Goal: Task Accomplishment & Management: Manage account settings

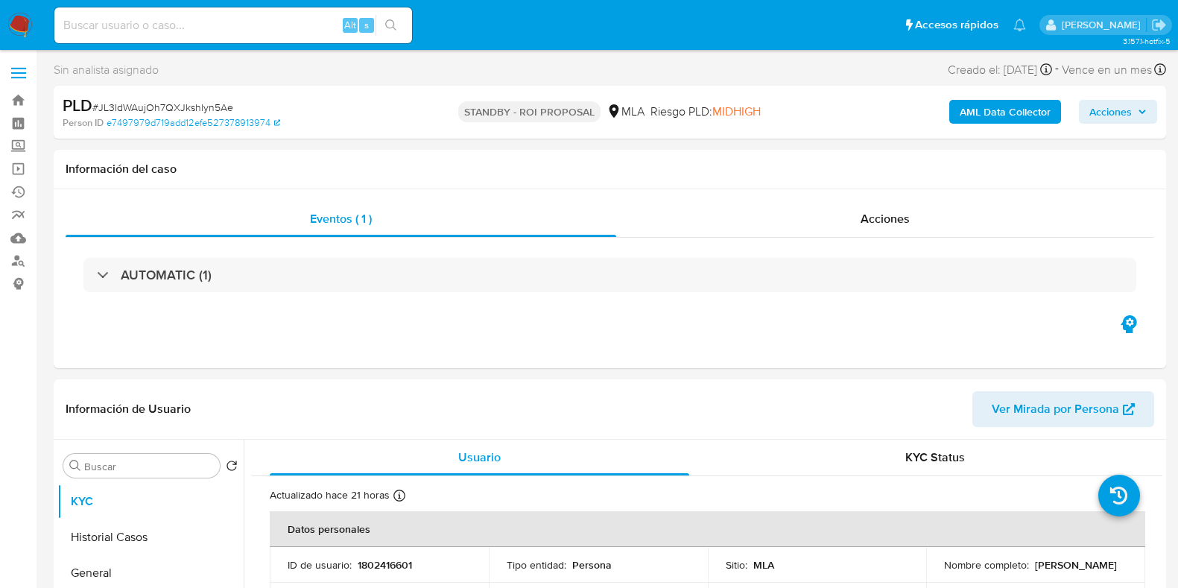
select select "10"
click at [153, 26] on input at bounding box center [233, 25] width 358 height 19
paste input "kllxSSFZsfwdGR1Cyz0SwYJT"
type input "kllxSSFZsfwdGR1Cyz0SwYJT"
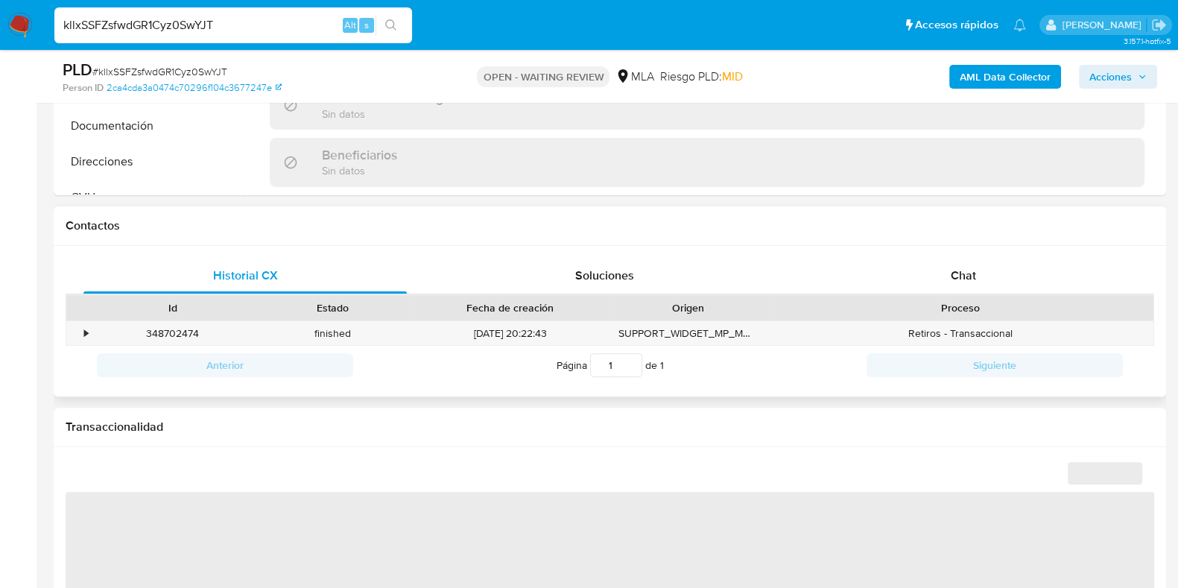
scroll to position [651, 0]
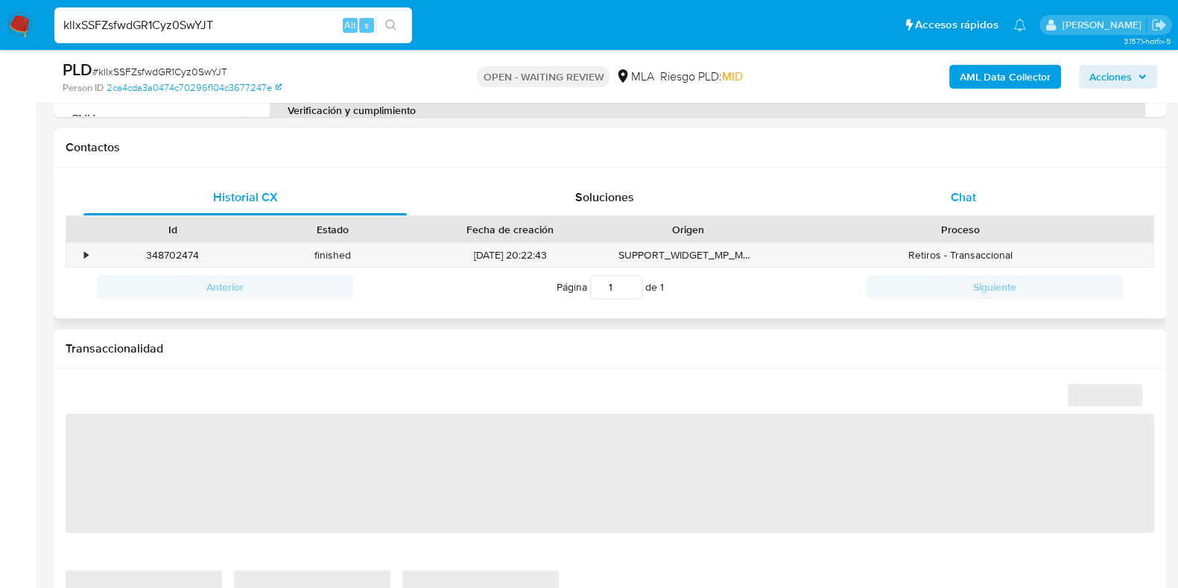
click at [962, 200] on span "Chat" at bounding box center [962, 196] width 25 height 17
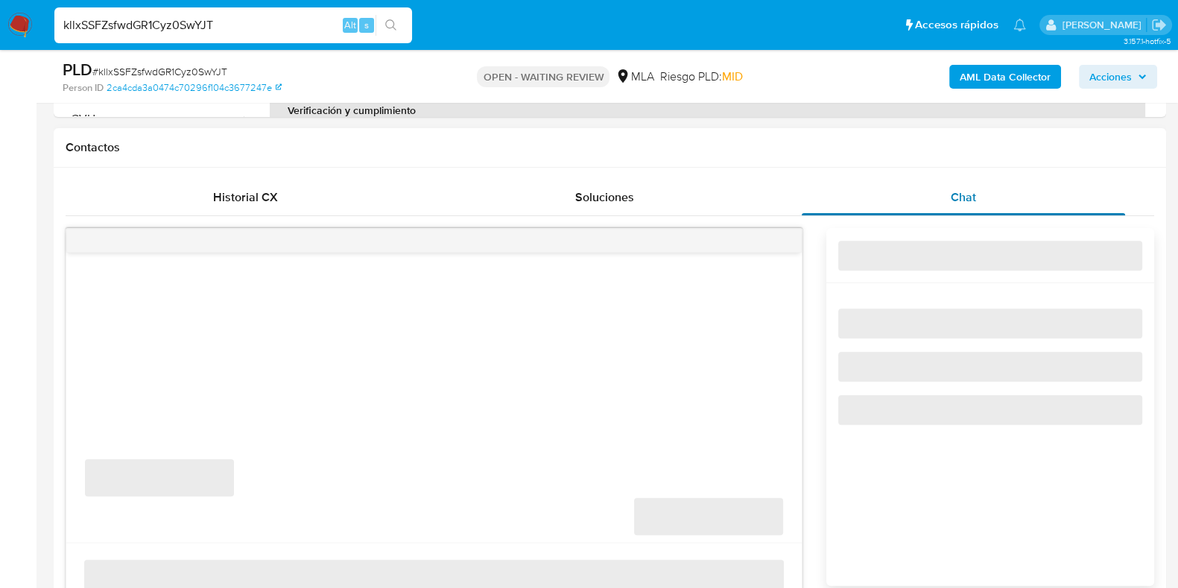
select select "10"
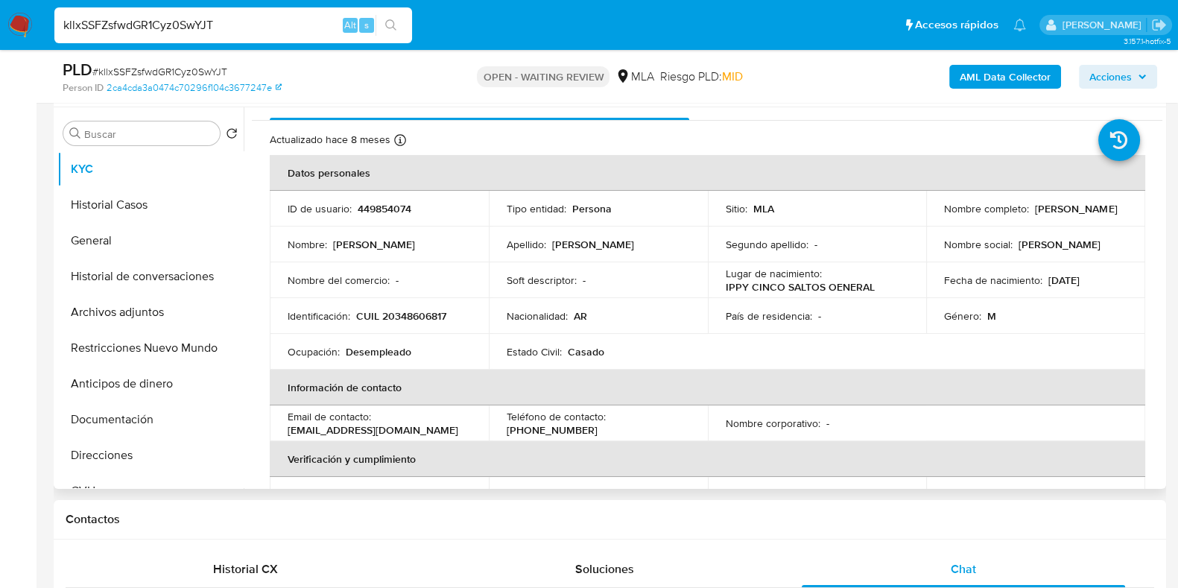
scroll to position [0, 0]
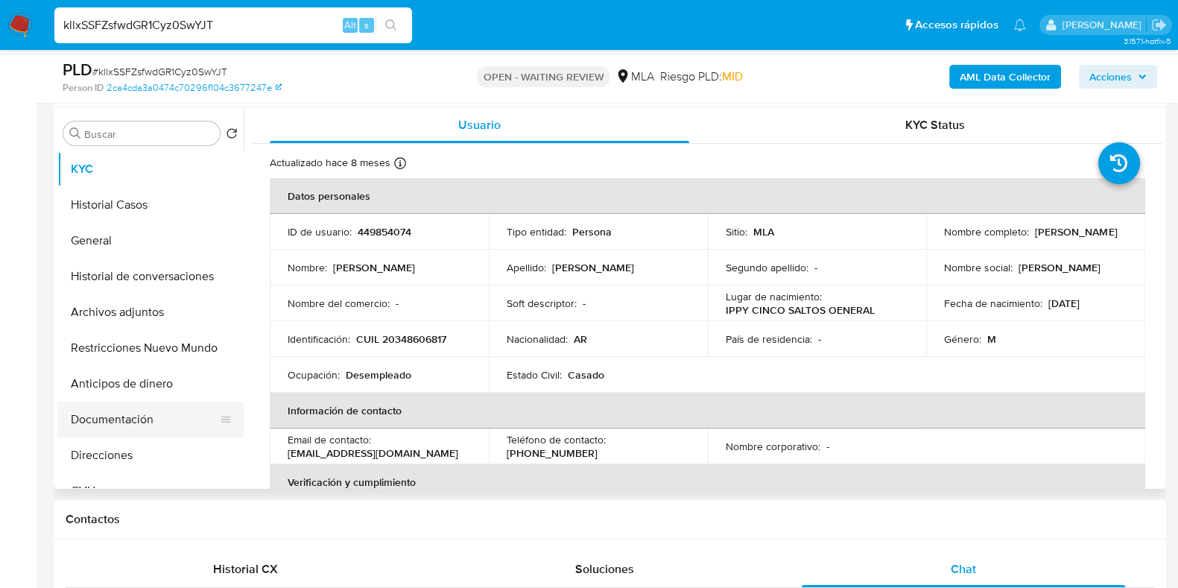
click at [104, 421] on button "Documentación" at bounding box center [144, 419] width 174 height 36
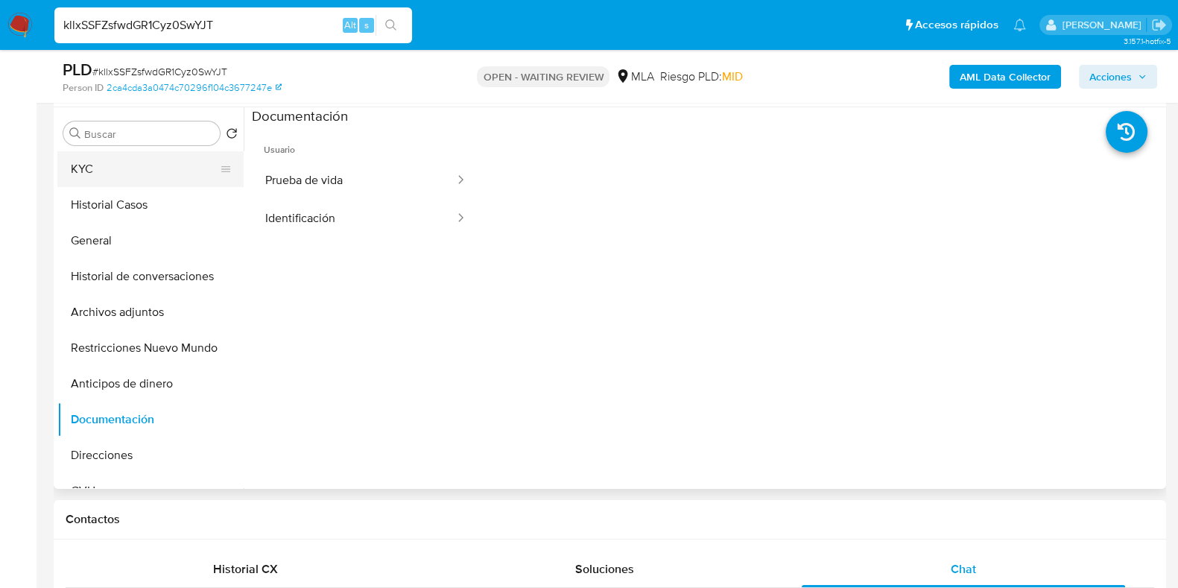
click at [138, 169] on button "KYC" at bounding box center [144, 169] width 174 height 36
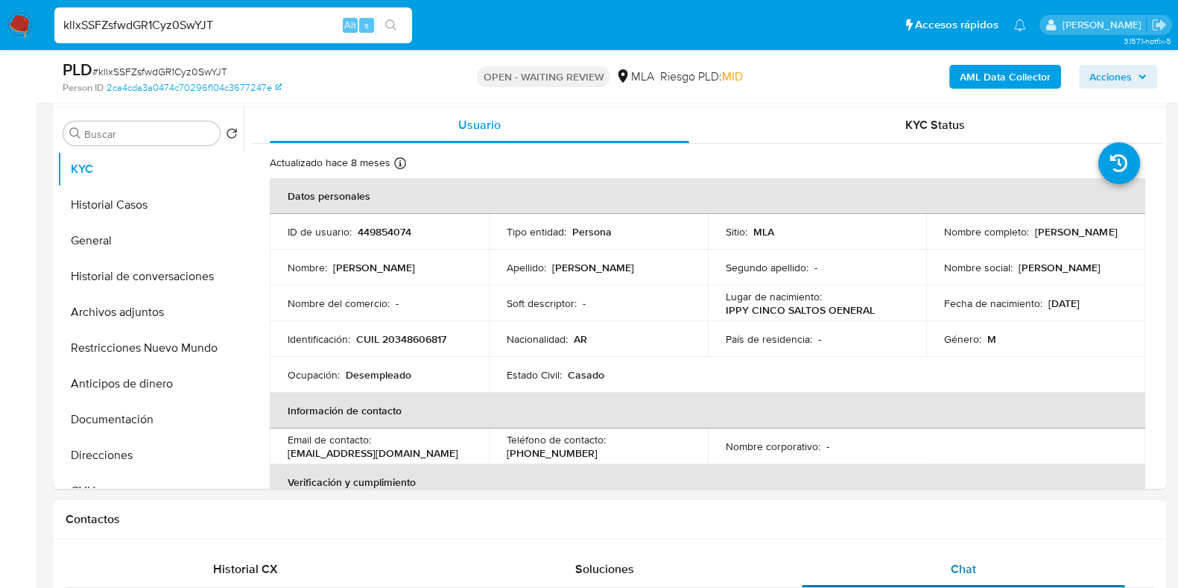
click at [958, 571] on span "Chat" at bounding box center [962, 568] width 25 height 17
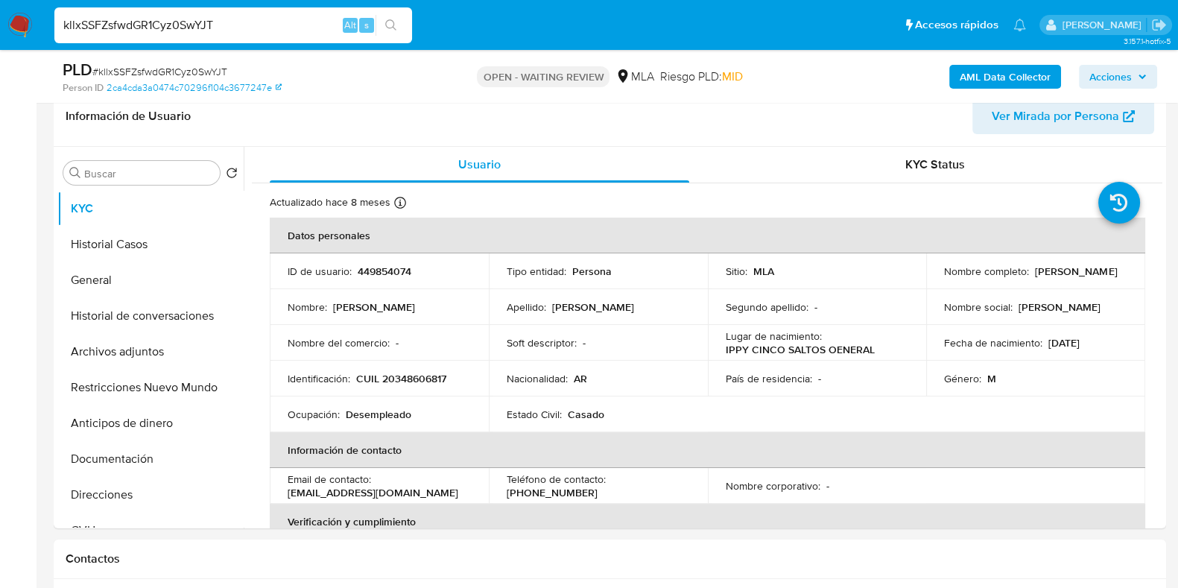
scroll to position [185, 0]
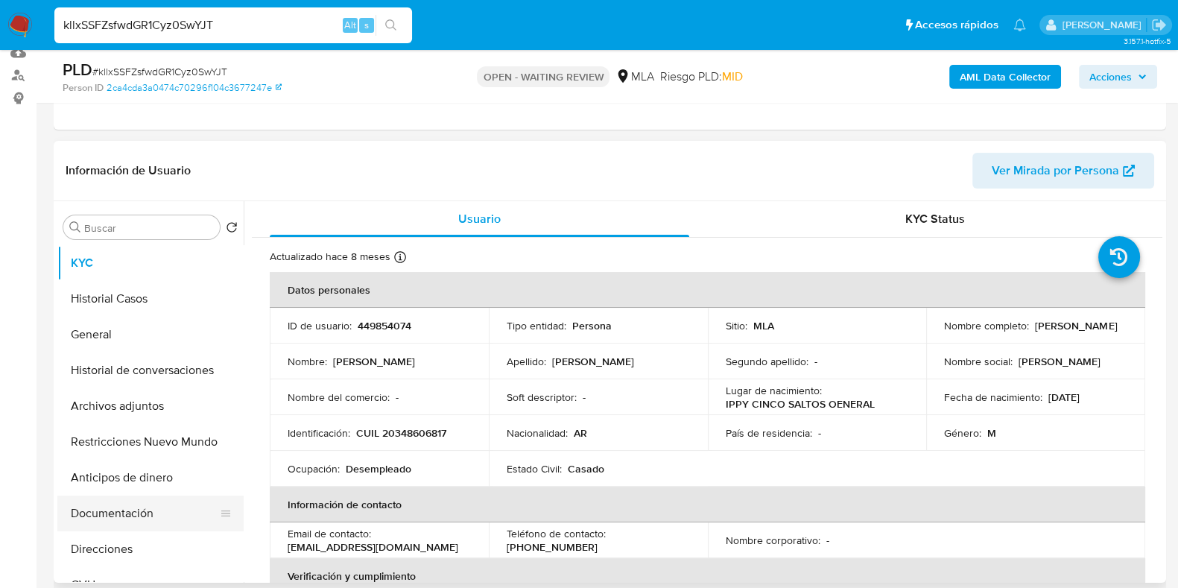
click at [124, 504] on button "Documentación" at bounding box center [144, 513] width 174 height 36
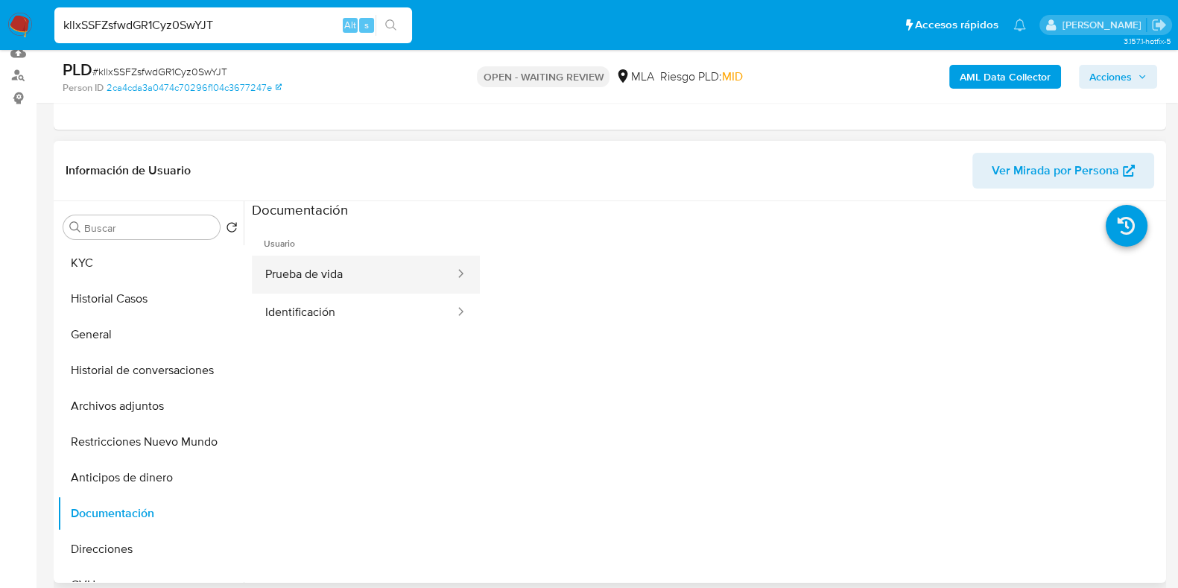
click at [317, 266] on button "Prueba de vida" at bounding box center [354, 274] width 204 height 38
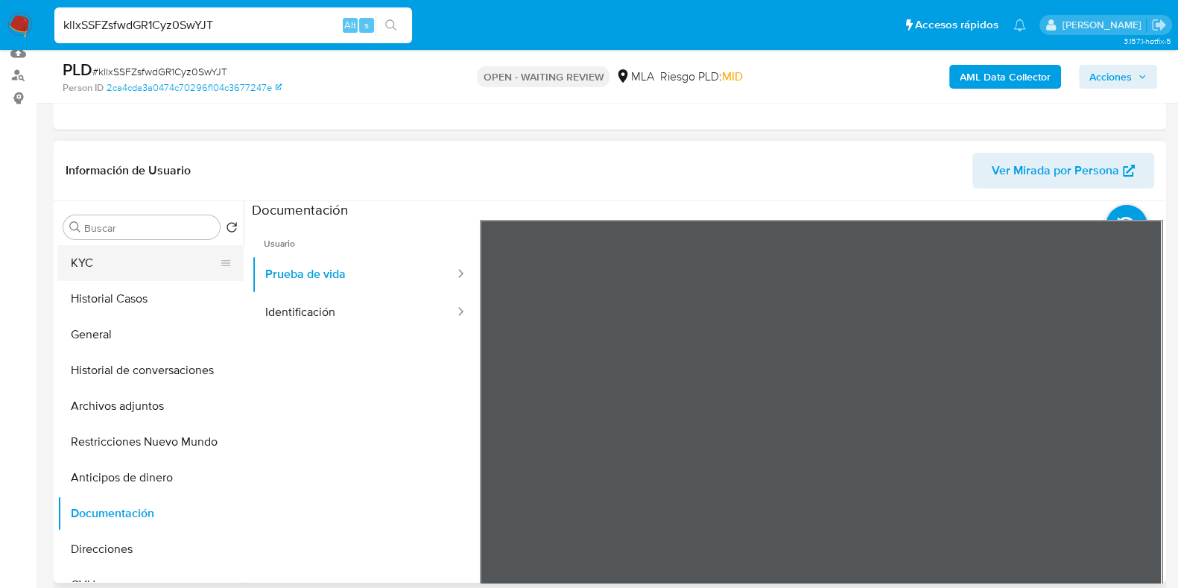
click at [156, 247] on button "KYC" at bounding box center [144, 263] width 174 height 36
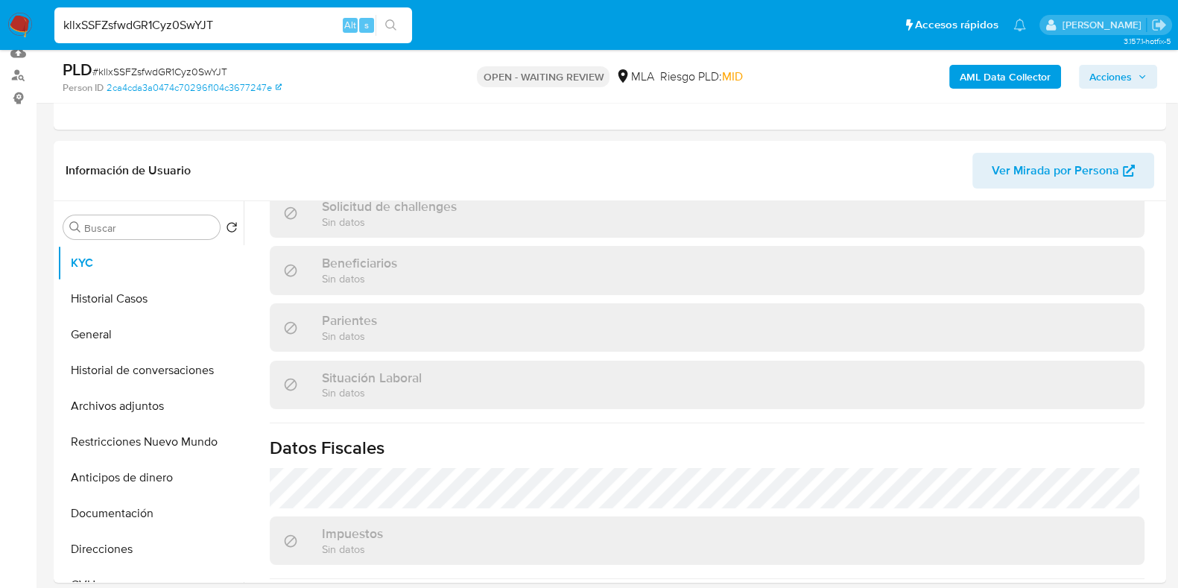
scroll to position [630, 0]
click at [229, 22] on input "kllxSSFZsfwdGR1Cyz0SwYJT" at bounding box center [233, 25] width 358 height 19
paste input "I52Yirh7256GrAeLYNAa6JLd"
type input "I52Yirh7256GrAeLYNAa6JLd"
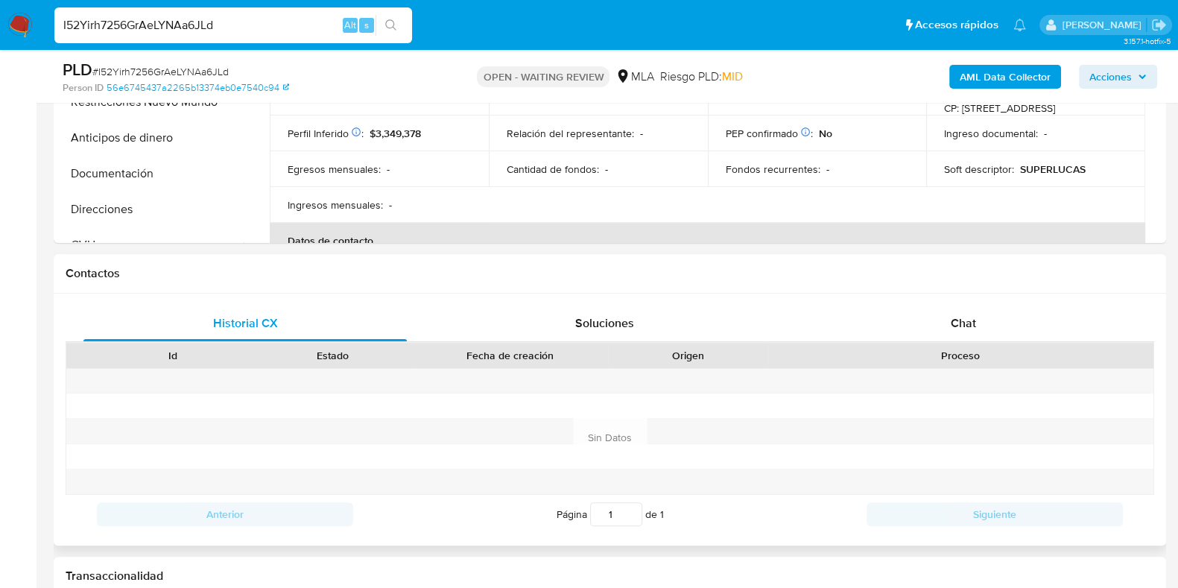
select select "10"
click at [970, 326] on span "Chat" at bounding box center [962, 322] width 25 height 17
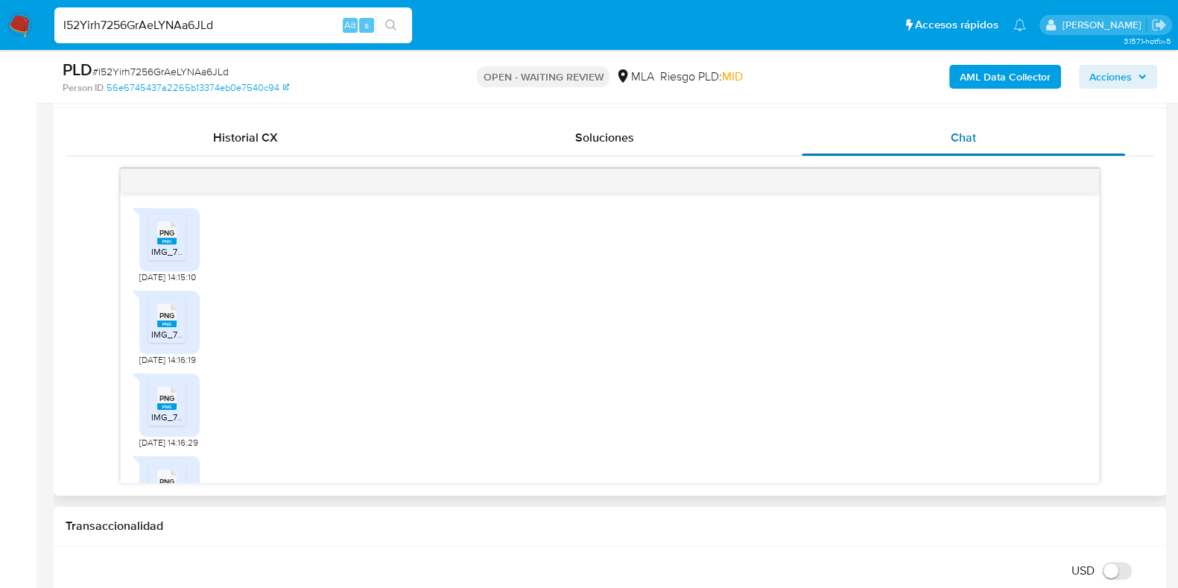
scroll to position [1097, 0]
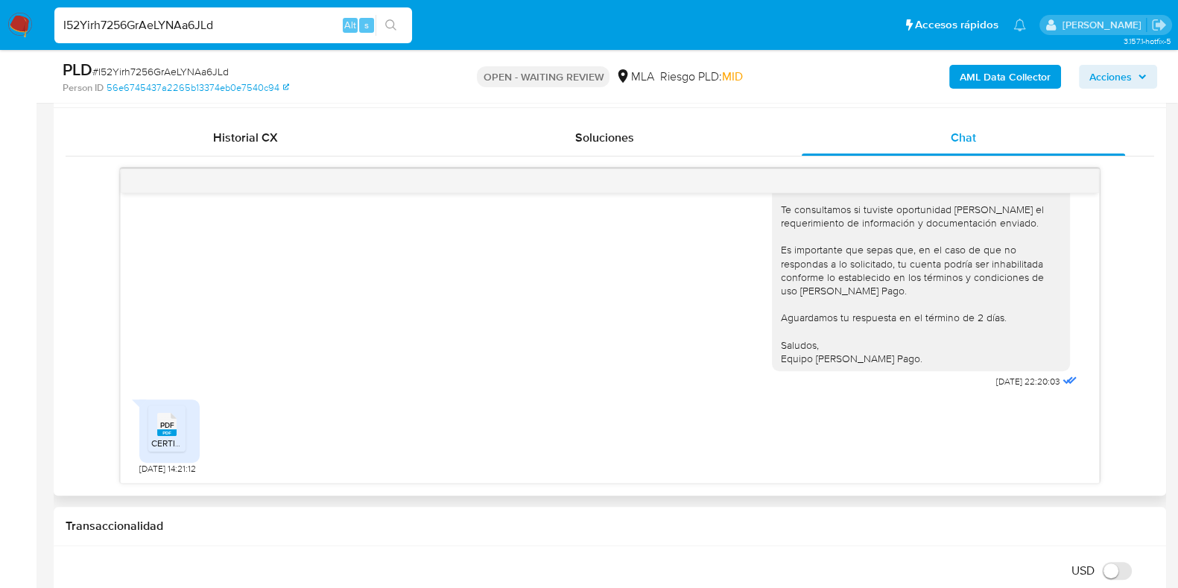
click at [165, 440] on span "CERTIFICACIÓN CONTABLE SOBRE VENTAS DE EMPRESAS MEGA TRADING SAS.pdf" at bounding box center [321, 443] width 340 height 13
click at [216, 72] on span "# I52Yirh7256GrAeLYNAa6JLd" at bounding box center [160, 71] width 136 height 15
copy span "I52Yirh7256GrAeLYNAa6JLd"
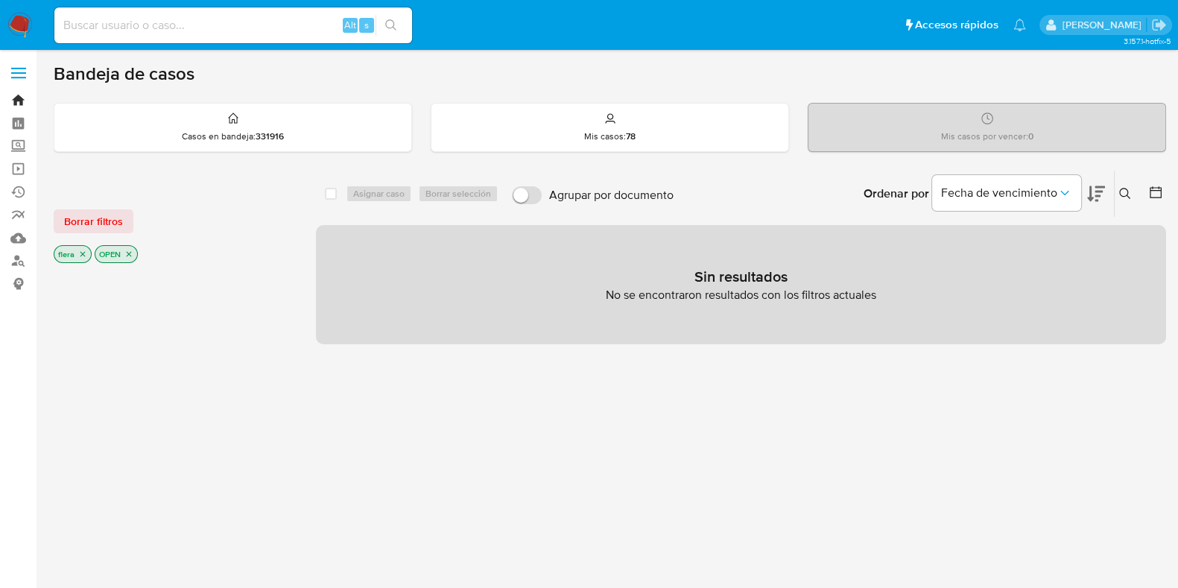
click at [20, 97] on link "Bandeja" at bounding box center [88, 100] width 177 height 23
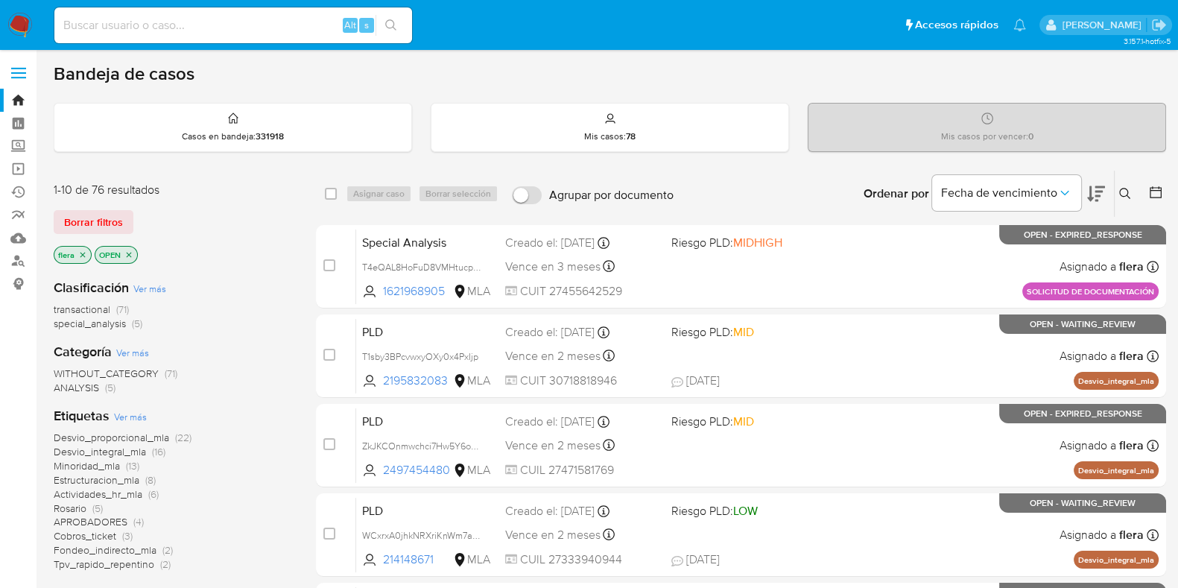
click at [1128, 191] on icon at bounding box center [1125, 194] width 12 height 12
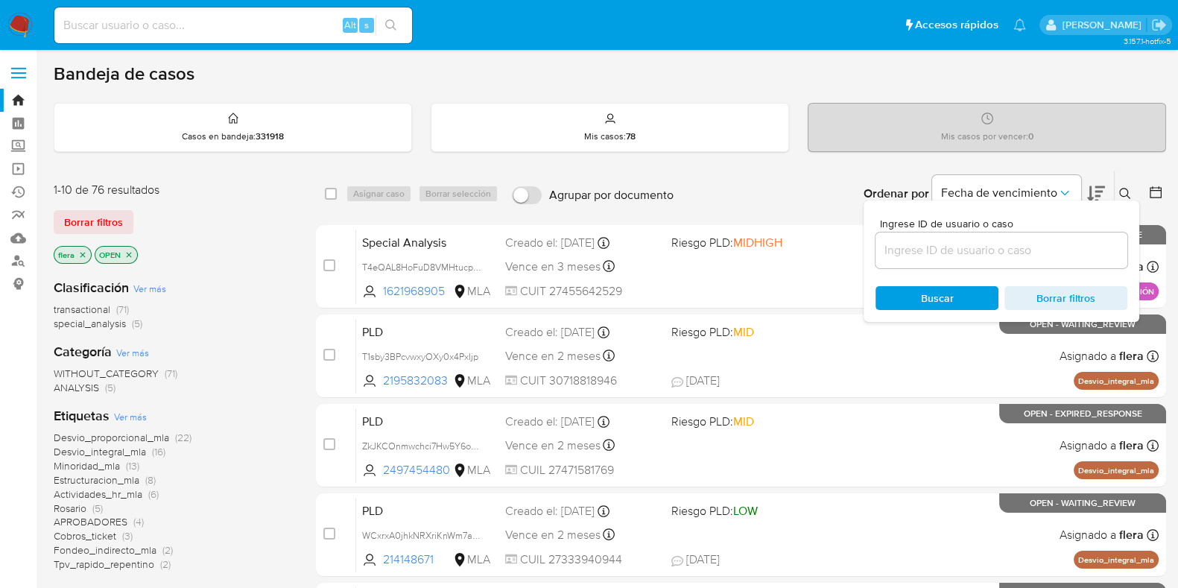
click at [1055, 266] on div at bounding box center [1001, 250] width 252 height 36
click at [1051, 253] on input at bounding box center [1001, 250] width 252 height 19
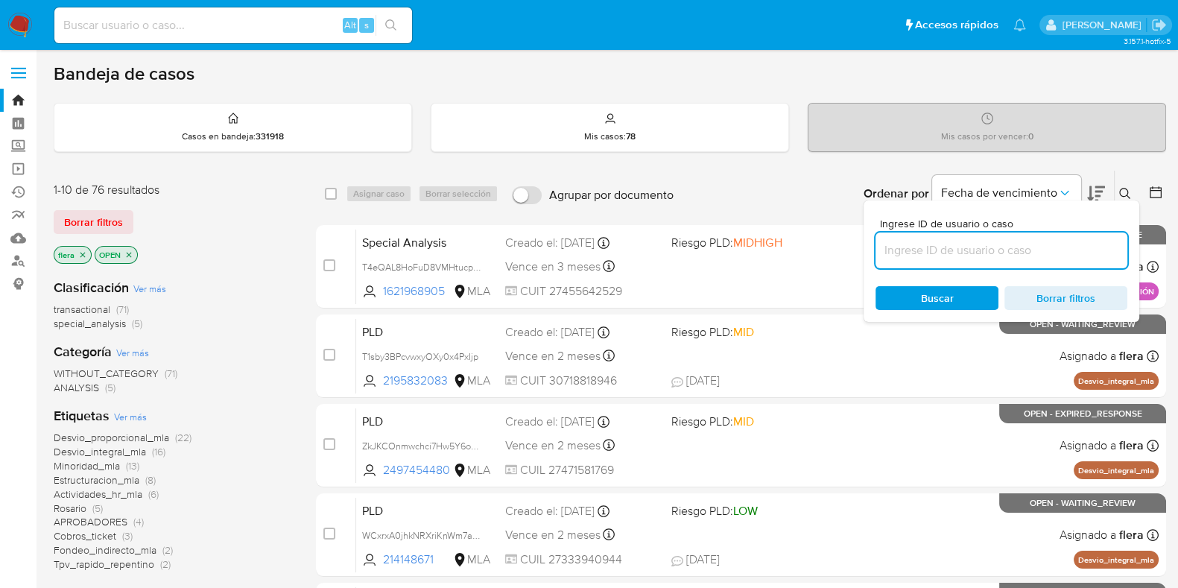
paste input "I52Yirh7256GrAeLYNAa6JLd"
type input "I52Yirh7256GrAeLYNAa6JLd"
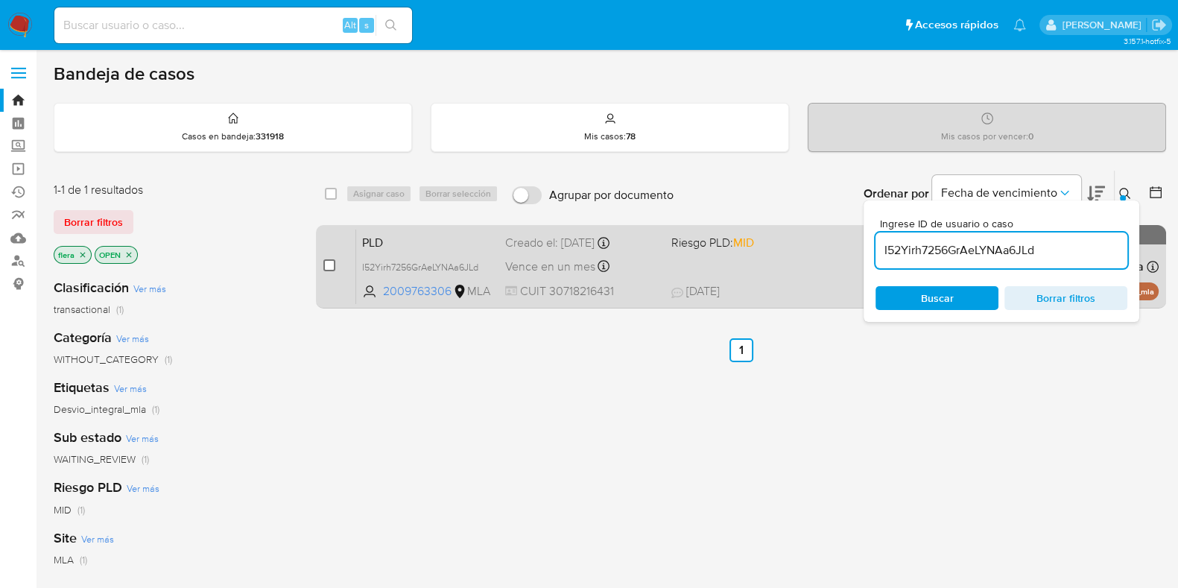
click at [327, 266] on input "checkbox" at bounding box center [329, 265] width 12 height 12
checkbox input "true"
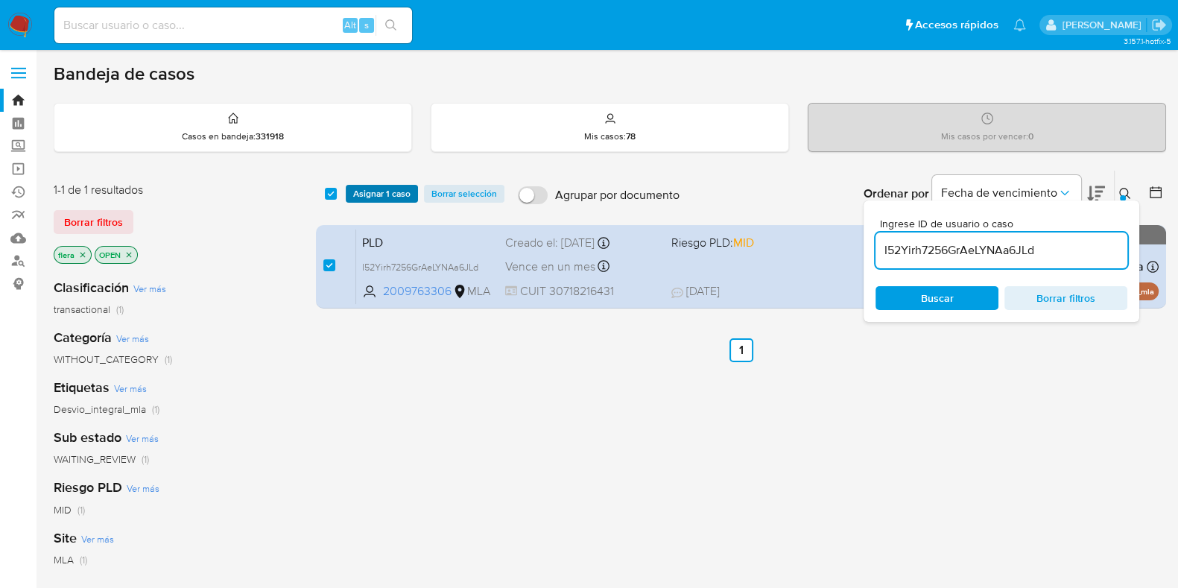
click at [369, 186] on span "Asignar 1 caso" at bounding box center [381, 193] width 57 height 15
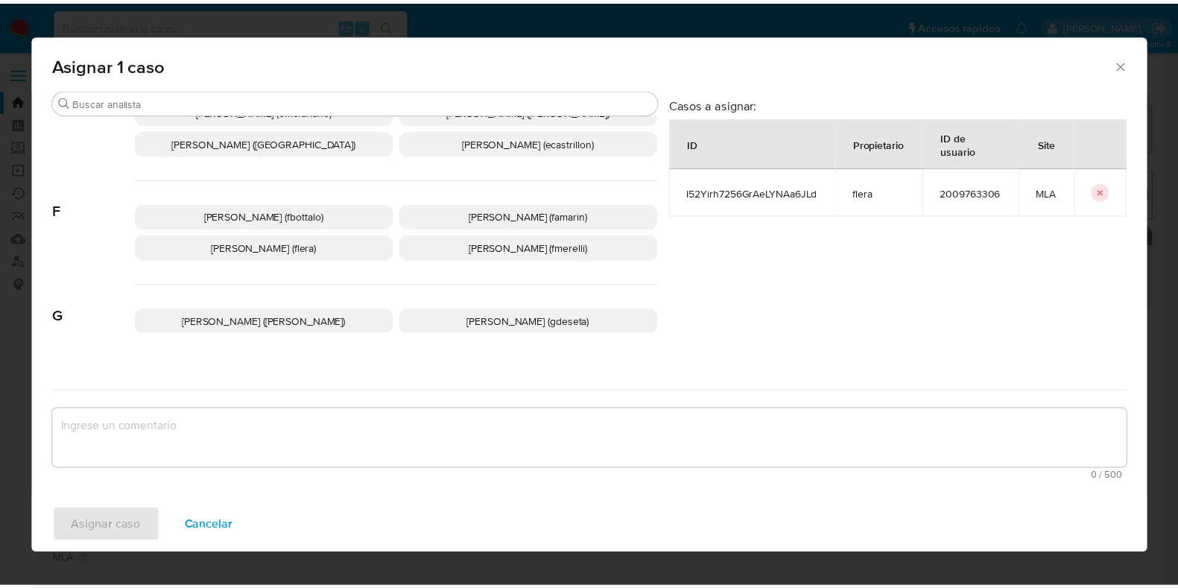
scroll to position [279, 0]
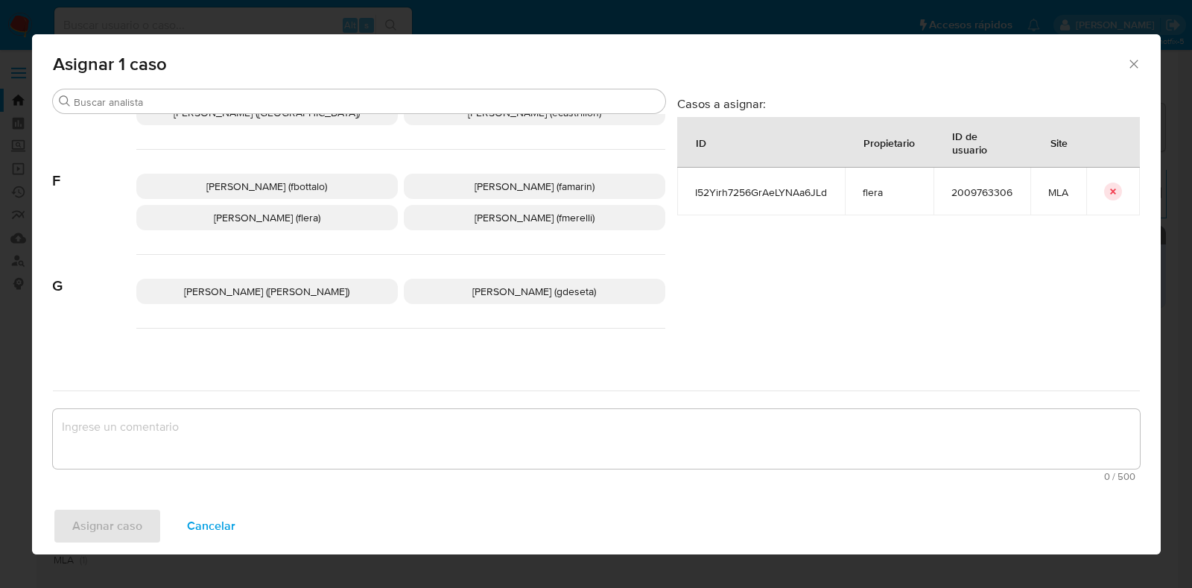
click at [351, 228] on p "Florencia Cecilia Lera (flera)" at bounding box center [266, 217] width 261 height 25
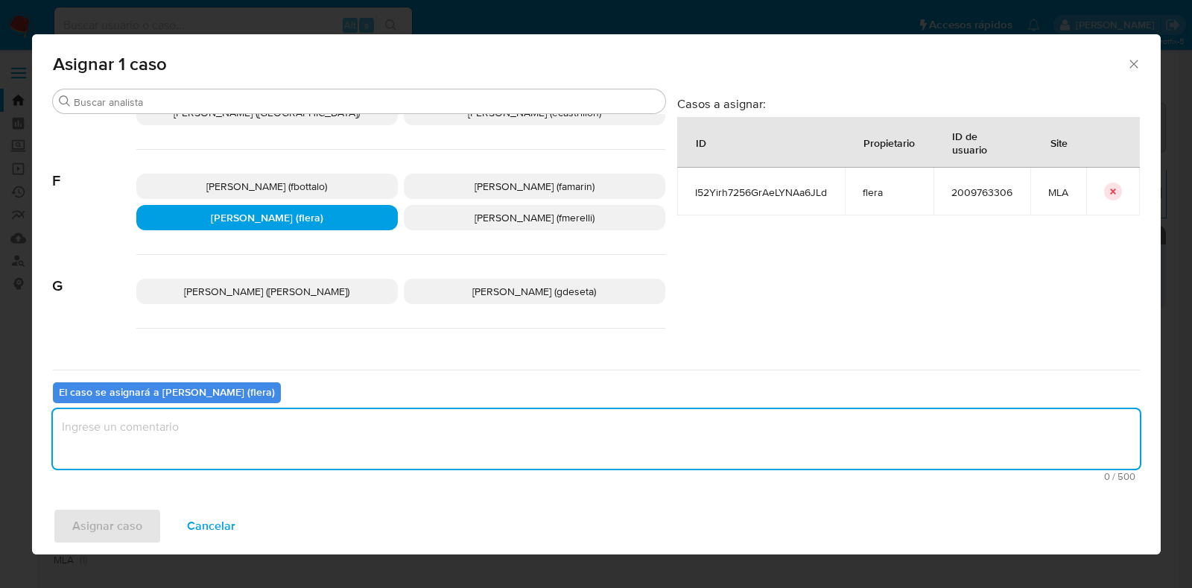
click at [310, 431] on textarea "assign-modal" at bounding box center [596, 439] width 1087 height 60
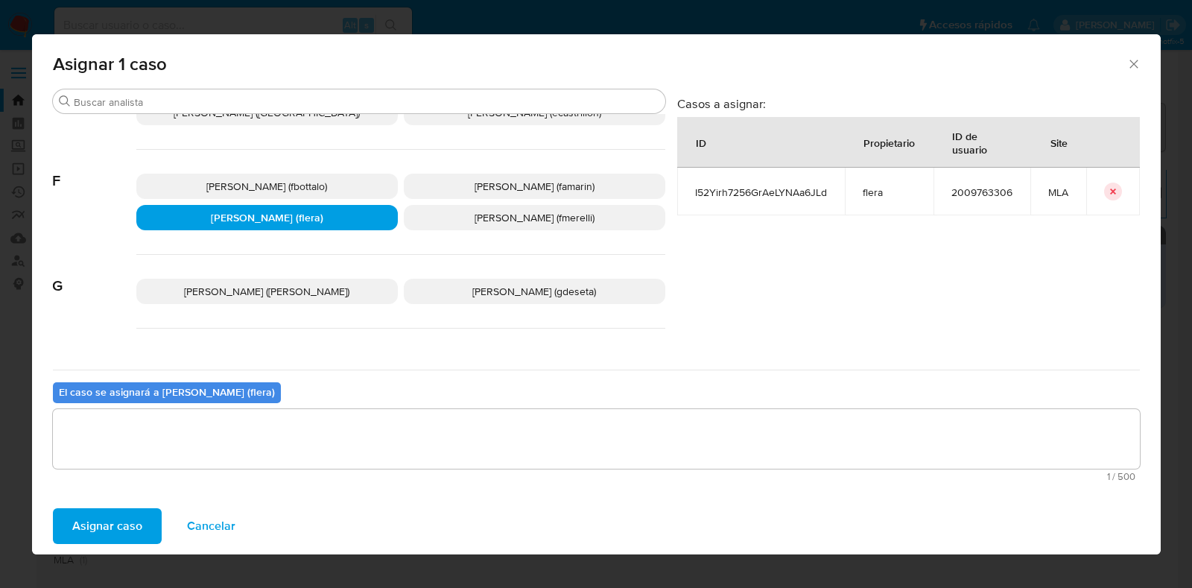
click at [112, 530] on span "Asignar caso" at bounding box center [107, 526] width 70 height 33
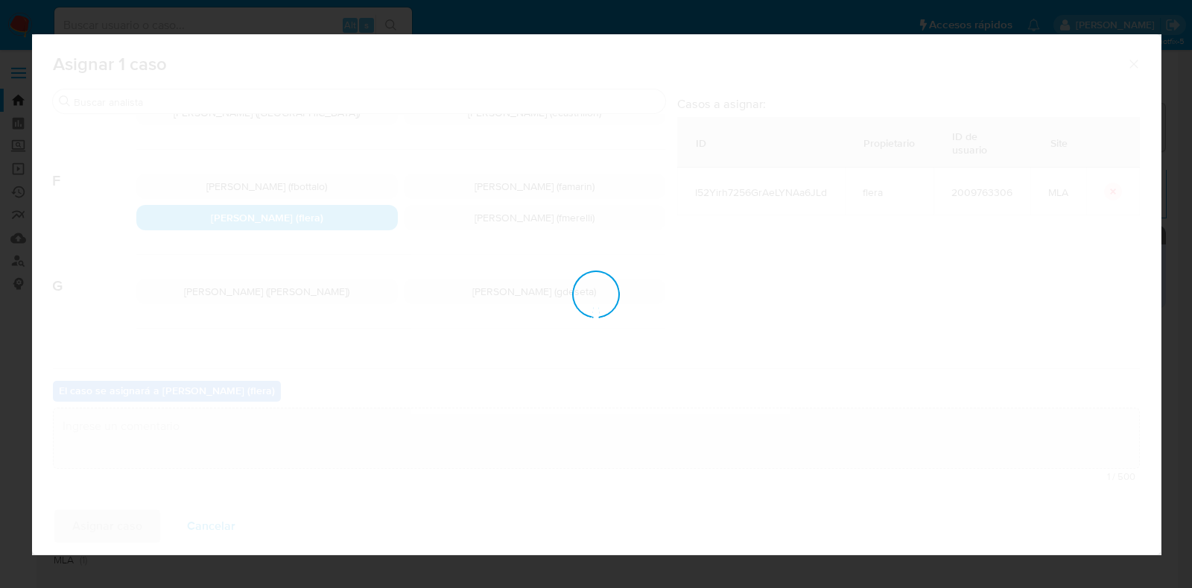
checkbox input "false"
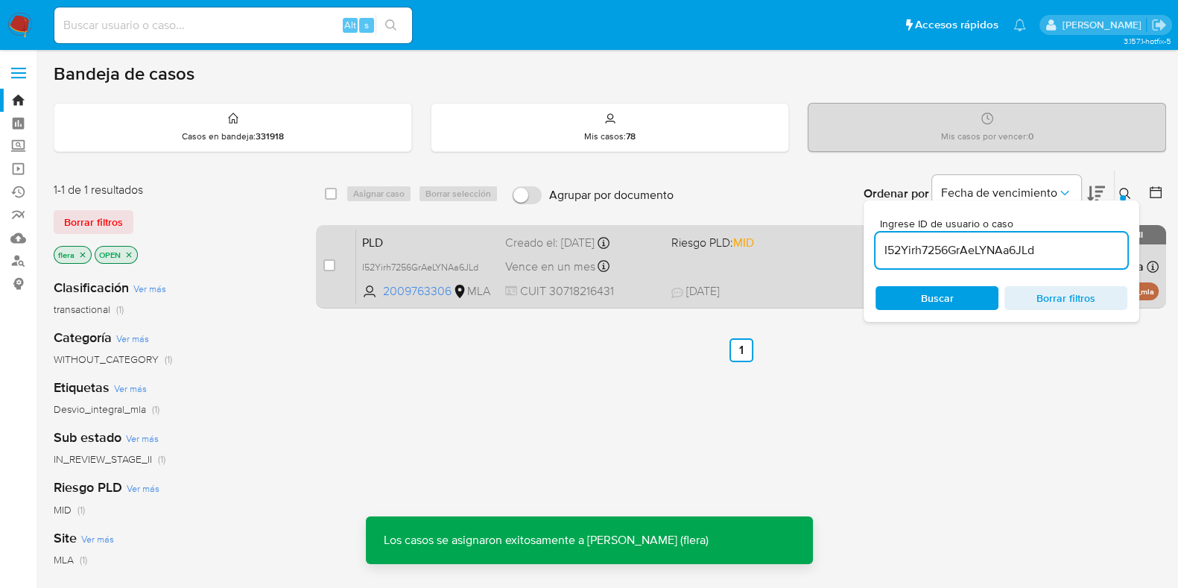
drag, startPoint x: 345, startPoint y: 232, endPoint x: 401, endPoint y: 246, distance: 58.2
click at [346, 231] on div "case-item-checkbox No es posible asignar el caso" at bounding box center [339, 266] width 33 height 75
click at [403, 245] on span "PLD" at bounding box center [427, 241] width 131 height 19
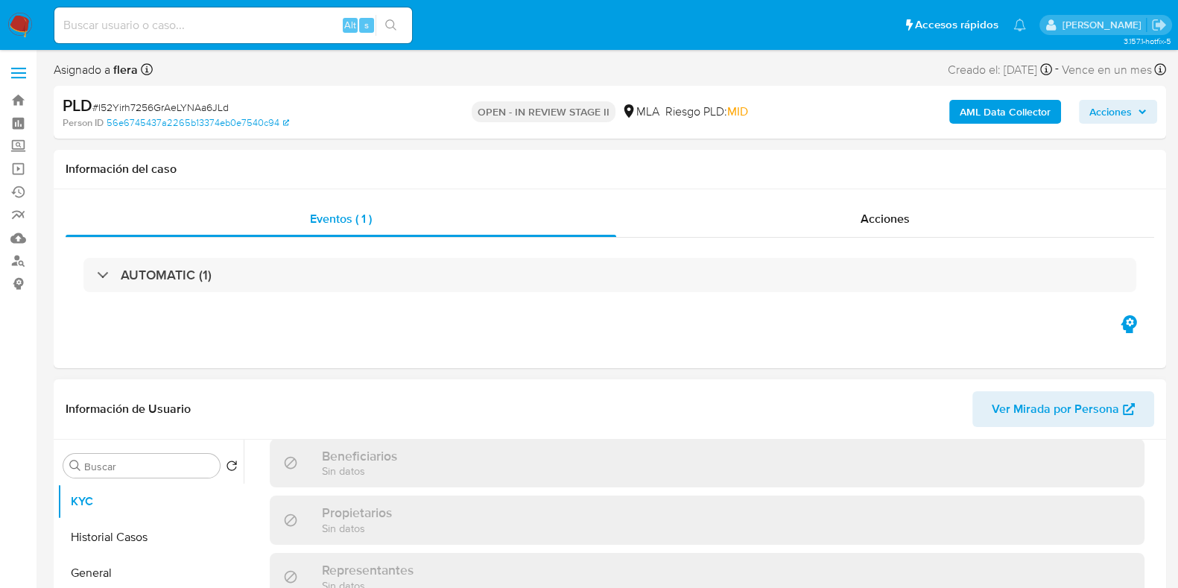
scroll to position [845, 0]
select select "10"
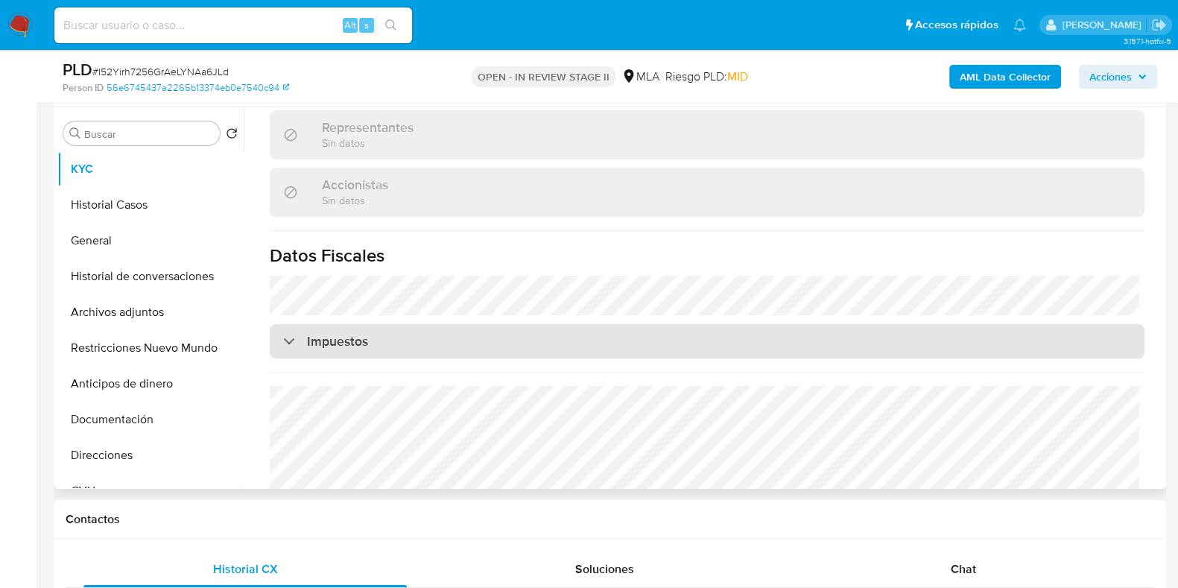
scroll to position [1042, 0]
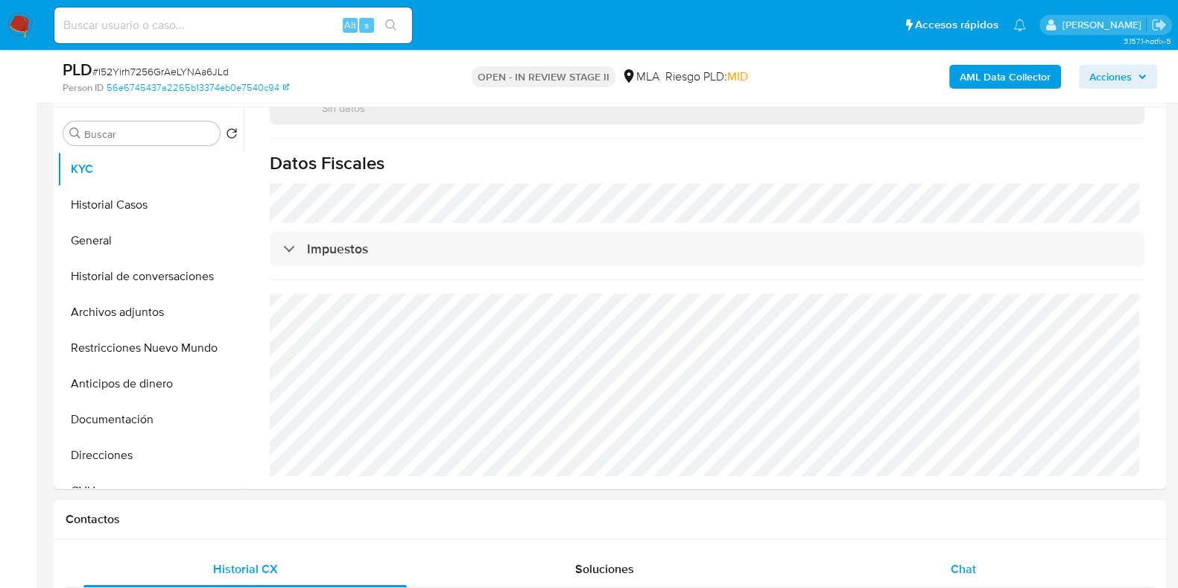
click at [968, 568] on span "Chat" at bounding box center [962, 568] width 25 height 17
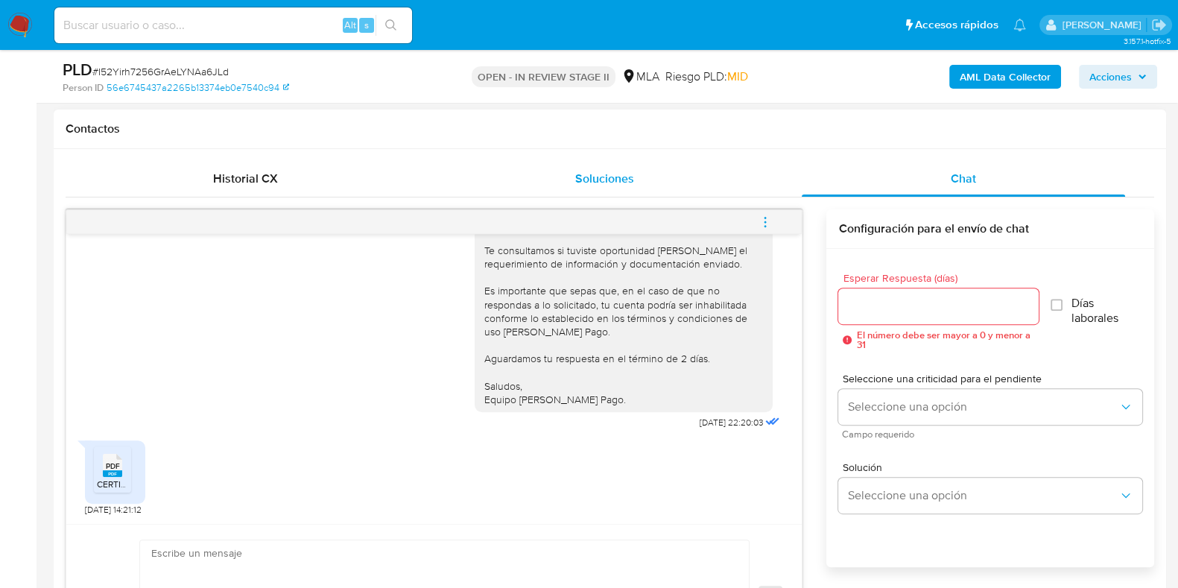
scroll to position [744, 0]
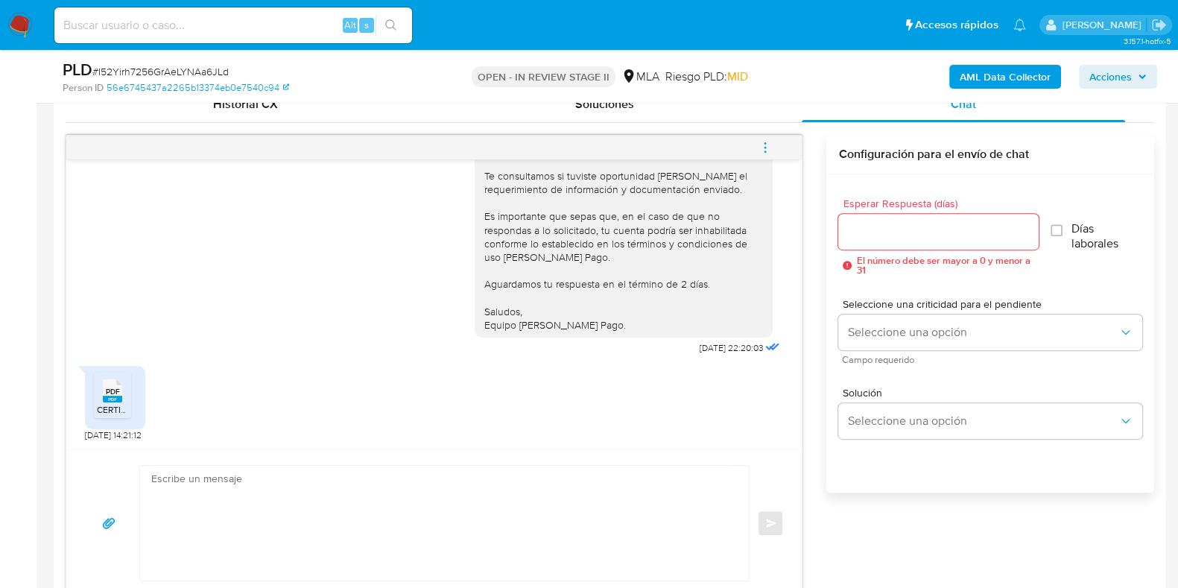
click at [365, 526] on textarea at bounding box center [440, 523] width 579 height 115
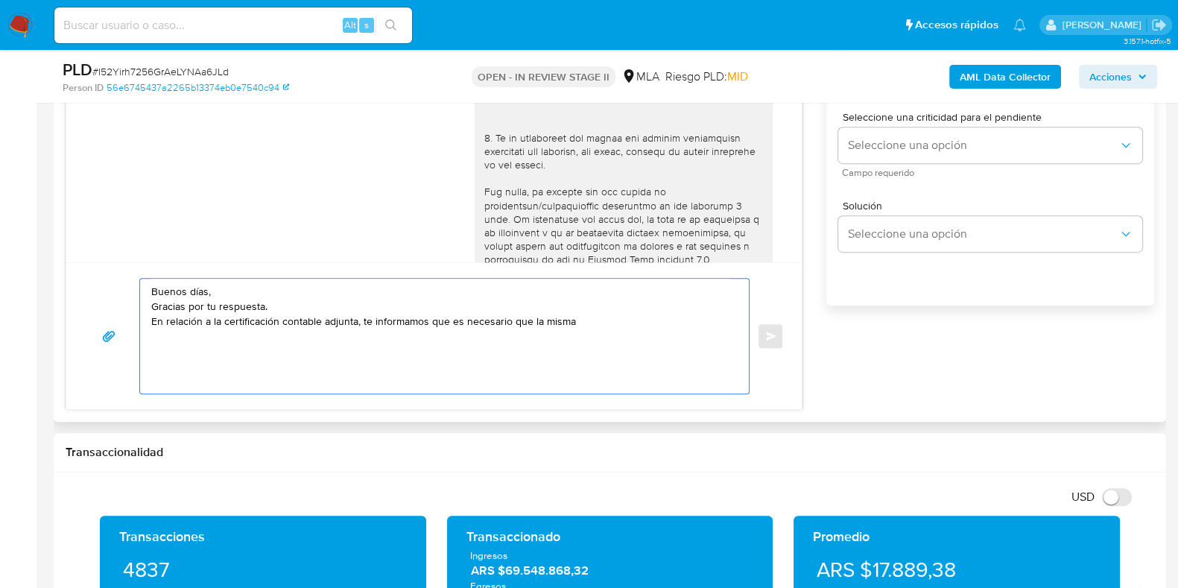
scroll to position [45, 0]
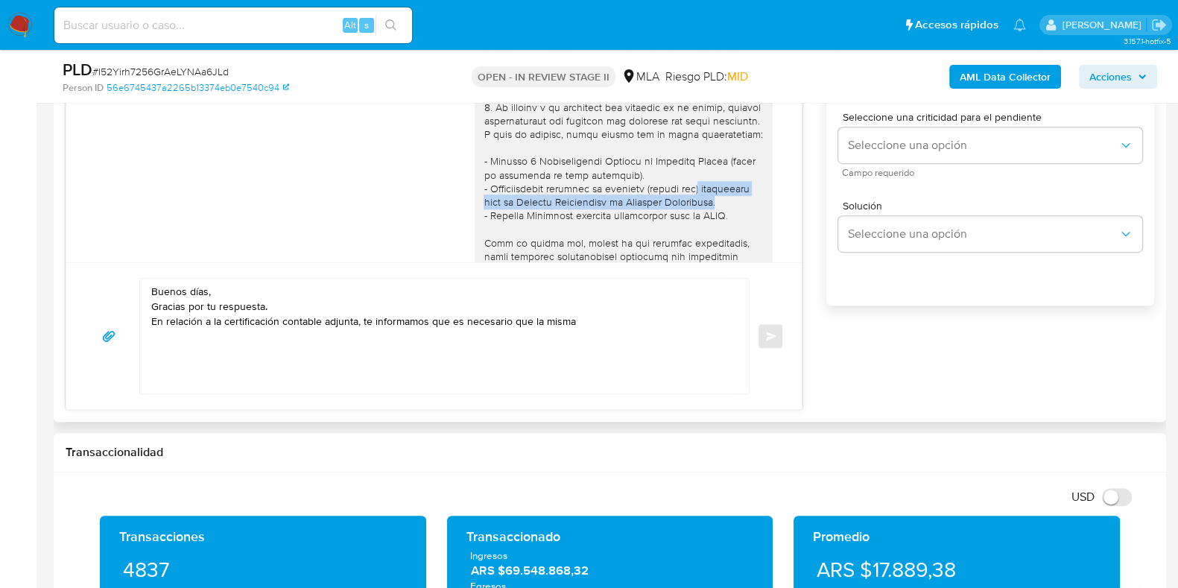
drag, startPoint x: 684, startPoint y: 196, endPoint x: 732, endPoint y: 218, distance: 53.0
click at [732, 218] on div at bounding box center [623, 297] width 280 height 691
copy div "legalizada ante el Consejo Profesional de Ciencias Económicas."
drag, startPoint x: 588, startPoint y: 330, endPoint x: 597, endPoint y: 331, distance: 8.2
click at [593, 331] on textarea "Buenos días, Gracias por tu respuesta. En relación a la certificación contable …" at bounding box center [440, 336] width 579 height 115
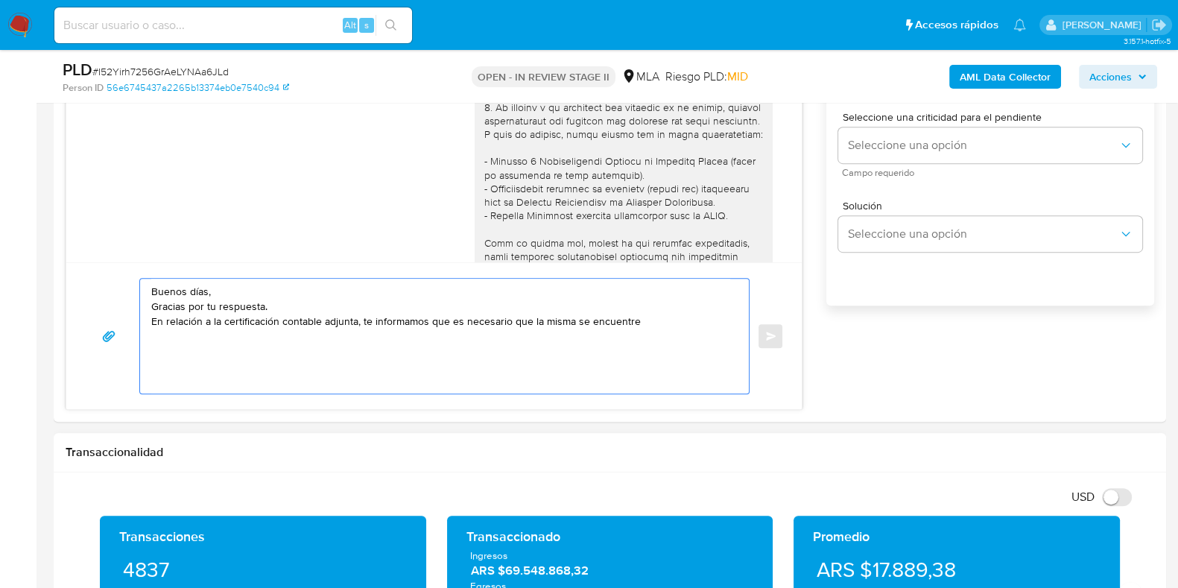
paste textarea "legalizada ante el Consejo Profesional de Ciencias Económicas."
click at [638, 320] on textarea "Buenos días, Gracias por tu respuesta. En relación a la certificación contable …" at bounding box center [440, 336] width 579 height 115
click at [455, 325] on textarea "Buenos días, Gracias por tu respuesta. En relación a la certificación contable …" at bounding box center [440, 336] width 579 height 115
click at [450, 332] on textarea "Buenos días, Gracias por tu respuesta. En relación a la certificación contable …" at bounding box center [440, 336] width 579 height 115
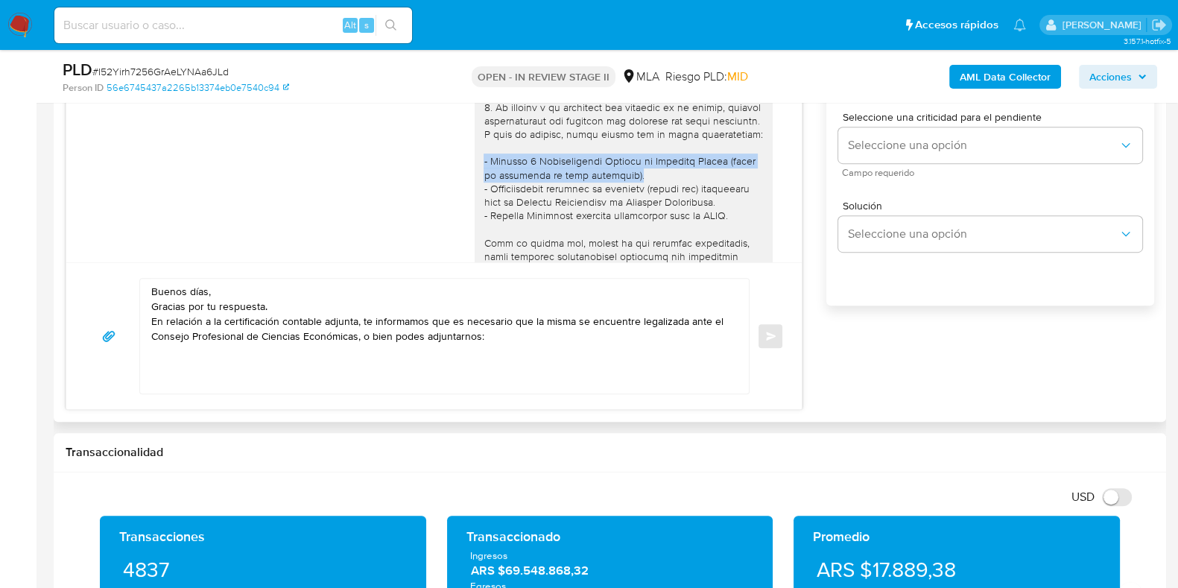
drag, startPoint x: 469, startPoint y: 174, endPoint x: 614, endPoint y: 185, distance: 145.7
click at [614, 185] on div at bounding box center [623, 297] width 298 height 703
copy div "- Últimas 6 Declaraciones Juradas de Ingresos Brutos (donde se visualice la bas…"
click at [275, 355] on textarea "Buenos días, Gracias por tu respuesta. En relación a la certificación contable …" at bounding box center [440, 336] width 579 height 115
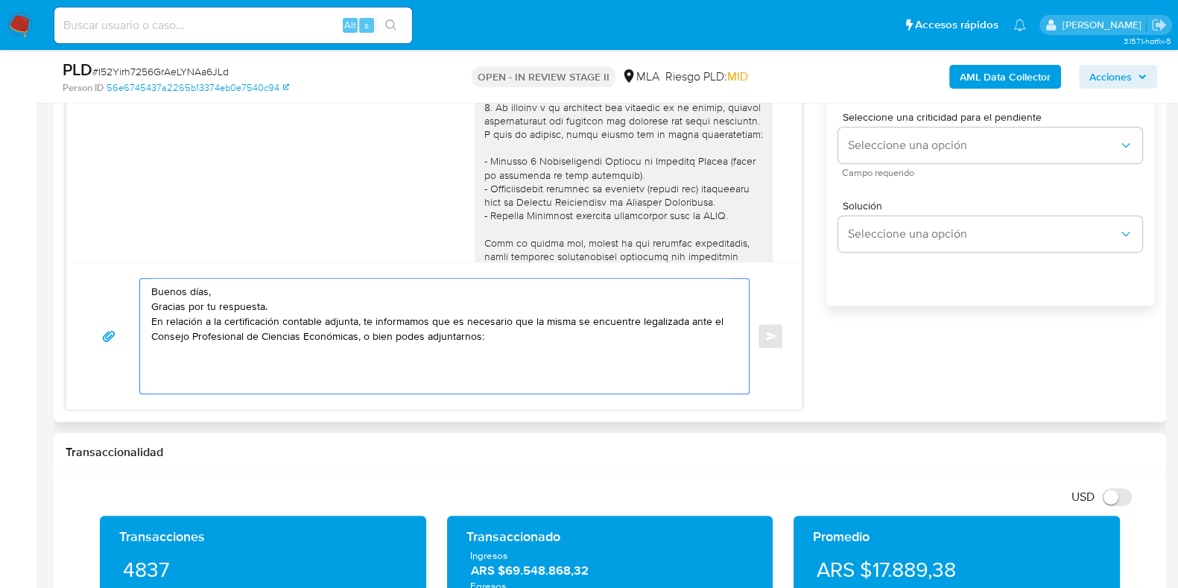
paste textarea "- Últimas 6 Declaraciones Juradas de Ingresos Brutos (donde se visualice la bas…"
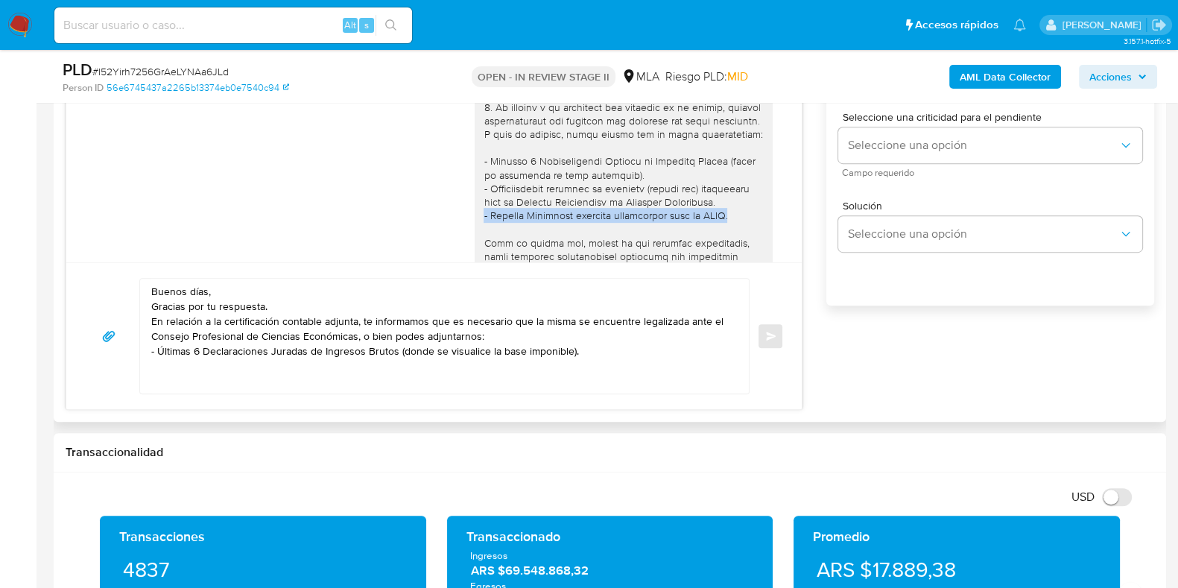
drag, startPoint x: 467, startPoint y: 224, endPoint x: 734, endPoint y: 231, distance: 266.8
click at [734, 231] on div at bounding box center [623, 297] width 298 height 703
copy div "- Estados Contables vigentes homologados ante el CPCE."
click at [293, 373] on textarea "Buenos días, Gracias por tu respuesta. En relación a la certificación contable …" at bounding box center [440, 336] width 579 height 115
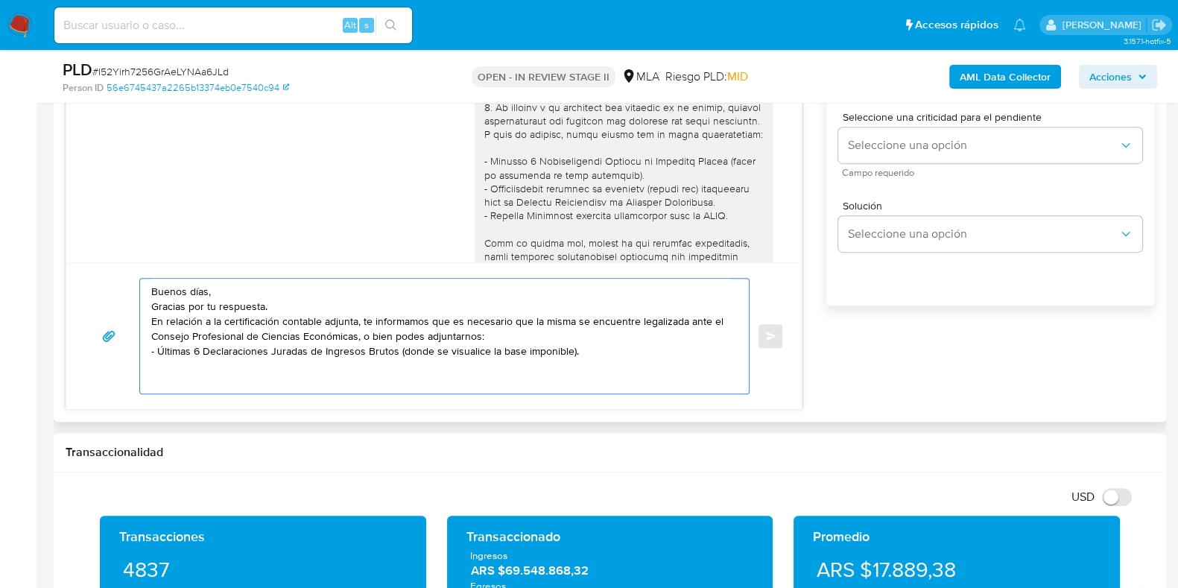
click at [583, 348] on textarea "Buenos días, Gracias por tu respuesta. En relación a la certificación contable …" at bounding box center [440, 336] width 579 height 115
paste textarea "- Estados Contables vigentes homologados ante el CPCE."
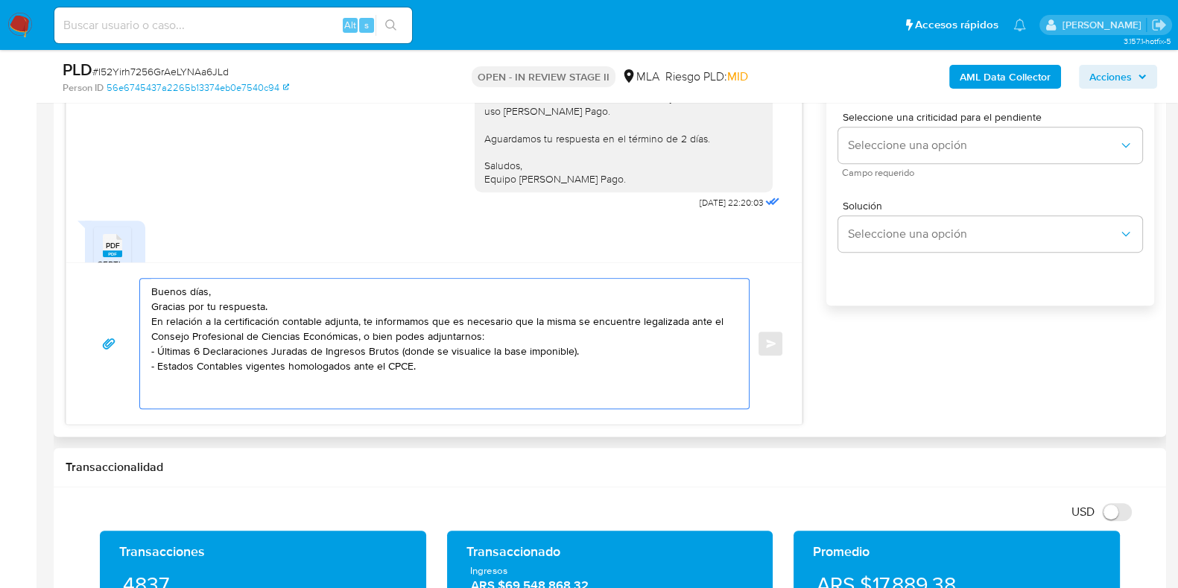
scroll to position [2359, 0]
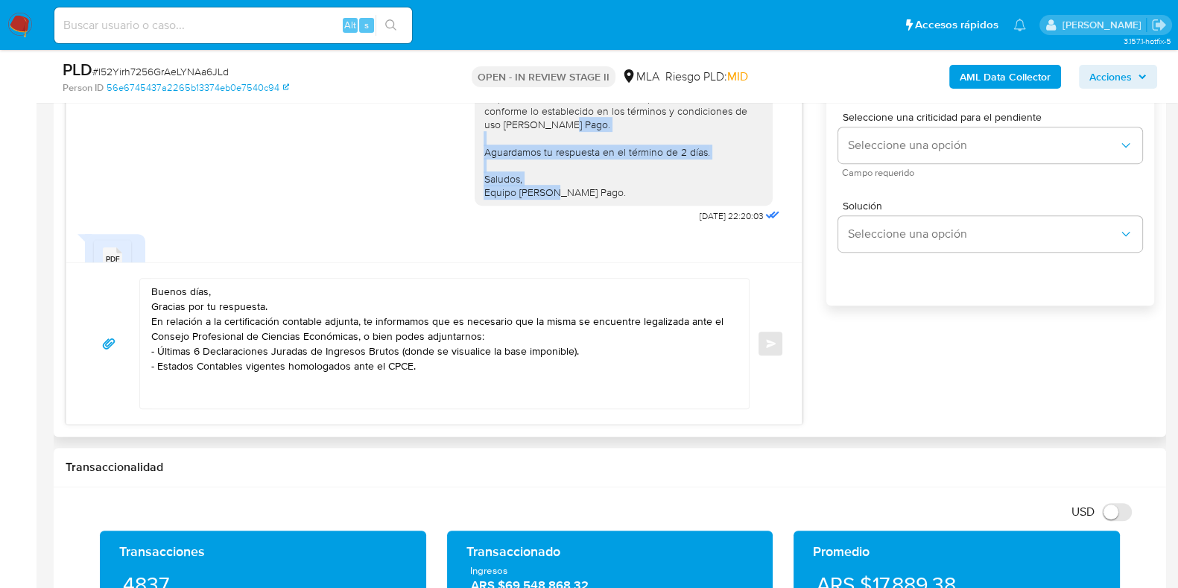
drag, startPoint x: 469, startPoint y: 206, endPoint x: 595, endPoint y: 244, distance: 131.5
click at [595, 200] on div "Hola, Esperamos que te encuentres muy bien. Te consultamos si tuviste oportunid…" at bounding box center [623, 91] width 280 height 217
copy div "Aguardamos tu respuesta en el término de 2 días. Saludos, Equipo de Mercado Pag…"
click at [156, 407] on textarea "Buenos días, Gracias por tu respuesta. En relación a la certificación contable …" at bounding box center [440, 344] width 579 height 130
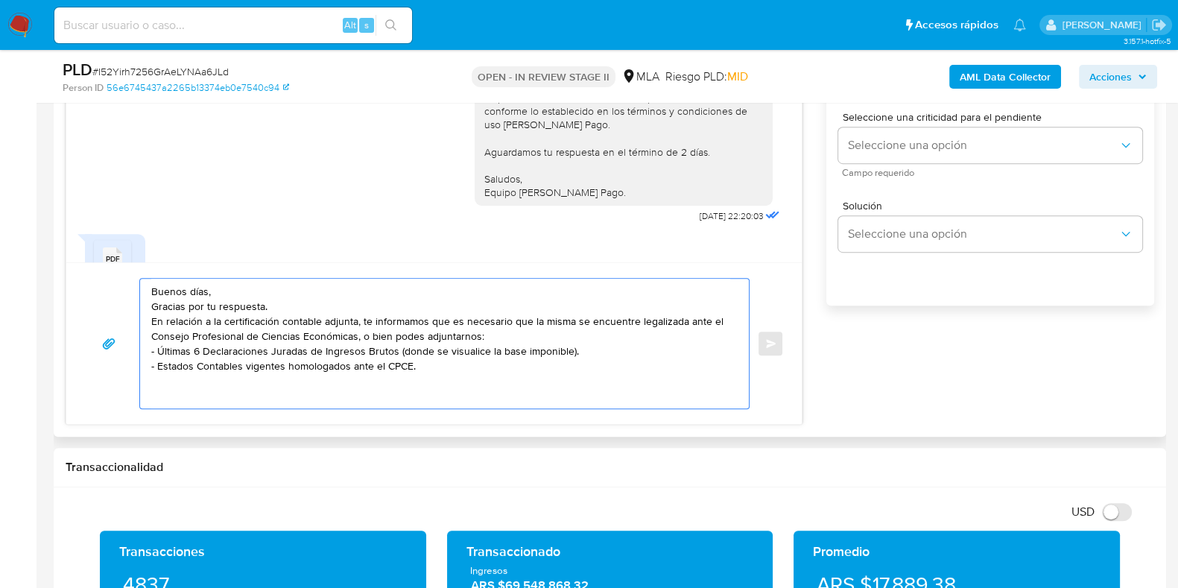
paste textarea "Aguardamos tu respuesta en el término de 2 días. Saludos, Equipo de Mercado Pag…"
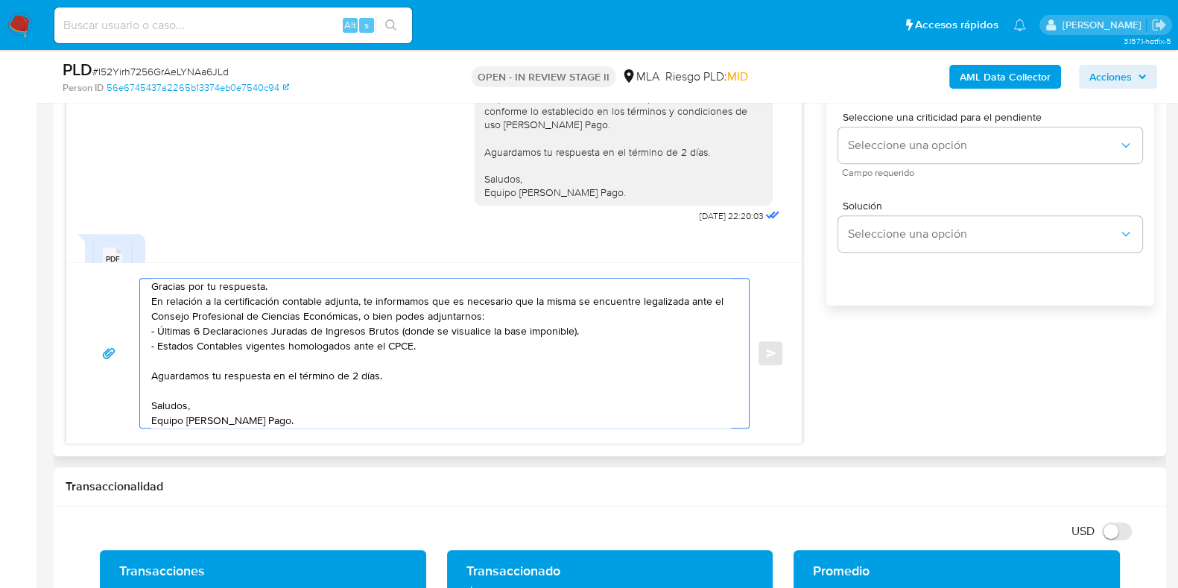
drag, startPoint x: 376, startPoint y: 376, endPoint x: 360, endPoint y: 377, distance: 16.4
click at [360, 377] on textarea "Buenos días, Gracias por tu respuesta. En relación a la certificación contable …" at bounding box center [440, 353] width 579 height 149
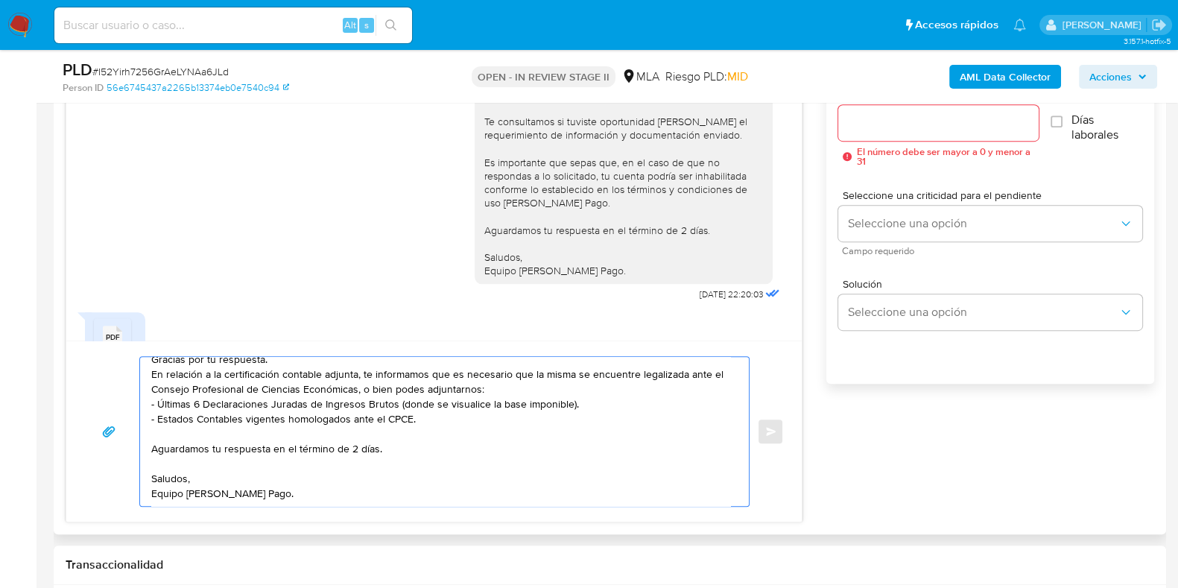
scroll to position [744, 0]
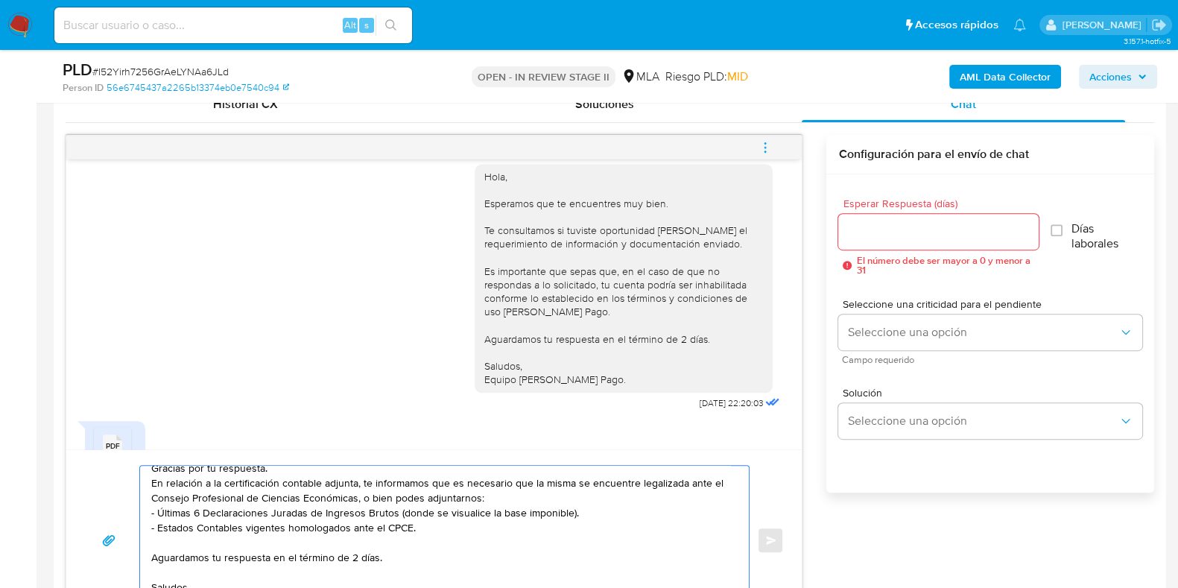
type textarea "Buenos días, Gracias por tu respuesta. En relación a la certificación contable …"
click at [849, 230] on input "Esperar Respuesta (días)" at bounding box center [938, 231] width 200 height 19
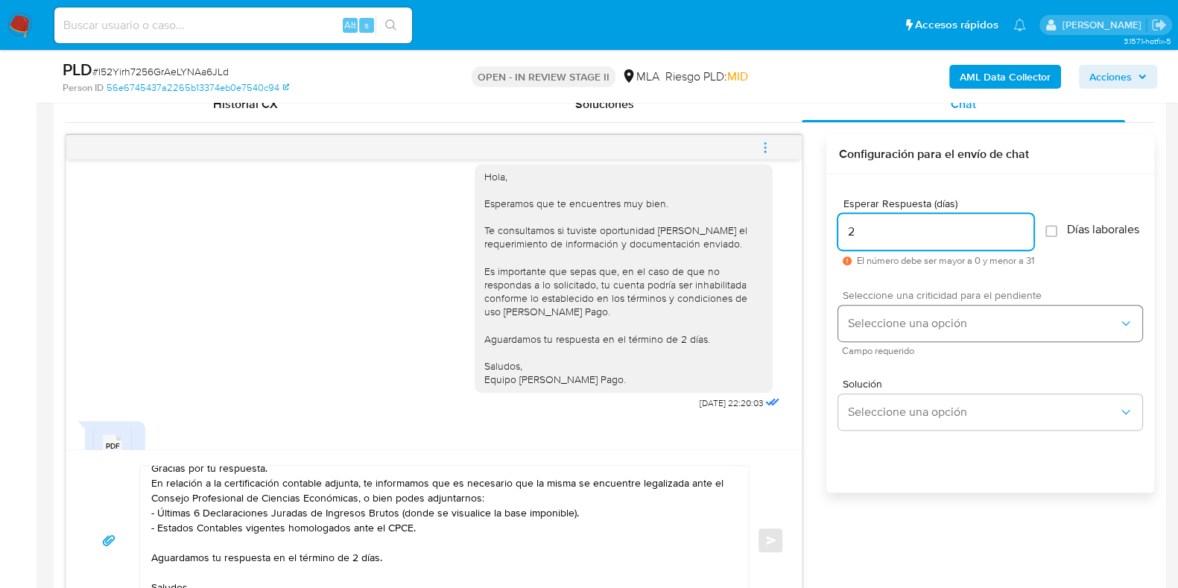
type input "2"
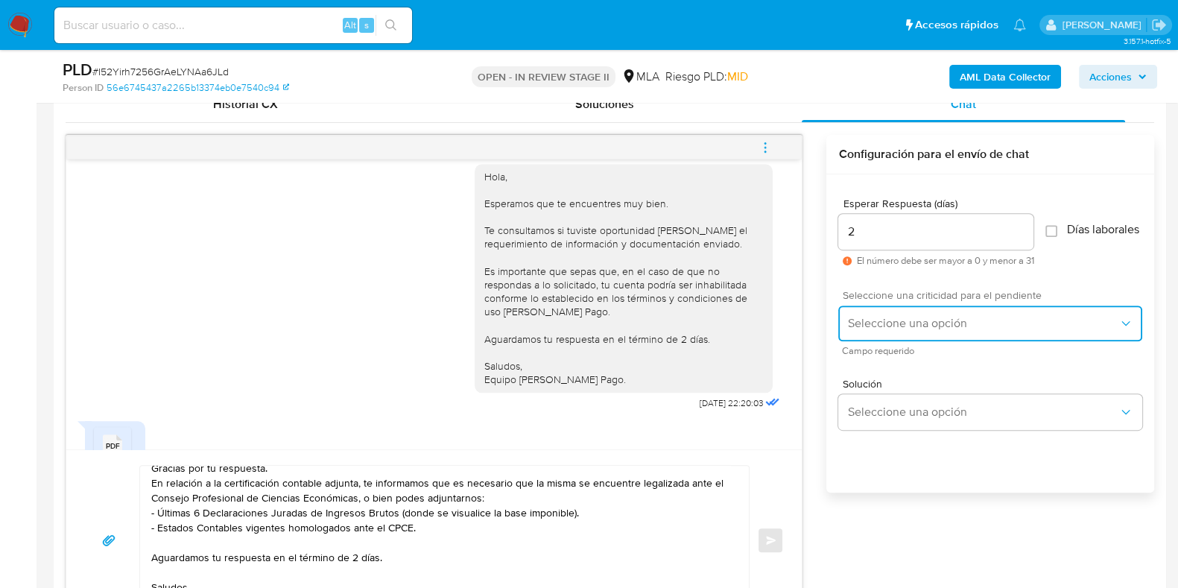
click at [875, 326] on span "Seleccione una opción" at bounding box center [982, 323] width 271 height 15
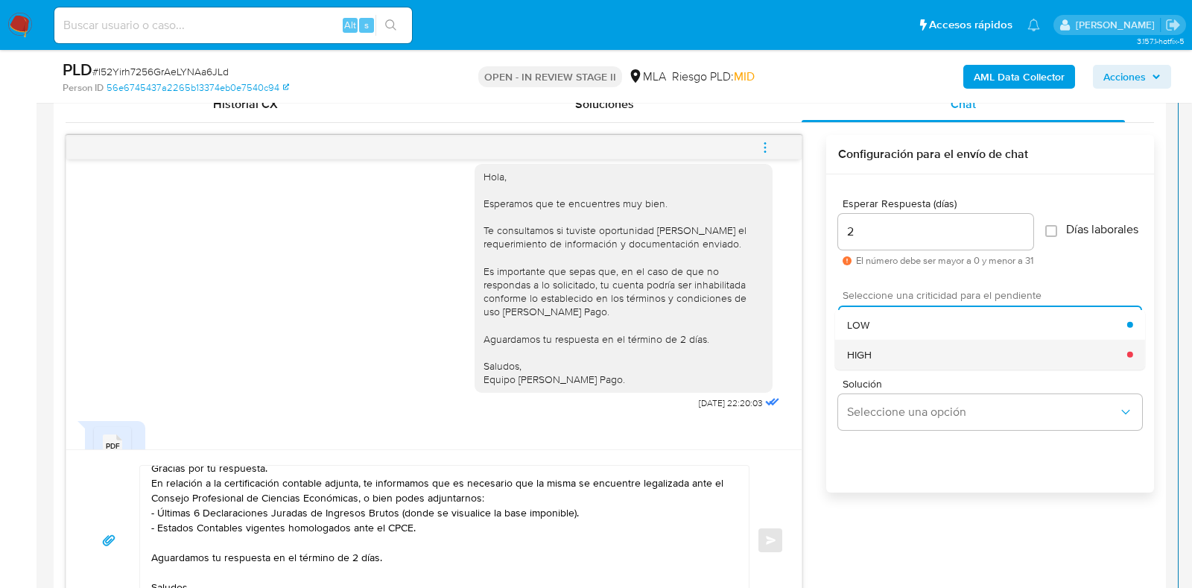
click at [883, 362] on div "HIGH" at bounding box center [987, 354] width 280 height 30
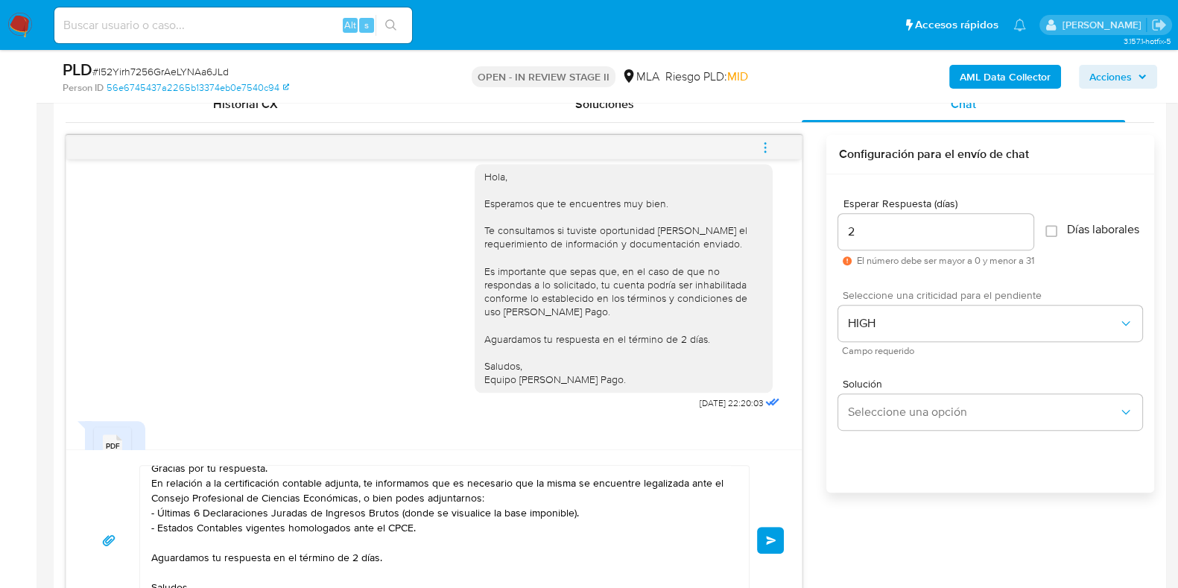
click at [763, 537] on button "Enviar" at bounding box center [770, 540] width 27 height 27
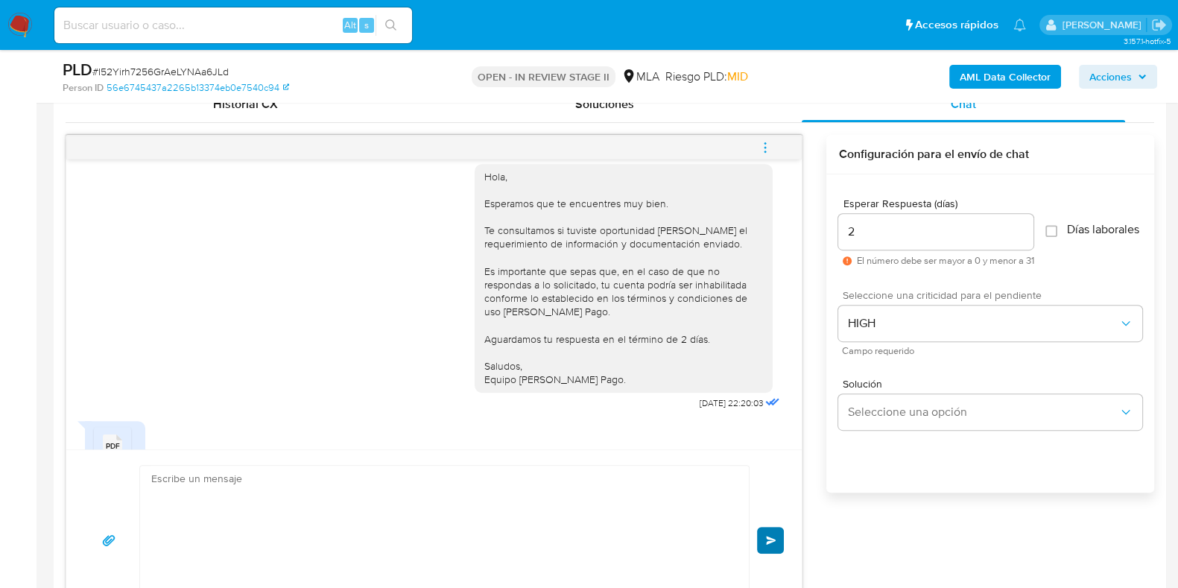
scroll to position [0, 0]
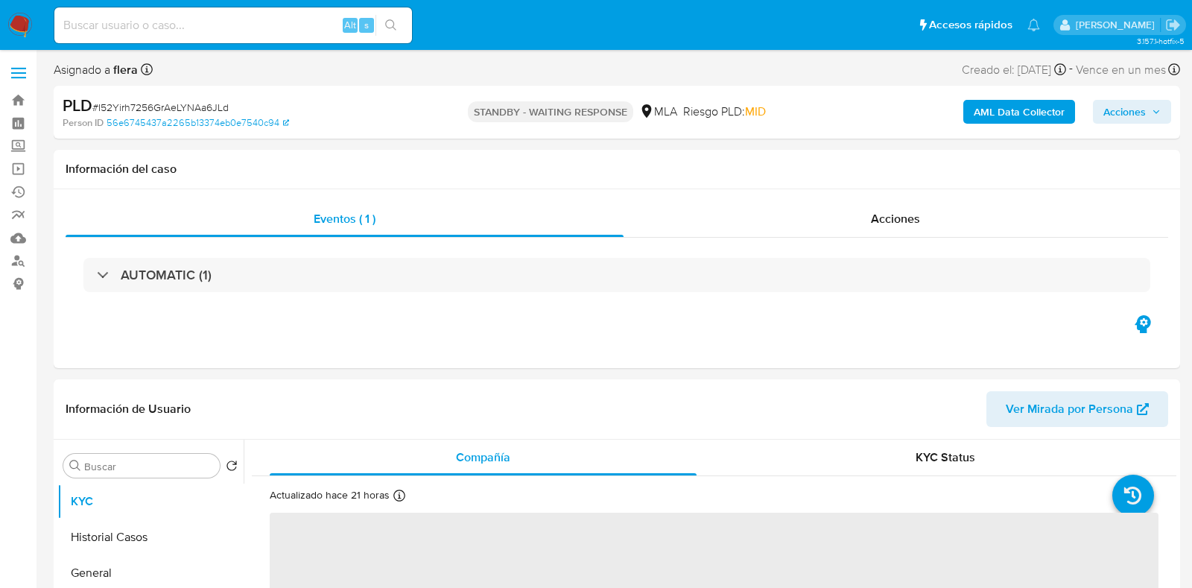
select select "10"
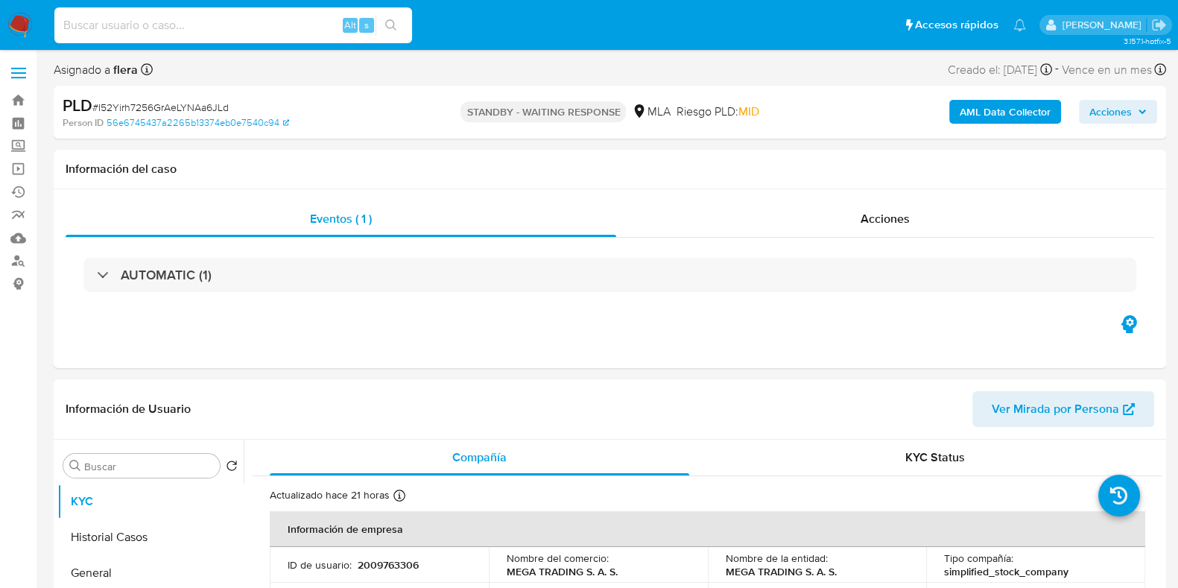
click at [182, 21] on input at bounding box center [233, 25] width 358 height 19
paste input "0oK6l7L1ZvhTMBbh4PvttoZX"
type input "0oK6l7L1ZvhTMBbh4PvttoZX"
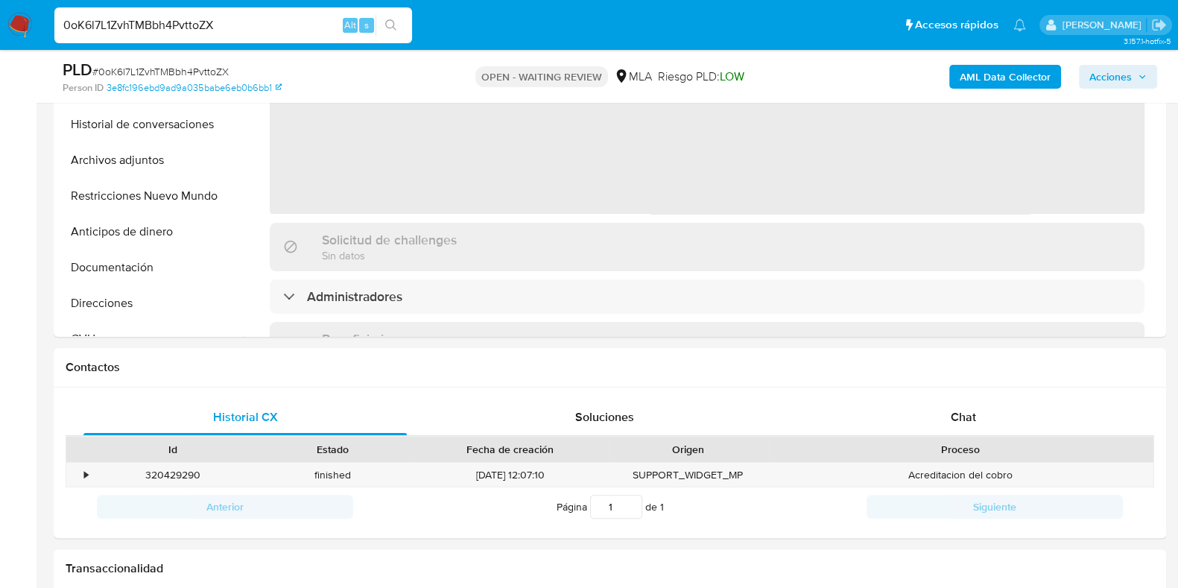
scroll to position [559, 0]
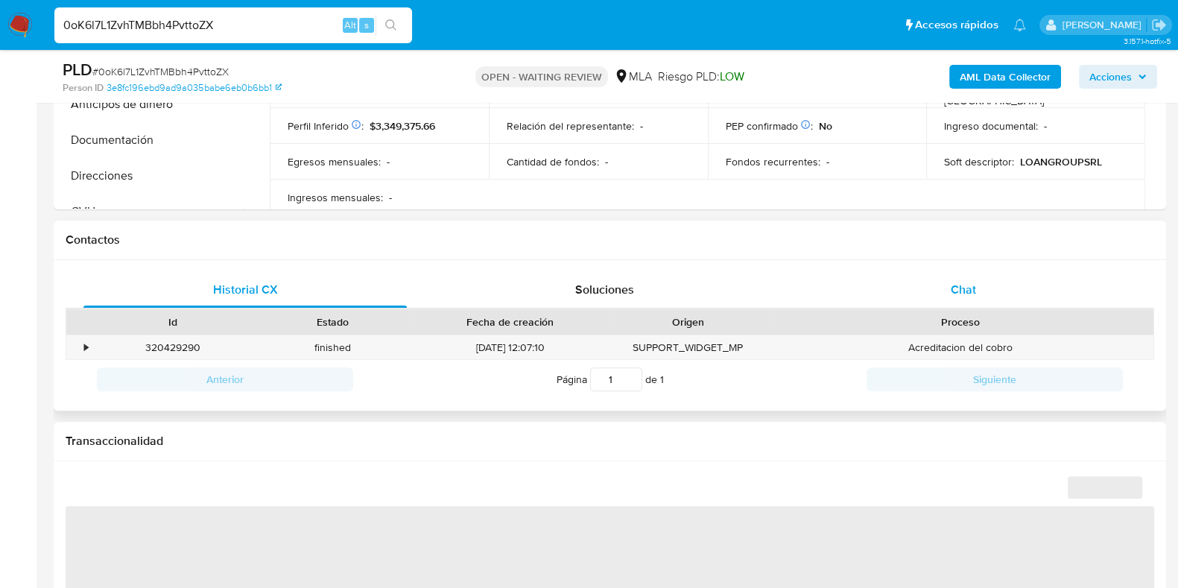
click at [954, 288] on span "Chat" at bounding box center [962, 289] width 25 height 17
select select "10"
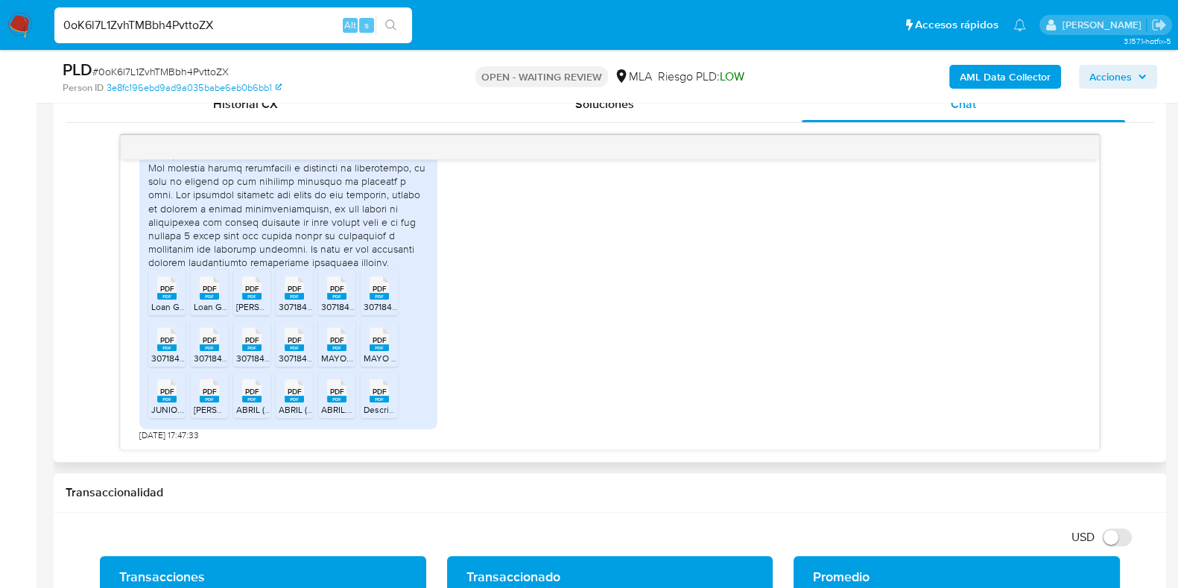
scroll to position [956, 0]
click at [169, 299] on icon "PDF" at bounding box center [166, 288] width 19 height 26
click at [200, 300] on span "Loan Group SRL - Constancia de Alta Afip (desde 2024-06).pdf" at bounding box center [392, 306] width 396 height 13
click at [253, 301] on span "ALAGASTINO JULIO 2024 30718400925_006_00001_00000029.pdf" at bounding box center [366, 306] width 261 height 13
click at [289, 299] on icon "PDF" at bounding box center [294, 288] width 19 height 26
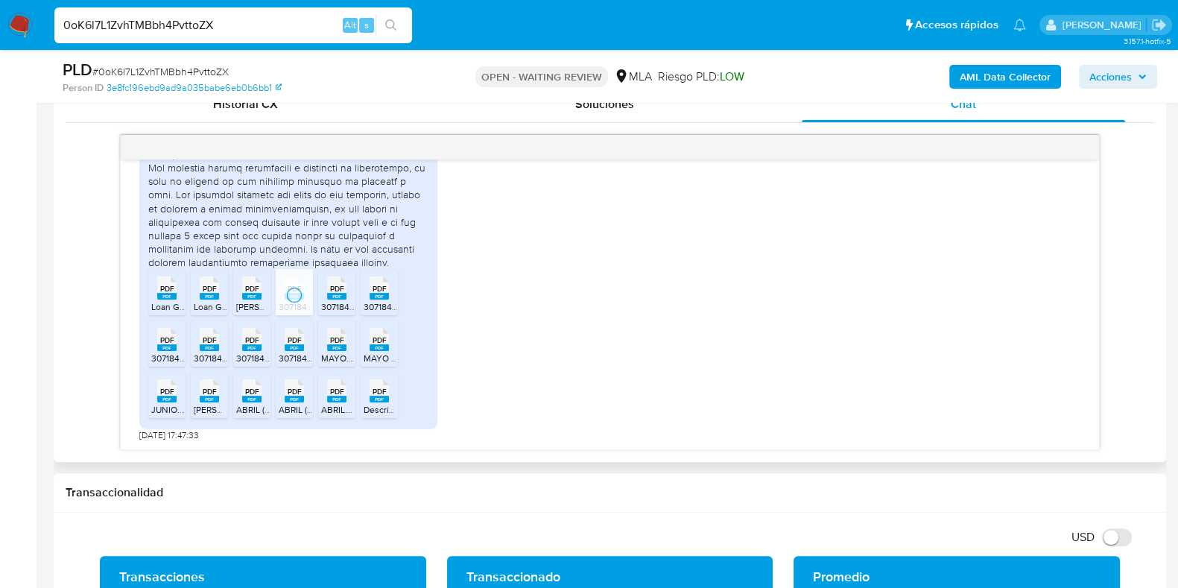
click at [337, 297] on rect at bounding box center [336, 296] width 19 height 7
click at [375, 299] on icon "PDF" at bounding box center [378, 288] width 19 height 26
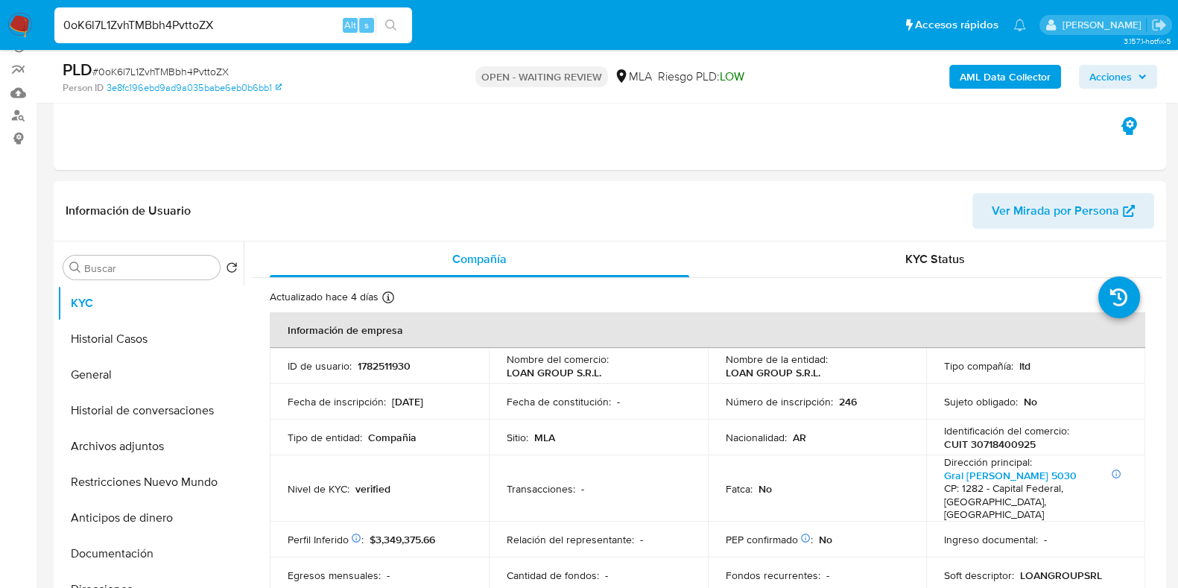
scroll to position [279, 0]
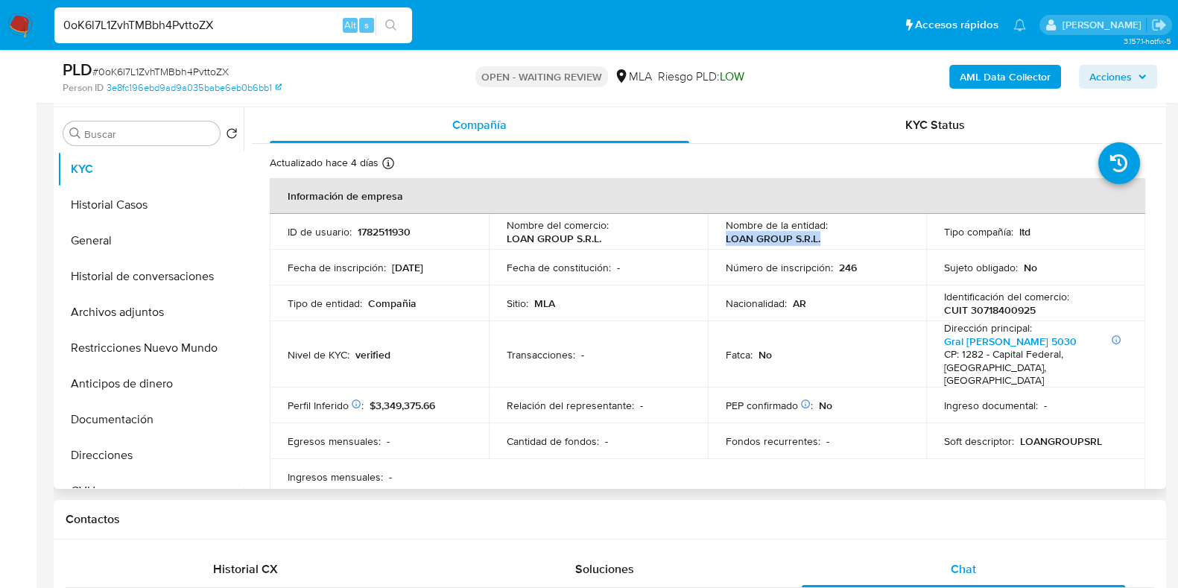
drag, startPoint x: 827, startPoint y: 238, endPoint x: 719, endPoint y: 241, distance: 108.0
click at [719, 241] on td "Nombre de la entidad : LOAN GROUP S.R.L." at bounding box center [817, 232] width 219 height 36
copy p "LOAN GROUP S.R.L."
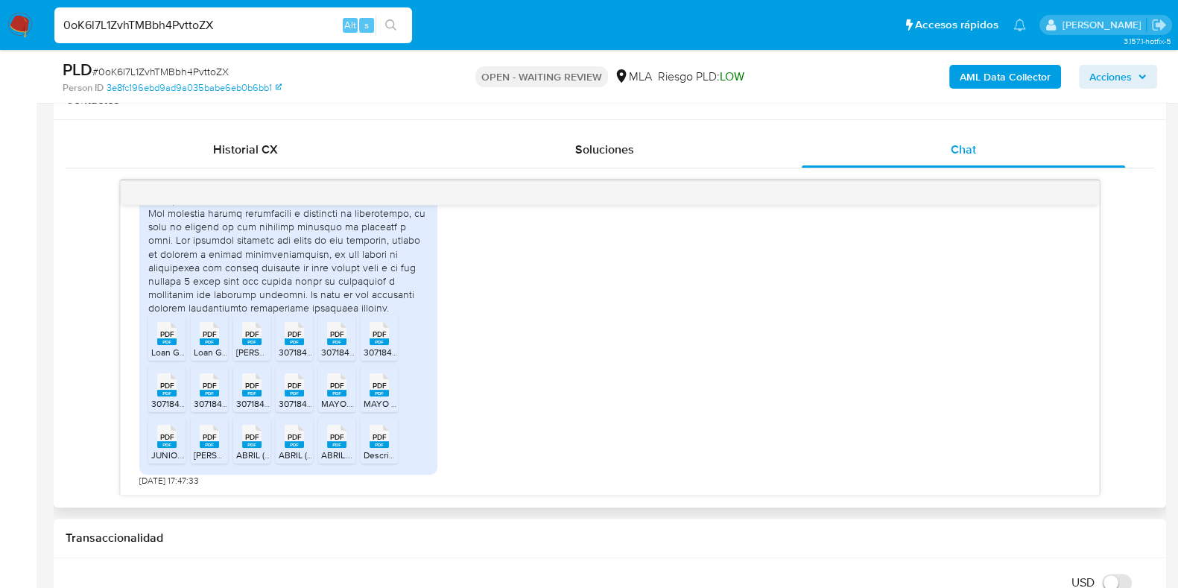
scroll to position [838, 0]
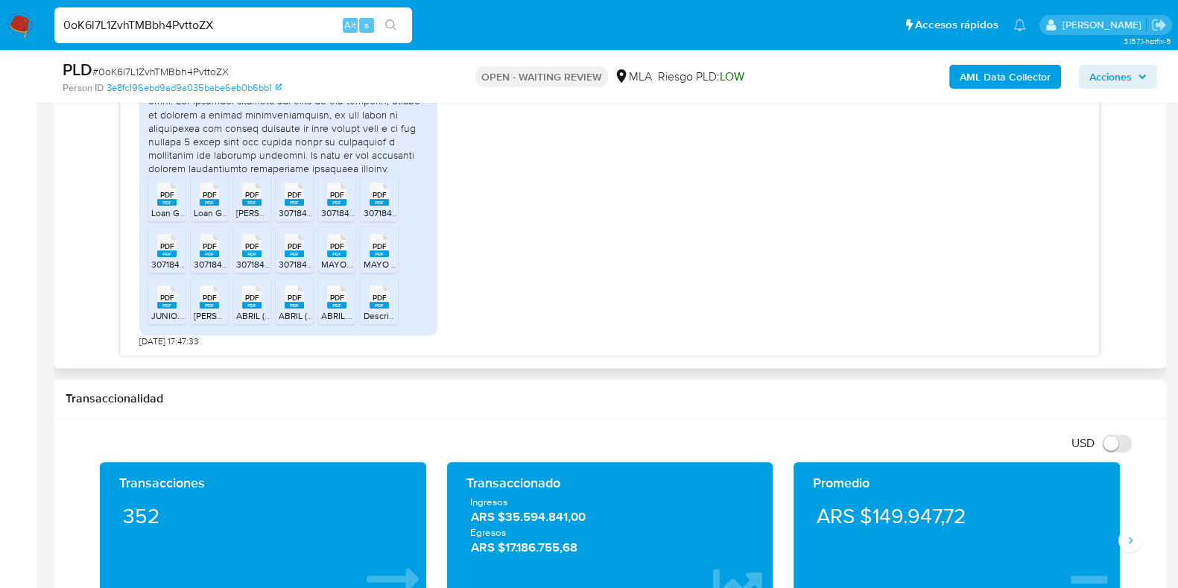
click at [174, 206] on icon at bounding box center [166, 193] width 19 height 23
click at [203, 249] on span "PDF" at bounding box center [210, 246] width 14 height 10
click at [253, 255] on rect at bounding box center [251, 253] width 19 height 7
click at [285, 258] on icon "PDF" at bounding box center [294, 245] width 19 height 26
drag, startPoint x: 344, startPoint y: 255, endPoint x: 361, endPoint y: 253, distance: 17.2
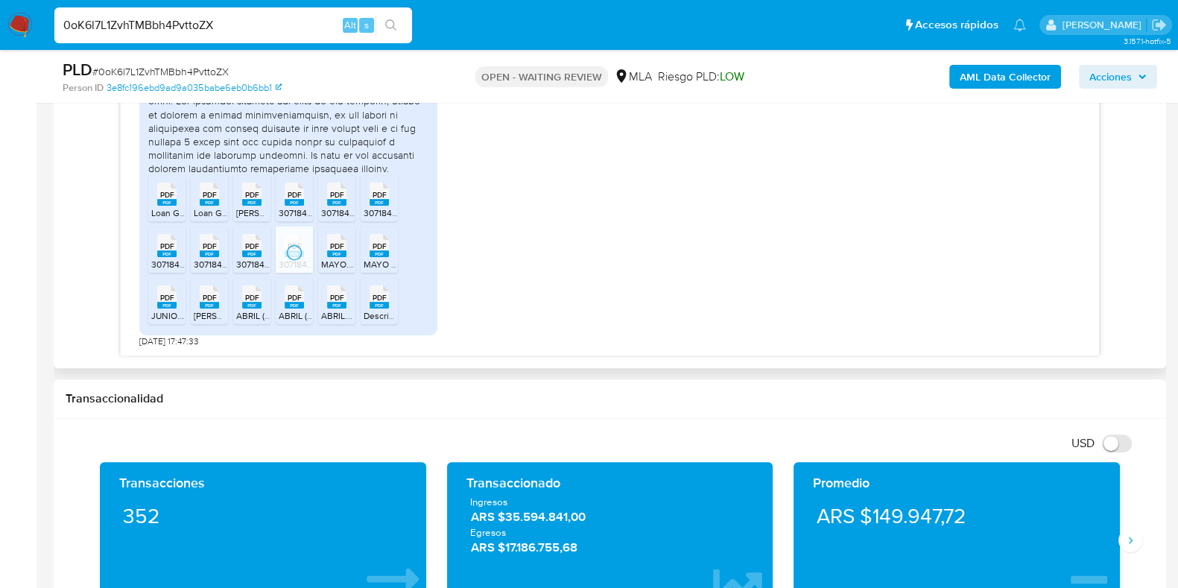
click at [345, 254] on rect at bounding box center [336, 253] width 19 height 7
click at [380, 252] on rect at bounding box center [378, 253] width 19 height 7
click at [167, 303] on rect at bounding box center [166, 305] width 19 height 7
click at [213, 308] on icon "PDF" at bounding box center [209, 297] width 19 height 26
click at [247, 307] on rect at bounding box center [251, 305] width 19 height 7
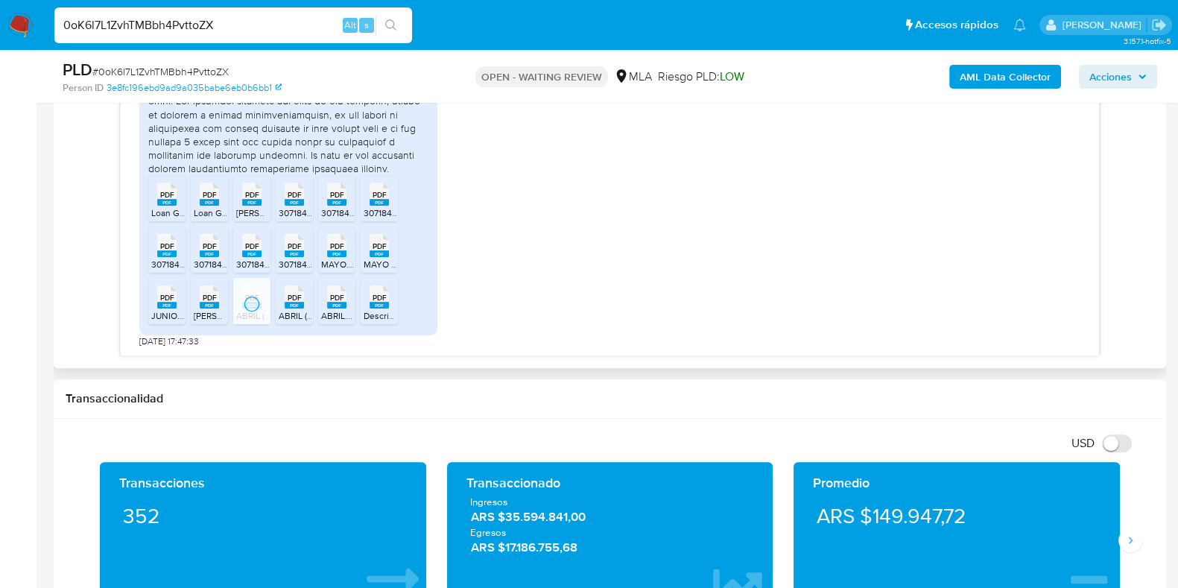
click at [301, 308] on rect at bounding box center [294, 305] width 19 height 7
click at [332, 309] on icon "PDF" at bounding box center [336, 297] width 19 height 26
click at [376, 305] on rect at bounding box center [378, 305] width 19 height 7
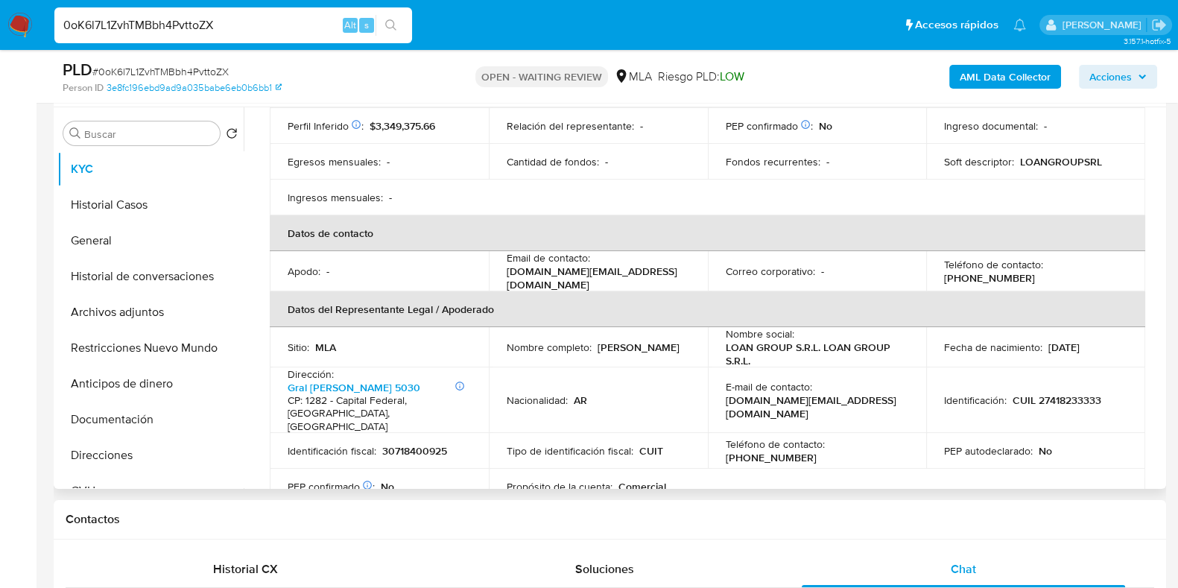
scroll to position [0, 0]
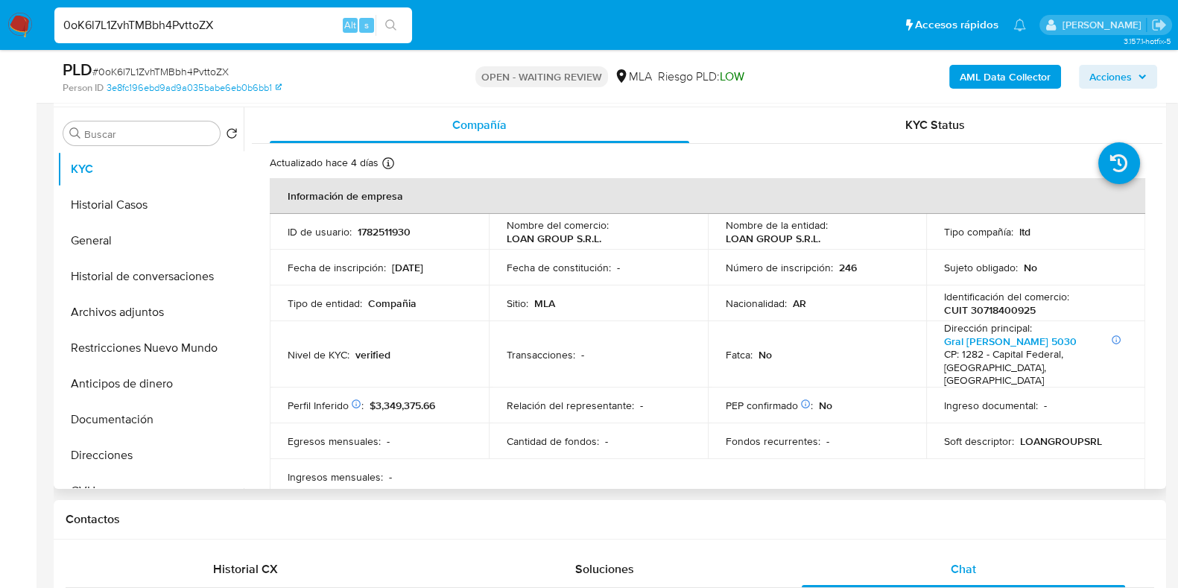
click at [365, 231] on p "1782511930" at bounding box center [384, 231] width 53 height 13
copy p "1782511930"
click at [1009, 311] on p "CUIT 30718400925" at bounding box center [990, 309] width 92 height 13
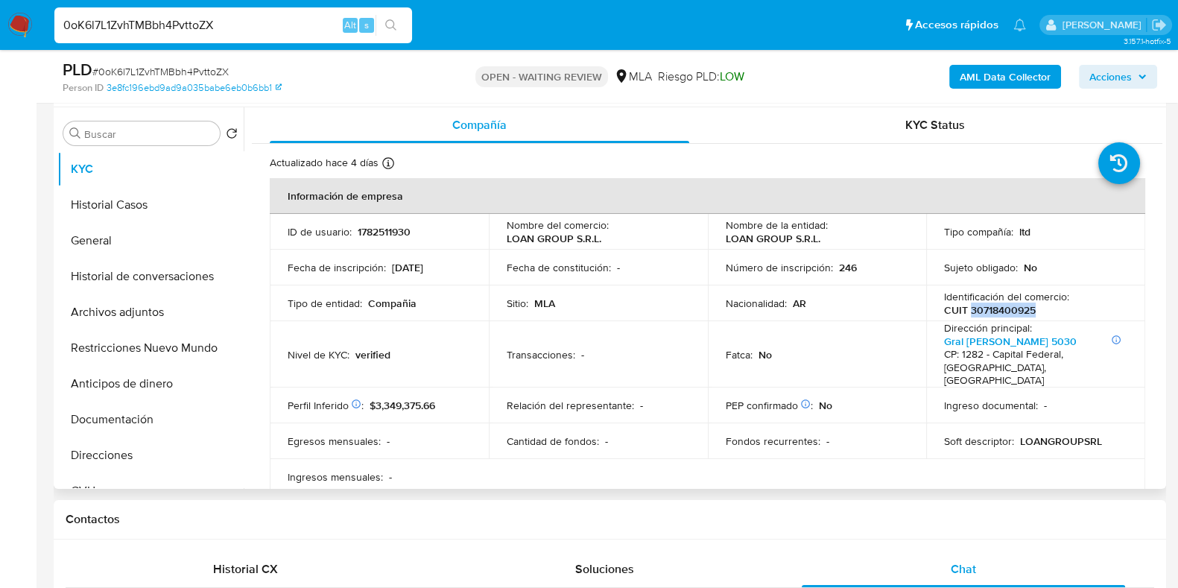
copy p "30718400925"
click at [104, 416] on button "Documentación" at bounding box center [144, 419] width 174 height 36
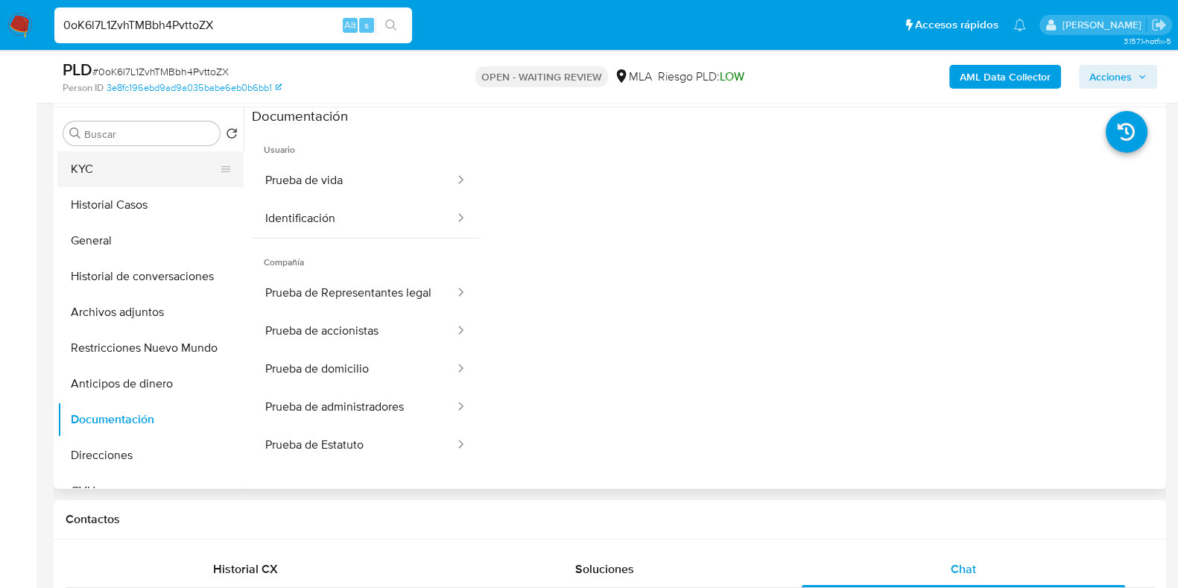
click at [121, 165] on button "KYC" at bounding box center [144, 169] width 174 height 36
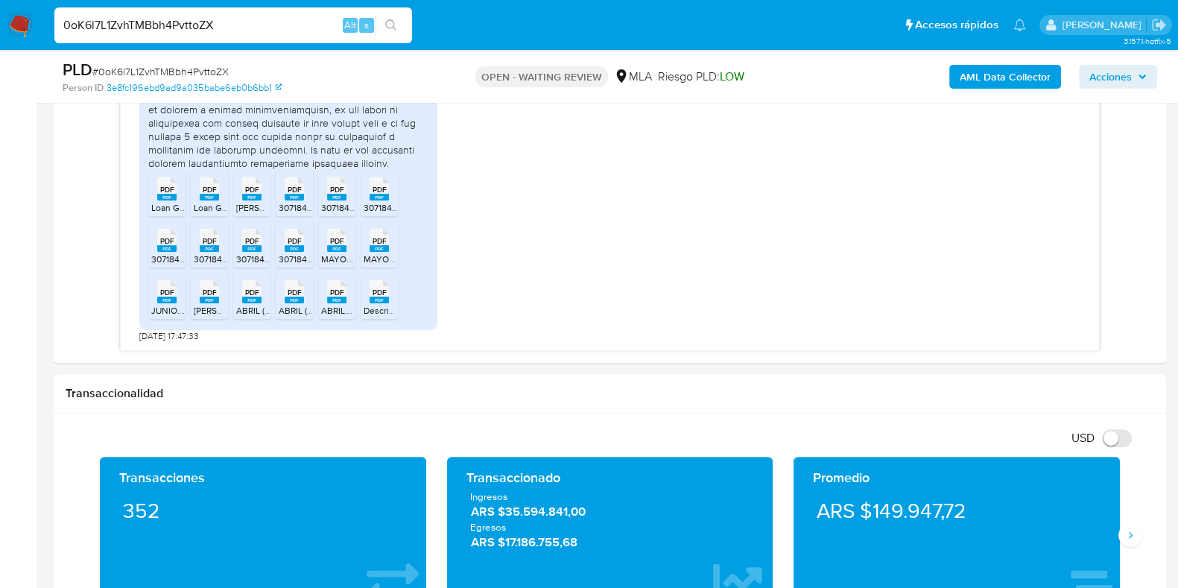
scroll to position [872, 0]
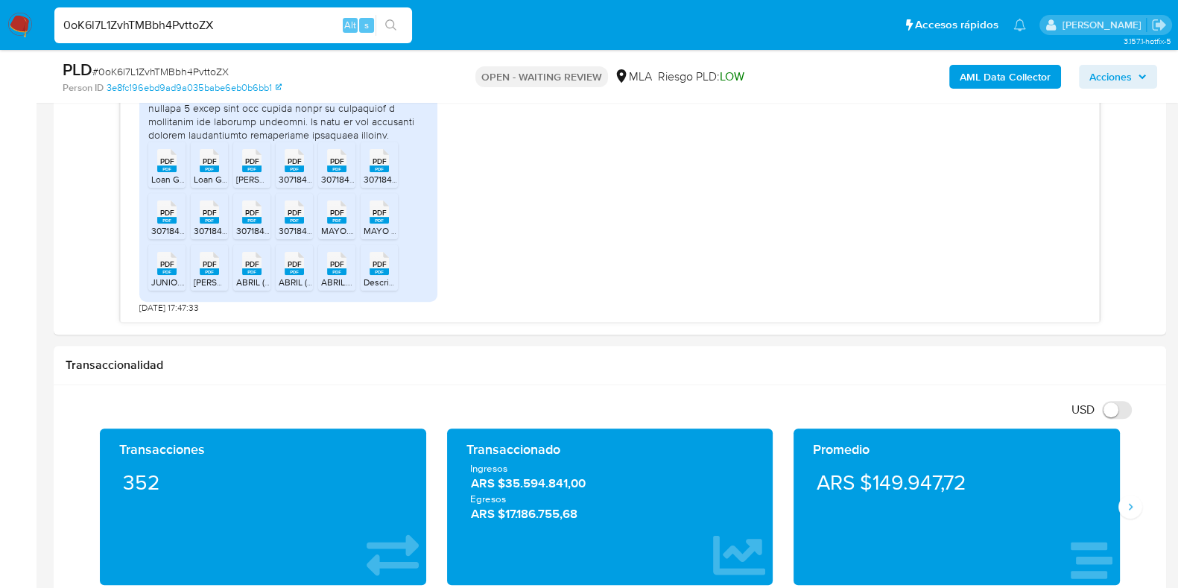
click at [181, 65] on span "# 0oK6l7L1ZvhTMBbh4PvttoZX" at bounding box center [160, 71] width 136 height 15
copy span "0oK6l7L1ZvhTMBbh4PvttoZX"
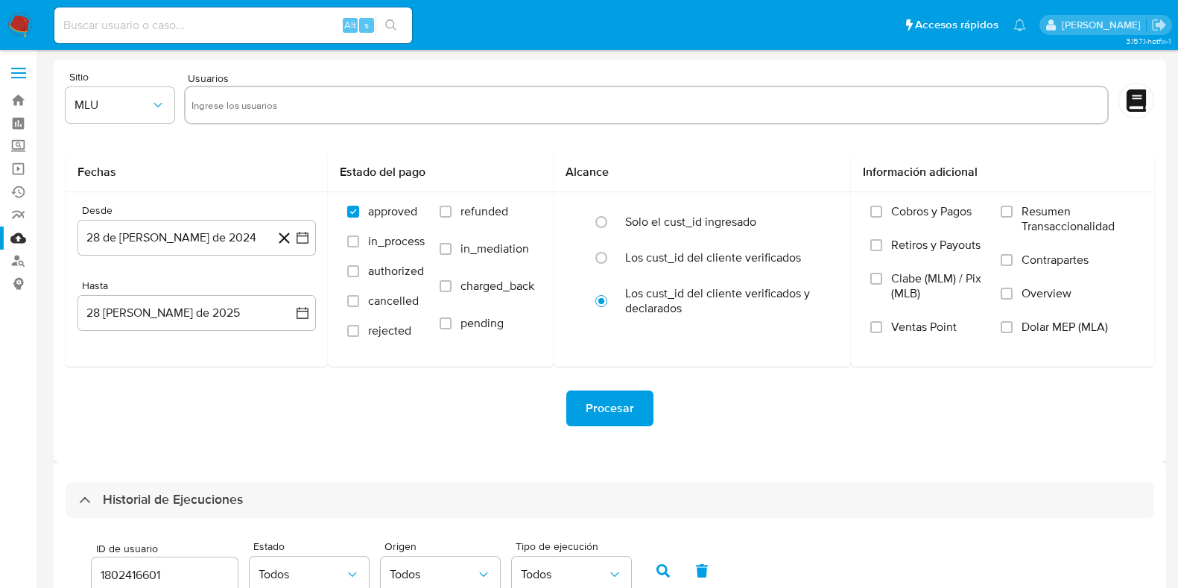
select select "10"
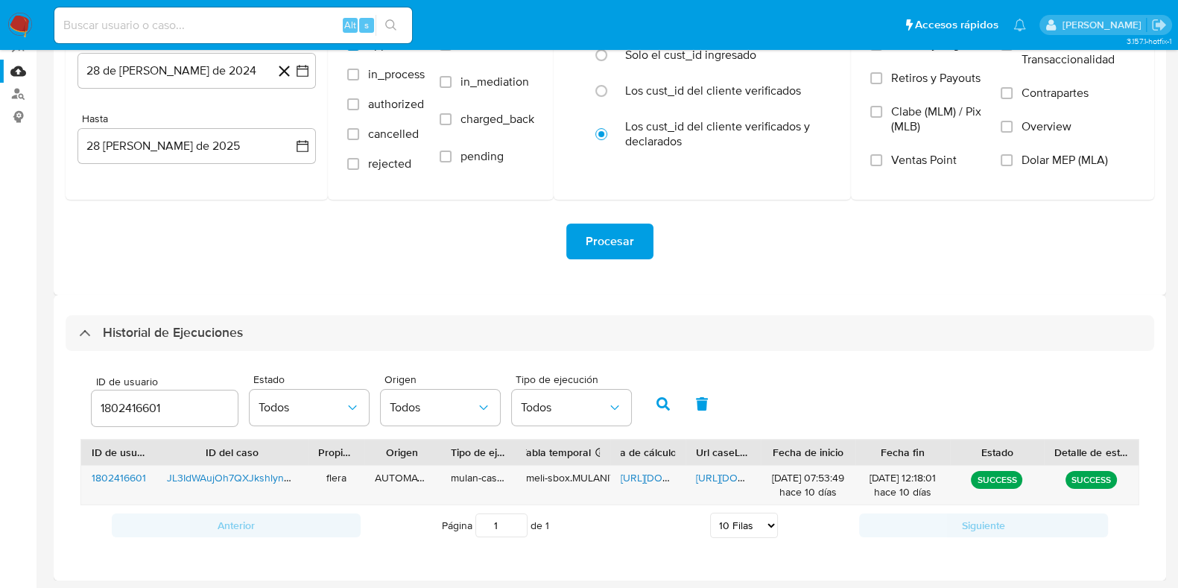
click at [134, 403] on input "1802416601" at bounding box center [165, 408] width 146 height 19
type input "1782511930"
click at [656, 402] on icon "button" at bounding box center [662, 403] width 13 height 13
click at [652, 476] on span "[URL][DOMAIN_NAME]" at bounding box center [671, 477] width 103 height 15
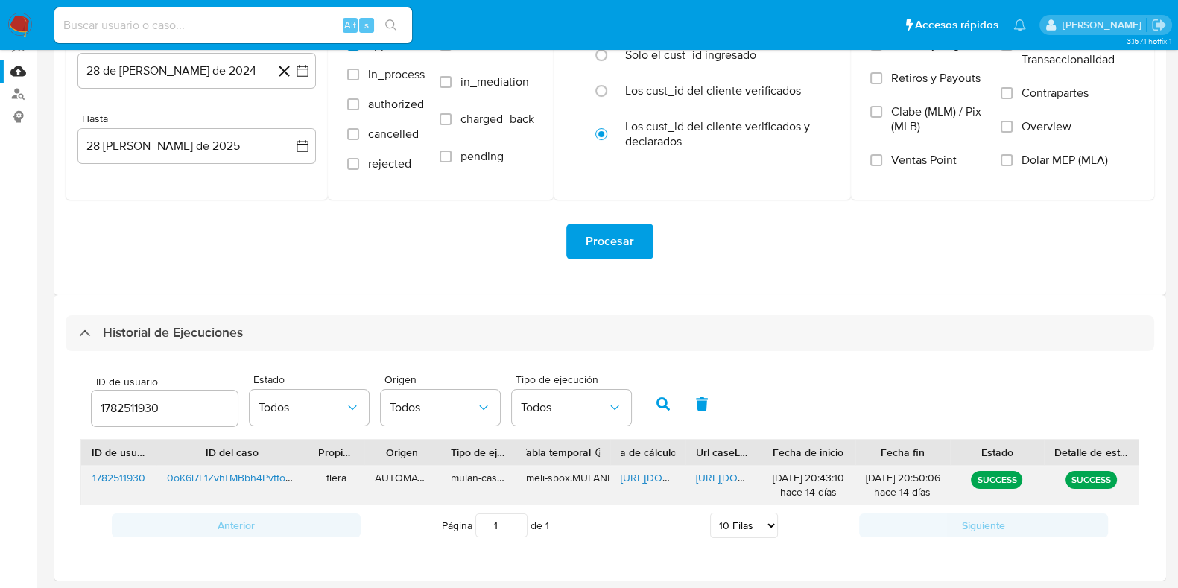
click at [710, 478] on span "[URL][DOMAIN_NAME]" at bounding box center [747, 477] width 103 height 15
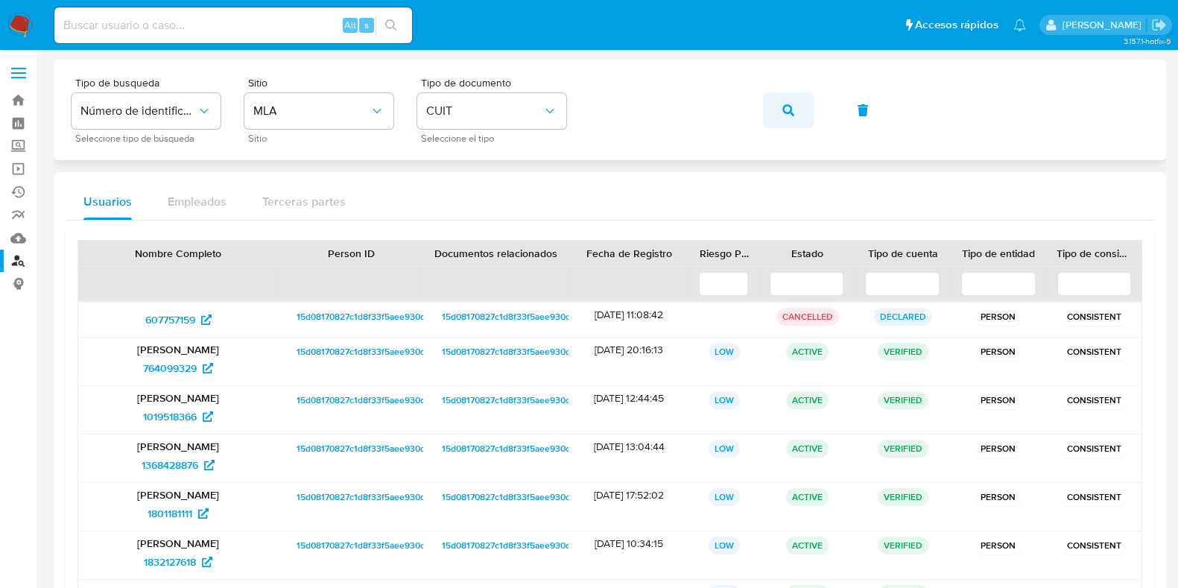
click at [784, 115] on icon "button" at bounding box center [788, 110] width 12 height 12
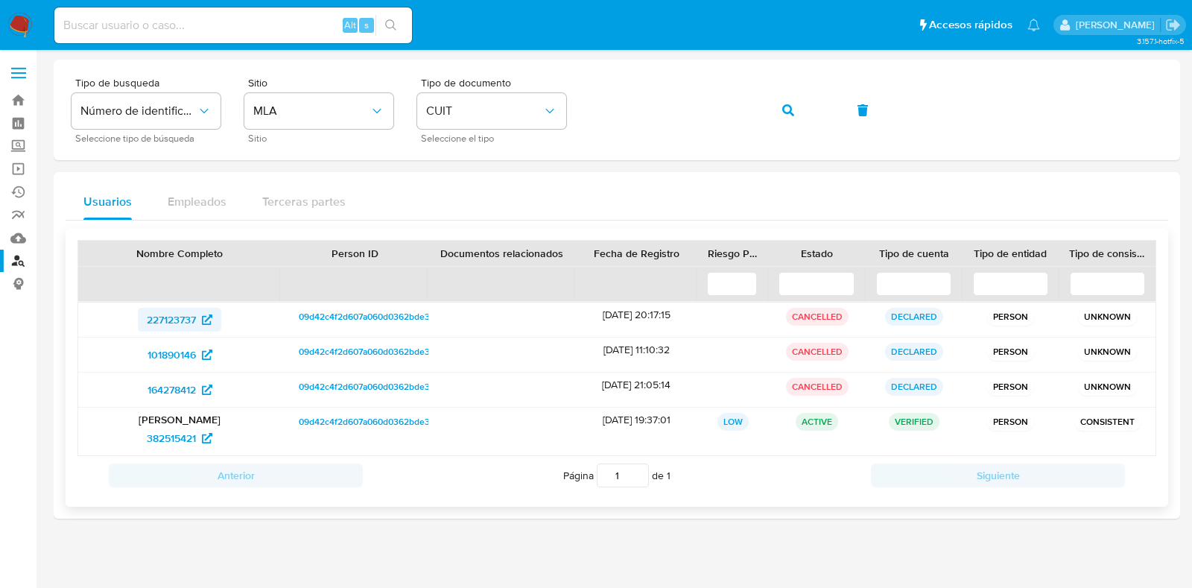
click at [188, 319] on span "227123737" at bounding box center [171, 320] width 49 height 24
click at [191, 352] on span "101890146" at bounding box center [171, 355] width 48 height 24
click at [193, 386] on span "164278412" at bounding box center [171, 390] width 48 height 24
click at [168, 445] on span "382515421" at bounding box center [171, 438] width 49 height 24
click at [782, 107] on icon "button" at bounding box center [788, 110] width 12 height 12
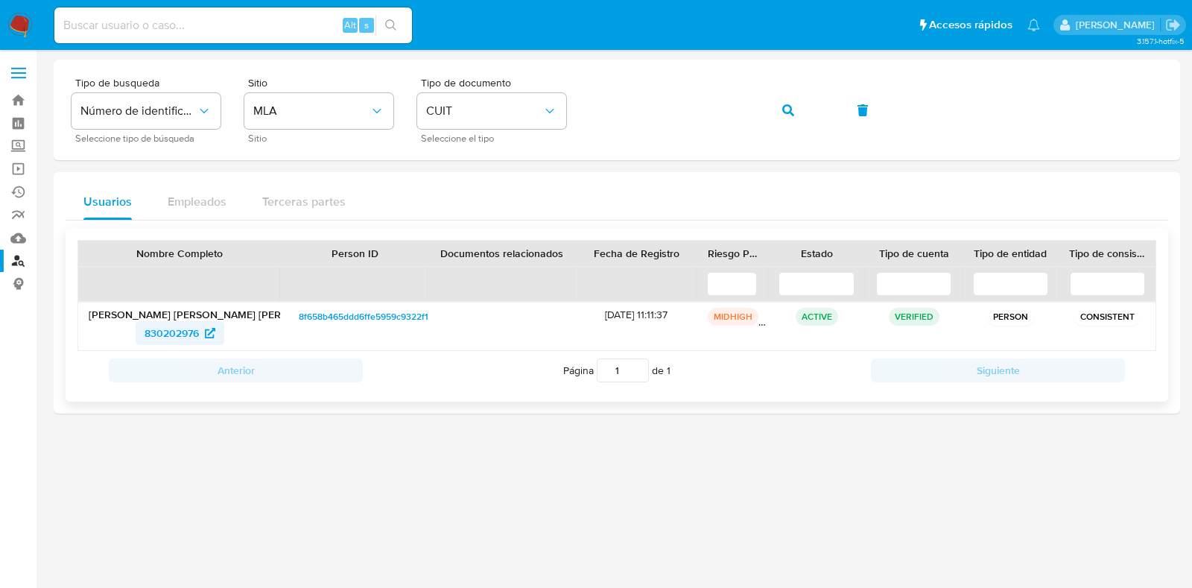
click at [187, 329] on span "830202976" at bounding box center [172, 333] width 54 height 24
click at [802, 98] on button "button" at bounding box center [788, 110] width 51 height 36
click at [179, 326] on span "521805177" at bounding box center [171, 333] width 48 height 24
click at [796, 107] on button "button" at bounding box center [788, 110] width 51 height 36
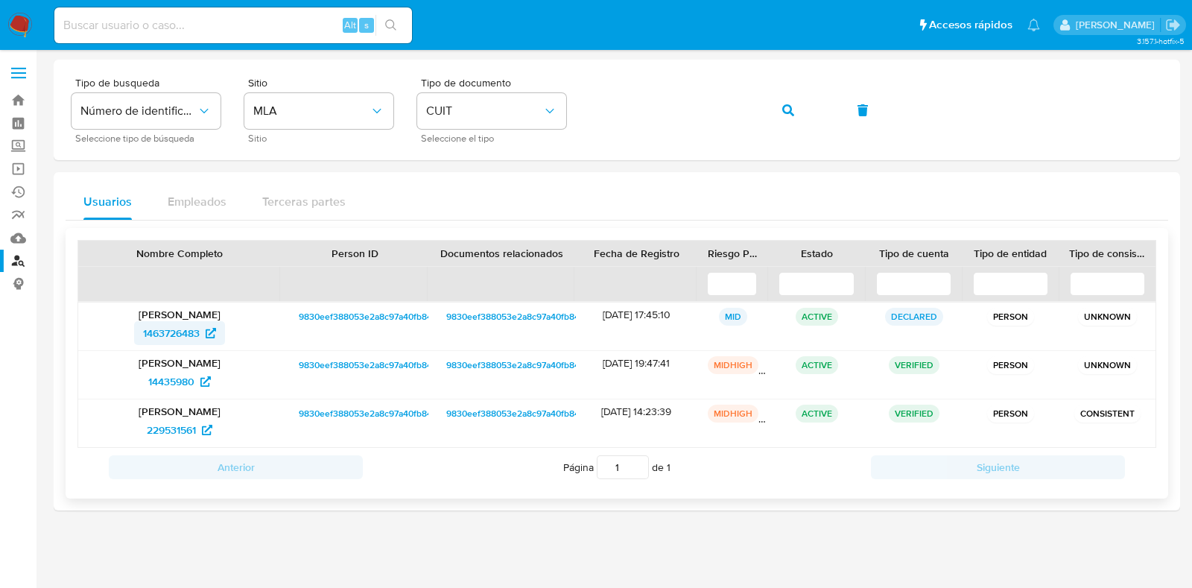
click at [156, 324] on span "1463726483" at bounding box center [171, 333] width 57 height 24
click at [176, 376] on span "14435980" at bounding box center [171, 381] width 46 height 24
click at [179, 425] on span "229531561" at bounding box center [171, 430] width 49 height 24
click at [790, 115] on icon "button" at bounding box center [788, 110] width 12 height 12
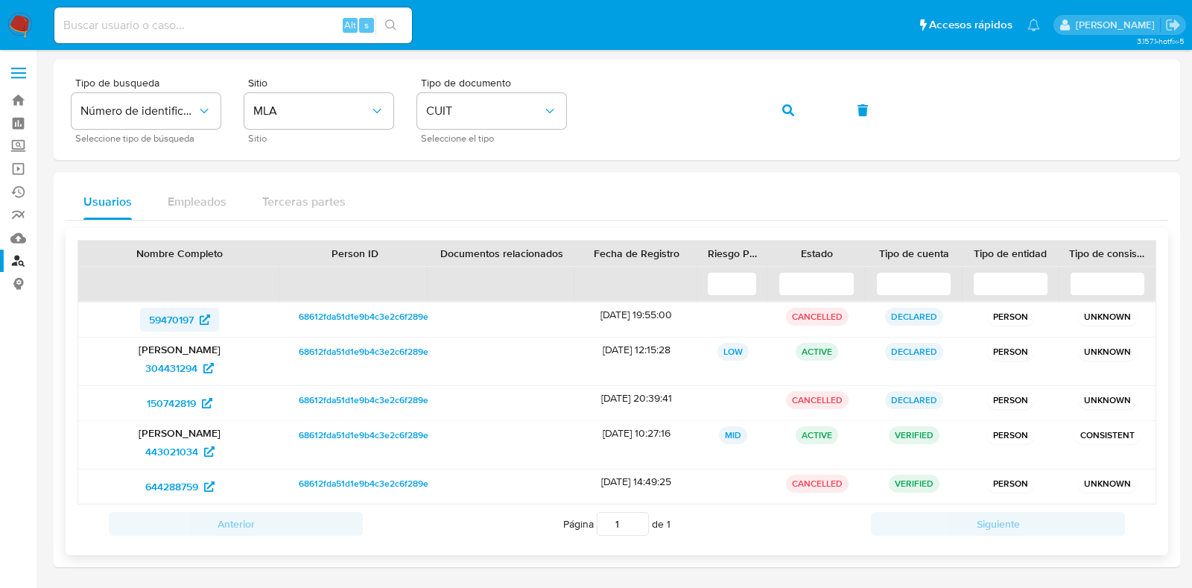
click at [174, 317] on span "59470197" at bounding box center [171, 320] width 45 height 24
click at [177, 371] on span "304431294" at bounding box center [171, 368] width 52 height 24
click at [173, 396] on span "150742819" at bounding box center [171, 403] width 49 height 24
click at [195, 448] on span "443021034" at bounding box center [171, 451] width 53 height 24
click at [178, 482] on span "644288759" at bounding box center [171, 486] width 53 height 24
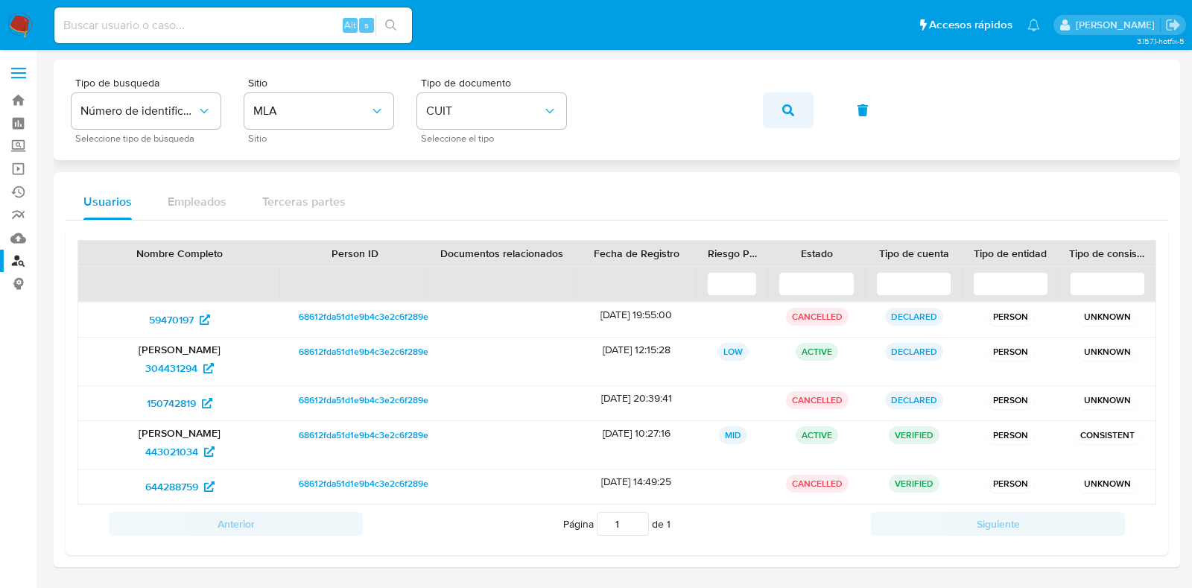
click at [787, 107] on icon "button" at bounding box center [788, 110] width 12 height 12
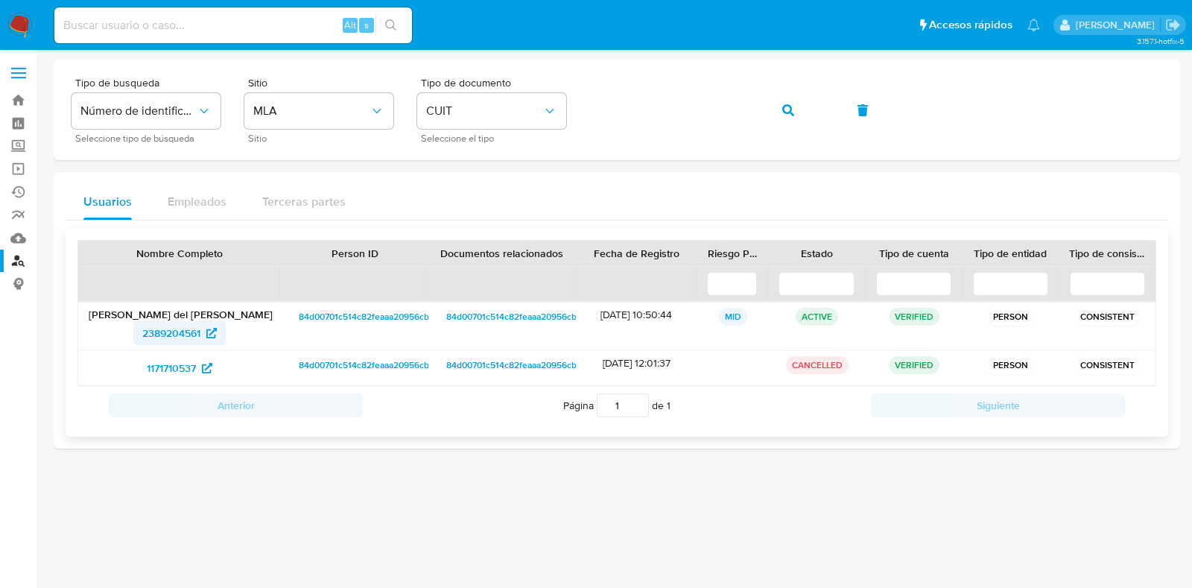
click at [181, 328] on span "2389204561" at bounding box center [171, 333] width 58 height 24
click at [158, 366] on span "1171710537" at bounding box center [171, 368] width 49 height 24
click at [795, 109] on button "button" at bounding box center [788, 110] width 51 height 36
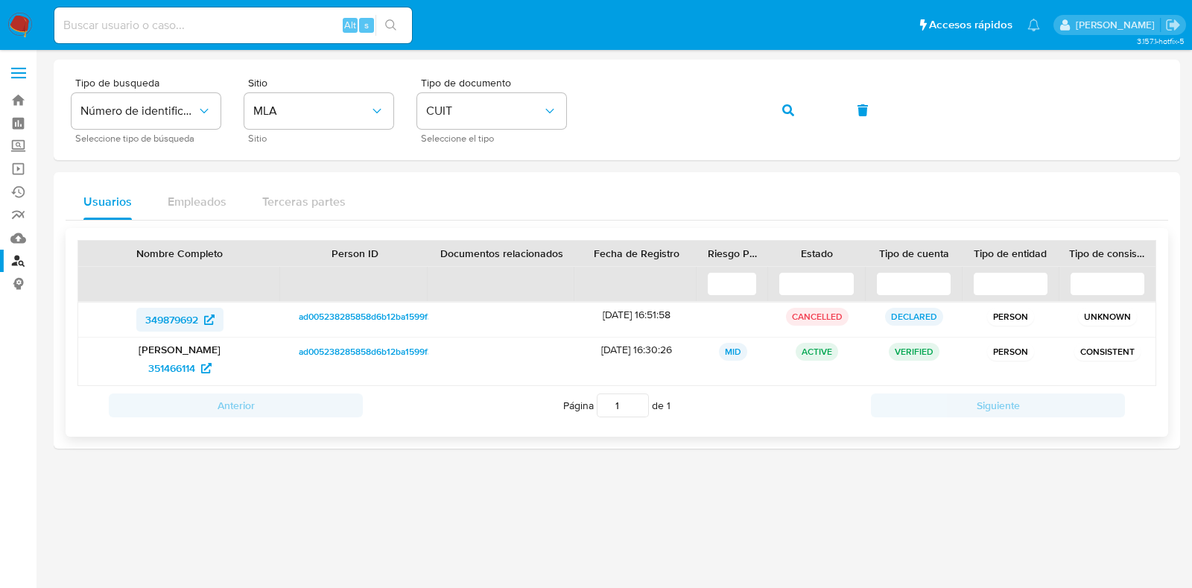
click at [176, 313] on span "349879692" at bounding box center [171, 320] width 53 height 24
click at [149, 364] on span "351466114" at bounding box center [171, 368] width 47 height 24
click at [795, 112] on button "button" at bounding box center [788, 110] width 51 height 36
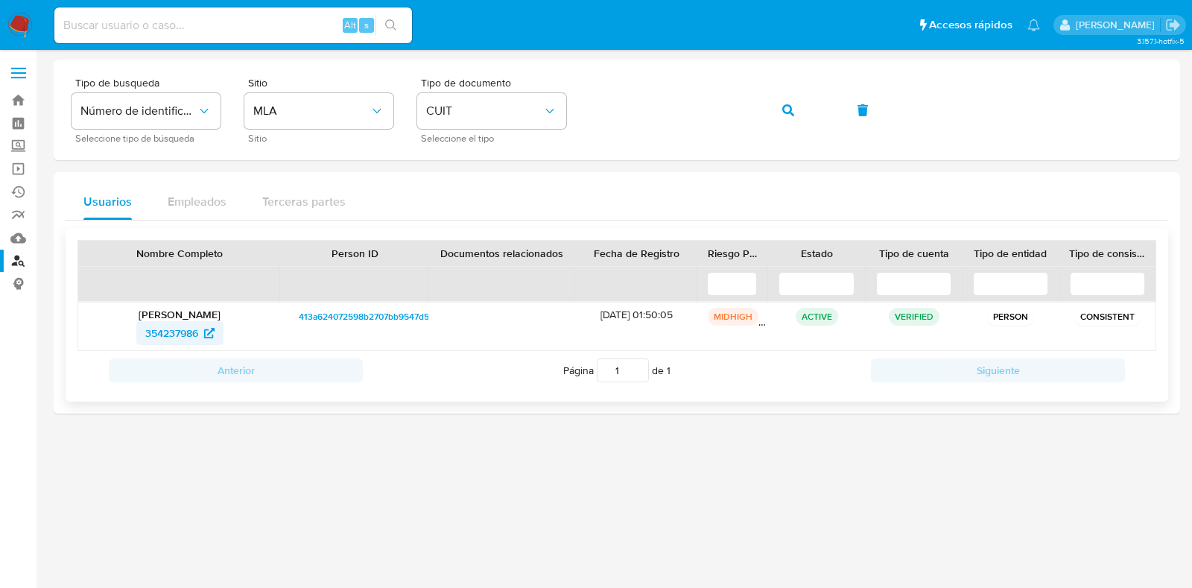
click at [147, 329] on span "354237986" at bounding box center [171, 333] width 53 height 24
click at [523, 115] on div "Tipo de busqueda Número de identificación Seleccione tipo de búsqueda Sitio MLA…" at bounding box center [617, 109] width 1091 height 65
click at [784, 119] on span "button" at bounding box center [788, 110] width 12 height 33
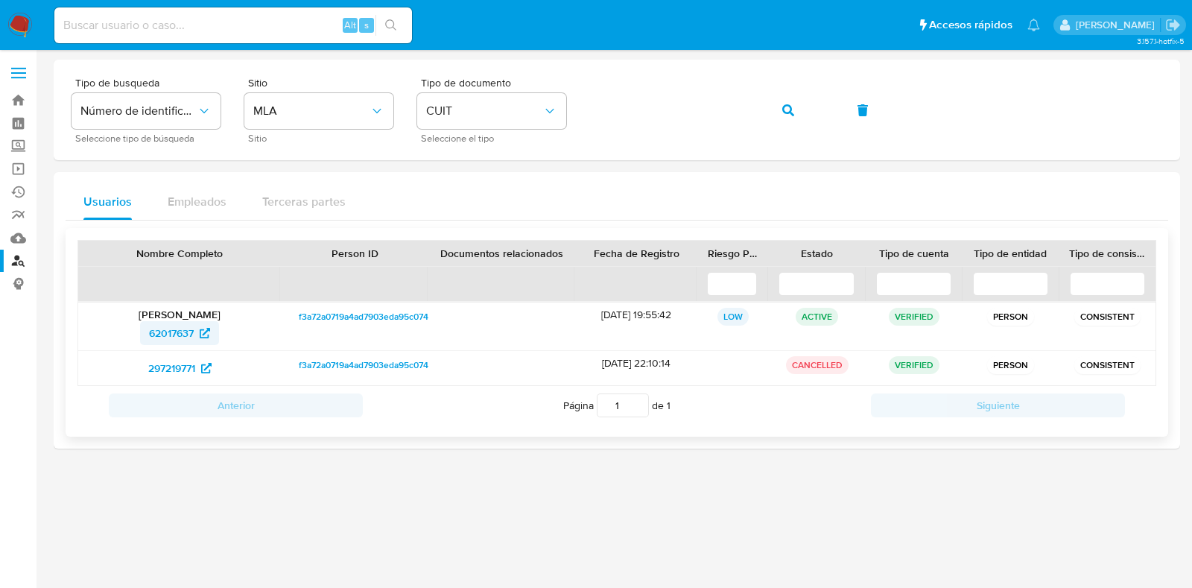
click at [183, 333] on span "62017637" at bounding box center [171, 333] width 45 height 24
click at [174, 324] on span "62017637" at bounding box center [171, 333] width 45 height 24
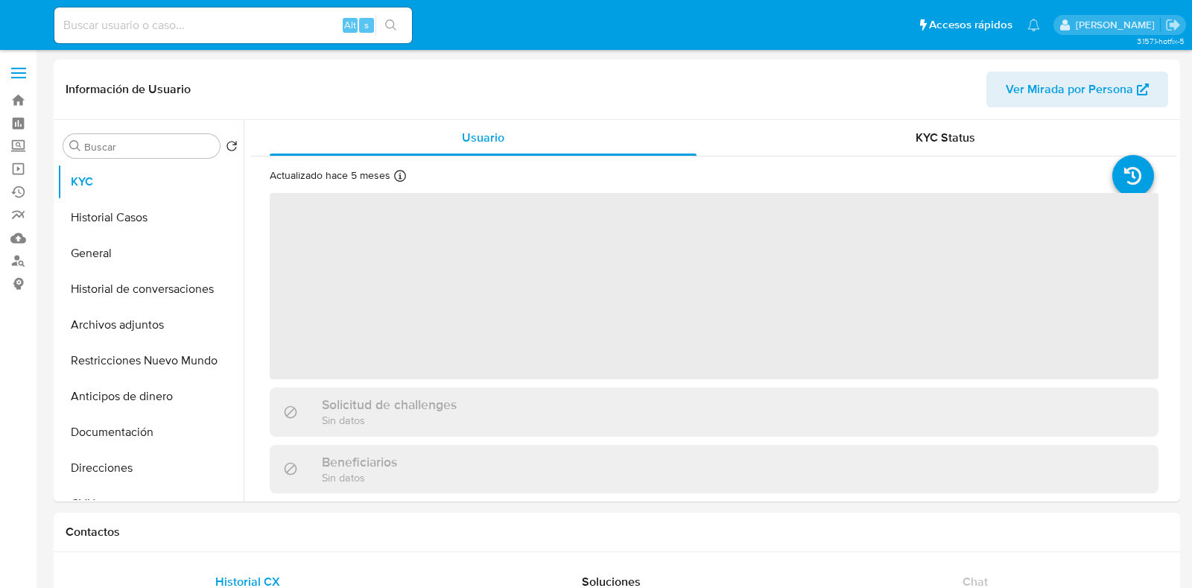
select select "10"
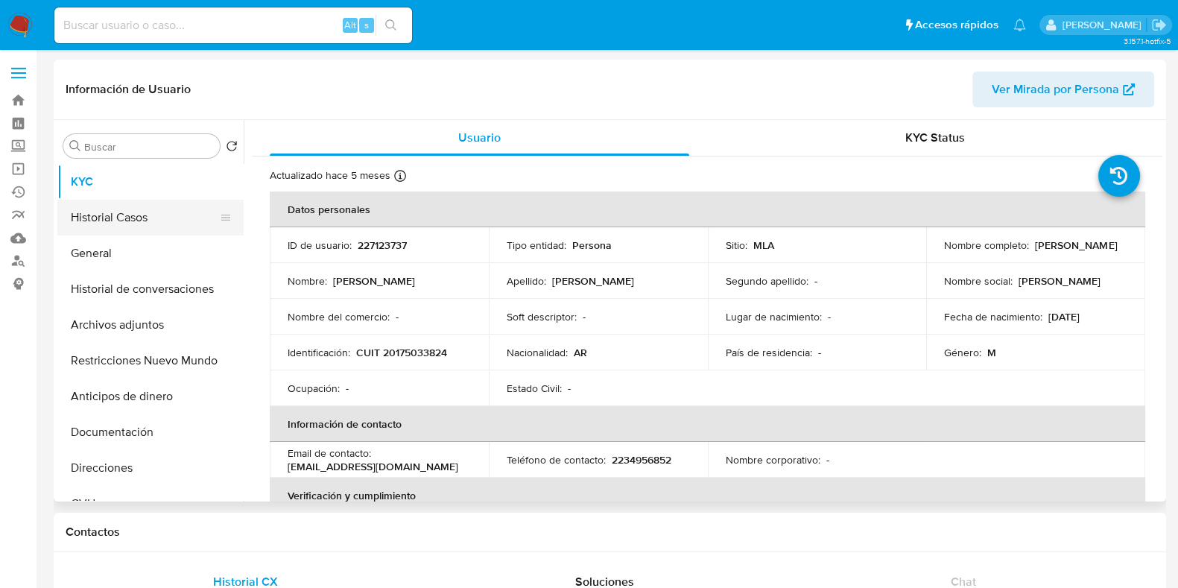
click at [83, 210] on button "Historial Casos" at bounding box center [144, 218] width 174 height 36
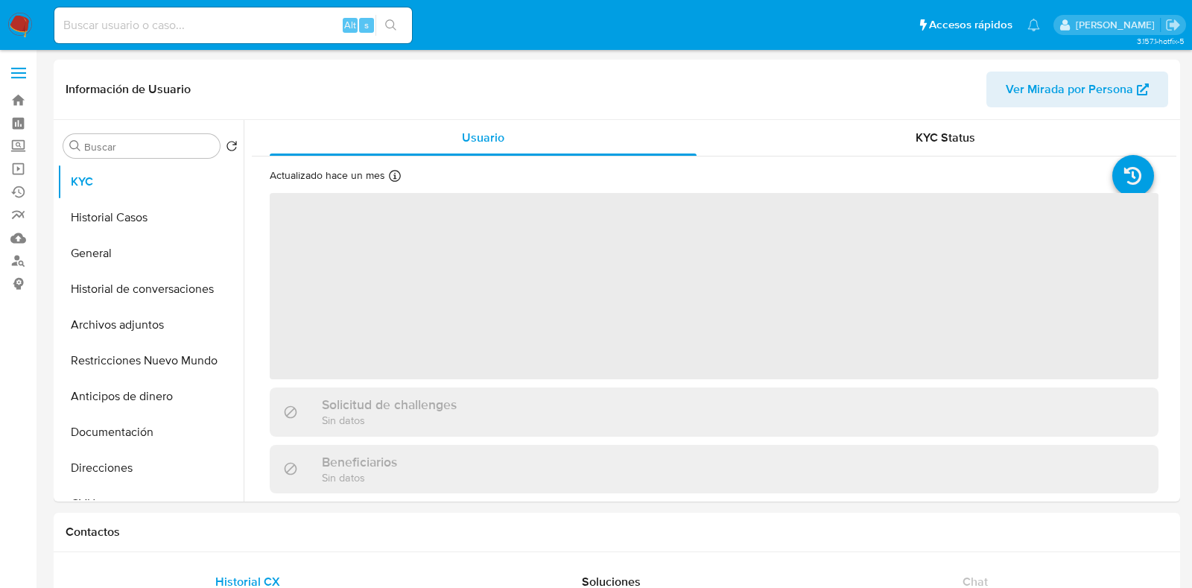
select select "10"
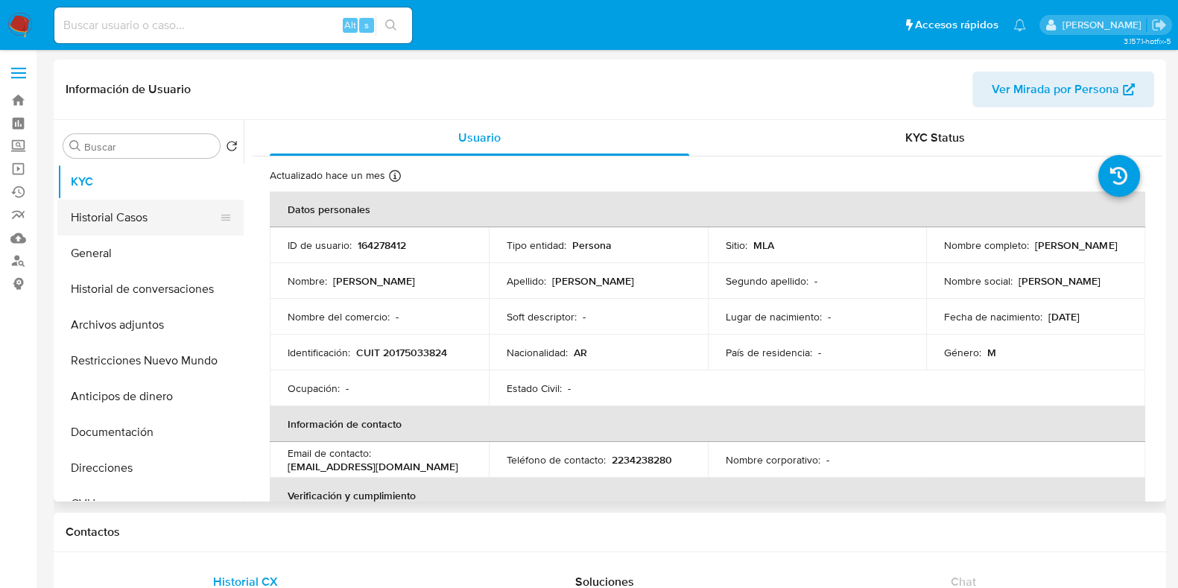
click at [124, 225] on button "Historial Casos" at bounding box center [144, 218] width 174 height 36
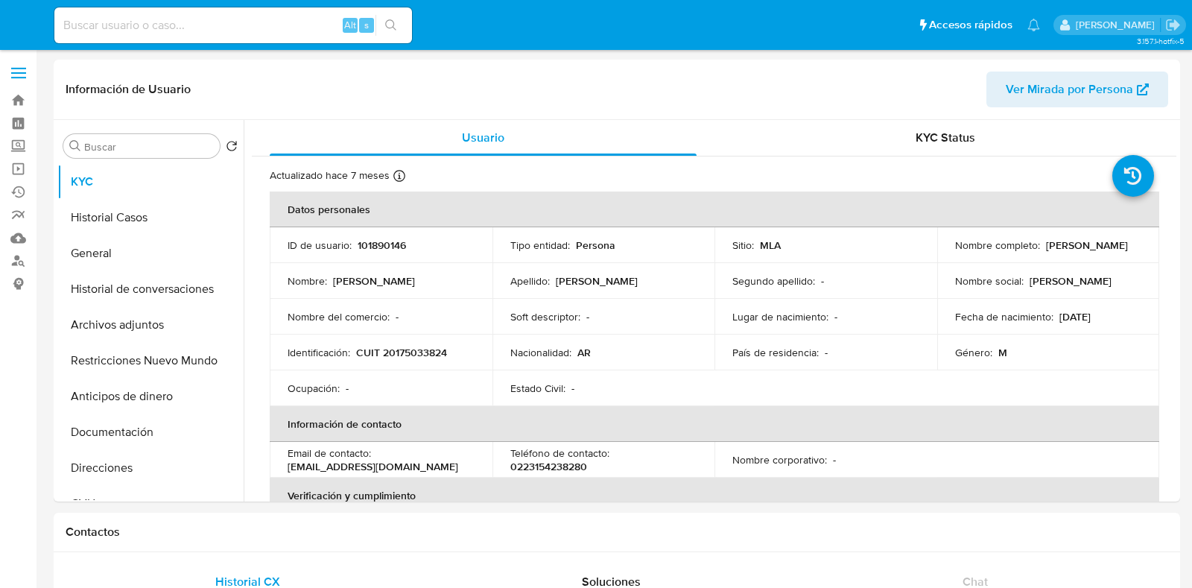
select select "10"
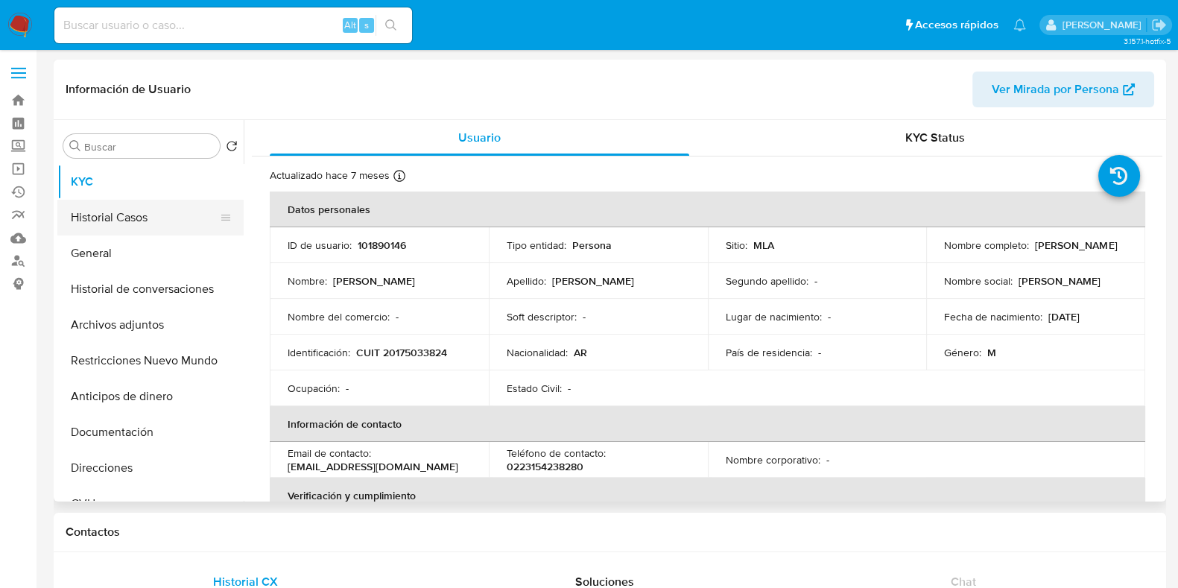
click at [104, 227] on button "Historial Casos" at bounding box center [144, 218] width 174 height 36
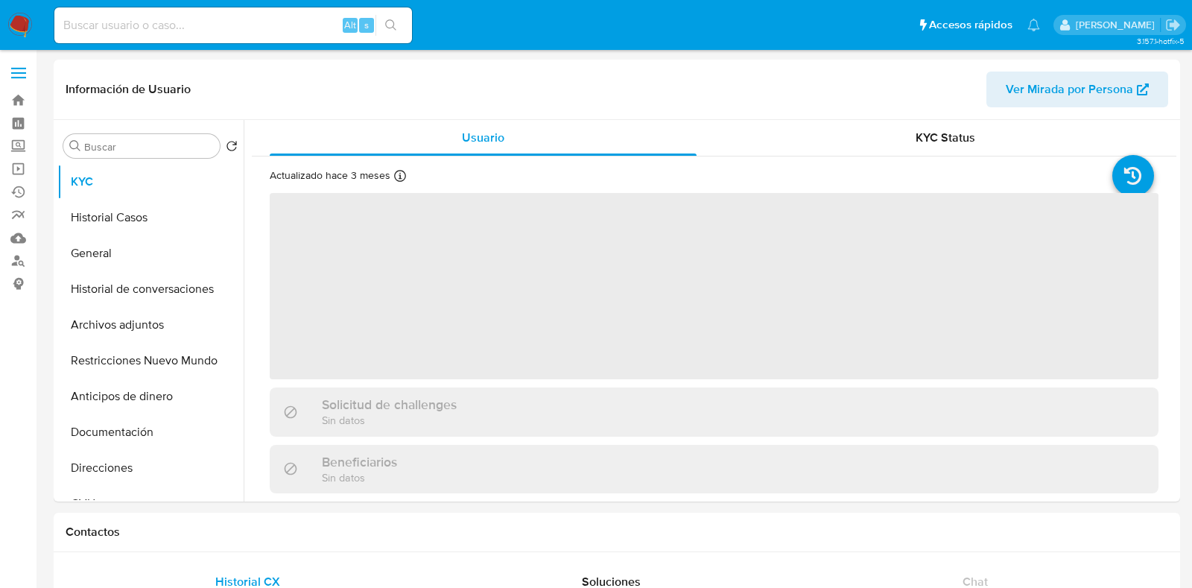
select select "10"
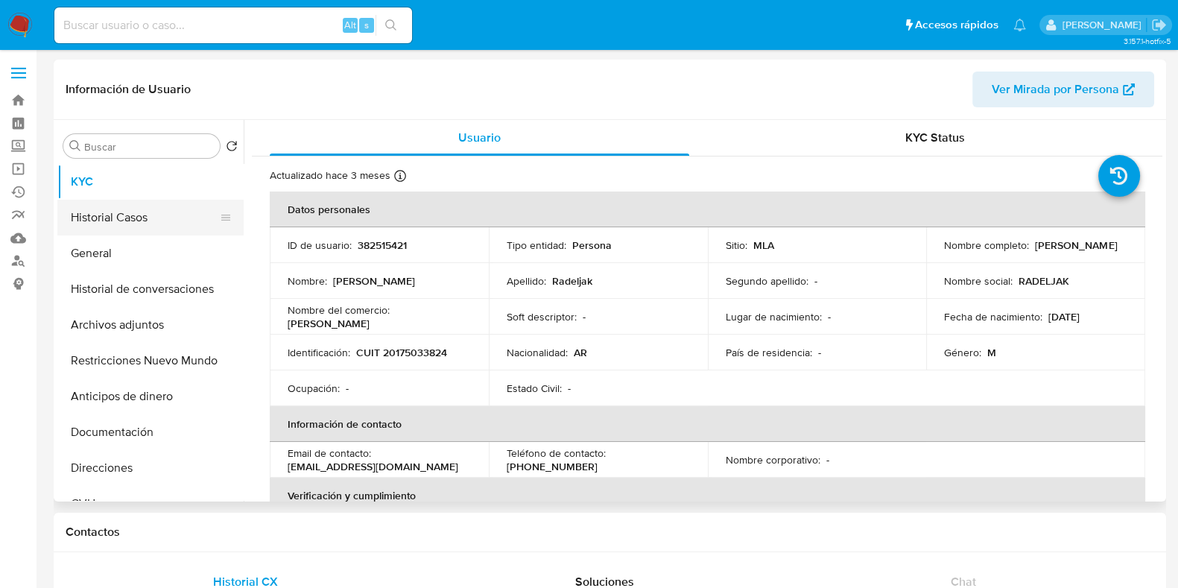
click at [151, 215] on button "Historial Casos" at bounding box center [144, 218] width 174 height 36
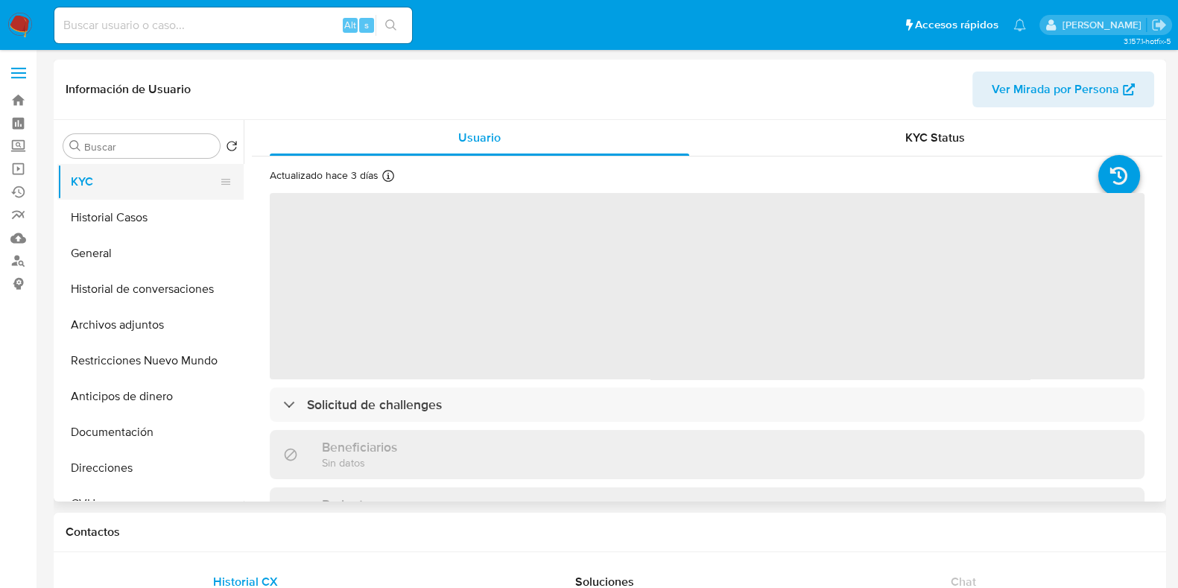
click at [133, 195] on button "KYC" at bounding box center [144, 182] width 174 height 36
click at [134, 212] on button "Historial Casos" at bounding box center [144, 218] width 174 height 36
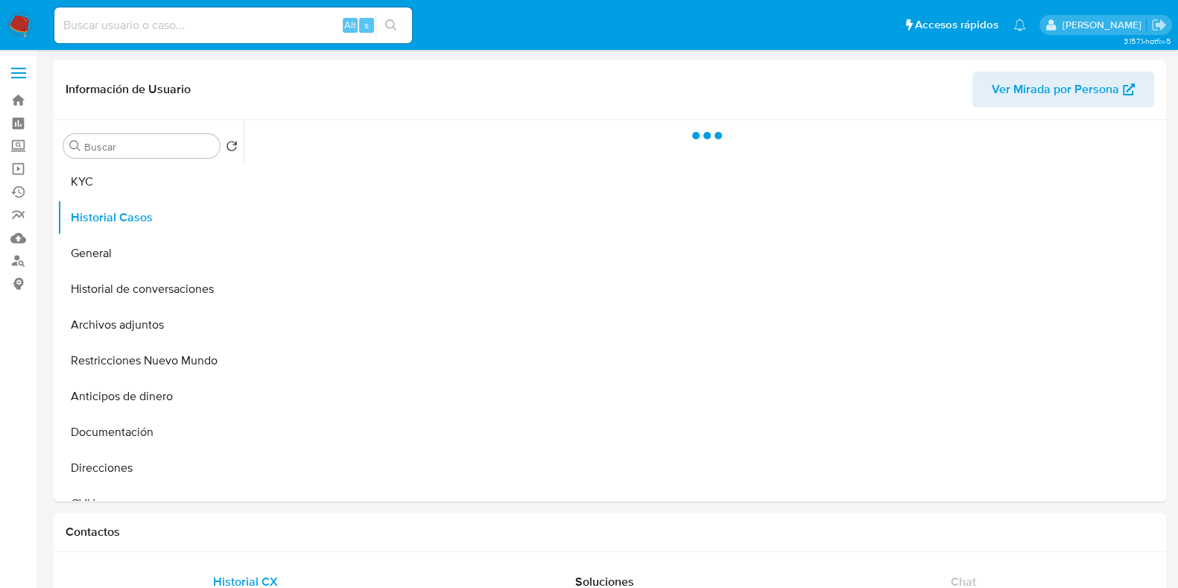
select select "10"
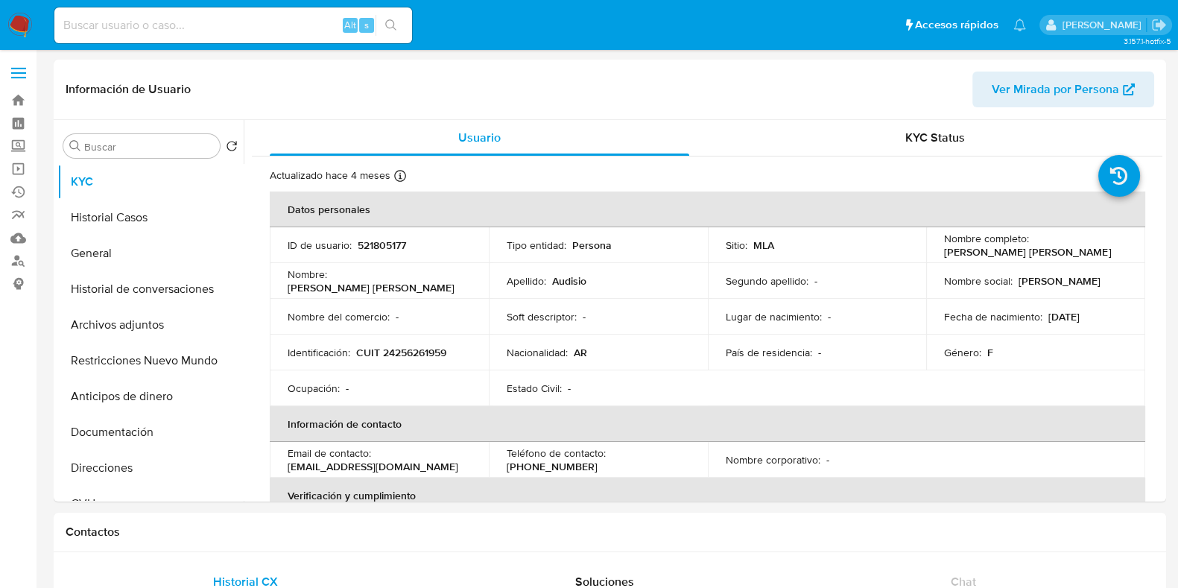
select select "10"
click at [136, 232] on button "Historial Casos" at bounding box center [144, 218] width 174 height 36
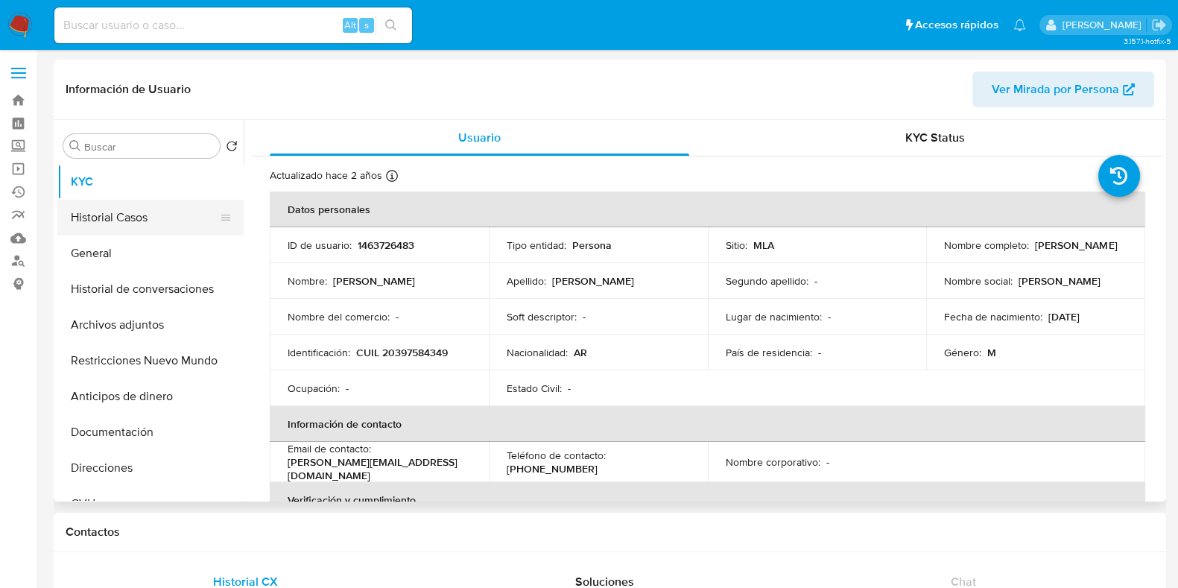
click at [153, 231] on button "Historial Casos" at bounding box center [144, 218] width 174 height 36
select select "10"
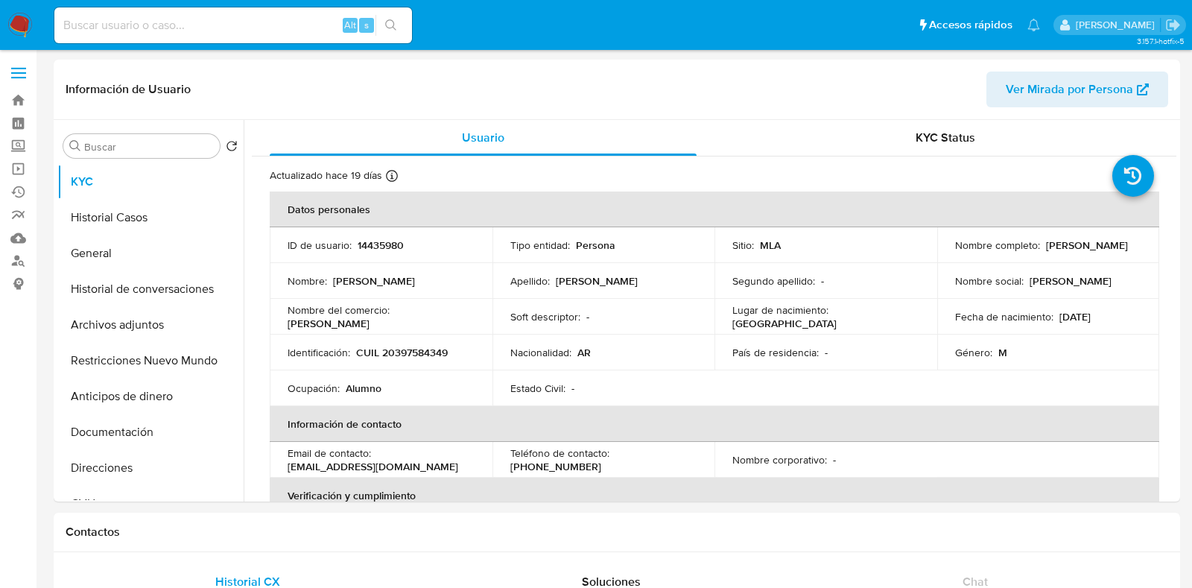
select select "10"
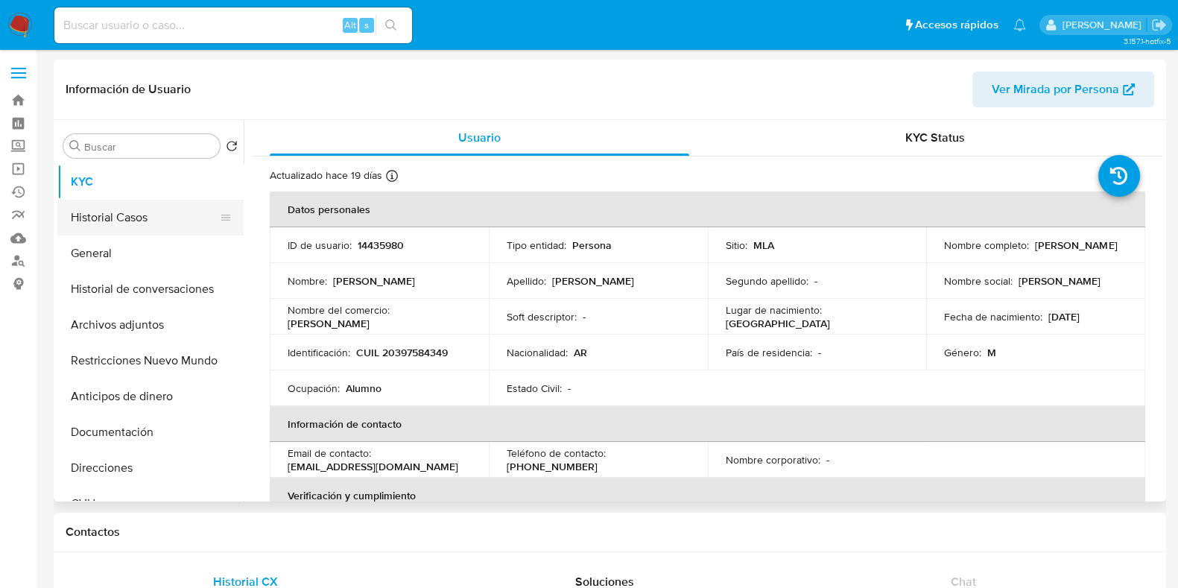
click at [100, 222] on button "Historial Casos" at bounding box center [144, 218] width 174 height 36
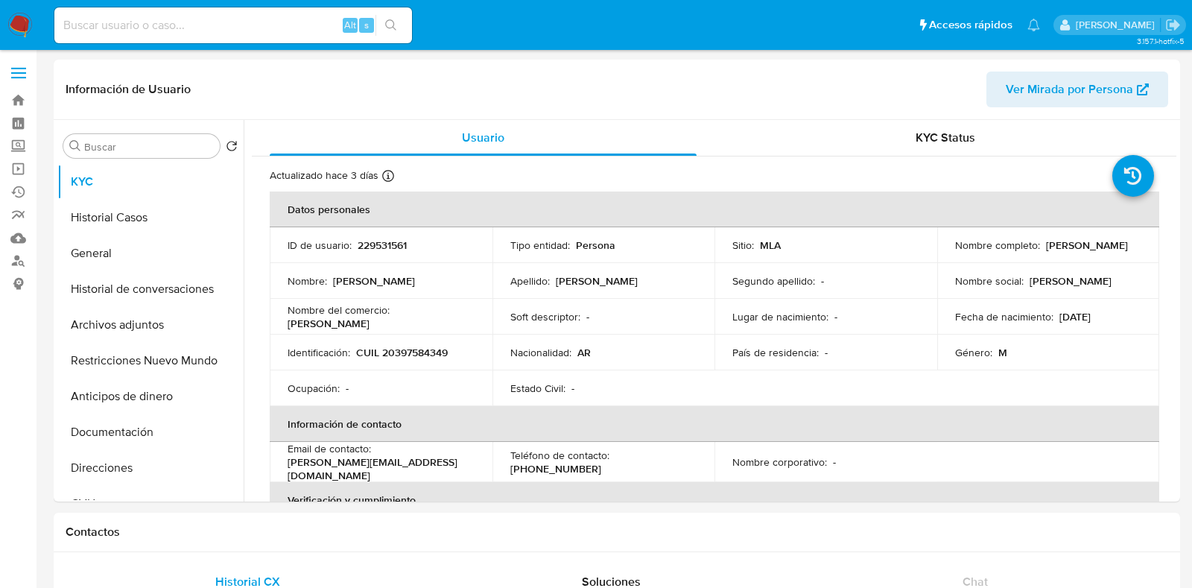
select select "10"
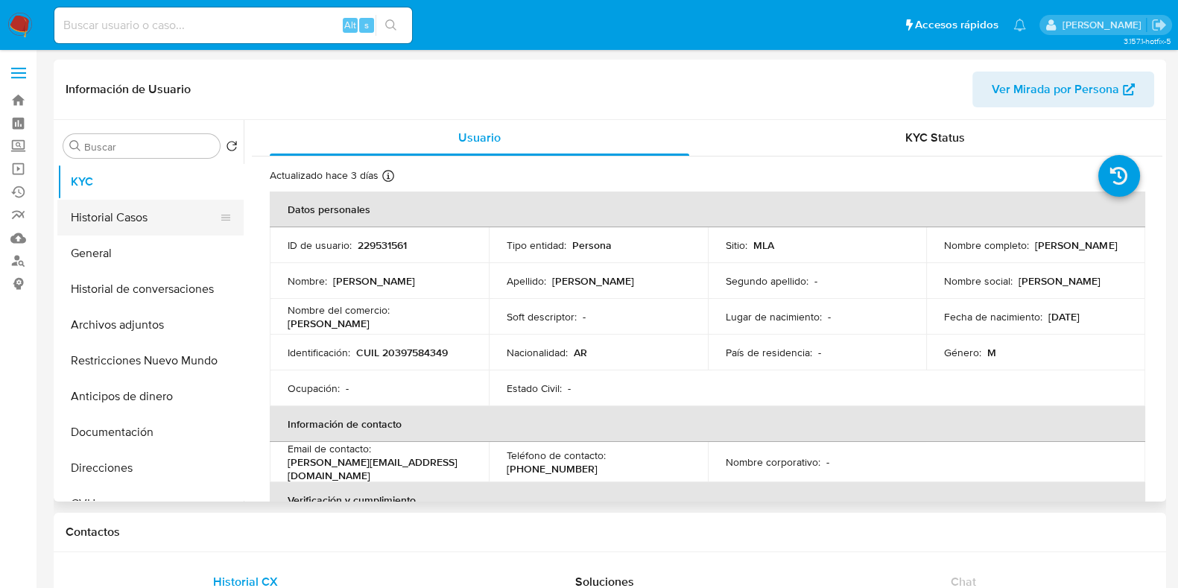
click at [120, 223] on button "Historial Casos" at bounding box center [144, 218] width 174 height 36
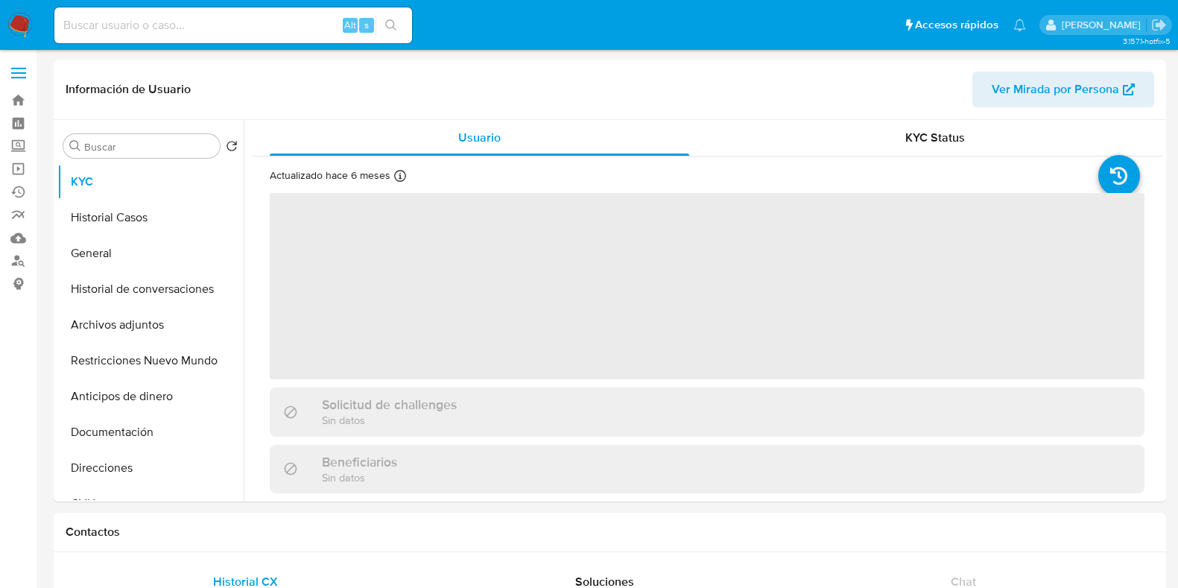
select select "10"
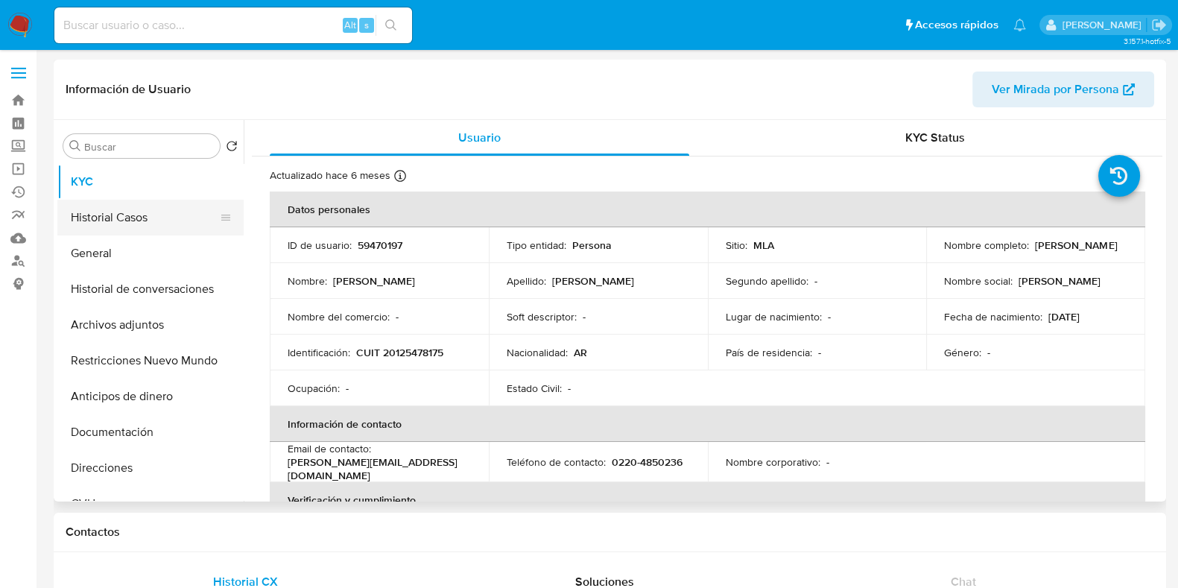
click at [136, 206] on button "Historial Casos" at bounding box center [144, 218] width 174 height 36
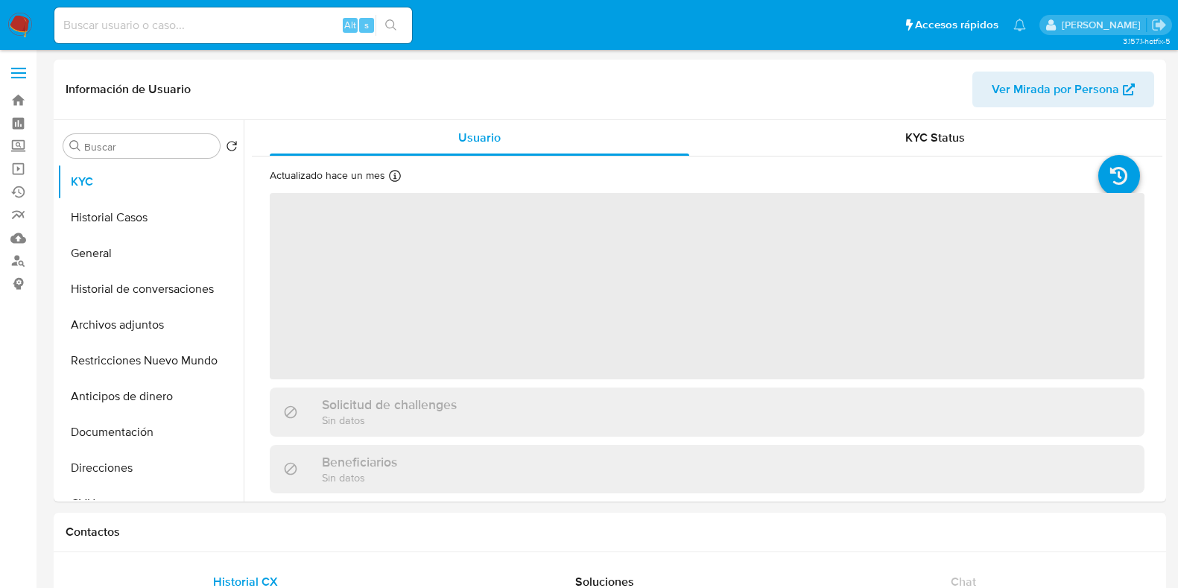
select select "10"
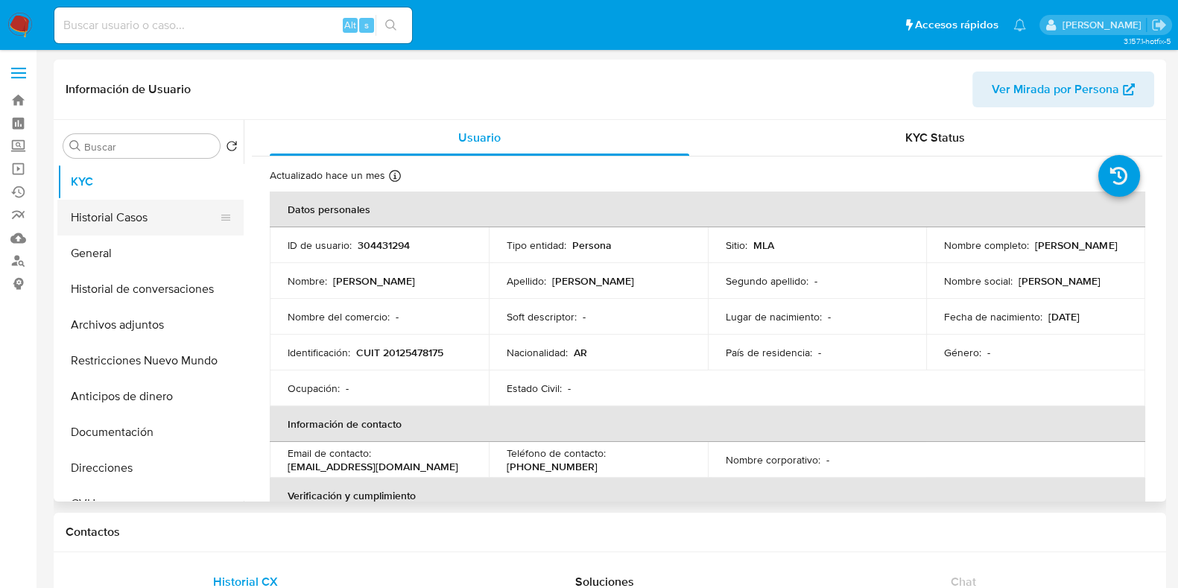
click at [127, 220] on button "Historial Casos" at bounding box center [144, 218] width 174 height 36
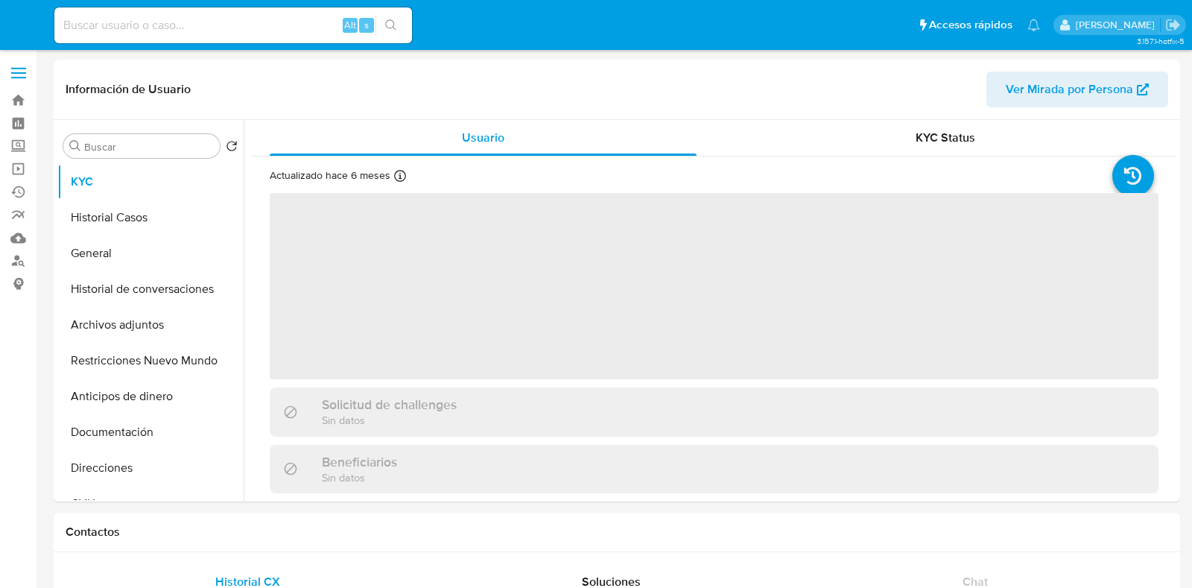
select select "10"
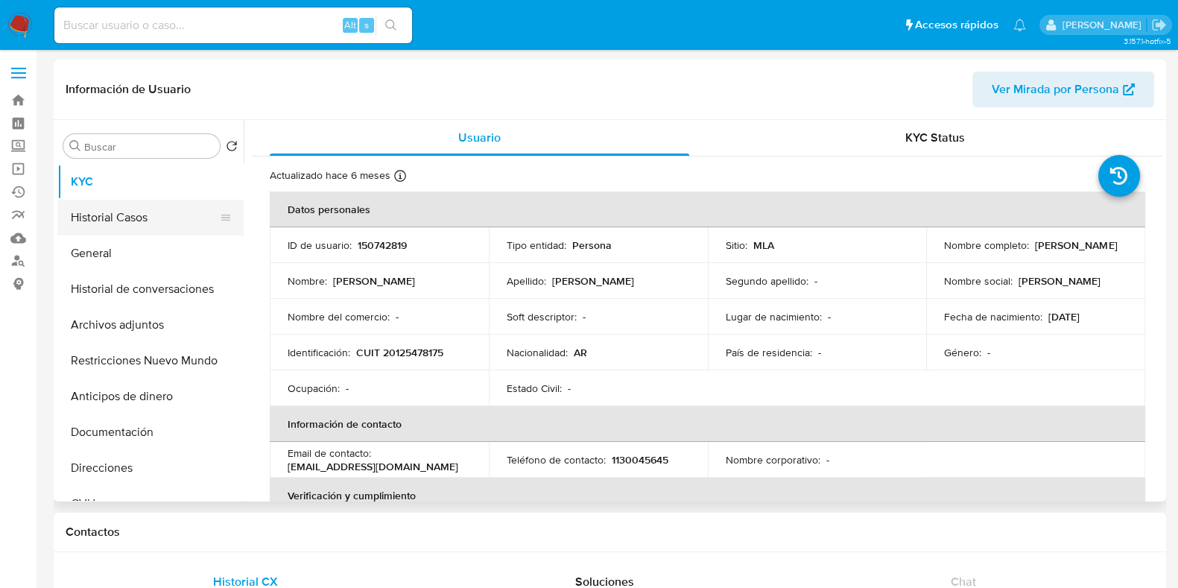
click at [136, 204] on button "Historial Casos" at bounding box center [144, 218] width 174 height 36
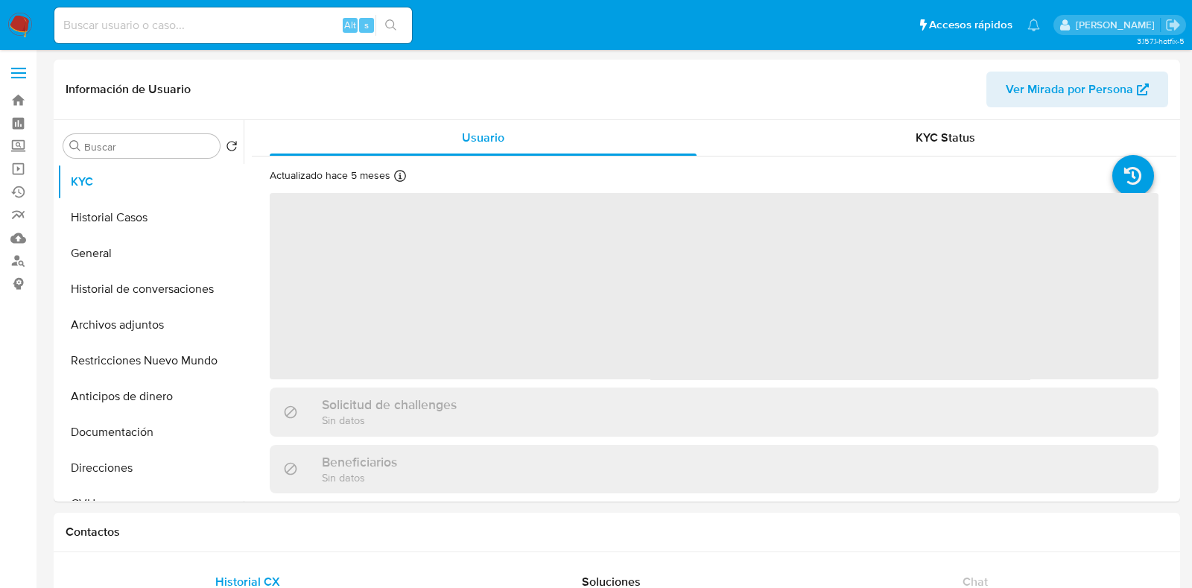
select select "10"
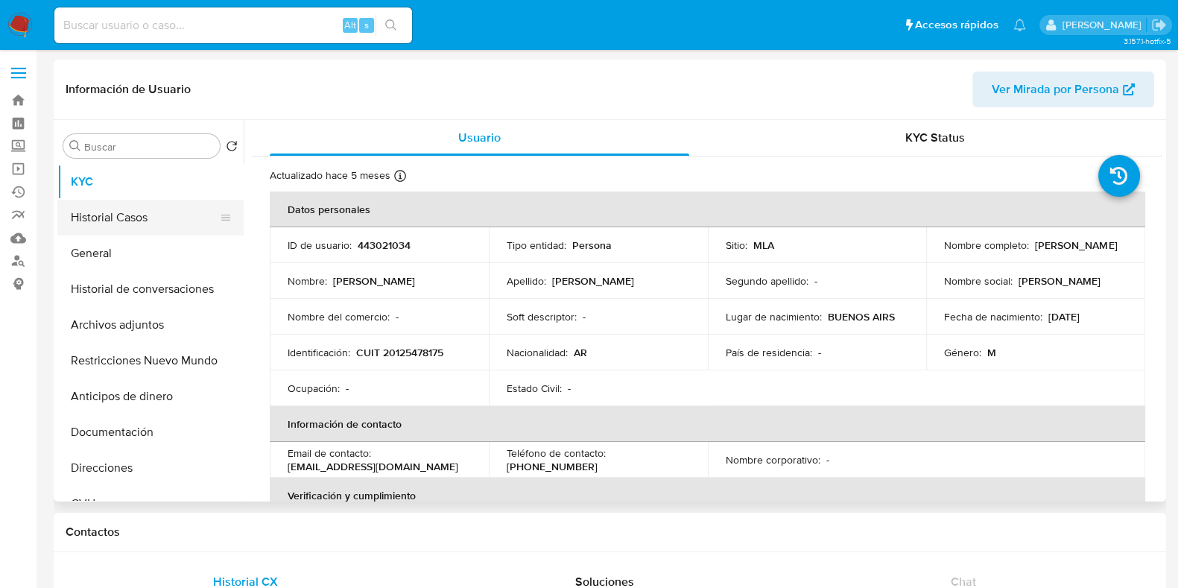
click at [104, 210] on button "Historial Casos" at bounding box center [144, 218] width 174 height 36
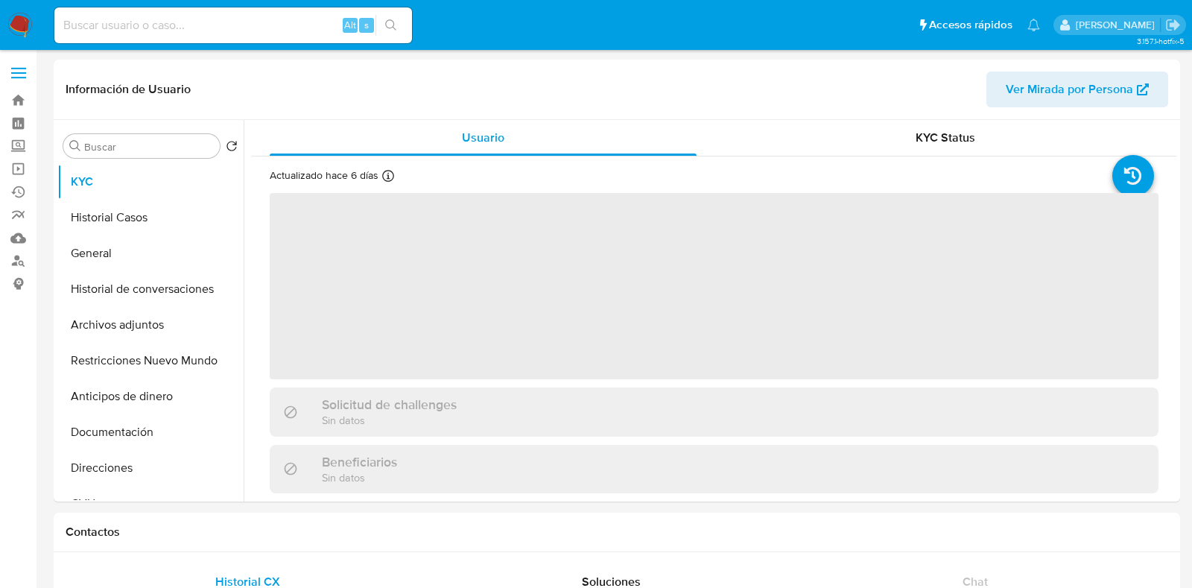
select select "10"
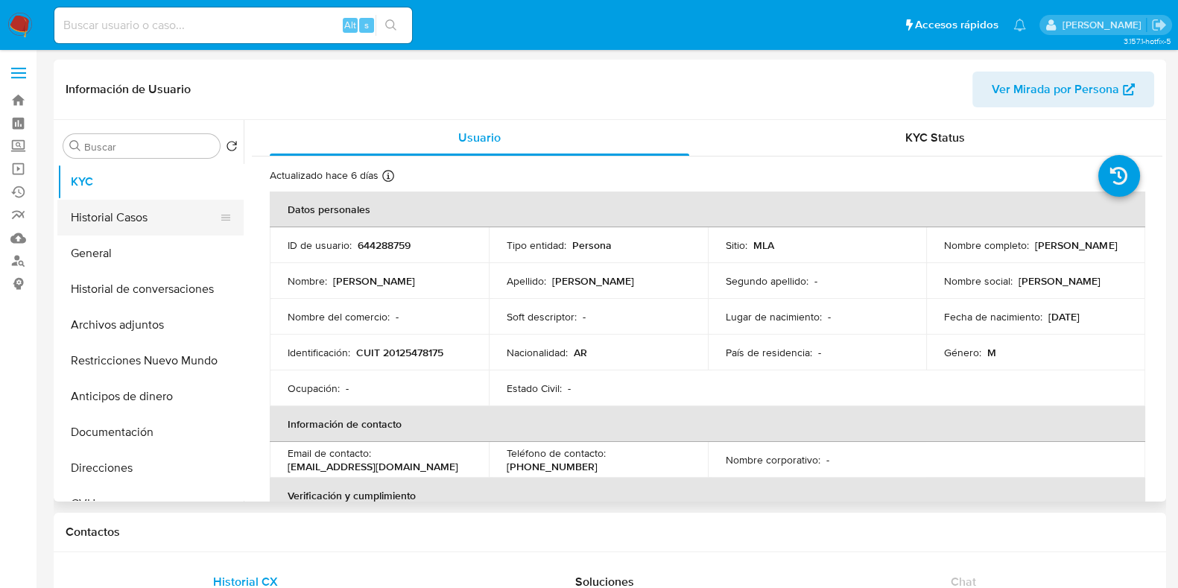
click at [111, 203] on button "Historial Casos" at bounding box center [144, 218] width 174 height 36
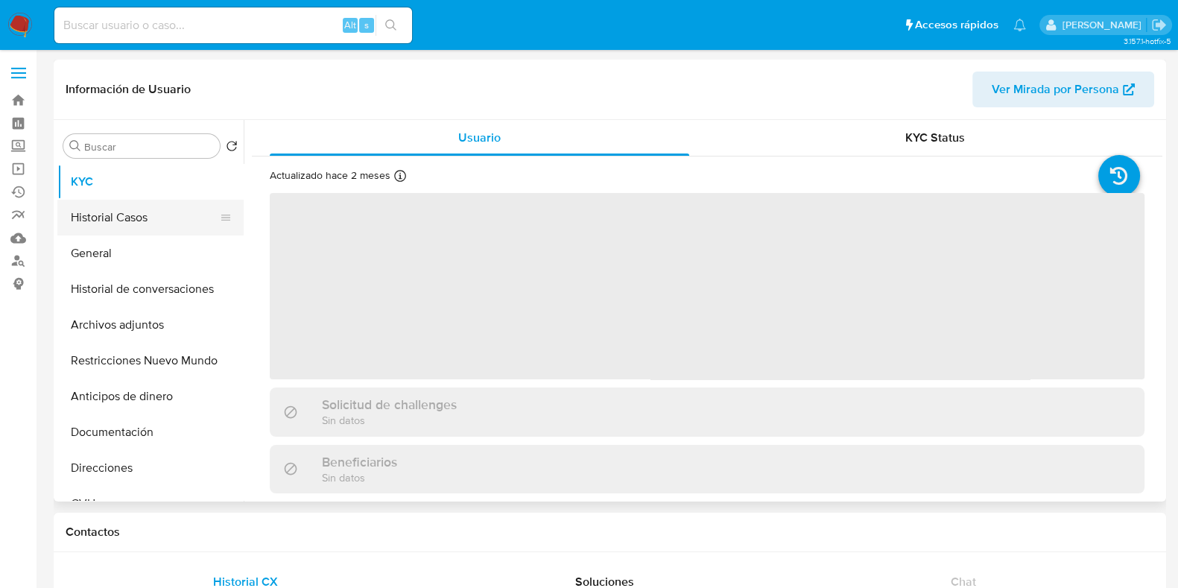
click at [137, 220] on button "Historial Casos" at bounding box center [144, 218] width 174 height 36
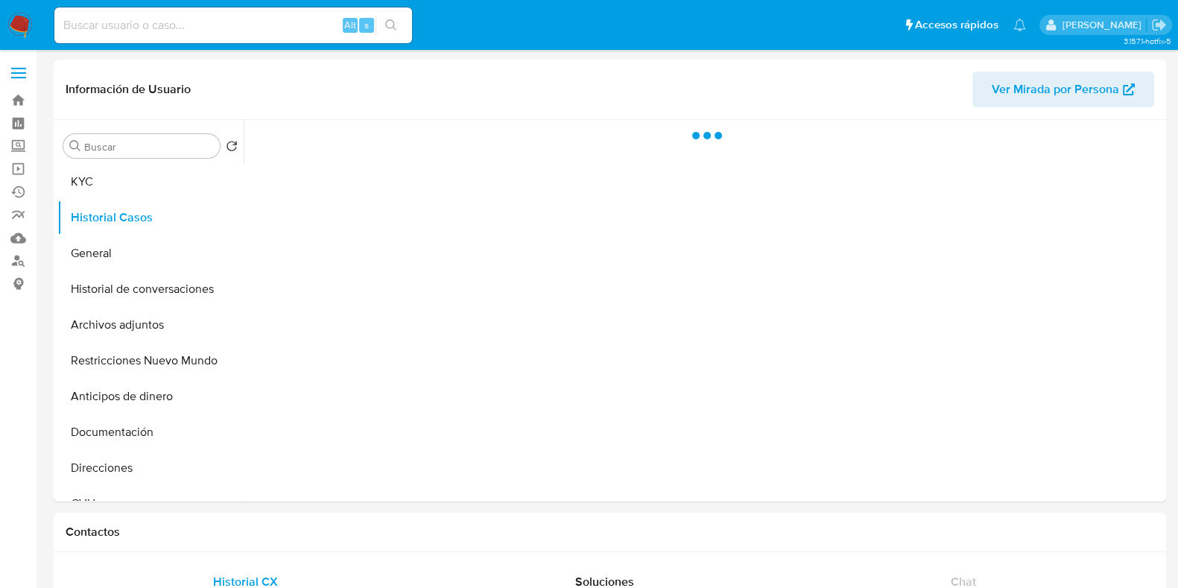
select select "10"
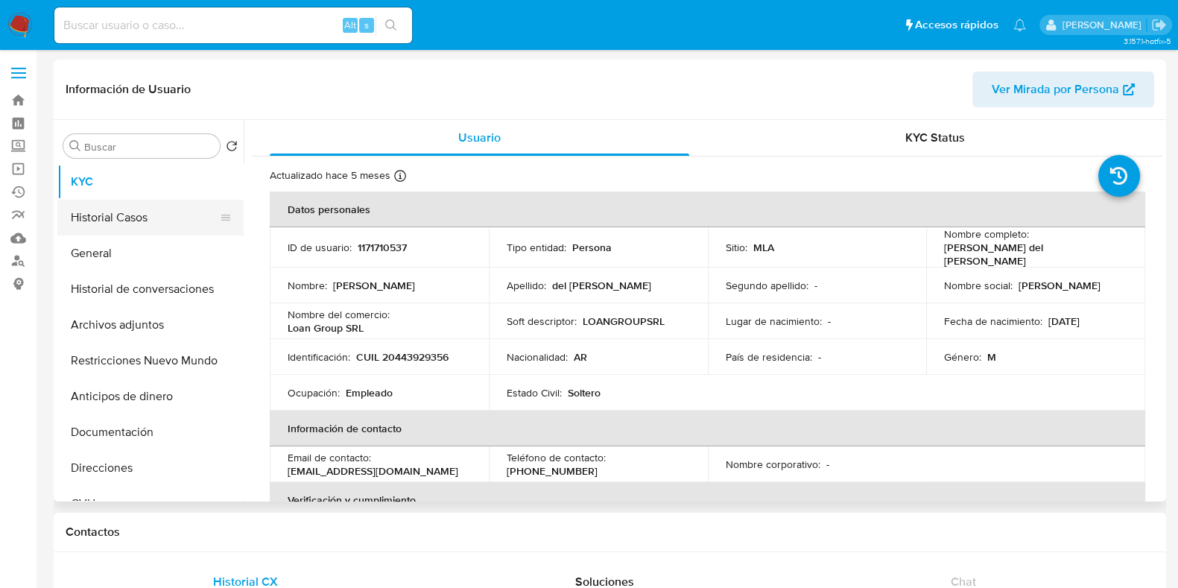
select select "10"
click at [134, 215] on button "Historial Casos" at bounding box center [144, 218] width 174 height 36
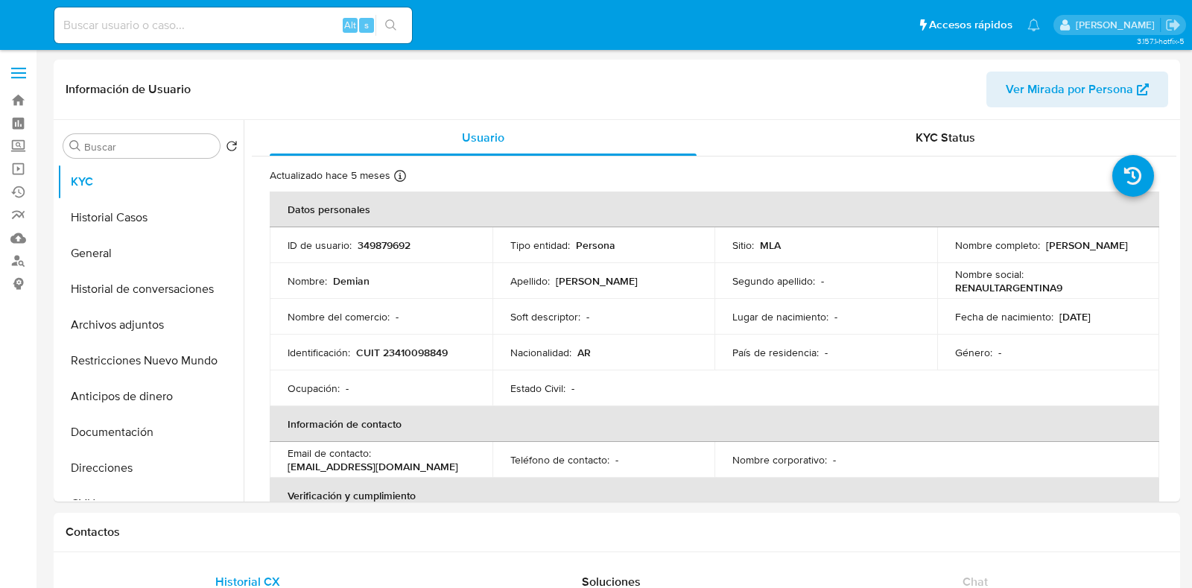
select select "10"
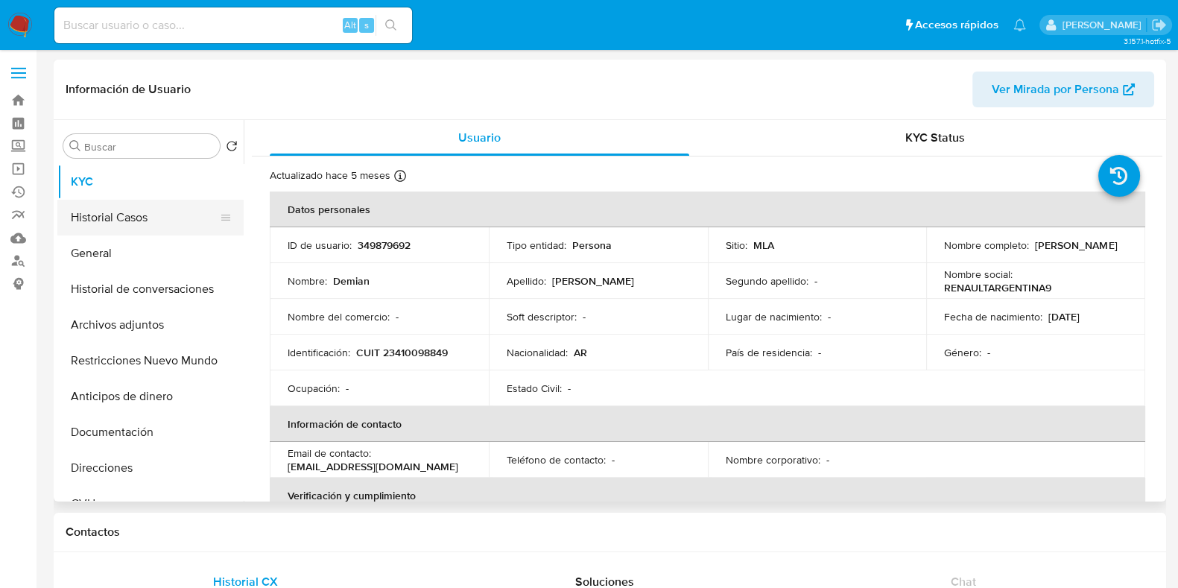
click at [136, 213] on button "Historial Casos" at bounding box center [144, 218] width 174 height 36
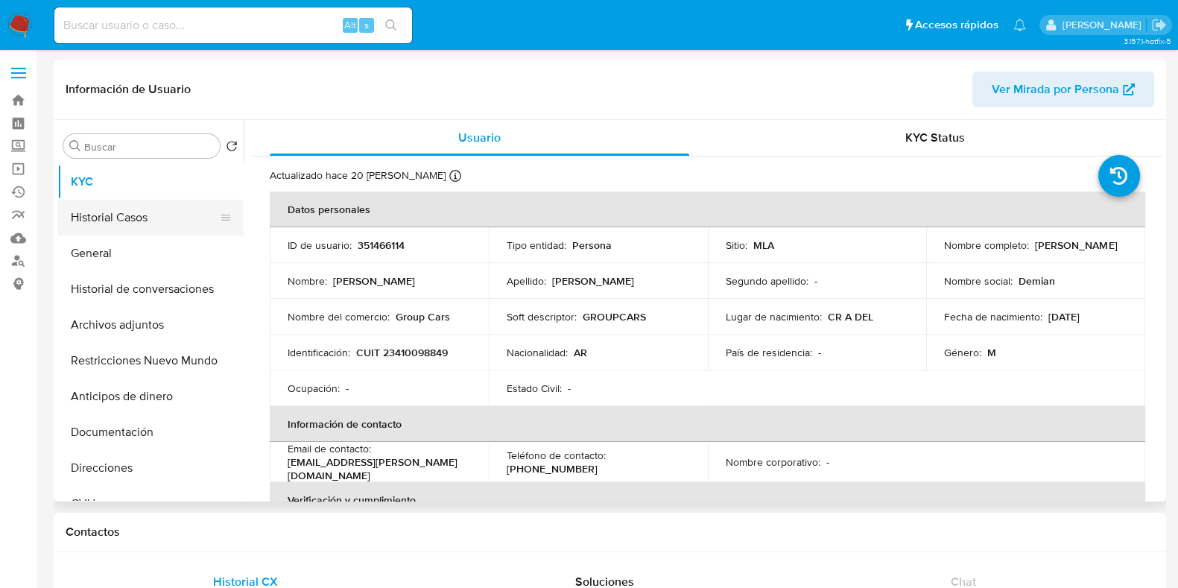
click at [130, 225] on button "Historial Casos" at bounding box center [144, 218] width 174 height 36
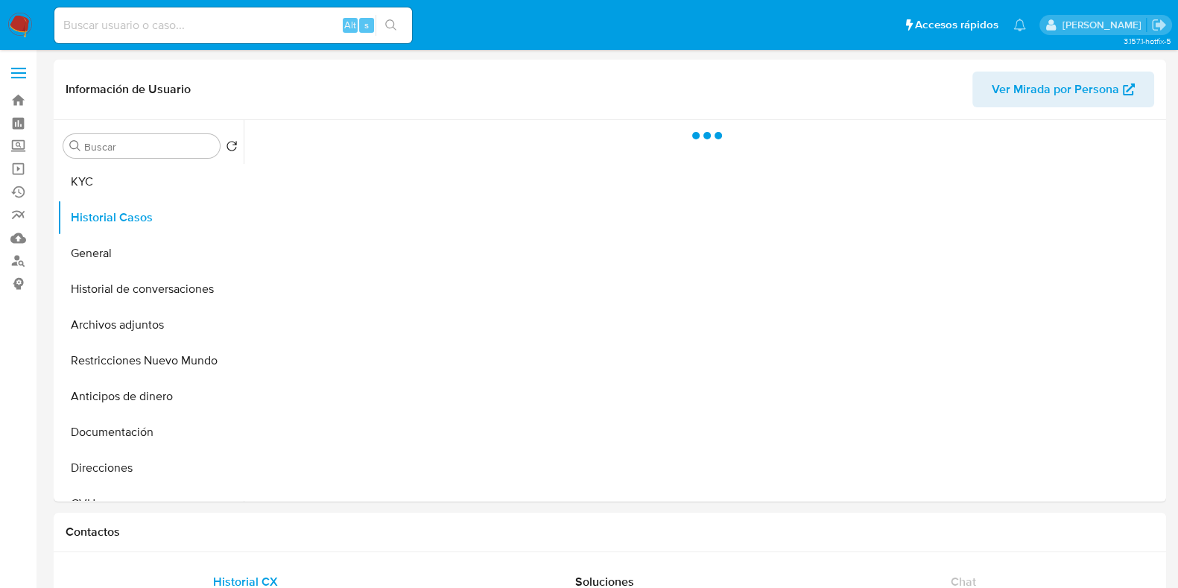
select select "10"
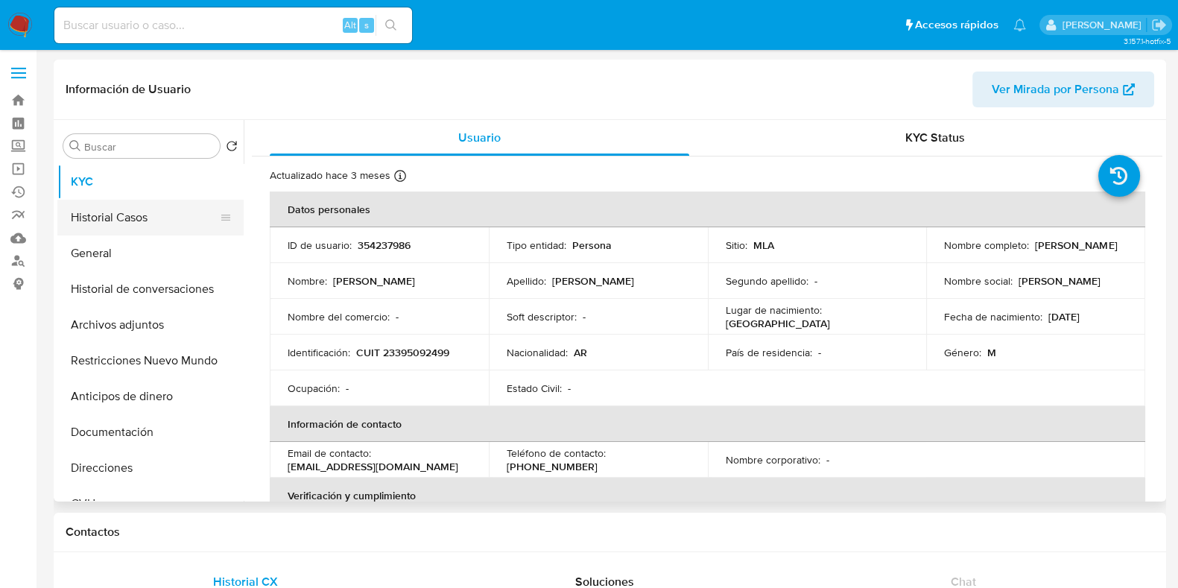
select select "10"
click at [117, 209] on button "Historial Casos" at bounding box center [144, 218] width 174 height 36
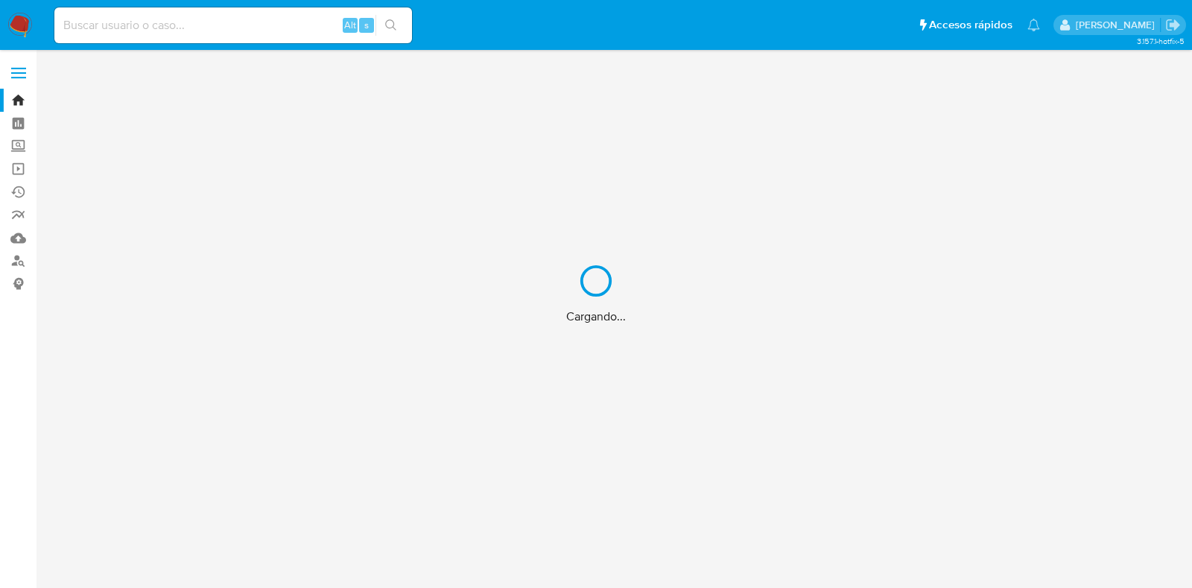
click at [206, 25] on div "Cargando..." at bounding box center [596, 294] width 1192 height 588
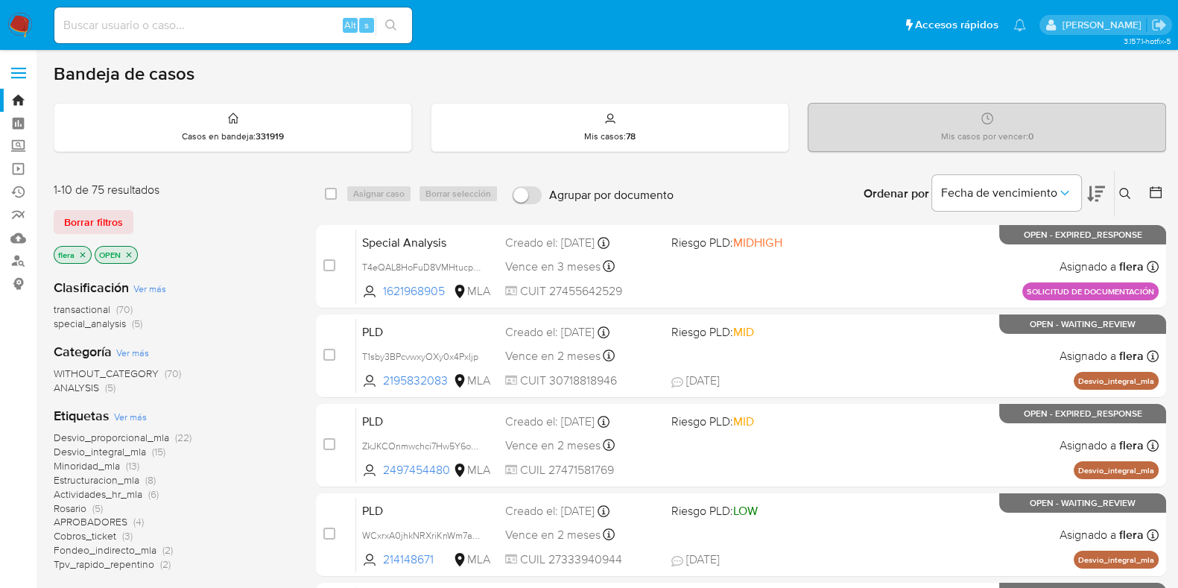
click at [206, 25] on input at bounding box center [233, 25] width 358 height 19
paste input "WM24YFTGaO7Uw21wrufsFmUz"
type input "WM24YFTGaO7Uw21wrufsFmUz"
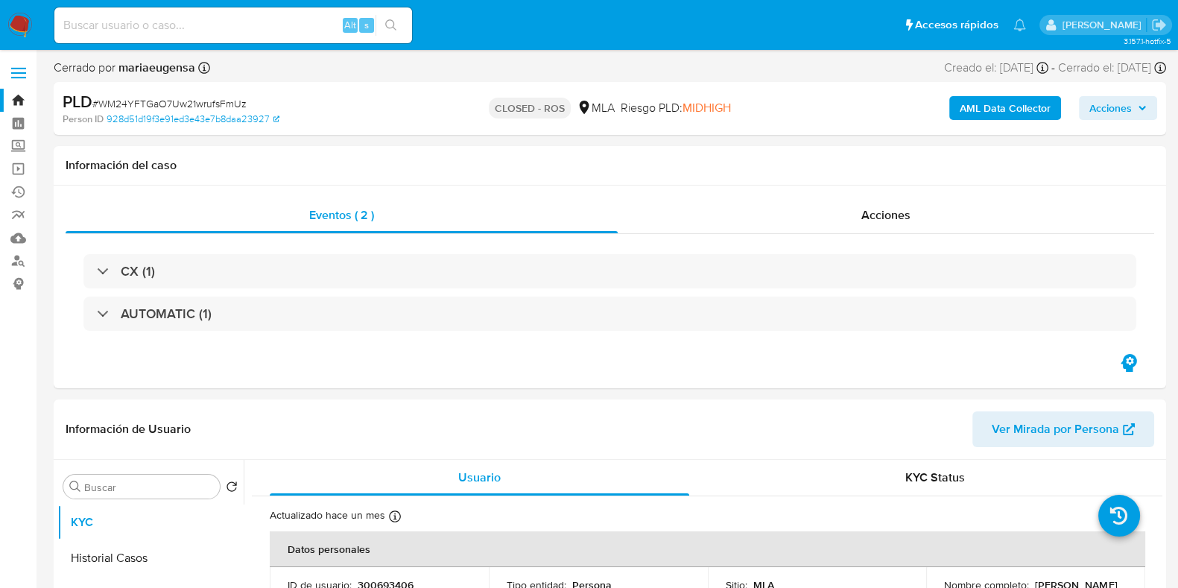
select select "10"
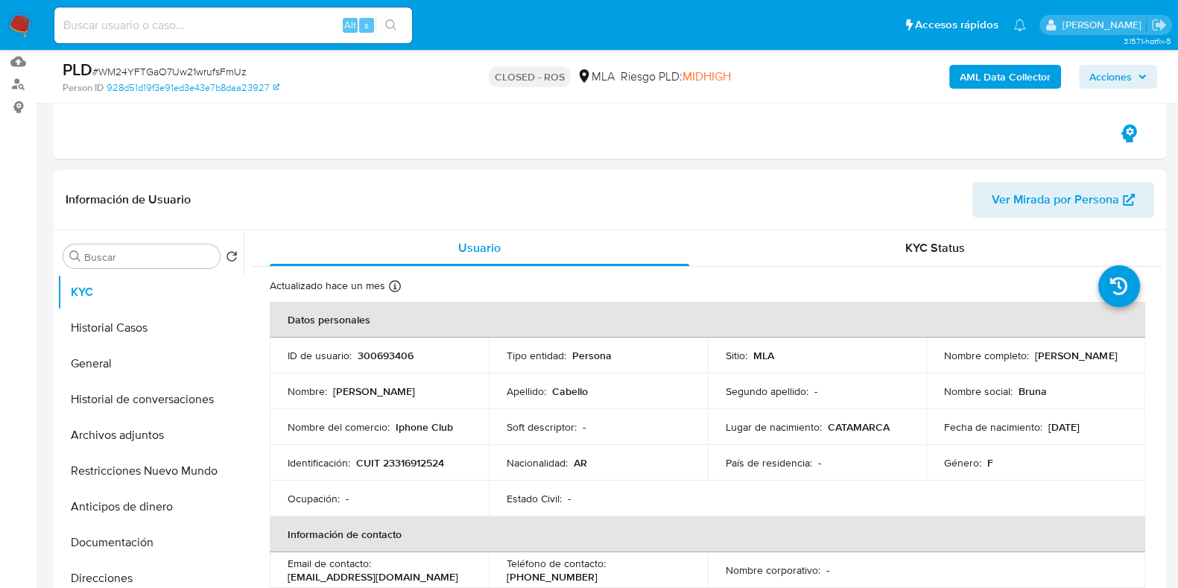
scroll to position [185, 0]
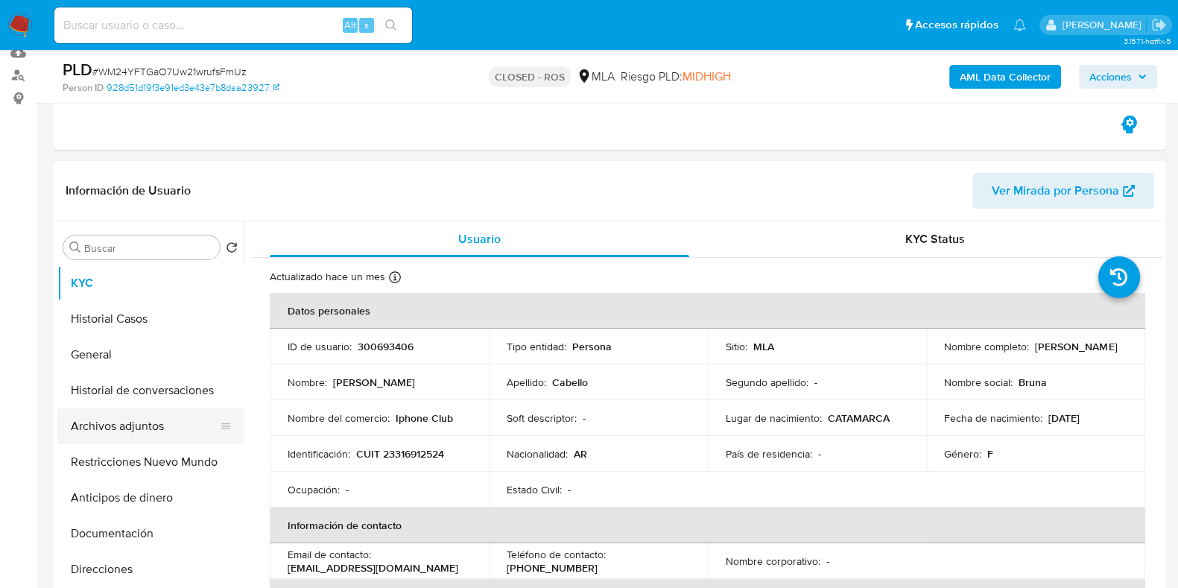
click at [113, 425] on button "Archivos adjuntos" at bounding box center [144, 426] width 174 height 36
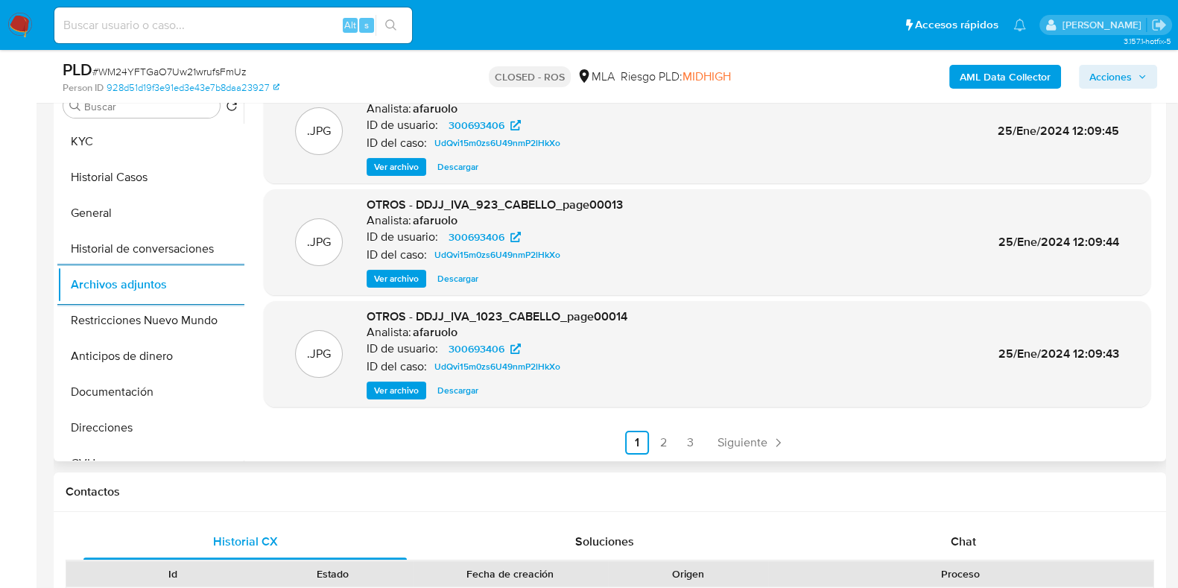
scroll to position [372, 0]
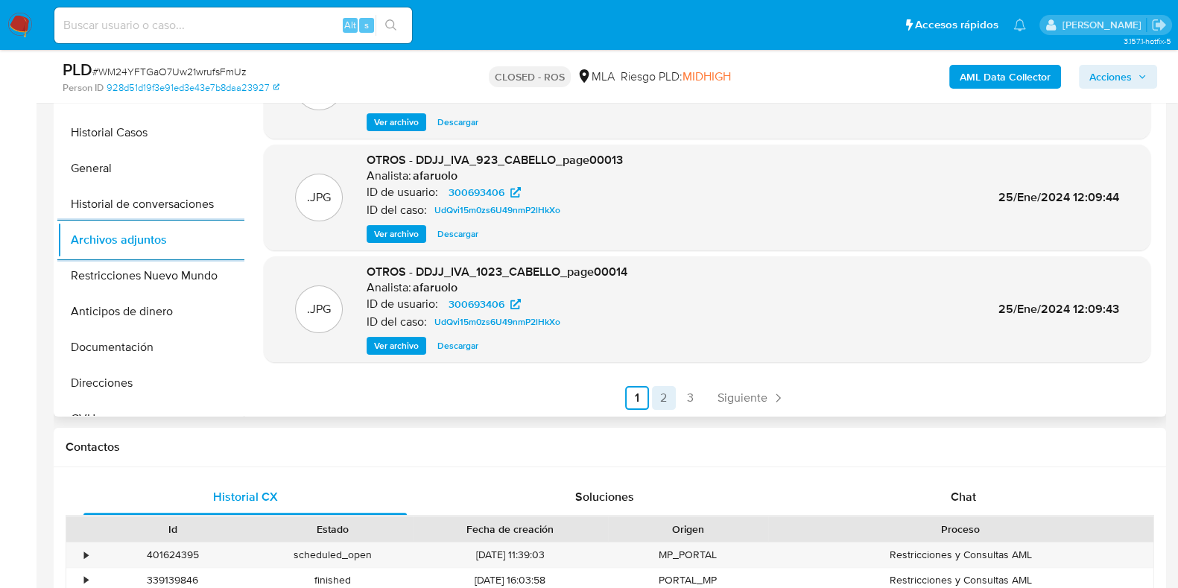
click at [671, 397] on link "2" at bounding box center [664, 398] width 24 height 24
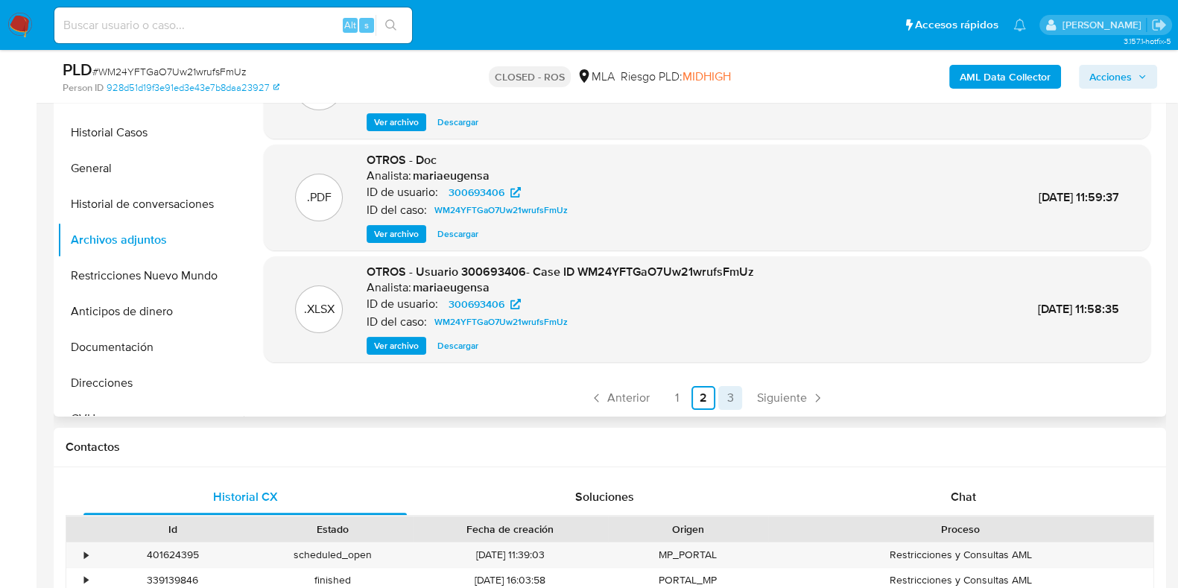
click at [737, 398] on link "3" at bounding box center [730, 398] width 24 height 24
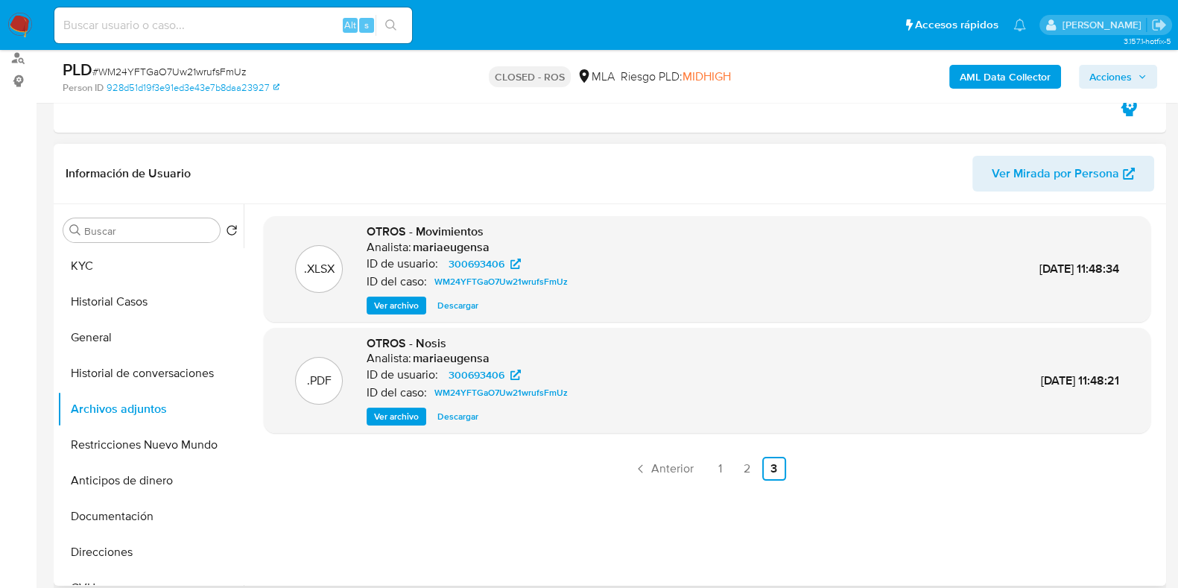
scroll to position [185, 0]
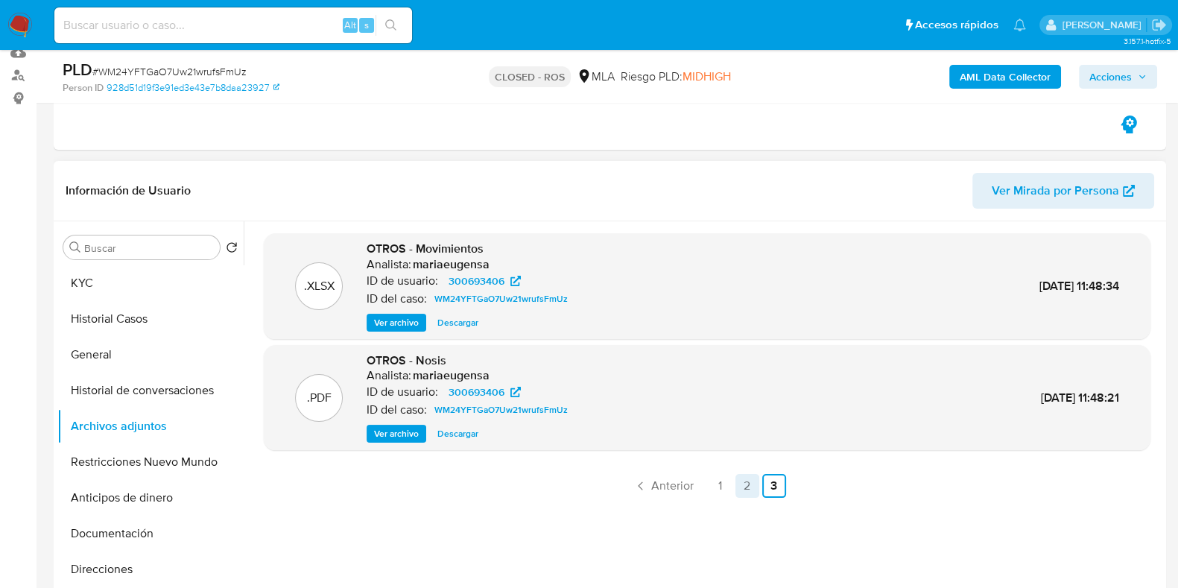
click at [740, 484] on link "2" at bounding box center [747, 486] width 24 height 24
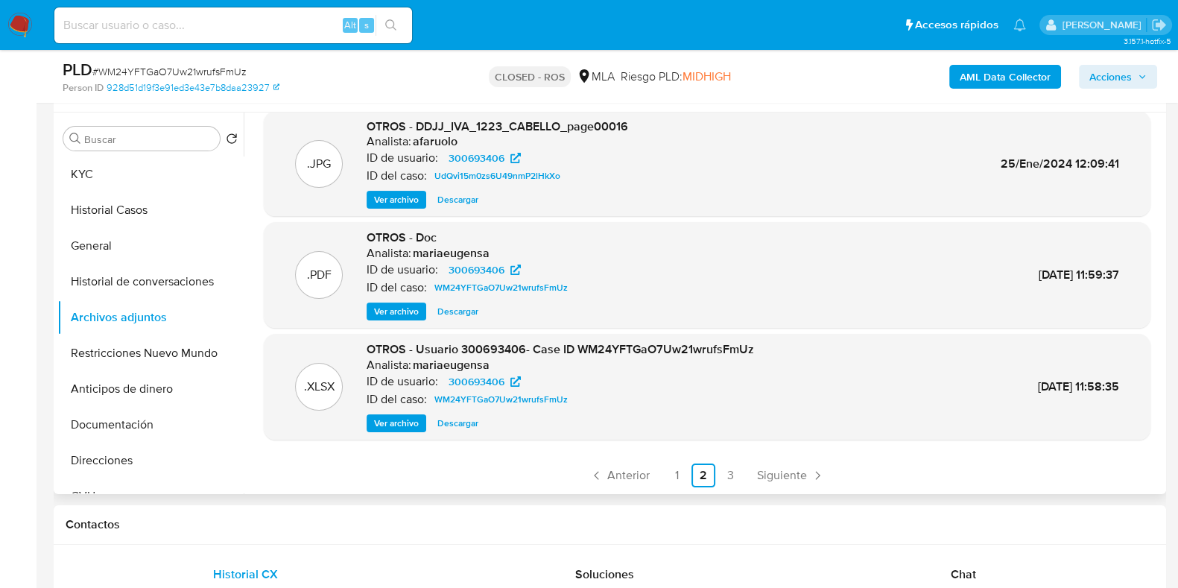
scroll to position [372, 0]
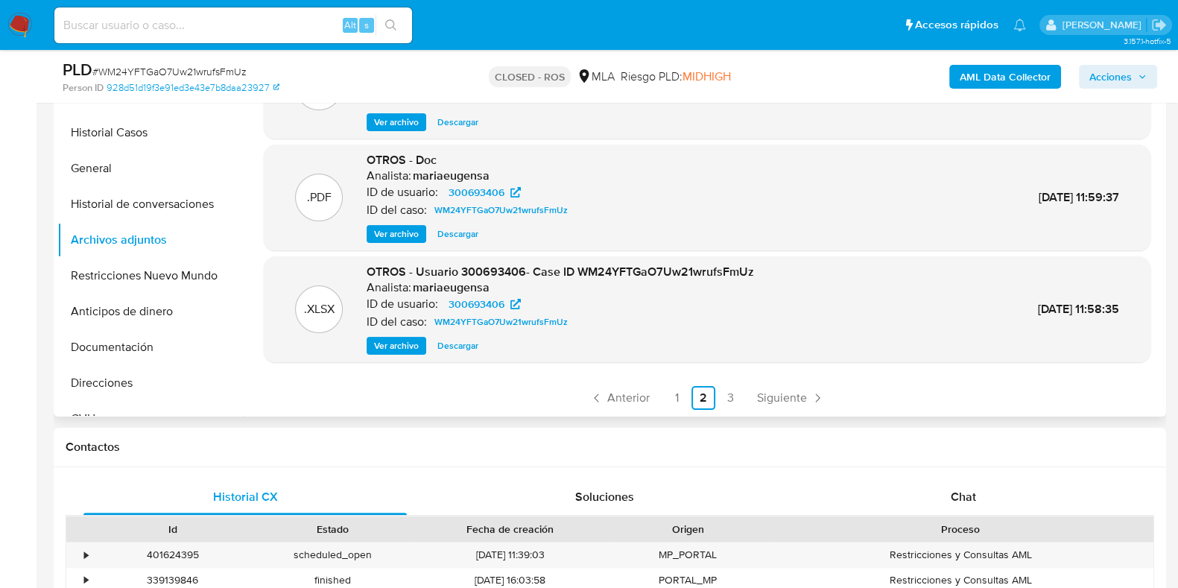
click at [453, 344] on span "Descargar" at bounding box center [457, 345] width 41 height 15
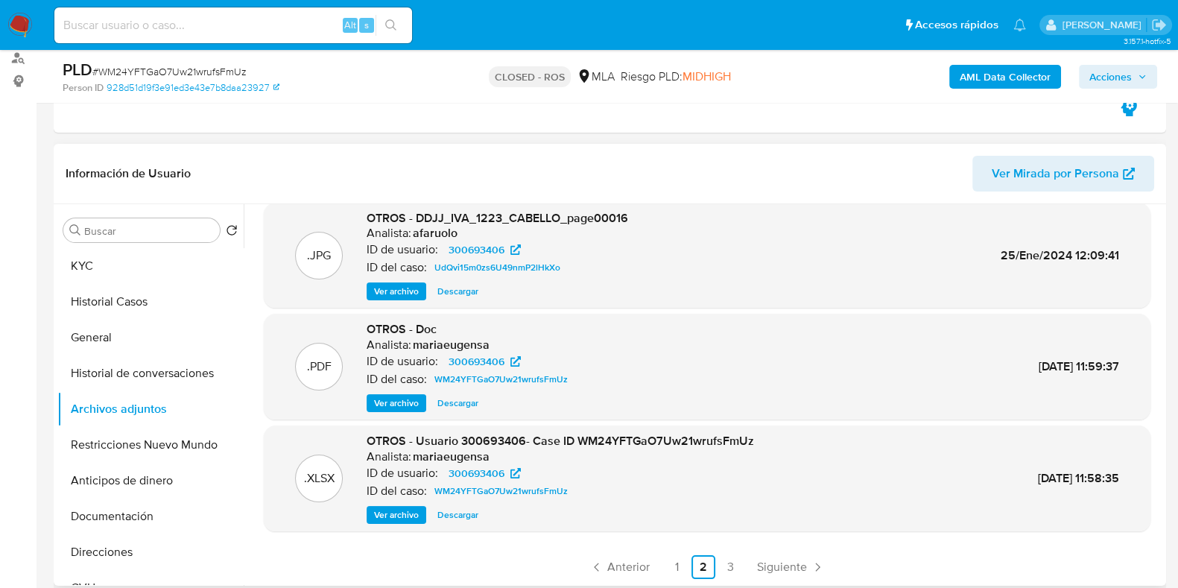
scroll to position [185, 0]
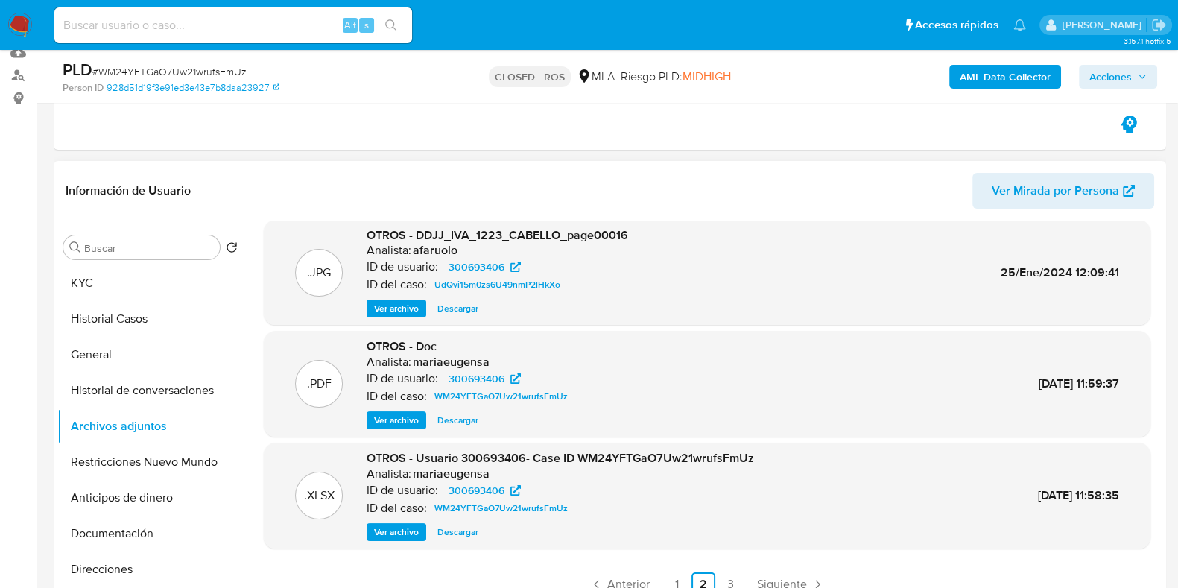
click at [407, 524] on span "Ver archivo" at bounding box center [396, 531] width 45 height 15
click at [109, 326] on button "Historial Casos" at bounding box center [144, 319] width 174 height 36
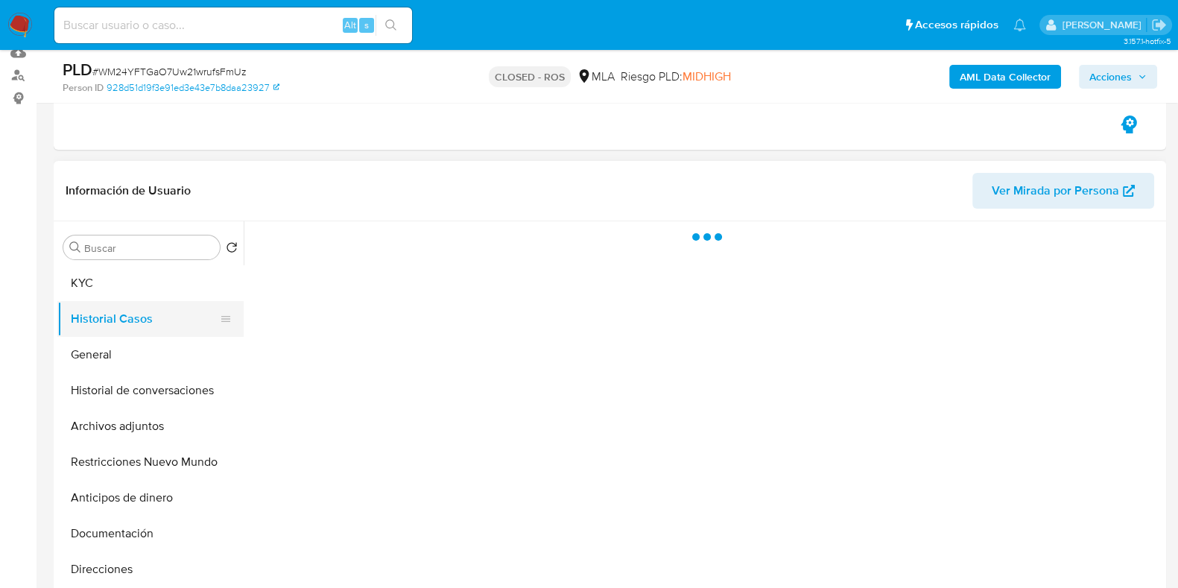
scroll to position [0, 0]
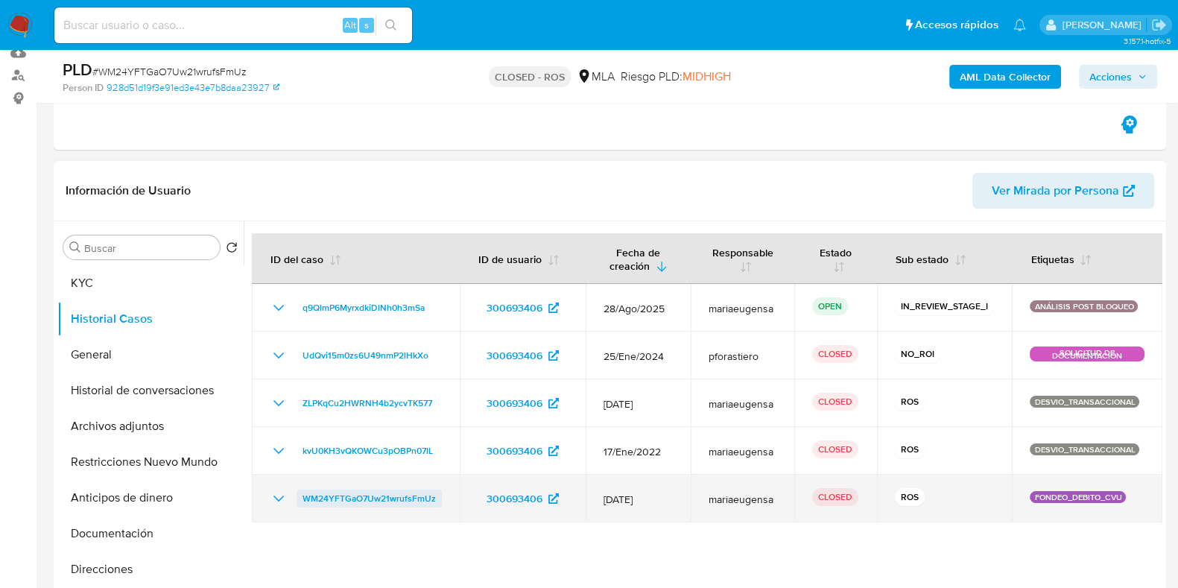
click at [384, 499] on span "WM24YFTGaO7Uw21wrufsFmUz" at bounding box center [368, 498] width 133 height 18
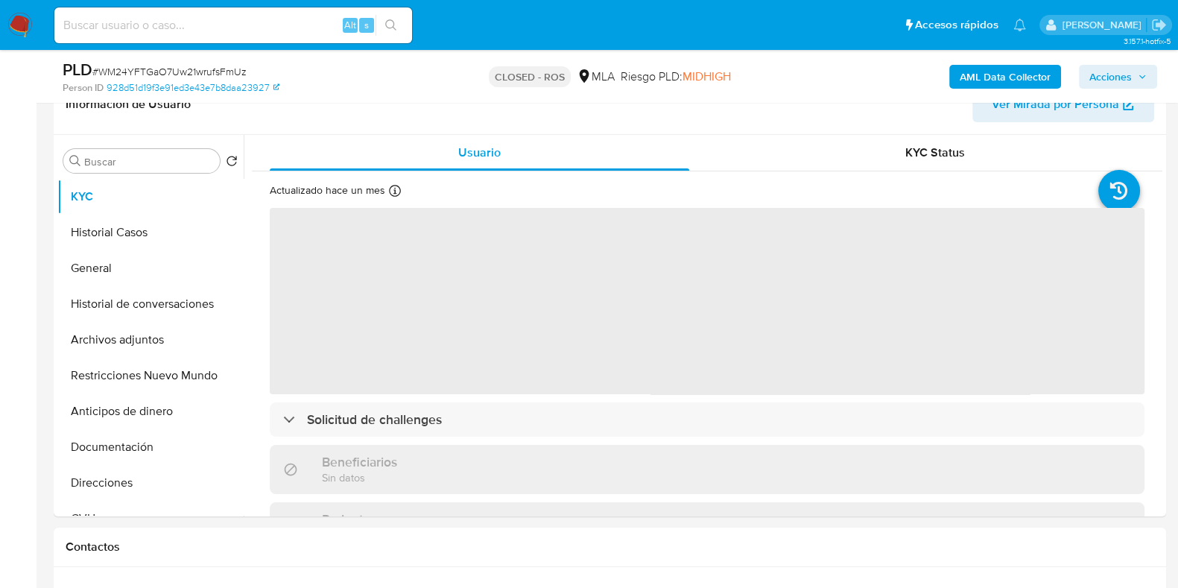
scroll to position [279, 0]
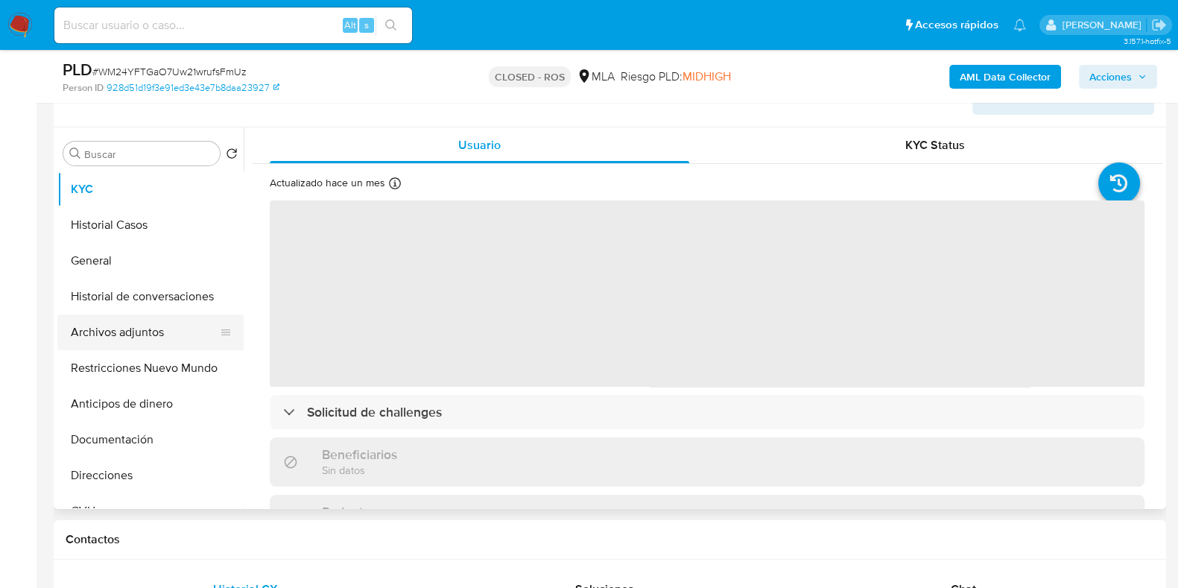
select select "10"
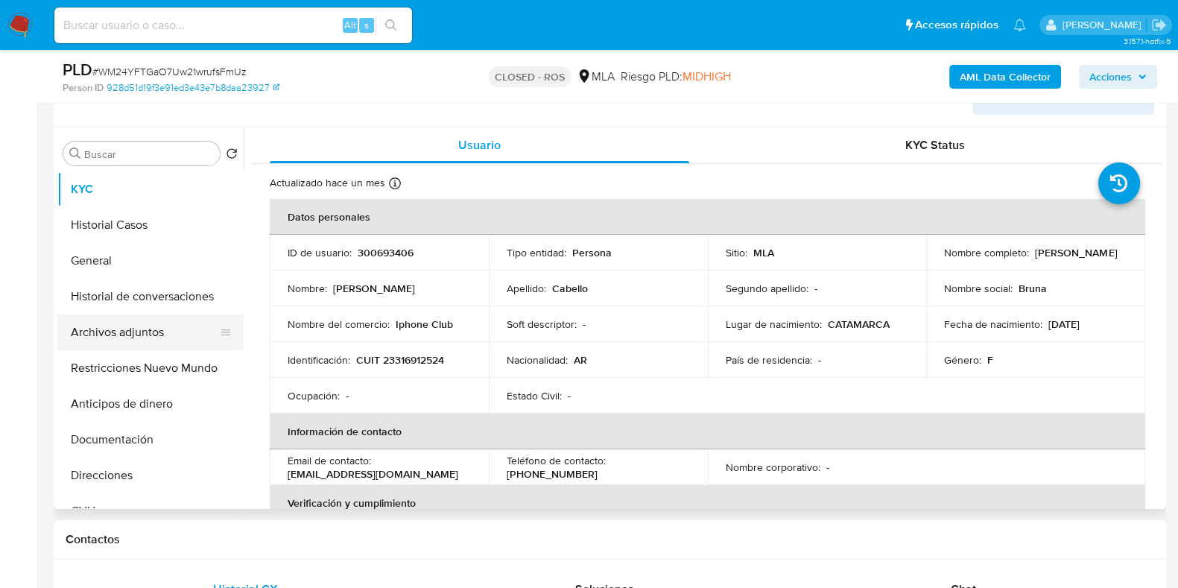
click at [119, 333] on button "Archivos adjuntos" at bounding box center [144, 332] width 174 height 36
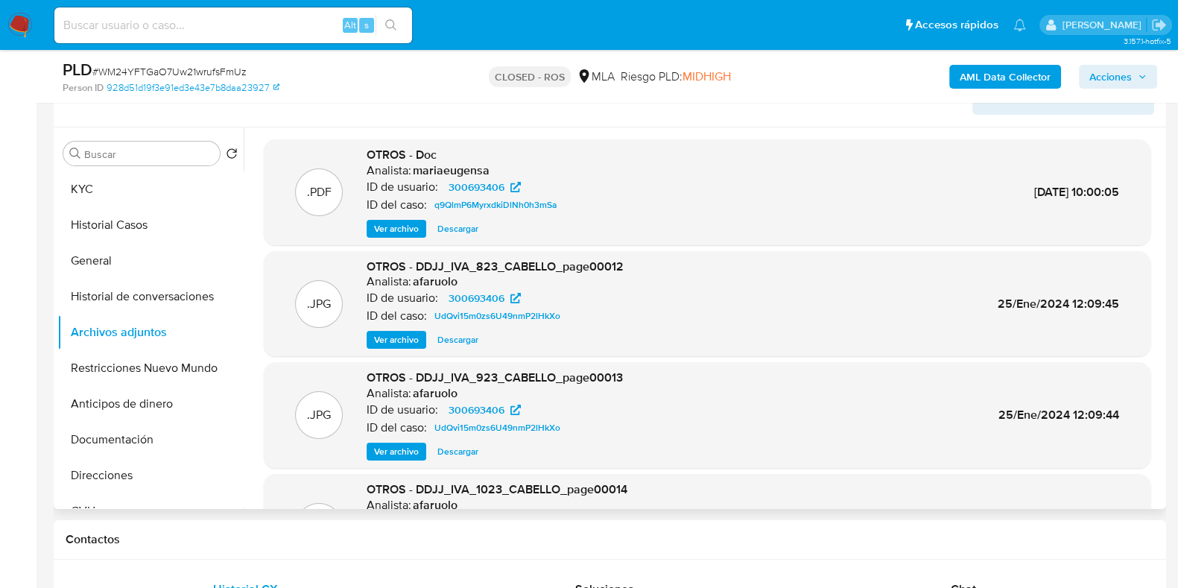
click at [399, 228] on span "Ver archivo" at bounding box center [396, 228] width 45 height 15
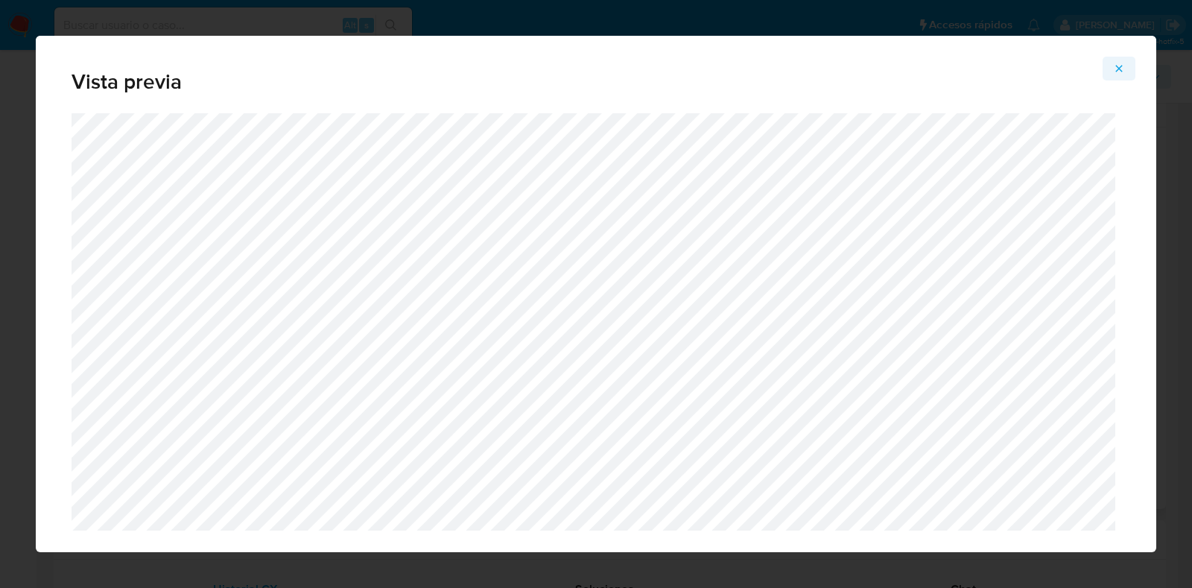
click at [1119, 66] on icon "Attachment preview" at bounding box center [1119, 69] width 12 height 12
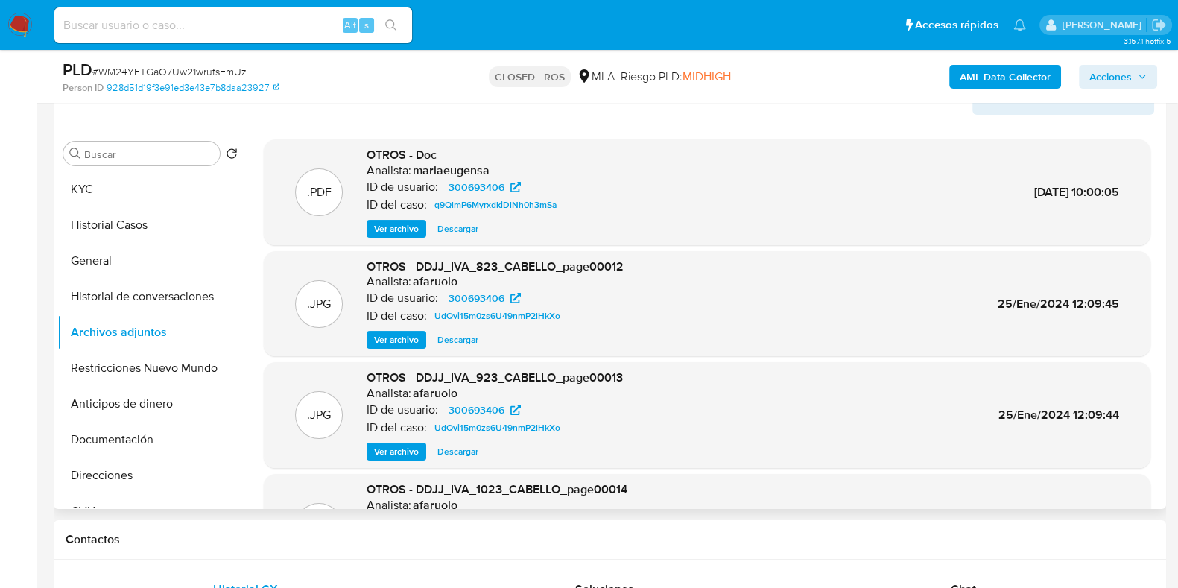
click at [459, 221] on span "Descargar" at bounding box center [457, 228] width 41 height 15
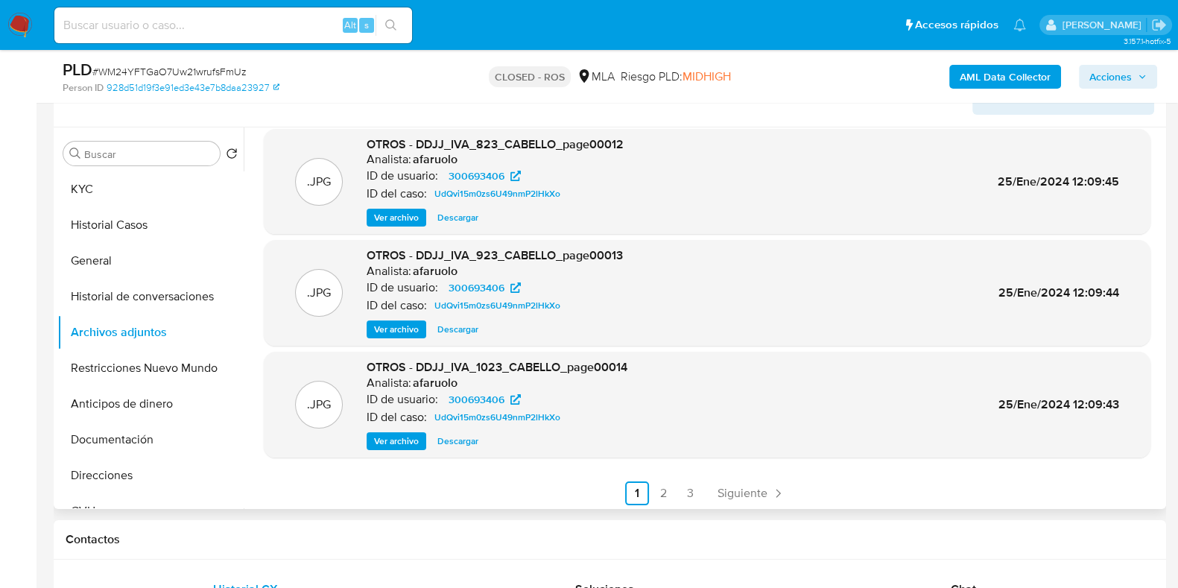
scroll to position [125, 0]
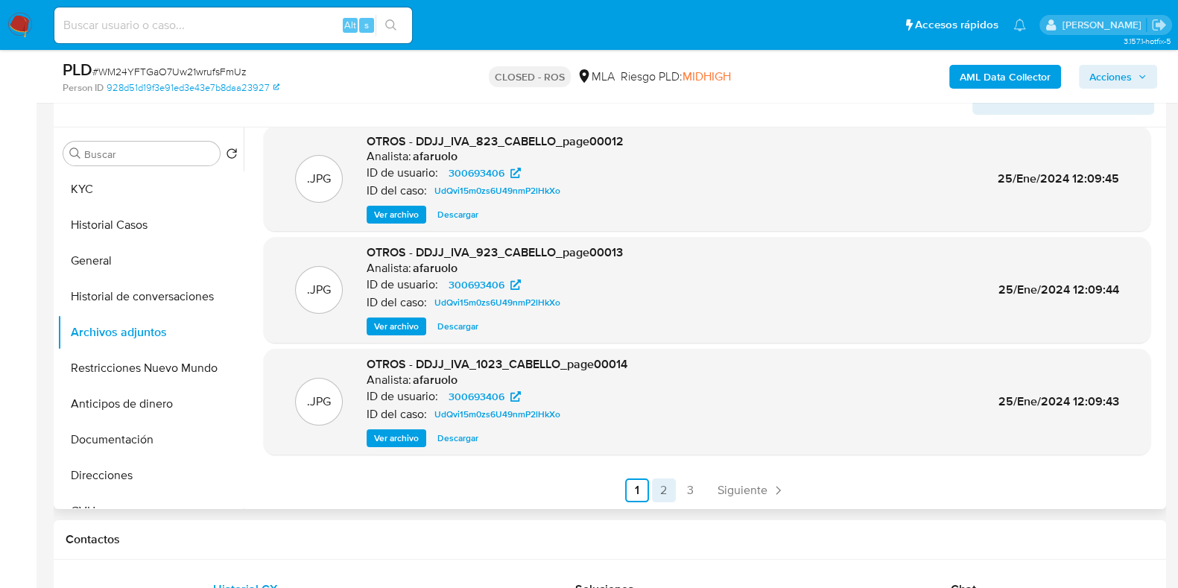
click at [664, 496] on link "2" at bounding box center [664, 490] width 24 height 24
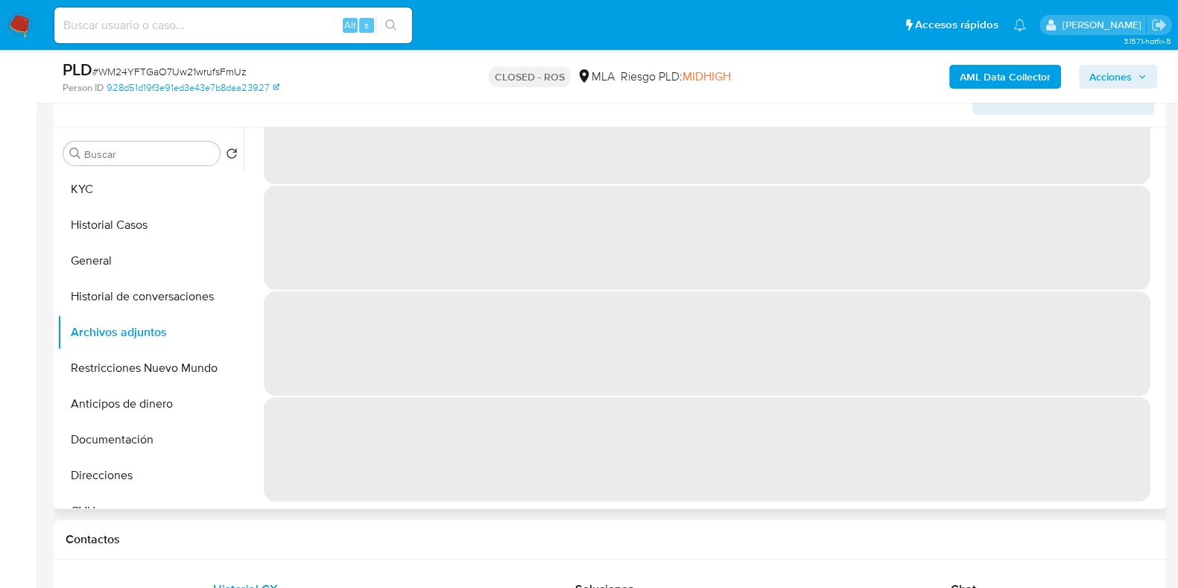
scroll to position [0, 0]
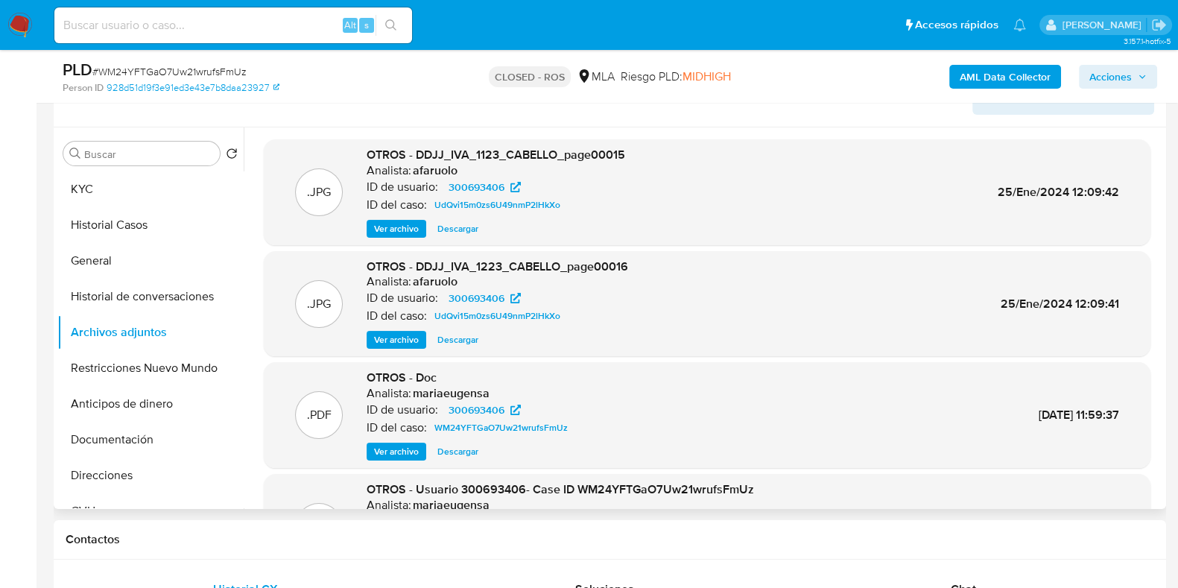
click at [456, 445] on span "Descargar" at bounding box center [457, 451] width 41 height 15
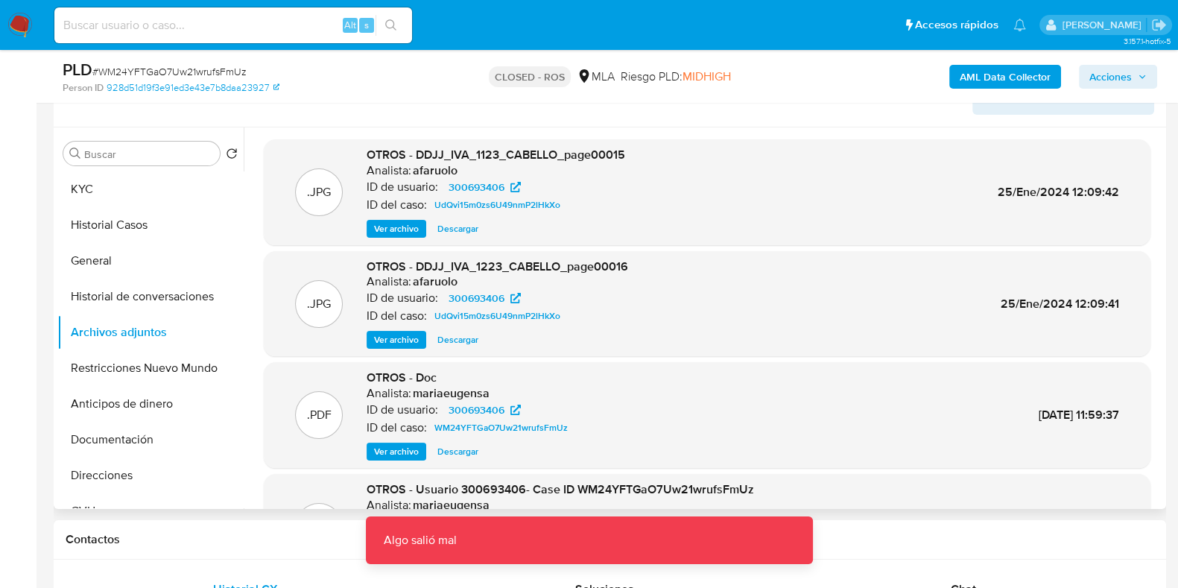
click at [399, 453] on span "Ver archivo" at bounding box center [396, 451] width 45 height 15
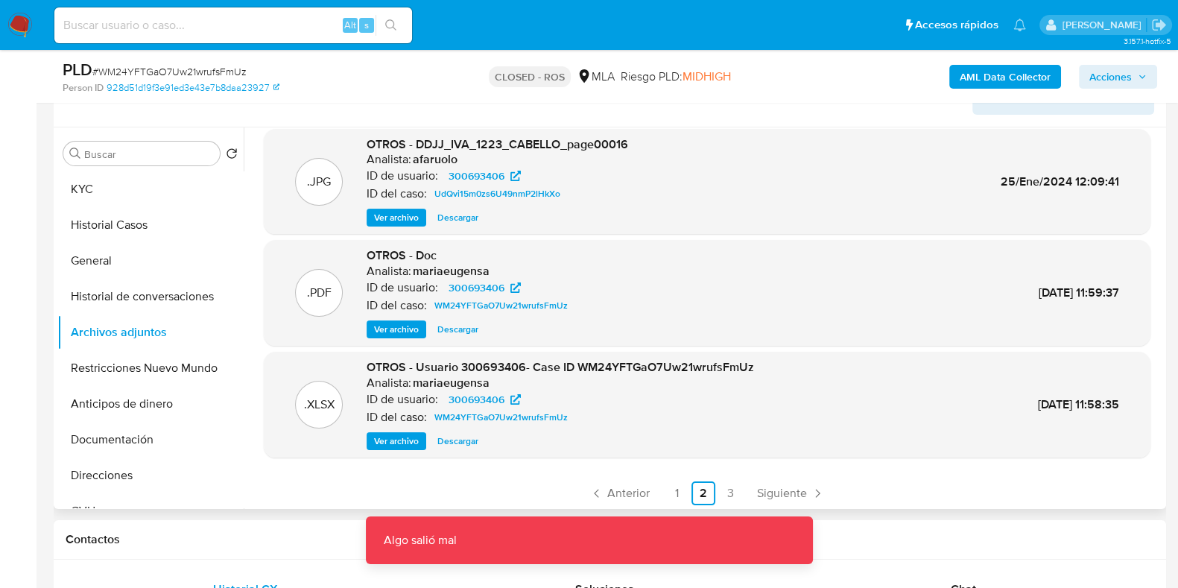
scroll to position [125, 0]
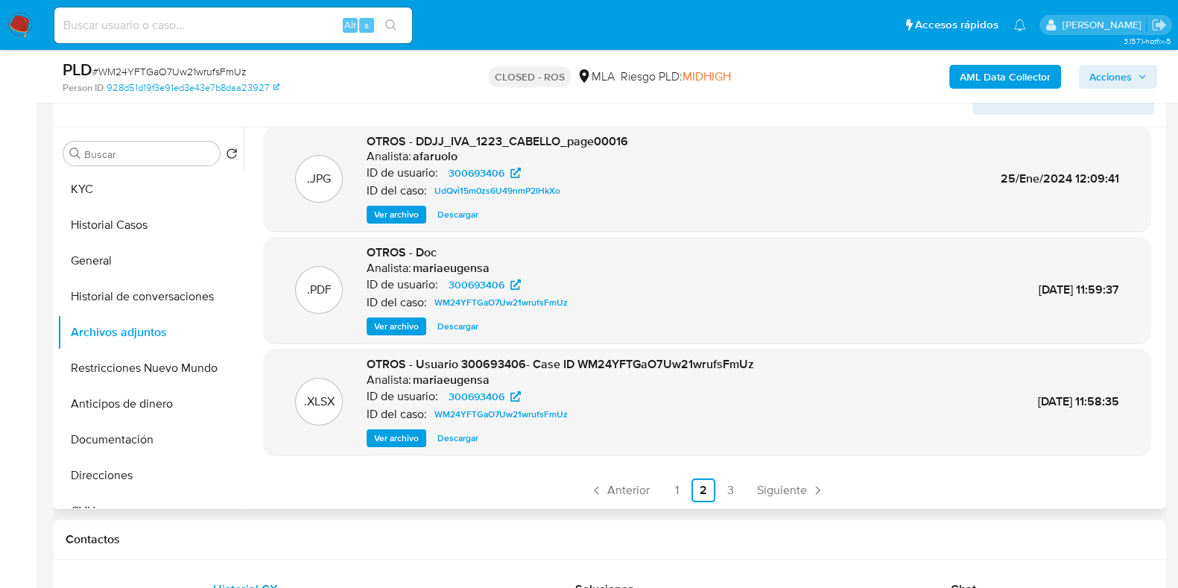
click at [463, 440] on span "Descargar" at bounding box center [457, 438] width 41 height 15
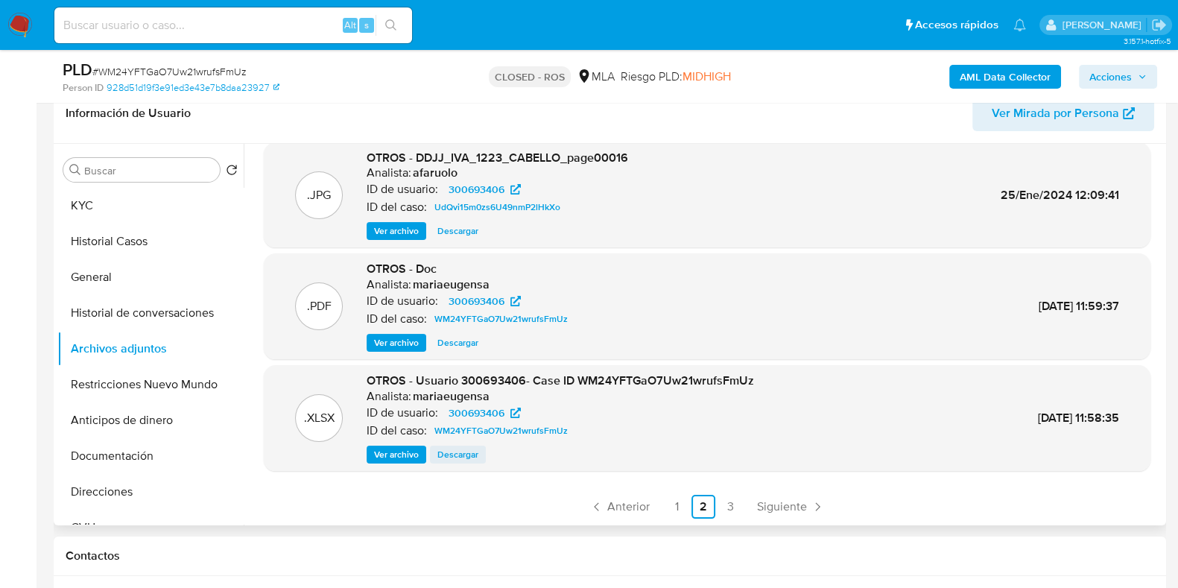
scroll to position [185, 0]
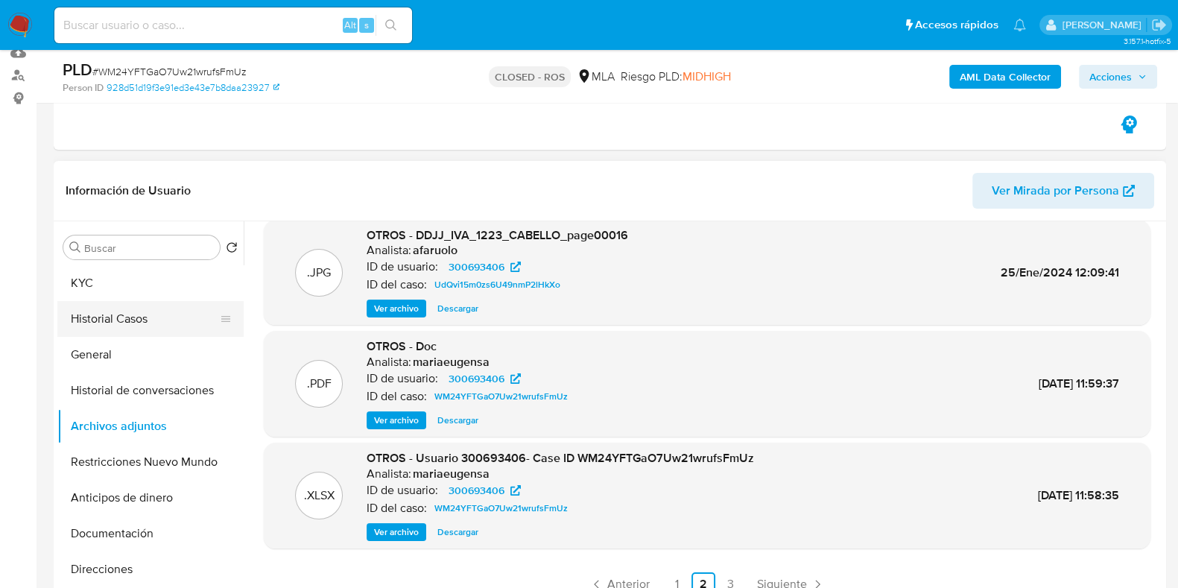
click at [130, 315] on button "Historial Casos" at bounding box center [144, 319] width 174 height 36
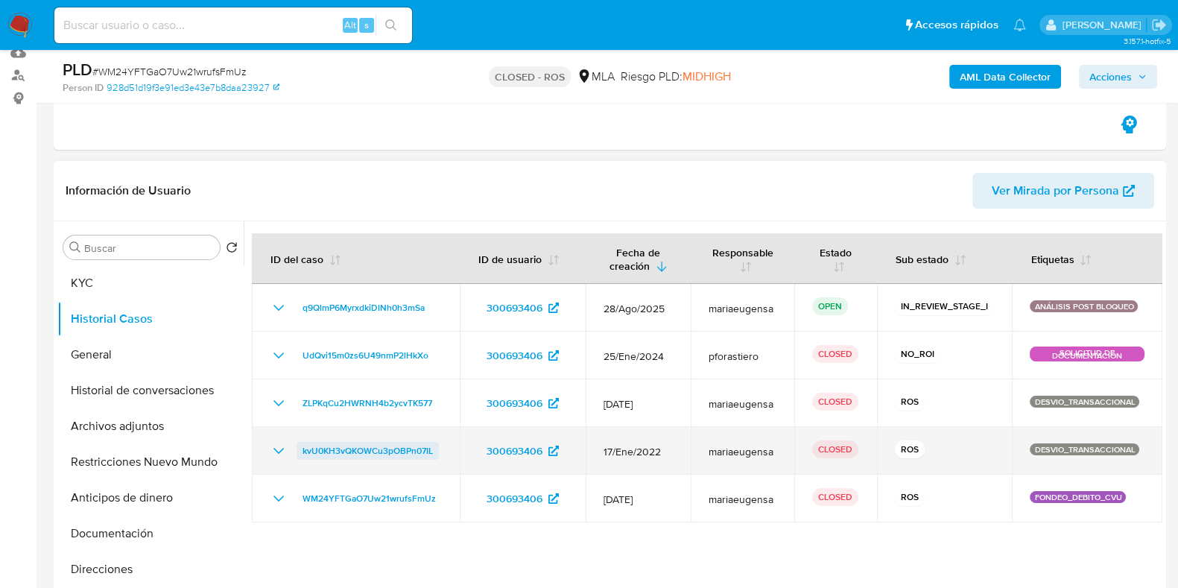
click at [335, 448] on span "kvU0KH3vQKOWCu3pOBPn07IL" at bounding box center [367, 451] width 130 height 18
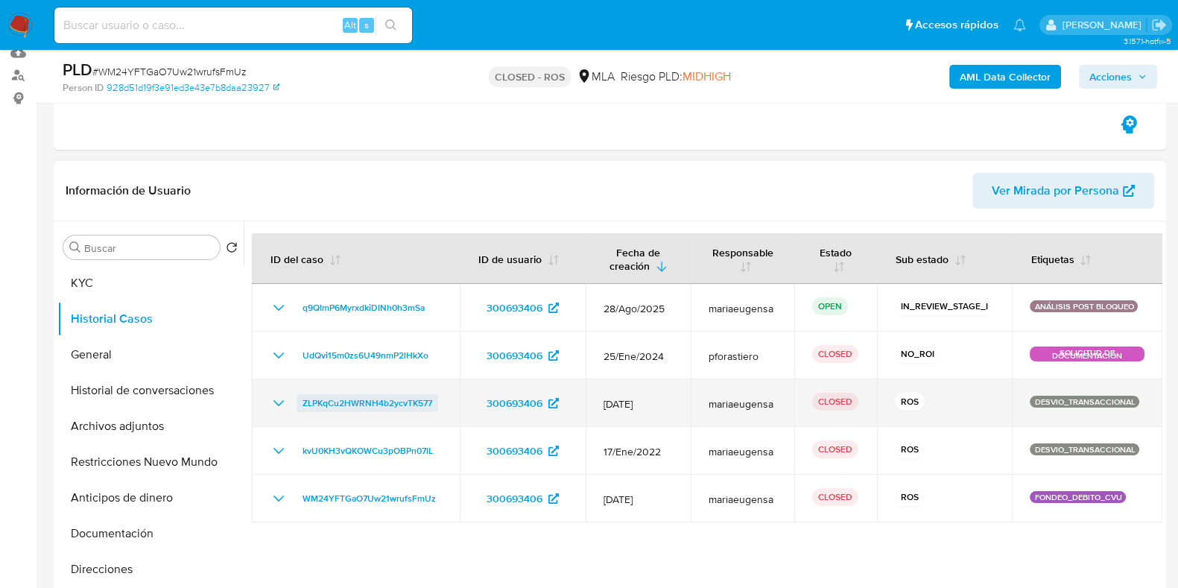
click at [372, 400] on span "ZLPKqCu2HWRNH4b2ycvTK577" at bounding box center [367, 403] width 130 height 18
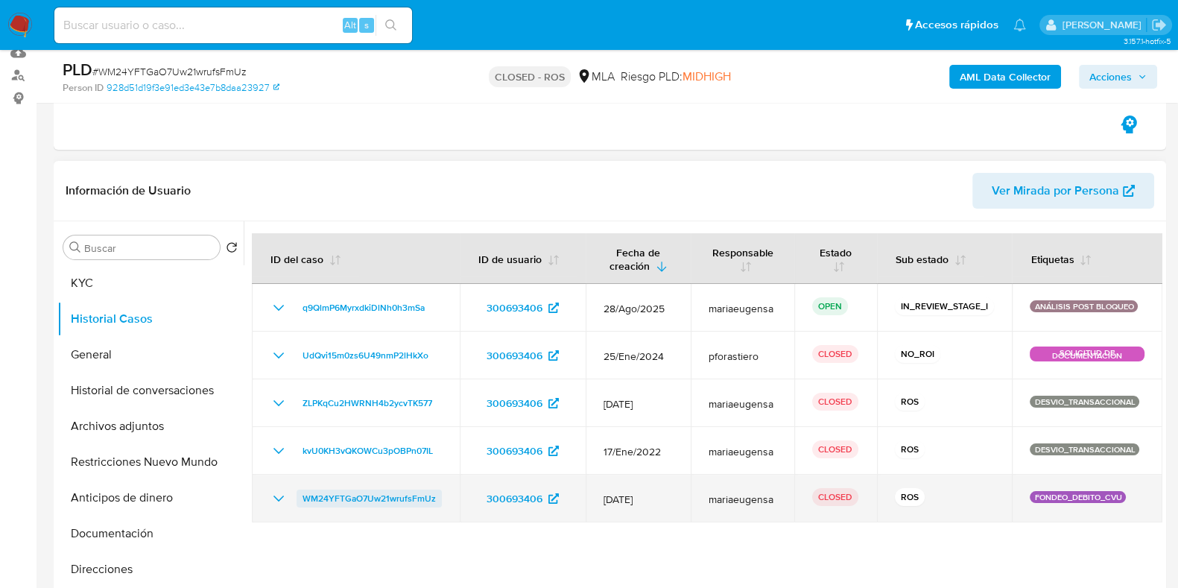
click at [400, 504] on span "WM24YFTGaO7Uw21wrufsFmUz" at bounding box center [368, 498] width 133 height 18
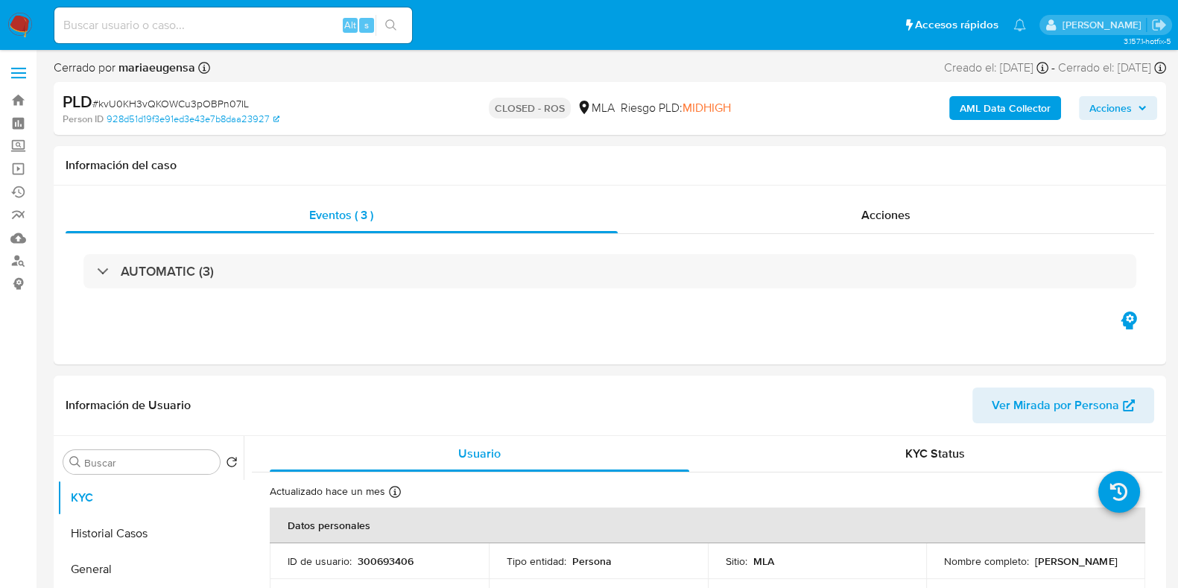
select select "10"
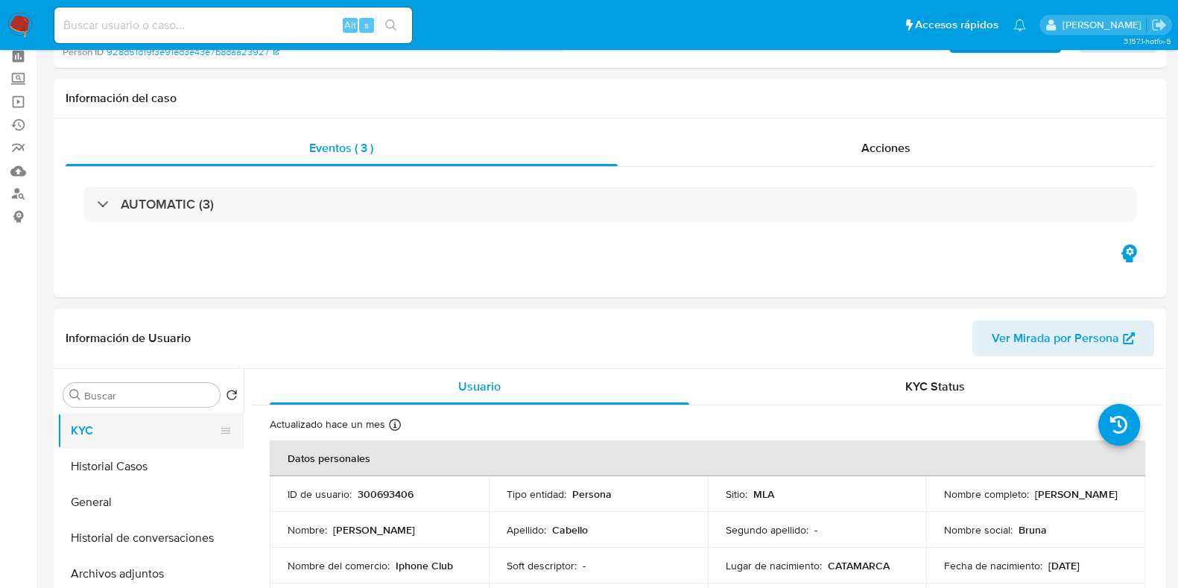
scroll to position [92, 0]
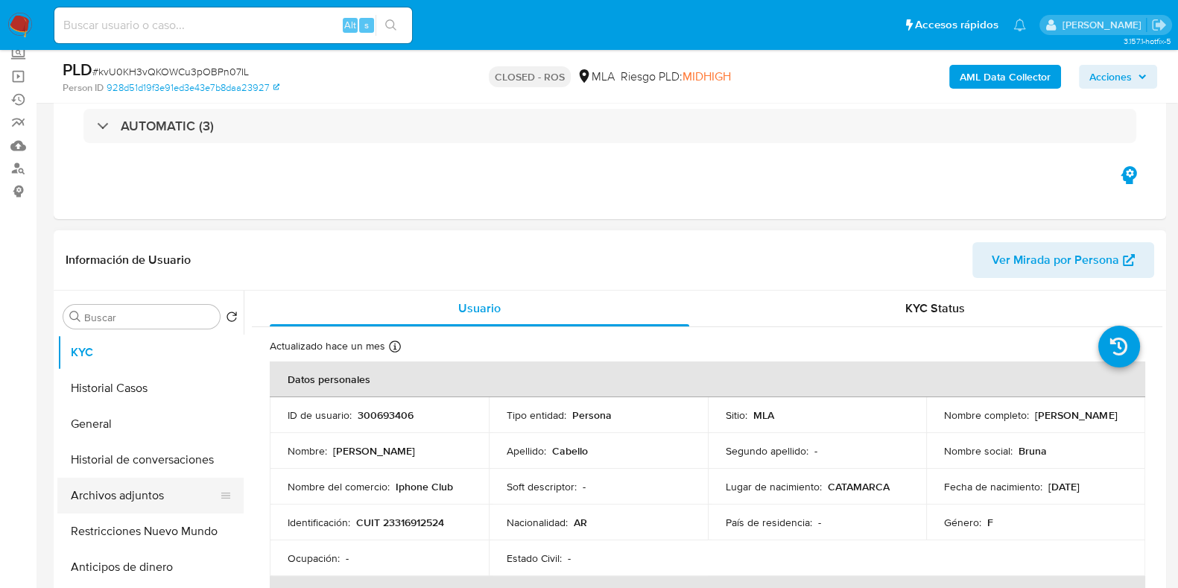
click at [147, 489] on button "Archivos adjuntos" at bounding box center [144, 495] width 174 height 36
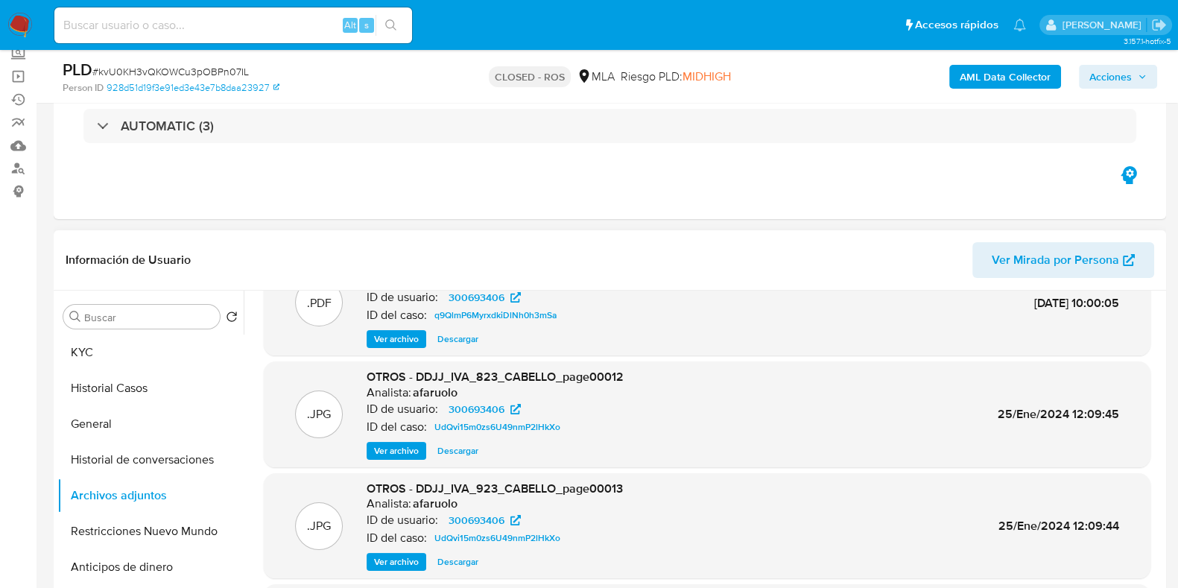
scroll to position [0, 0]
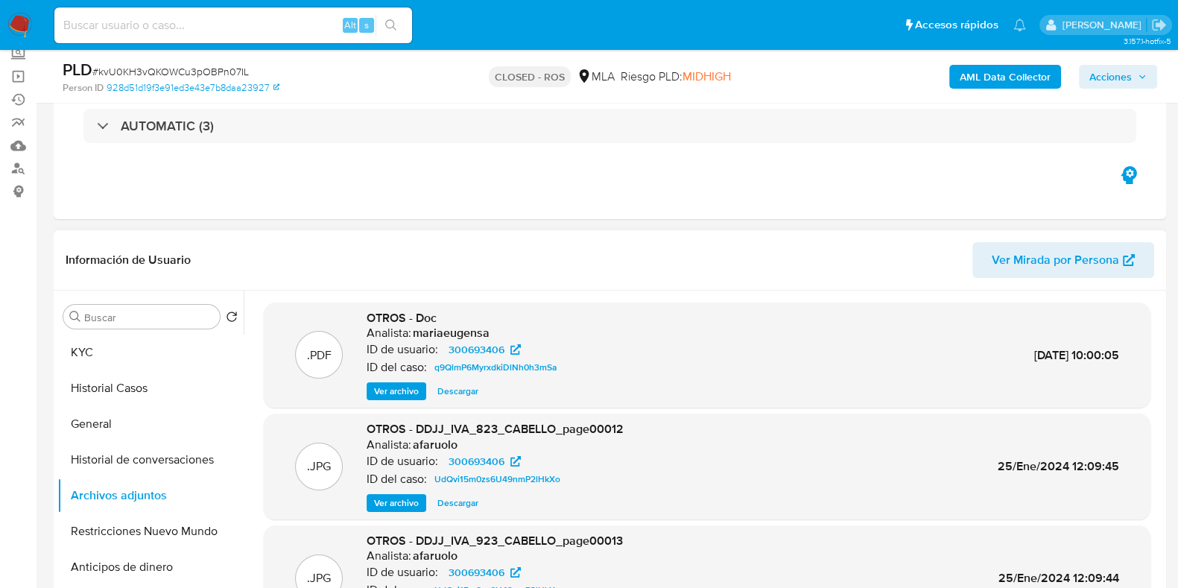
click at [454, 390] on span "Descargar" at bounding box center [457, 391] width 41 height 15
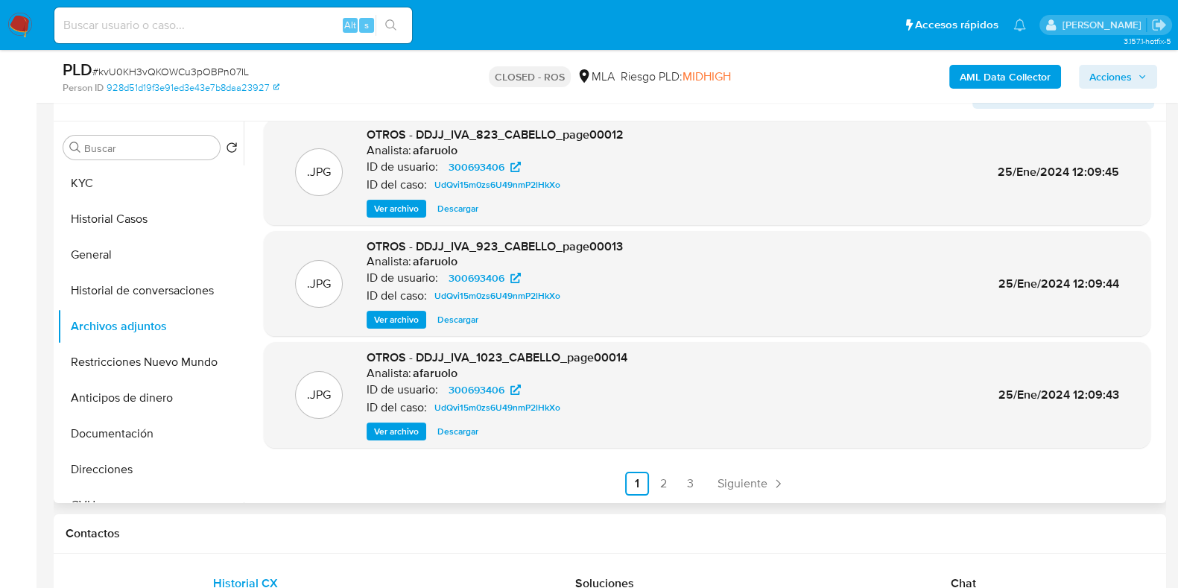
scroll to position [279, 0]
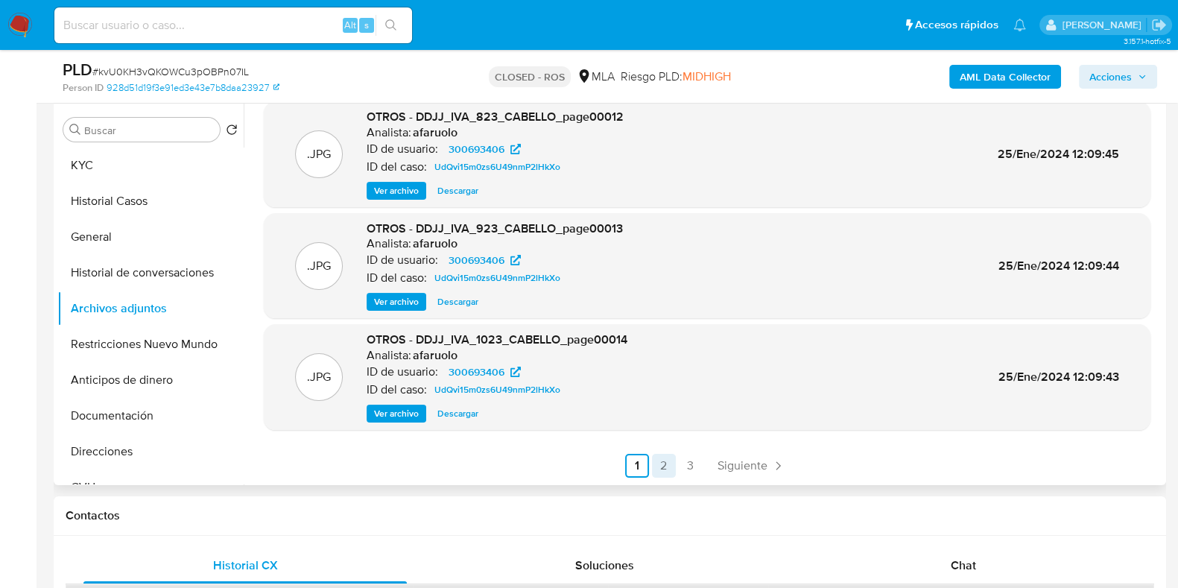
click at [657, 462] on link "2" at bounding box center [664, 466] width 24 height 24
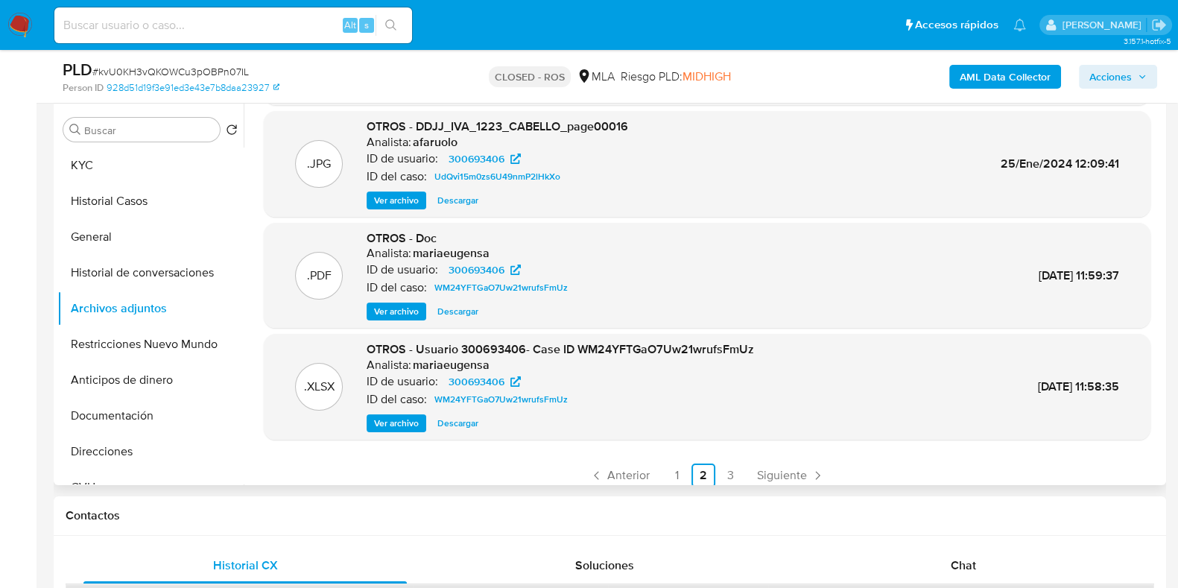
scroll to position [125, 0]
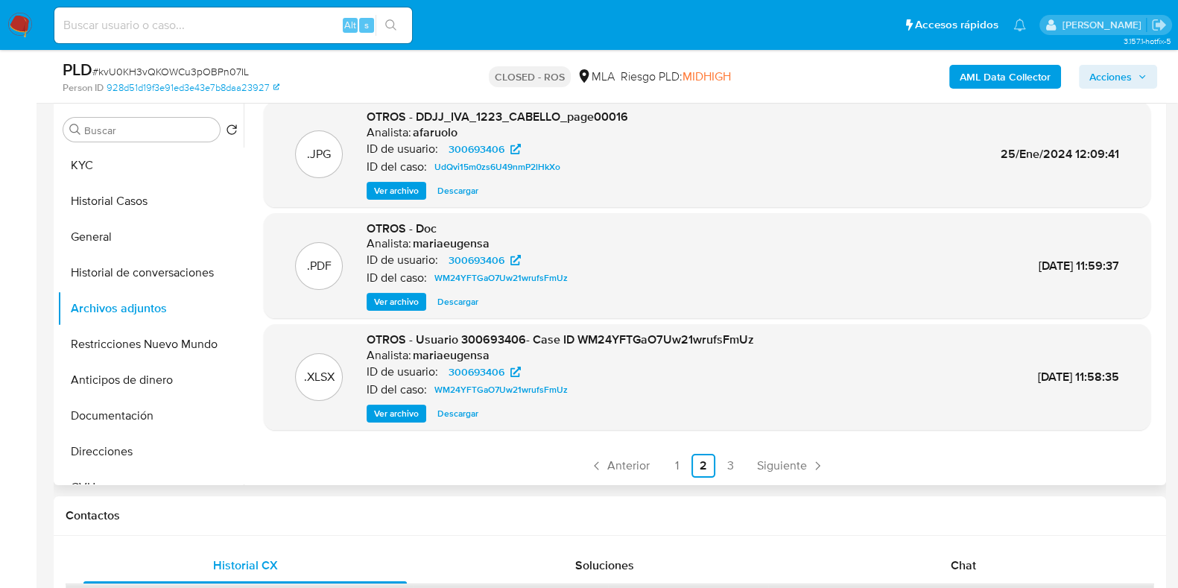
click at [457, 305] on span "Descargar" at bounding box center [457, 301] width 41 height 15
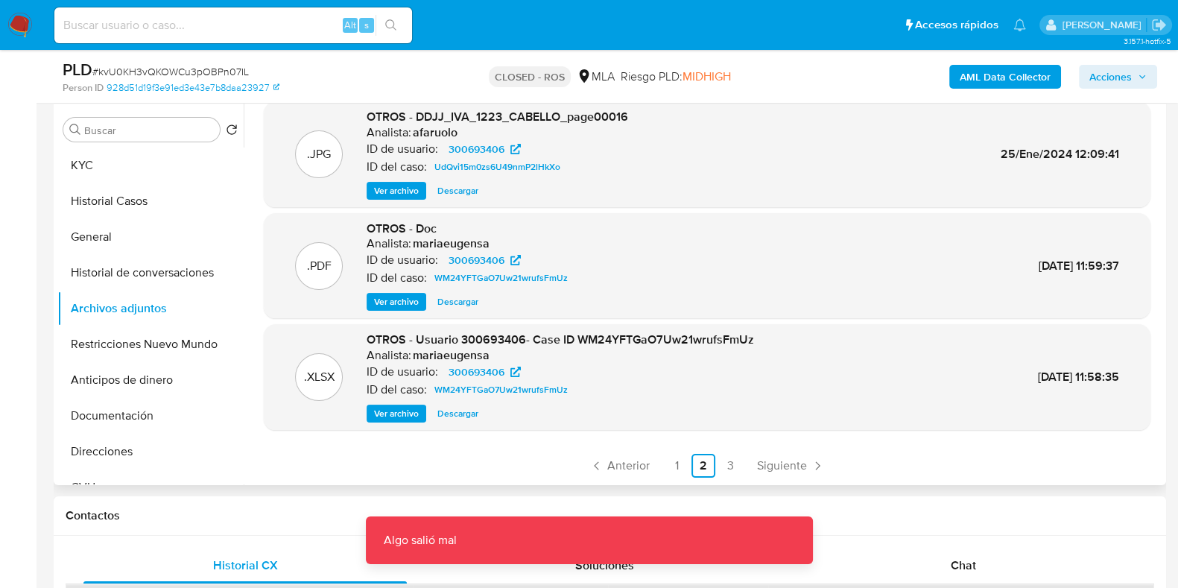
click at [466, 401] on div "OTROS - Usuario 300693406- Case ID WM24YFTGaO7Uw21wrufsFmUz Analista: mariaeuge…" at bounding box center [559, 376] width 387 height 91
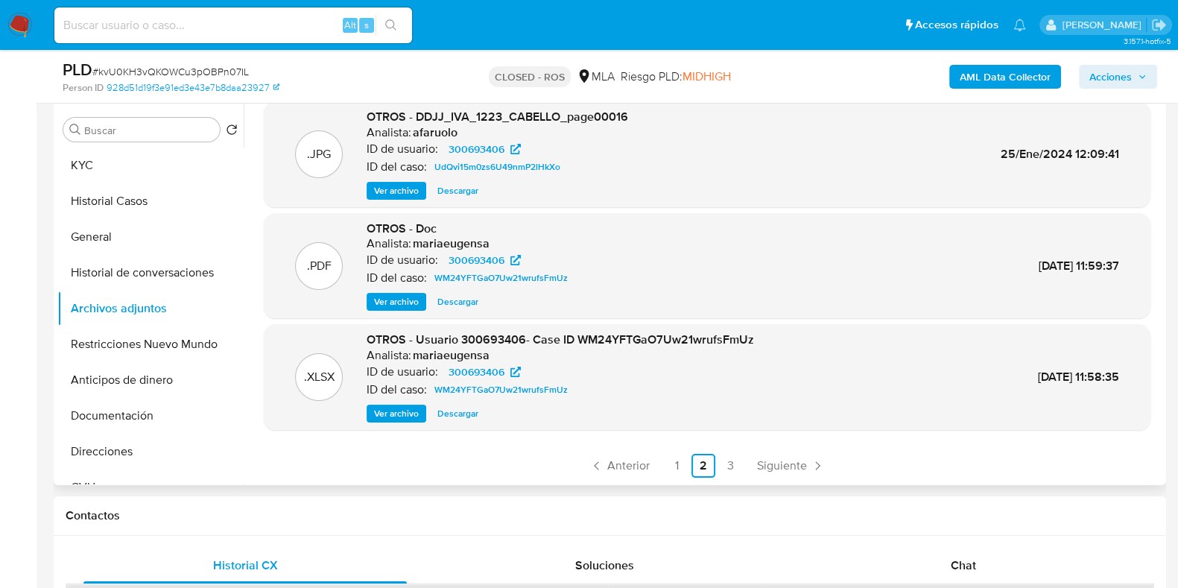
click at [458, 408] on span "Descargar" at bounding box center [457, 413] width 41 height 15
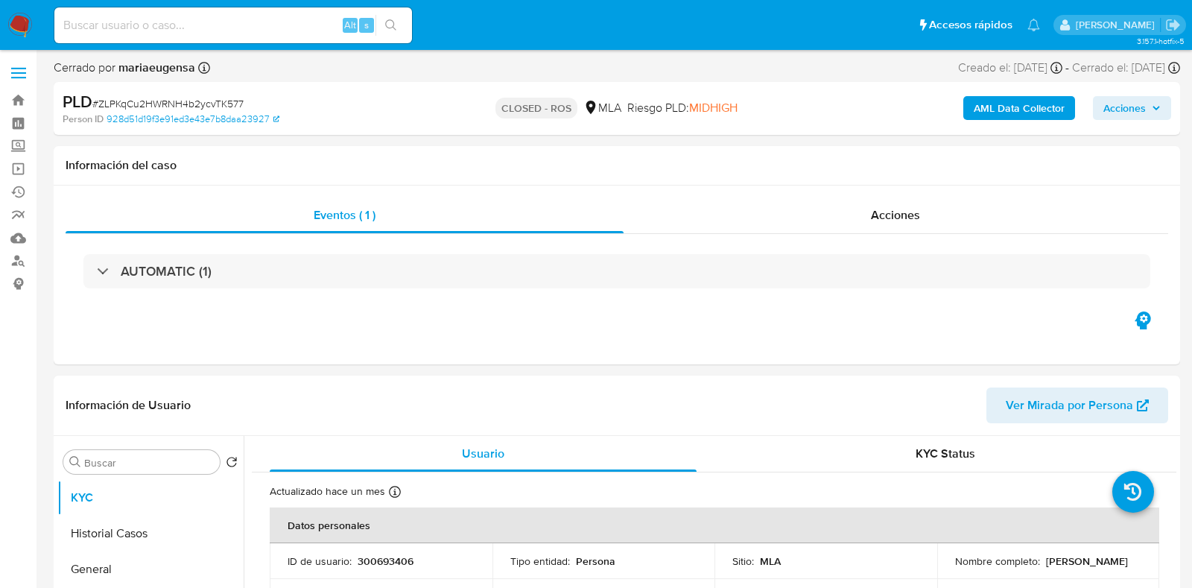
select select "10"
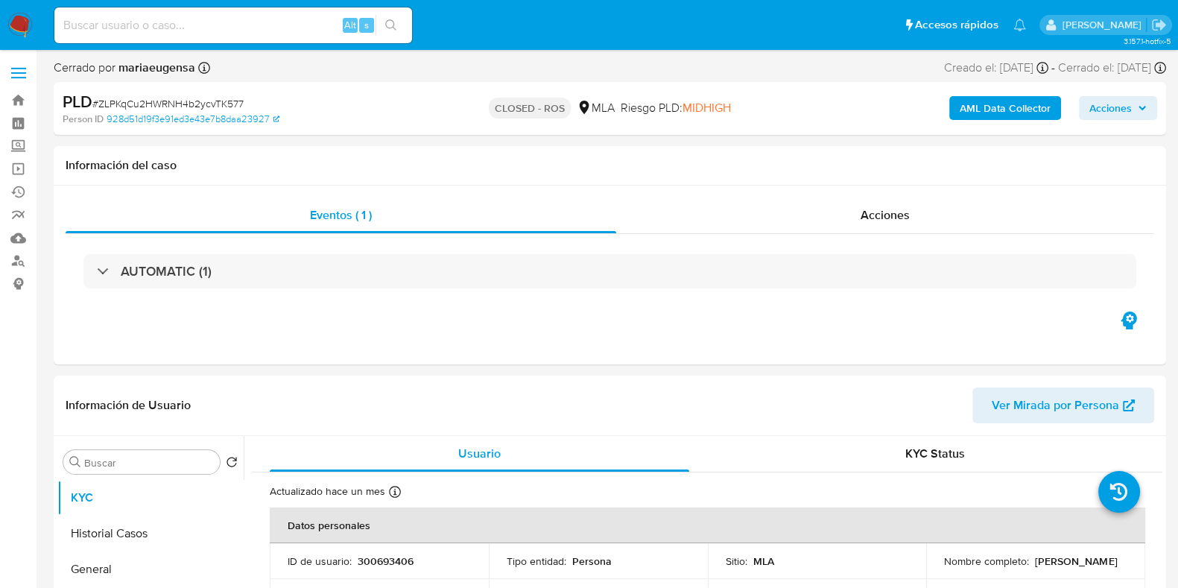
scroll to position [185, 0]
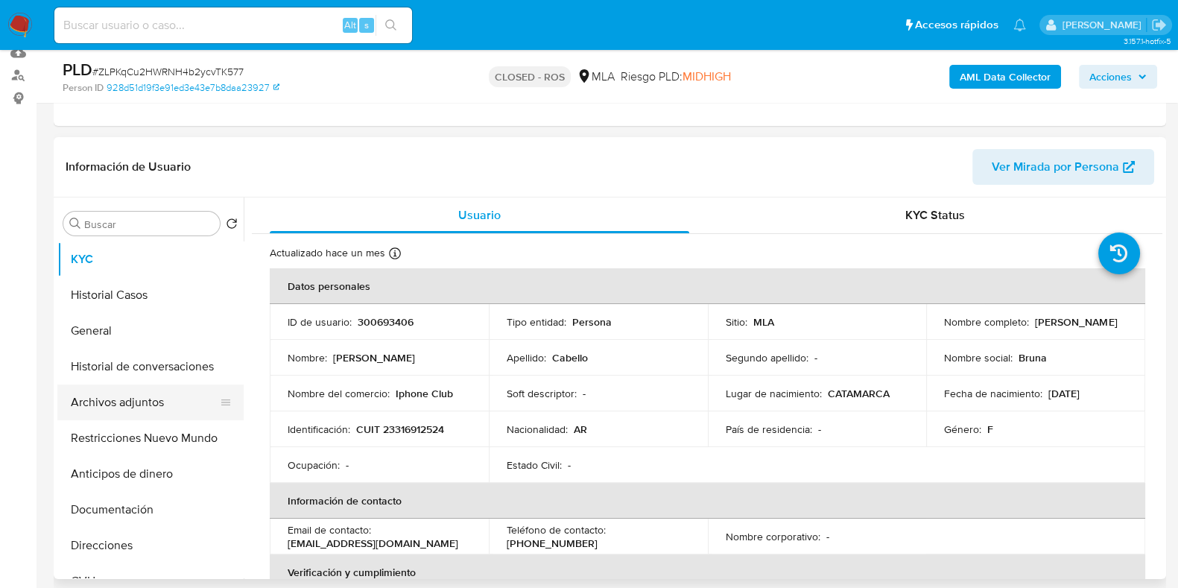
click at [168, 401] on button "Archivos adjuntos" at bounding box center [144, 402] width 174 height 36
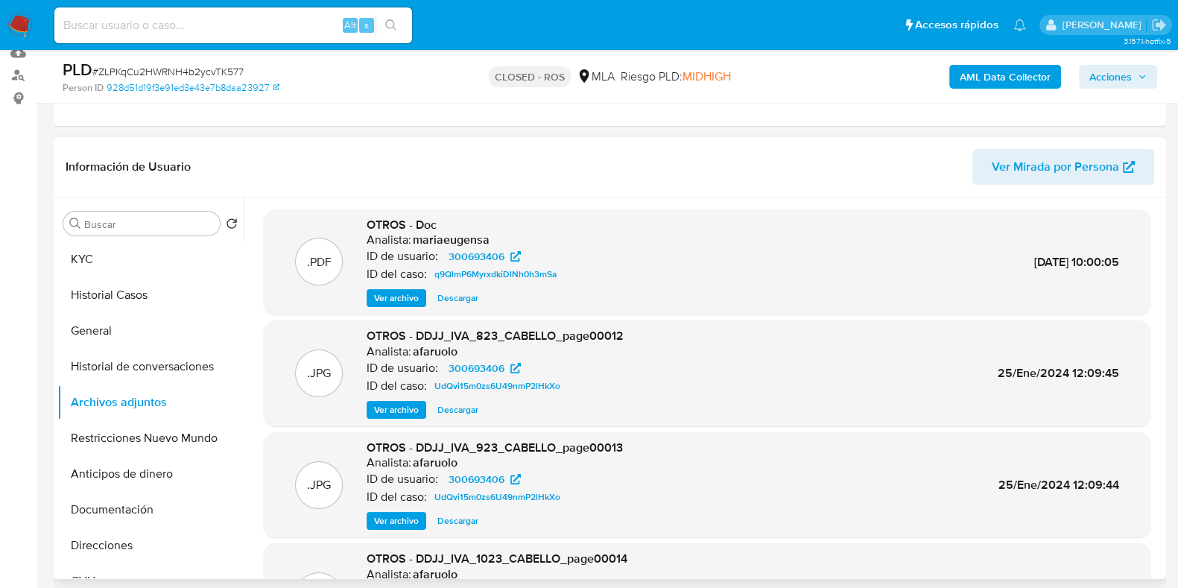
scroll to position [125, 0]
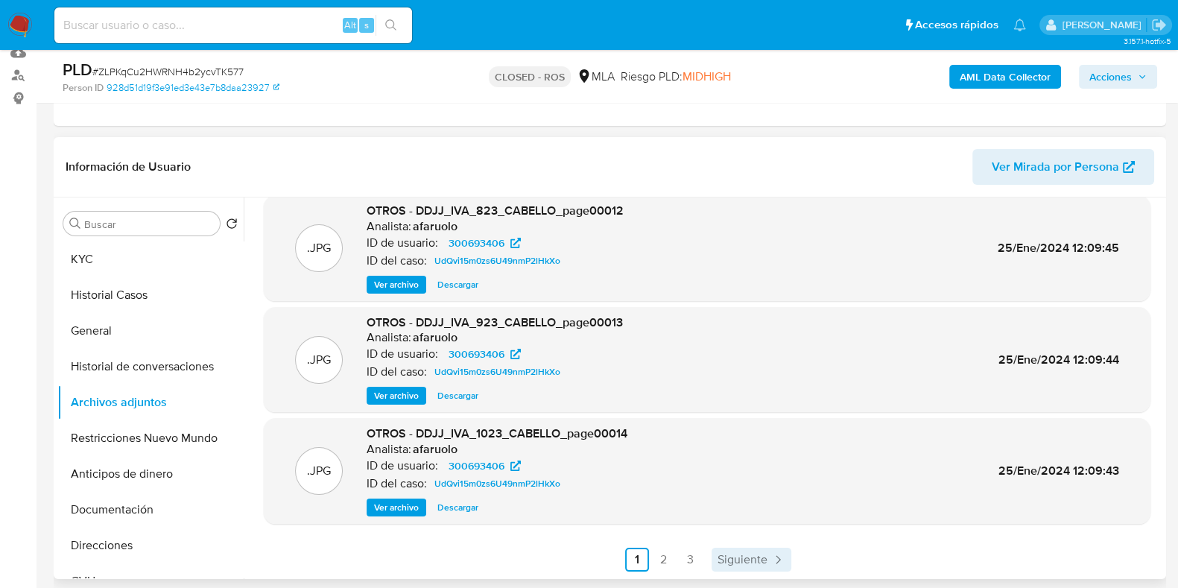
click at [729, 559] on span "Siguiente" at bounding box center [742, 559] width 50 height 12
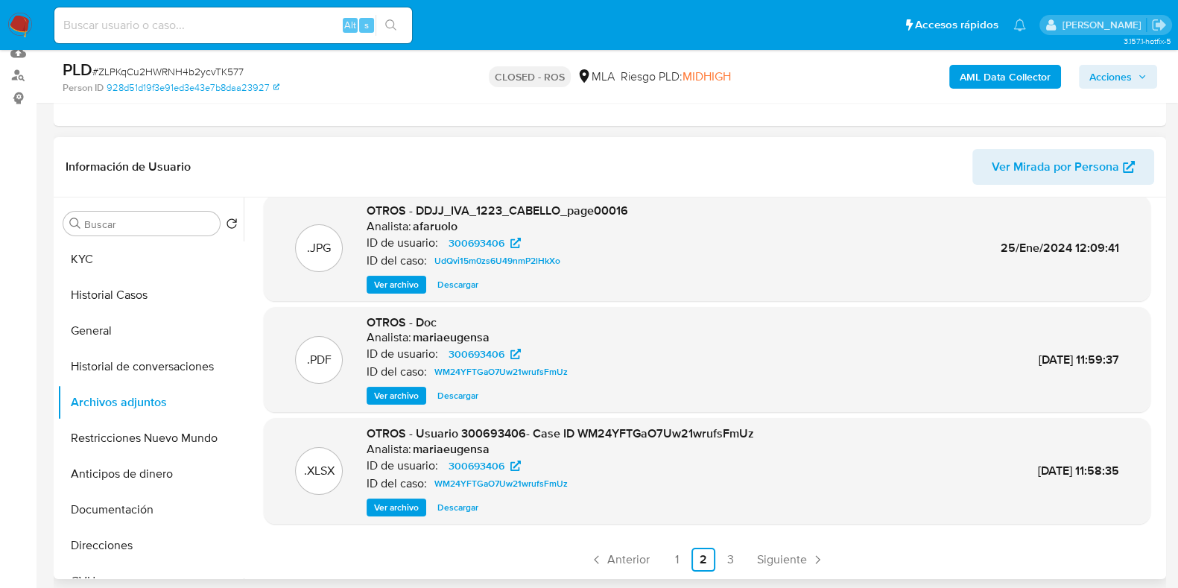
click at [456, 399] on span "Descargar" at bounding box center [457, 395] width 41 height 15
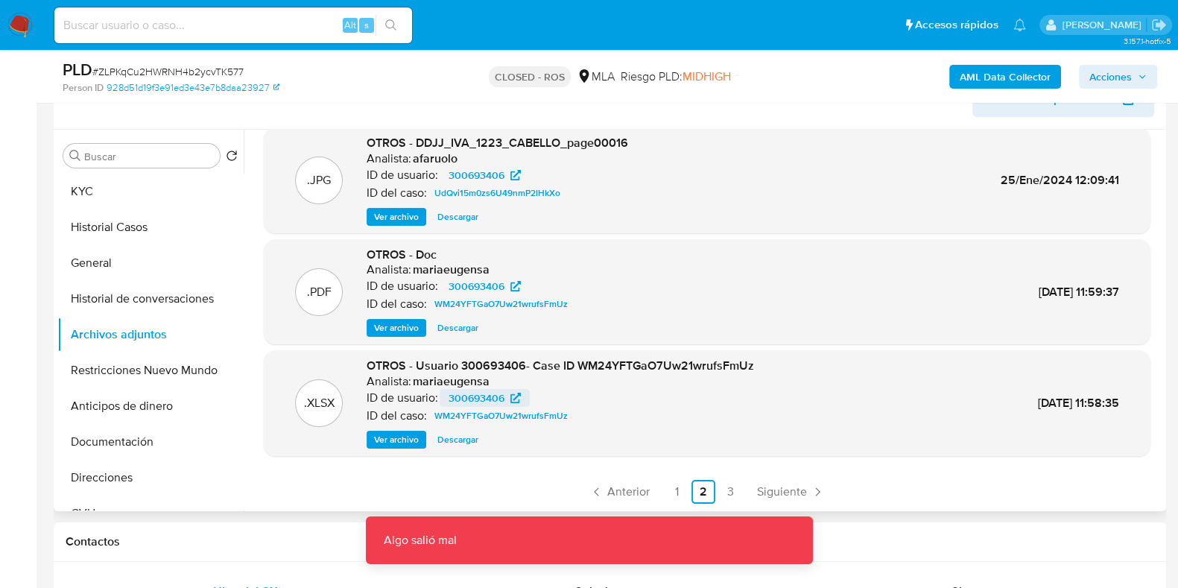
scroll to position [279, 0]
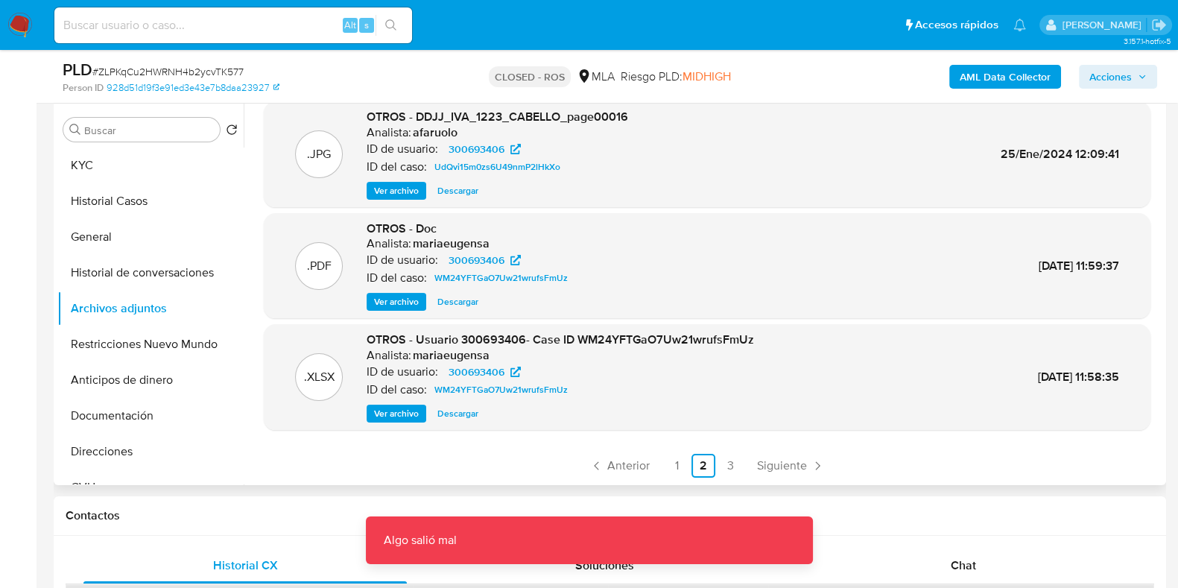
click at [458, 417] on span "Descargar" at bounding box center [457, 413] width 41 height 15
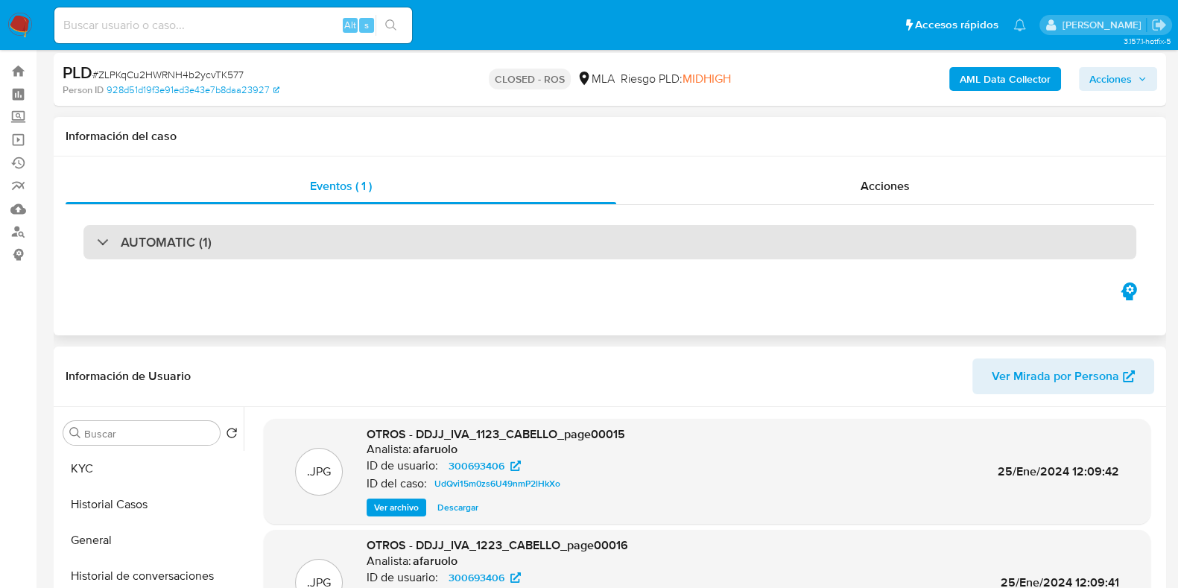
scroll to position [0, 0]
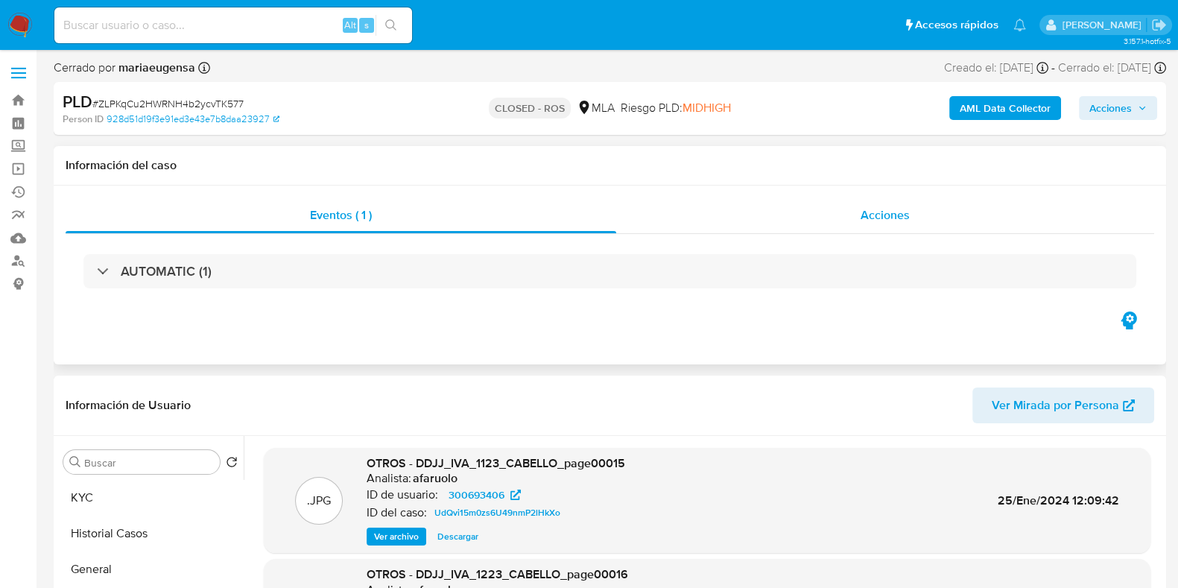
click at [885, 220] on span "Acciones" at bounding box center [884, 214] width 49 height 17
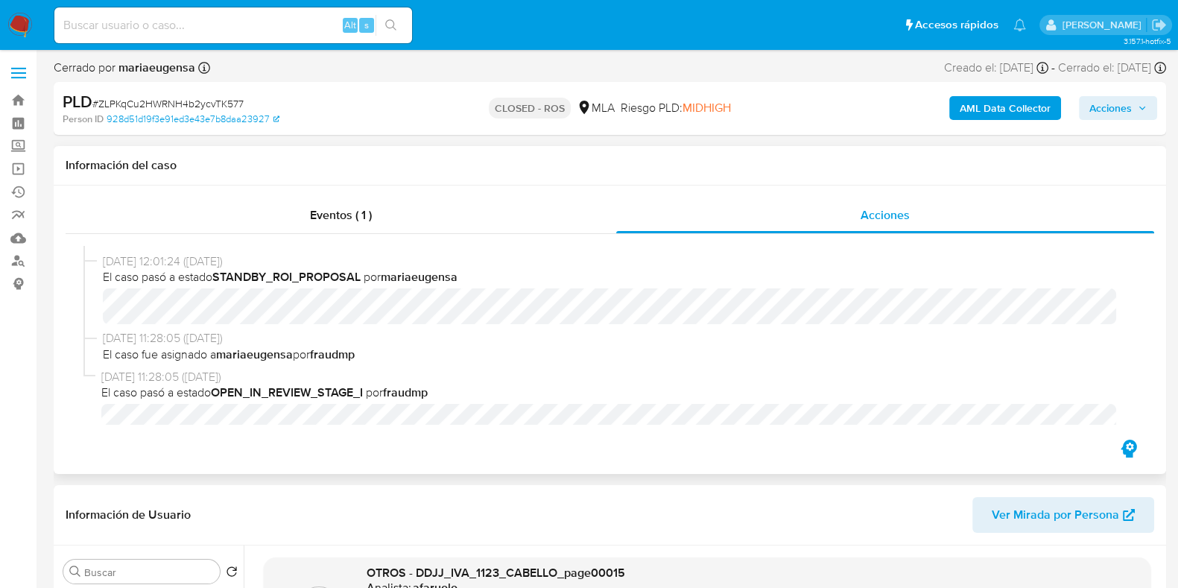
scroll to position [524, 0]
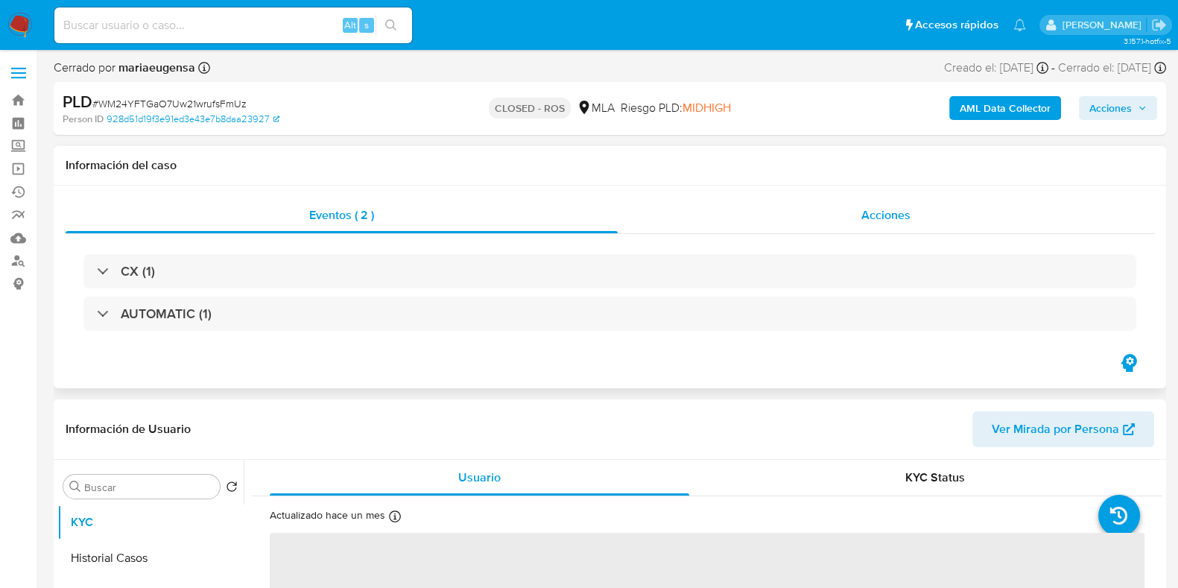
click at [918, 220] on div "Acciones" at bounding box center [886, 215] width 536 height 36
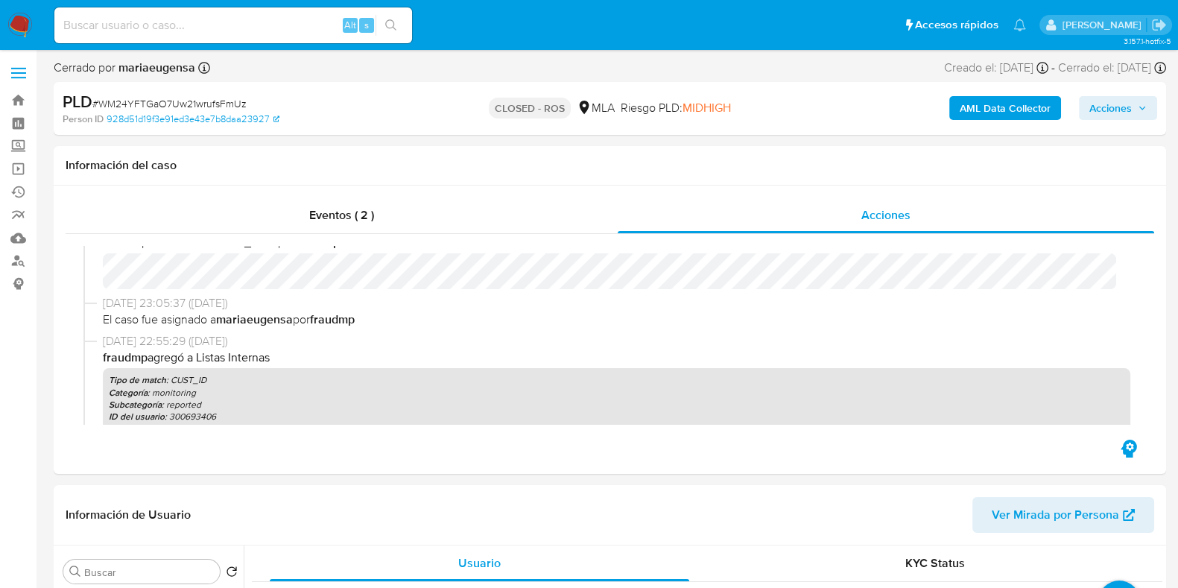
select select "10"
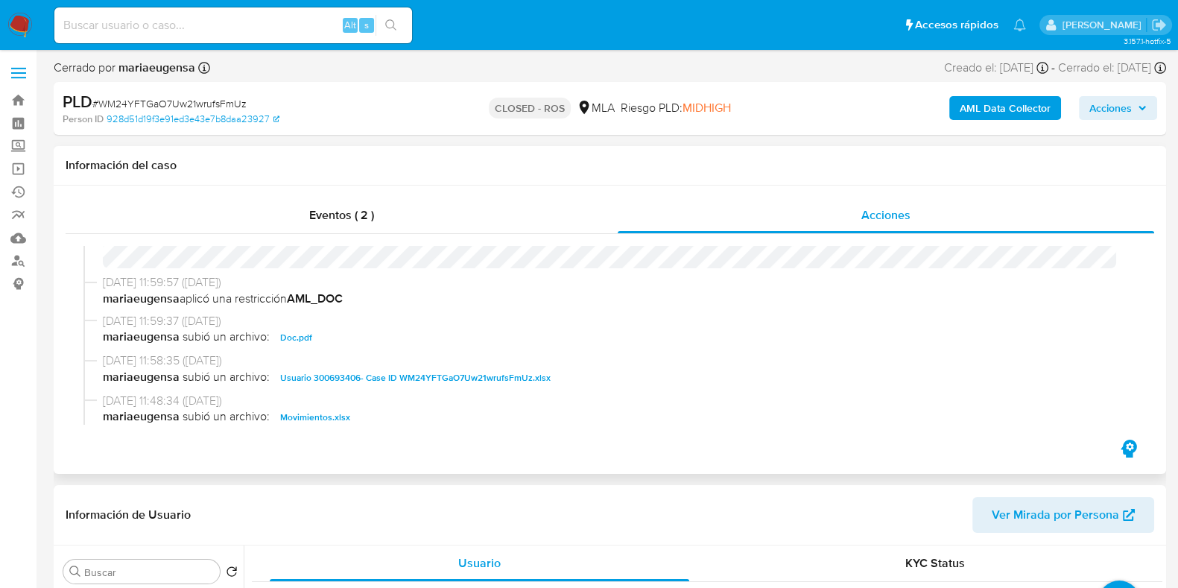
scroll to position [651, 0]
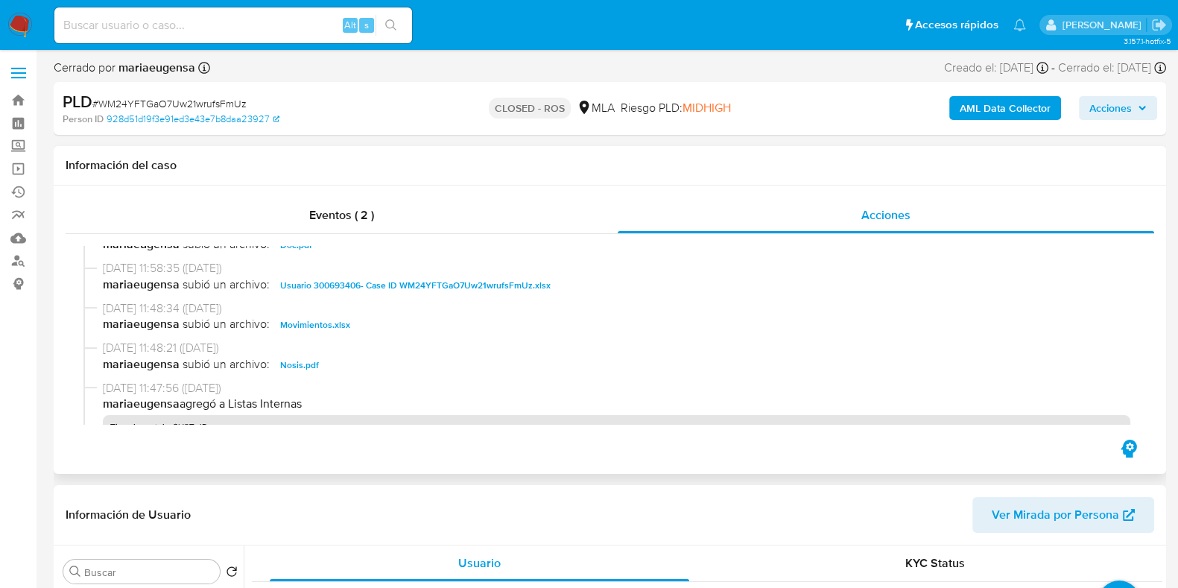
click at [503, 290] on span "Usuario 300693406- Case ID WM24YFTGaO7Uw21wrufsFmUz.xlsx" at bounding box center [415, 285] width 270 height 18
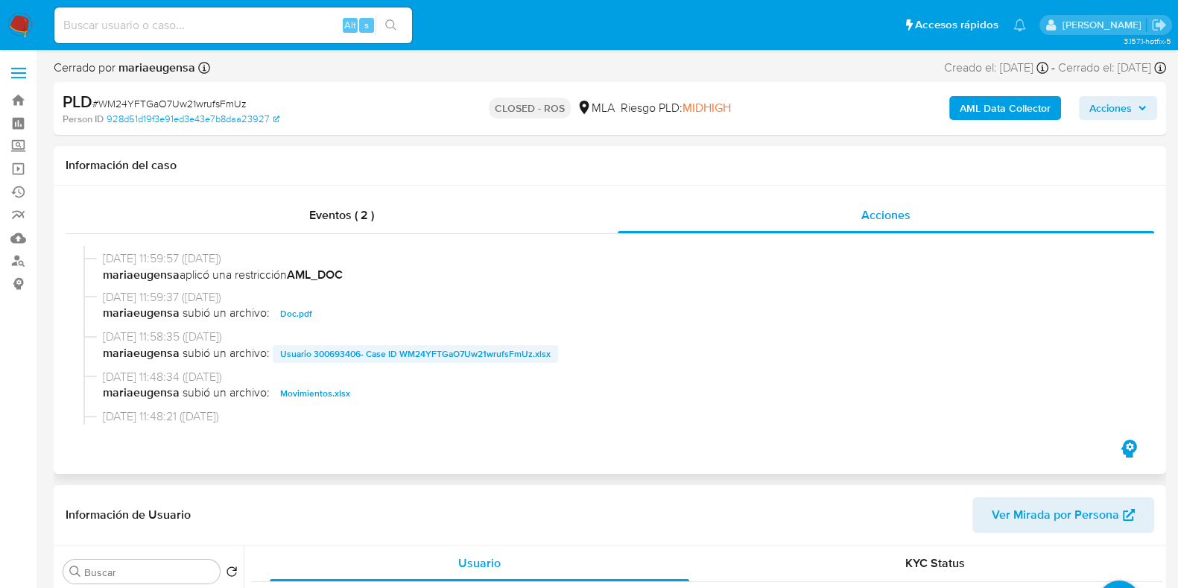
scroll to position [559, 0]
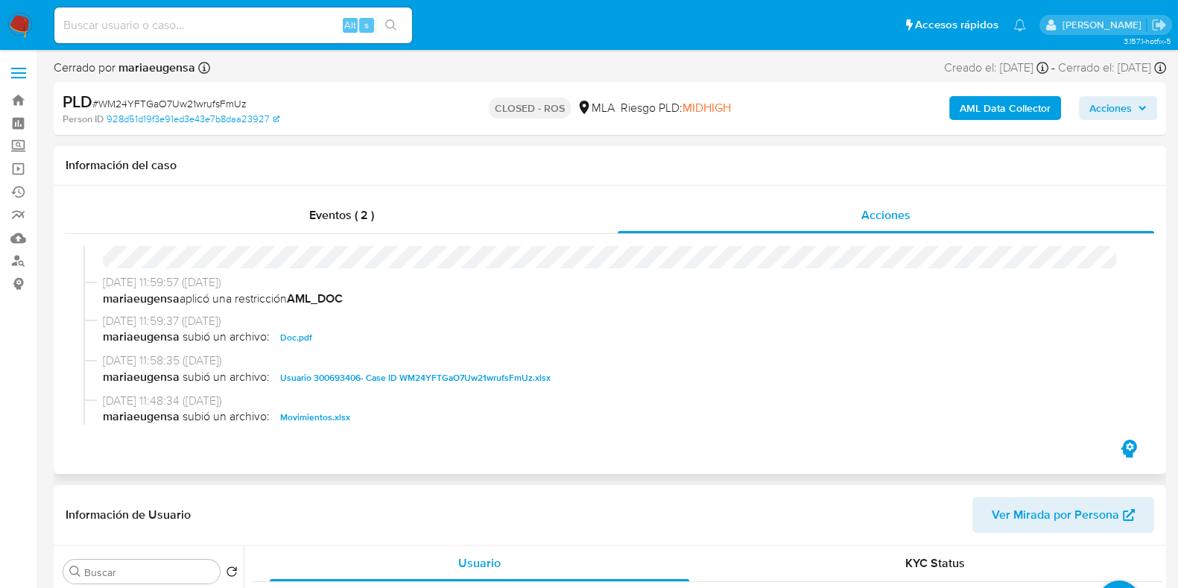
click at [303, 332] on span "Doc.pdf" at bounding box center [296, 337] width 32 height 18
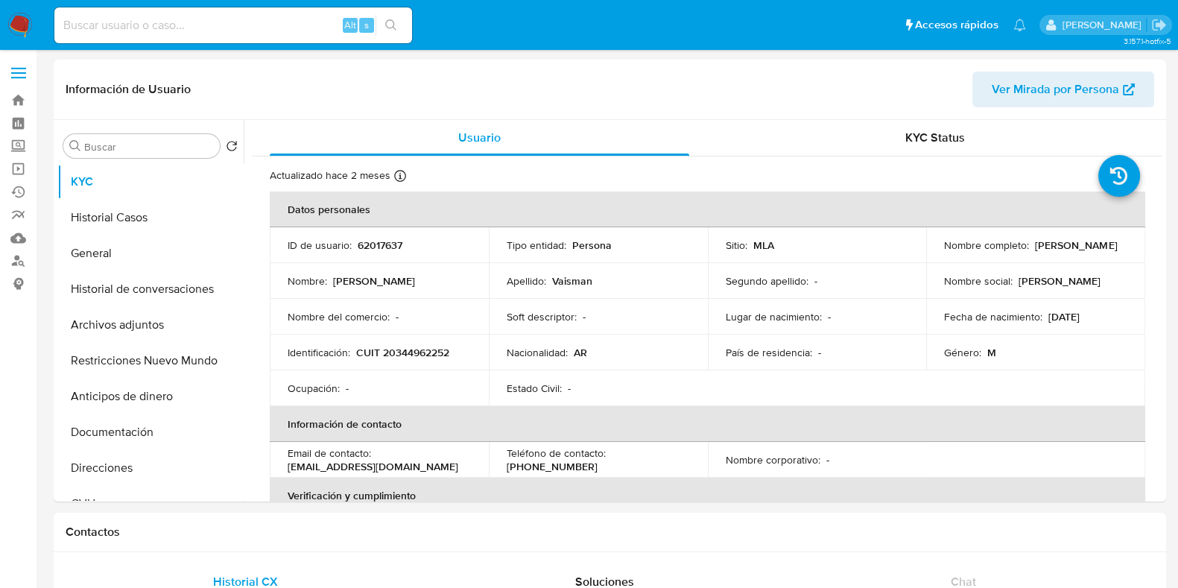
select select "10"
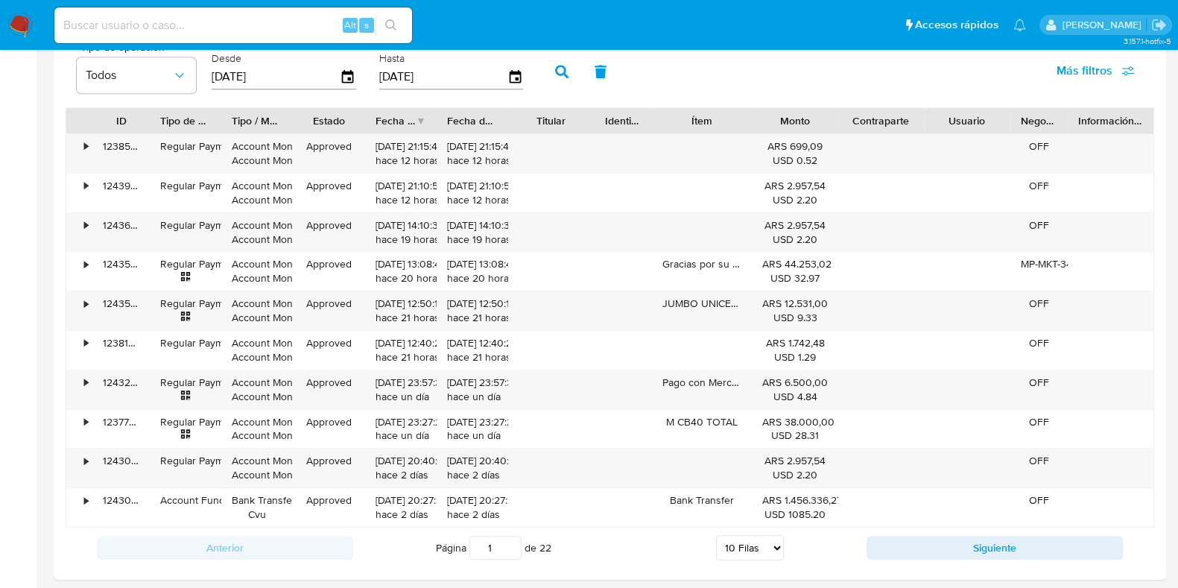
scroll to position [1460, 0]
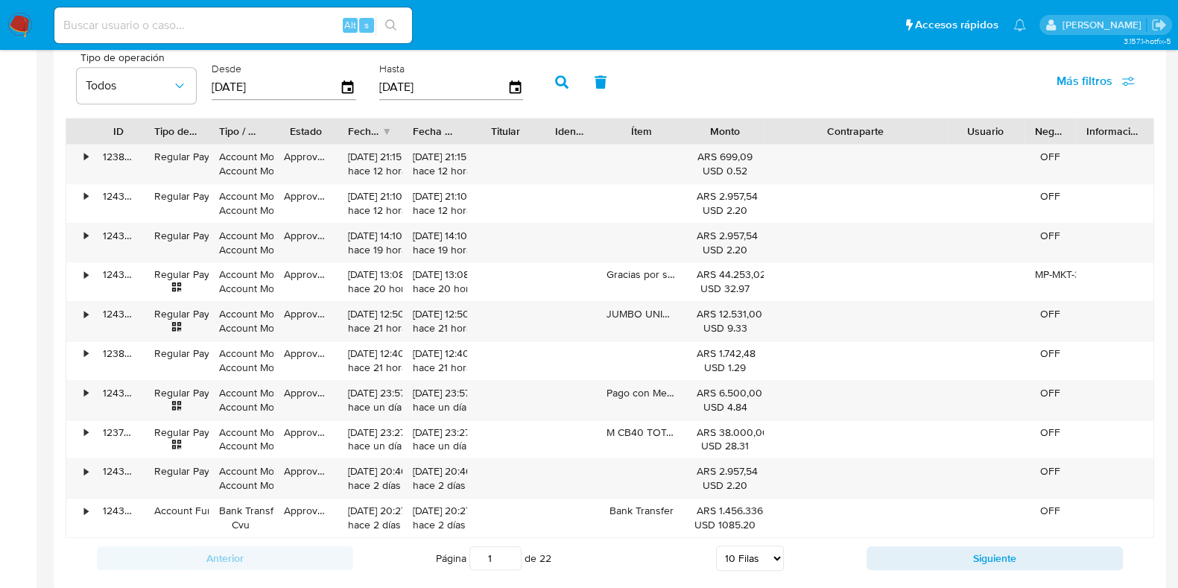
drag, startPoint x: 923, startPoint y: 128, endPoint x: 1020, endPoint y: 137, distance: 97.2
click at [1020, 137] on div "ID Tipo de operación Tipo / Método Estado Fecha de creación Fecha de aprobación…" at bounding box center [609, 130] width 1087 height 25
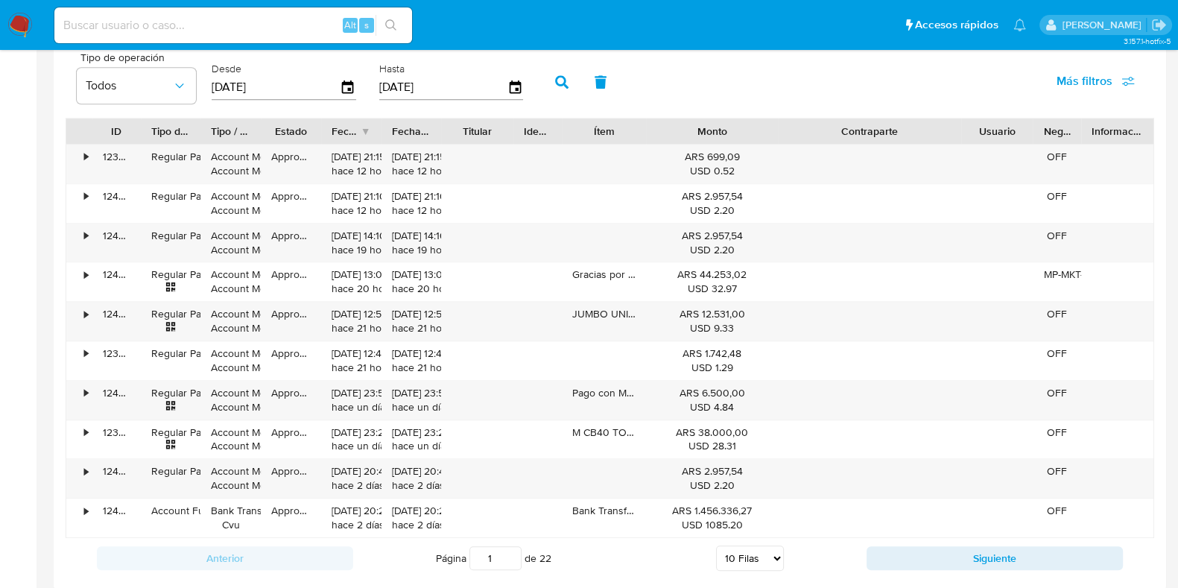
drag, startPoint x: 759, startPoint y: 131, endPoint x: 813, endPoint y: 131, distance: 54.4
click at [813, 131] on div "ID Tipo de operación Tipo / Método Estado Fecha de creación Fecha de aprobación…" at bounding box center [609, 130] width 1087 height 25
click at [996, 567] on div "Anterior Página 1 de 22 5 Filas 10 Filas 20 Filas 25 Filas 50 Filas 100 Filas S…" at bounding box center [610, 558] width 1088 height 40
click at [999, 548] on button "Siguiente" at bounding box center [994, 558] width 256 height 24
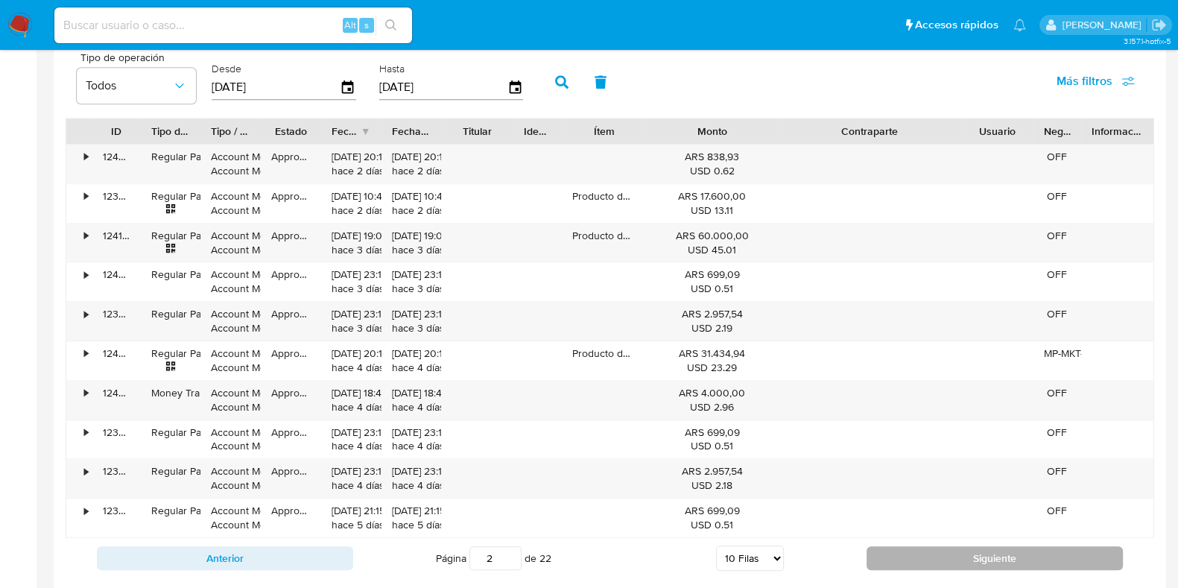
click at [954, 565] on button "Siguiente" at bounding box center [994, 558] width 256 height 24
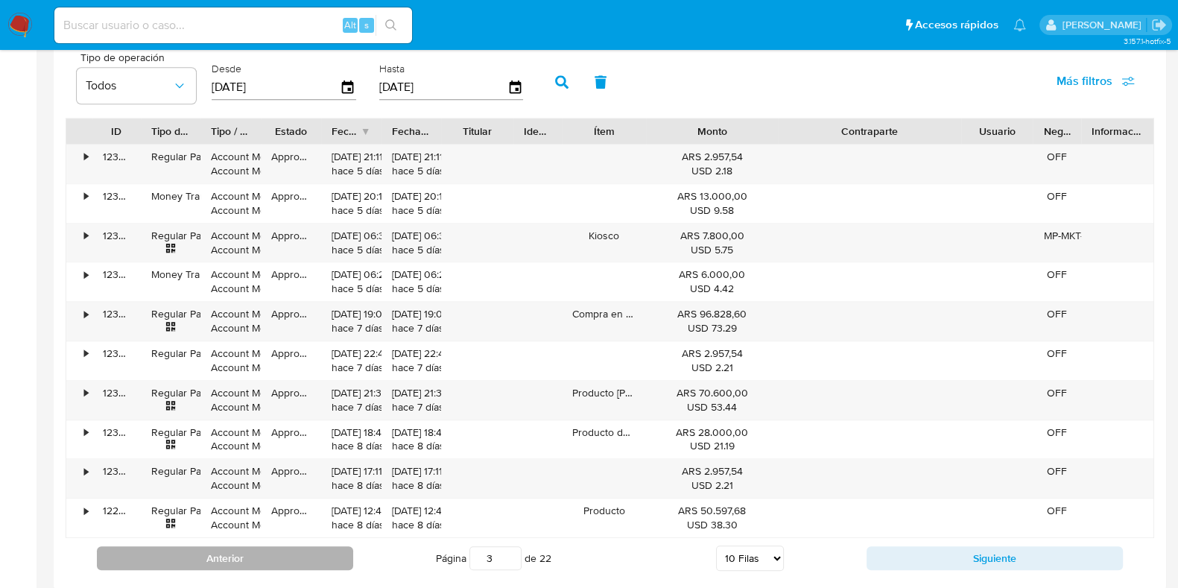
click at [290, 549] on button "Anterior" at bounding box center [225, 558] width 256 height 24
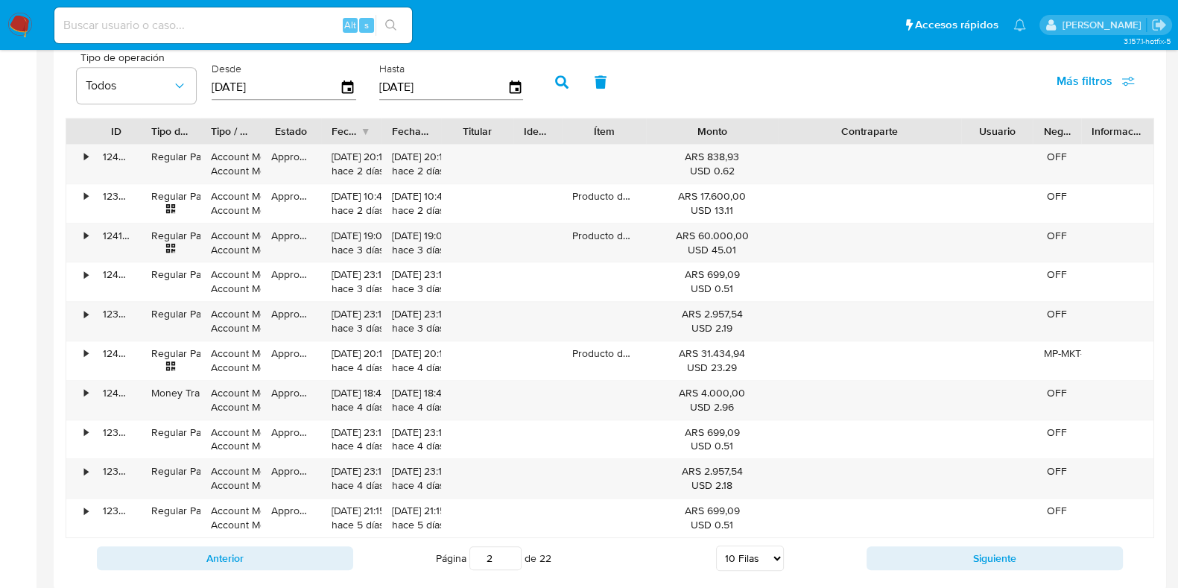
click at [253, 572] on div "Anterior Página 2 de 22 5 Filas 10 Filas 20 Filas 25 Filas 50 Filas 100 Filas S…" at bounding box center [610, 558] width 1088 height 40
click at [250, 554] on button "Anterior" at bounding box center [225, 558] width 256 height 24
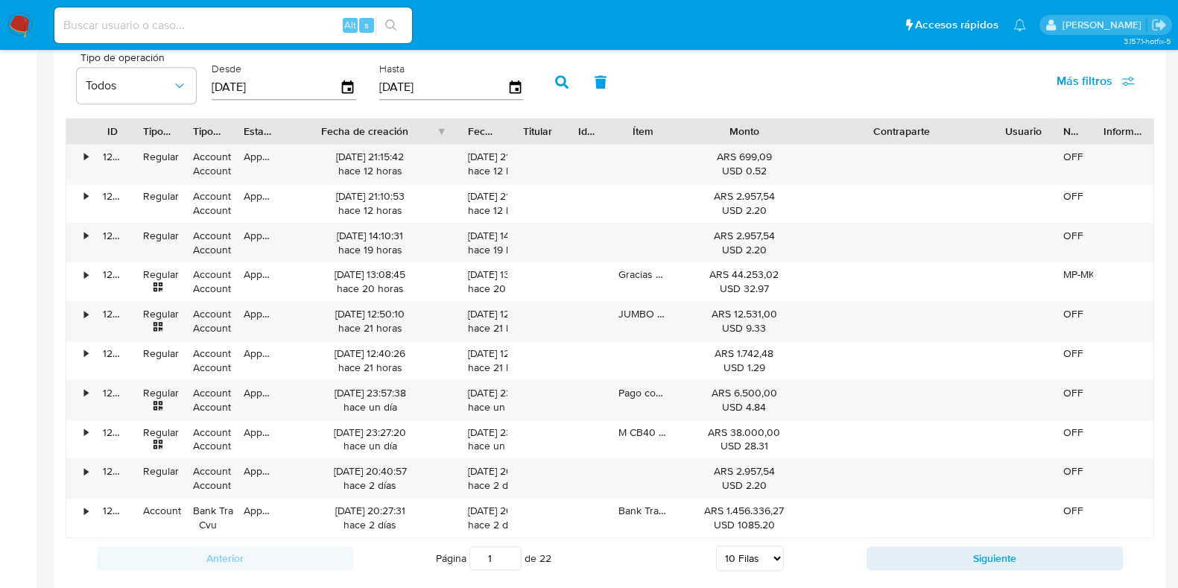
drag, startPoint x: 384, startPoint y: 125, endPoint x: 498, endPoint y: 142, distance: 115.1
click at [498, 142] on div "ID Tipo de operación Tipo / Método Estado Fecha de creación Fecha de aprobación…" at bounding box center [609, 130] width 1087 height 25
click at [930, 553] on button "Siguiente" at bounding box center [994, 558] width 256 height 24
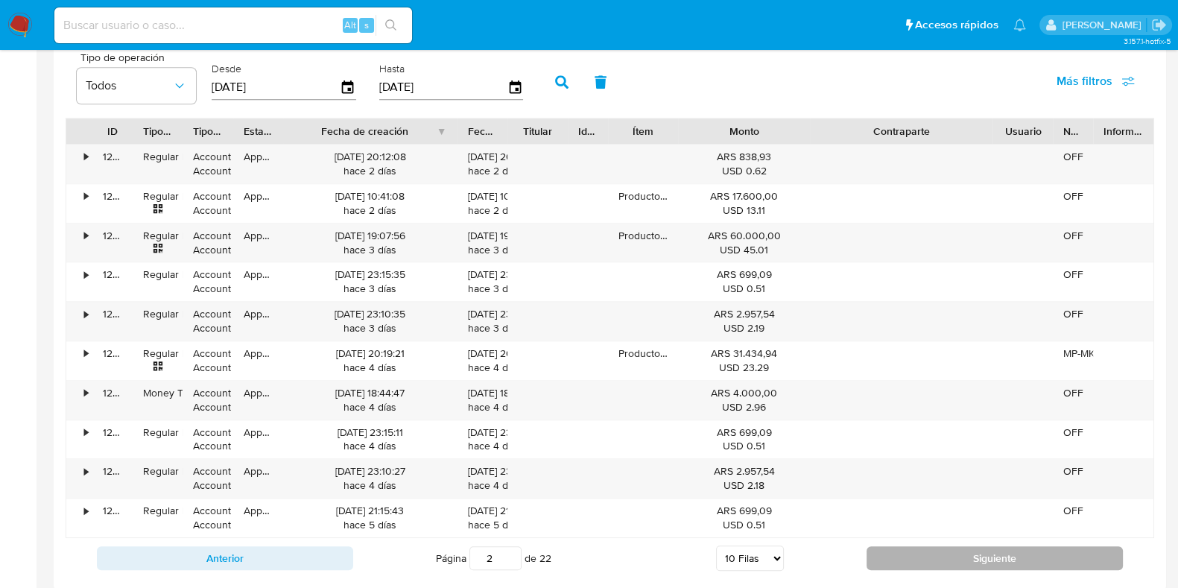
click at [930, 553] on button "Siguiente" at bounding box center [994, 558] width 256 height 24
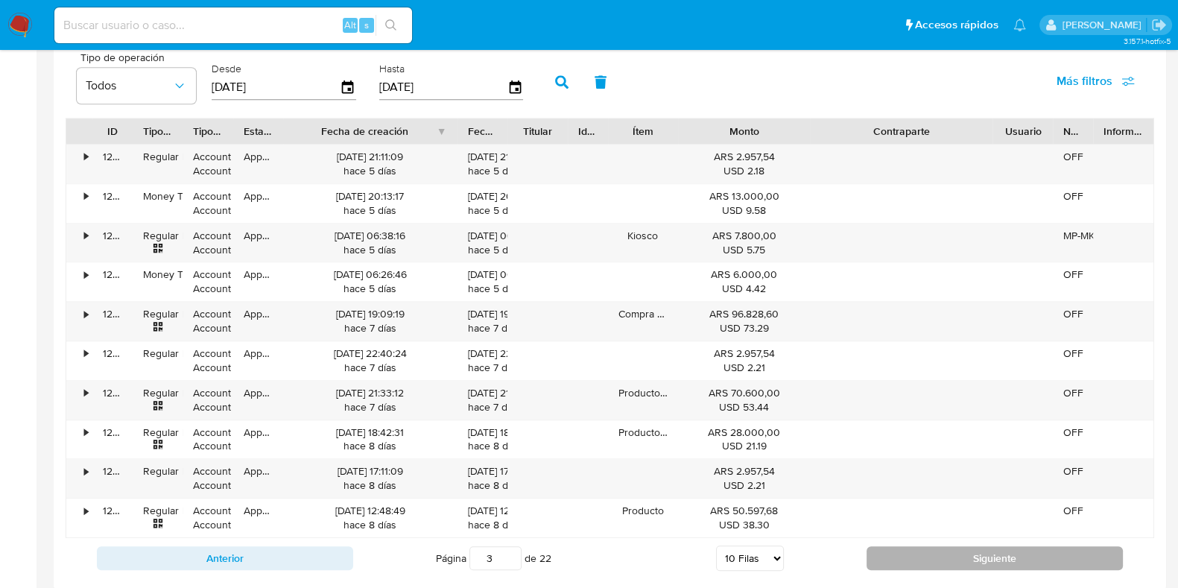
click at [930, 553] on button "Siguiente" at bounding box center [994, 558] width 256 height 24
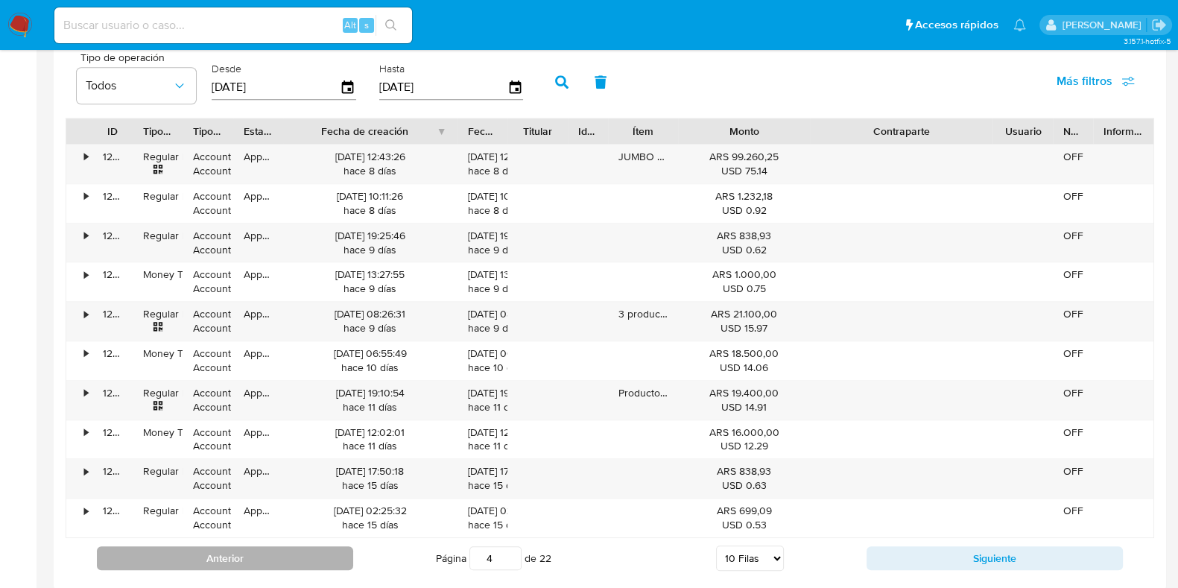
click at [256, 550] on button "Anterior" at bounding box center [225, 558] width 256 height 24
click at [163, 553] on button "Anterior" at bounding box center [225, 558] width 256 height 24
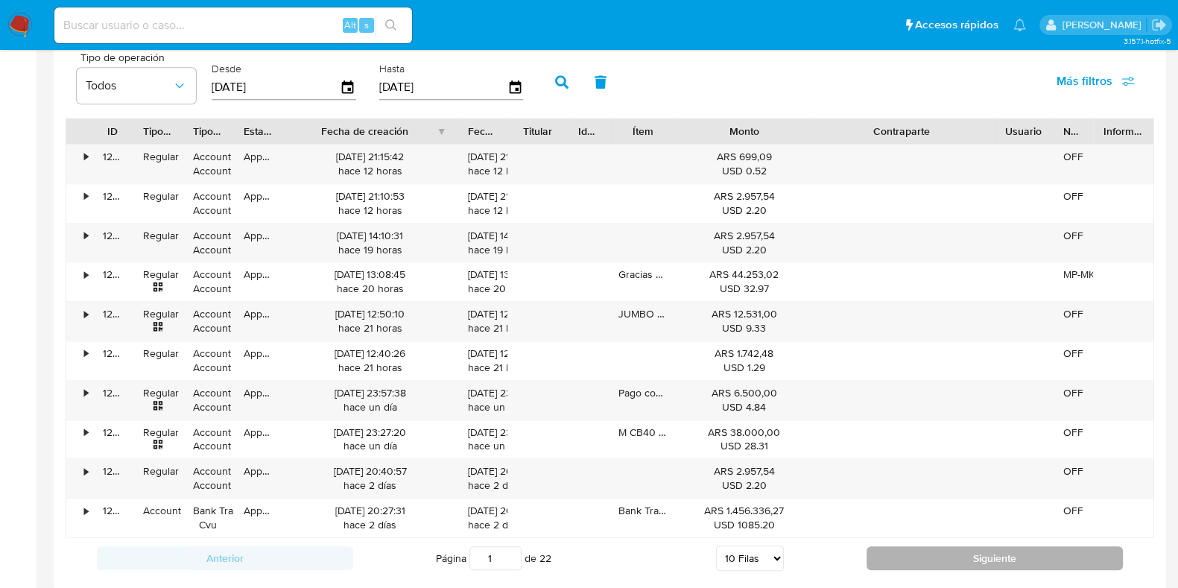
click at [956, 556] on button "Siguiente" at bounding box center [994, 558] width 256 height 24
type input "2"
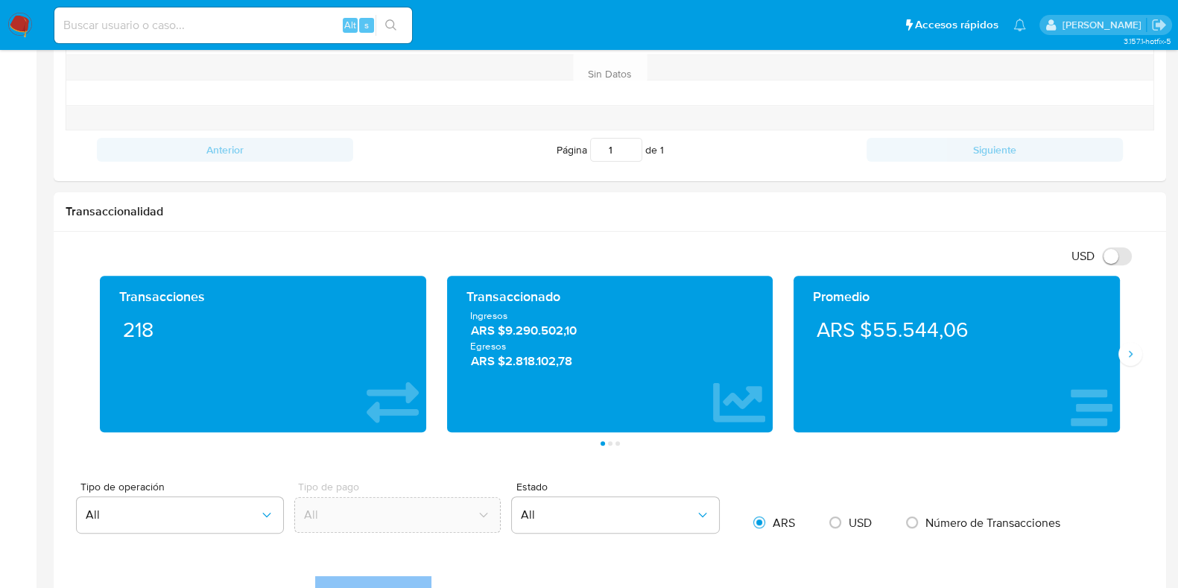
scroll to position [622, 0]
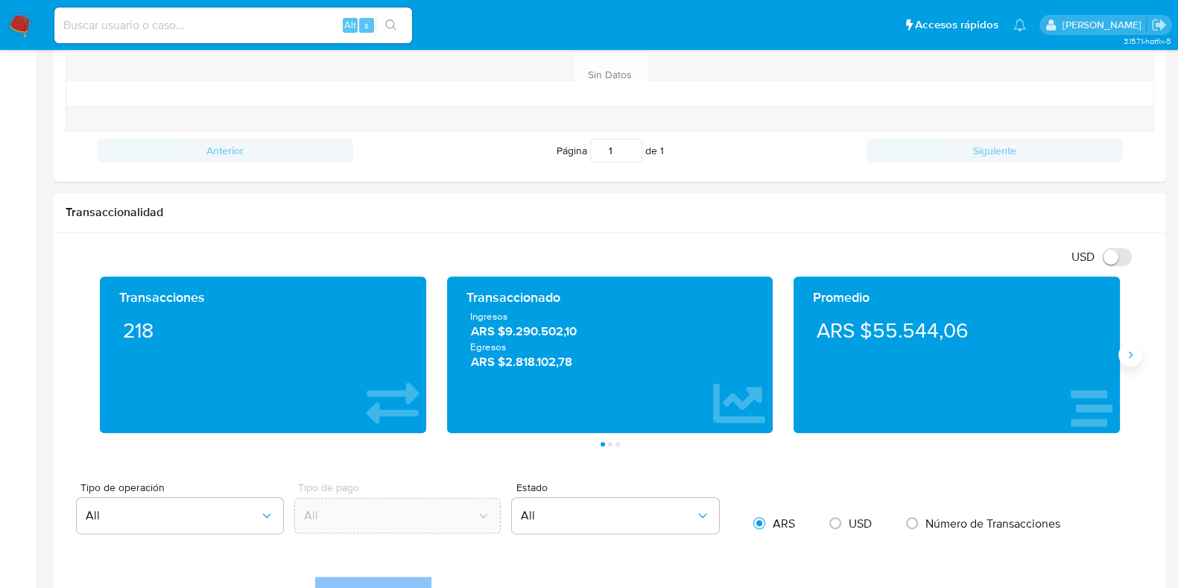
click at [1129, 358] on icon "Siguiente" at bounding box center [1130, 355] width 12 height 12
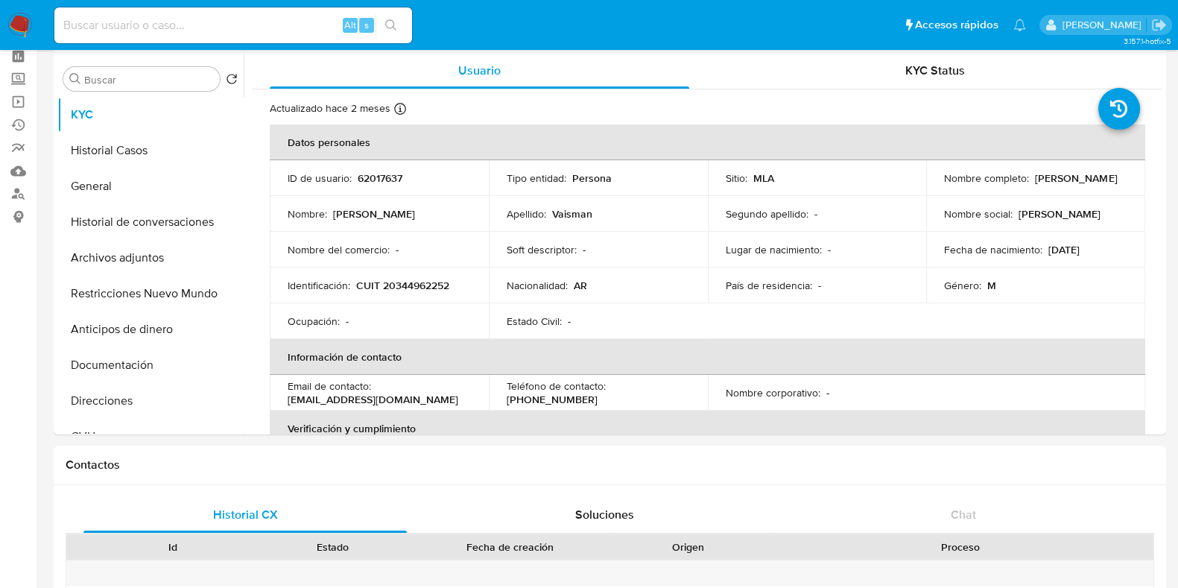
scroll to position [63, 0]
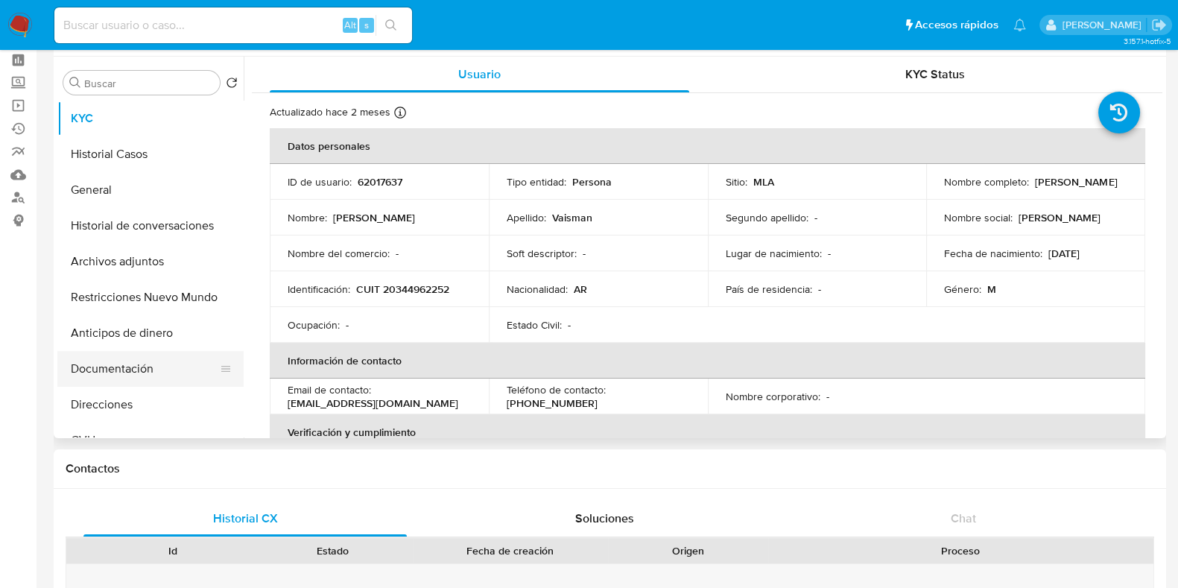
click at [112, 369] on button "Documentación" at bounding box center [144, 369] width 174 height 36
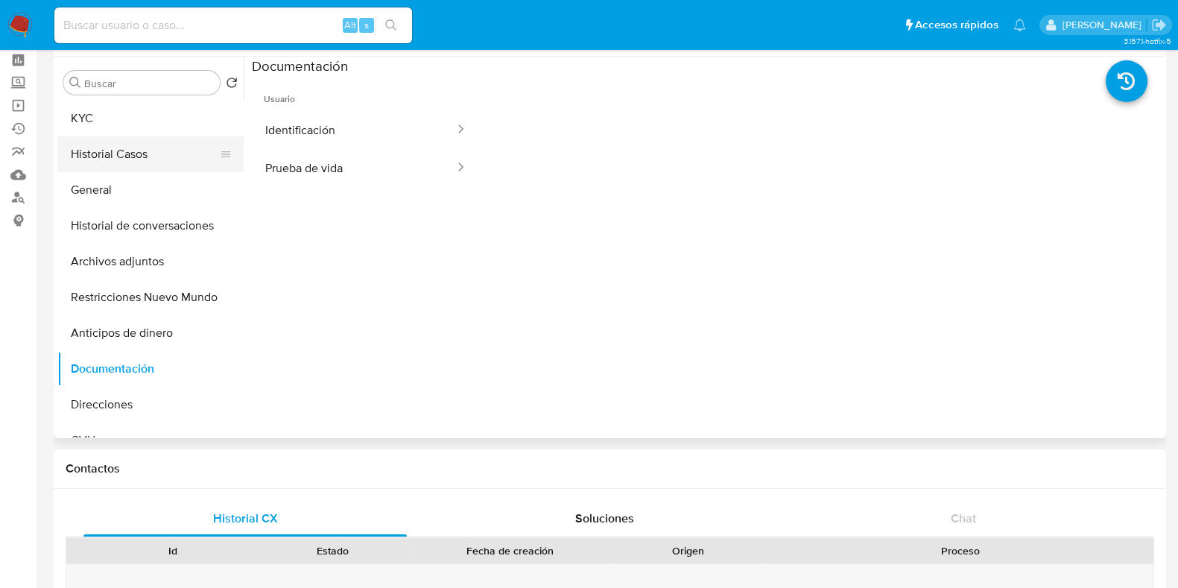
click at [142, 153] on button "Historial Casos" at bounding box center [144, 154] width 174 height 36
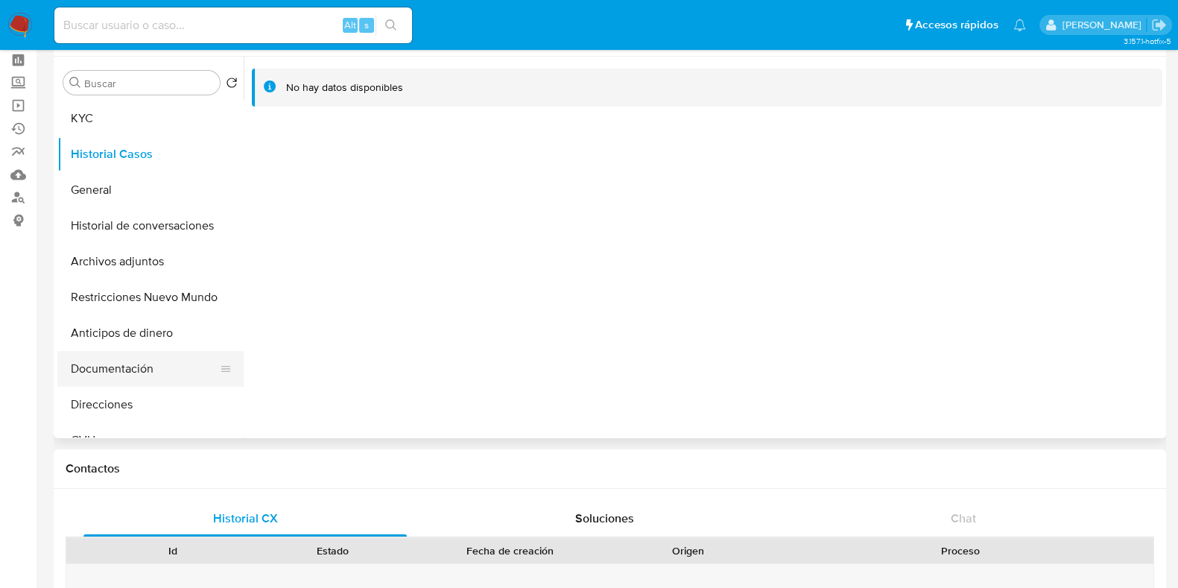
click at [135, 360] on button "Documentación" at bounding box center [144, 369] width 174 height 36
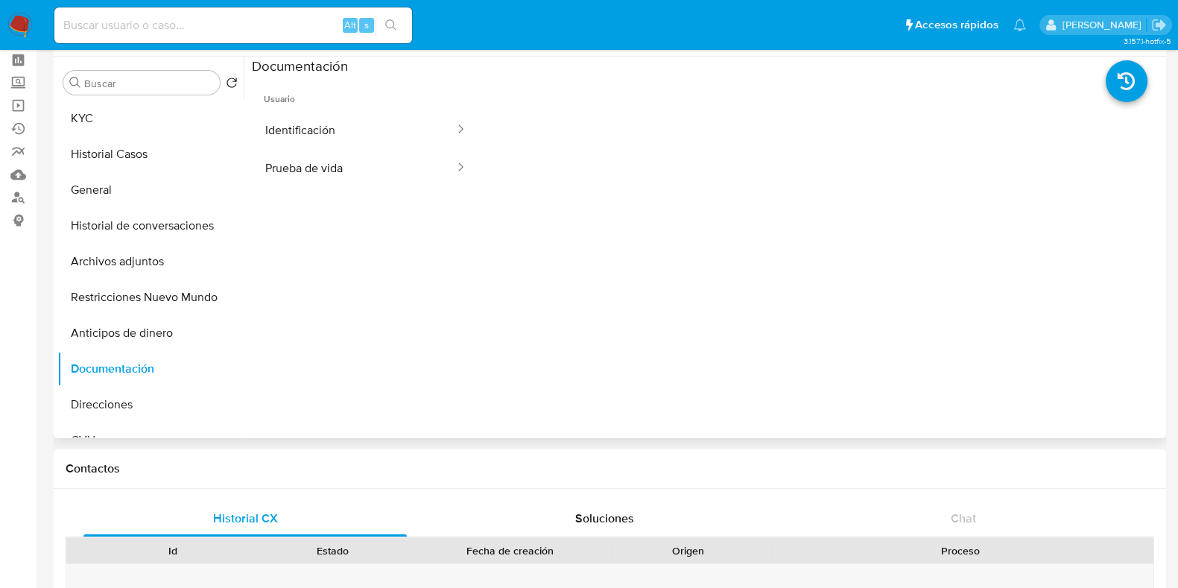
click at [342, 109] on span "Usuario" at bounding box center [366, 93] width 228 height 36
click at [339, 127] on button "Identificación" at bounding box center [354, 130] width 204 height 38
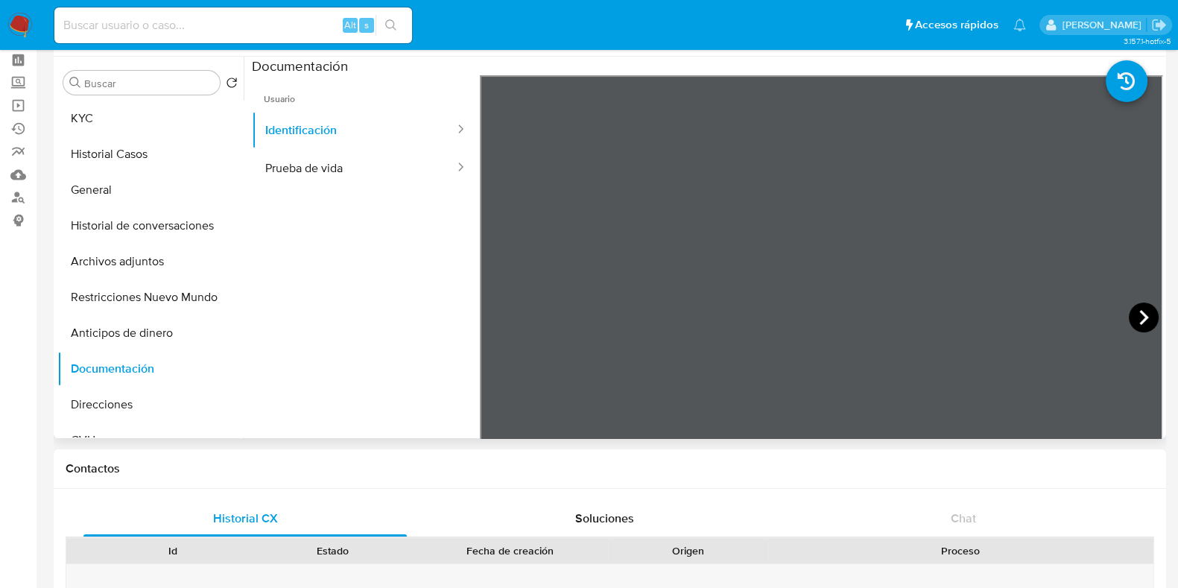
click at [1141, 314] on icon at bounding box center [1144, 317] width 30 height 30
click at [338, 169] on button "Prueba de vida" at bounding box center [354, 168] width 204 height 38
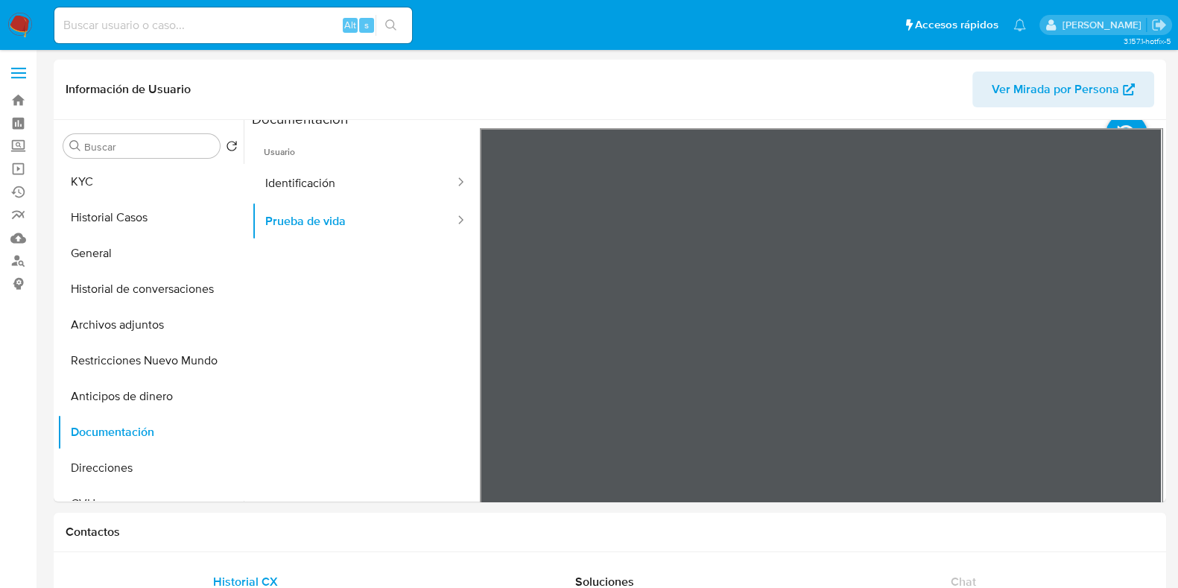
scroll to position [0, 0]
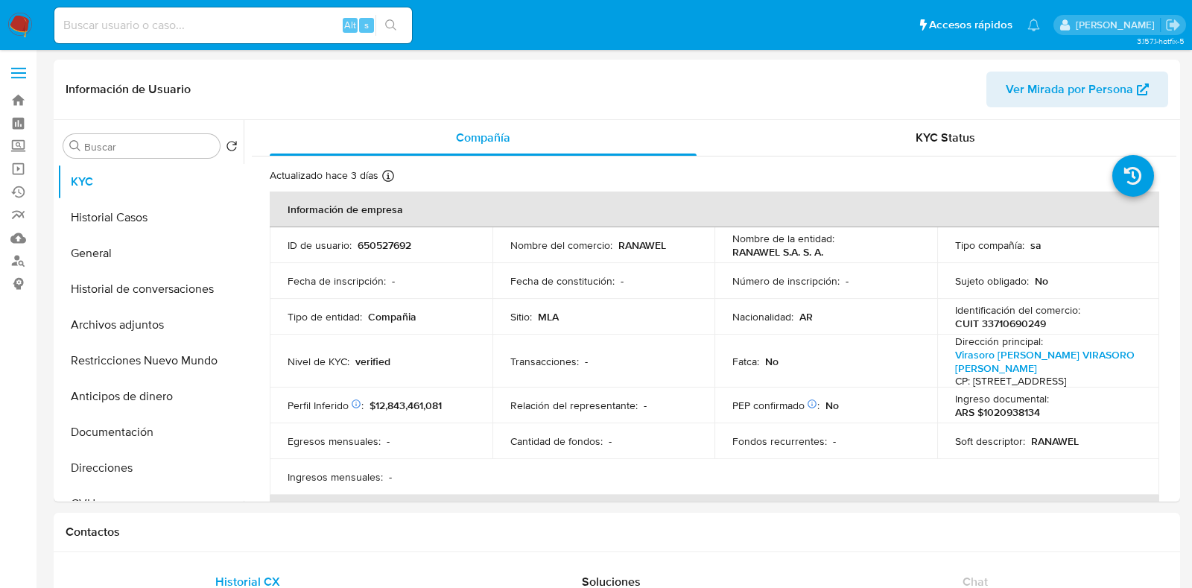
select select "10"
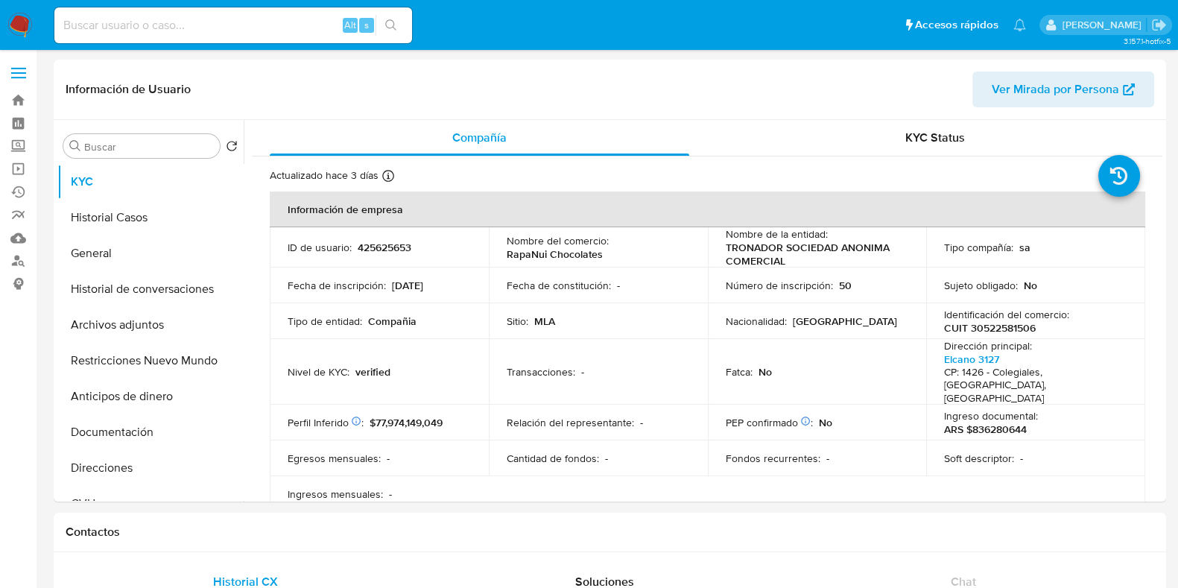
select select "10"
click at [769, 177] on div "Actualizado hace 3 [PERSON_NAME] Creado: [DATE] 20:49:17 Actualizado: [DATE] 22…" at bounding box center [688, 177] width 837 height 19
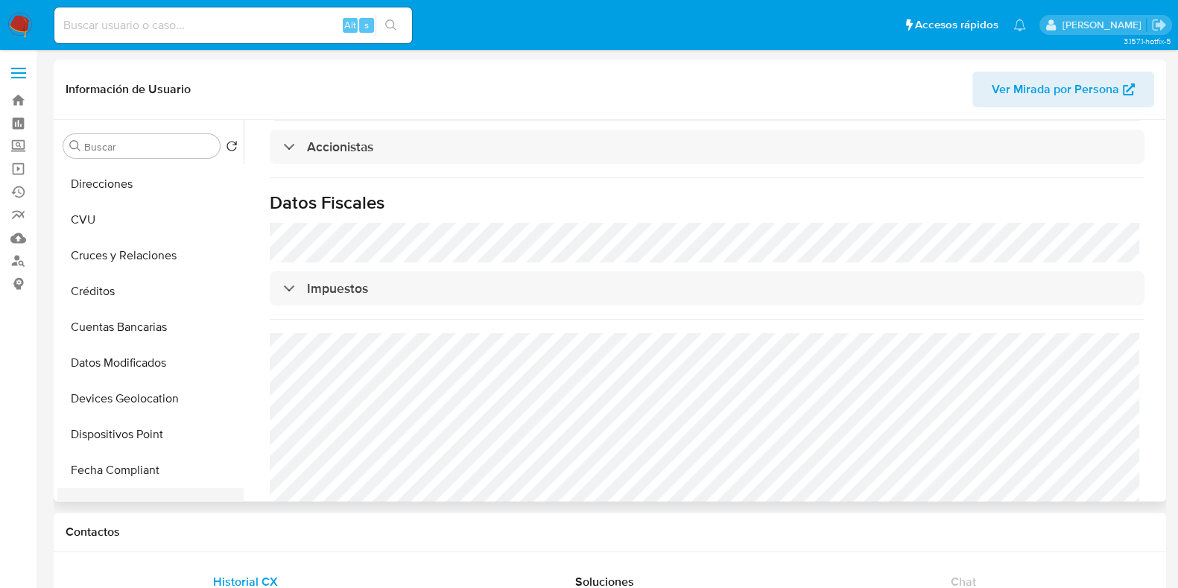
scroll to position [185, 0]
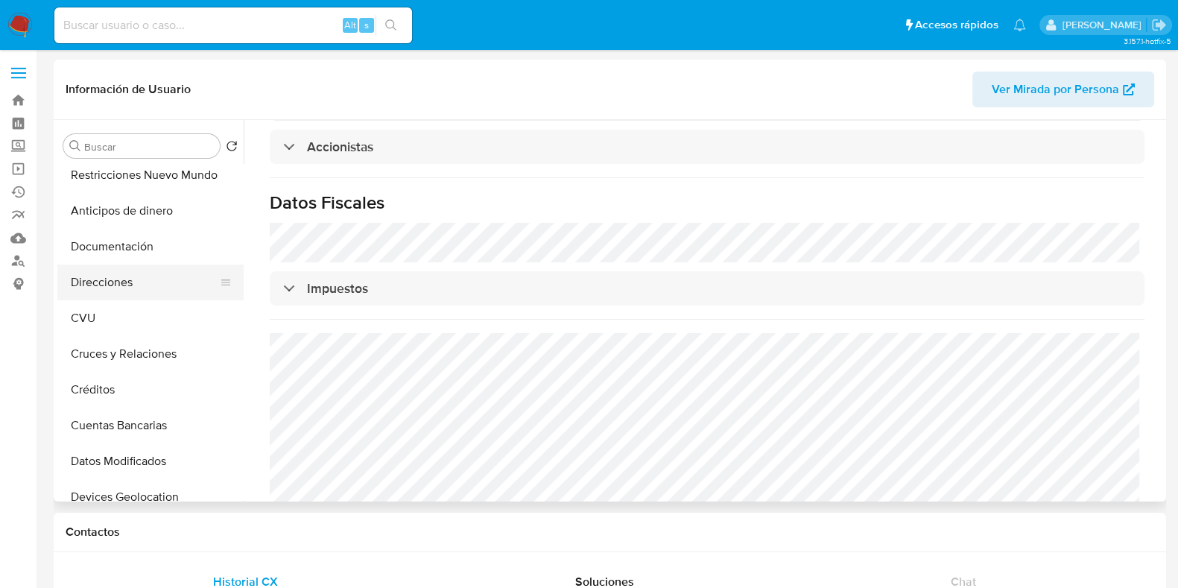
click at [139, 277] on button "Direcciones" at bounding box center [144, 282] width 174 height 36
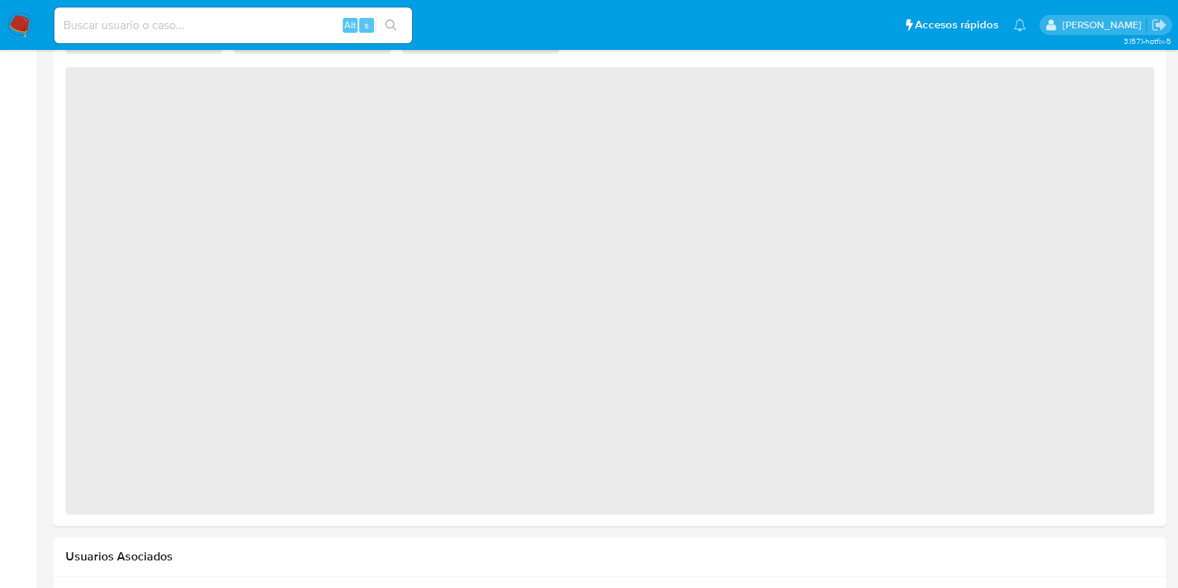
scroll to position [1088, 0]
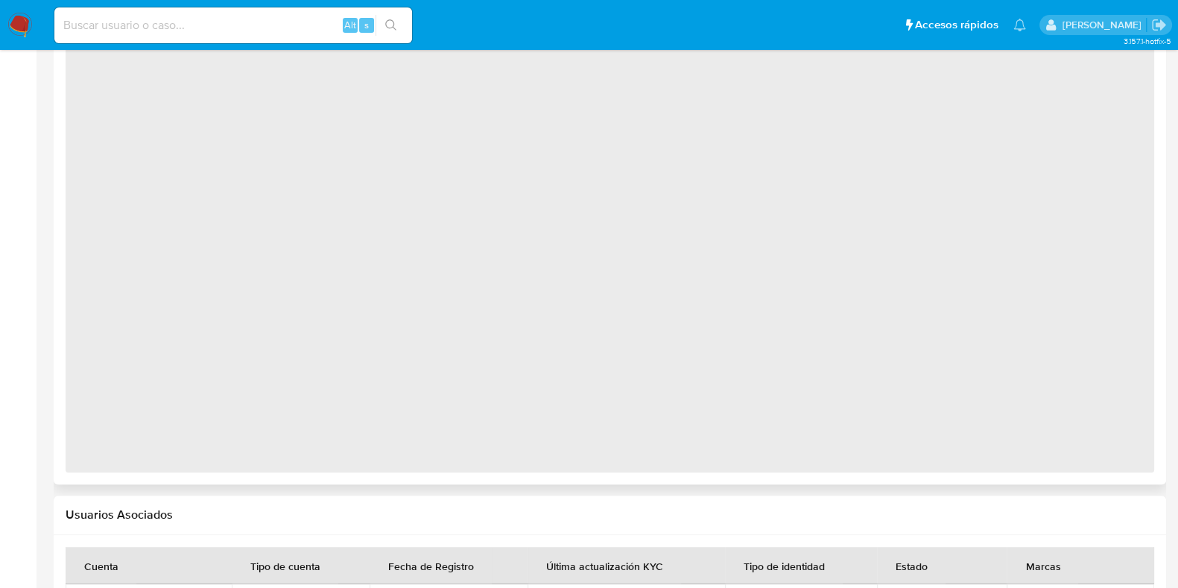
select select "10"
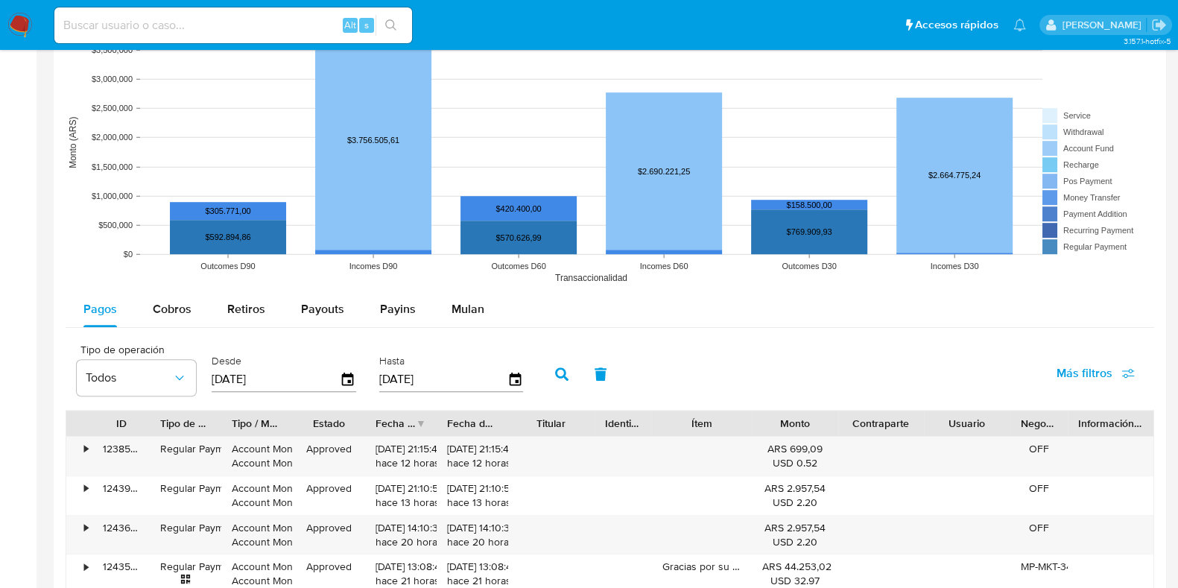
scroll to position [1275, 0]
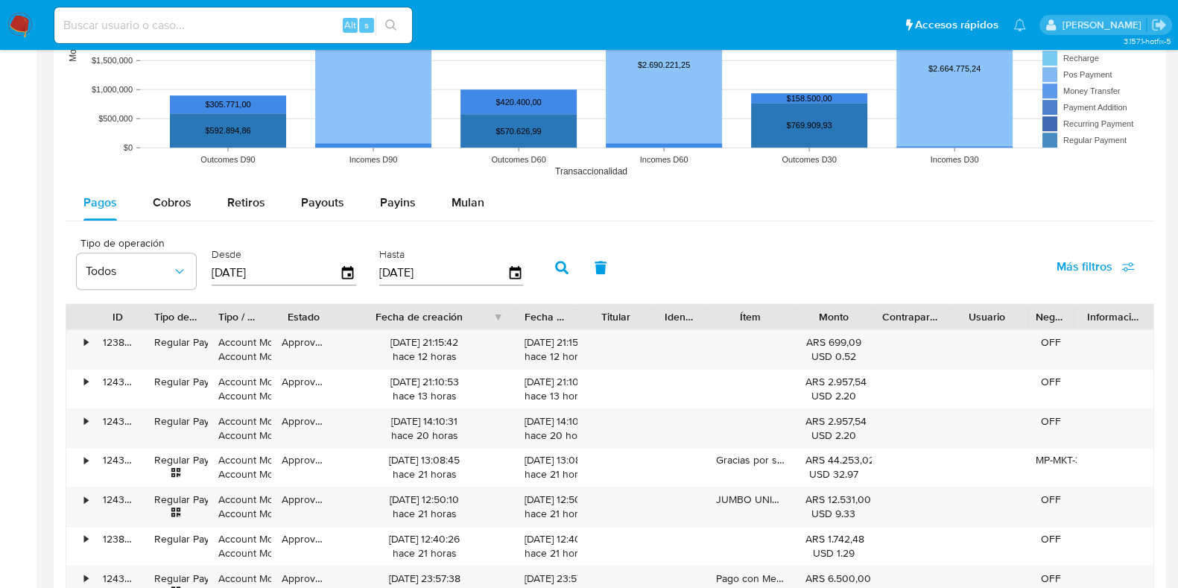
drag, startPoint x: 436, startPoint y: 304, endPoint x: 542, endPoint y: 303, distance: 106.5
click at [542, 304] on div "ID Tipo de operación Tipo / Método Estado Fecha de creación Fecha de aprobación…" at bounding box center [609, 316] width 1087 height 25
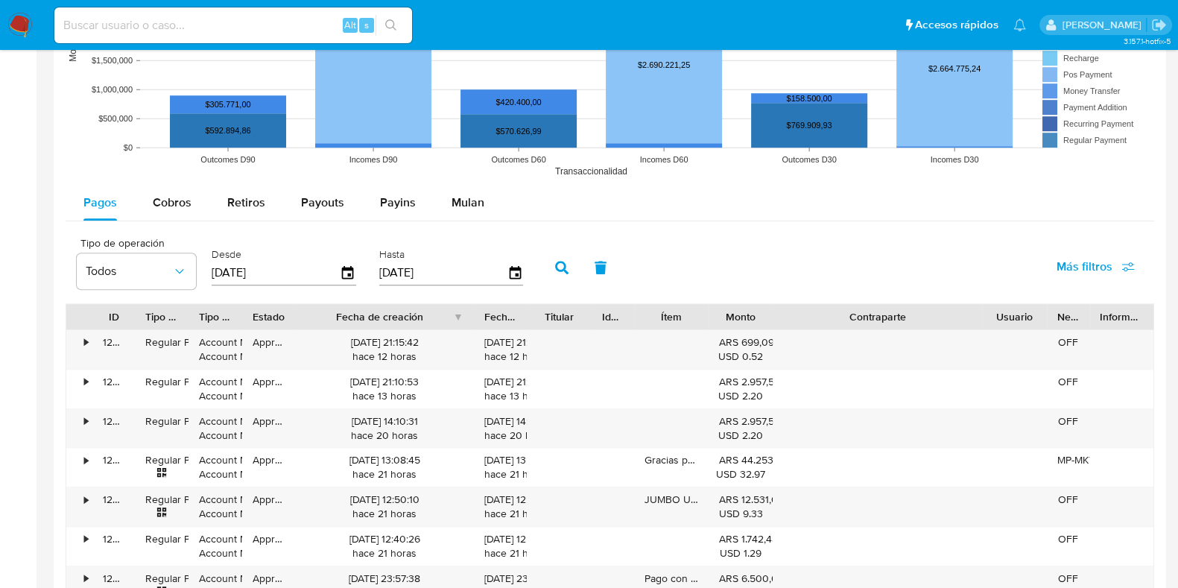
drag, startPoint x: 942, startPoint y: 308, endPoint x: 1074, endPoint y: 322, distance: 133.3
click at [1074, 322] on div "ID Tipo de operación Tipo / Método Estado Fecha de creación Fecha de aprobación…" at bounding box center [609, 316] width 1087 height 25
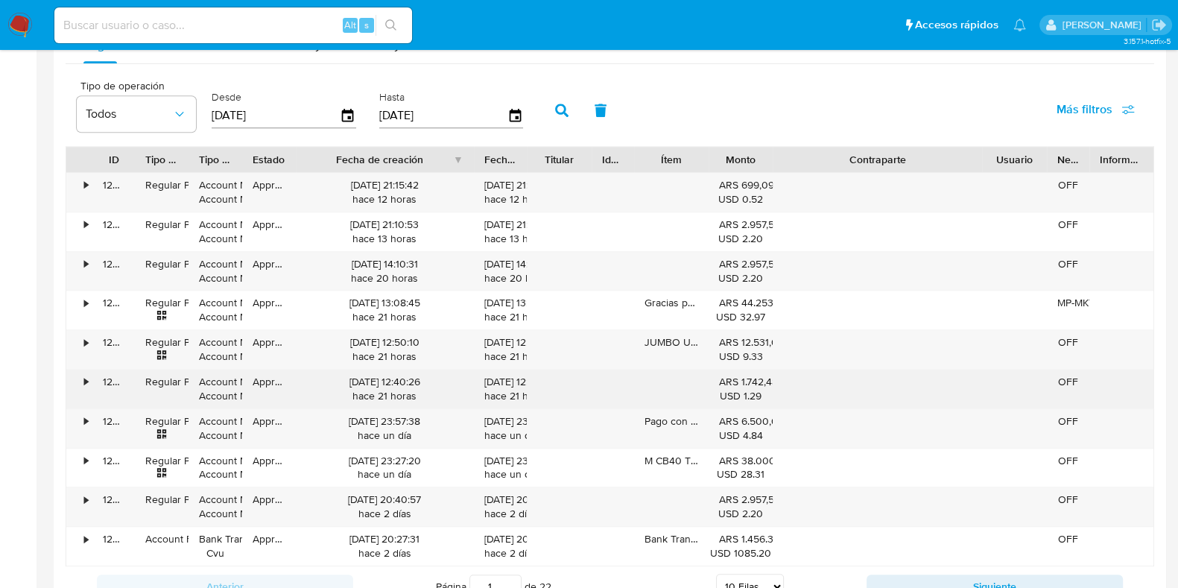
scroll to position [1461, 0]
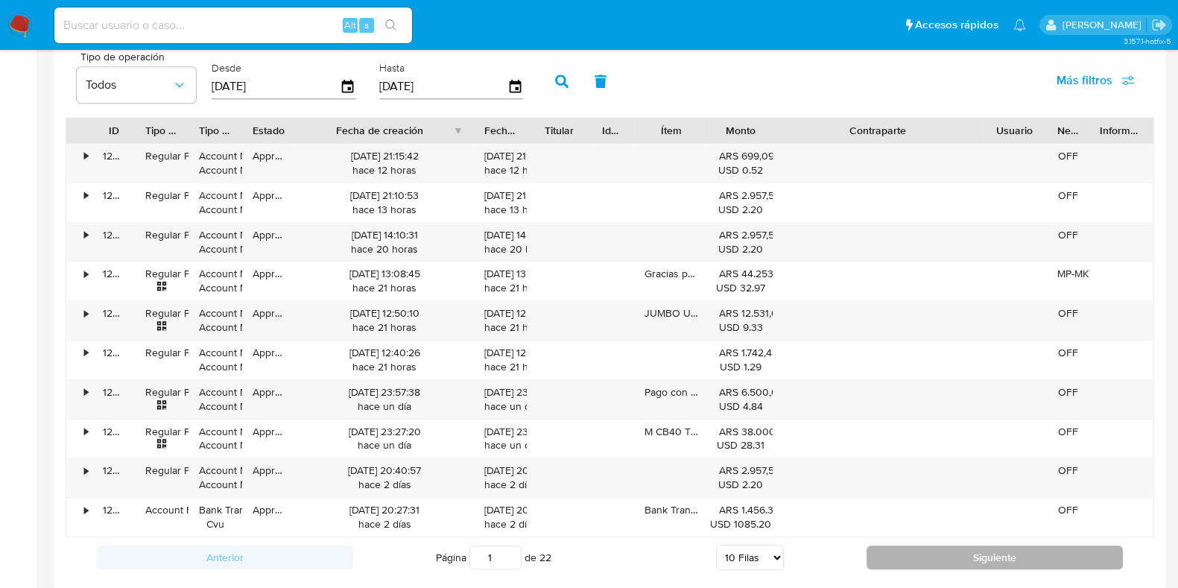
click at [920, 560] on button "Siguiente" at bounding box center [994, 557] width 256 height 24
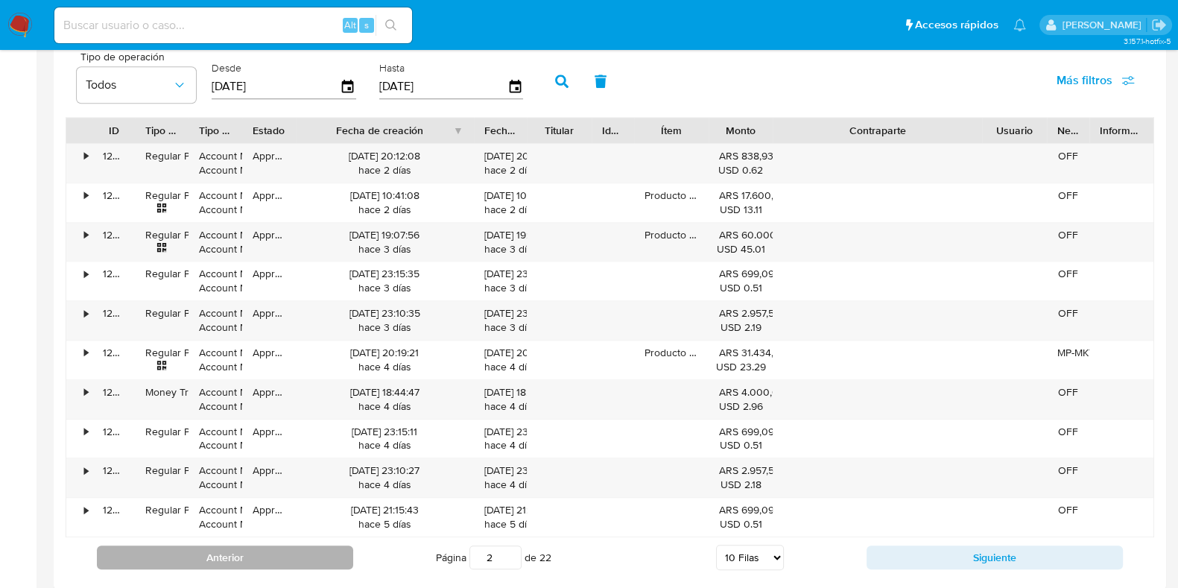
click at [263, 556] on button "Anterior" at bounding box center [225, 557] width 256 height 24
type input "1"
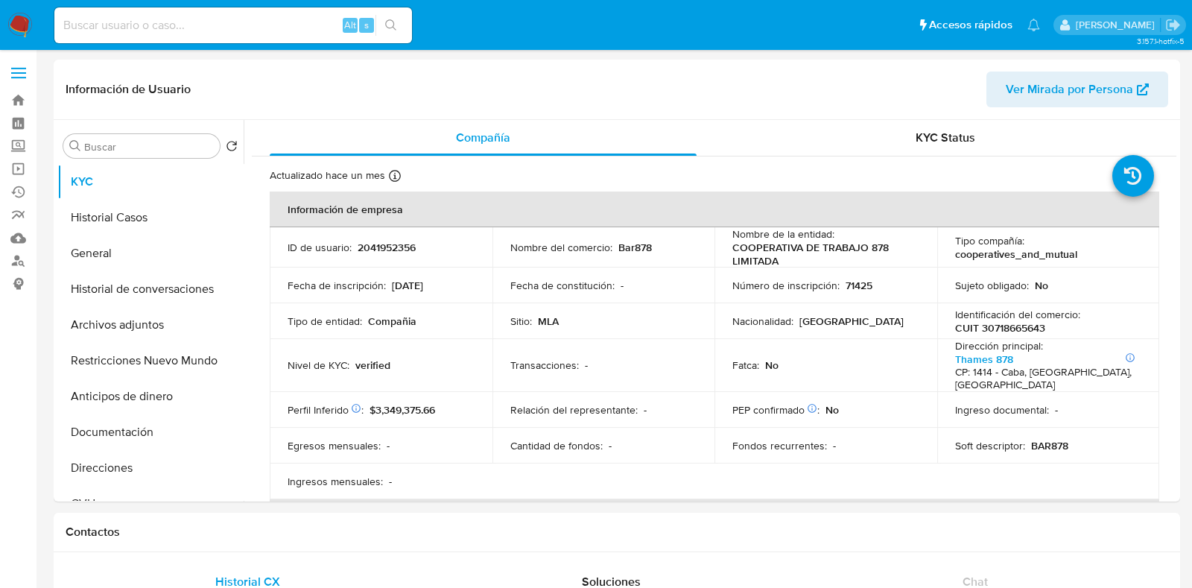
select select "10"
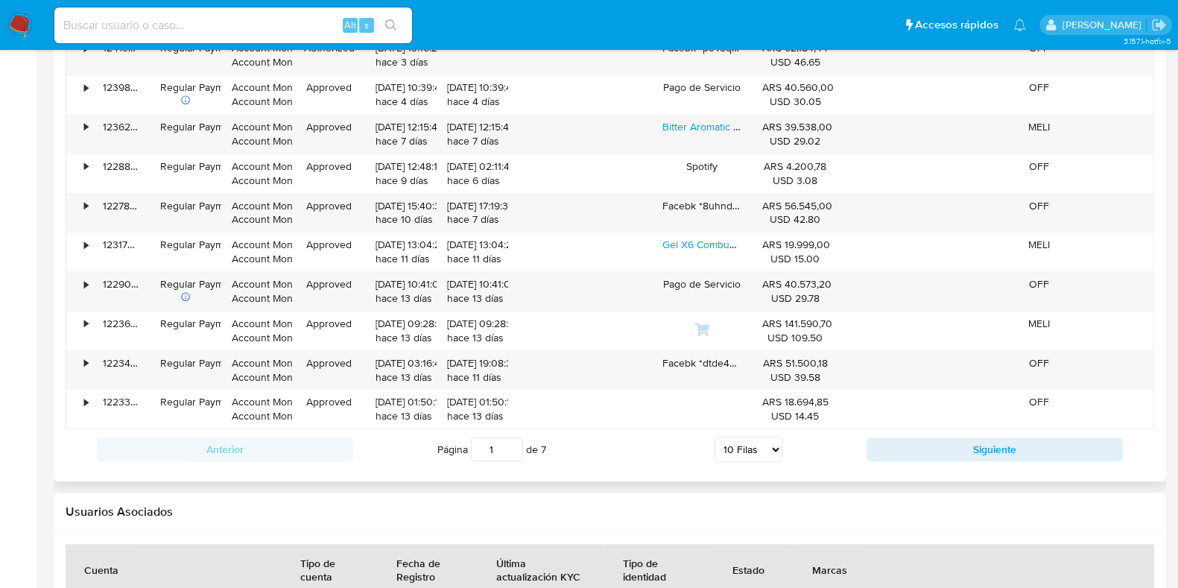
scroll to position [1460, 0]
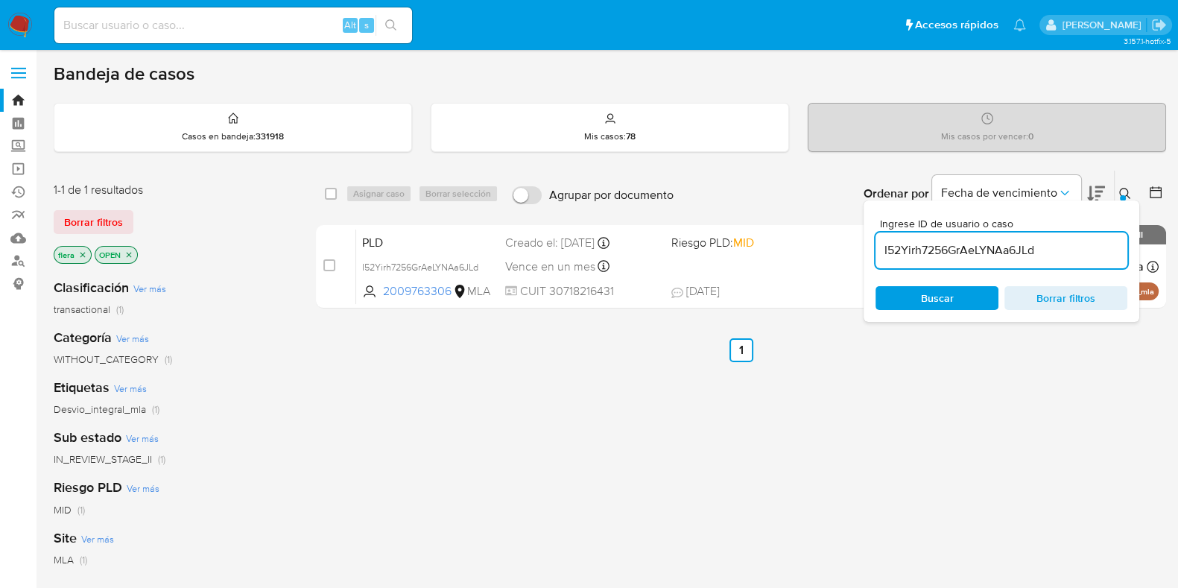
click at [955, 262] on div "I52Yirh7256GrAeLYNAa6JLd" at bounding box center [1001, 250] width 252 height 36
click at [959, 257] on input "I52Yirh7256GrAeLYNAa6JLd" at bounding box center [1001, 250] width 252 height 19
paste input "0oK6l7L1ZvhTMBbh4PvttoZX"
type input "0oK6l7L1ZvhTMBbh4PvttoZX"
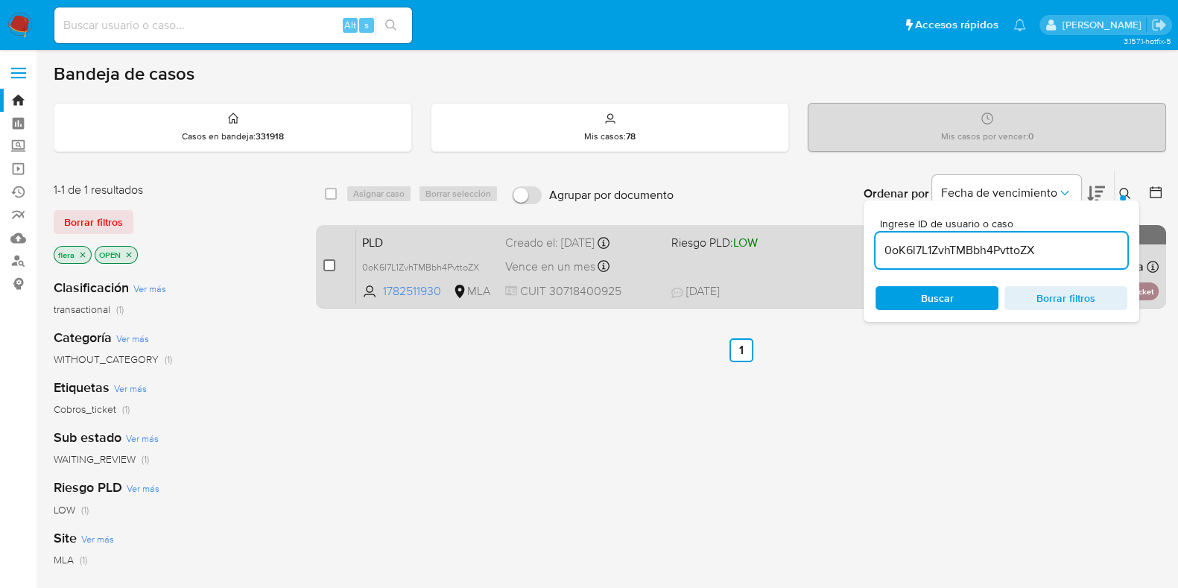
click at [328, 263] on input "checkbox" at bounding box center [329, 265] width 12 height 12
checkbox input "true"
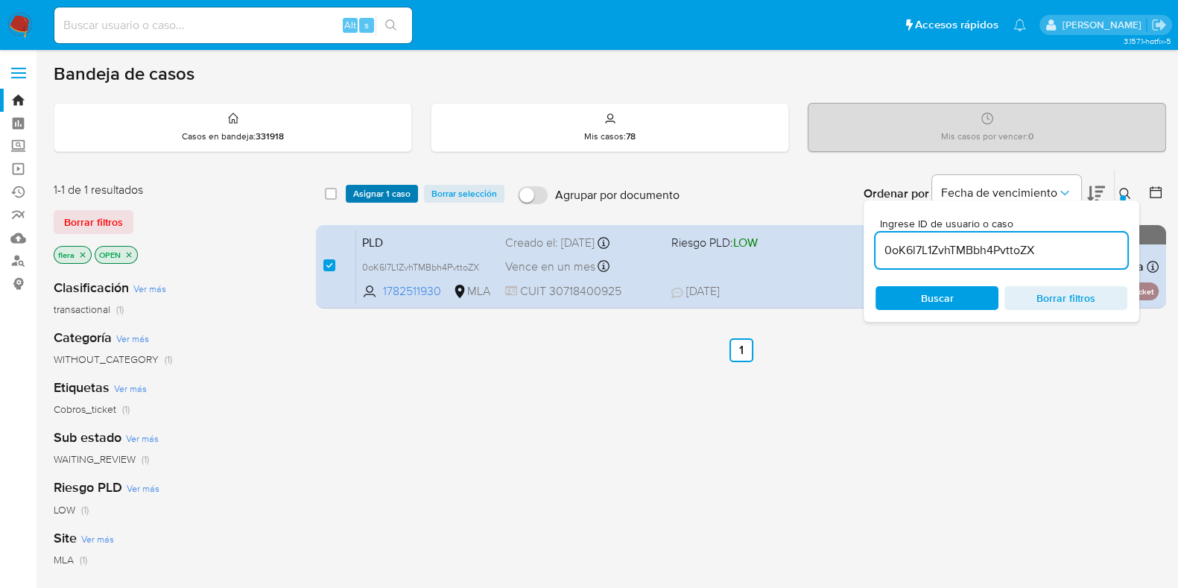
click at [372, 186] on span "Asignar 1 caso" at bounding box center [381, 193] width 57 height 15
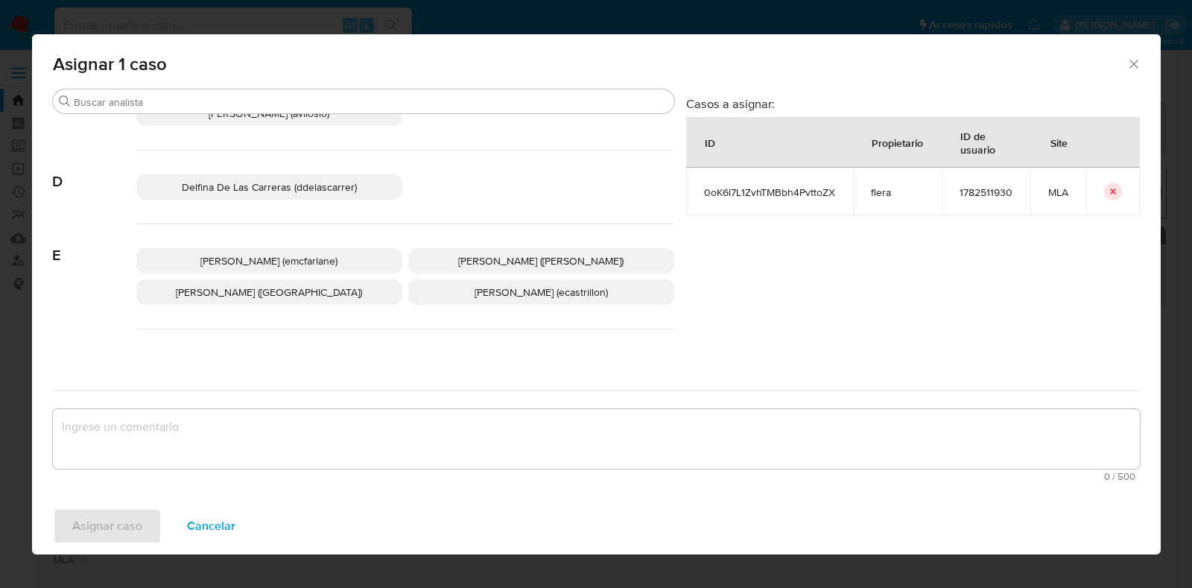
scroll to position [185, 0]
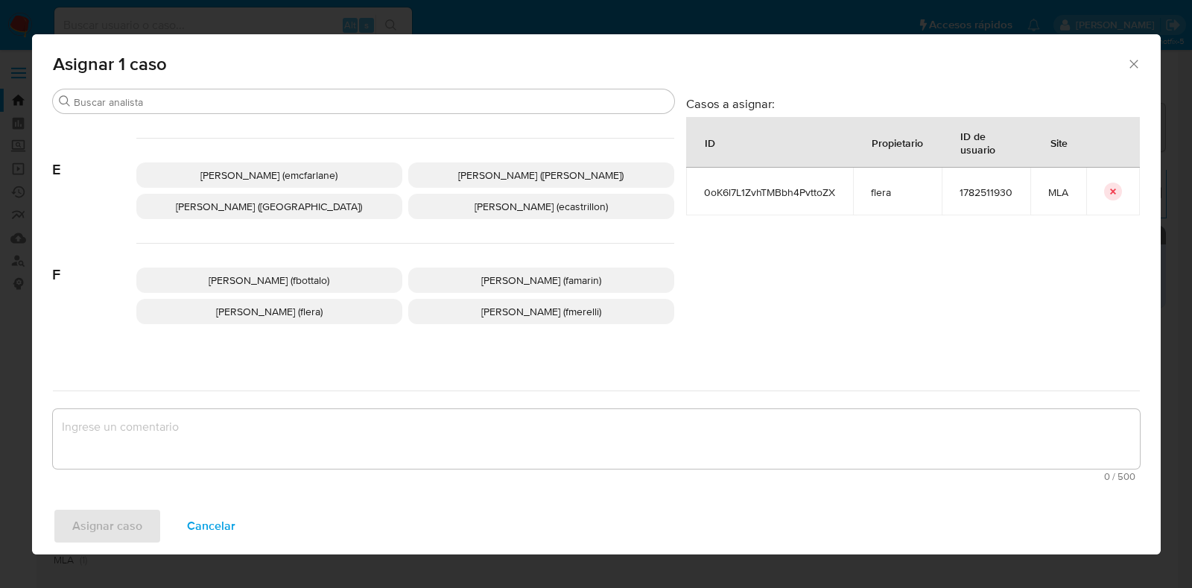
click at [280, 318] on p "Florencia Cecilia Lera (flera)" at bounding box center [269, 311] width 266 height 25
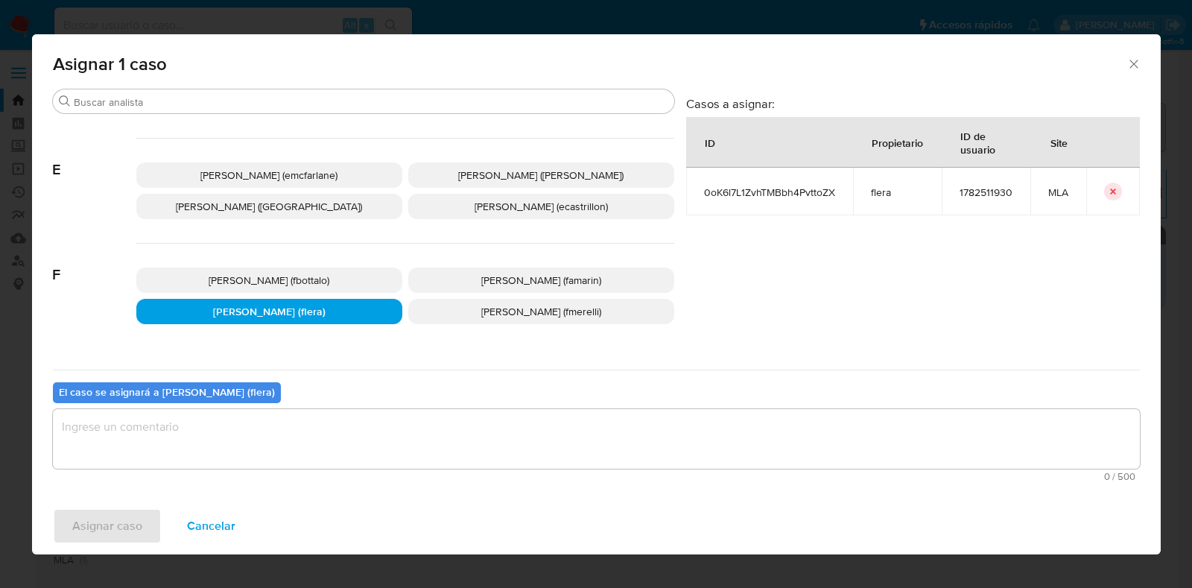
click at [287, 449] on textarea "assign-modal" at bounding box center [596, 439] width 1087 height 60
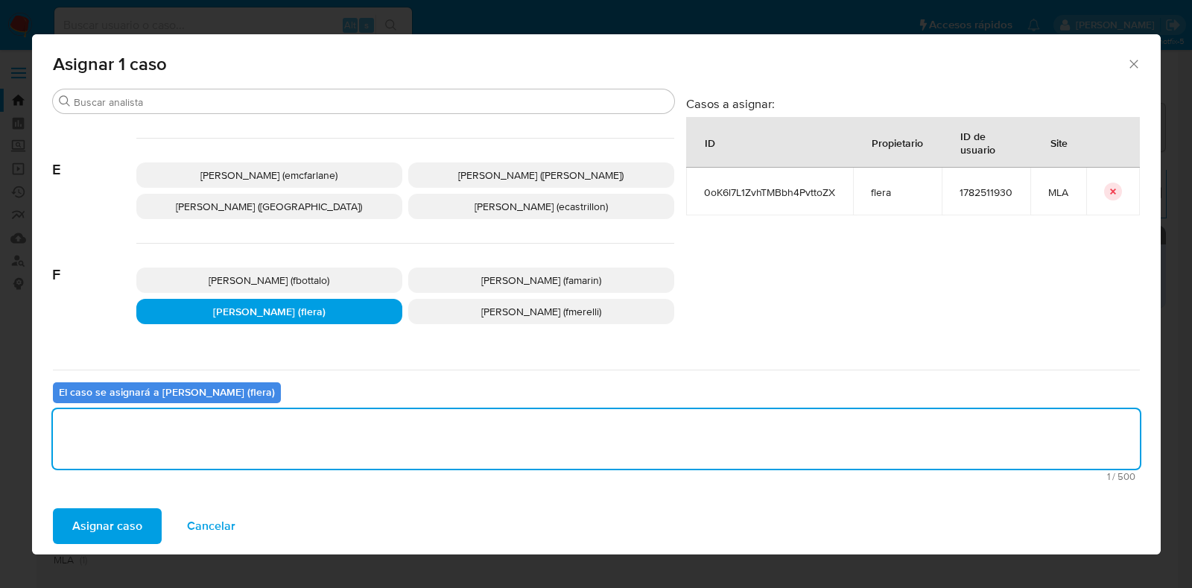
click at [98, 530] on span "Asignar caso" at bounding box center [107, 526] width 70 height 33
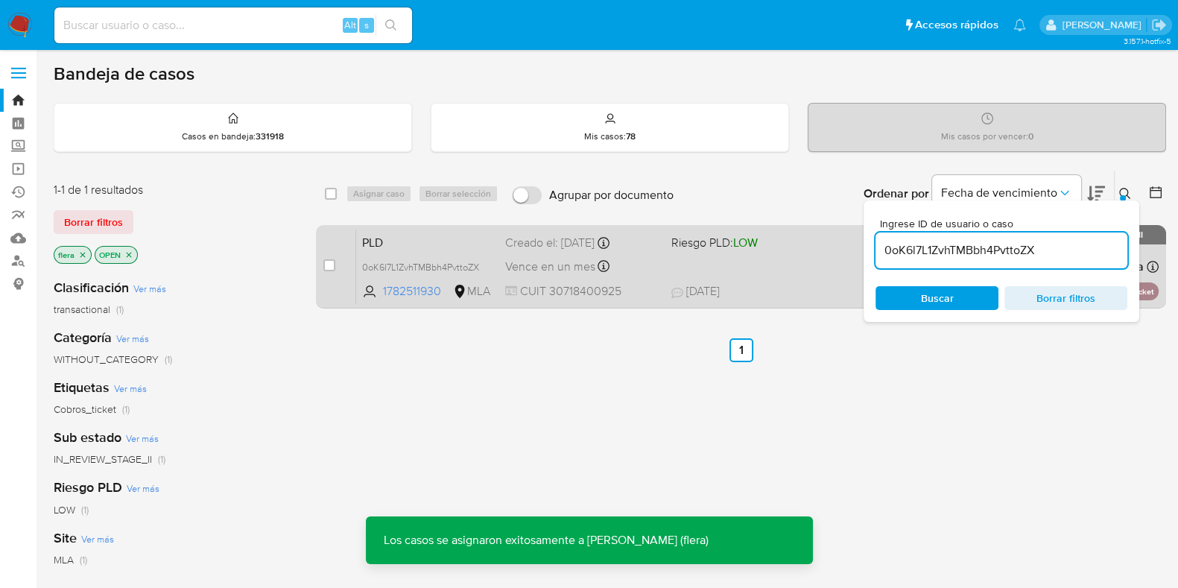
click at [435, 241] on span "PLD" at bounding box center [427, 241] width 131 height 19
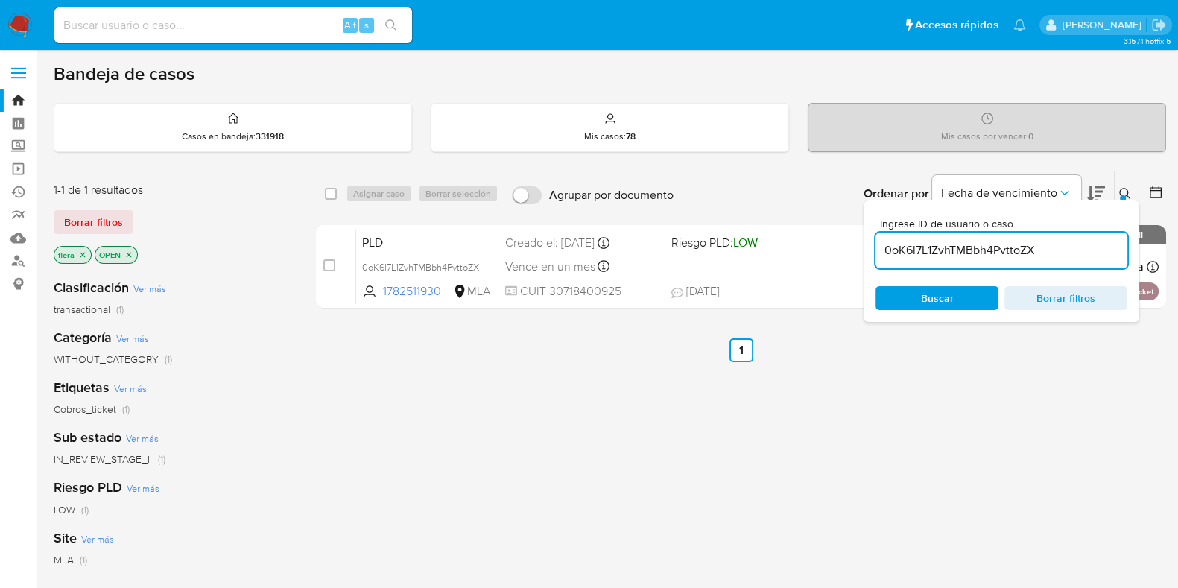
click at [937, 248] on input "0oK6l7L1ZvhTMBbh4PvttoZX" at bounding box center [1001, 250] width 252 height 19
paste input "hkbttuFqjiLe9zioBqkgApm"
type input "0hkbttuFqjiLe9zioBqkgApm"
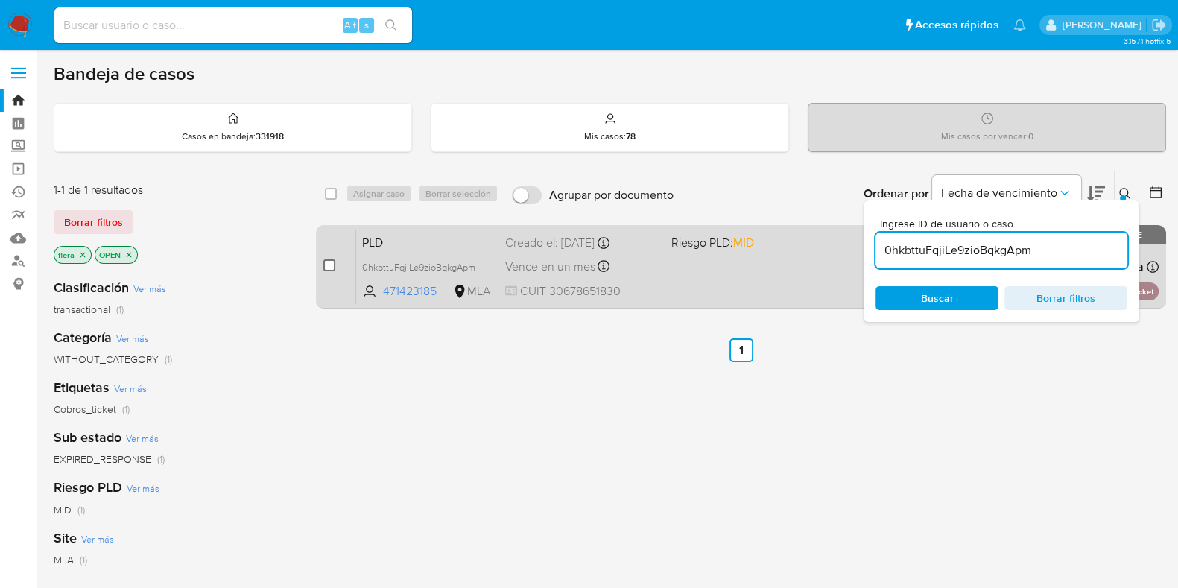
click at [331, 267] on input "checkbox" at bounding box center [329, 265] width 12 height 12
checkbox input "true"
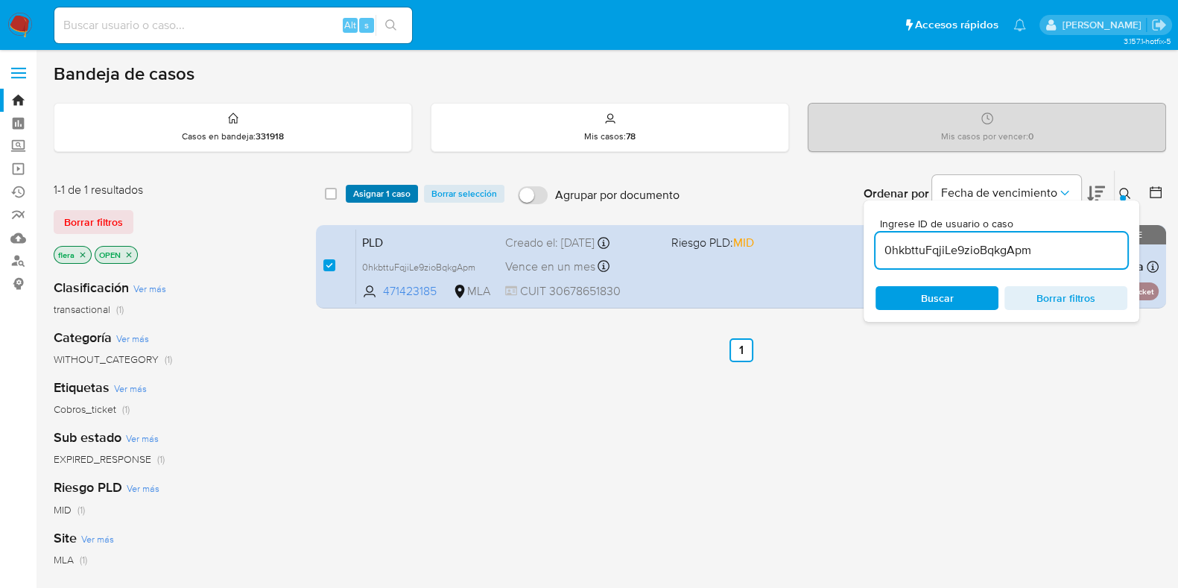
click at [399, 191] on span "Asignar 1 caso" at bounding box center [381, 193] width 57 height 15
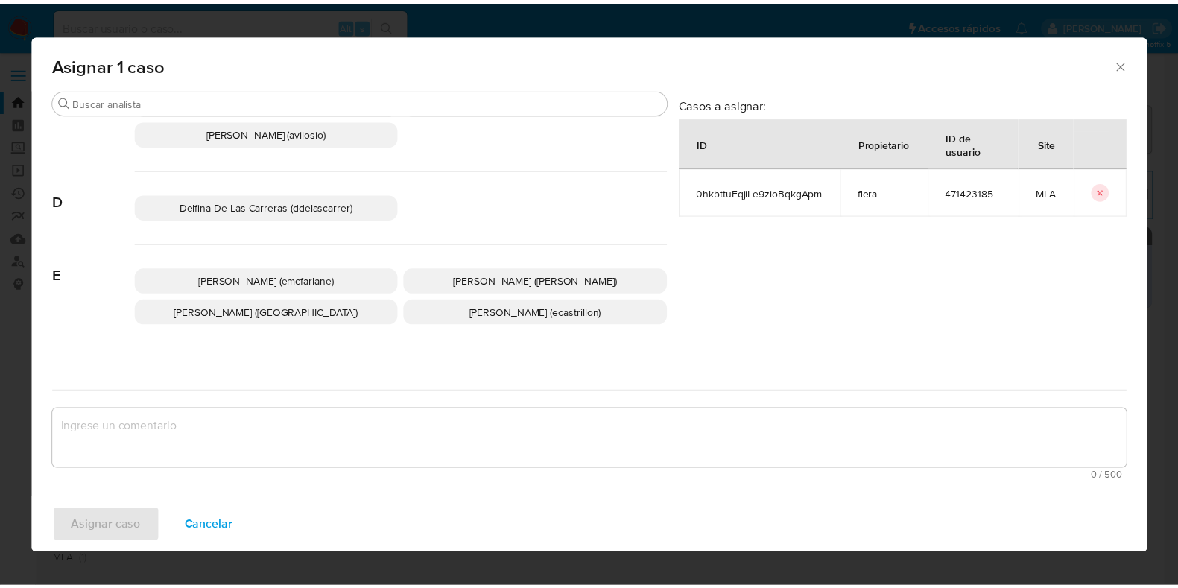
scroll to position [185, 0]
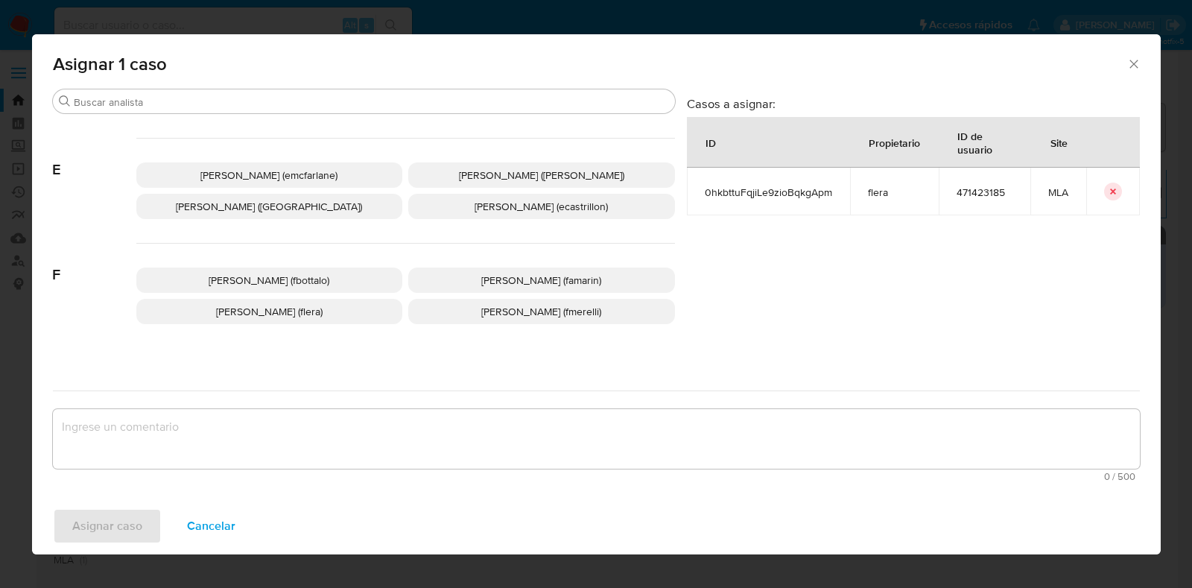
click at [282, 307] on span "Florencia Cecilia Lera (flera)" at bounding box center [269, 311] width 107 height 15
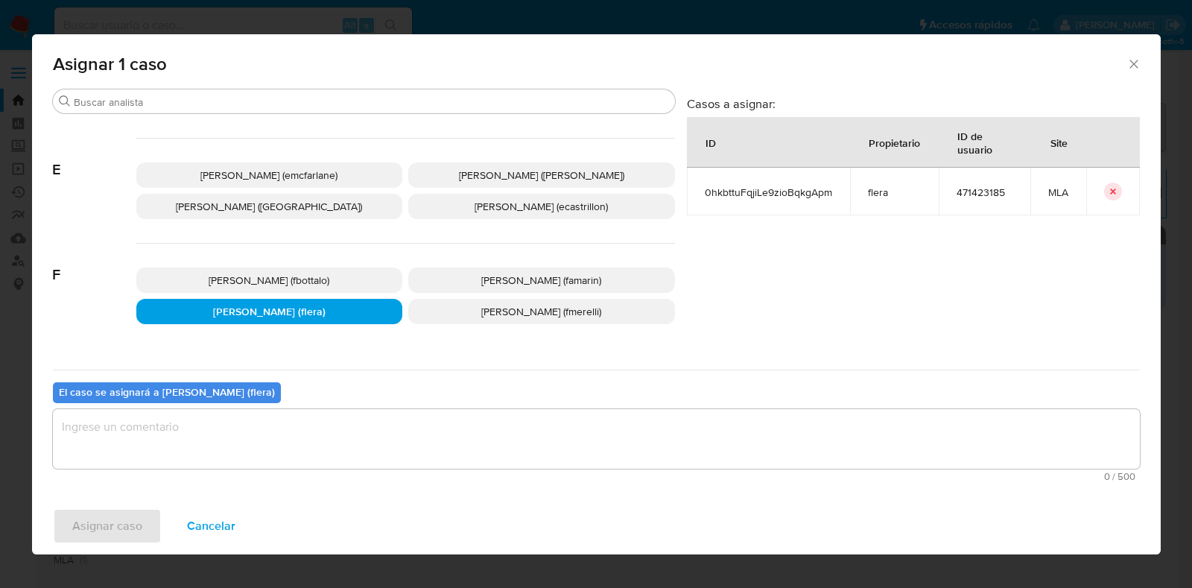
click at [235, 453] on textarea "assign-modal" at bounding box center [596, 439] width 1087 height 60
click at [112, 533] on span "Asignar caso" at bounding box center [107, 526] width 70 height 33
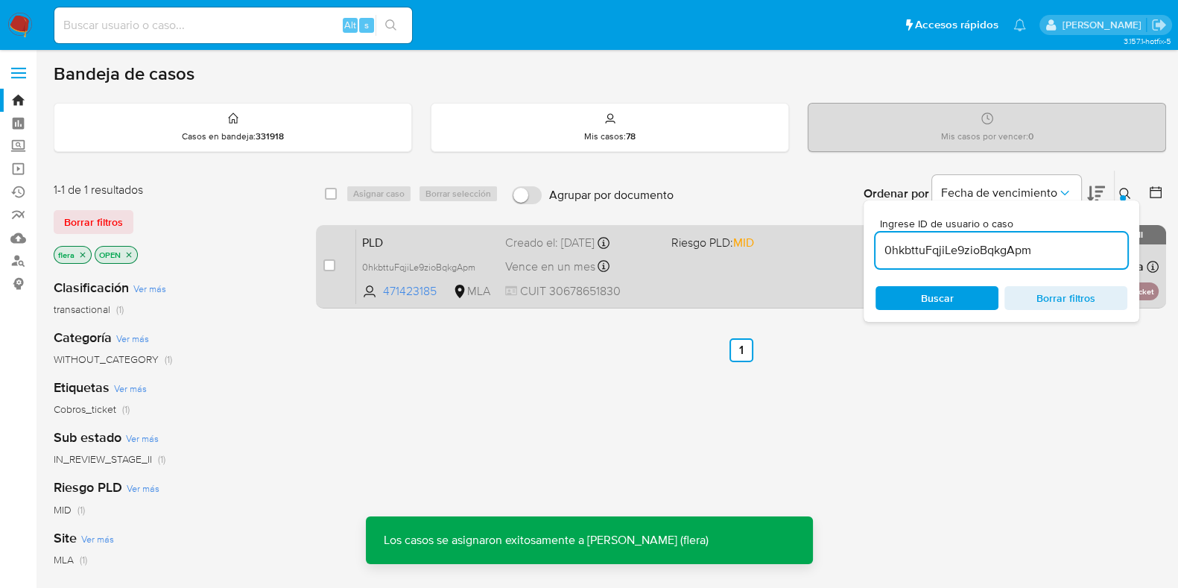
click at [387, 229] on div "PLD 0hkbttuFqjiLe9zioBqkgApm 471423185 MLA Riesgo PLD: MID Creado el: 12/08/202…" at bounding box center [757, 266] width 802 height 75
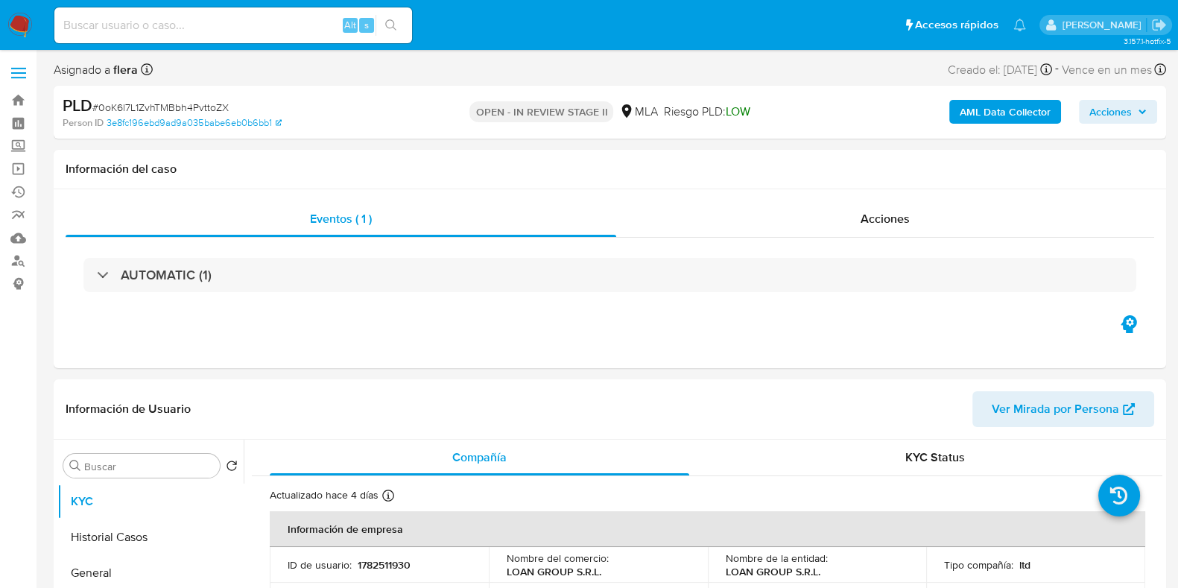
select select "10"
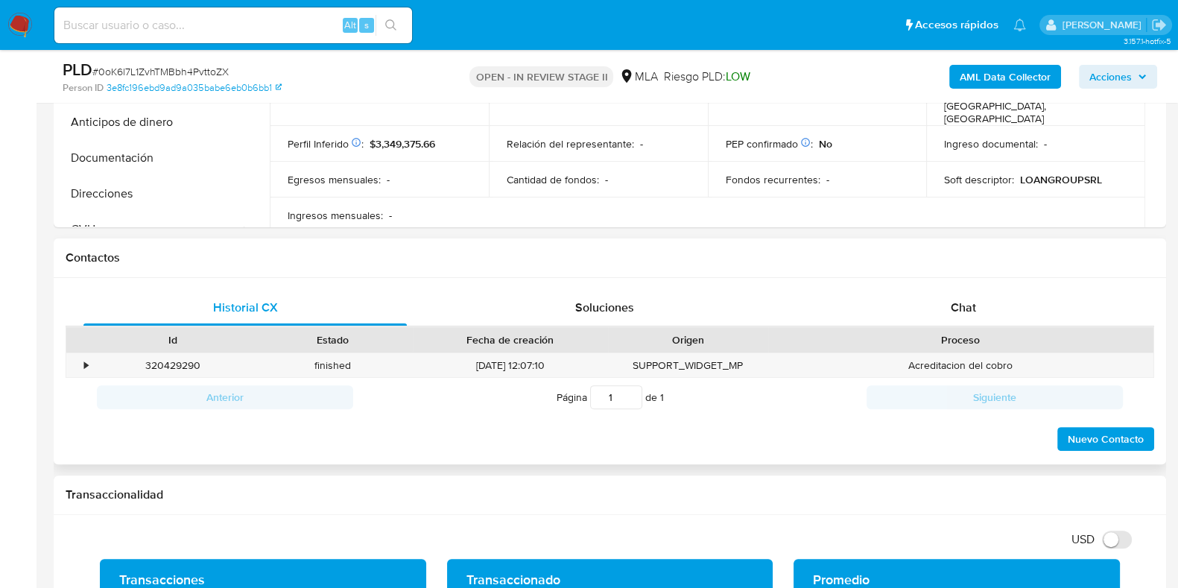
scroll to position [744, 0]
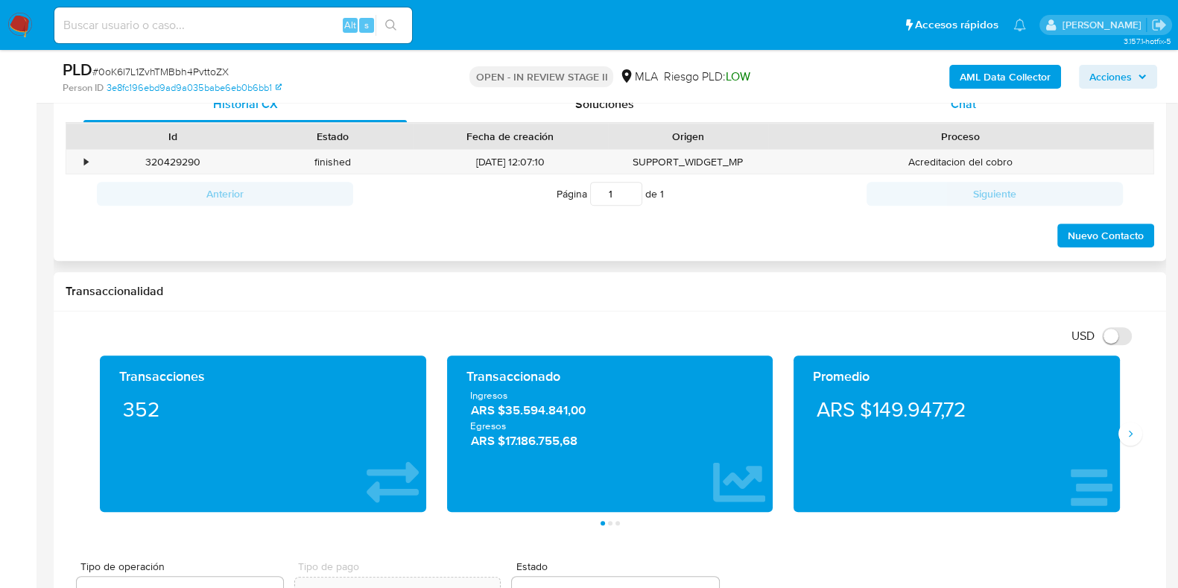
click at [961, 107] on span "Chat" at bounding box center [962, 103] width 25 height 17
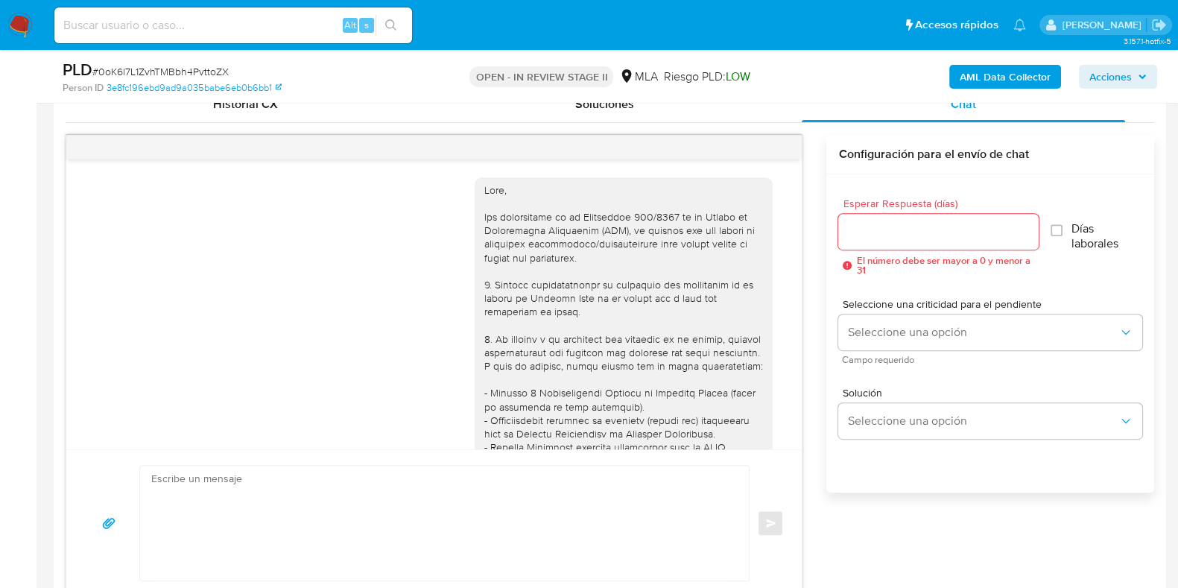
scroll to position [956, 0]
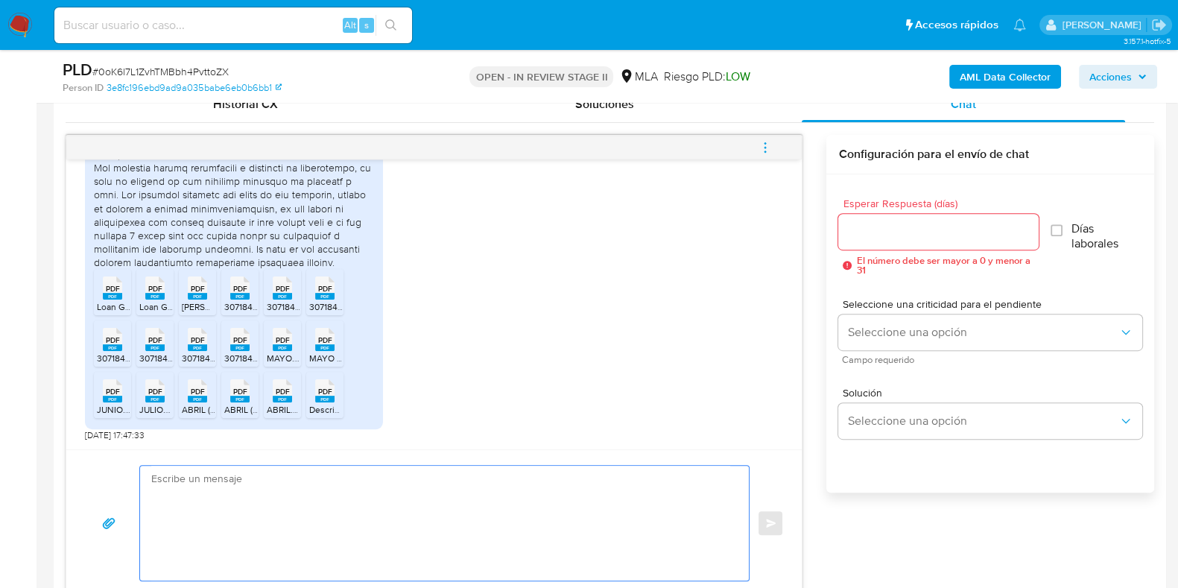
click at [488, 520] on textarea at bounding box center [440, 523] width 579 height 115
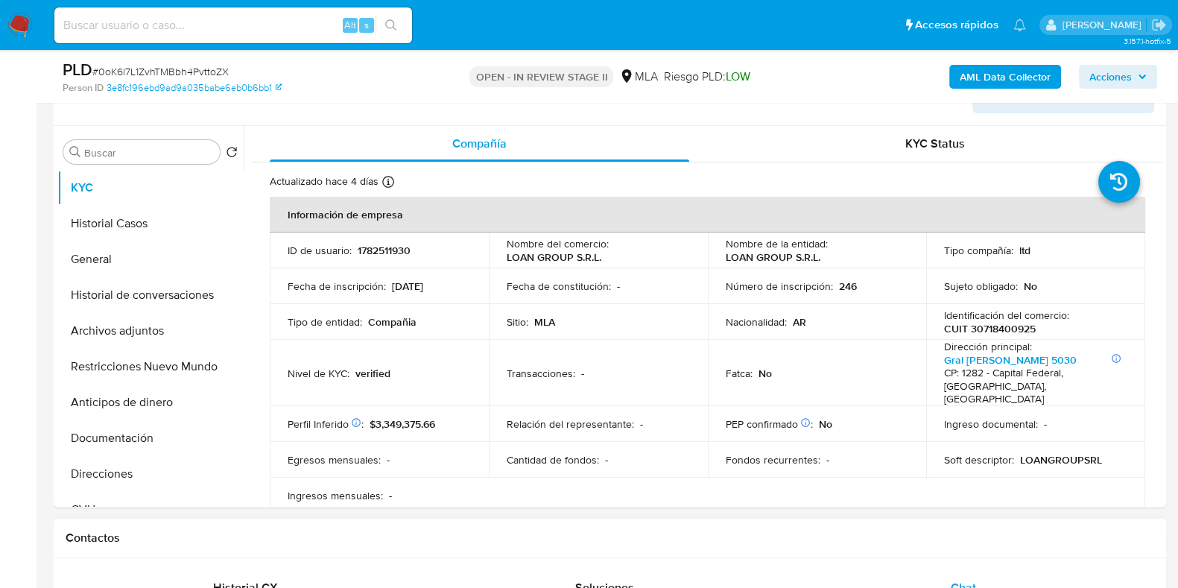
scroll to position [185, 0]
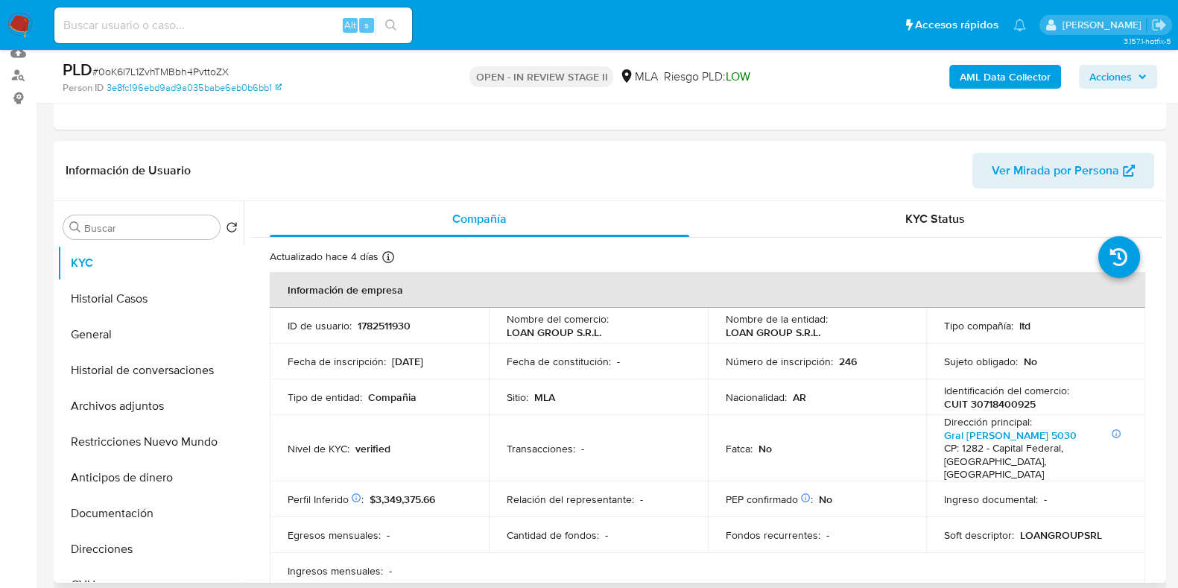
click at [1005, 405] on p "CUIT 30718400925" at bounding box center [990, 403] width 92 height 13
copy p "30718400925"
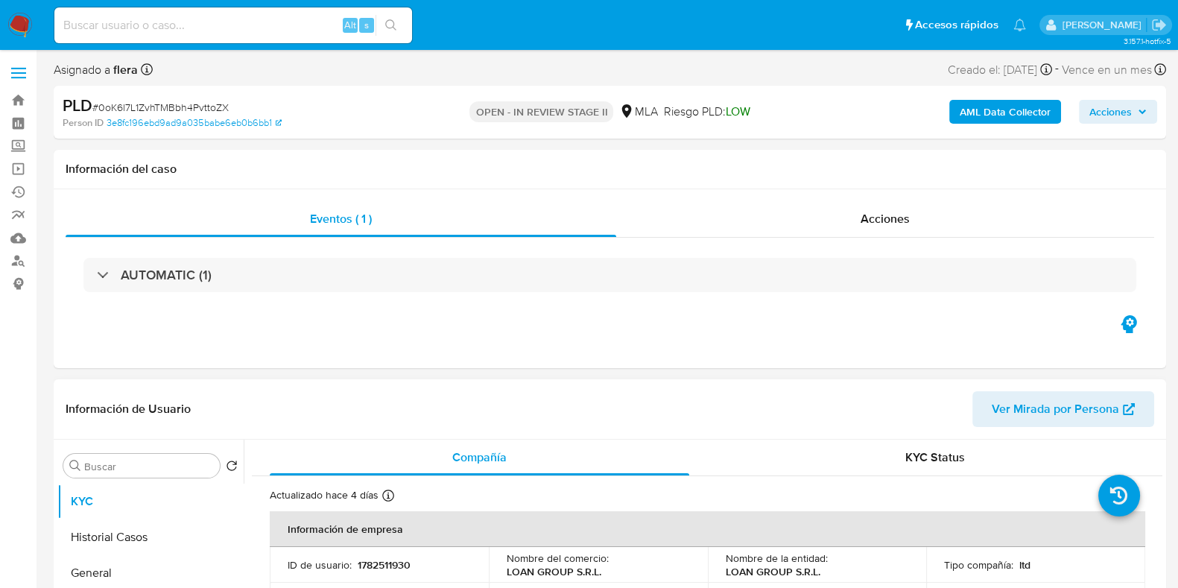
scroll to position [92, 0]
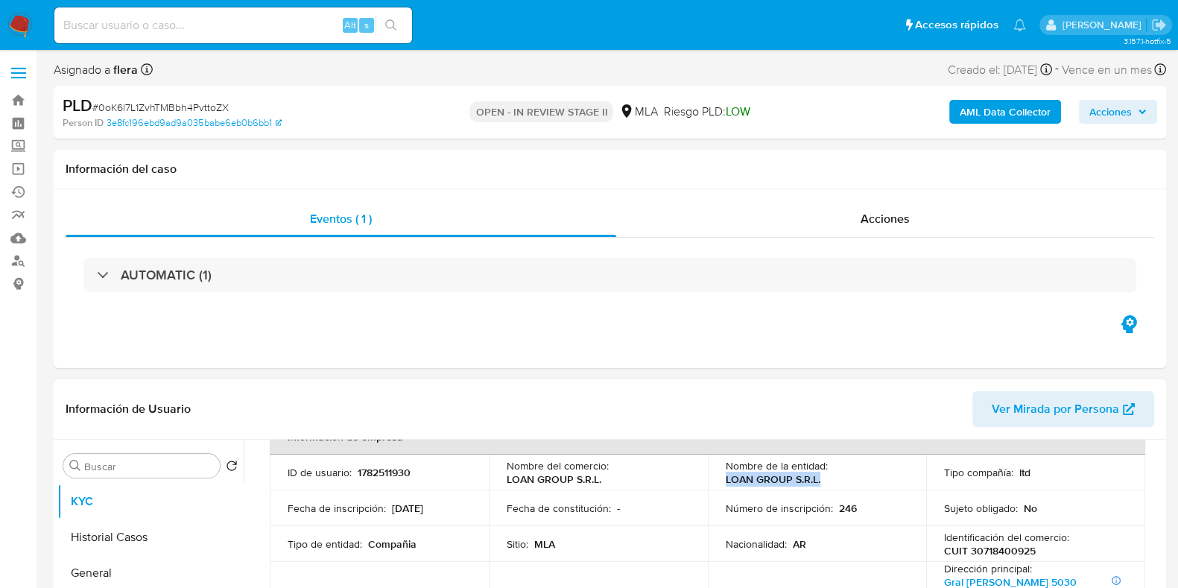
drag, startPoint x: 816, startPoint y: 483, endPoint x: 718, endPoint y: 483, distance: 97.6
click at [718, 483] on td "Nombre de la entidad : LOAN GROUP S.R.L." at bounding box center [817, 472] width 219 height 36
copy p "LOAN GROUP S.R.L."
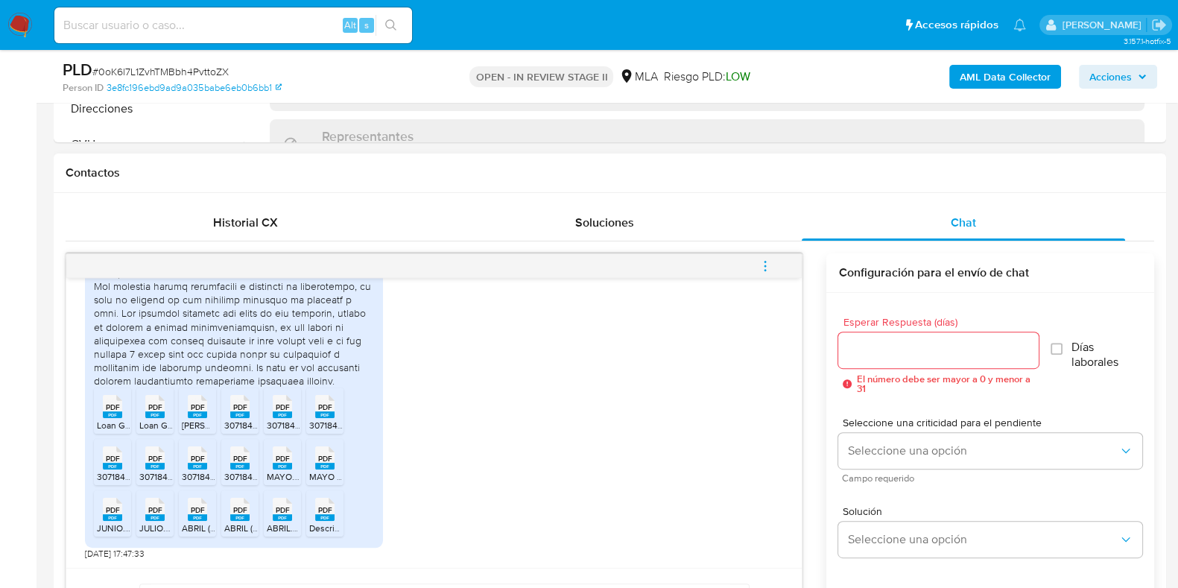
scroll to position [744, 0]
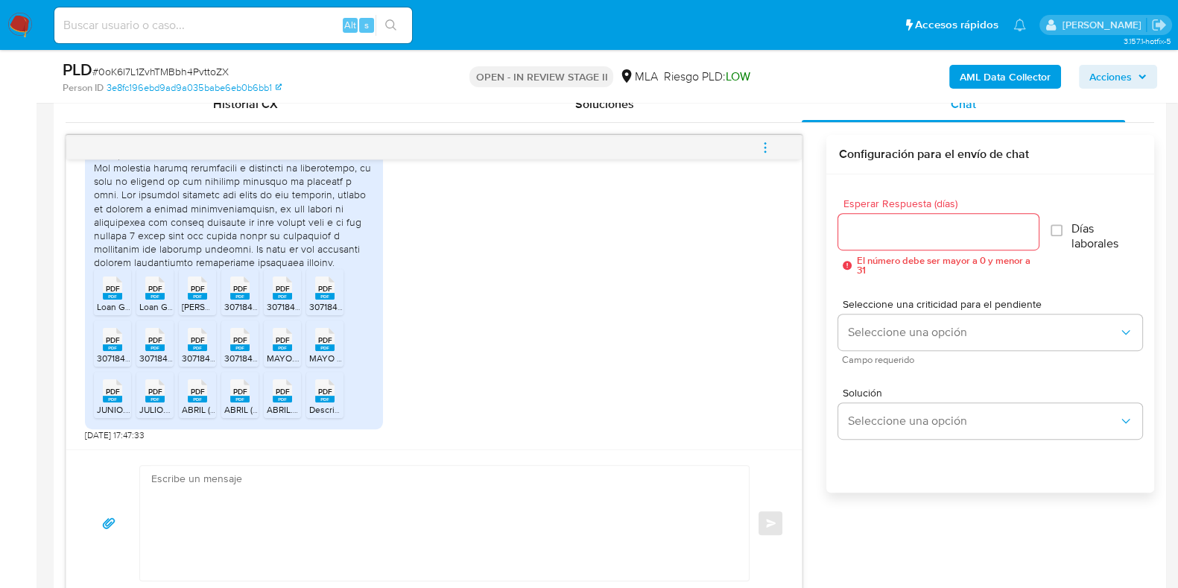
click at [395, 510] on textarea at bounding box center [440, 523] width 579 height 115
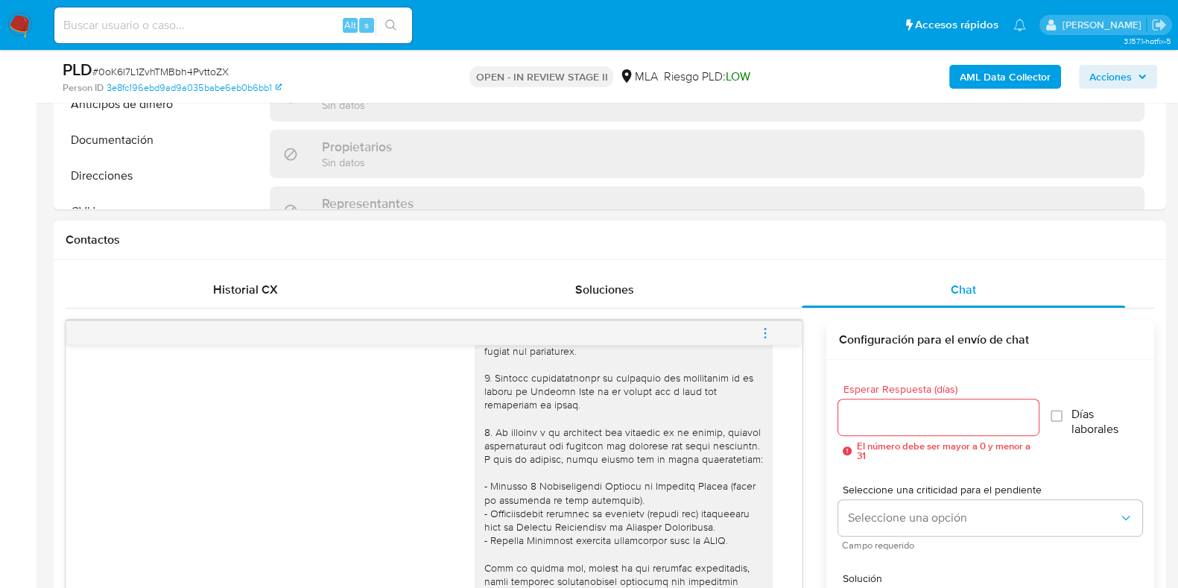
scroll to position [185, 0]
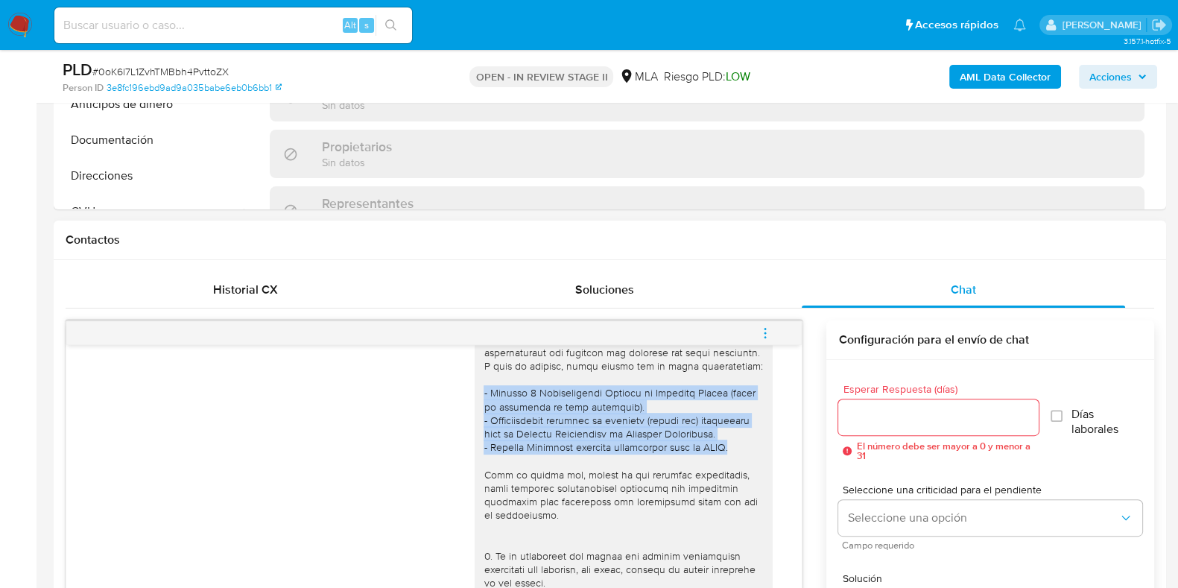
drag, startPoint x: 466, startPoint y: 404, endPoint x: 741, endPoint y: 466, distance: 282.5
click at [741, 466] on div at bounding box center [623, 528] width 298 height 703
copy div "- Últimas 6 Declaraciones Juradas de Ingresos Brutos (donde se visualice la bas…"
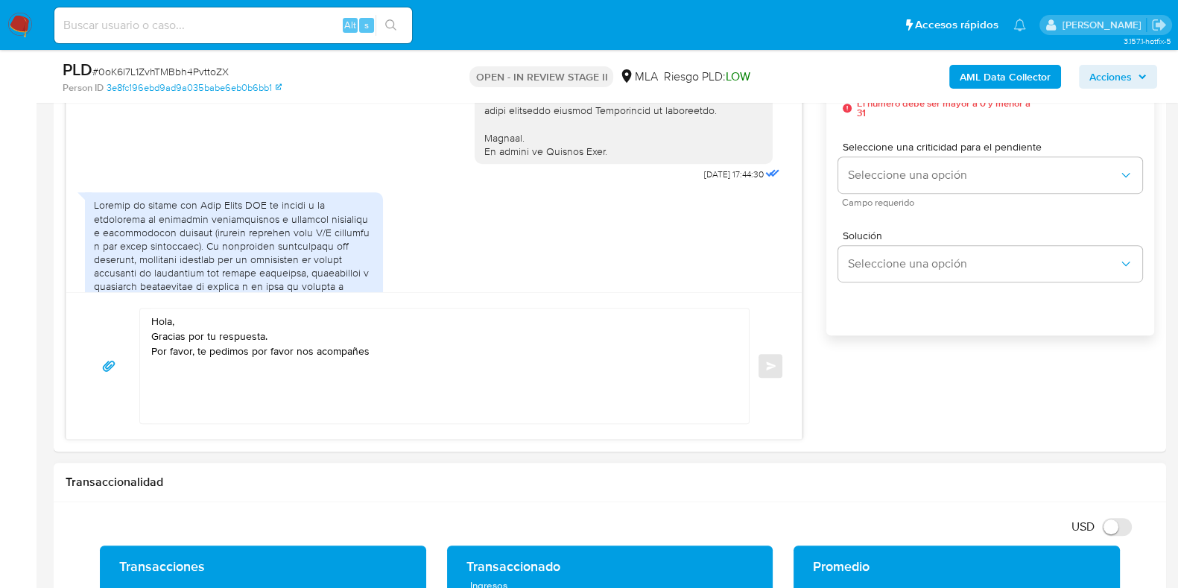
scroll to position [931, 0]
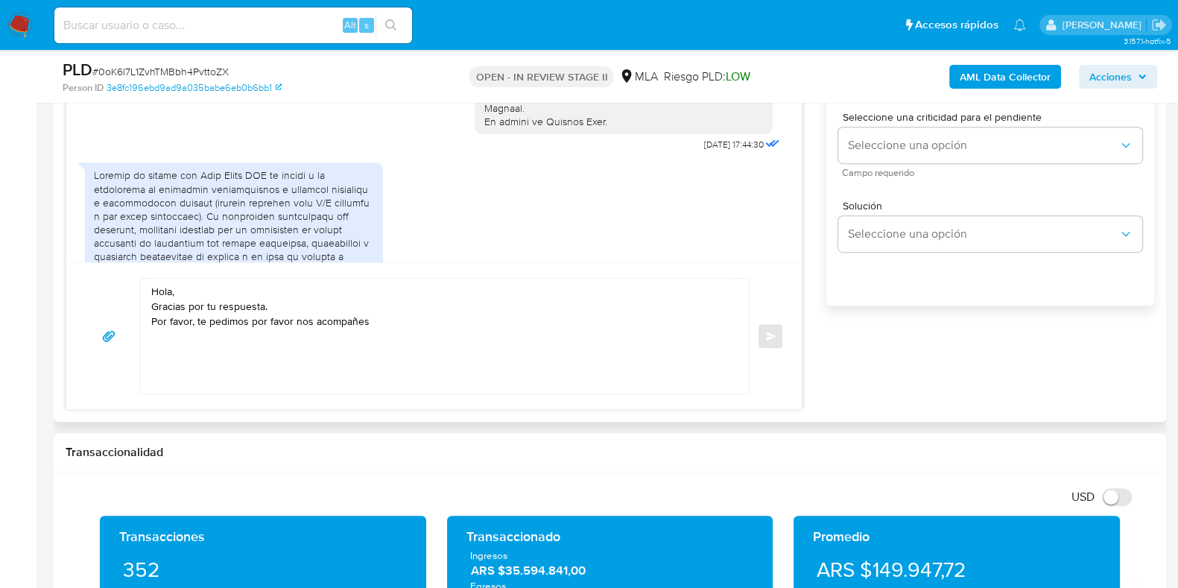
click at [399, 330] on textarea "Hola, Gracias por tu respuesta. Por favor, te pedimos por favor nos acompañes" at bounding box center [440, 336] width 579 height 115
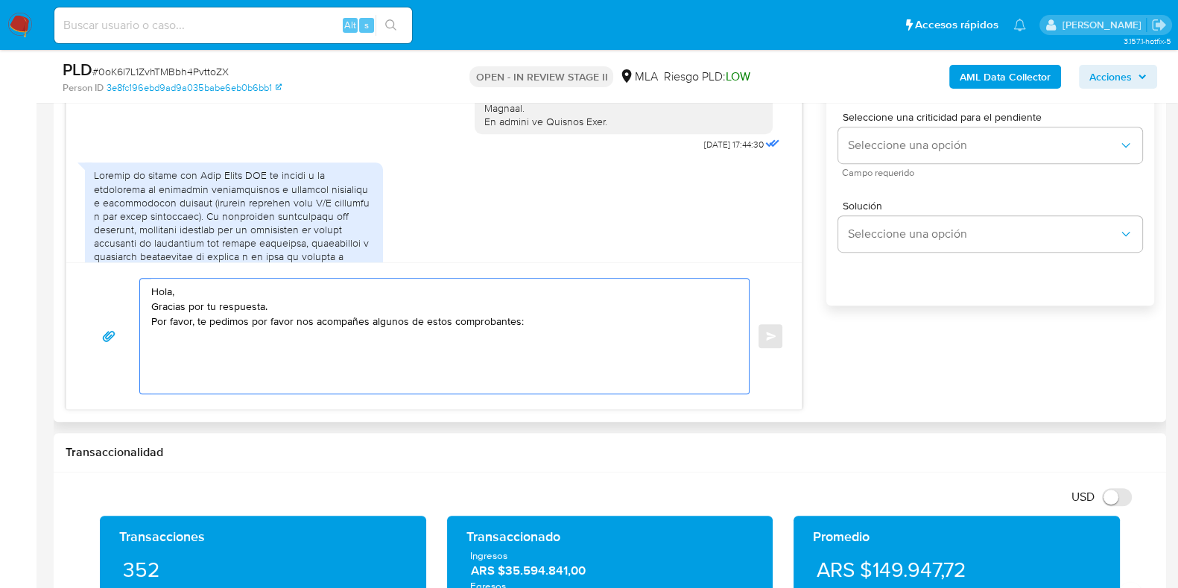
paste textarea "- Últimas 6 Declaraciones Juradas de Ingresos Brutos (donde se visualice la bas…"
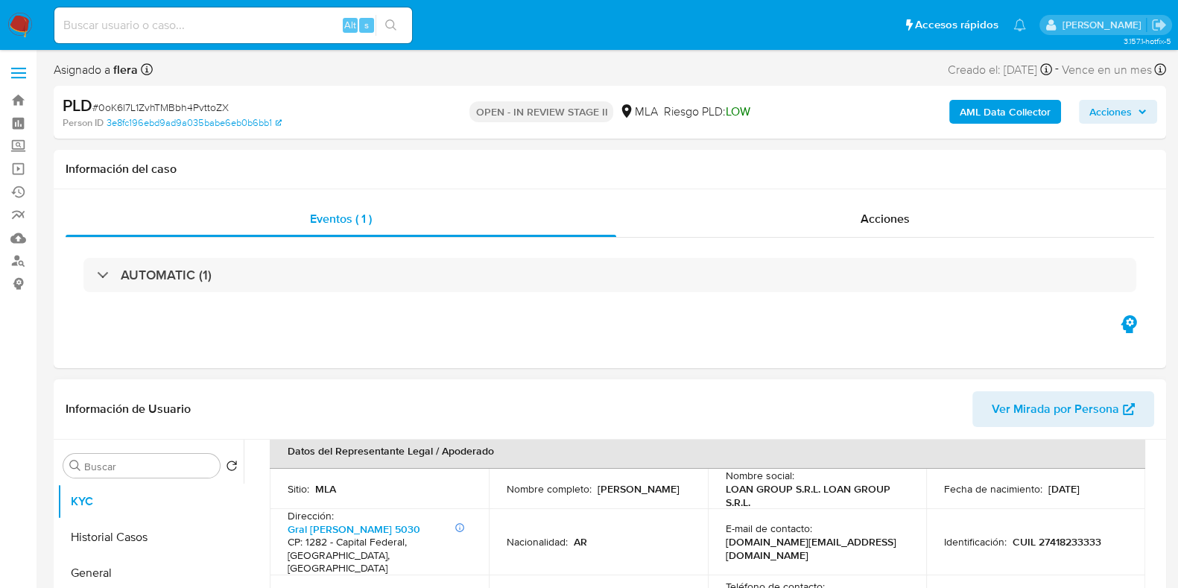
scroll to position [466, 0]
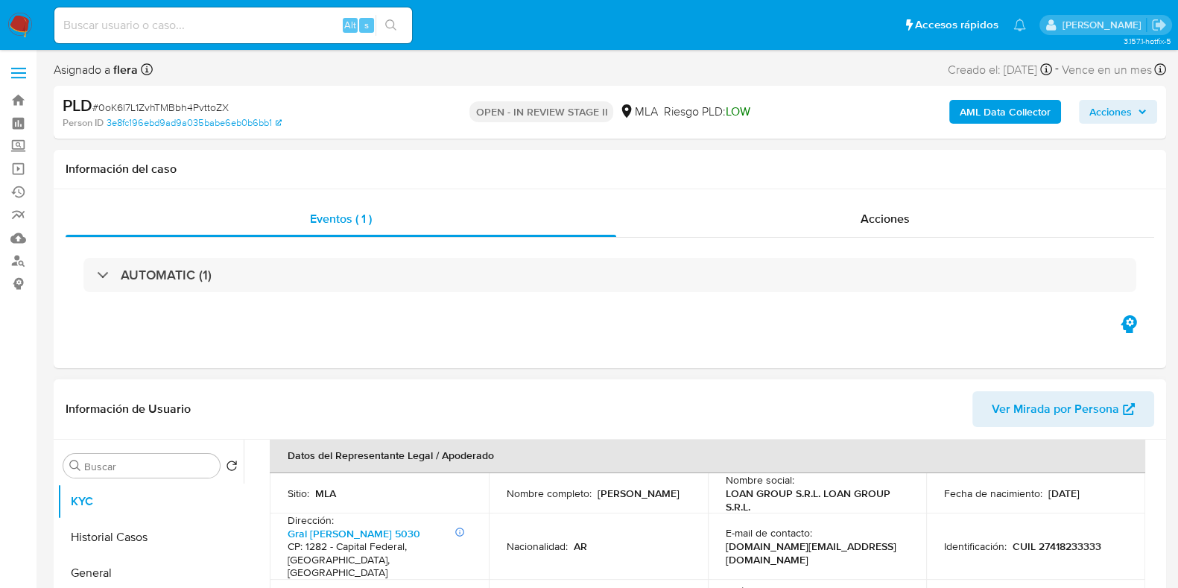
click at [1058, 539] on p "CUIL 27418233333" at bounding box center [1056, 545] width 89 height 13
copy p "27418233333"
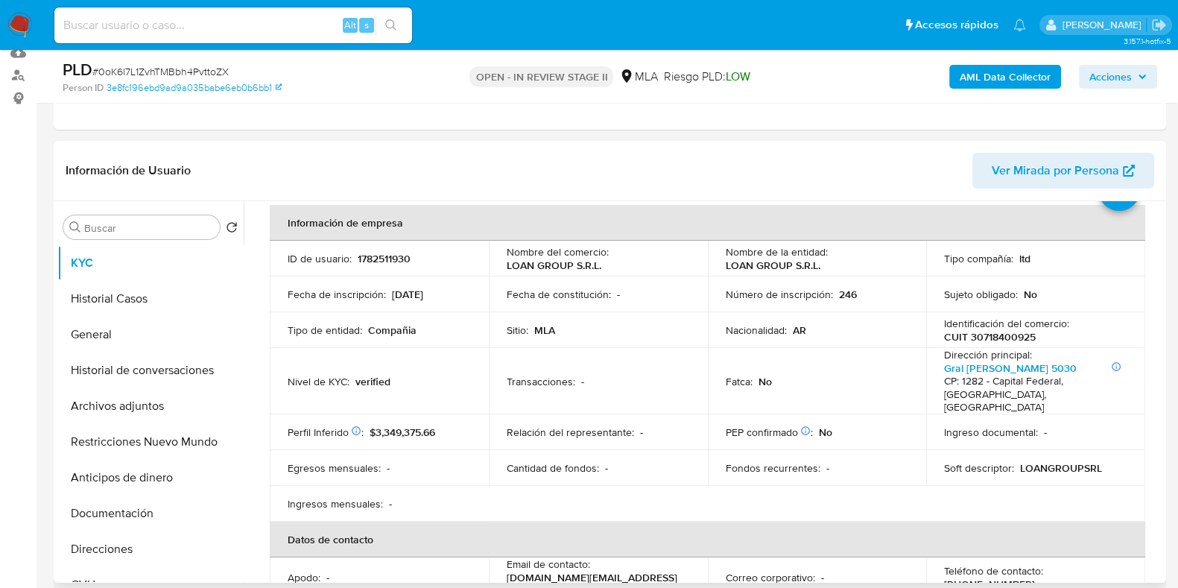
scroll to position [0, 0]
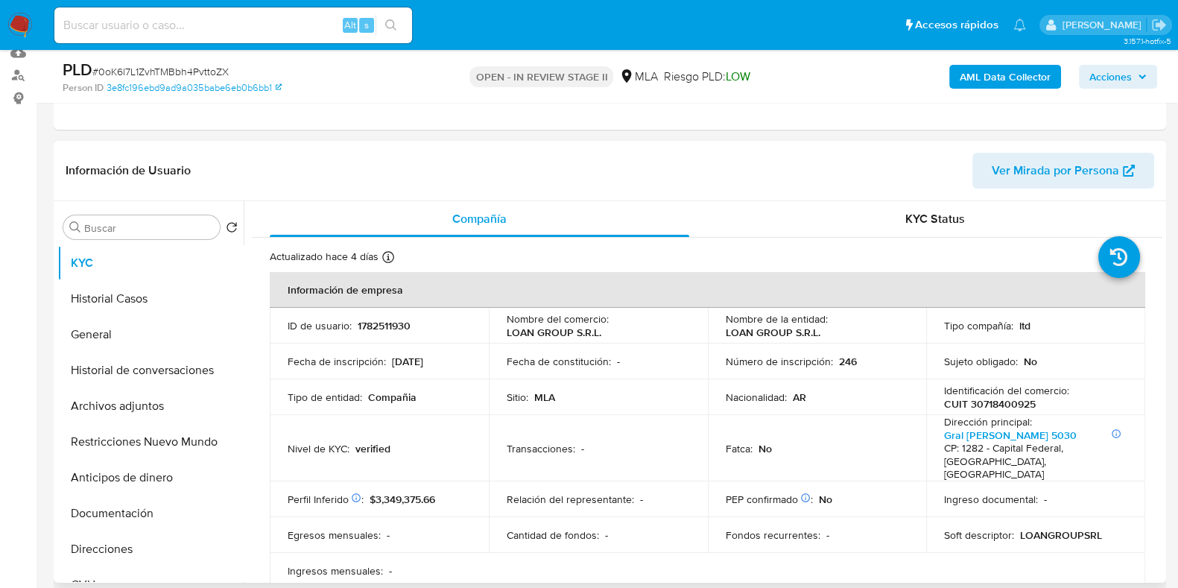
click at [1012, 405] on p "CUIT 30718400925" at bounding box center [990, 403] width 92 height 13
copy p "30718400925"
click at [117, 512] on button "Documentación" at bounding box center [144, 513] width 174 height 36
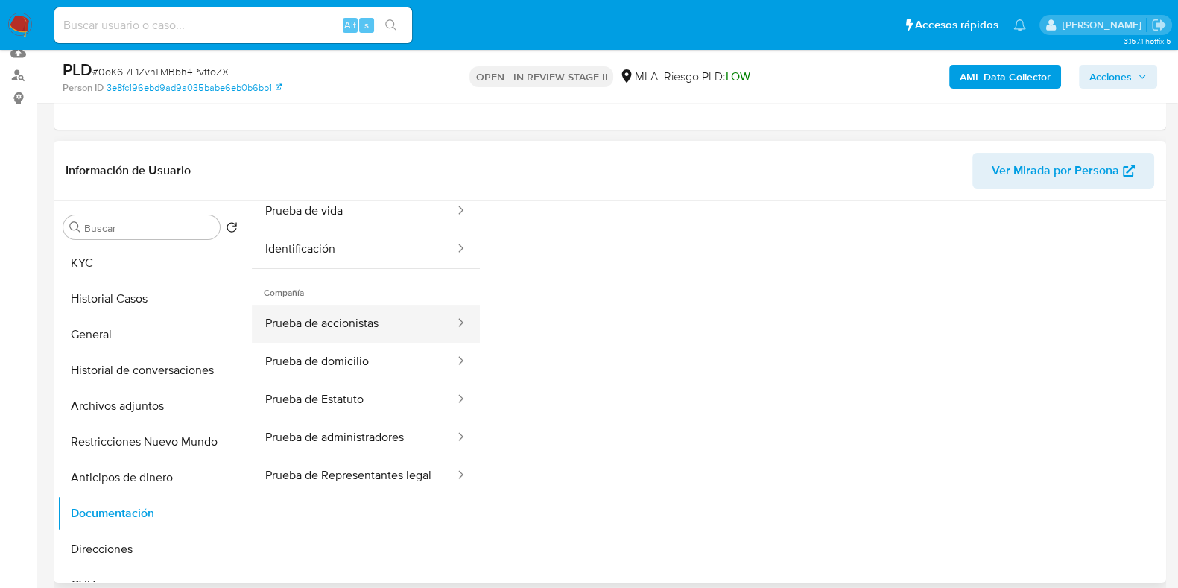
scroll to position [92, 0]
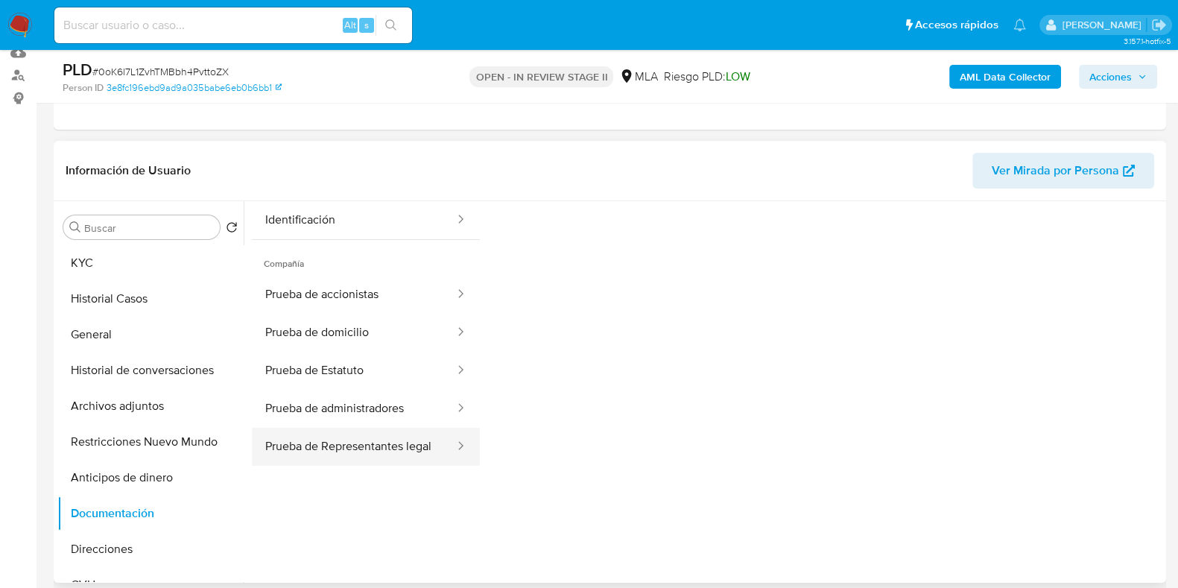
click at [395, 435] on button "Prueba de Representantes legal" at bounding box center [354, 447] width 204 height 38
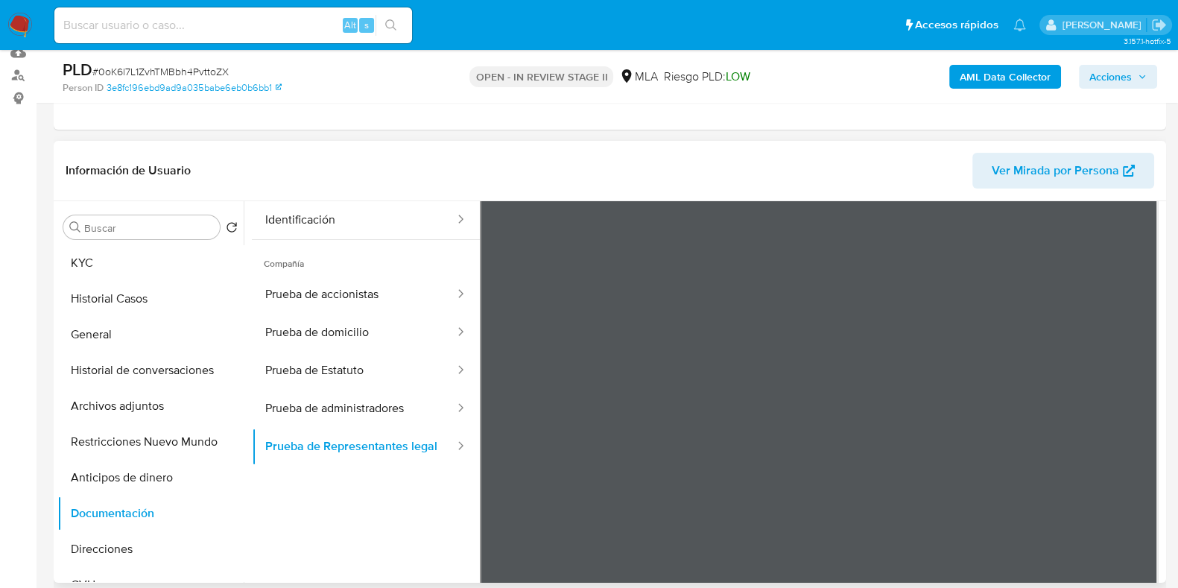
scroll to position [0, 0]
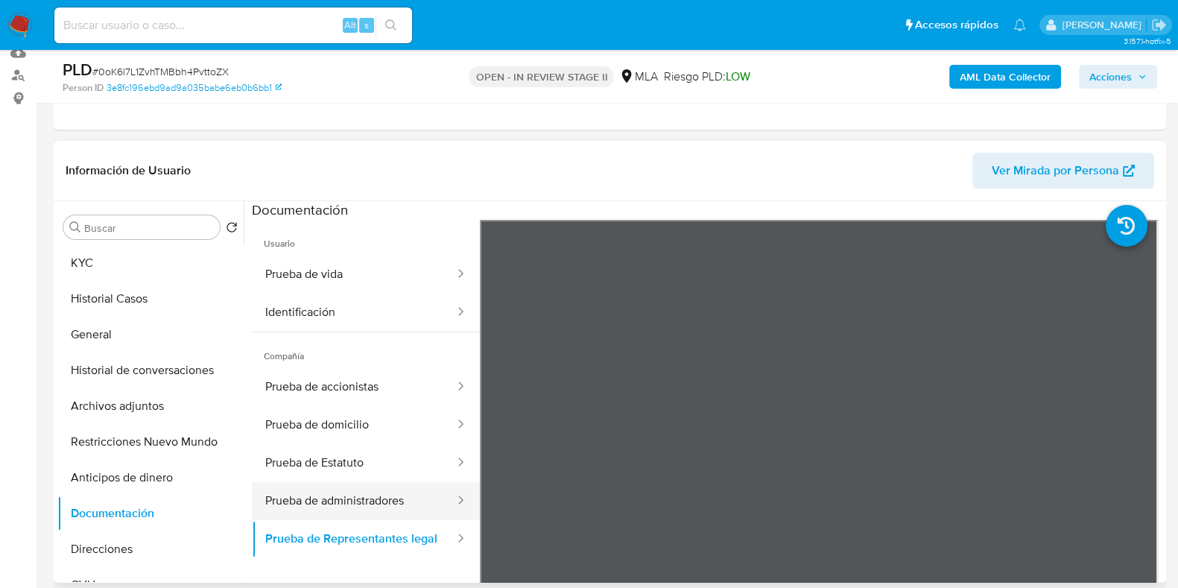
click at [377, 502] on button "Prueba de administradores" at bounding box center [354, 501] width 204 height 38
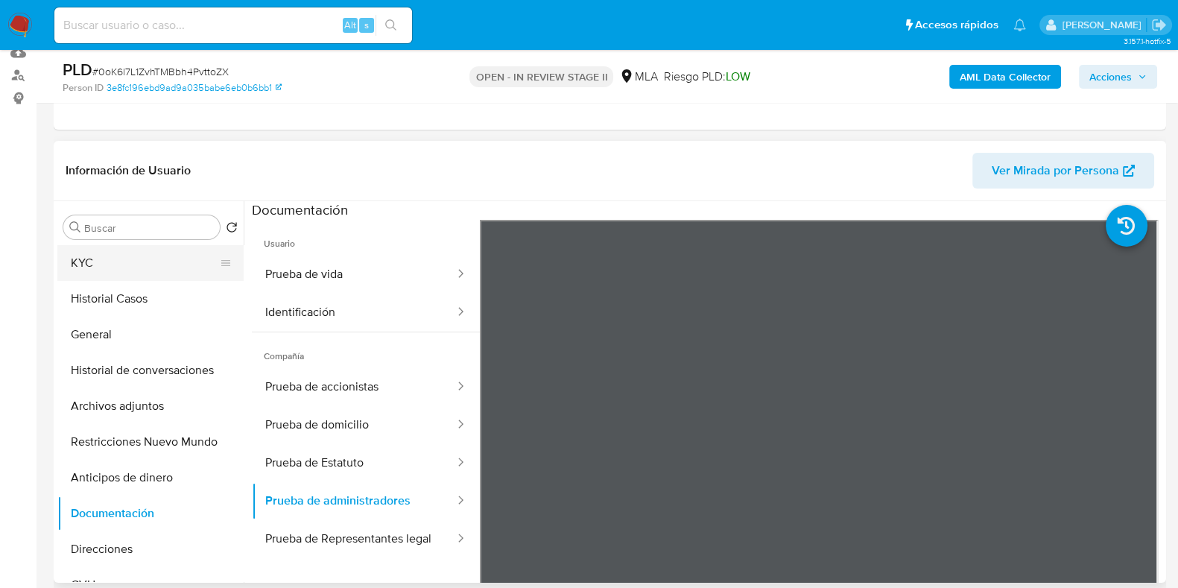
click at [90, 257] on button "KYC" at bounding box center [144, 263] width 174 height 36
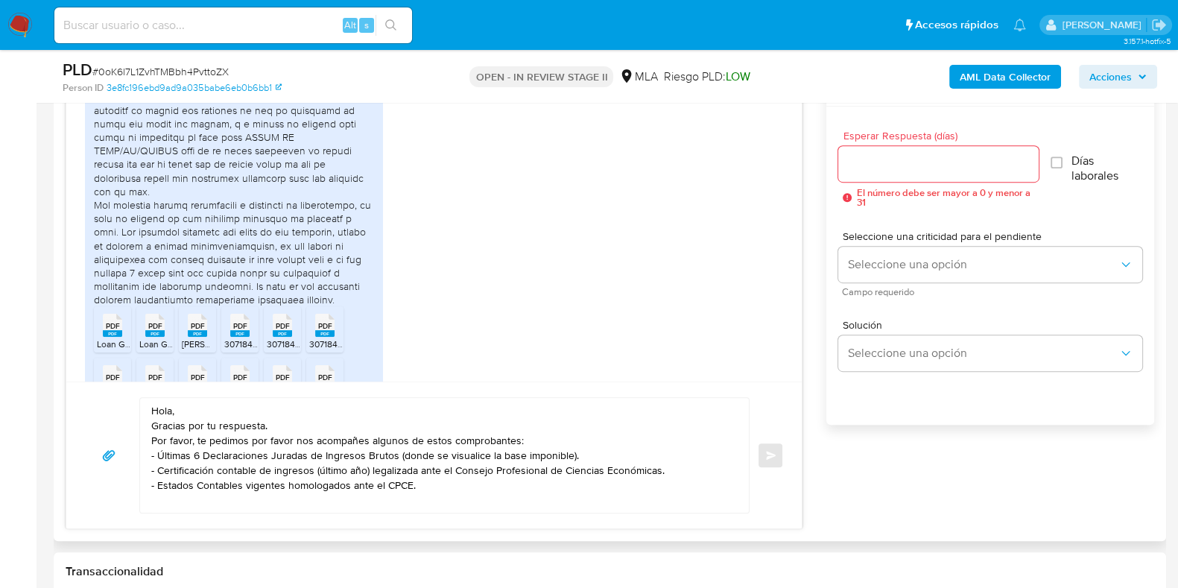
scroll to position [838, 0]
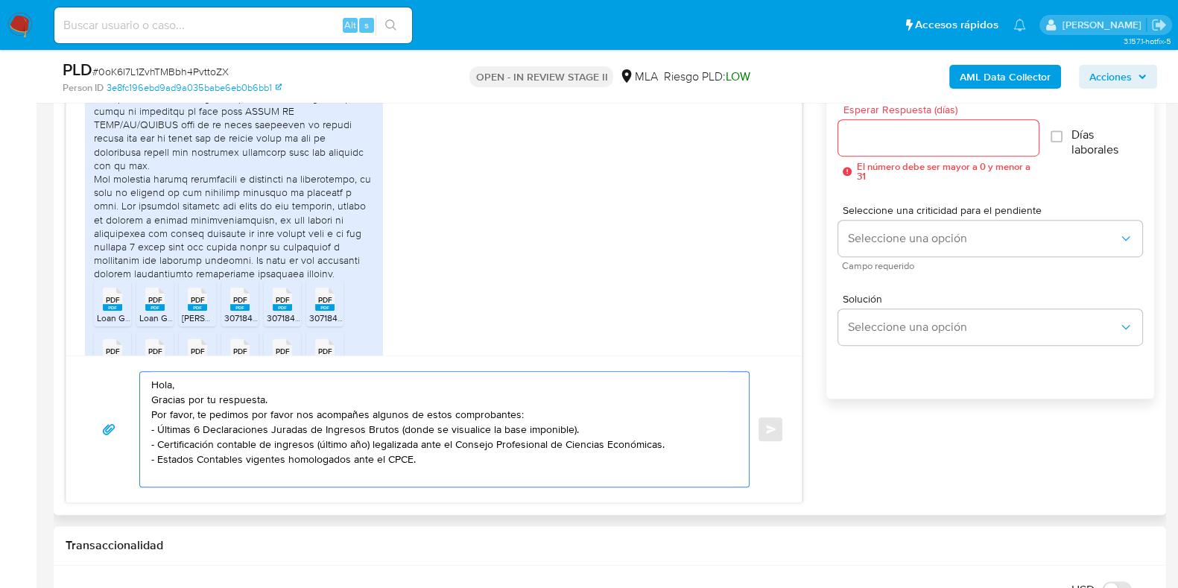
drag, startPoint x: 291, startPoint y: 411, endPoint x: 250, endPoint y: 415, distance: 40.4
click at [250, 415] on textarea "Hola, Gracias por tu respuesta. Por favor, te pedimos por favor nos acompañes a…" at bounding box center [440, 429] width 579 height 115
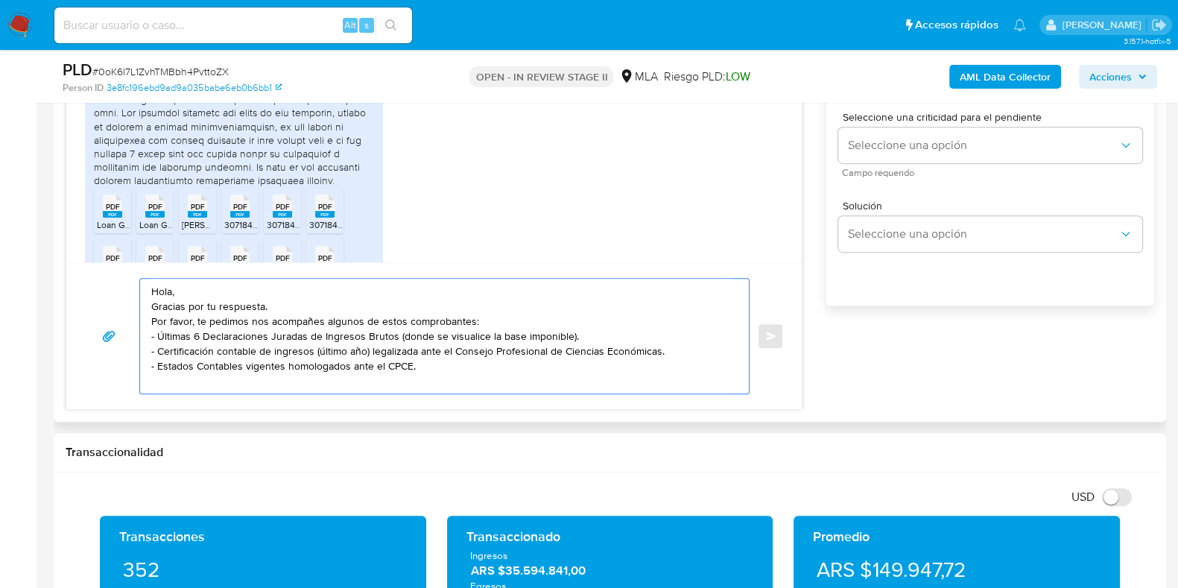
click at [421, 378] on textarea "Hola, Gracias por tu respuesta. Por favor, te pedimos nos acompañes algunos de …" at bounding box center [440, 336] width 579 height 115
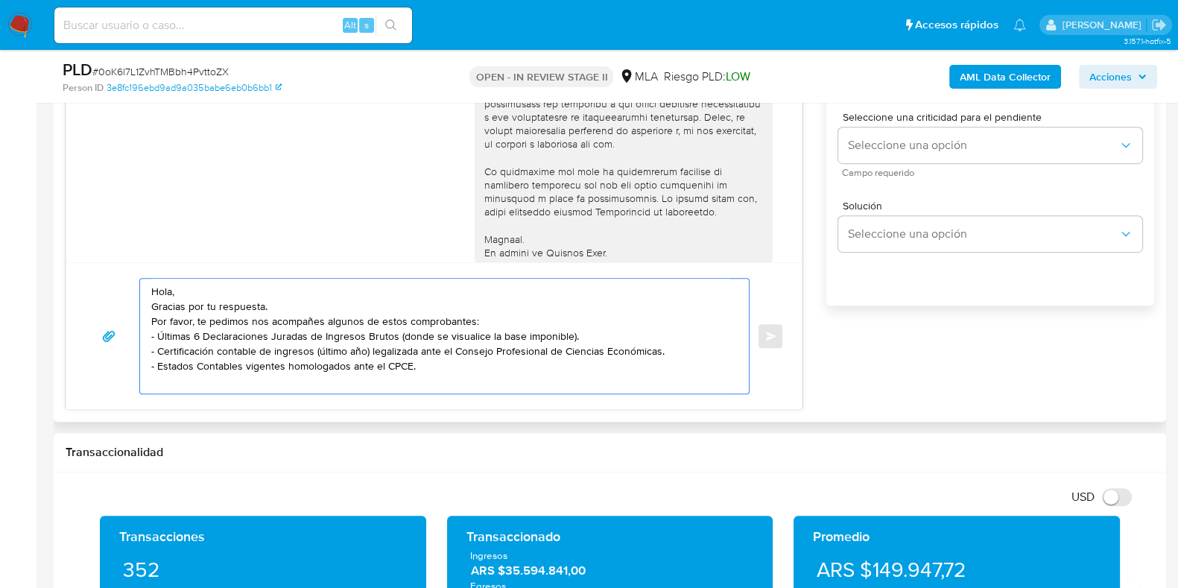
scroll to position [466, 0]
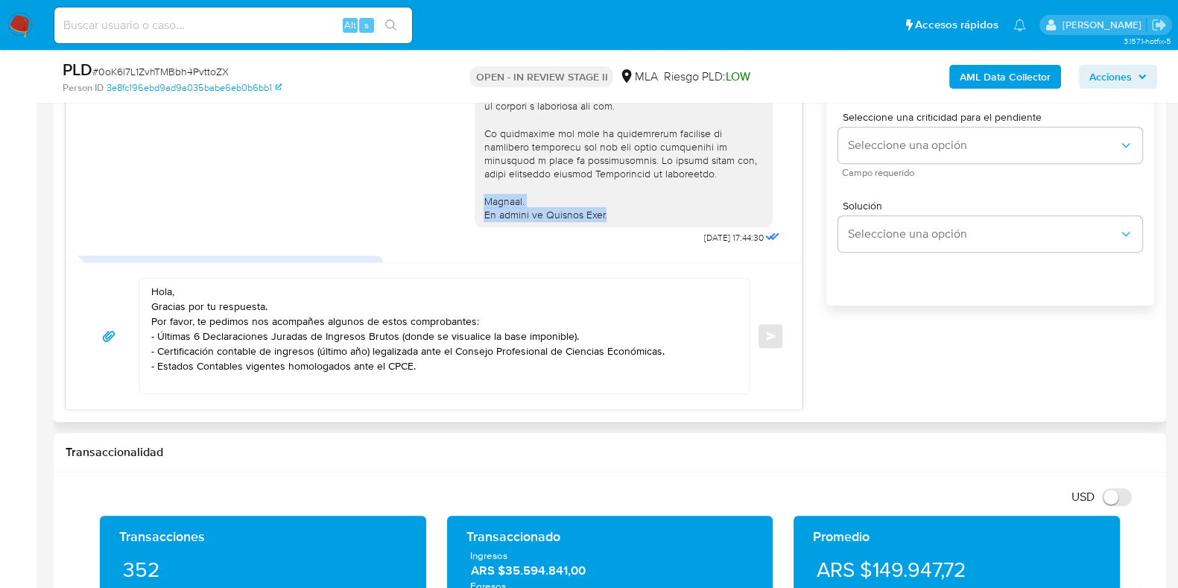
drag, startPoint x: 469, startPoint y: 229, endPoint x: 620, endPoint y: 245, distance: 151.4
copy div "Saludos. El equipo de Mercado Pago."
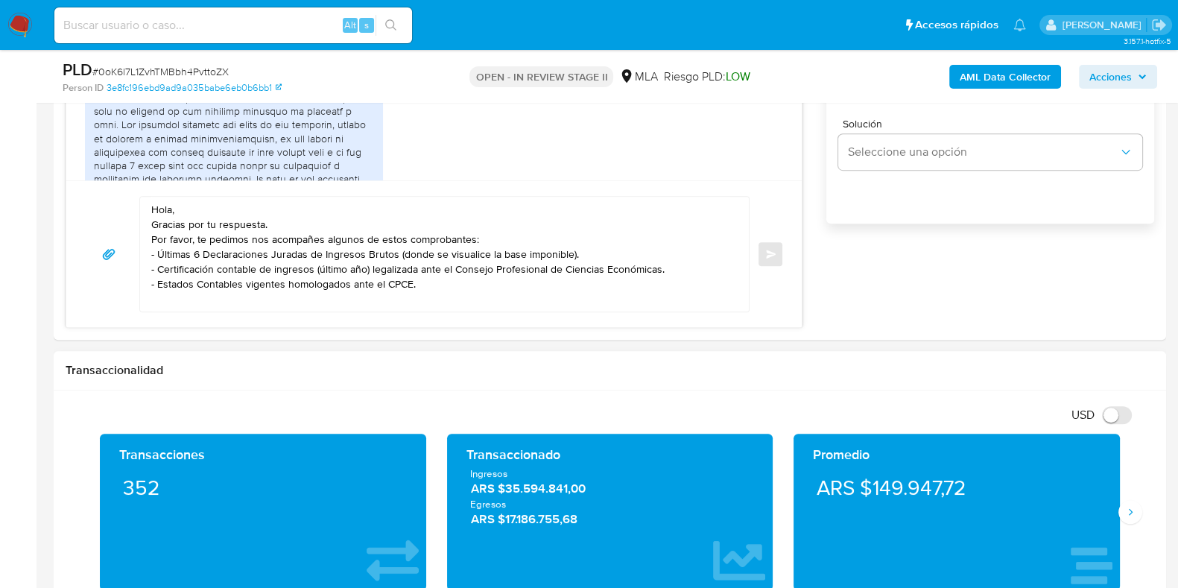
scroll to position [1117, 0]
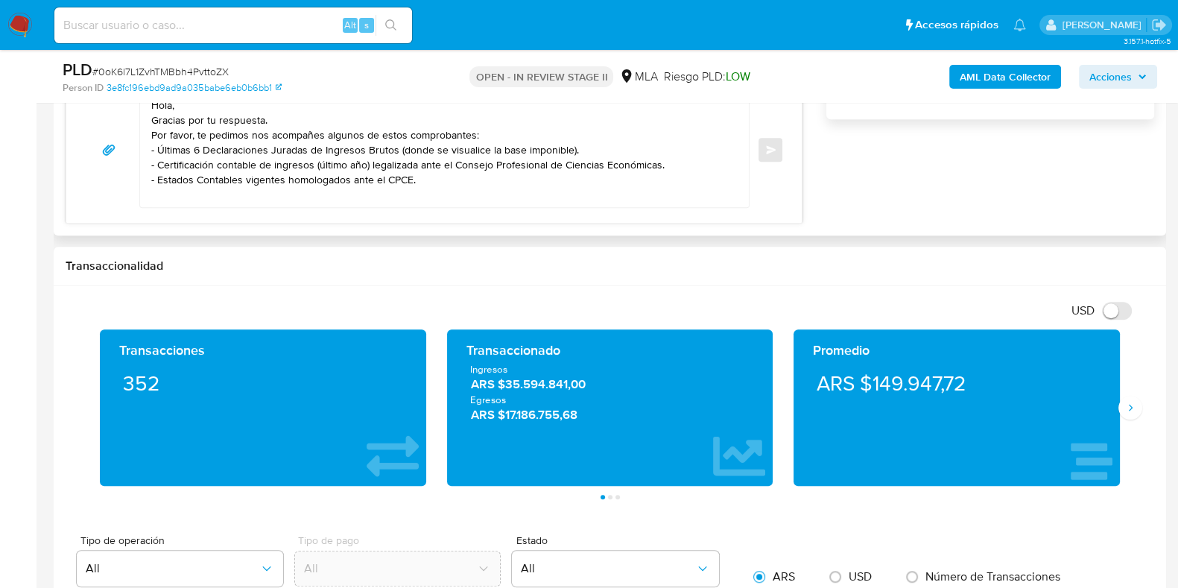
click at [358, 190] on textarea "Hola, Gracias por tu respuesta. Por favor, te pedimos nos acompañes algunos de …" at bounding box center [440, 149] width 579 height 115
click at [449, 171] on textarea "Hola, Gracias por tu respuesta. Por favor, te pedimos nos acompañes algunos de …" at bounding box center [440, 149] width 579 height 115
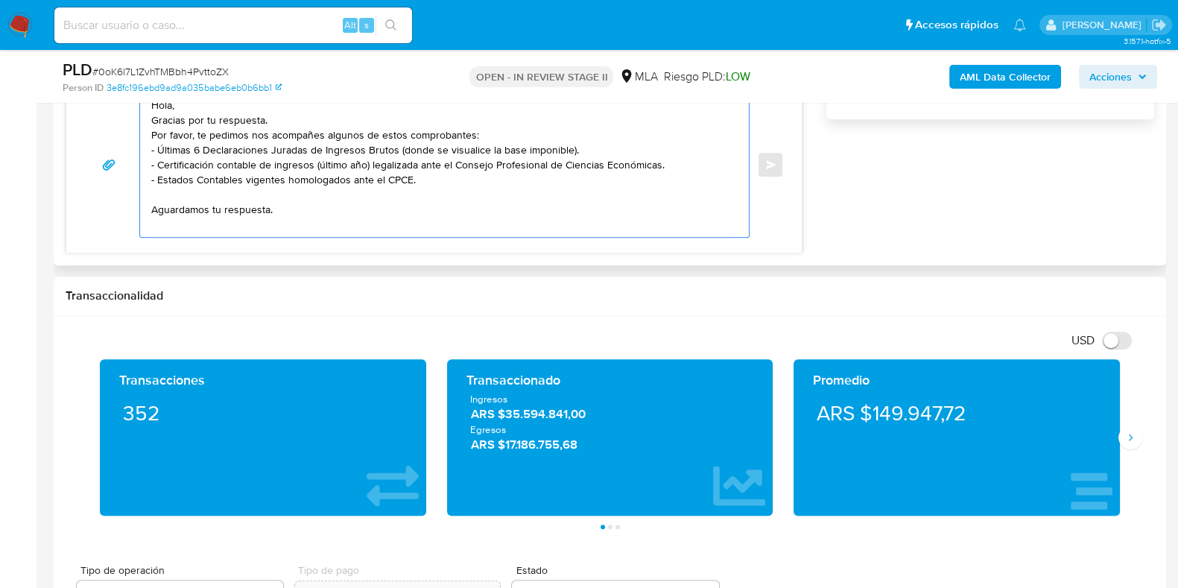
paste textarea "Saludos. El equipo de Mercado Pago."
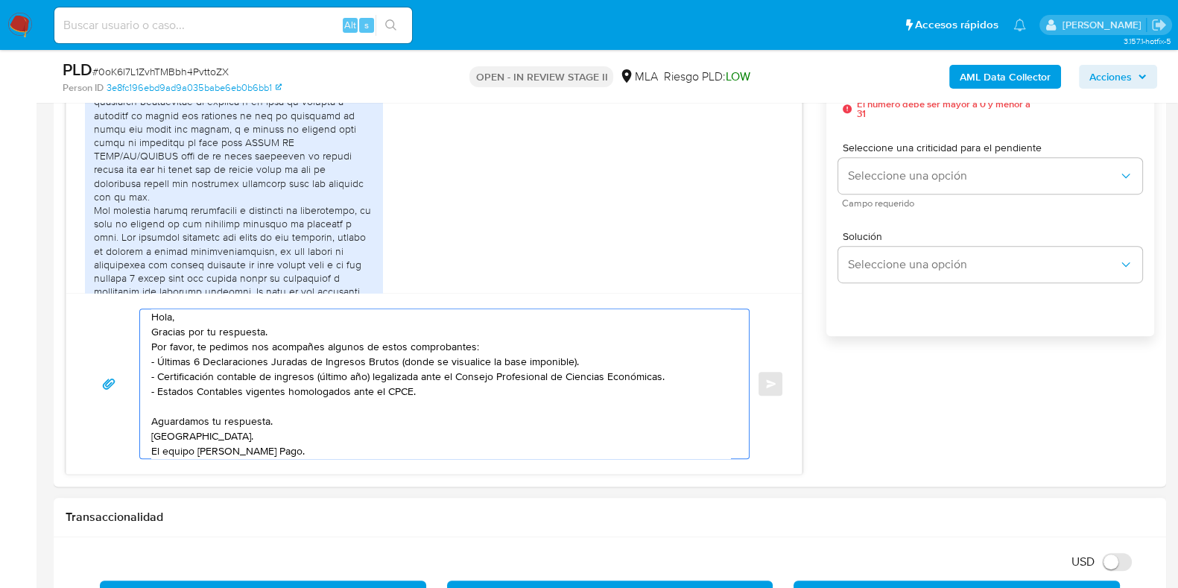
scroll to position [838, 0]
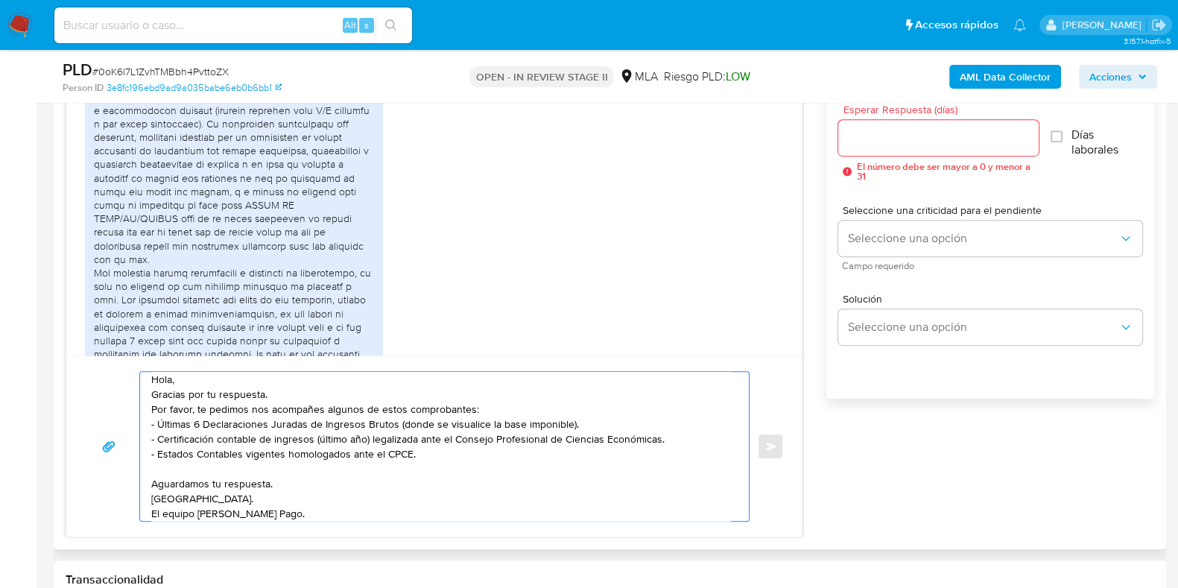
type textarea "Hola, Gracias por tu respuesta. Por favor, te pedimos nos acompañes algunos de …"
click at [912, 147] on div at bounding box center [938, 138] width 200 height 36
click at [910, 142] on input "Esperar Respuesta (días)" at bounding box center [938, 137] width 200 height 19
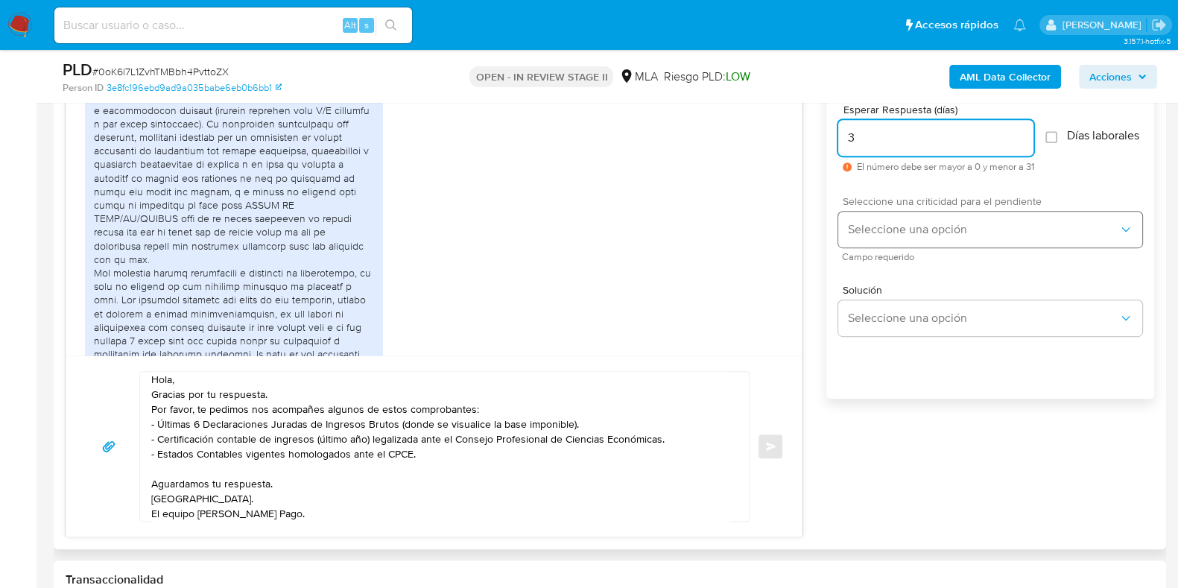
type input "3"
click at [904, 228] on button "Seleccione una opción" at bounding box center [990, 230] width 304 height 36
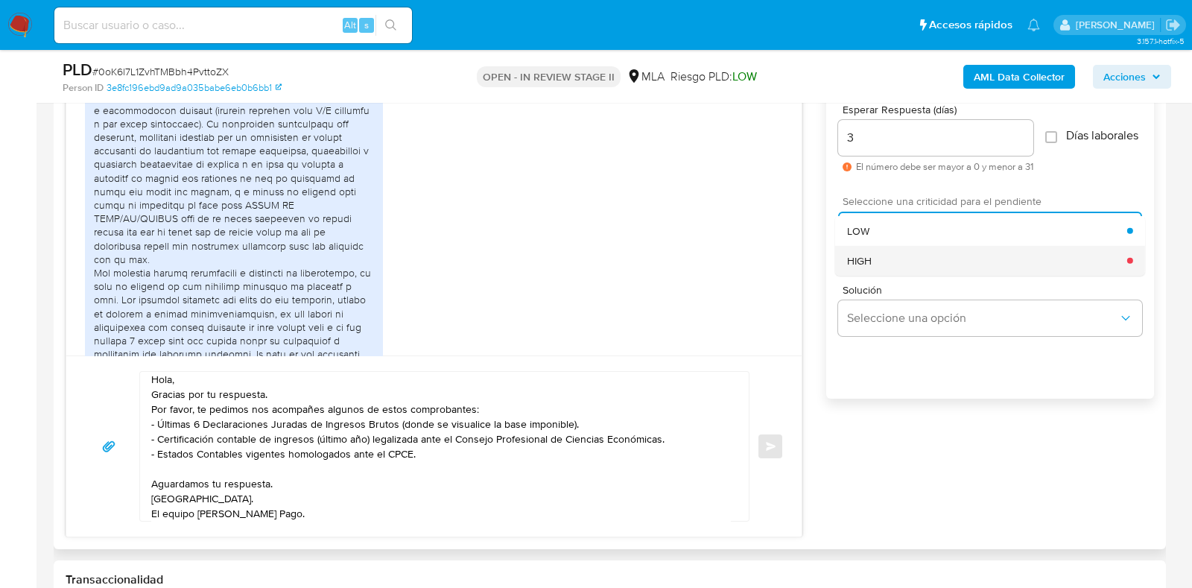
click at [886, 267] on div "HIGH" at bounding box center [987, 260] width 280 height 30
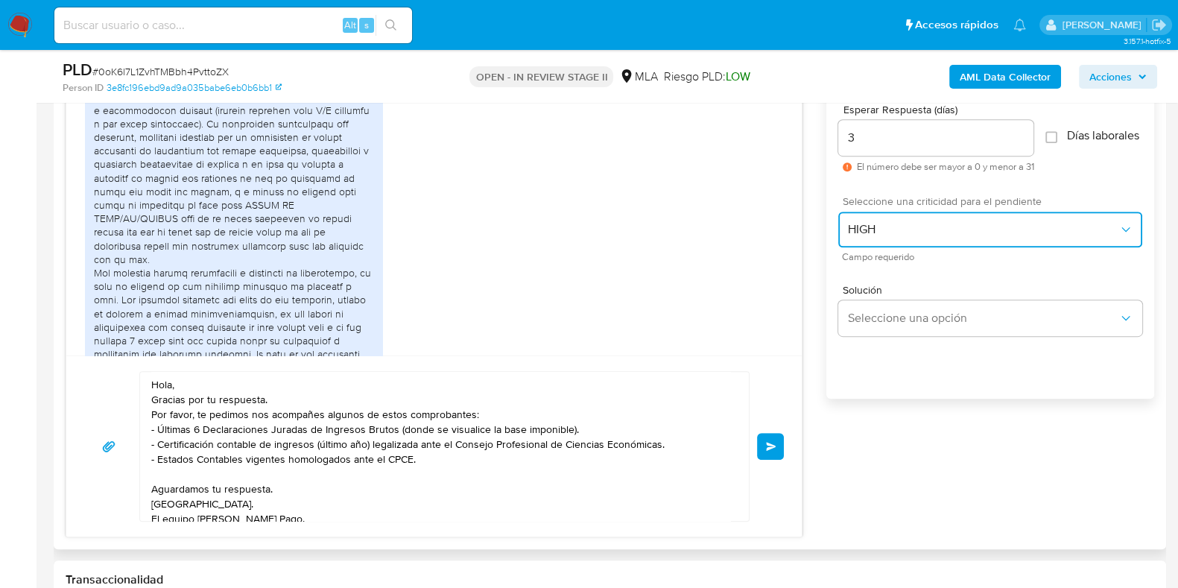
scroll to position [10, 0]
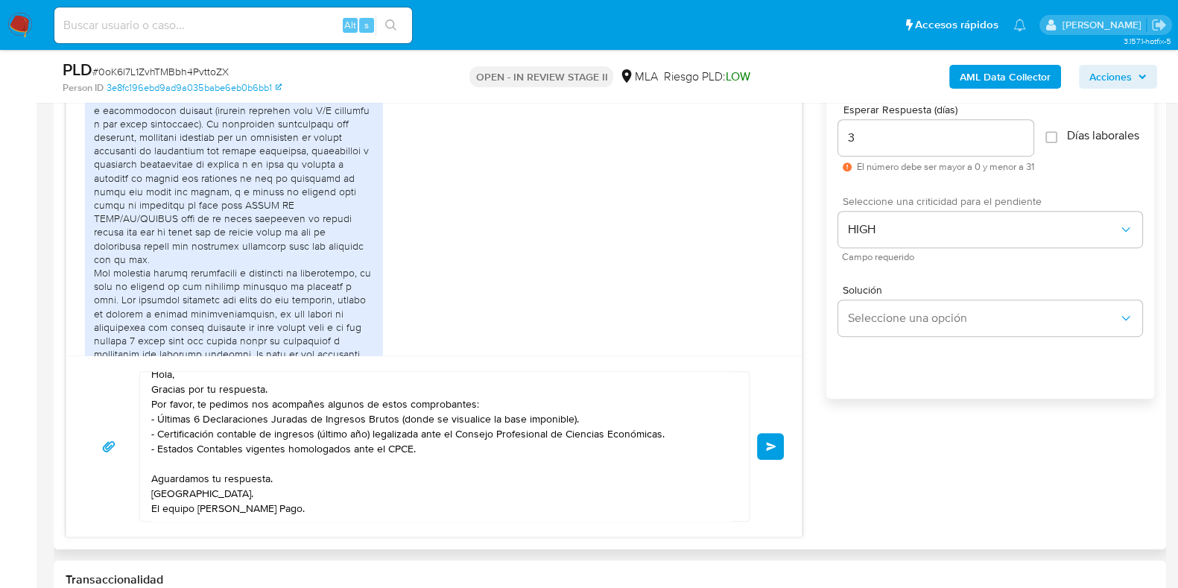
click at [776, 441] on button "Enviar" at bounding box center [770, 446] width 27 height 27
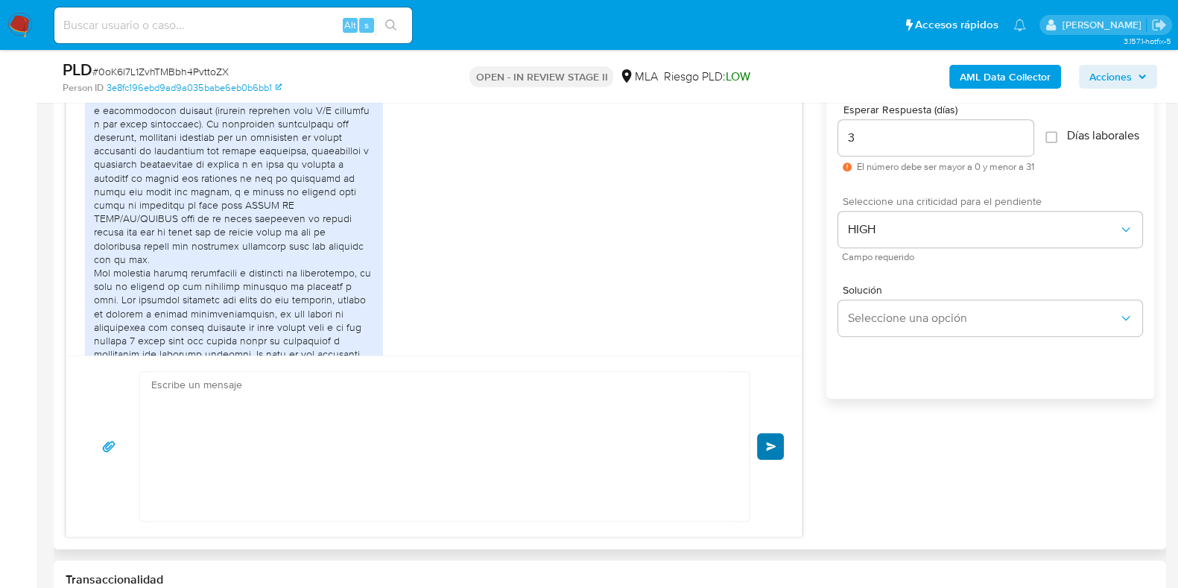
scroll to position [0, 0]
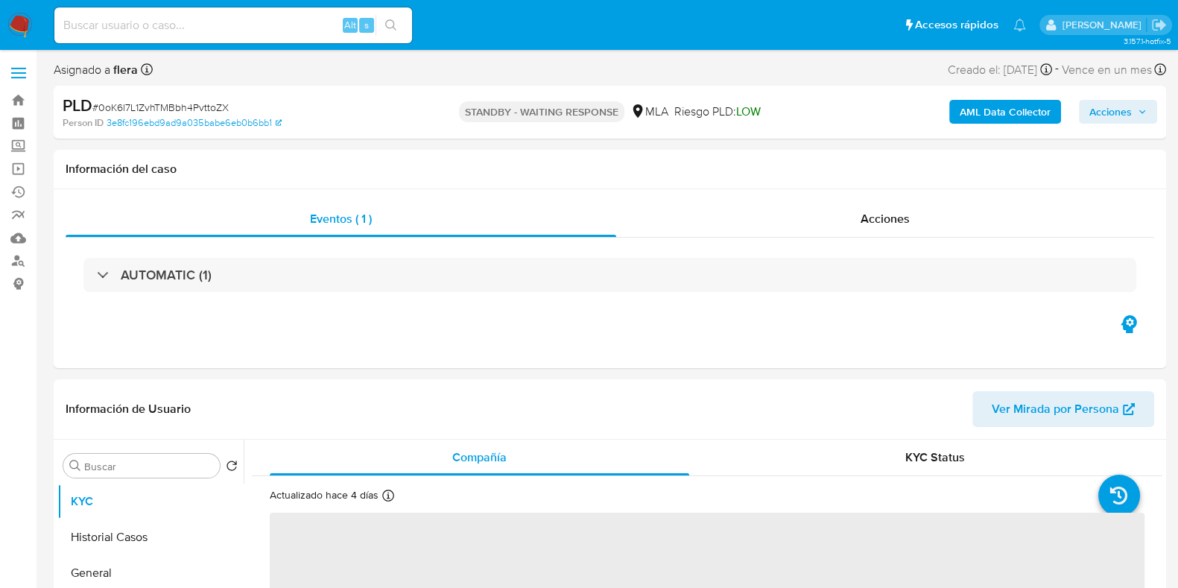
select select "10"
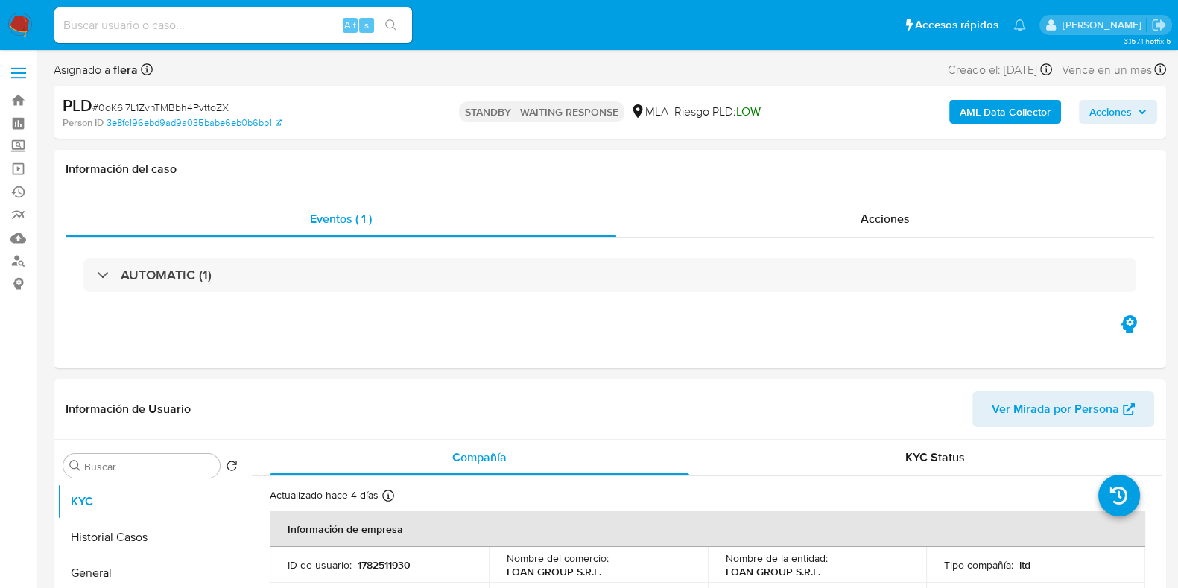
click at [184, 22] on input at bounding box center [233, 25] width 358 height 19
paste input "lVHaJZ4f4PAdE5RV5jx7wXGD"
type input "lVHaJZ4f4PAdE5RV5jx7wXGD"
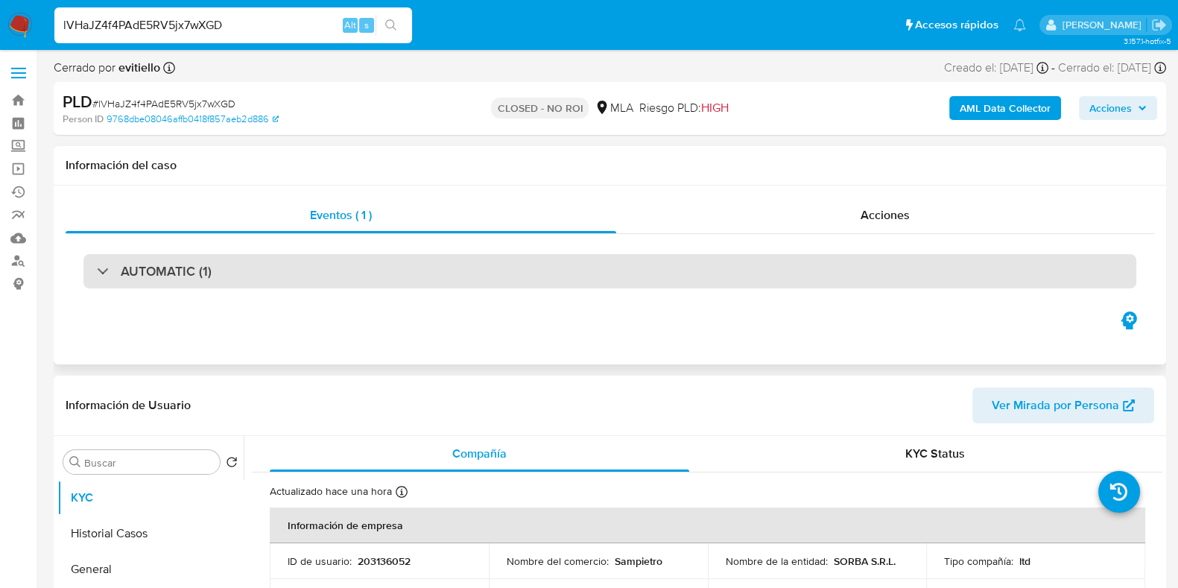
select select "10"
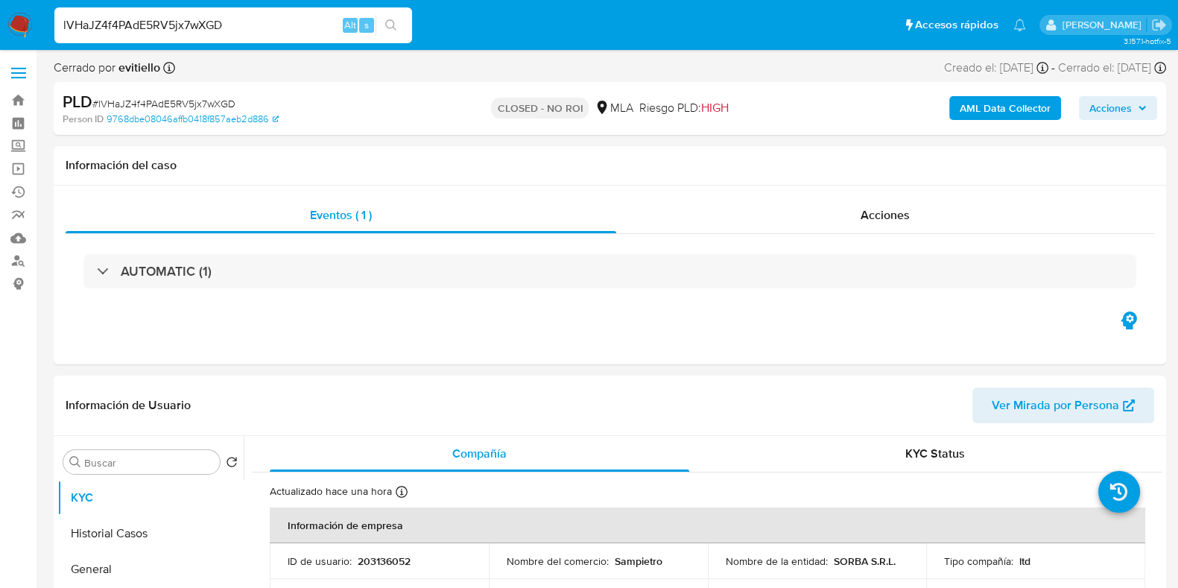
click at [166, 28] on input "lVHaJZ4f4PAdE5RV5jx7wXGD" at bounding box center [233, 25] width 358 height 19
paste input "0hkbttuFqjiLe9zioBqkgApm"
type input "0hkbttuFqjiLe9zioBqkgApm"
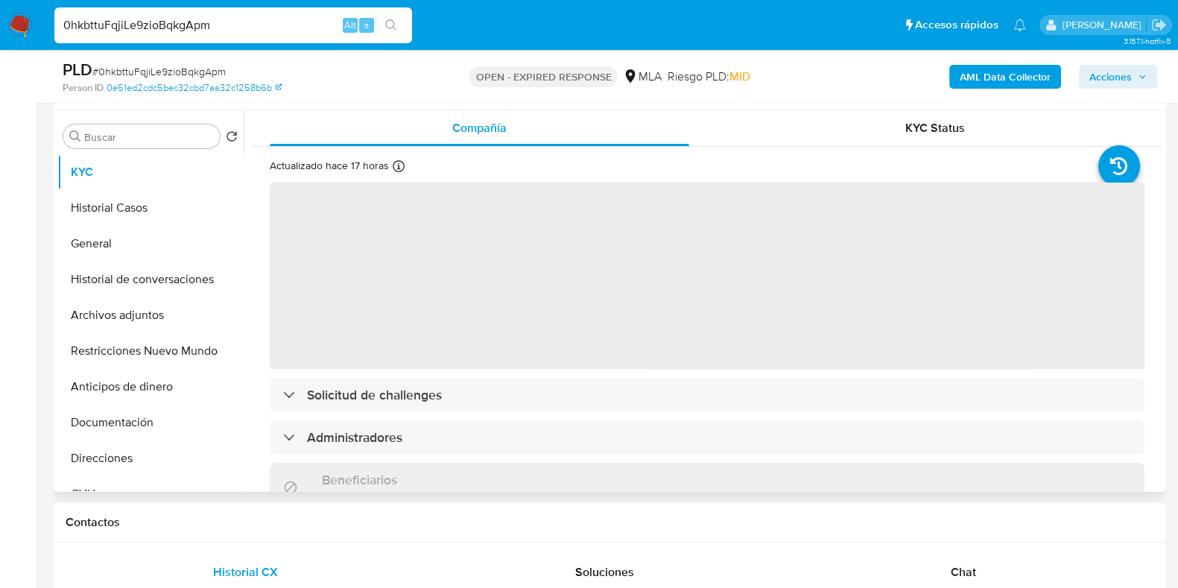
scroll to position [279, 0]
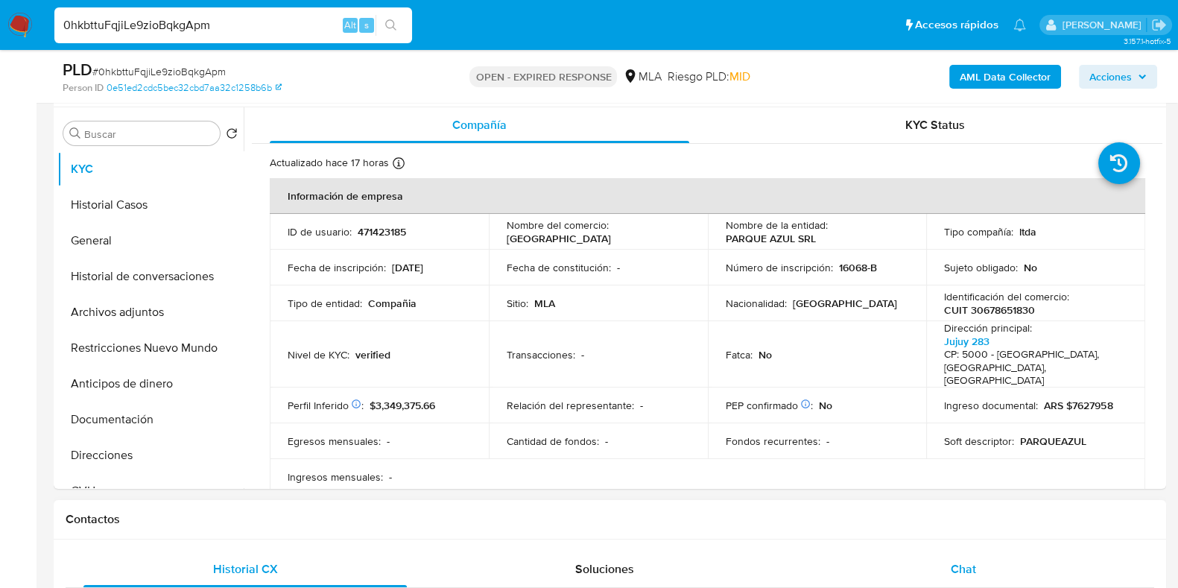
select select "10"
click at [985, 568] on div "Chat" at bounding box center [962, 569] width 323 height 36
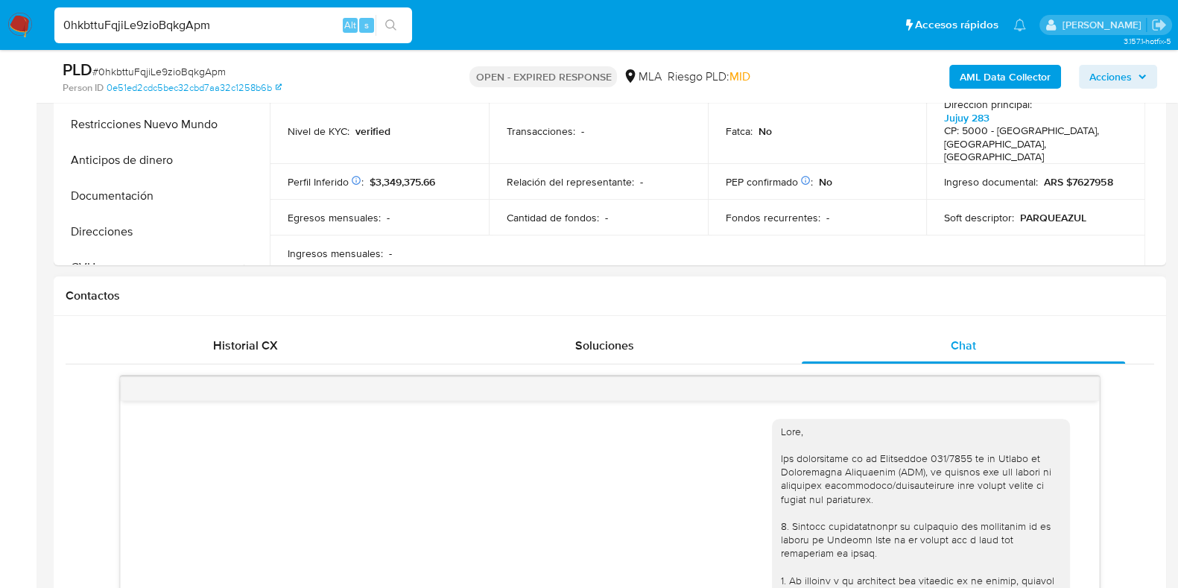
scroll to position [185, 0]
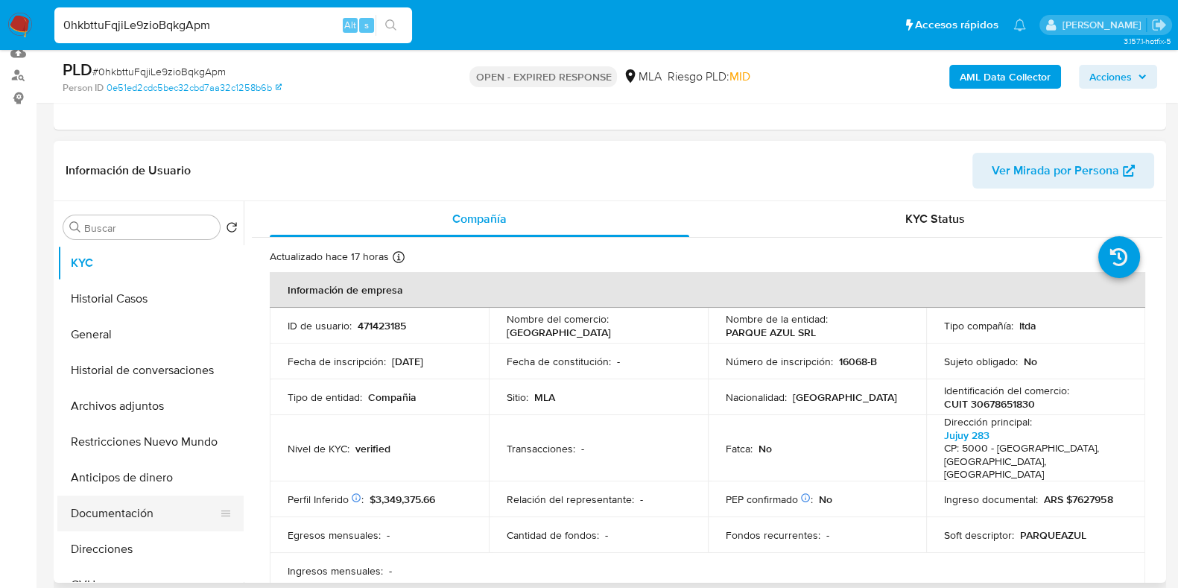
click at [132, 510] on button "Documentación" at bounding box center [144, 513] width 174 height 36
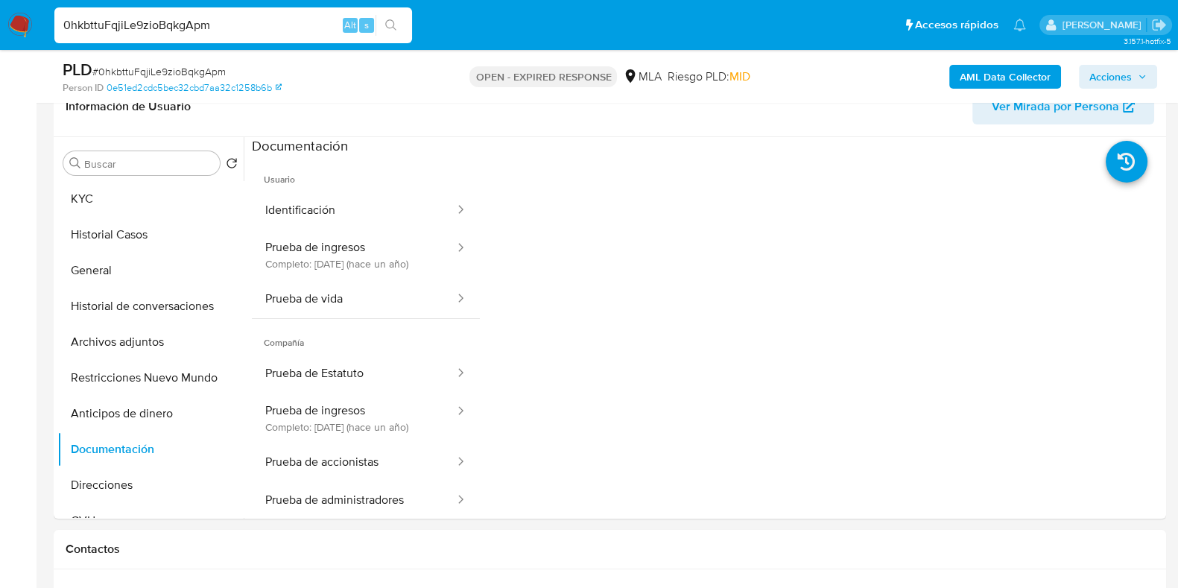
scroll to position [279, 0]
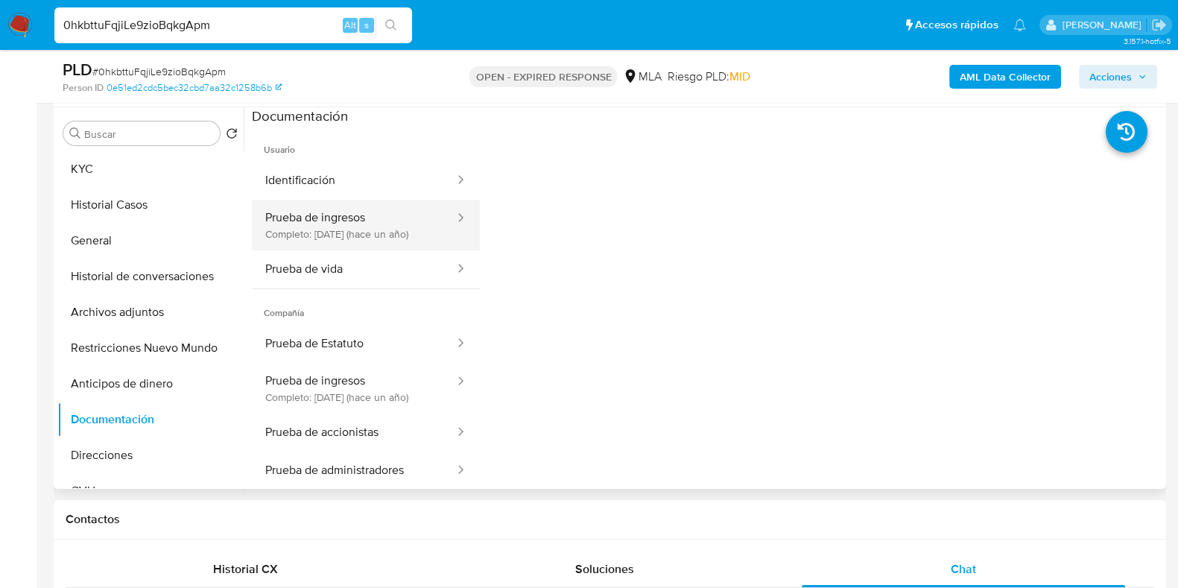
click at [314, 211] on button "Prueba de ingresos Completo: 24/04/2024 (hace un año)" at bounding box center [354, 225] width 204 height 51
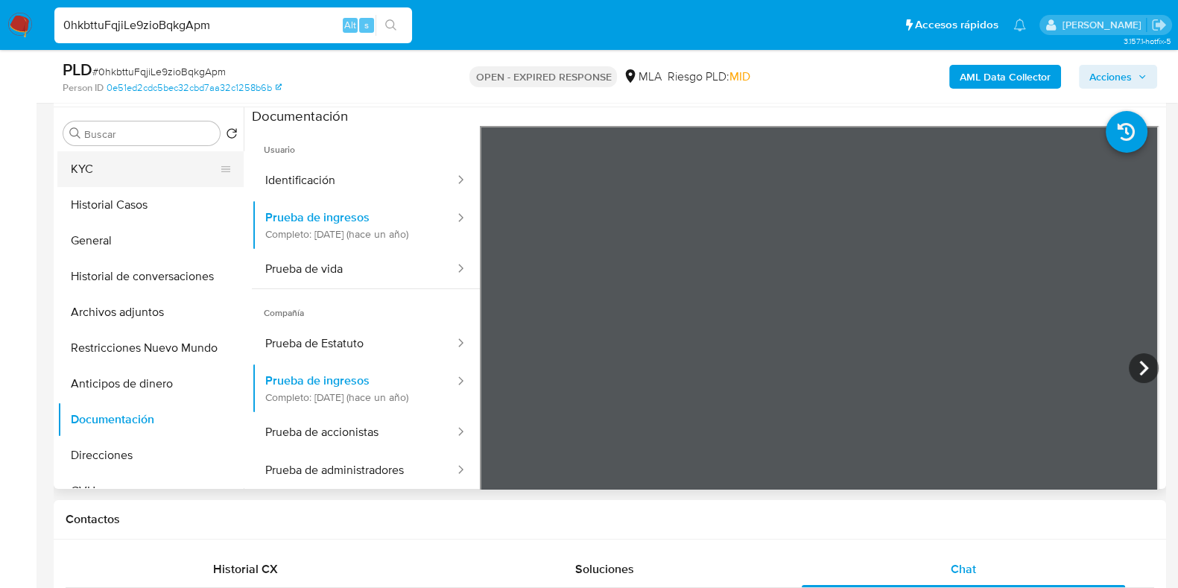
click at [101, 169] on button "KYC" at bounding box center [144, 169] width 174 height 36
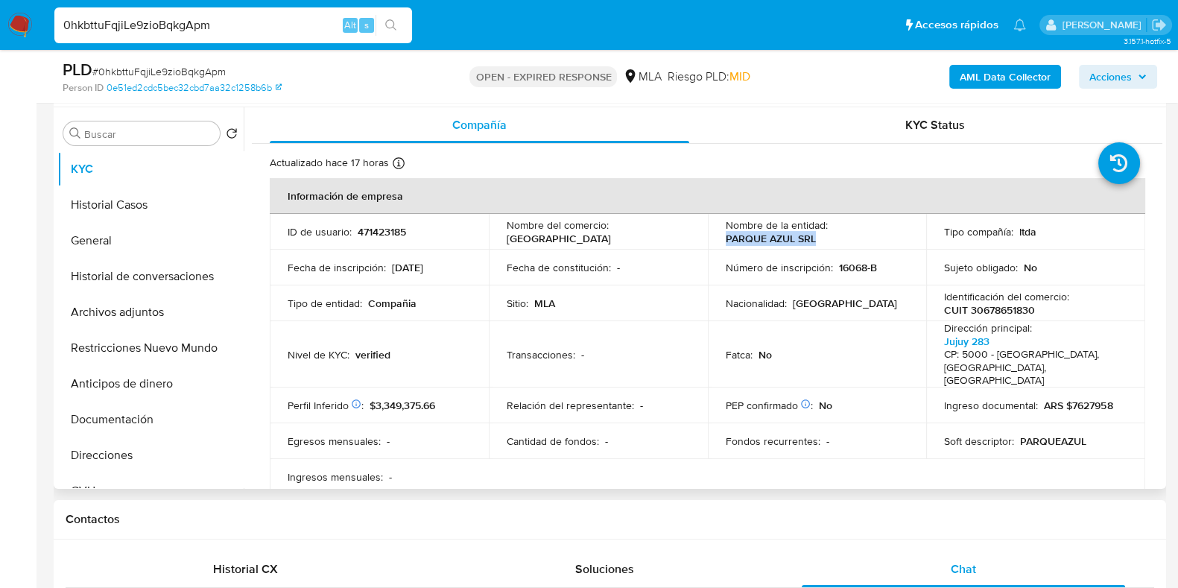
drag, startPoint x: 827, startPoint y: 242, endPoint x: 720, endPoint y: 244, distance: 107.3
click at [720, 244] on td "Nombre de la entidad : PARQUE AZUL SRL" at bounding box center [817, 232] width 219 height 36
copy p "PARQUE AZUL SRL"
click at [369, 239] on td "ID de usuario : 471423185" at bounding box center [379, 232] width 219 height 36
click at [375, 234] on p "471423185" at bounding box center [382, 231] width 48 height 13
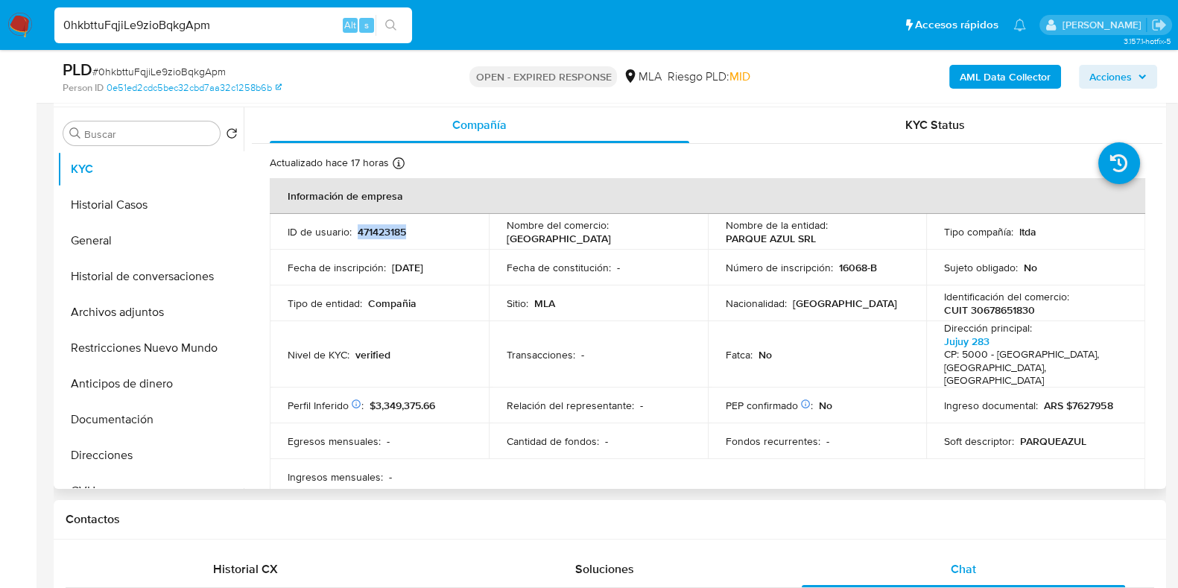
click at [375, 234] on p "471423185" at bounding box center [382, 231] width 48 height 13
copy p "471423185"
click at [132, 425] on button "Documentación" at bounding box center [144, 419] width 174 height 36
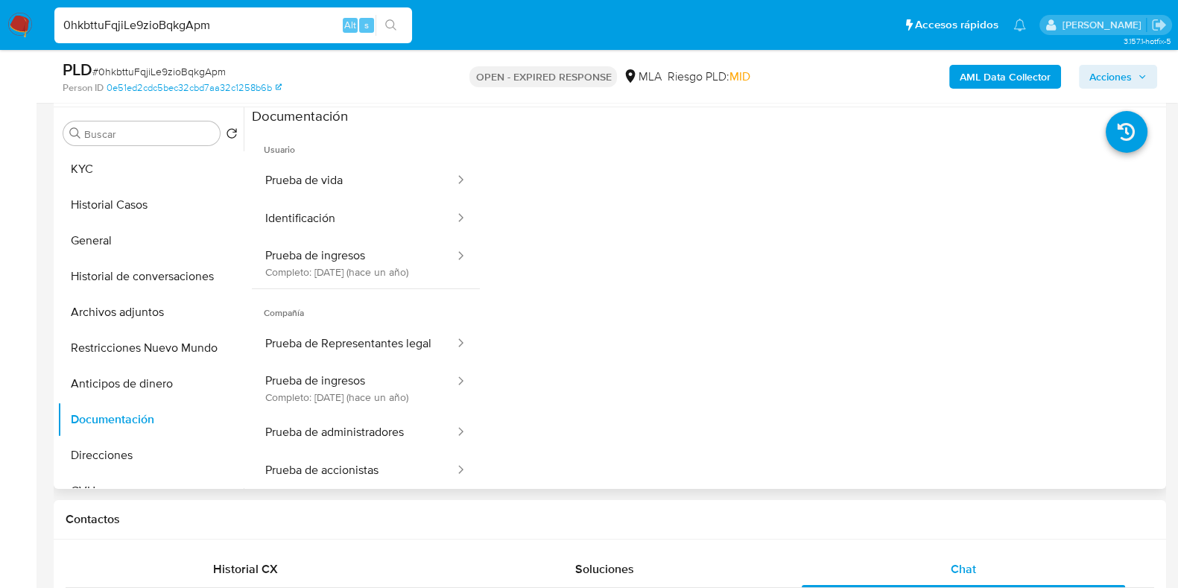
scroll to position [11, 0]
click at [368, 413] on button "Prueba de ingresos Completo: 24/04/2024 (hace un año)" at bounding box center [354, 388] width 204 height 51
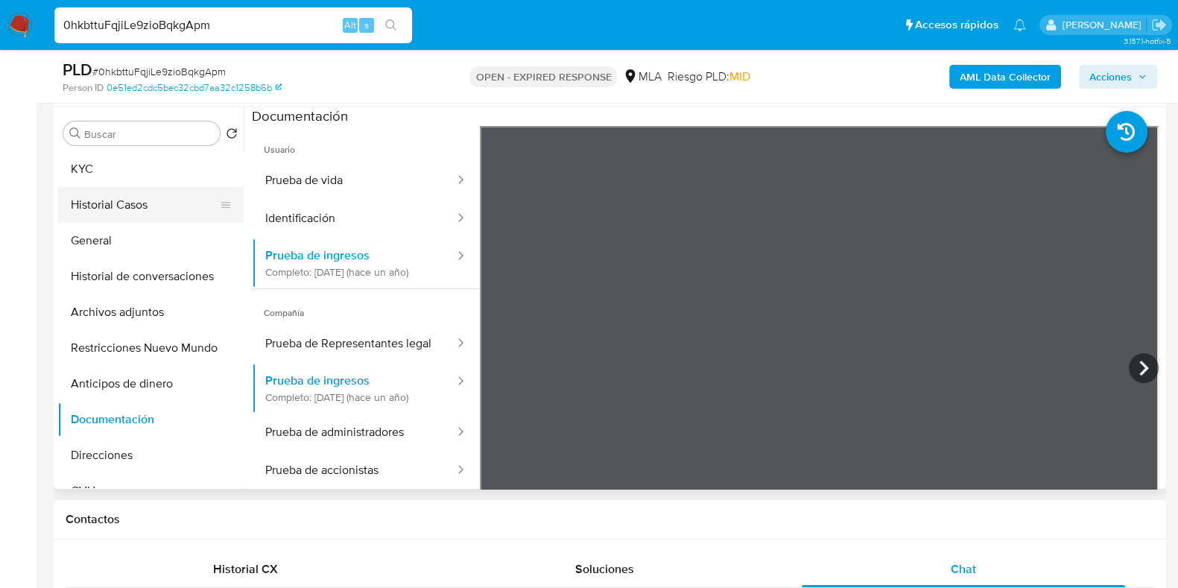
click at [150, 206] on button "Historial Casos" at bounding box center [144, 205] width 174 height 36
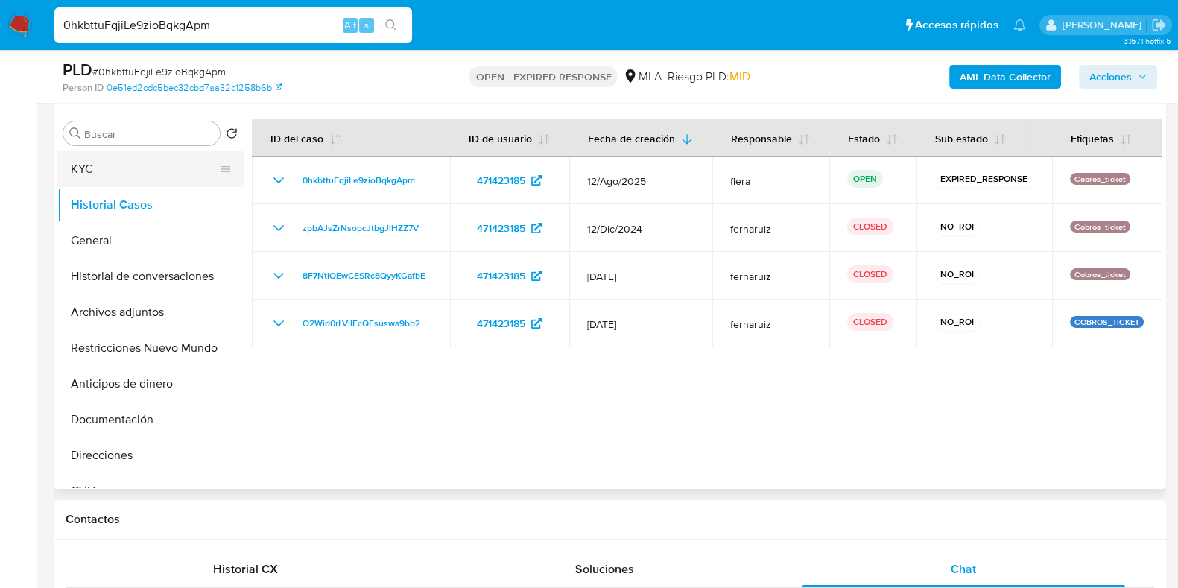
click at [119, 182] on button "KYC" at bounding box center [144, 169] width 174 height 36
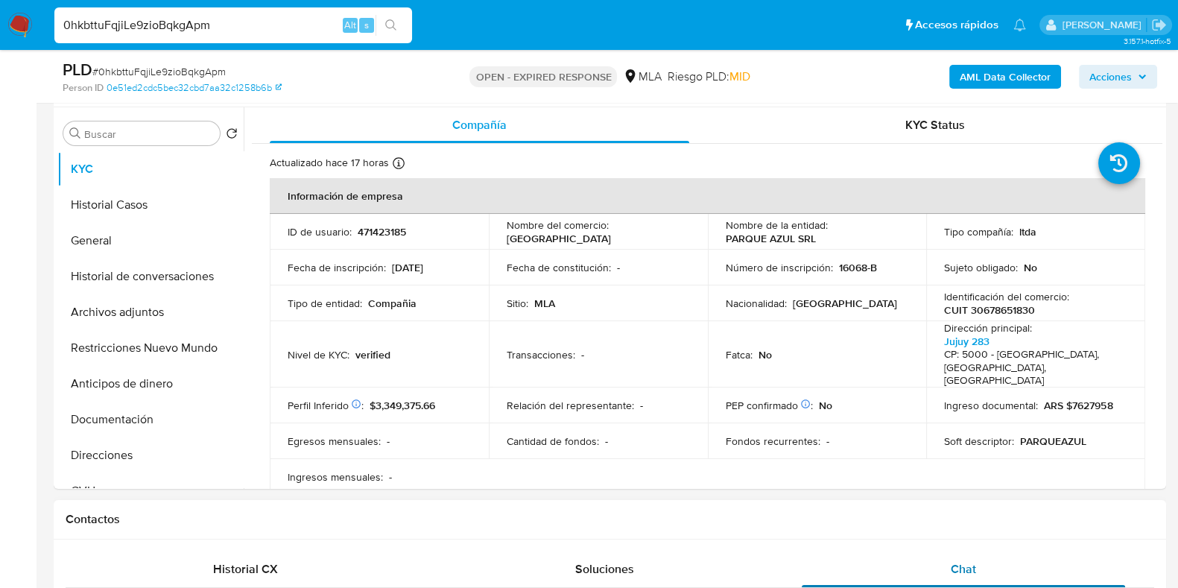
click at [964, 563] on span "Chat" at bounding box center [962, 568] width 25 height 17
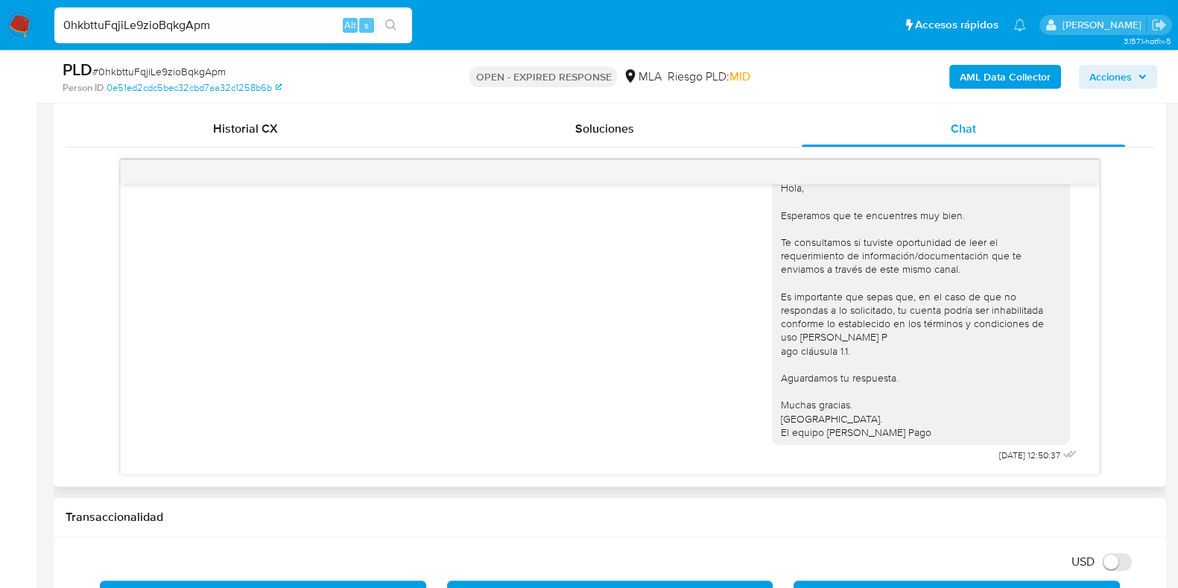
scroll to position [838, 0]
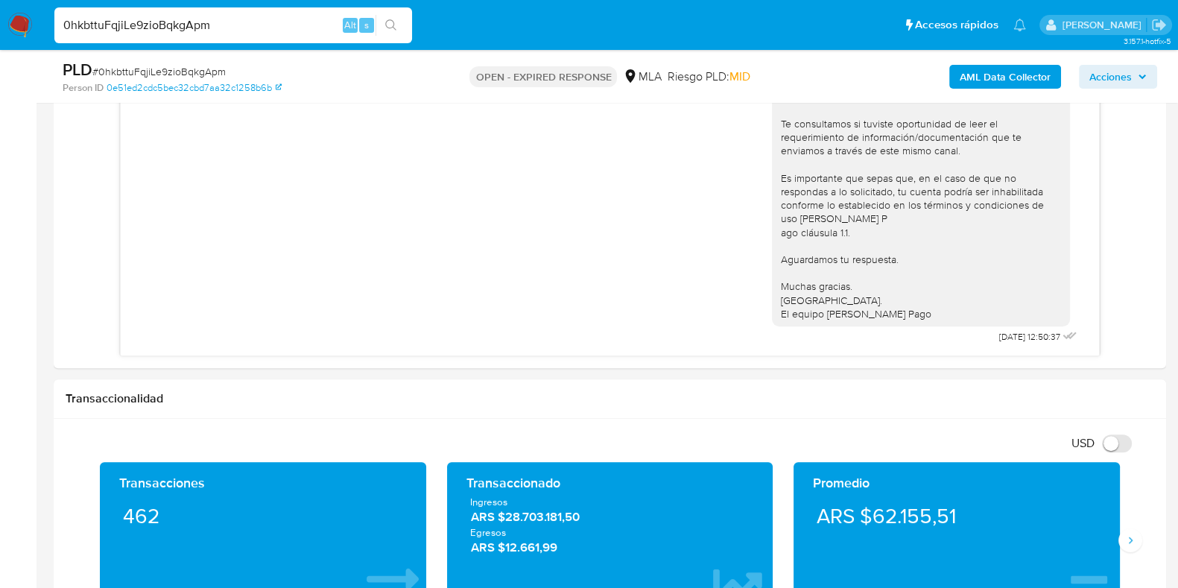
click at [160, 74] on span "# 0hkbttuFqjiLe9zioBqkgApm" at bounding box center [158, 71] width 133 height 15
copy span "0hkbttuFqjiLe9zioBqkgApm"
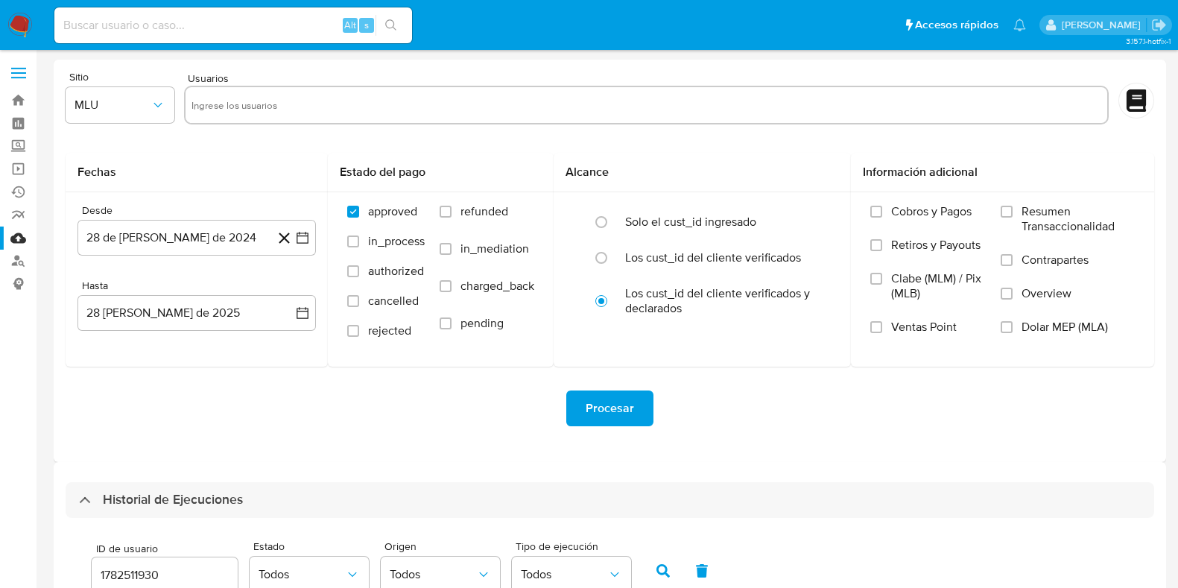
select select "10"
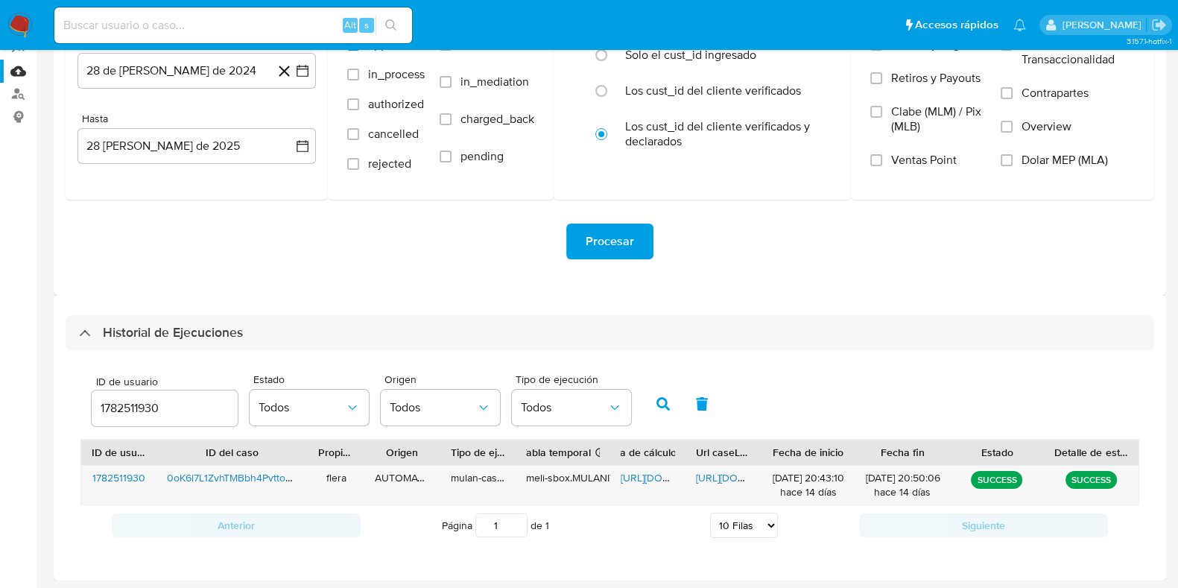
click at [152, 410] on input "1782511930" at bounding box center [165, 408] width 146 height 19
click at [150, 410] on input "1782511930" at bounding box center [165, 408] width 146 height 19
click at [129, 410] on input "1782511930" at bounding box center [165, 408] width 146 height 19
type input "471423185"
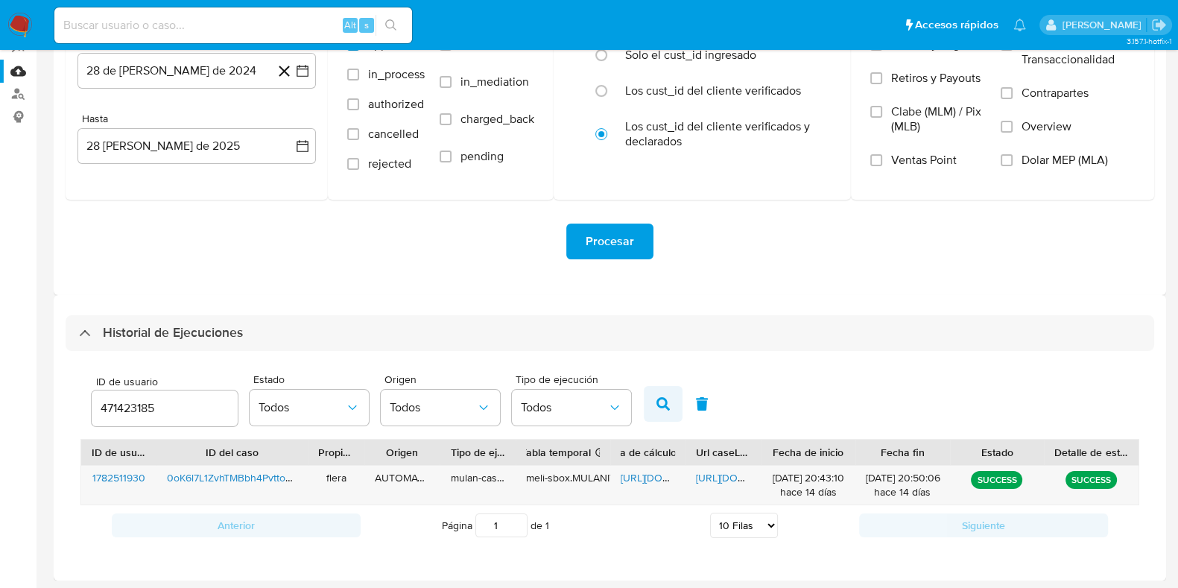
click at [659, 404] on icon "button" at bounding box center [662, 403] width 13 height 13
click at [644, 473] on span "[URL][DOMAIN_NAME]" at bounding box center [671, 477] width 103 height 15
click at [717, 474] on span "[URL][DOMAIN_NAME]" at bounding box center [747, 477] width 103 height 15
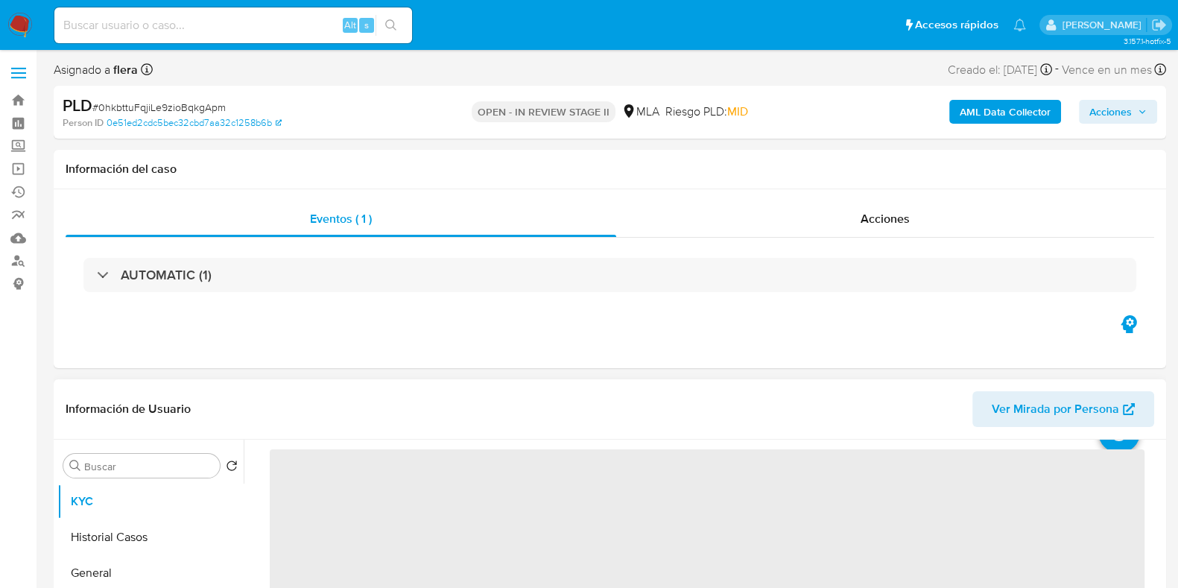
scroll to position [92, 0]
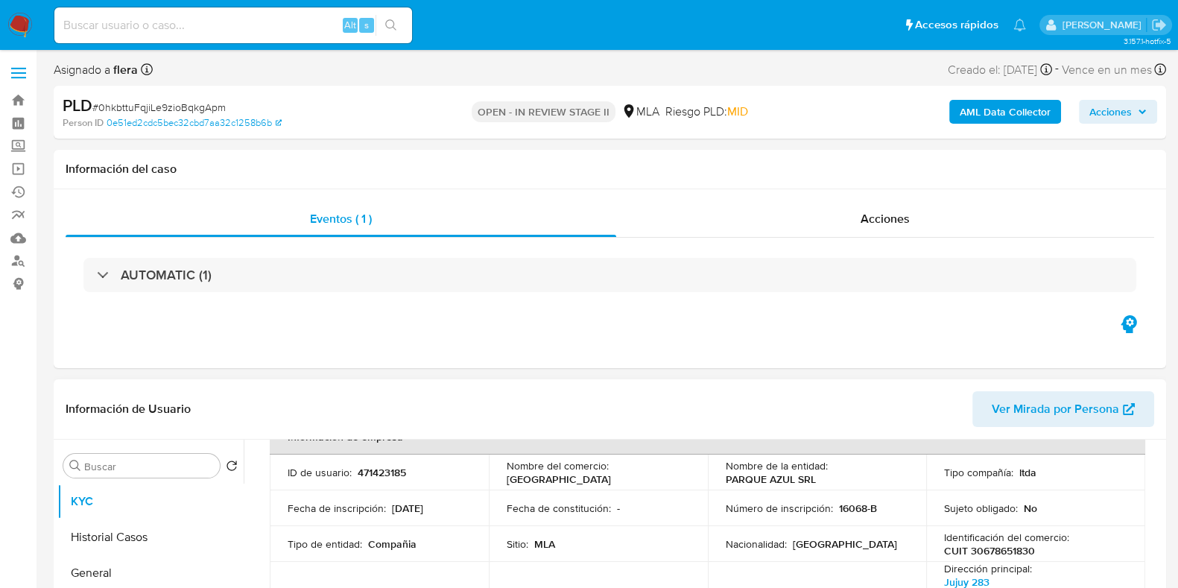
select select "10"
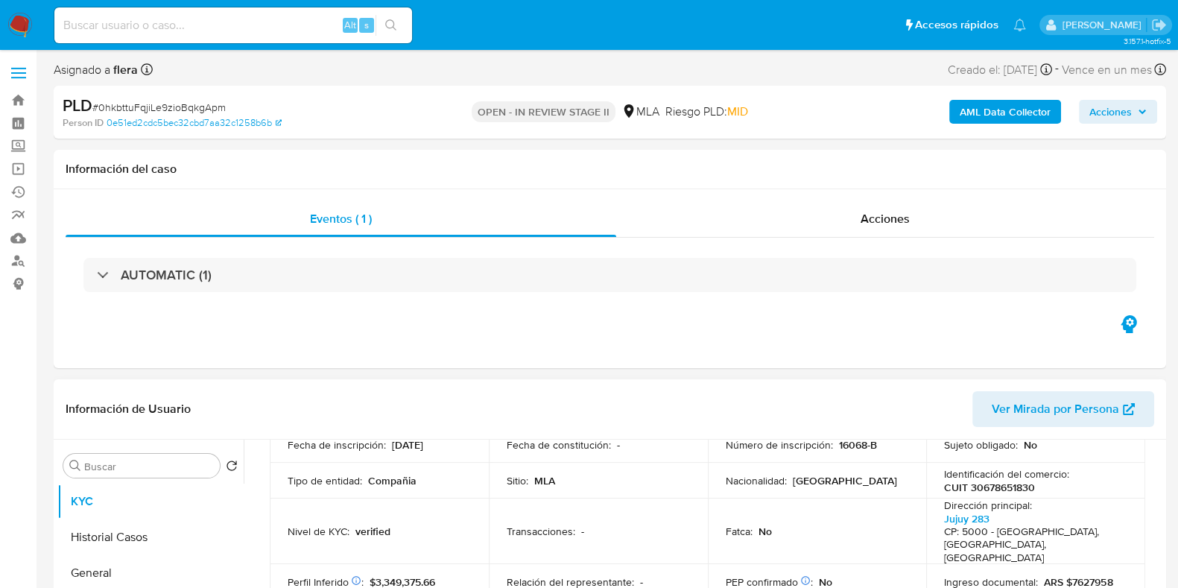
scroll to position [185, 0]
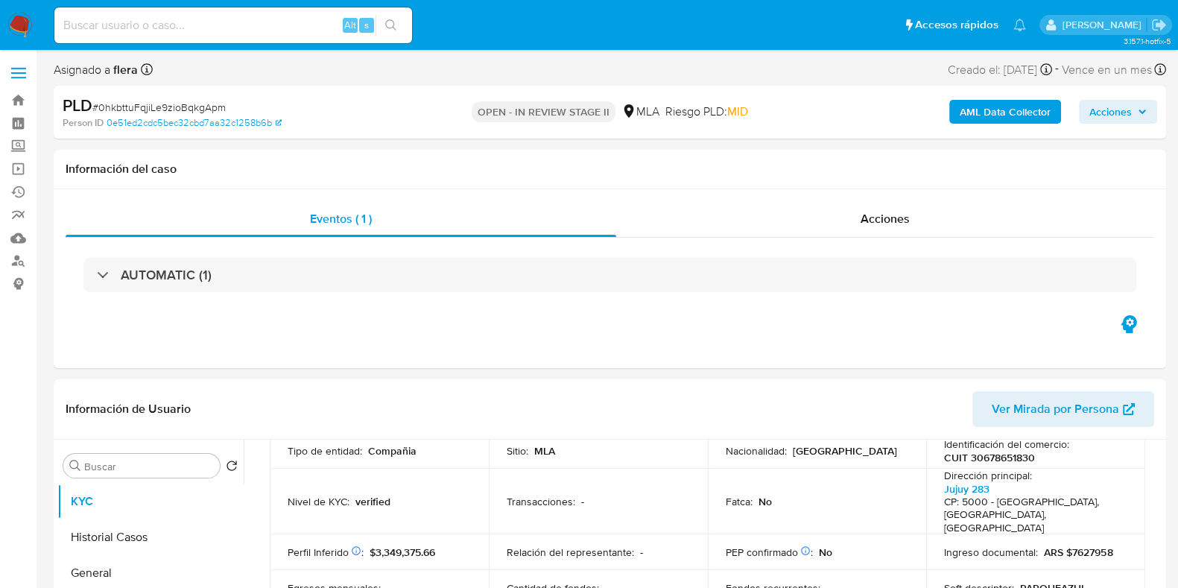
click at [1003, 460] on p "CUIT 30678651830" at bounding box center [989, 457] width 91 height 13
copy p "30678651830"
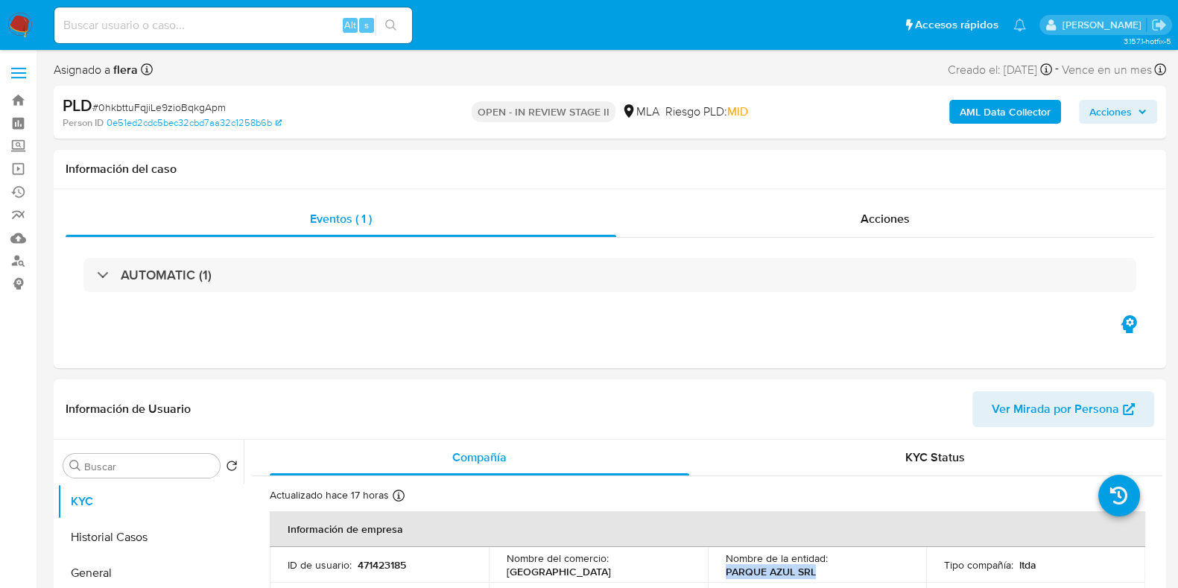
drag, startPoint x: 817, startPoint y: 576, endPoint x: 723, endPoint y: 573, distance: 94.6
click at [726, 573] on div "Nombre de la entidad : PARQUE AZUL SRL" at bounding box center [817, 564] width 183 height 27
copy p "PARQUE AZUL SRL"
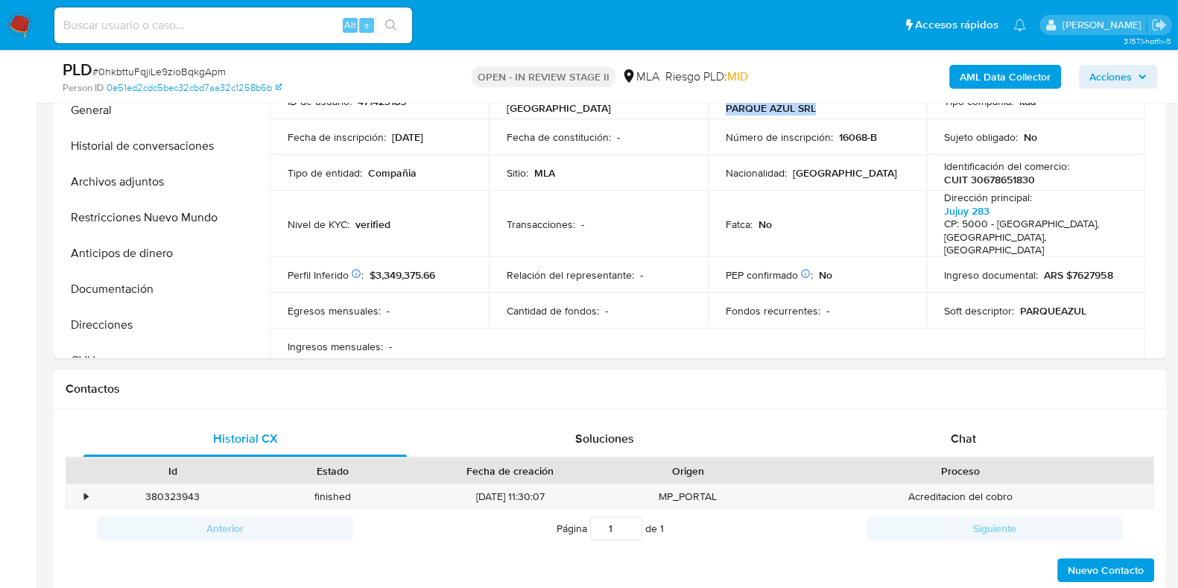
scroll to position [301, 0]
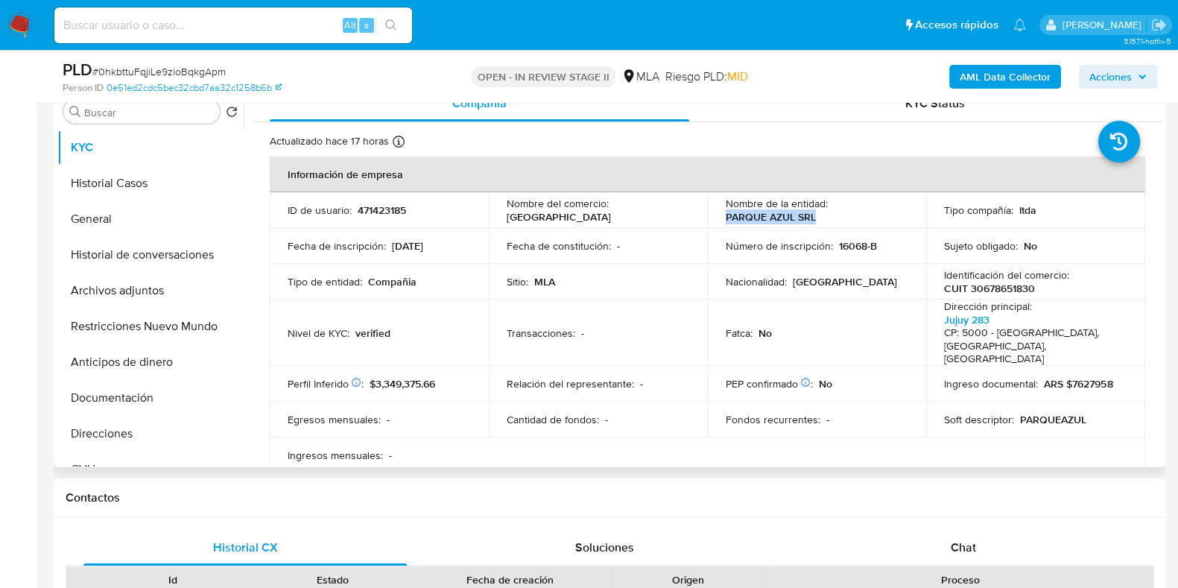
copy p "PARQUE AZUL SRL"
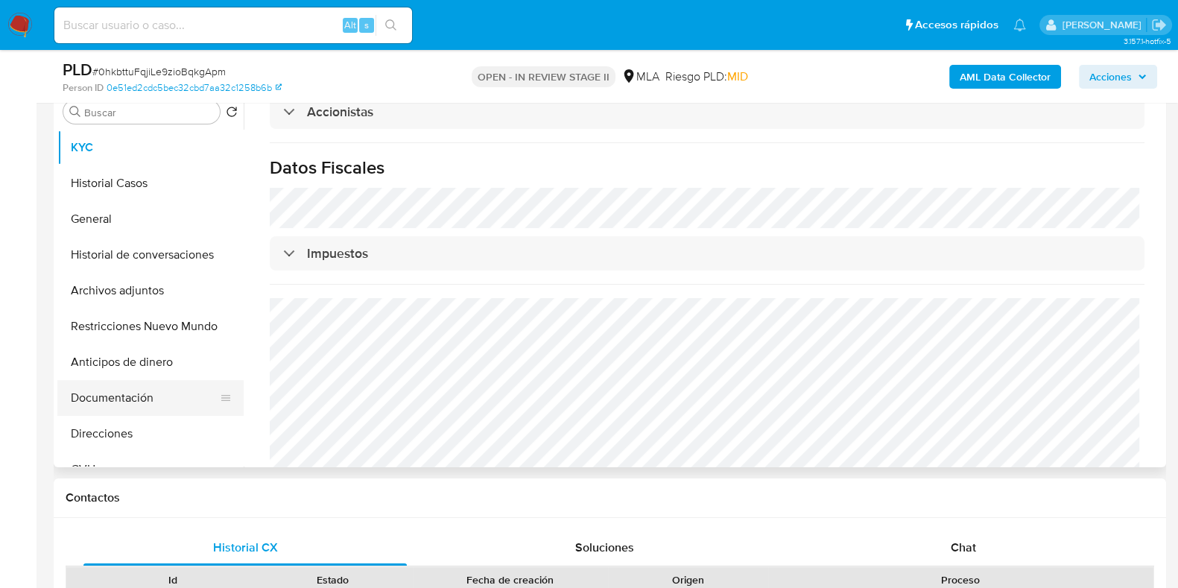
click at [107, 396] on button "Documentación" at bounding box center [144, 398] width 174 height 36
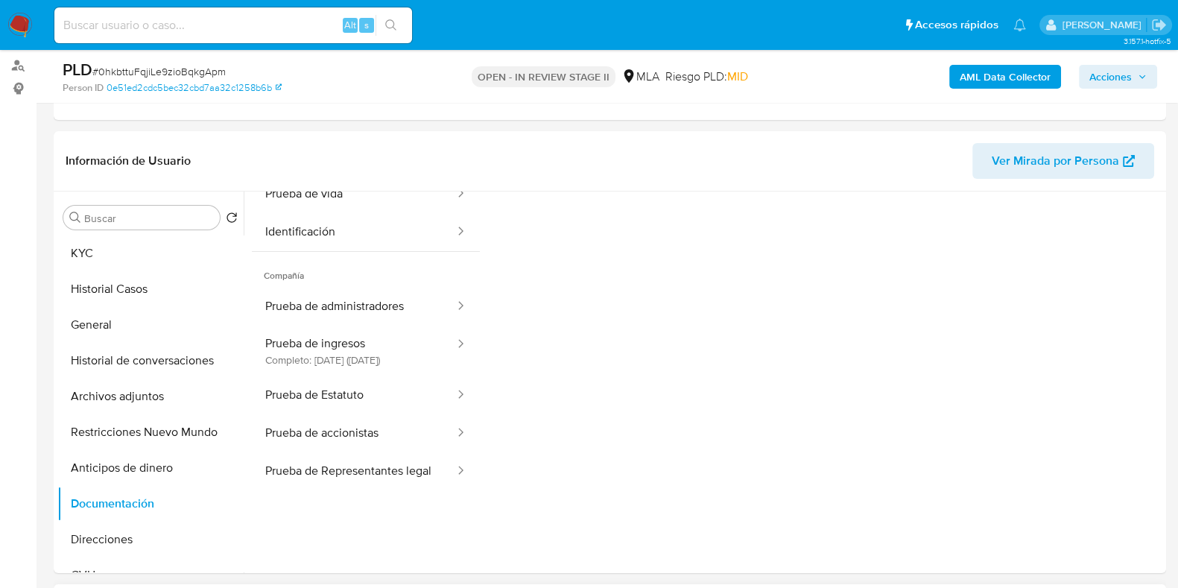
scroll to position [115, 0]
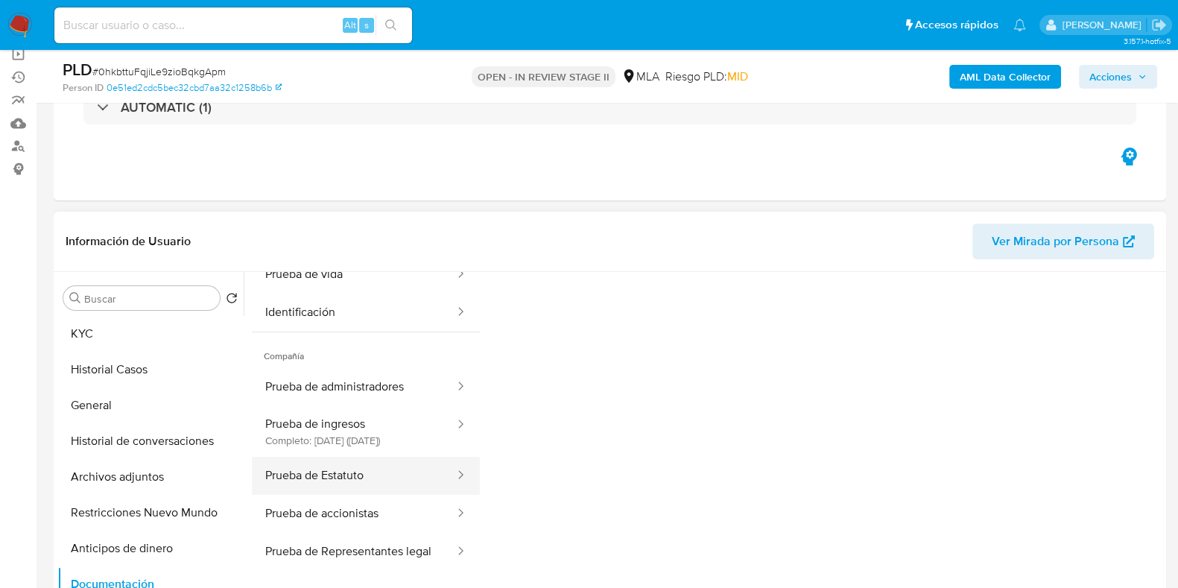
click at [346, 495] on button "Prueba de Estatuto" at bounding box center [354, 476] width 204 height 38
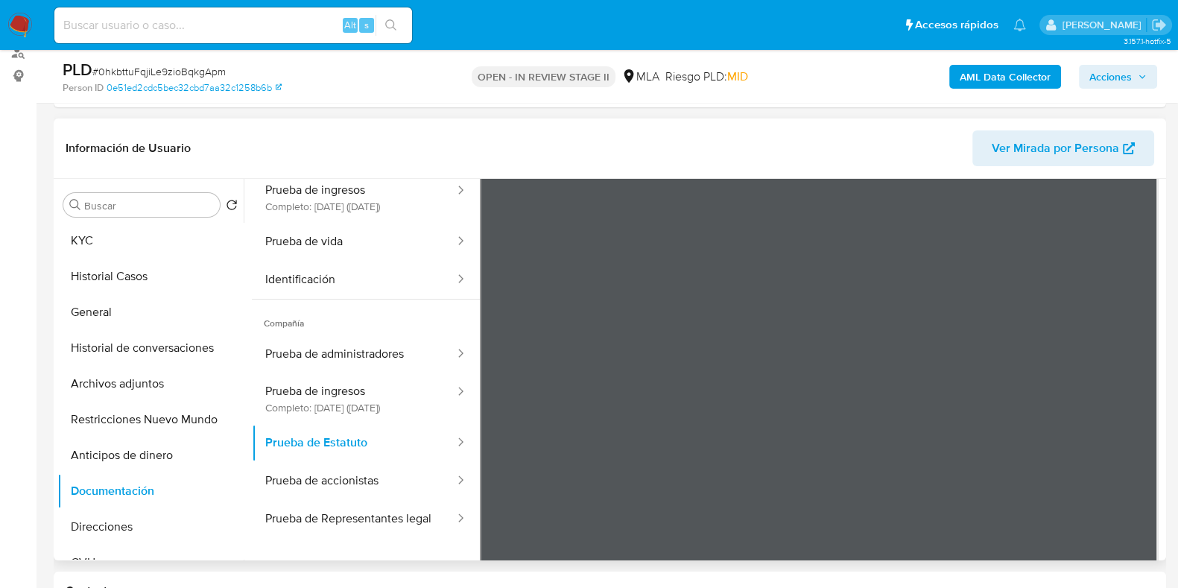
scroll to position [0, 0]
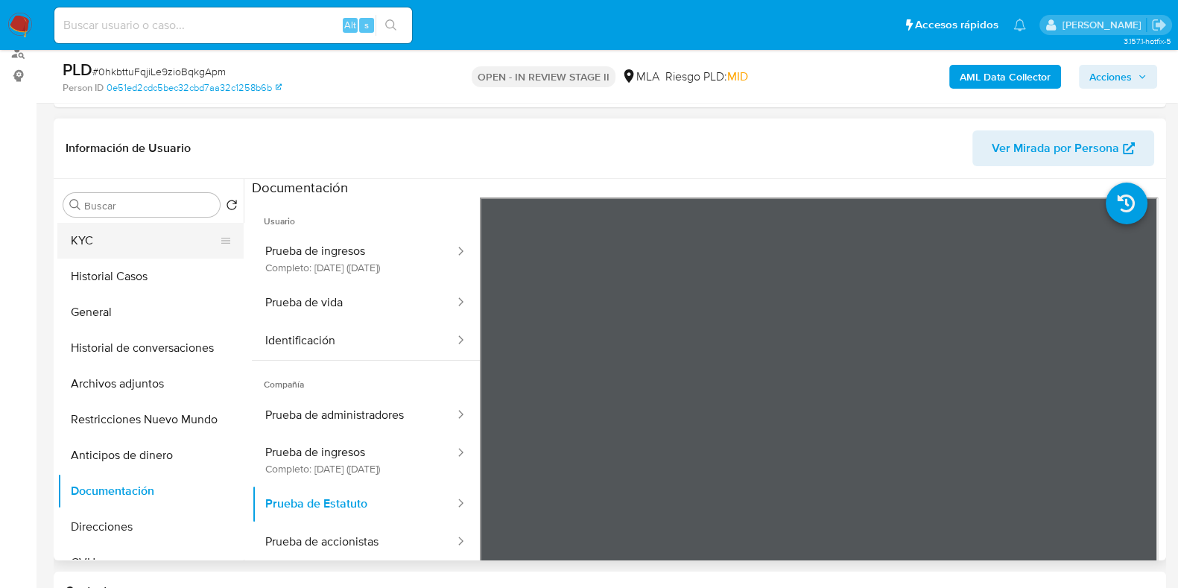
click at [131, 237] on button "KYC" at bounding box center [144, 241] width 174 height 36
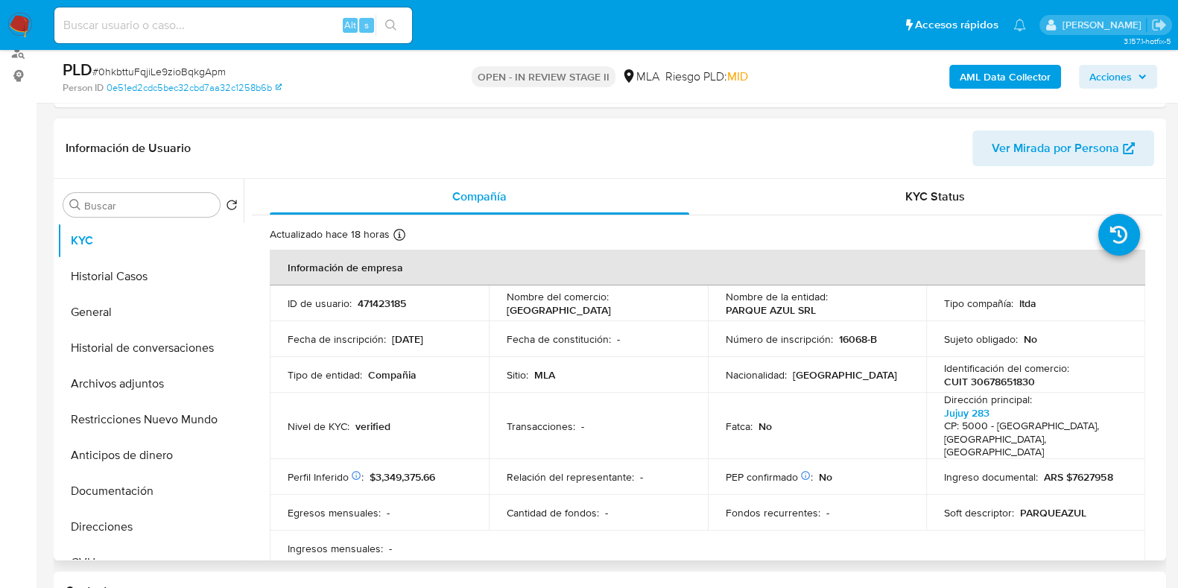
click at [997, 381] on p "CUIT 30678651830" at bounding box center [989, 381] width 91 height 13
copy p "30678651830"
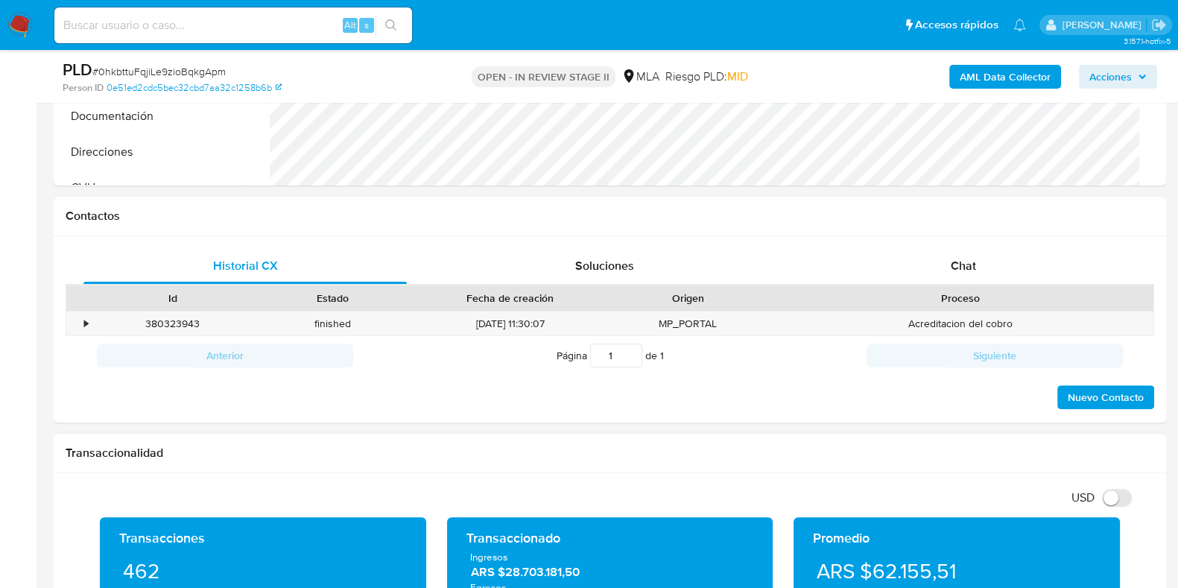
scroll to position [580, 0]
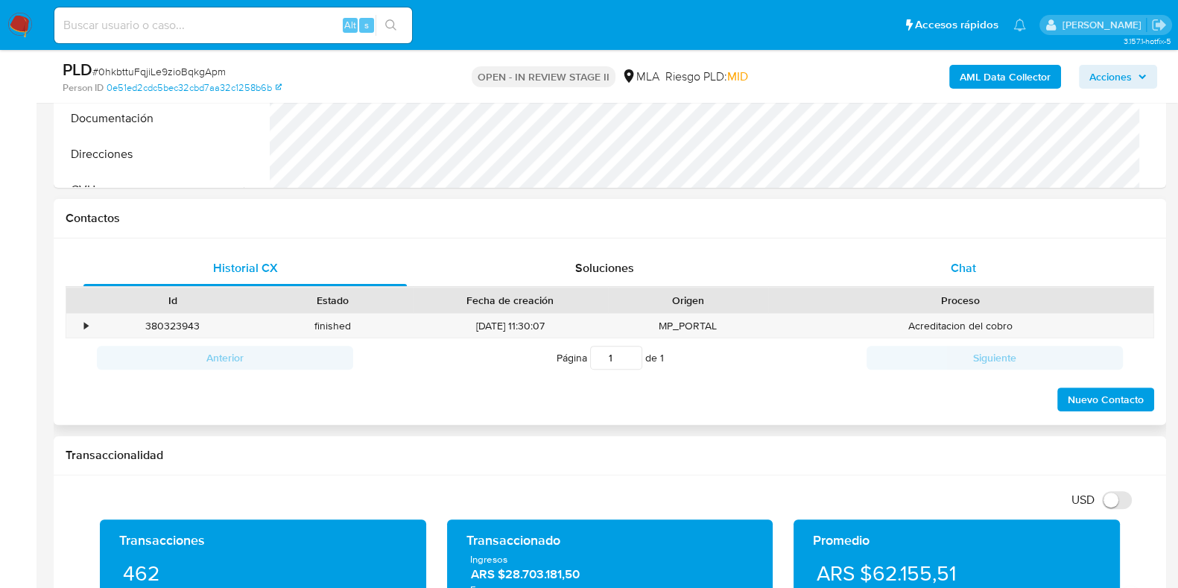
click at [957, 260] on span "Chat" at bounding box center [962, 267] width 25 height 17
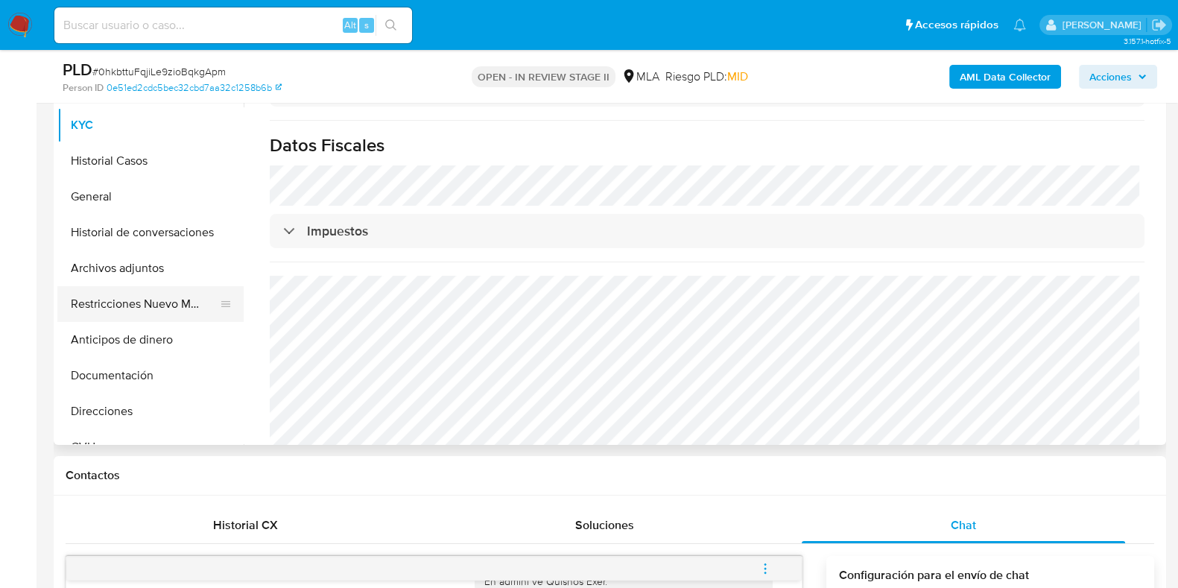
scroll to position [301, 0]
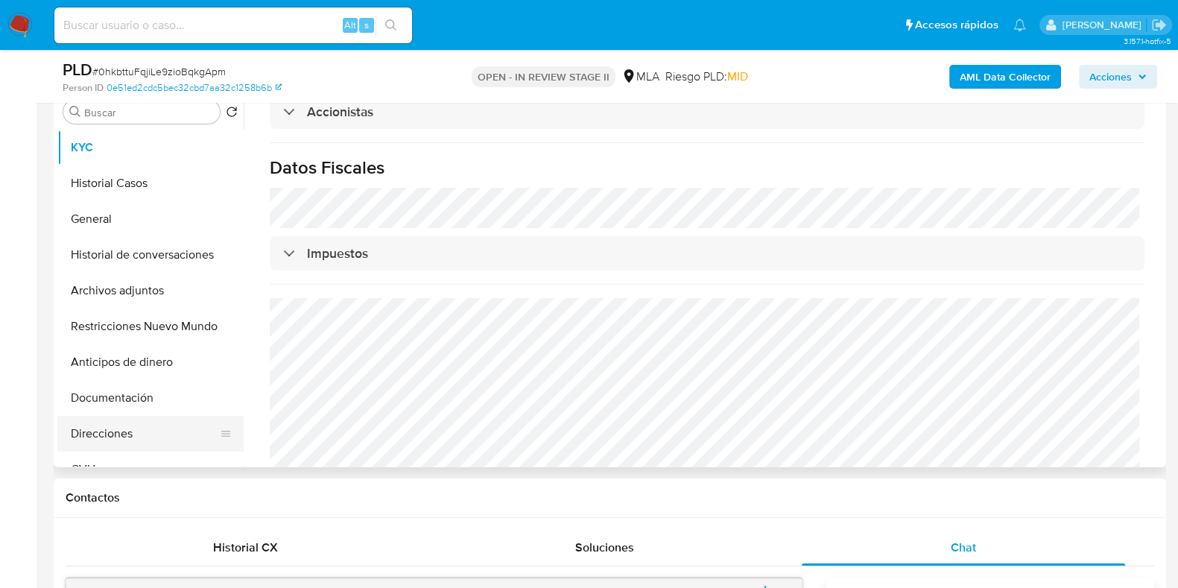
click at [136, 429] on button "Direcciones" at bounding box center [144, 434] width 174 height 36
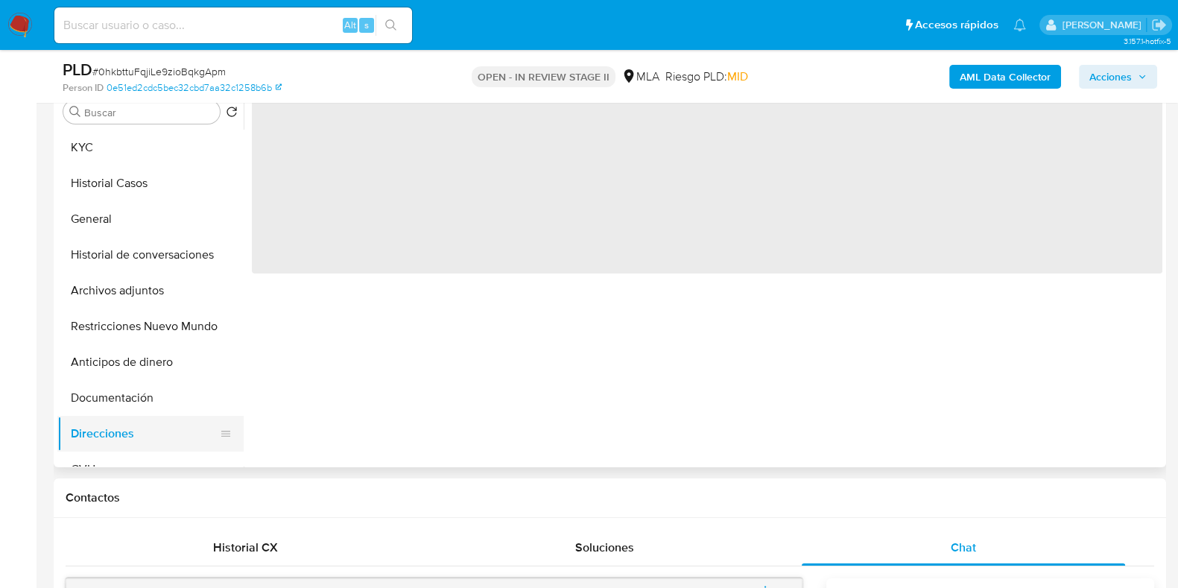
scroll to position [0, 0]
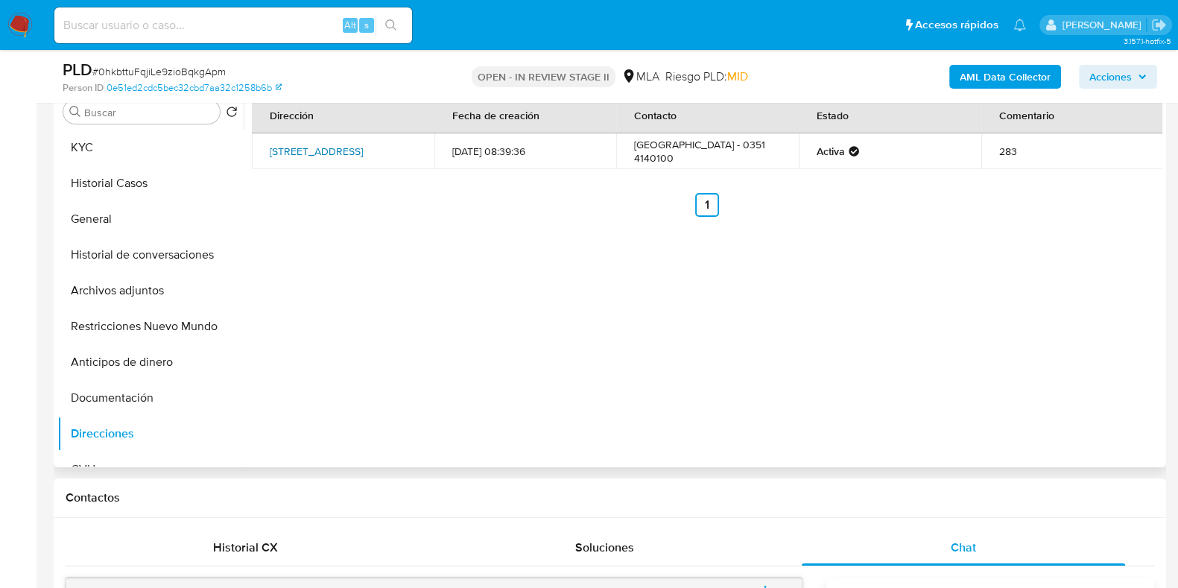
click at [335, 146] on link "Jujuy 283, Córdoba, Córdoba, 5000, Argentina 283" at bounding box center [316, 151] width 93 height 15
click at [141, 285] on button "Archivos adjuntos" at bounding box center [144, 291] width 174 height 36
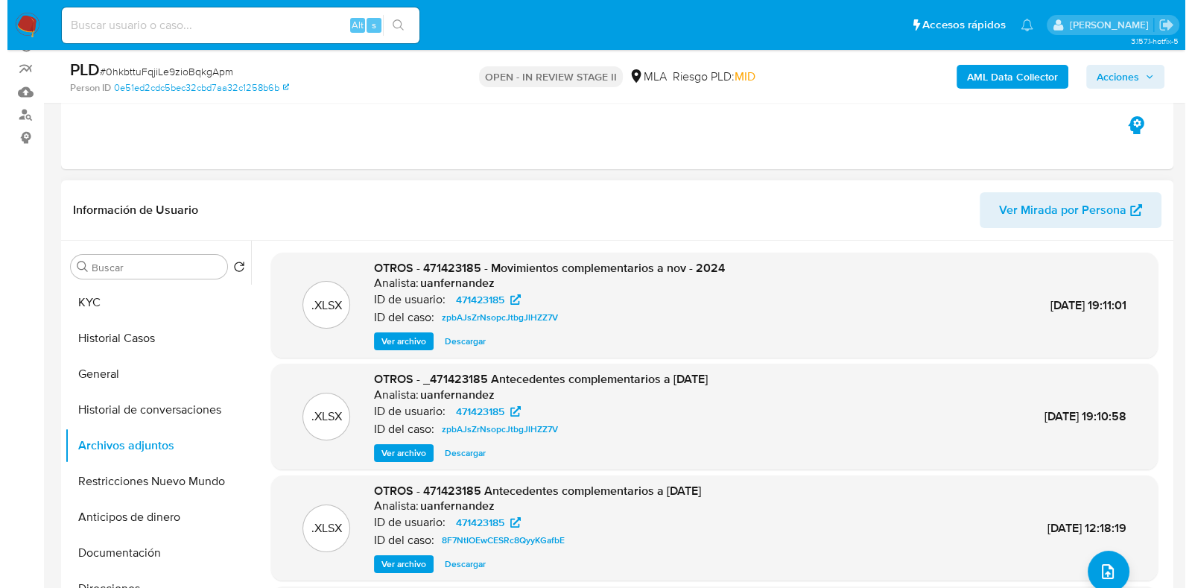
scroll to position [279, 0]
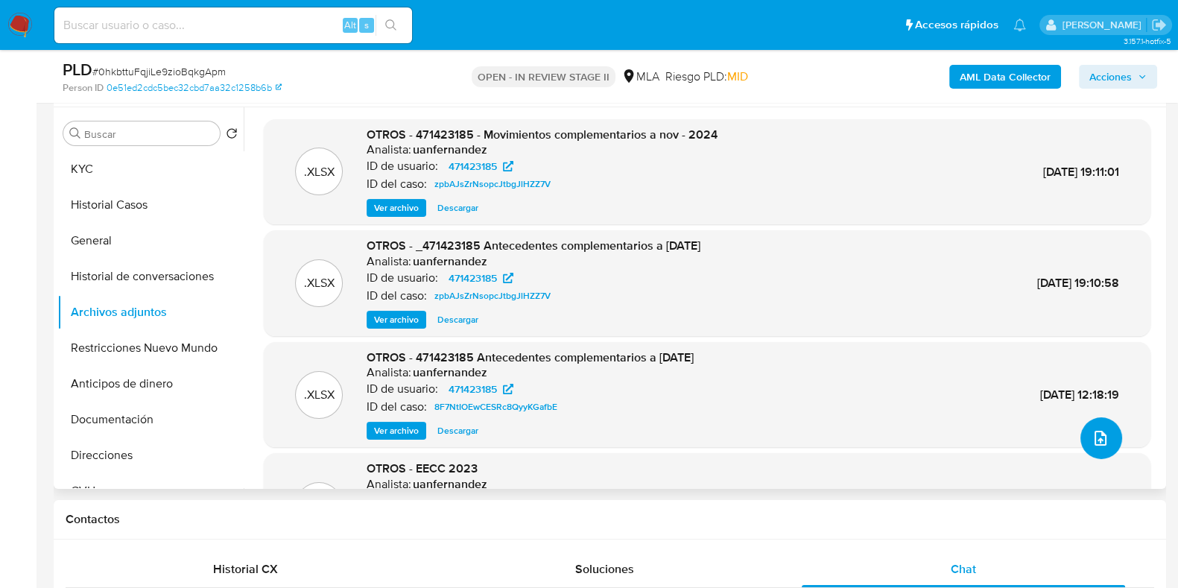
click at [1102, 442] on icon "upload-file" at bounding box center [1100, 438] width 18 height 18
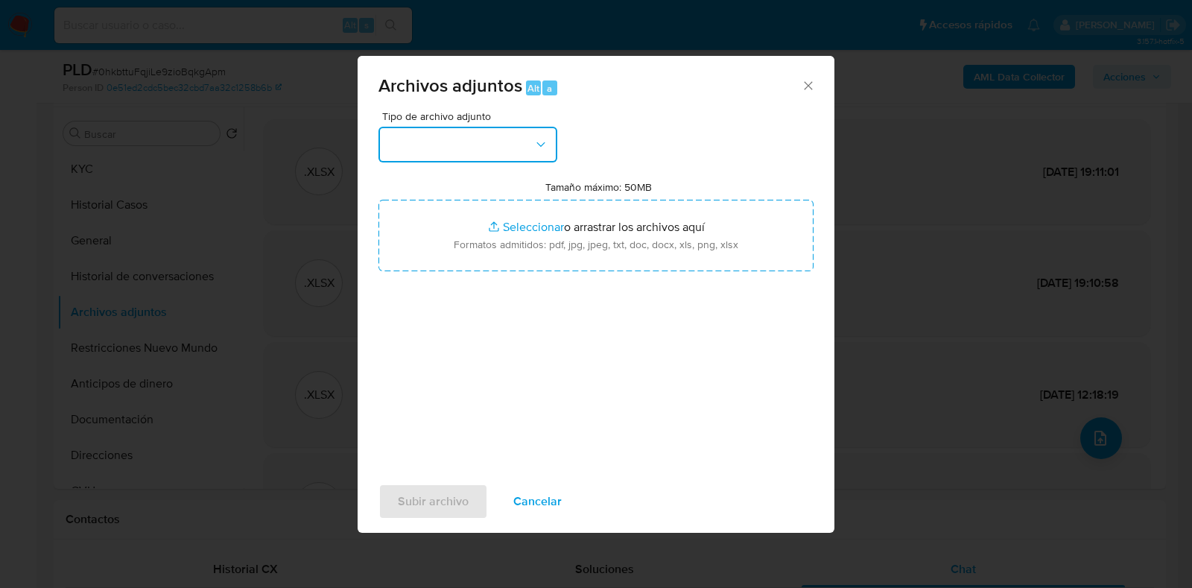
click at [447, 141] on button "button" at bounding box center [467, 145] width 179 height 36
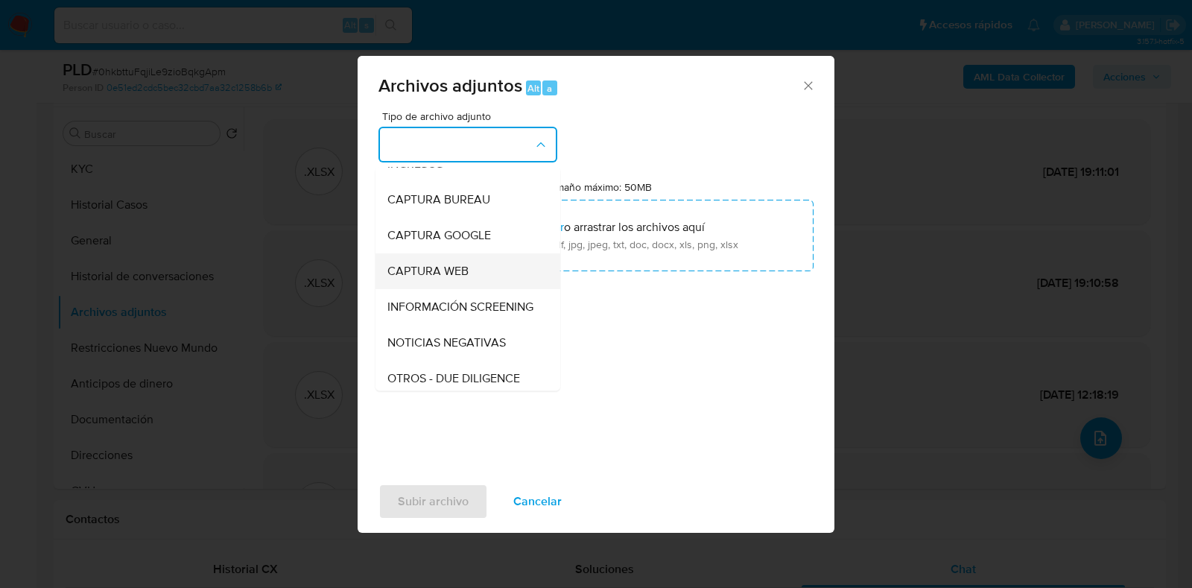
scroll to position [185, 0]
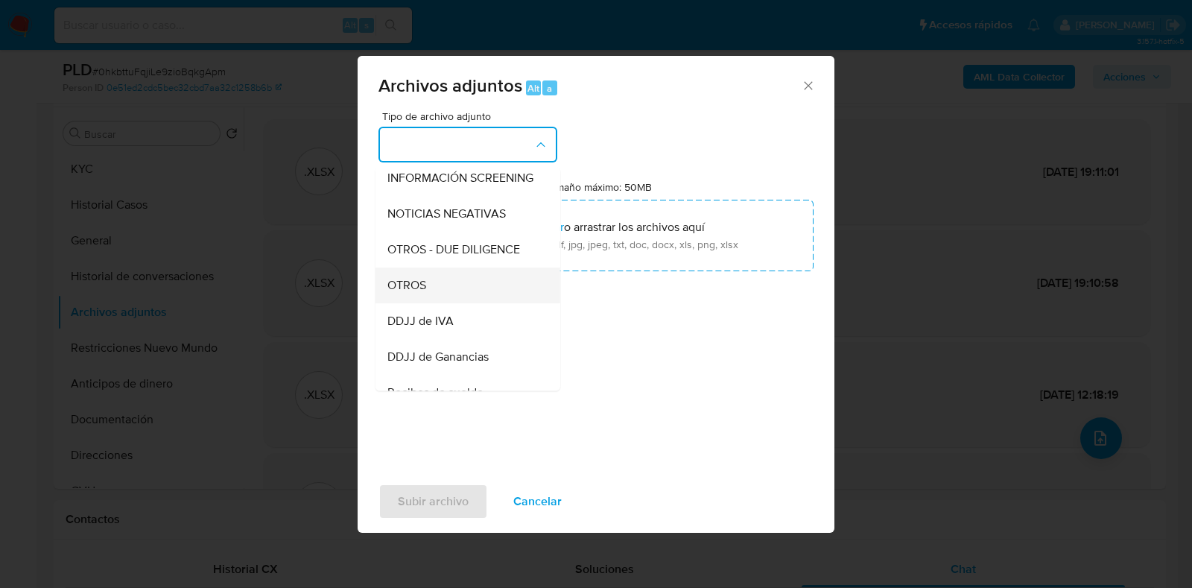
click at [455, 290] on div "OTROS" at bounding box center [463, 285] width 152 height 36
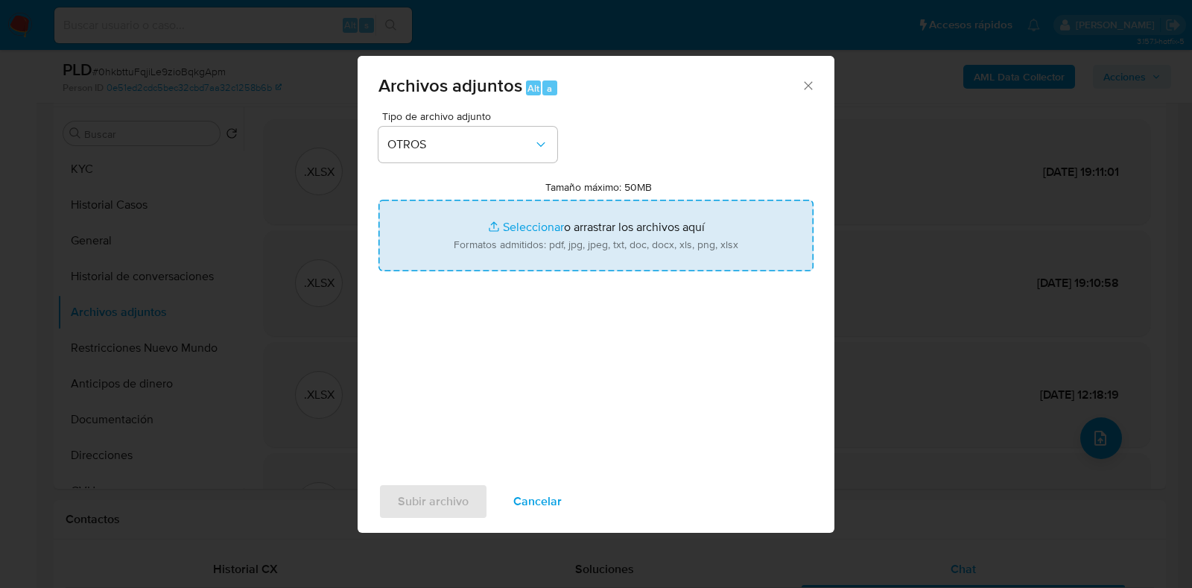
type input "C:\fakepath\Caselog 0hkbttuFqjiLe9zioBqkgApm_2025_08_18_15_23_09.docx"
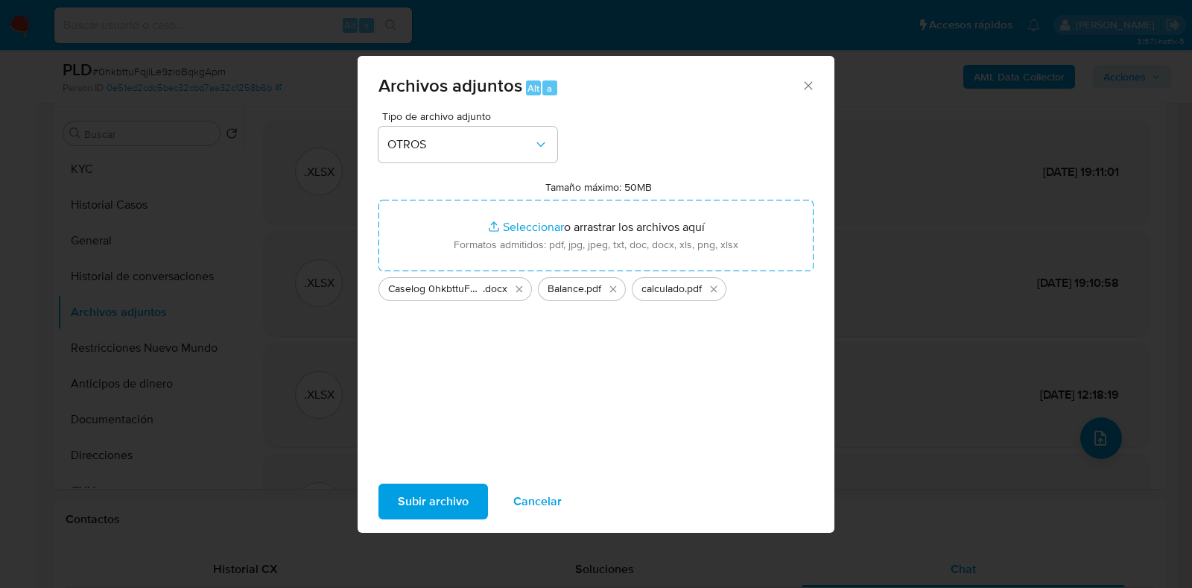
click at [437, 494] on span "Subir archivo" at bounding box center [433, 501] width 71 height 33
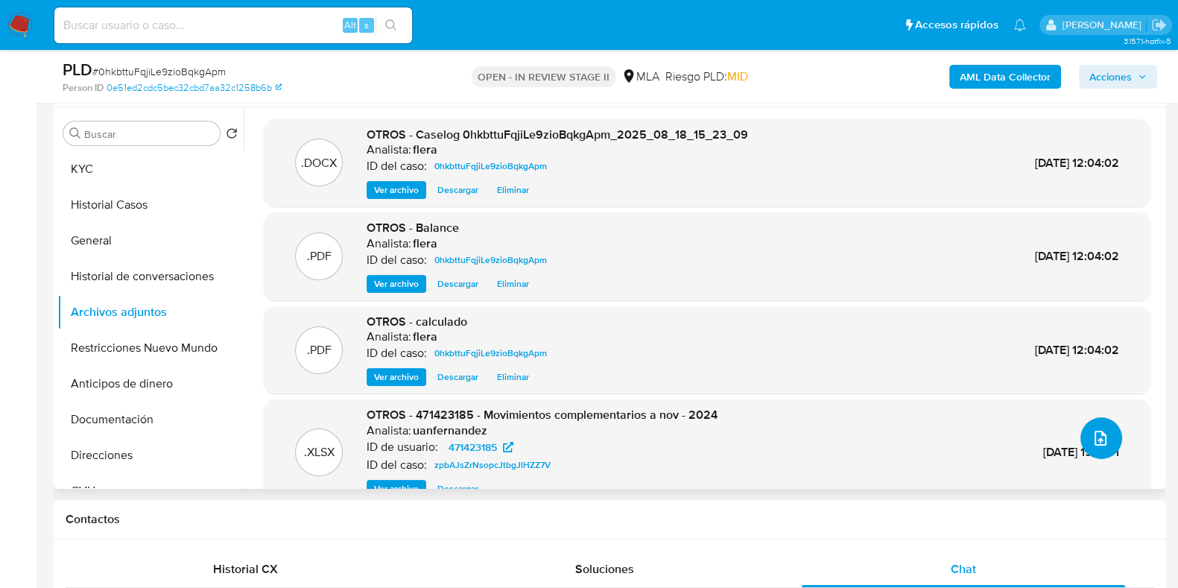
click at [1113, 445] on button "upload-file" at bounding box center [1101, 438] width 42 height 42
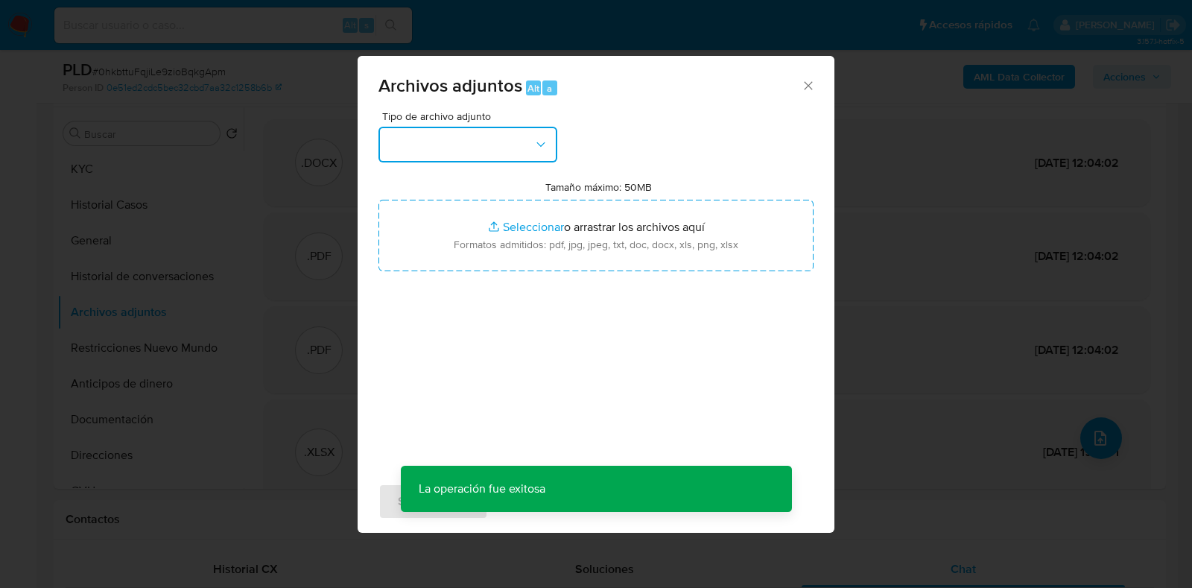
click at [498, 151] on button "button" at bounding box center [467, 145] width 179 height 36
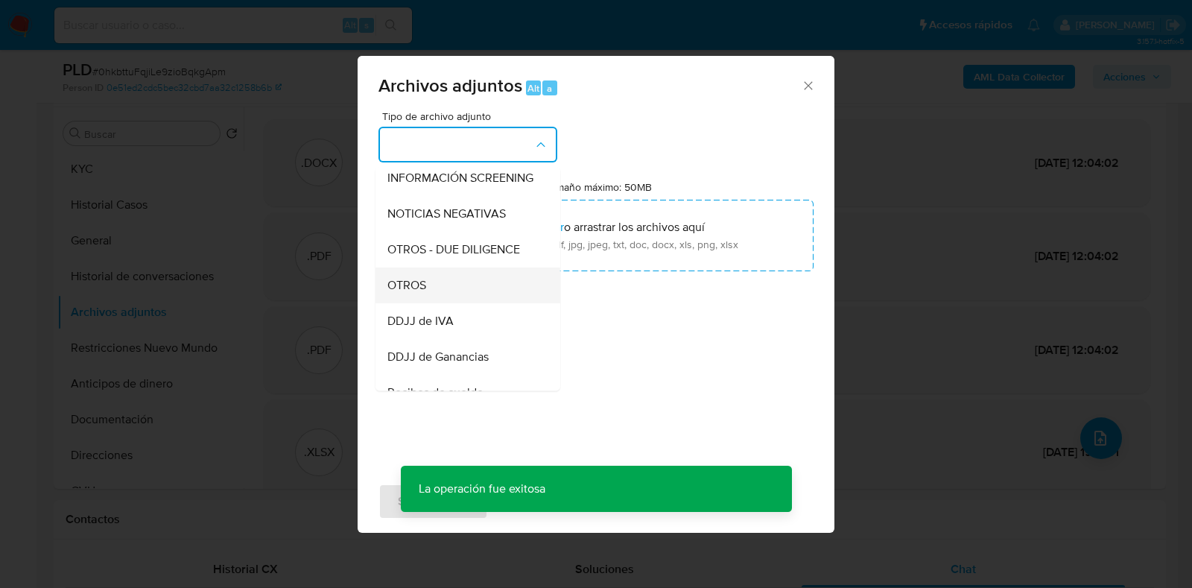
click at [451, 296] on div "OTROS" at bounding box center [463, 285] width 152 height 36
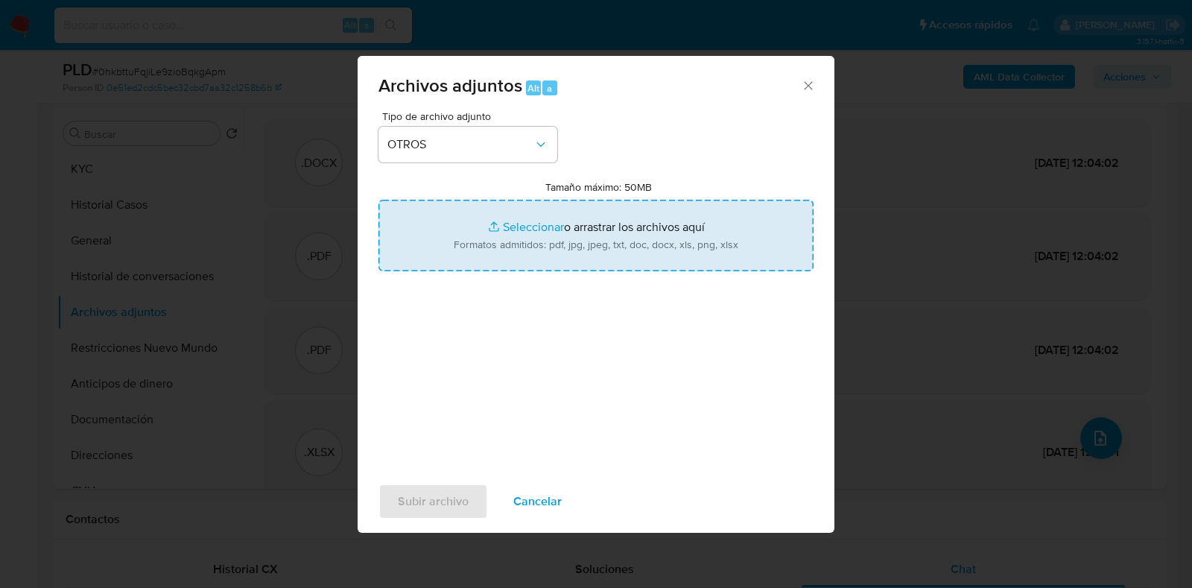
type input "C:\fakepath\NOSIS_Manager_InformeIndividual_30678651830_654930_20250901111649.p…"
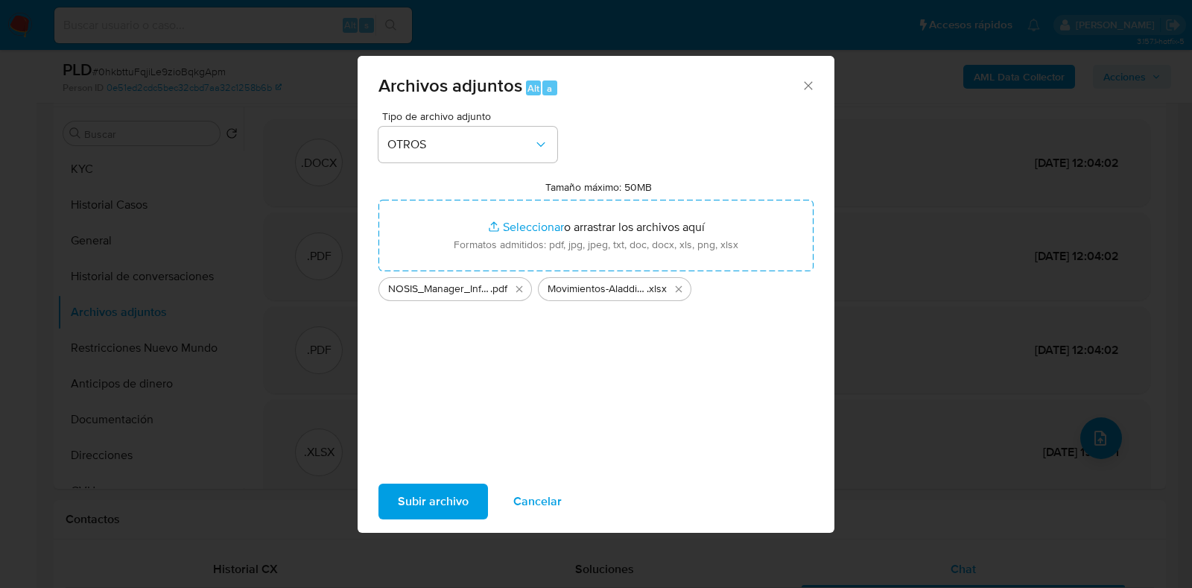
click at [430, 485] on span "Subir archivo" at bounding box center [433, 501] width 71 height 33
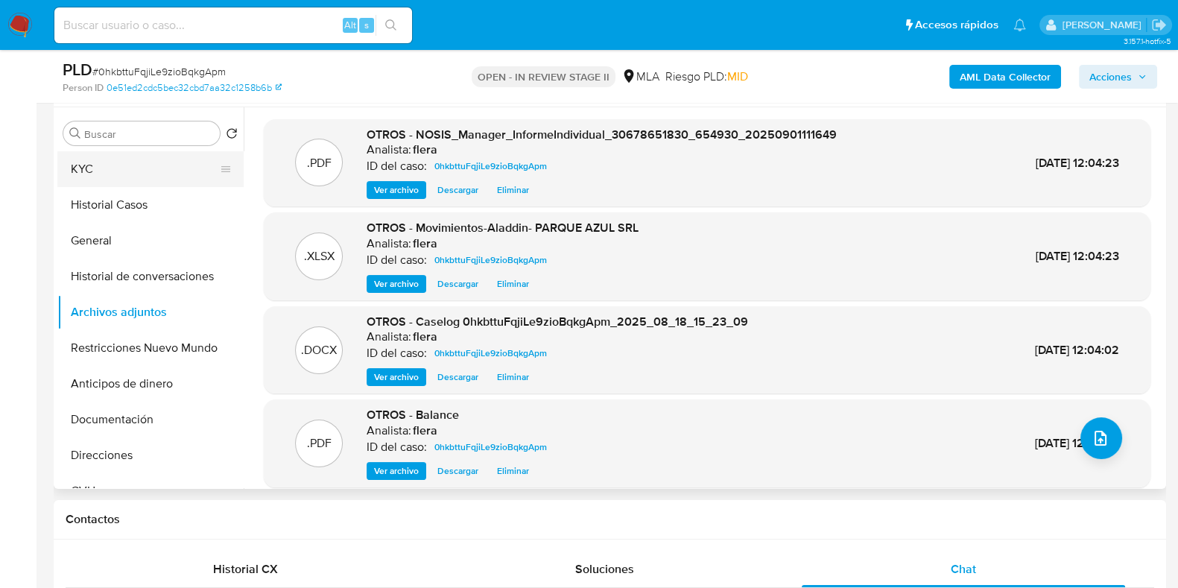
click at [97, 165] on button "KYC" at bounding box center [144, 169] width 174 height 36
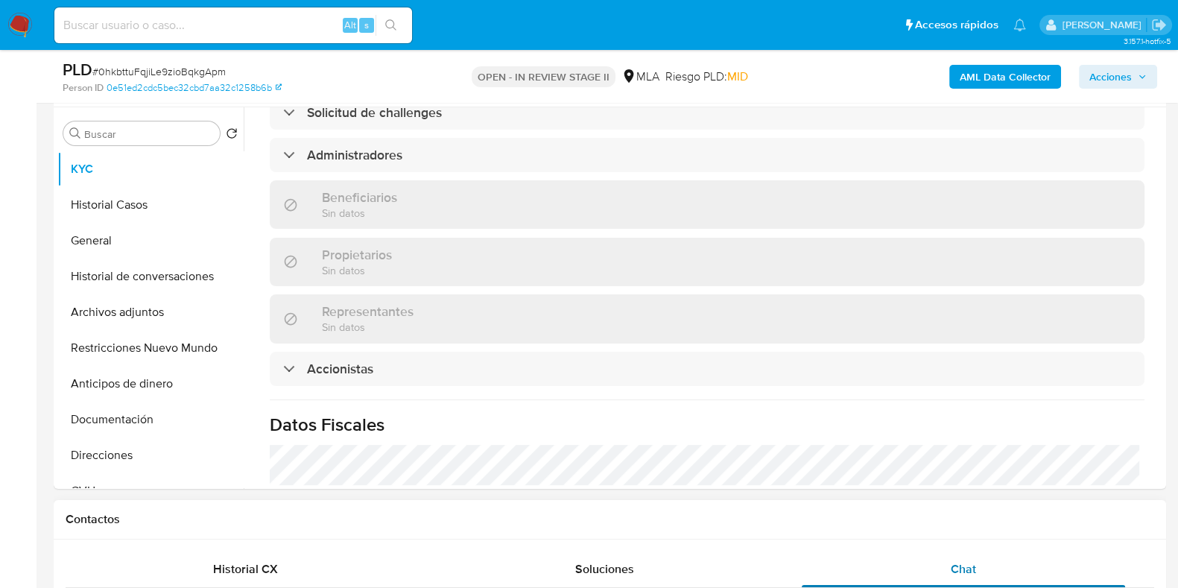
click at [974, 576] on span "Chat" at bounding box center [962, 568] width 25 height 17
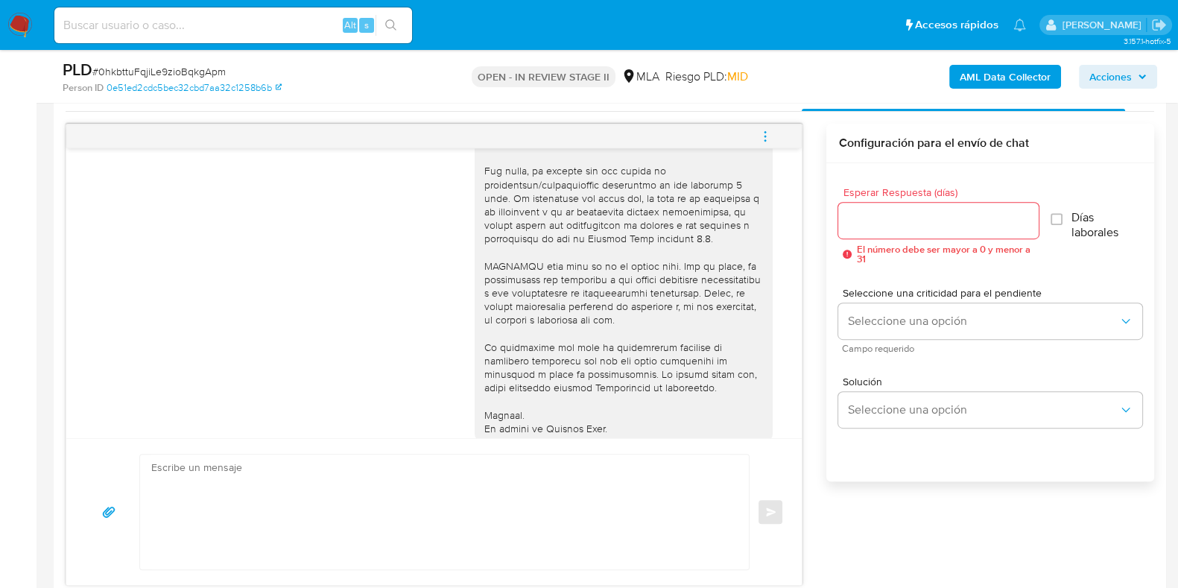
scroll to position [651, 0]
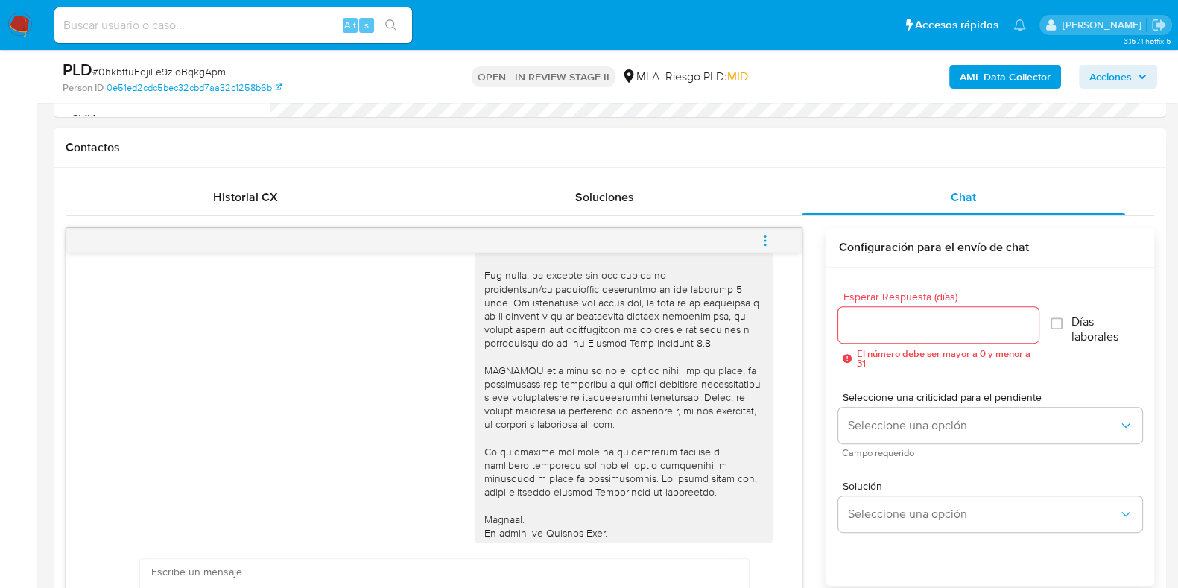
click at [764, 229] on span "menu-action" at bounding box center [764, 241] width 13 height 36
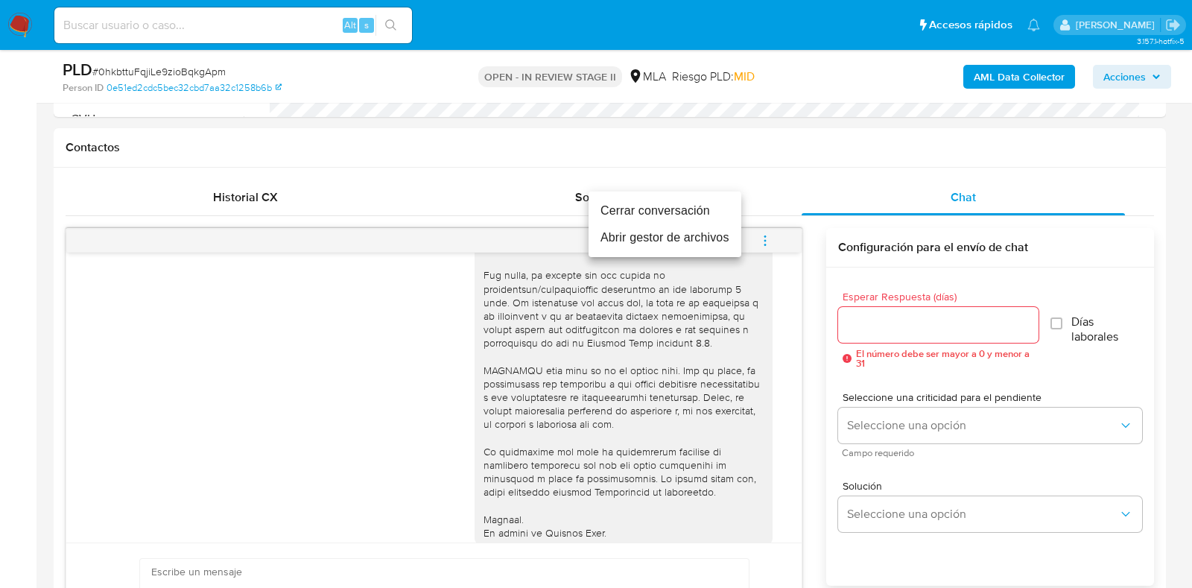
click at [692, 212] on li "Cerrar conversación" at bounding box center [664, 210] width 153 height 27
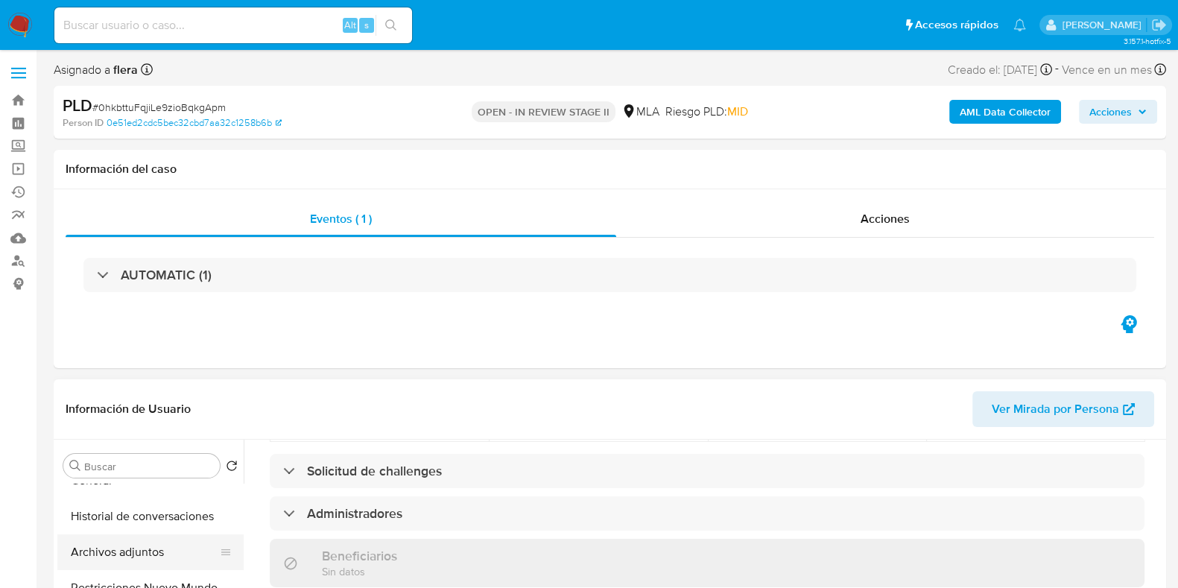
scroll to position [92, 0]
click at [112, 545] on button "Archivos adjuntos" at bounding box center [144, 552] width 174 height 36
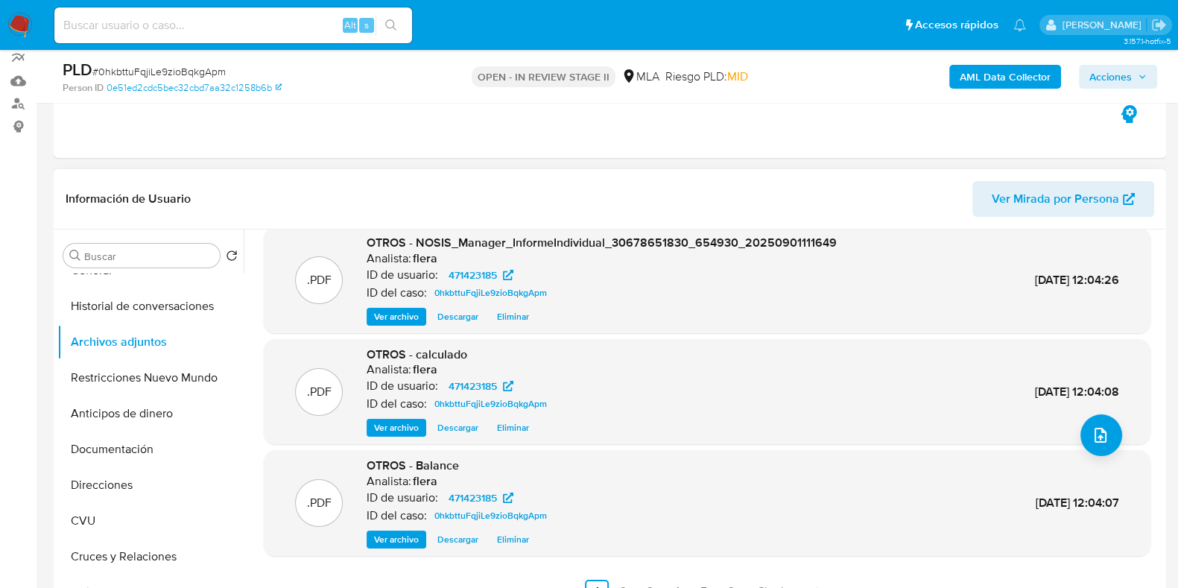
scroll to position [185, 0]
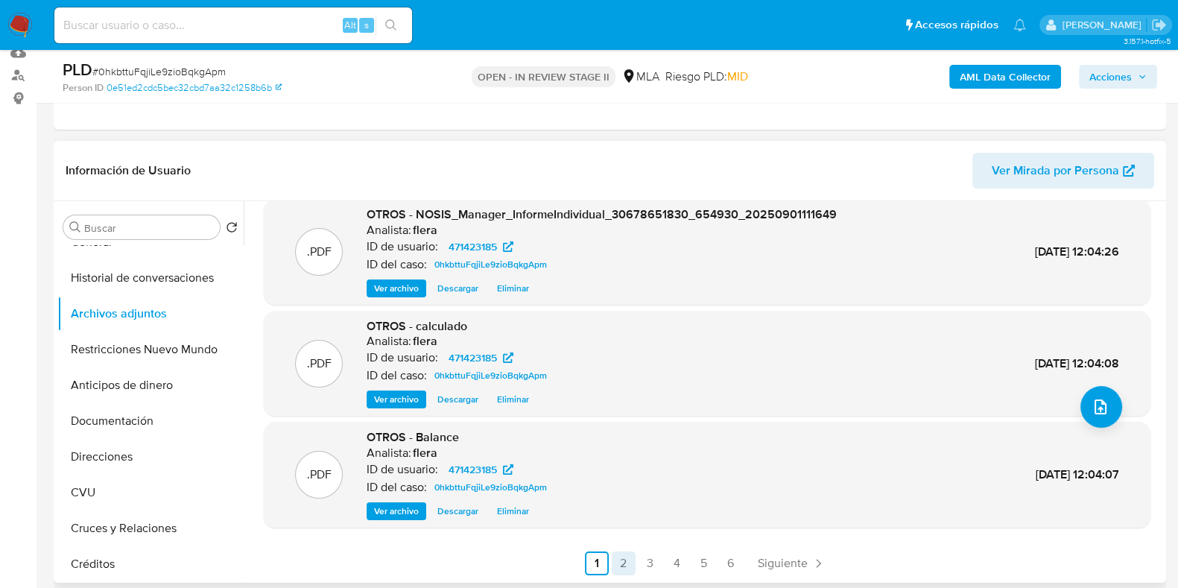
click at [621, 563] on link "2" at bounding box center [624, 563] width 24 height 24
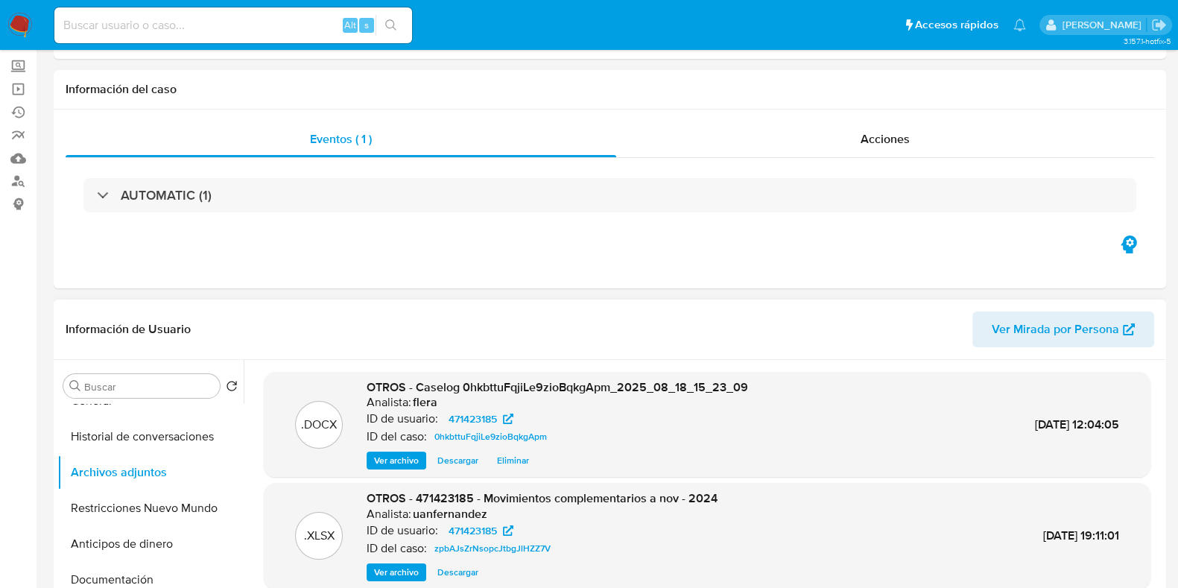
scroll to position [0, 0]
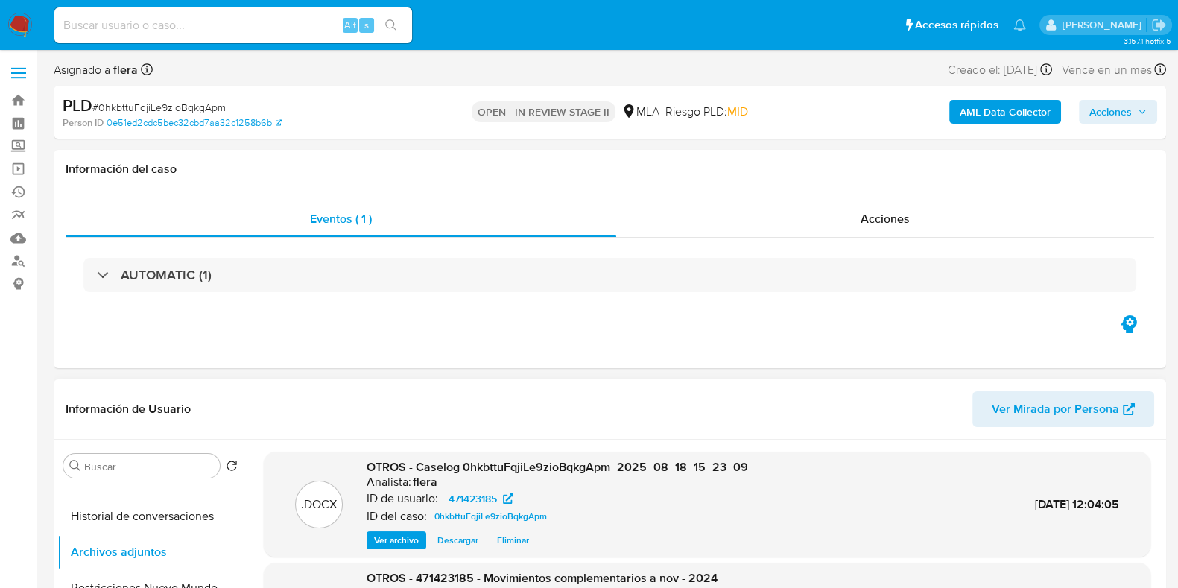
click at [1118, 117] on span "Acciones" at bounding box center [1110, 112] width 42 height 24
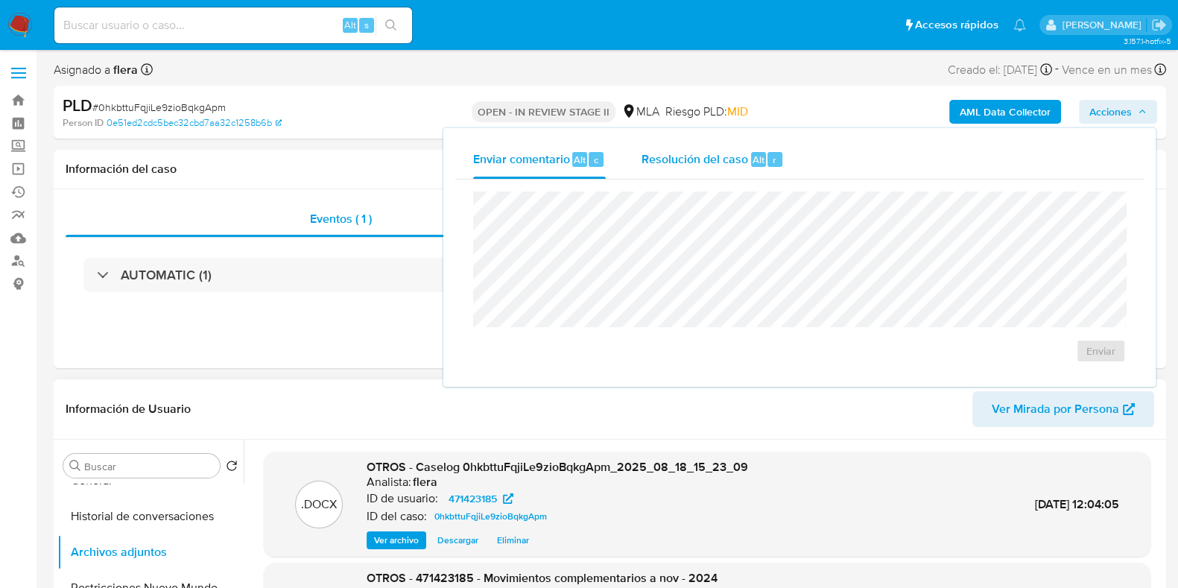
click at [696, 169] on div "Resolución del caso Alt r" at bounding box center [712, 159] width 142 height 39
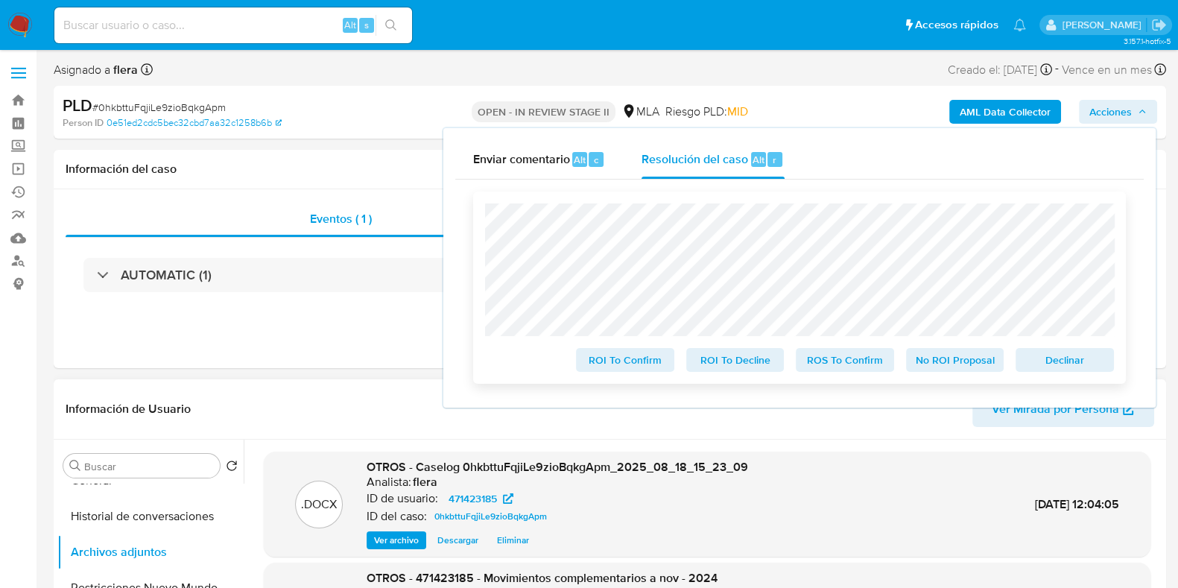
click at [935, 366] on span "No ROI Proposal" at bounding box center [954, 359] width 77 height 21
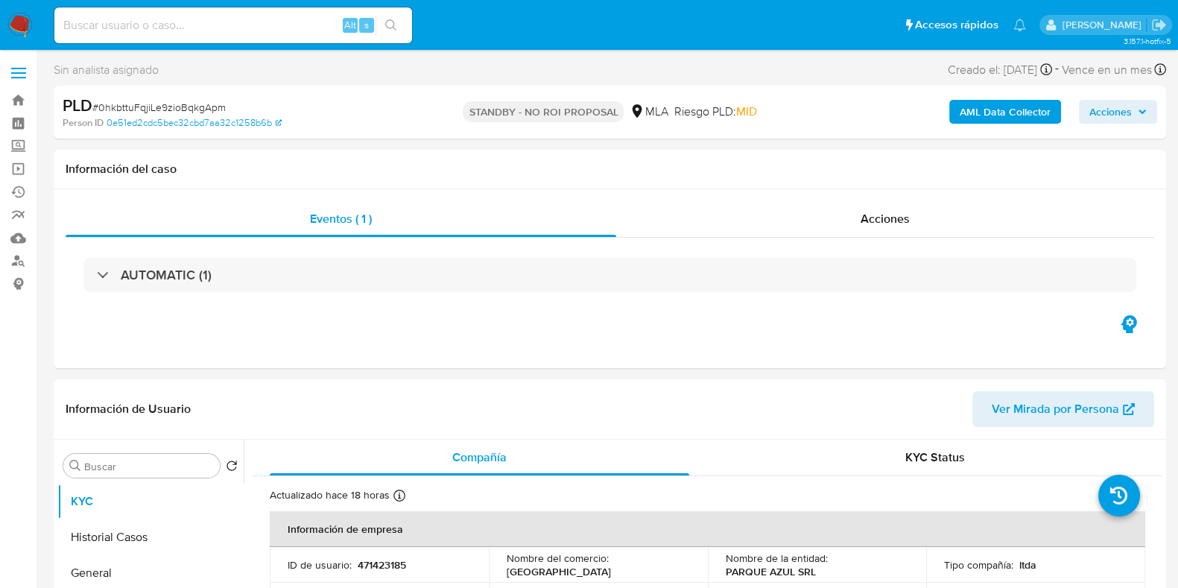
select select "10"
click at [220, 28] on input at bounding box center [233, 25] width 358 height 19
paste input "wJLXAgOhicyMNFMBncpD7XQ2"
type input "wJLXAgOhicyMNFMBncpD7XQ2"
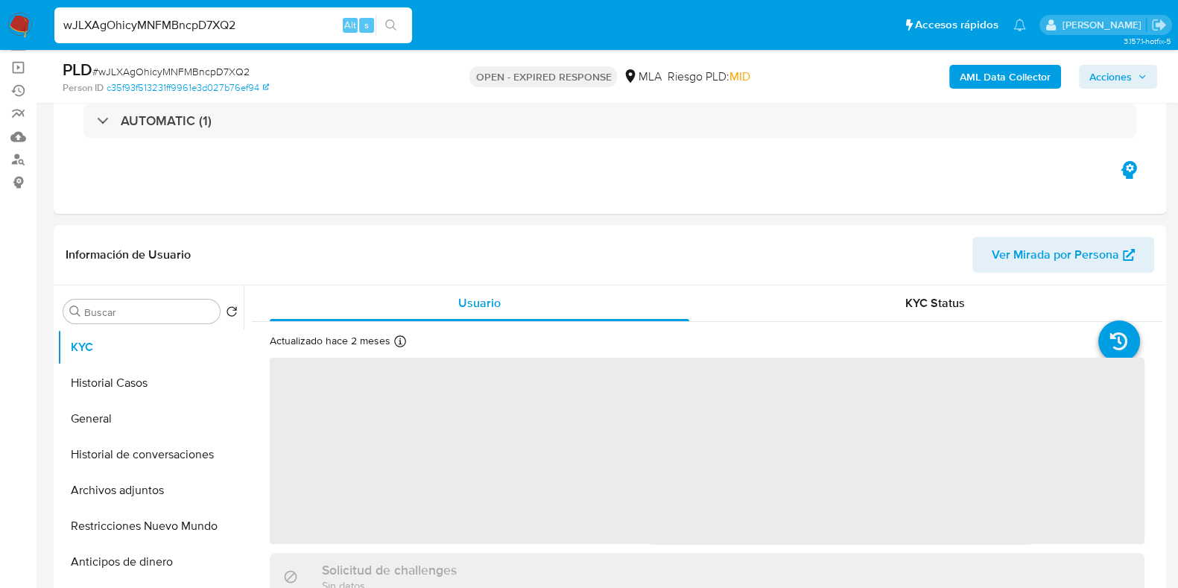
scroll to position [279, 0]
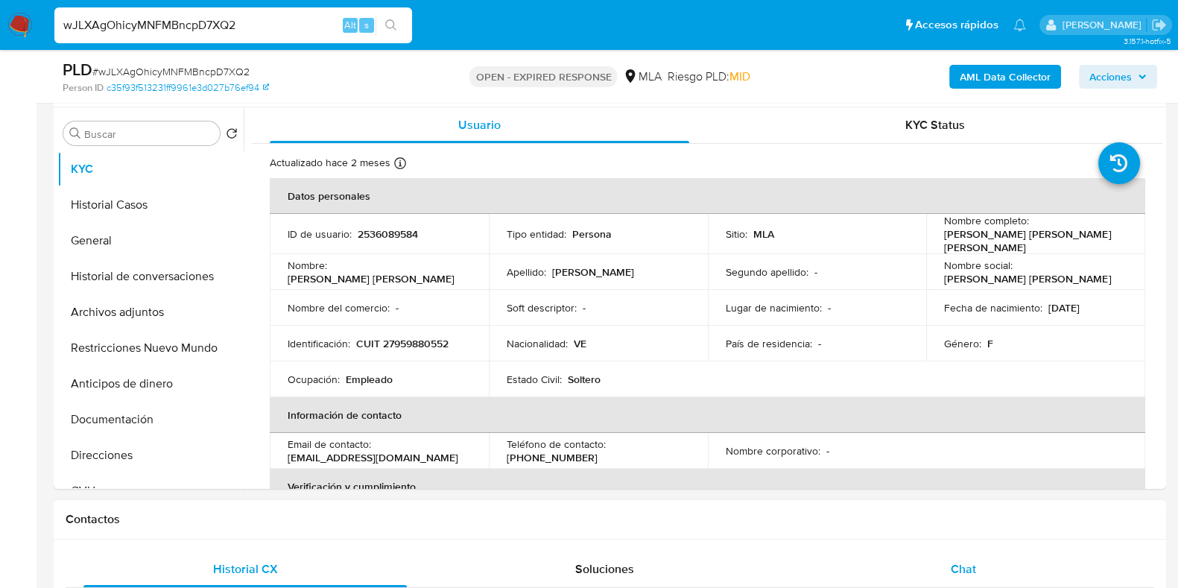
click at [969, 565] on span "Chat" at bounding box center [962, 568] width 25 height 17
select select "10"
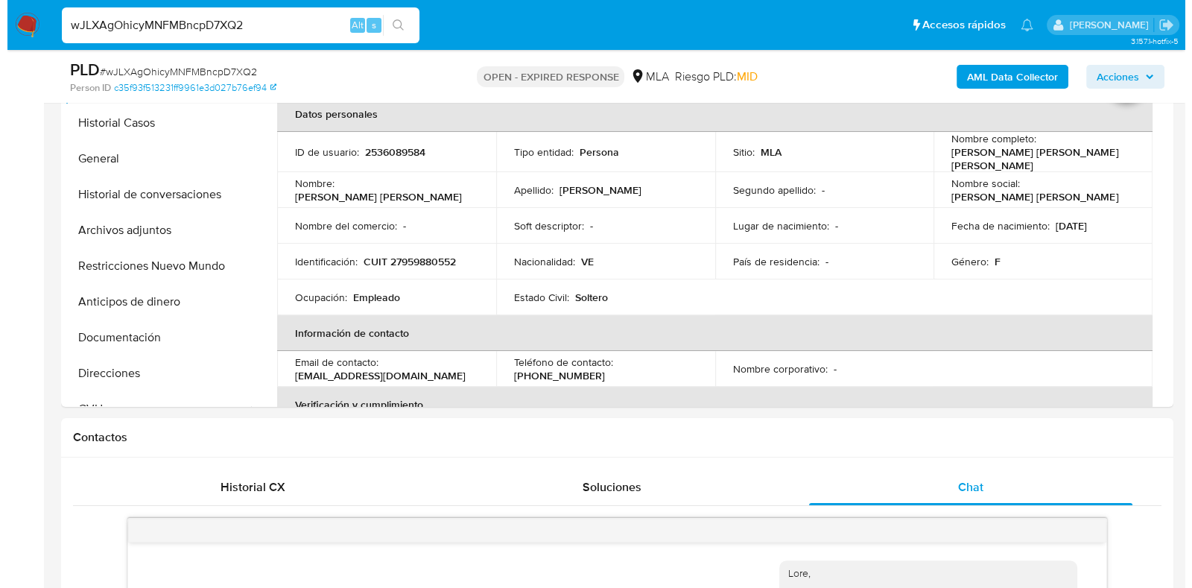
scroll to position [185, 0]
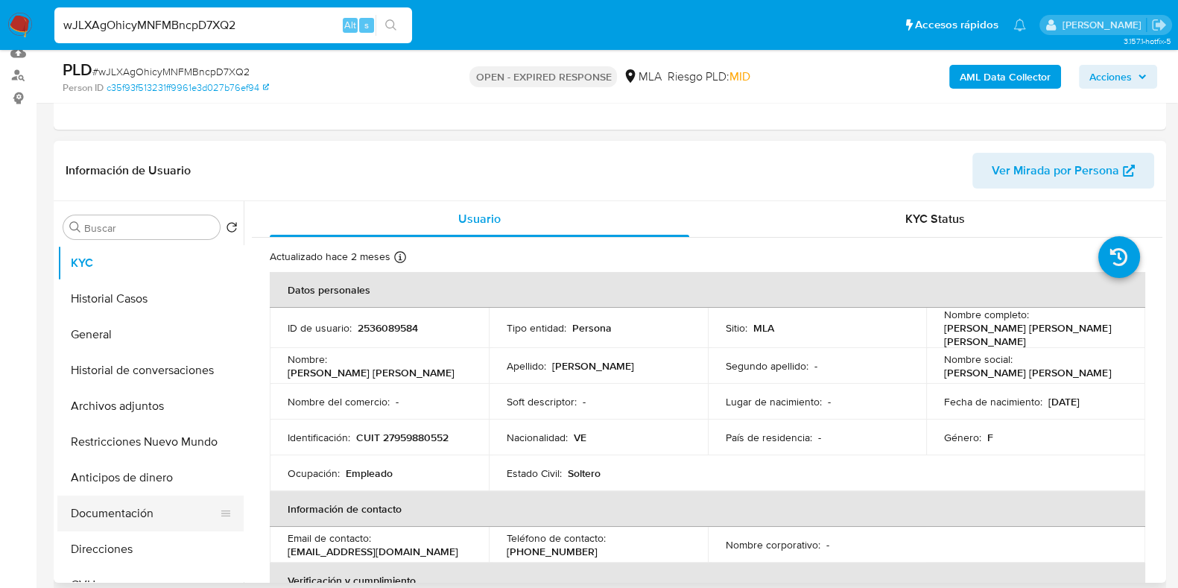
click at [106, 504] on button "Documentación" at bounding box center [144, 513] width 174 height 36
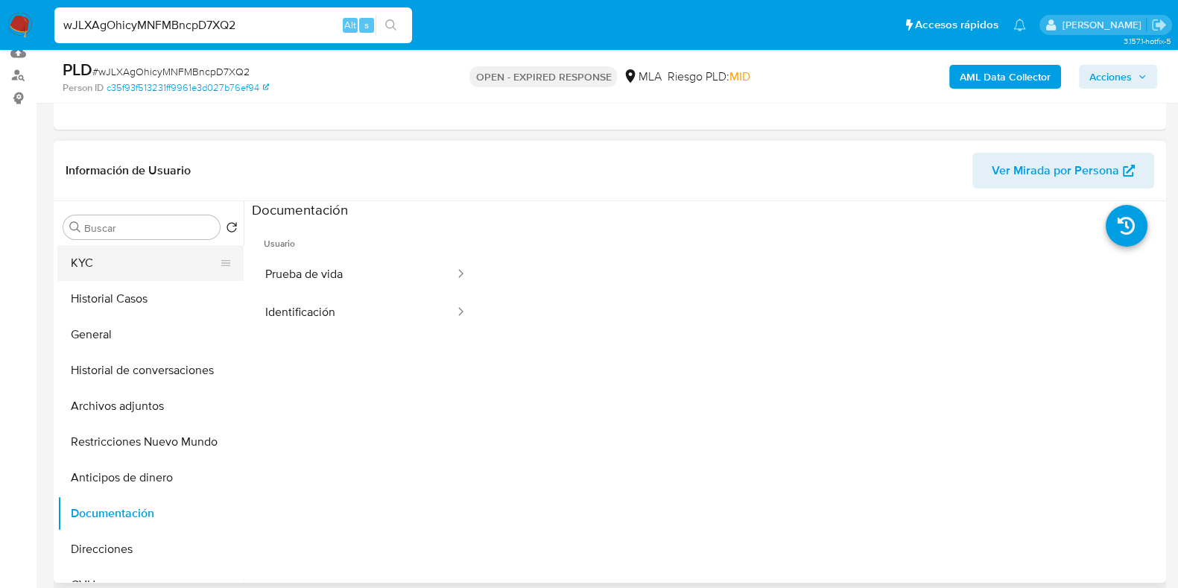
click at [153, 270] on button "KYC" at bounding box center [144, 263] width 174 height 36
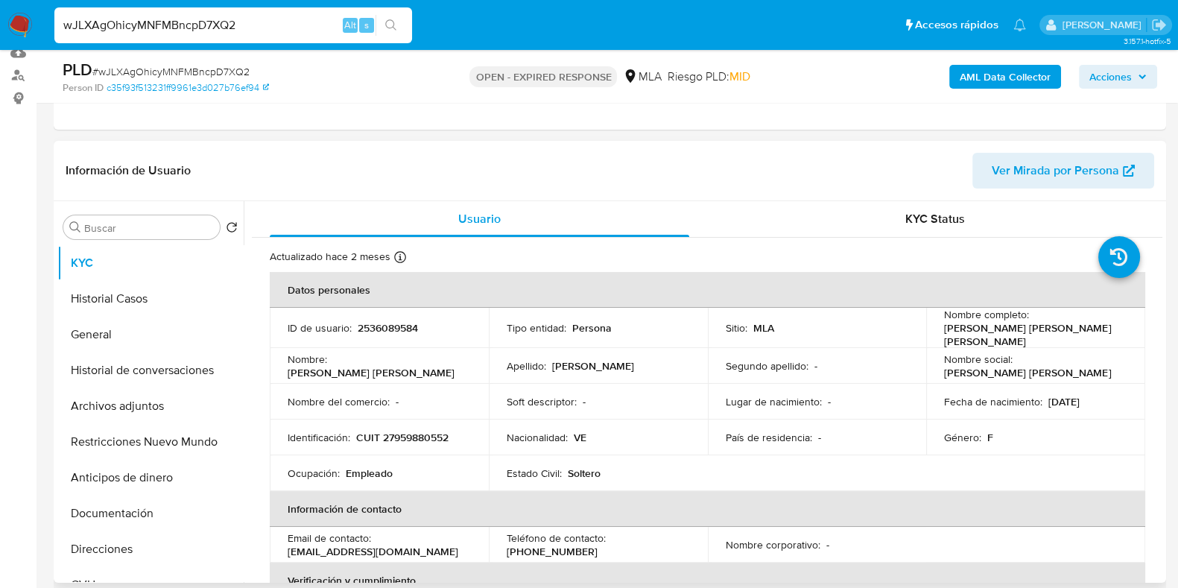
click at [413, 323] on p "2536089584" at bounding box center [388, 327] width 60 height 13
copy p "2536089584"
drag, startPoint x: 1120, startPoint y: 333, endPoint x: 941, endPoint y: 334, distance: 178.8
click at [944, 334] on div "Nombre completo : Rebecca Alejandra Mora Rodriguez" at bounding box center [1035, 328] width 183 height 40
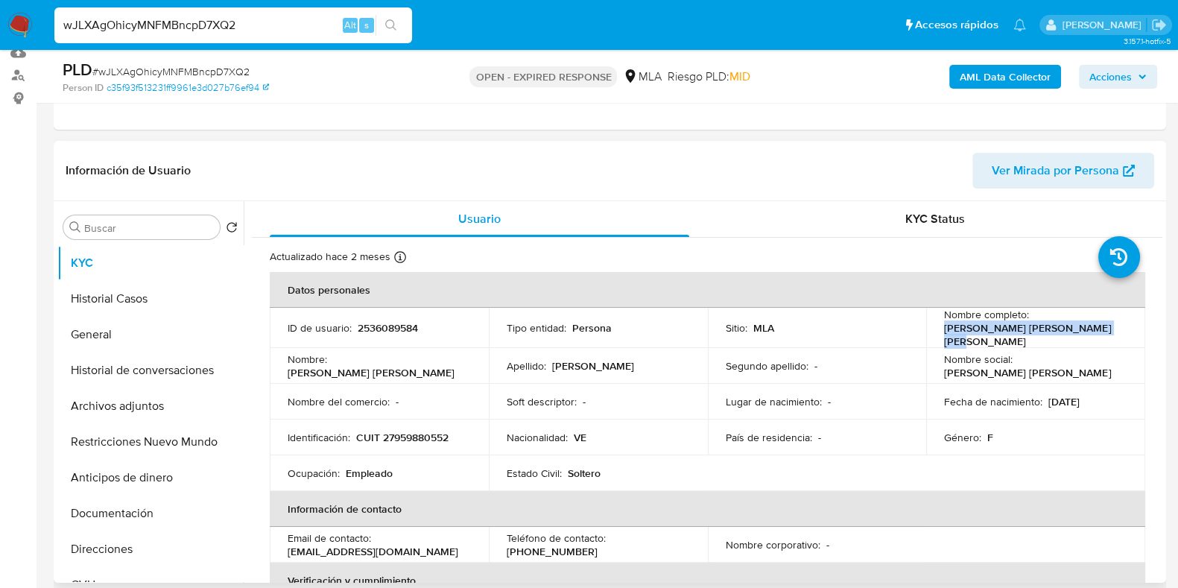
copy p "Rebecca Alejandra Mora Rodriguez"
click at [135, 408] on button "Archivos adjuntos" at bounding box center [144, 406] width 174 height 36
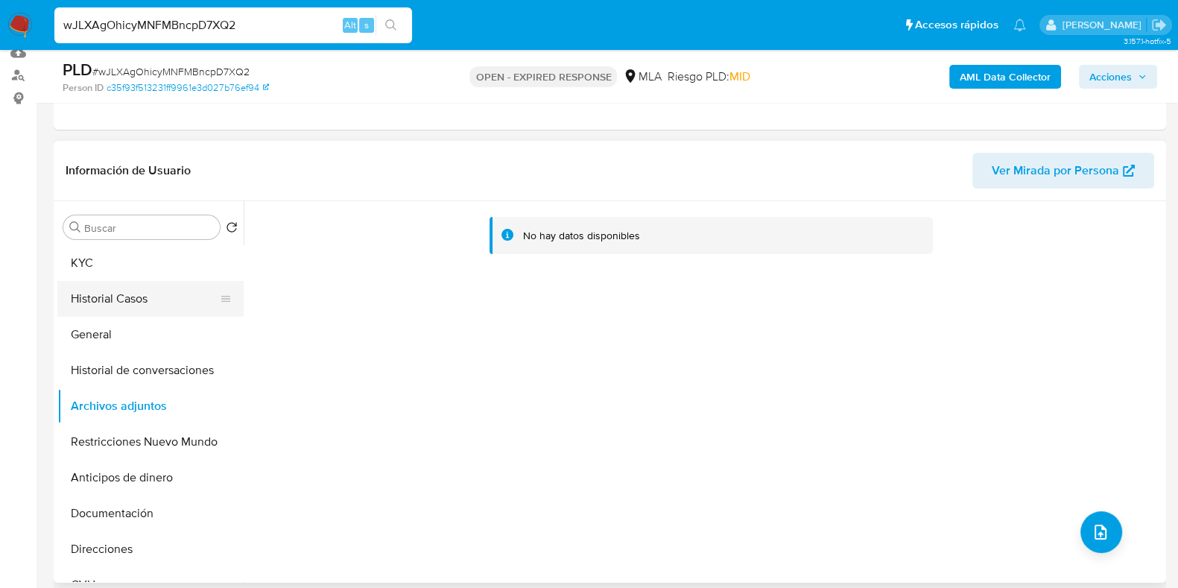
click at [130, 302] on button "Historial Casos" at bounding box center [144, 299] width 174 height 36
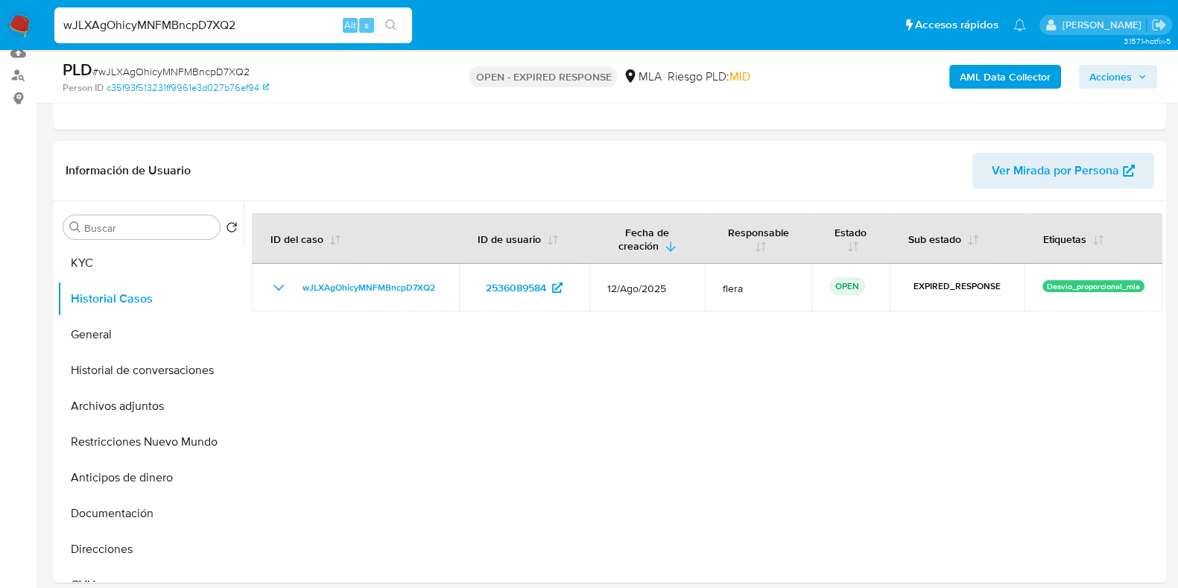
click at [994, 83] on b "AML Data Collector" at bounding box center [1004, 77] width 91 height 24
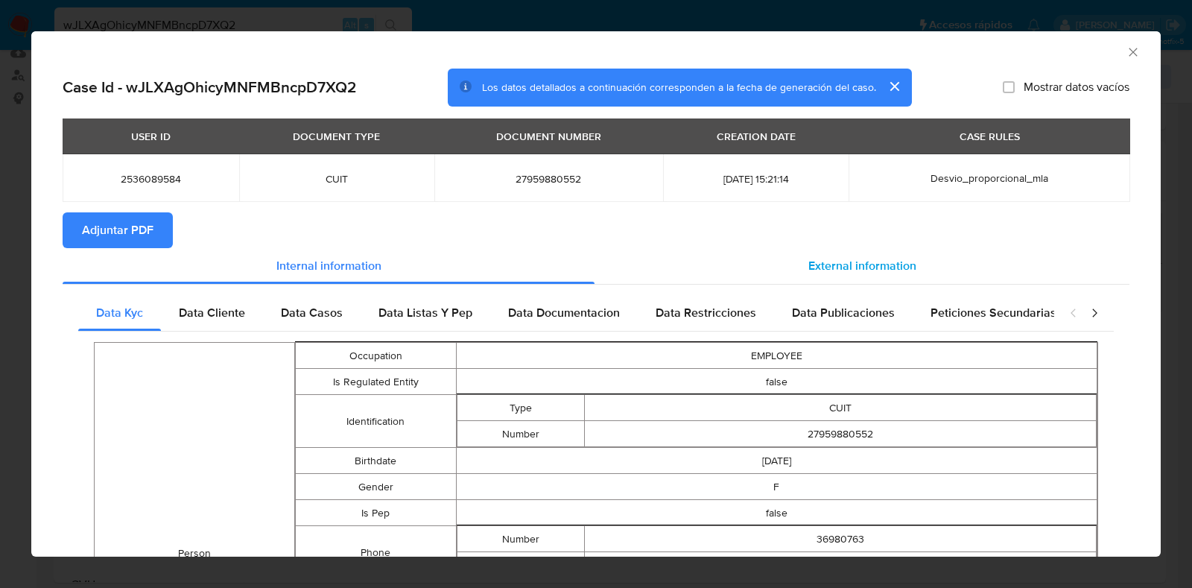
drag, startPoint x: 803, startPoint y: 282, endPoint x: 809, endPoint y: 266, distance: 16.7
click at [803, 281] on div "External information" at bounding box center [861, 266] width 535 height 36
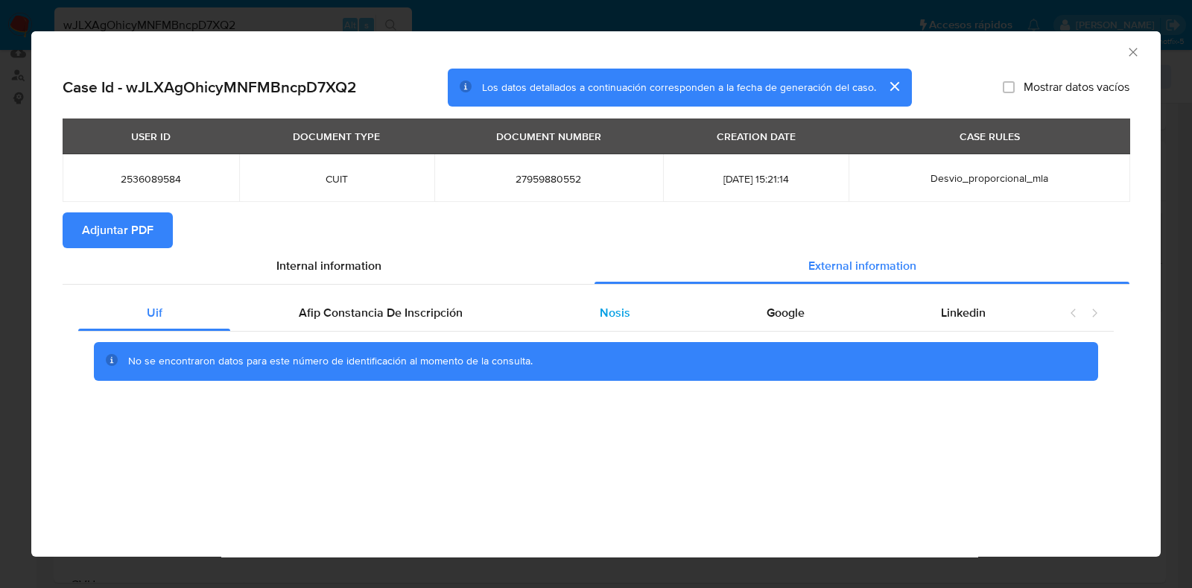
click at [638, 321] on div "Nosis" at bounding box center [614, 313] width 167 height 36
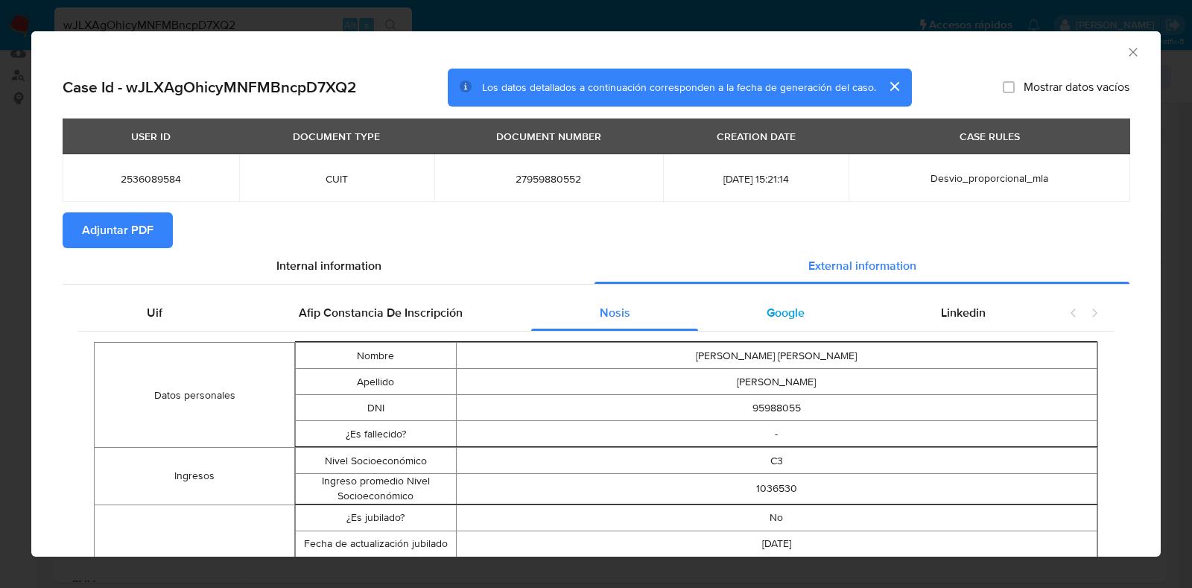
click at [786, 313] on span "Google" at bounding box center [785, 312] width 38 height 17
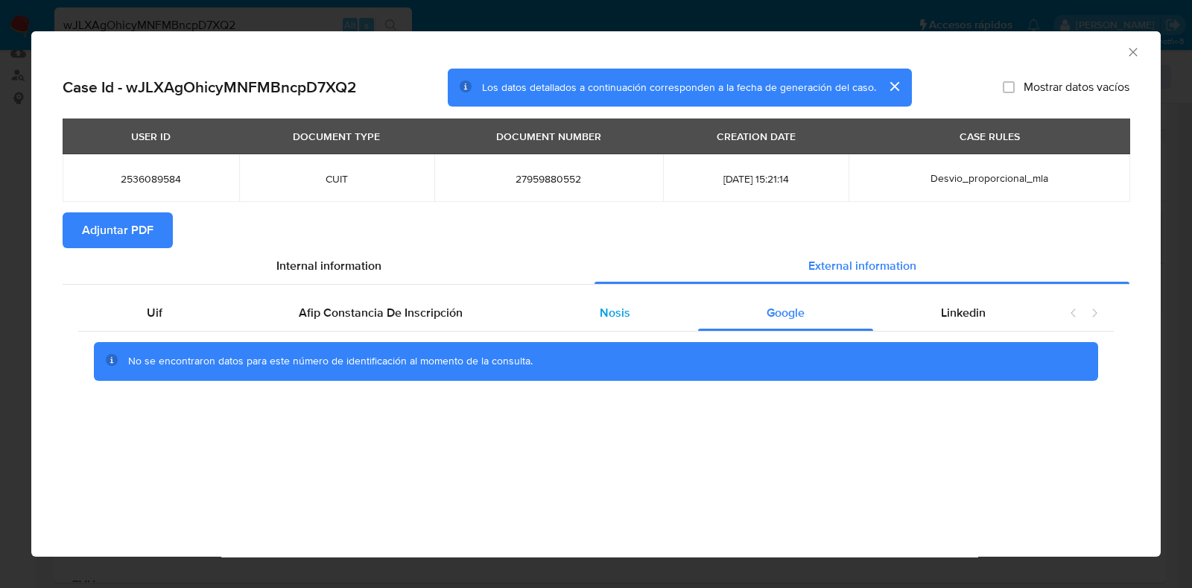
click at [625, 315] on span "Nosis" at bounding box center [615, 312] width 31 height 17
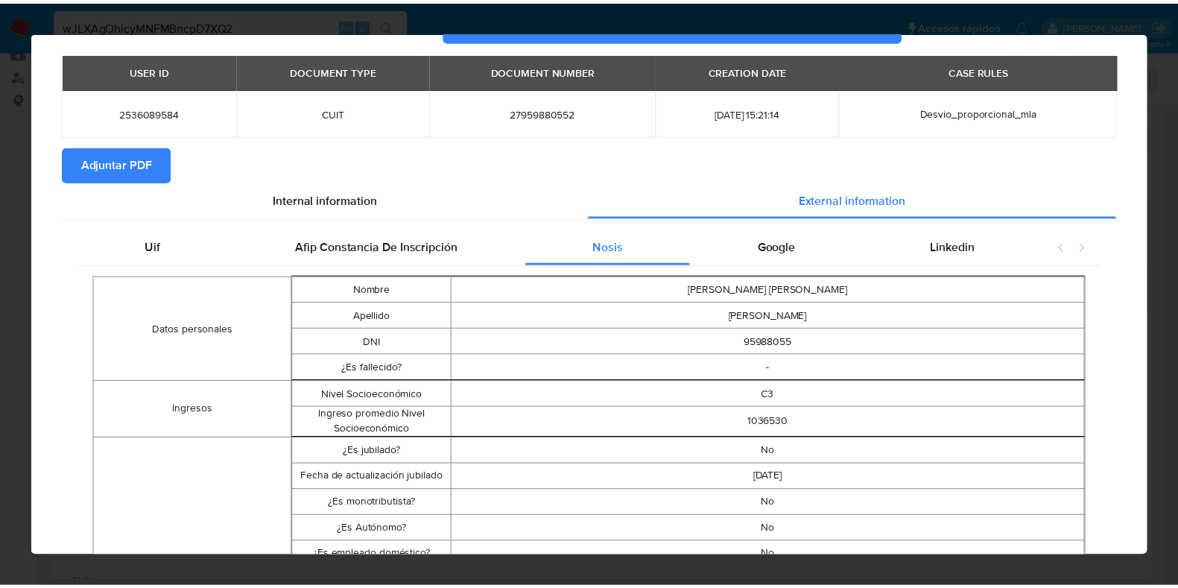
scroll to position [0, 0]
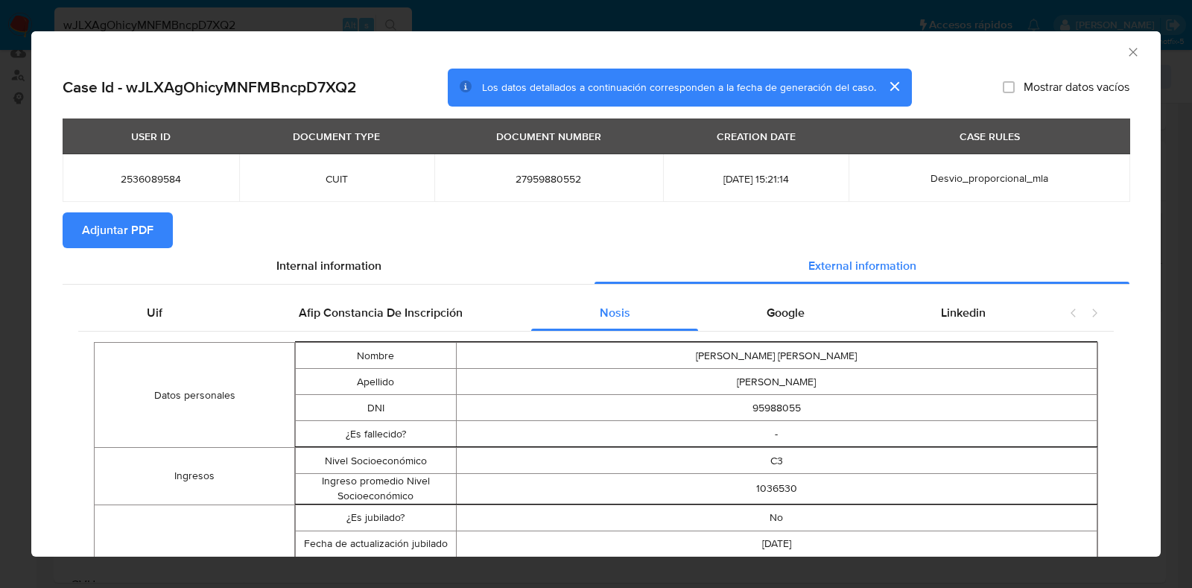
click at [115, 234] on span "Adjuntar PDF" at bounding box center [118, 230] width 72 height 33
click at [1129, 52] on icon "Cerrar ventana" at bounding box center [1133, 52] width 8 height 8
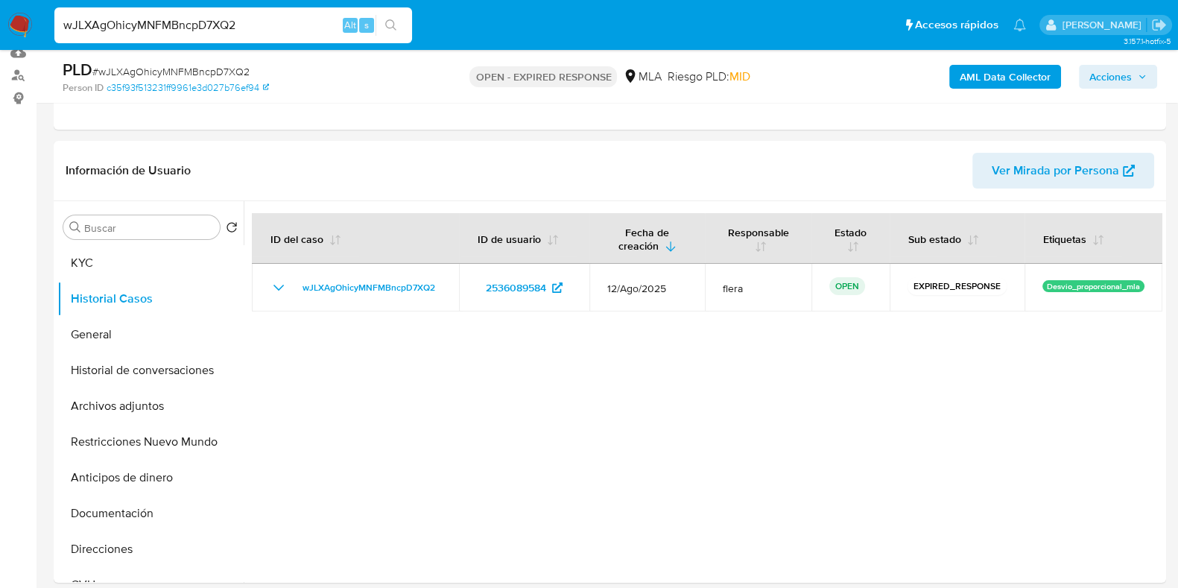
click at [207, 28] on input "wJLXAgOhicyMNFMBncpD7XQ2" at bounding box center [233, 25] width 358 height 19
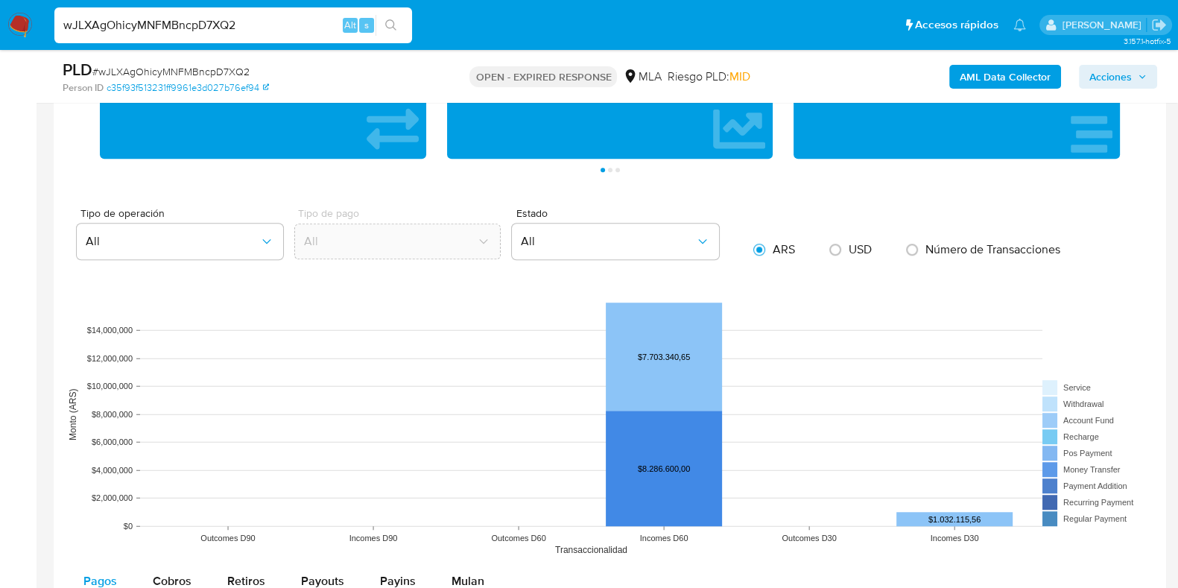
scroll to position [925, 0]
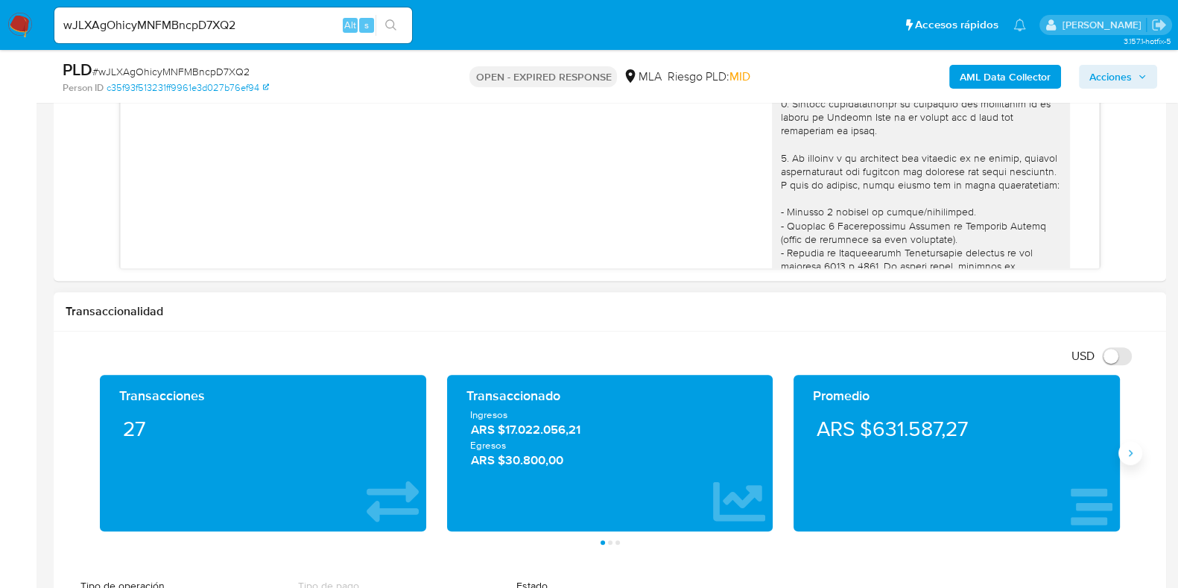
click at [1134, 454] on icon "Siguiente" at bounding box center [1130, 453] width 12 height 12
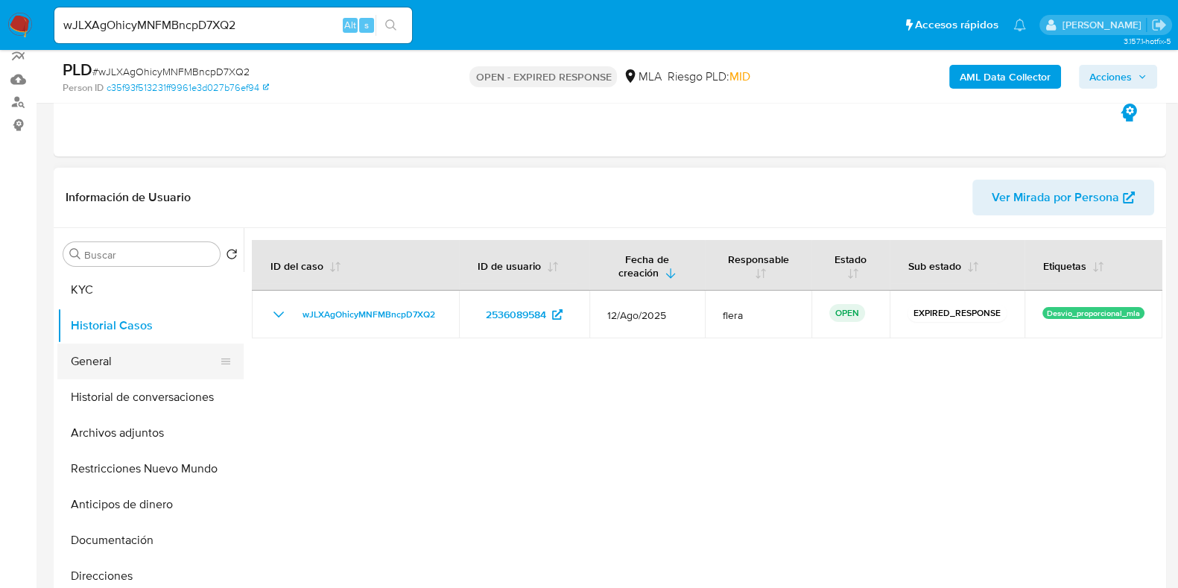
scroll to position [87, 0]
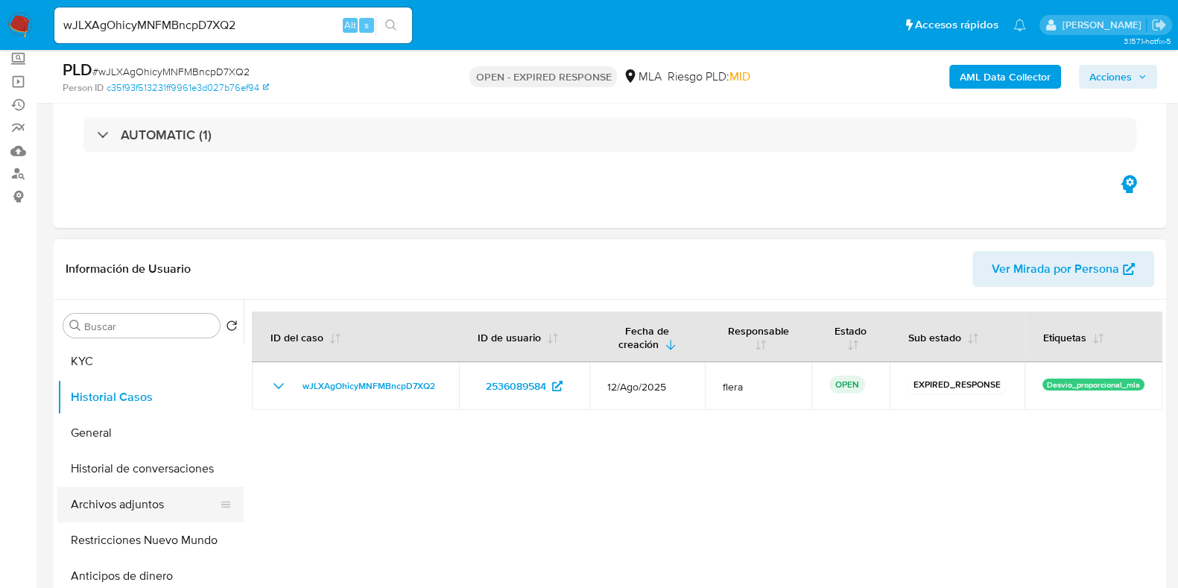
click at [98, 496] on button "Archivos adjuntos" at bounding box center [144, 504] width 174 height 36
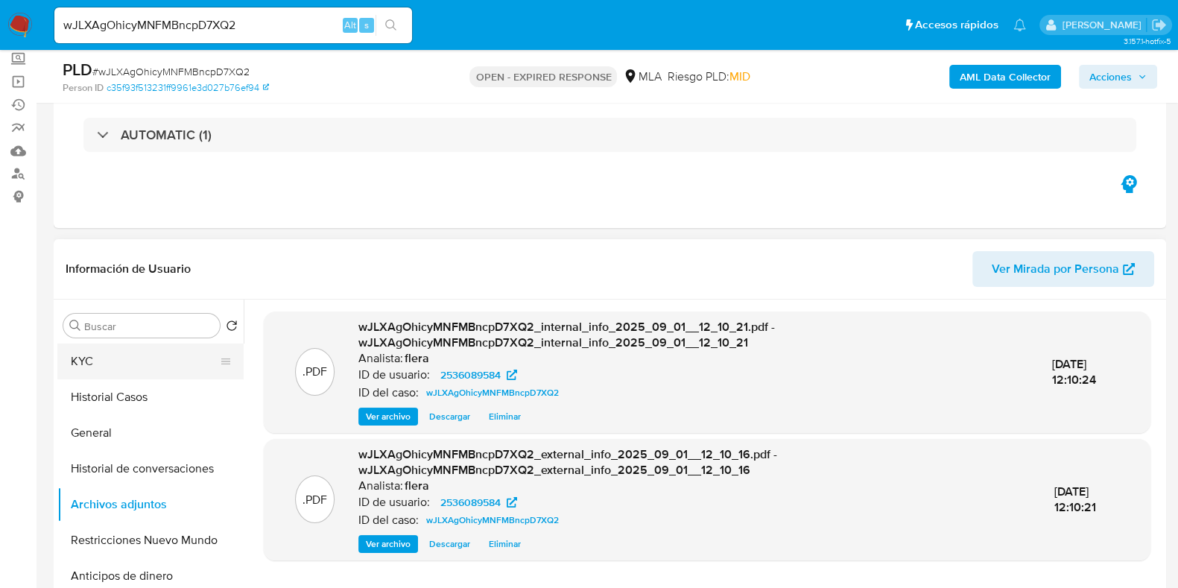
click at [123, 361] on button "KYC" at bounding box center [144, 361] width 174 height 36
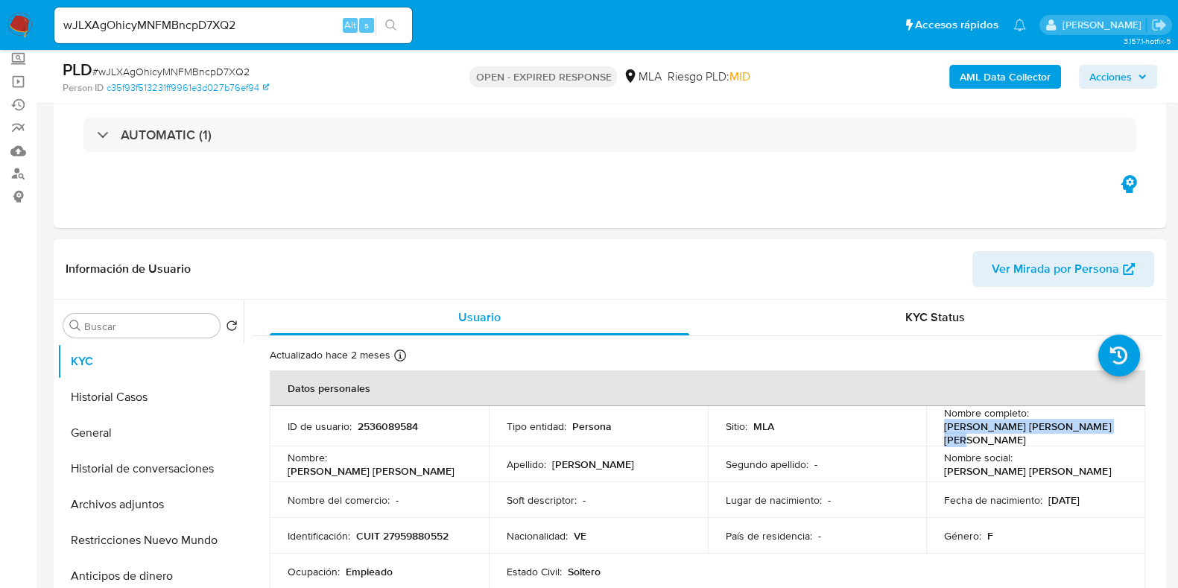
drag, startPoint x: 1110, startPoint y: 434, endPoint x: 939, endPoint y: 433, distance: 171.3
click at [939, 433] on td "Nombre completo : Rebecca Alejandra Mora Rodriguez" at bounding box center [1035, 426] width 219 height 40
drag, startPoint x: 947, startPoint y: 430, endPoint x: 740, endPoint y: 218, distance: 297.1
click at [740, 218] on div "Eventos ( 1 ) Acciones AUTOMATIC (1)" at bounding box center [610, 138] width 1112 height 179
drag, startPoint x: 940, startPoint y: 430, endPoint x: 1105, endPoint y: 434, distance: 165.4
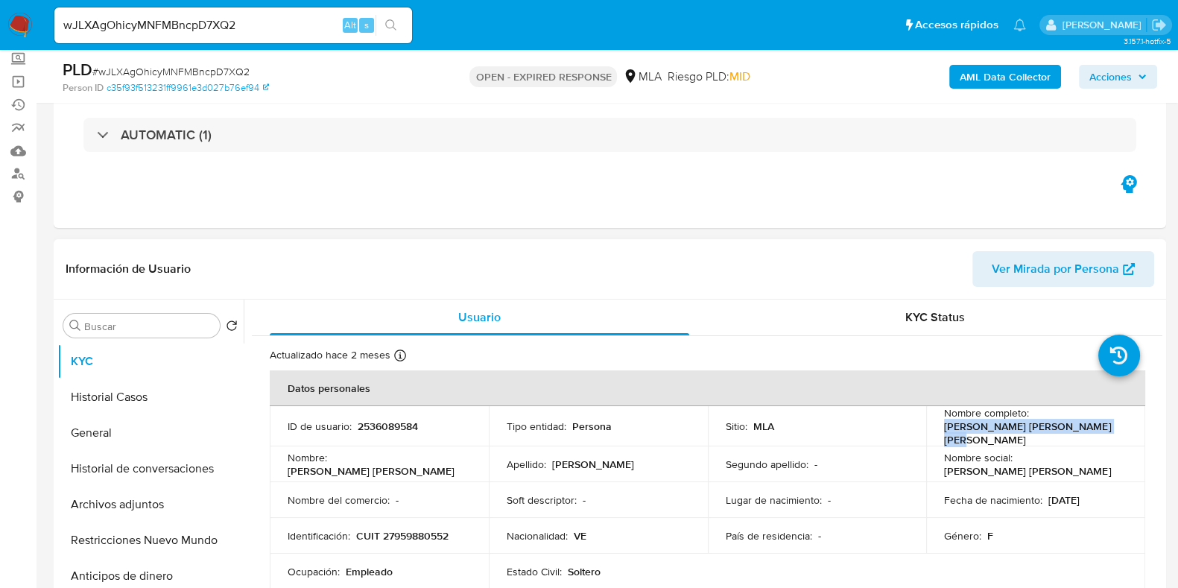
click at [1105, 434] on div "Nombre completo : Rebecca Alejandra Mora Rodriguez" at bounding box center [1035, 426] width 183 height 40
copy p "Rebecca Alejandra Mora Rodriguez"
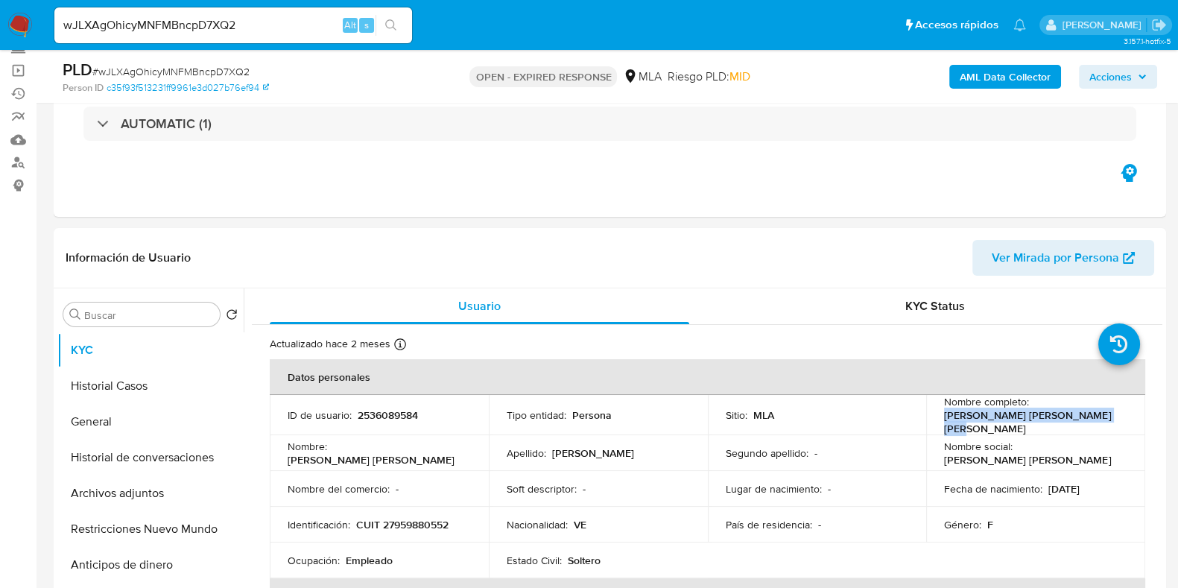
scroll to position [279, 0]
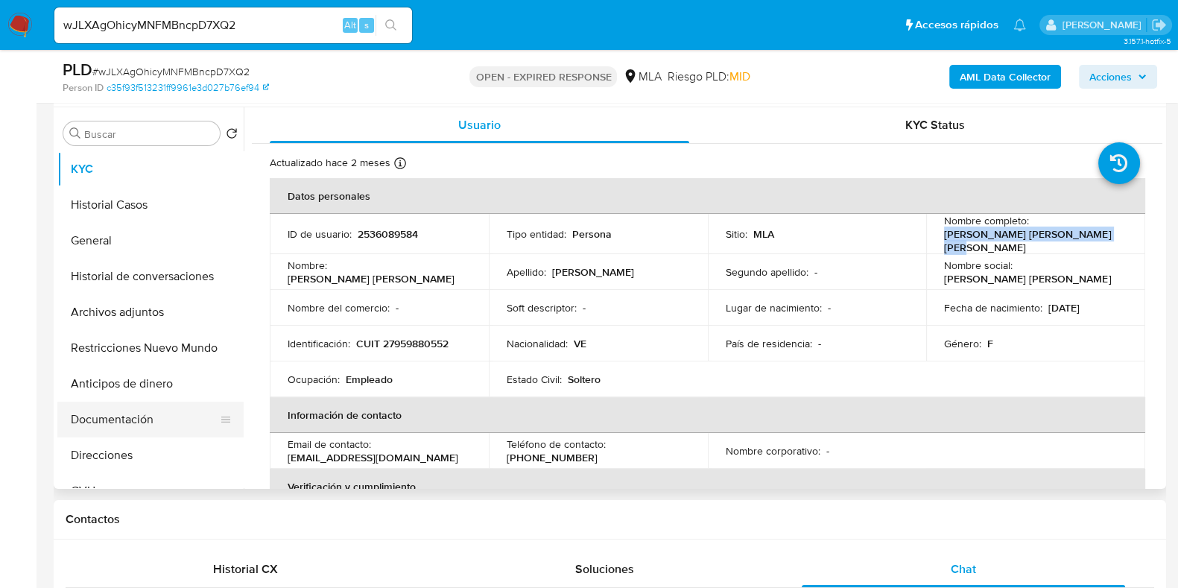
click at [109, 415] on button "Documentación" at bounding box center [144, 419] width 174 height 36
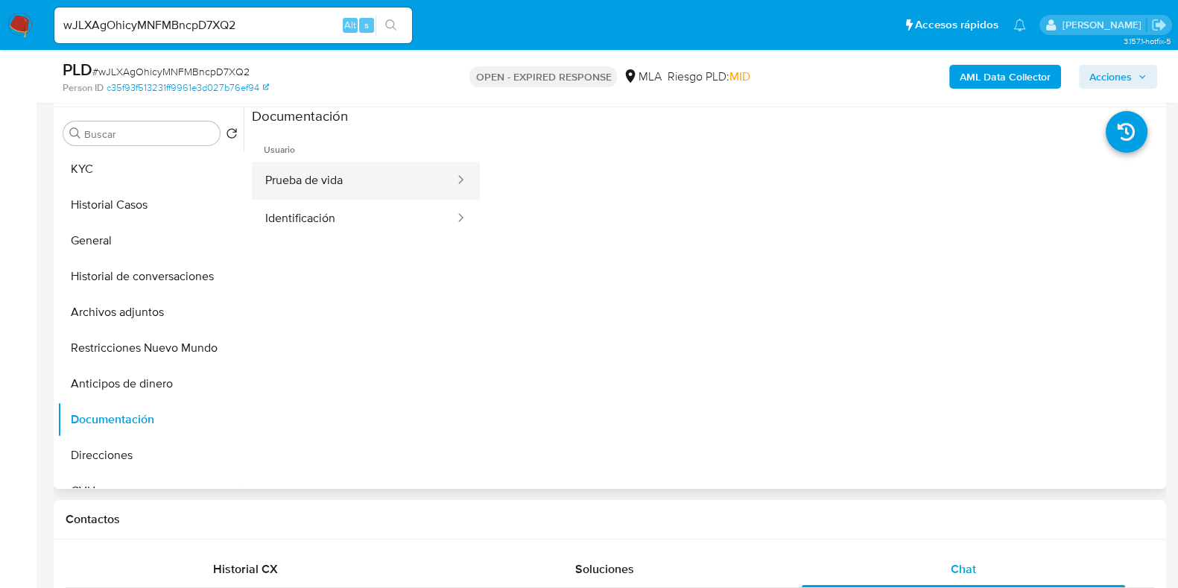
click at [325, 185] on button "Prueba de vida" at bounding box center [354, 181] width 204 height 38
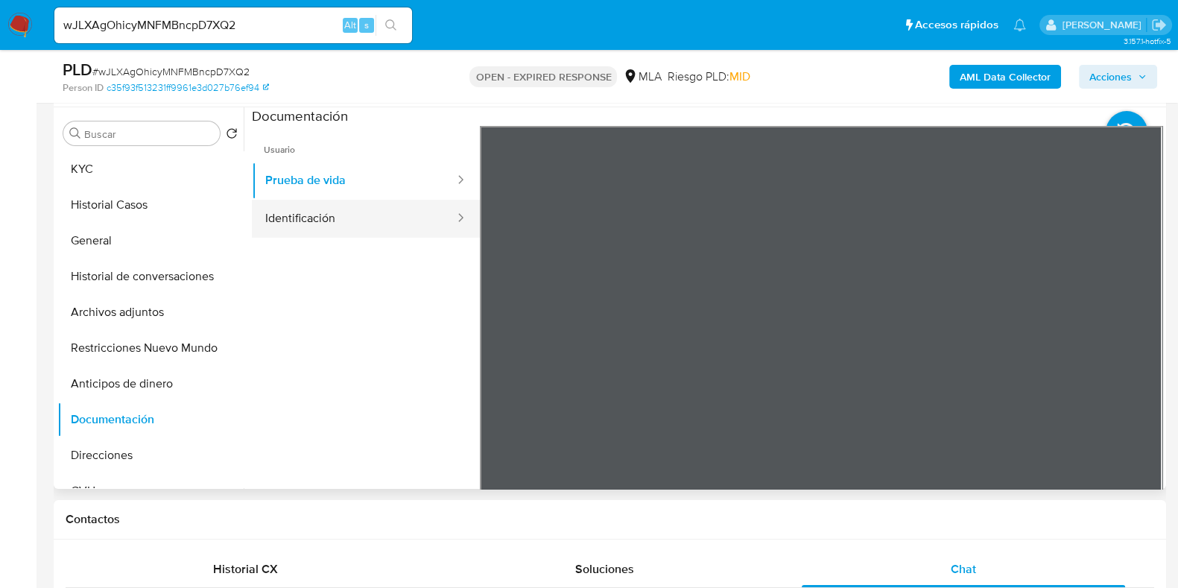
click at [376, 216] on button "Identificación" at bounding box center [354, 219] width 204 height 38
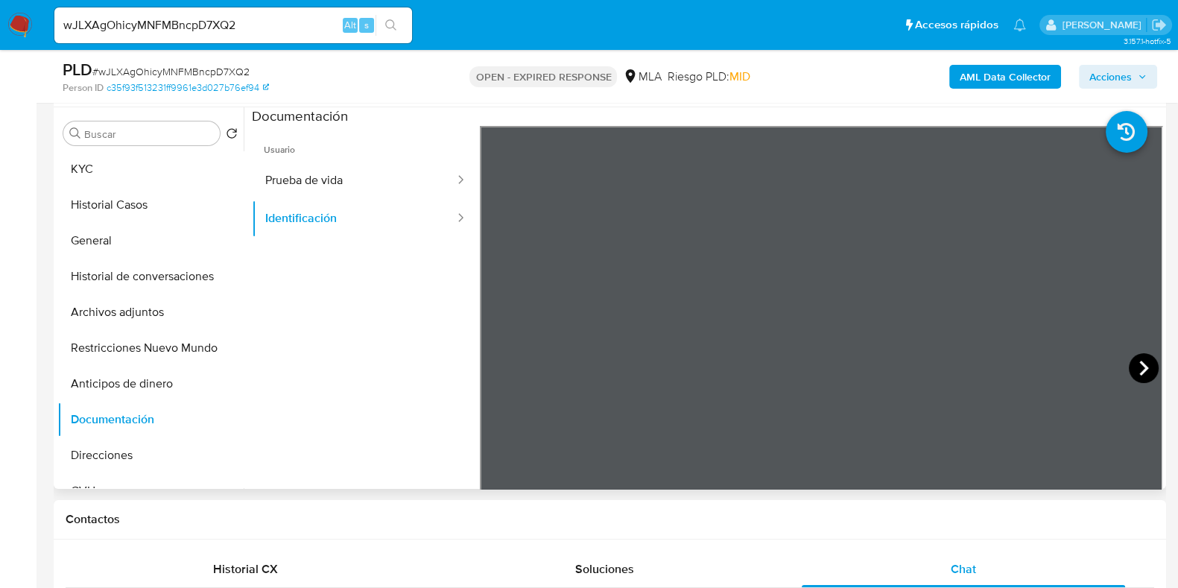
scroll to position [92, 0]
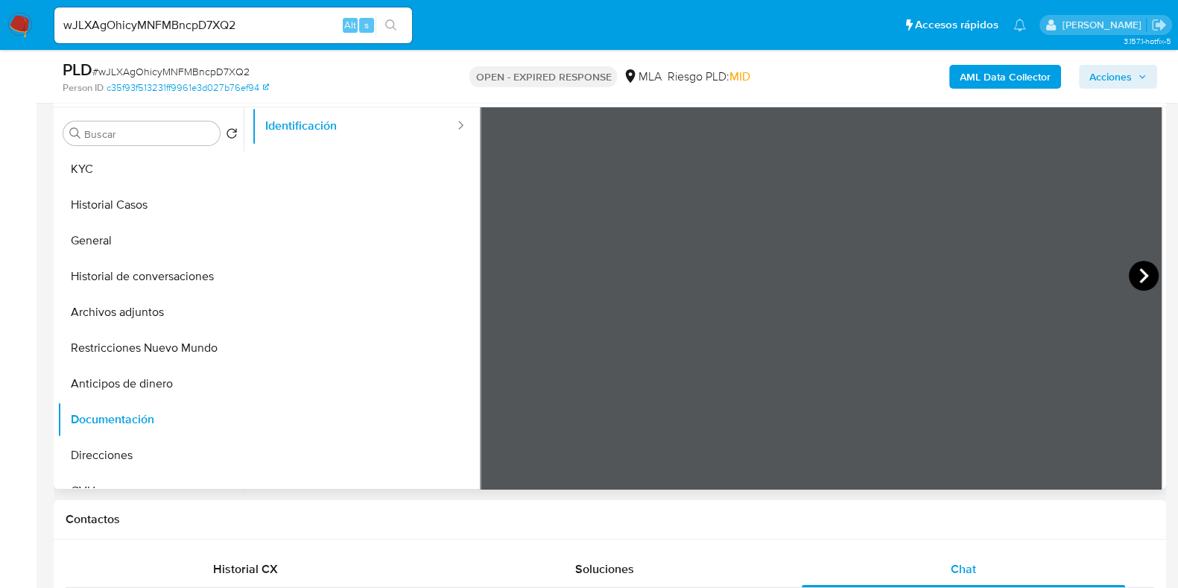
click at [1141, 270] on icon at bounding box center [1144, 276] width 30 height 30
click at [147, 162] on button "KYC" at bounding box center [144, 169] width 174 height 36
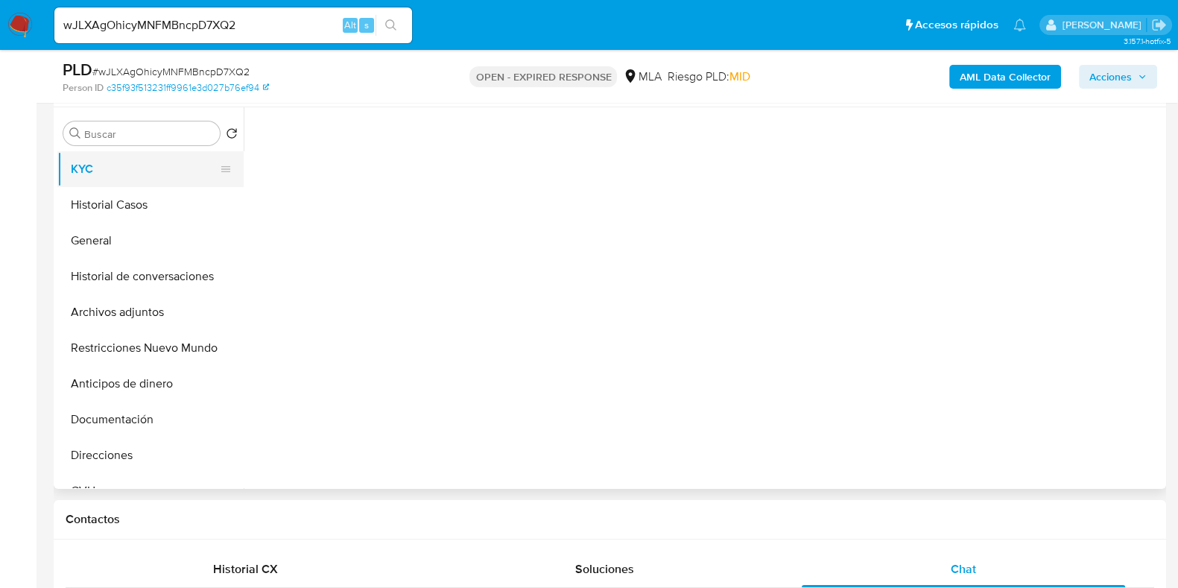
scroll to position [0, 0]
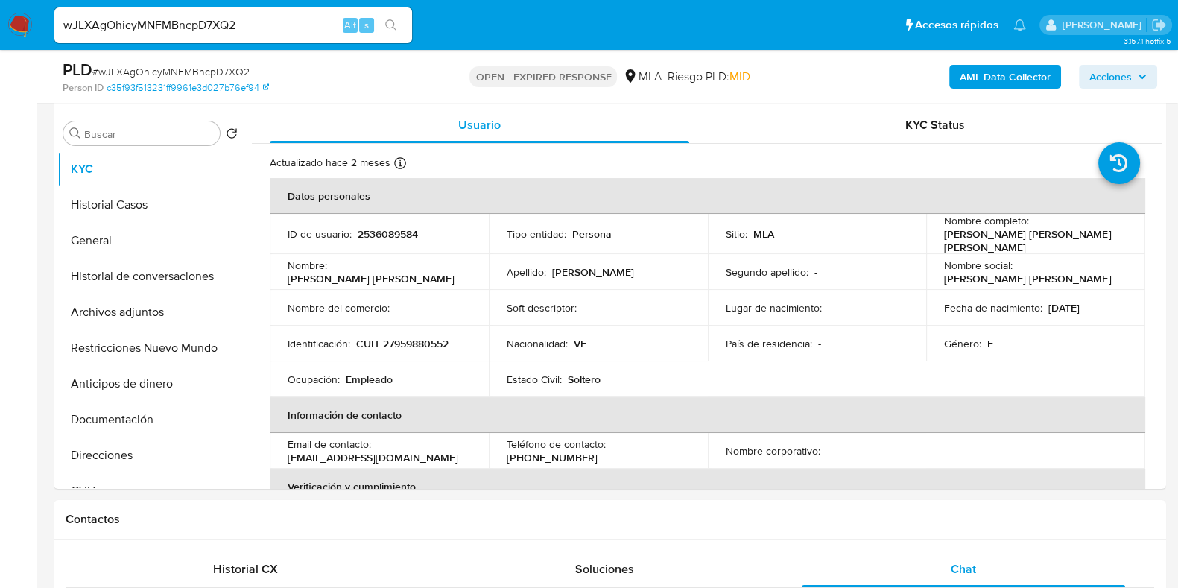
click at [242, 69] on span "# wJLXAgOhicyMNFMBncpD7XQ2" at bounding box center [170, 71] width 157 height 15
copy span "wJLXAgOhicyMNFMBncpD7XQ2"
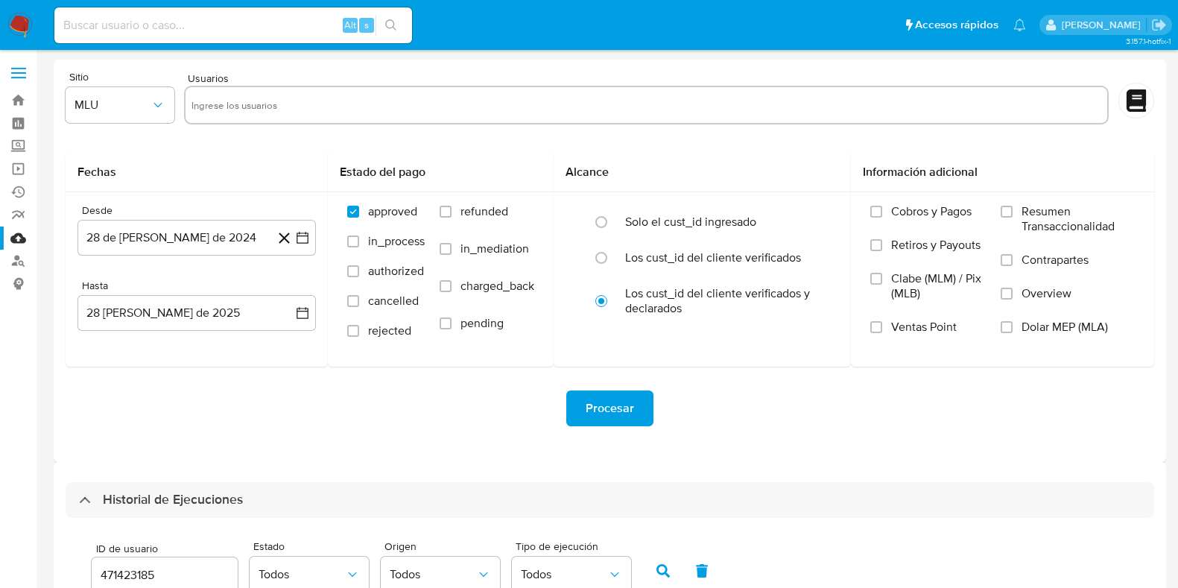
select select "10"
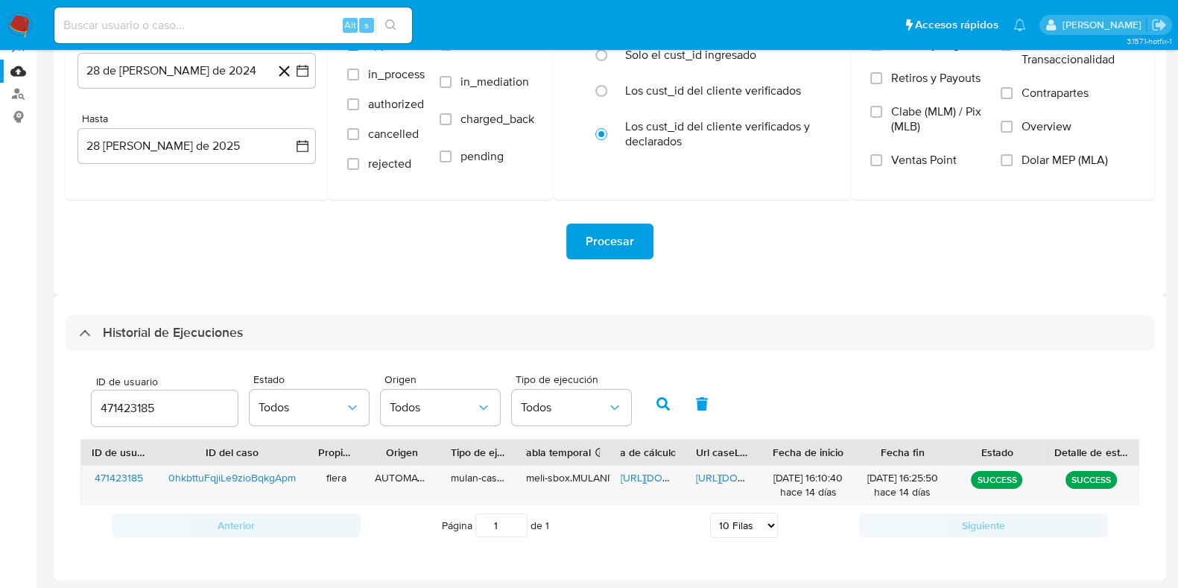
click at [133, 409] on input "471423185" at bounding box center [165, 408] width 146 height 19
click at [666, 405] on icon "button" at bounding box center [662, 403] width 13 height 13
click at [630, 472] on span "[URL][DOMAIN_NAME]" at bounding box center [671, 477] width 103 height 15
click at [722, 482] on span "[URL][DOMAIN_NAME]" at bounding box center [747, 477] width 103 height 15
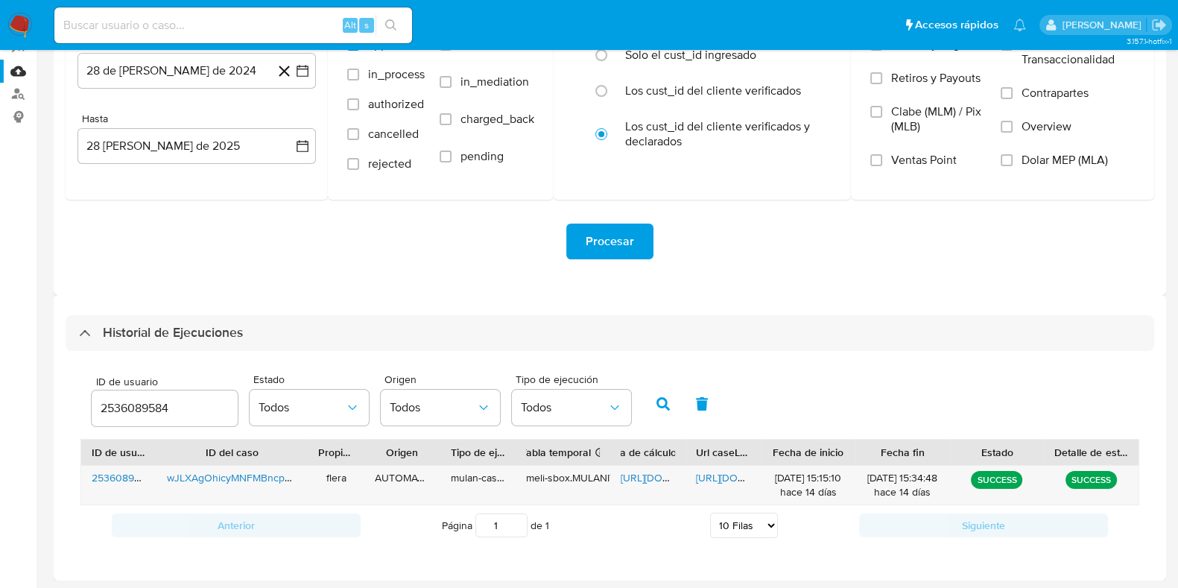
click at [129, 410] on input "2536089584" at bounding box center [165, 408] width 146 height 19
click at [662, 407] on icon "button" at bounding box center [662, 403] width 13 height 13
click at [645, 477] on span "[URL][DOMAIN_NAME]" at bounding box center [671, 477] width 103 height 15
click at [734, 474] on span "[URL][DOMAIN_NAME]" at bounding box center [747, 477] width 103 height 15
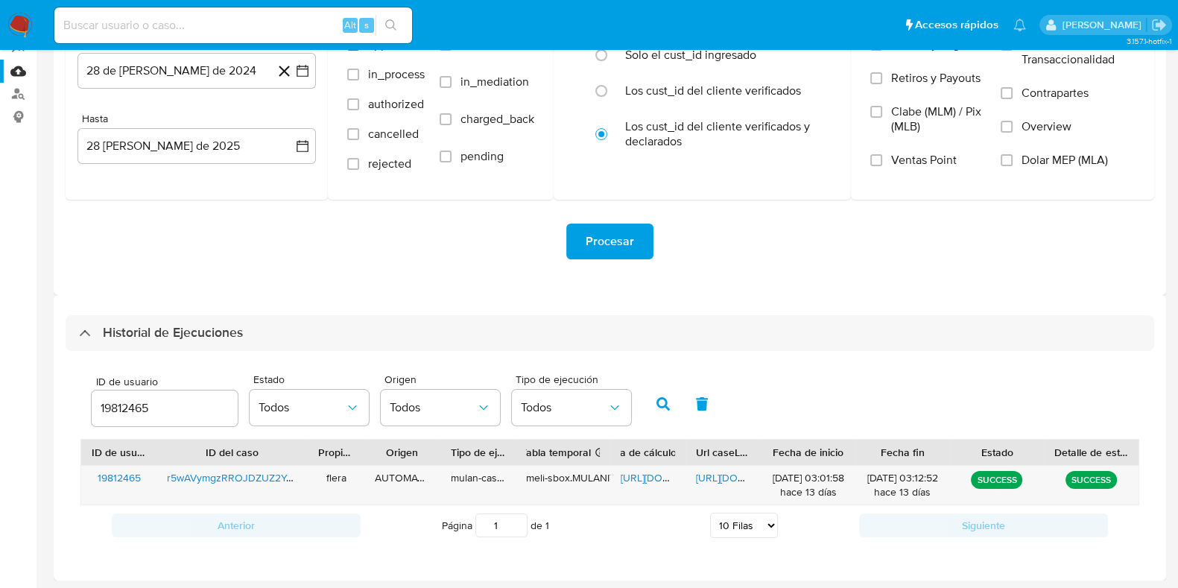
click at [112, 404] on input "19812465" at bounding box center [165, 408] width 146 height 19
click at [667, 406] on button "button" at bounding box center [663, 404] width 39 height 36
click at [654, 476] on span "[URL][DOMAIN_NAME]" at bounding box center [671, 477] width 103 height 15
click at [726, 478] on span "[URL][DOMAIN_NAME]" at bounding box center [747, 477] width 103 height 15
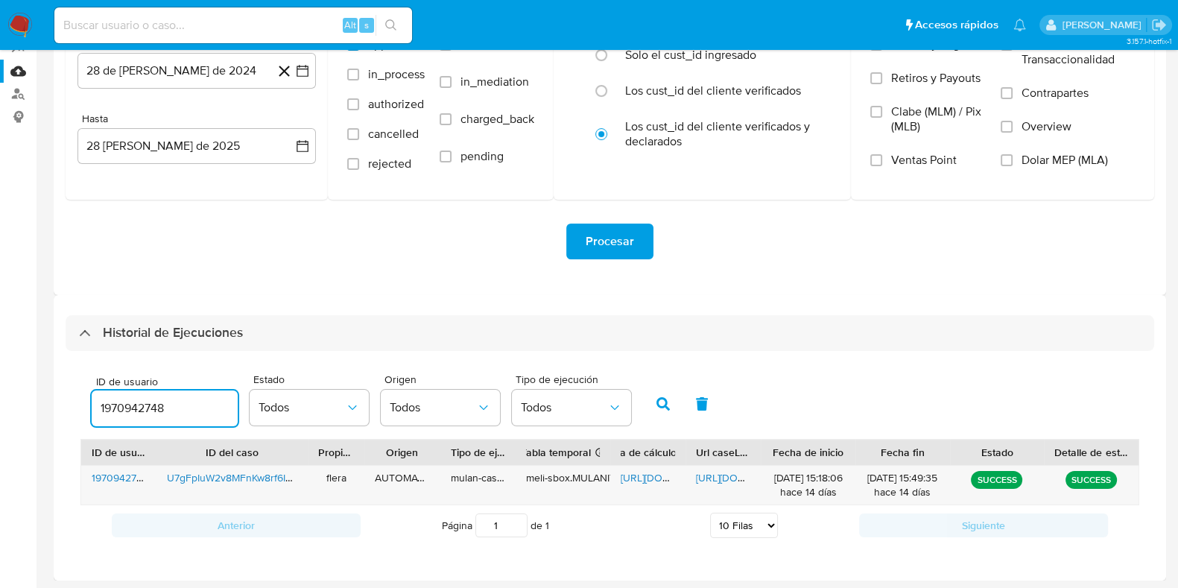
click at [153, 413] on input "1970942748" at bounding box center [165, 408] width 146 height 19
click at [663, 404] on icon "button" at bounding box center [662, 403] width 13 height 13
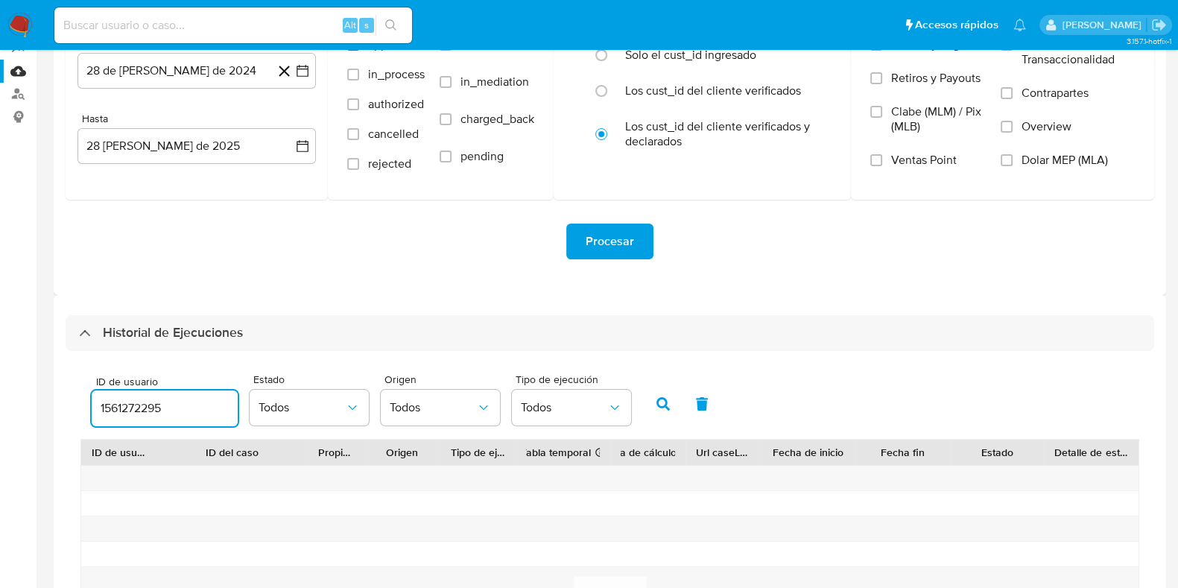
click at [145, 404] on input "1561272295" at bounding box center [165, 408] width 146 height 19
paste input "2096297779"
type input "2096297779"
click at [658, 404] on icon "button" at bounding box center [662, 403] width 13 height 13
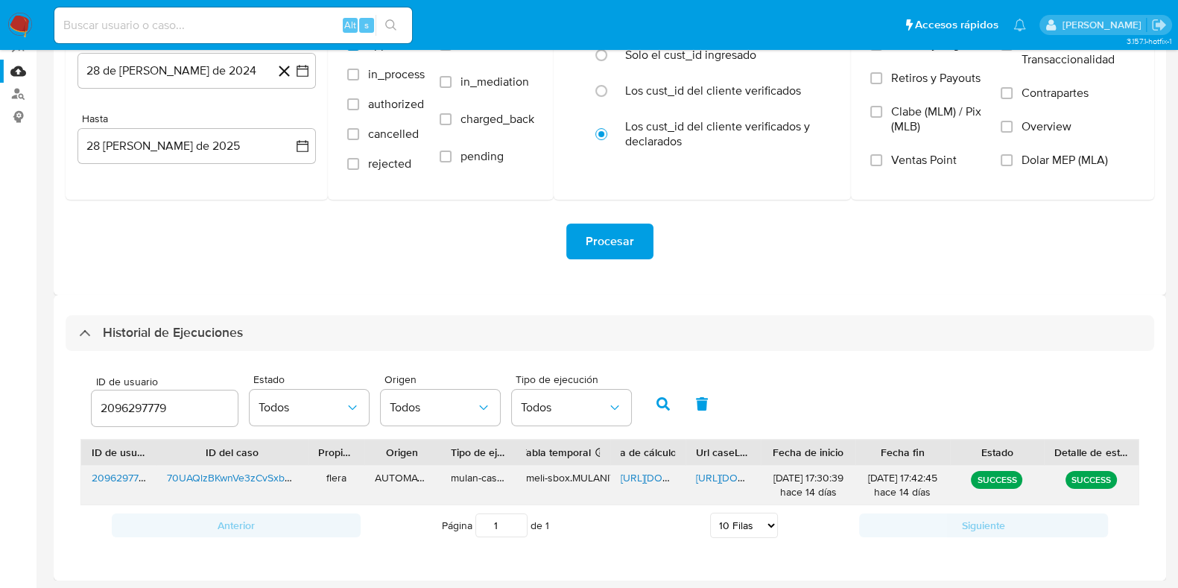
click at [641, 472] on span "[URL][DOMAIN_NAME]" at bounding box center [671, 477] width 103 height 15
click at [722, 476] on span "[URL][DOMAIN_NAME]" at bounding box center [747, 477] width 103 height 15
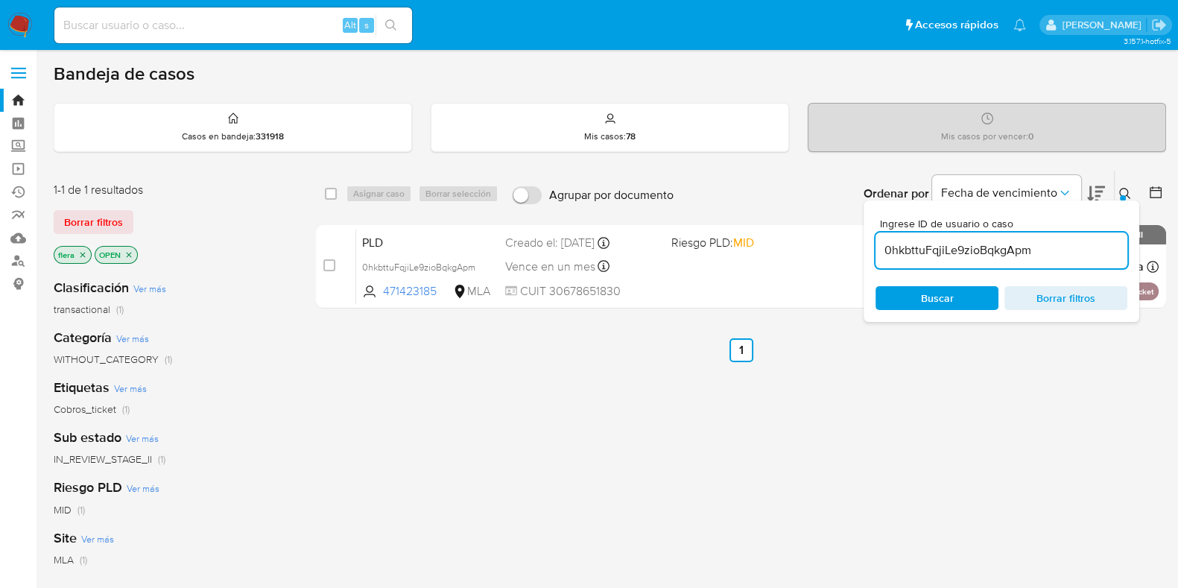
click at [951, 244] on input "0hkbttuFqjiLe9zioBqkgApm" at bounding box center [1001, 250] width 252 height 19
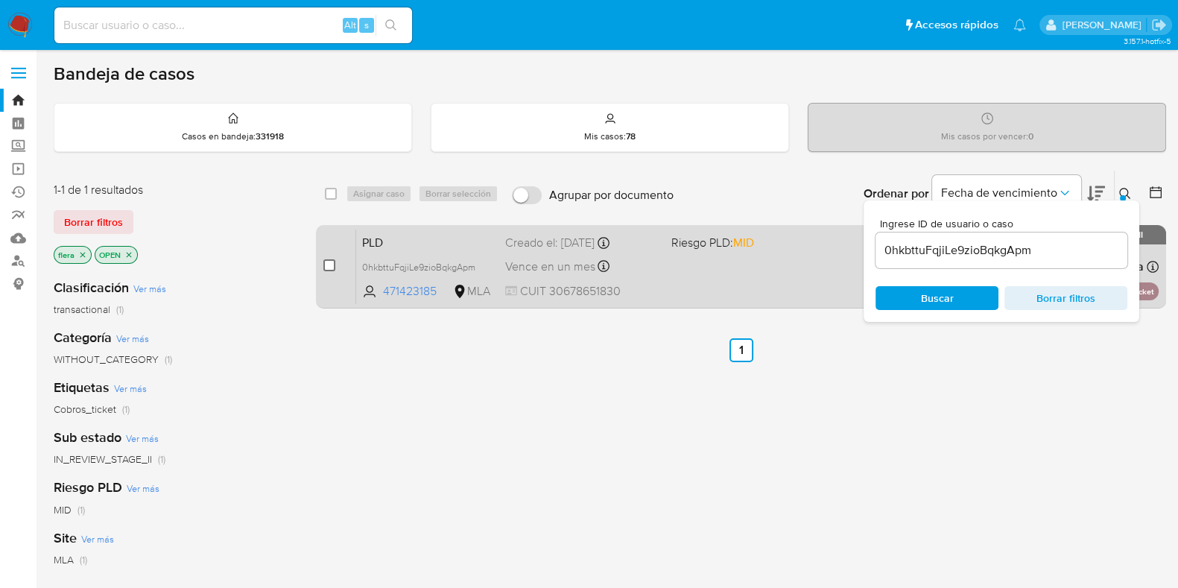
click at [328, 266] on input "checkbox" at bounding box center [329, 265] width 12 height 12
checkbox input "true"
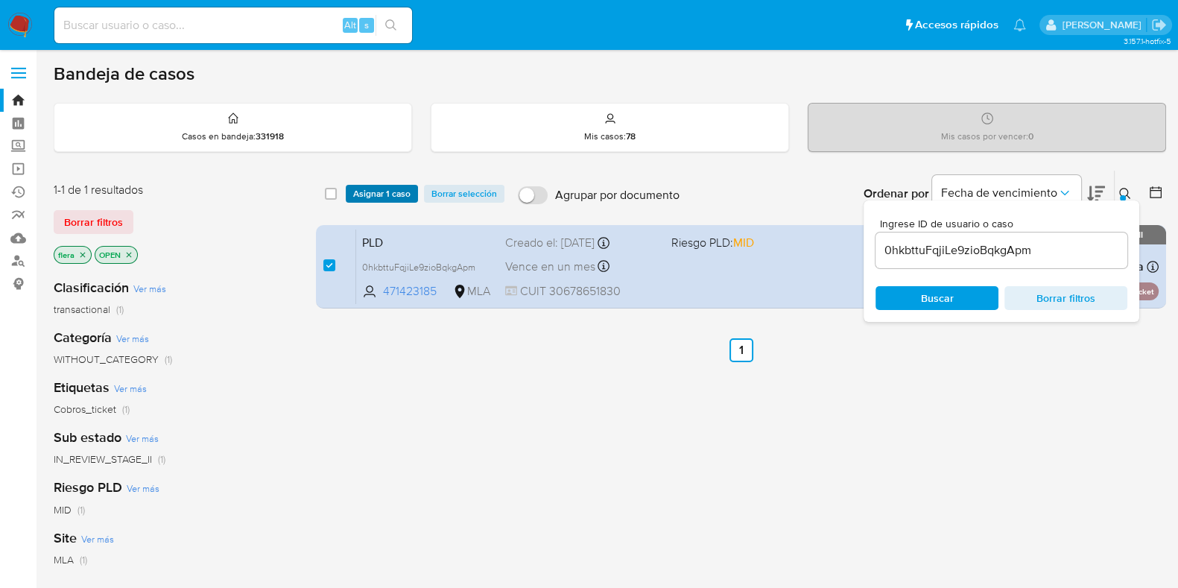
click at [379, 191] on span "Asignar 1 caso" at bounding box center [381, 193] width 57 height 15
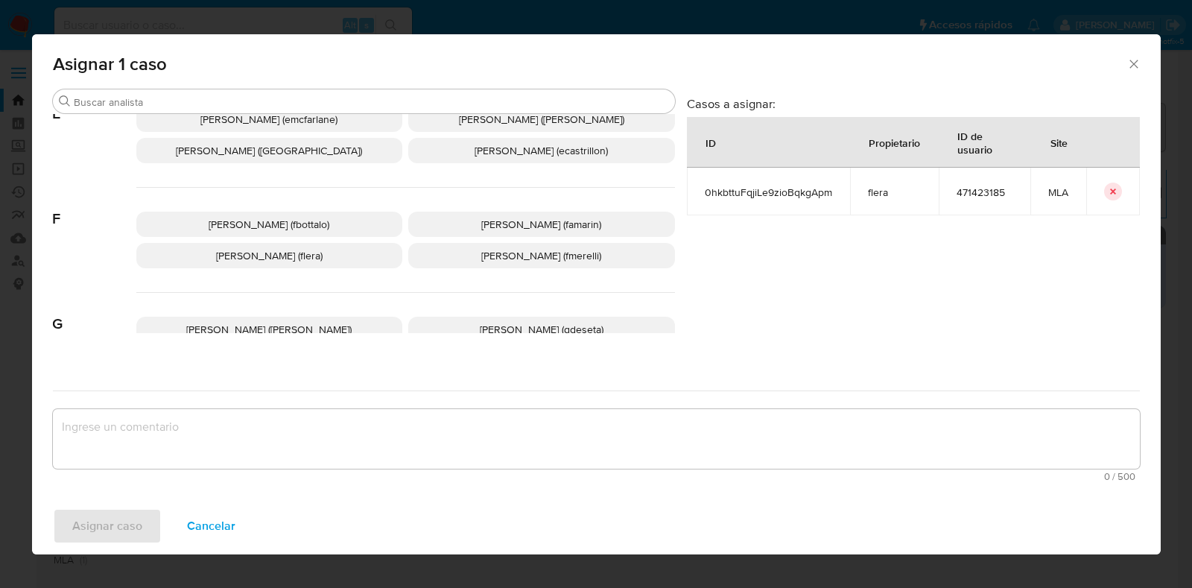
scroll to position [279, 0]
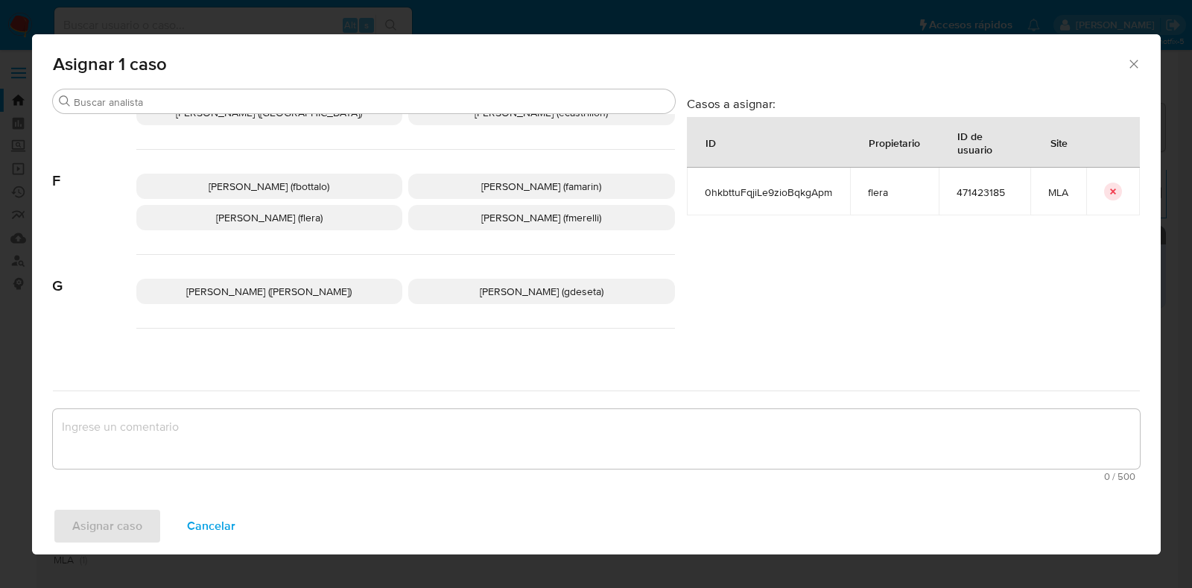
click at [353, 215] on p "[PERSON_NAME] (flera)" at bounding box center [269, 217] width 267 height 25
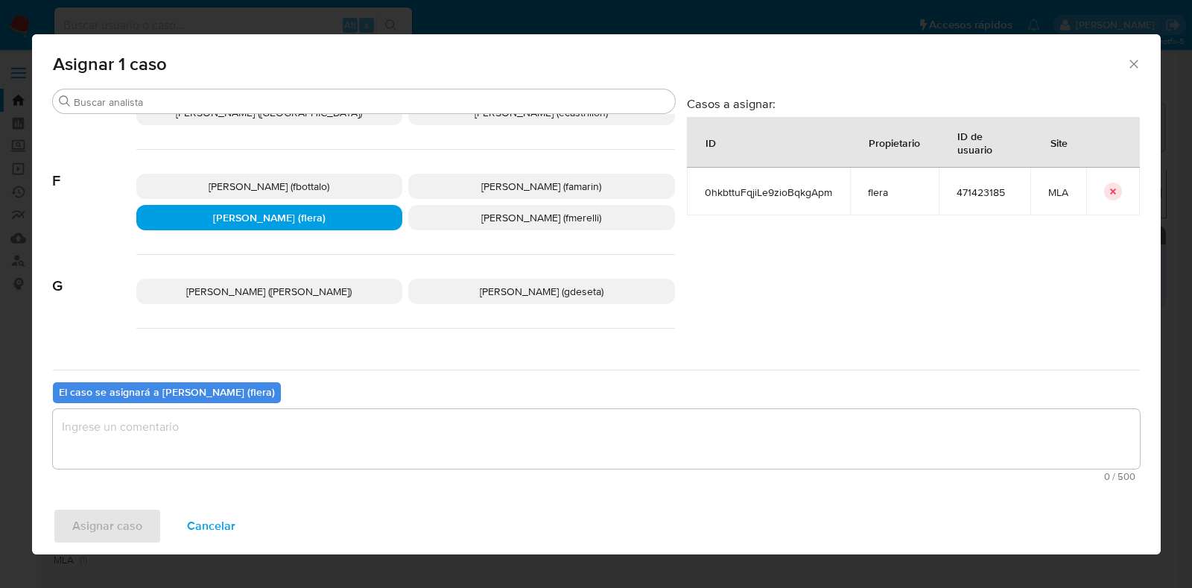
click at [326, 435] on textarea "assign-modal" at bounding box center [596, 439] width 1087 height 60
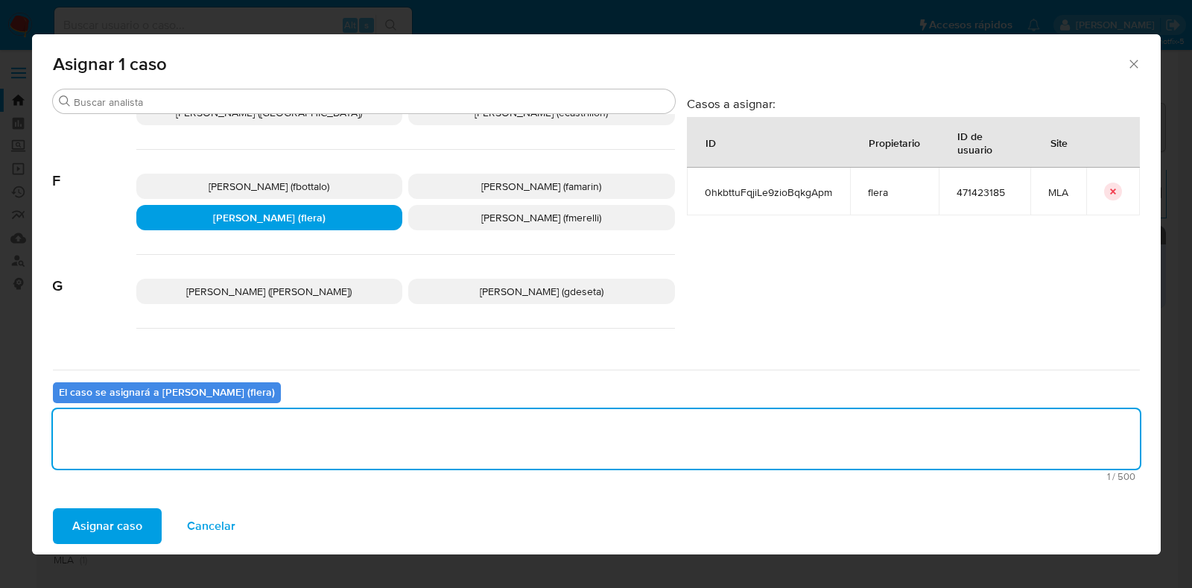
click at [137, 527] on span "Asignar caso" at bounding box center [107, 526] width 70 height 33
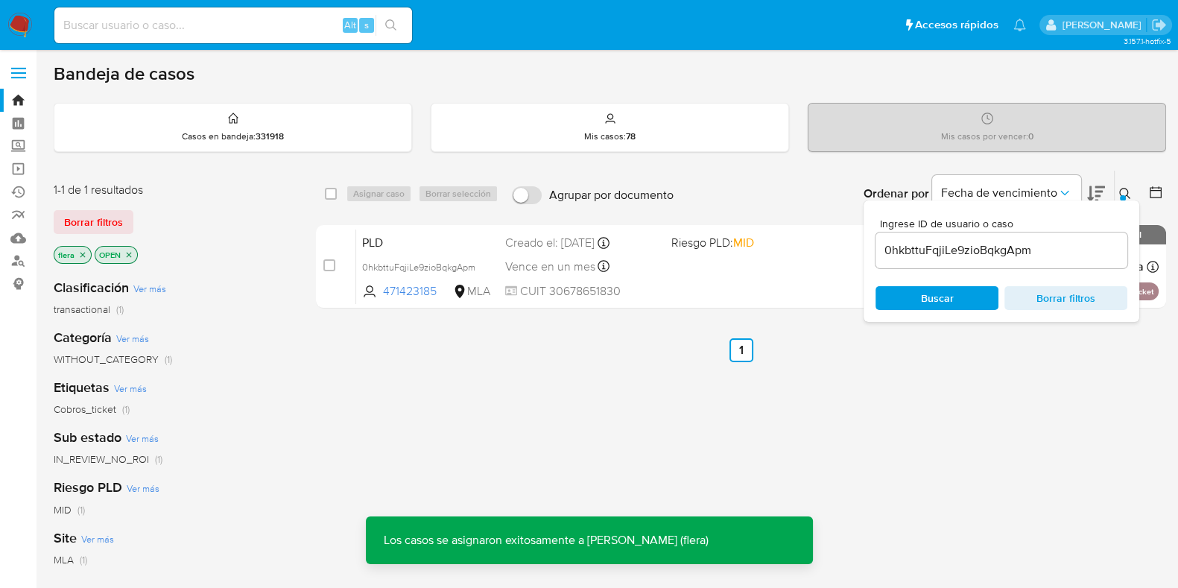
click at [407, 238] on span "PLD" at bounding box center [427, 241] width 131 height 19
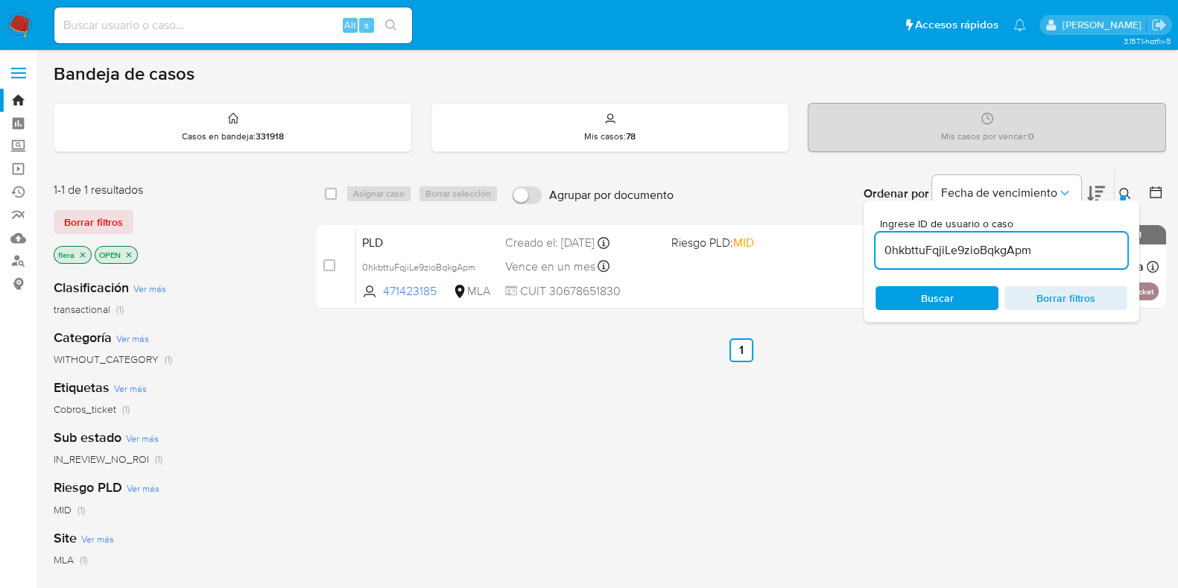
click at [979, 257] on input "0hkbttuFqjiLe9zioBqkgApm" at bounding box center [1001, 250] width 252 height 19
paste input "wJLXAgOhicyMNFMBncpD7XQ2"
type input "wJLXAgOhicyMNFMBncpD7XQ2"
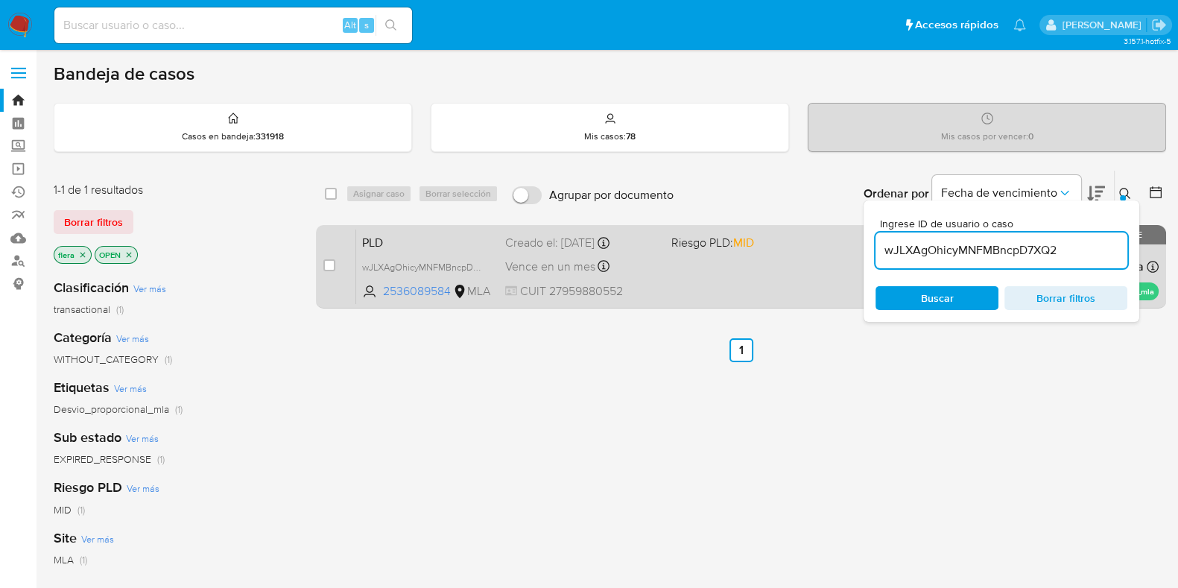
click at [325, 258] on div "case-item-checkbox" at bounding box center [329, 265] width 12 height 15
click at [327, 265] on input "checkbox" at bounding box center [329, 265] width 12 height 12
checkbox input "true"
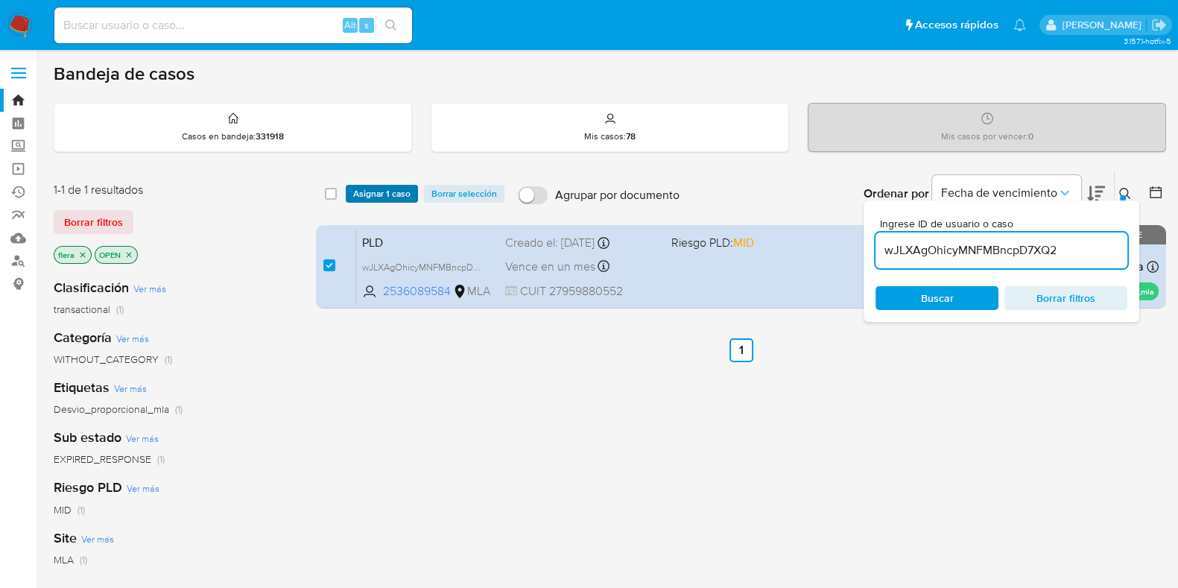
click at [384, 192] on span "Asignar 1 caso" at bounding box center [381, 193] width 57 height 15
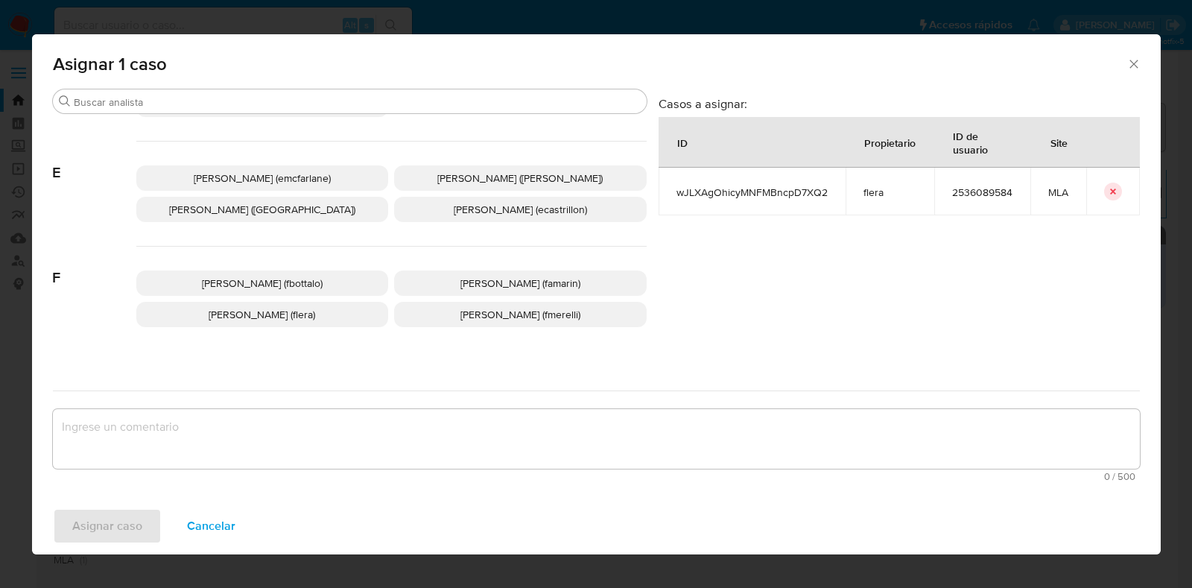
scroll to position [185, 0]
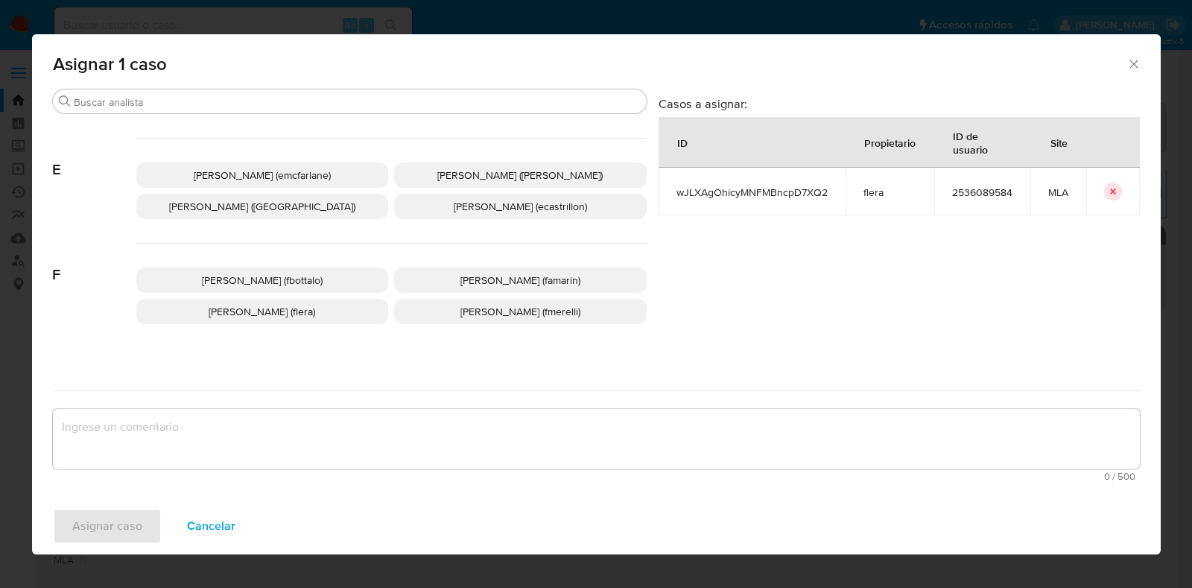
click at [293, 312] on span "[PERSON_NAME] (flera)" at bounding box center [262, 311] width 107 height 15
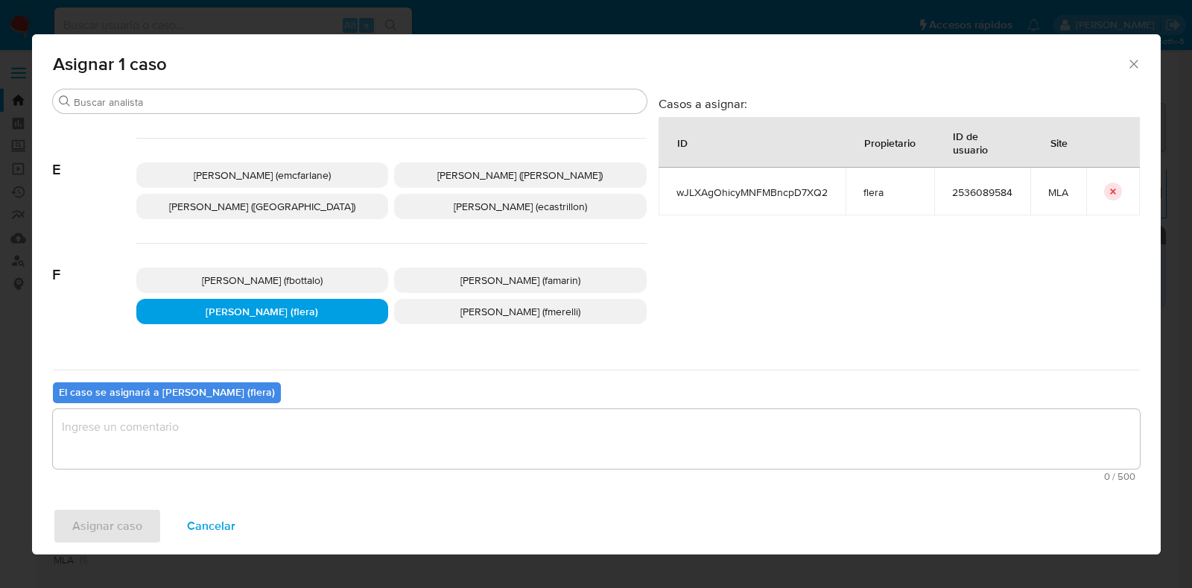
click at [225, 452] on textarea "assign-modal" at bounding box center [596, 439] width 1087 height 60
click at [129, 537] on span "Asignar caso" at bounding box center [107, 526] width 70 height 33
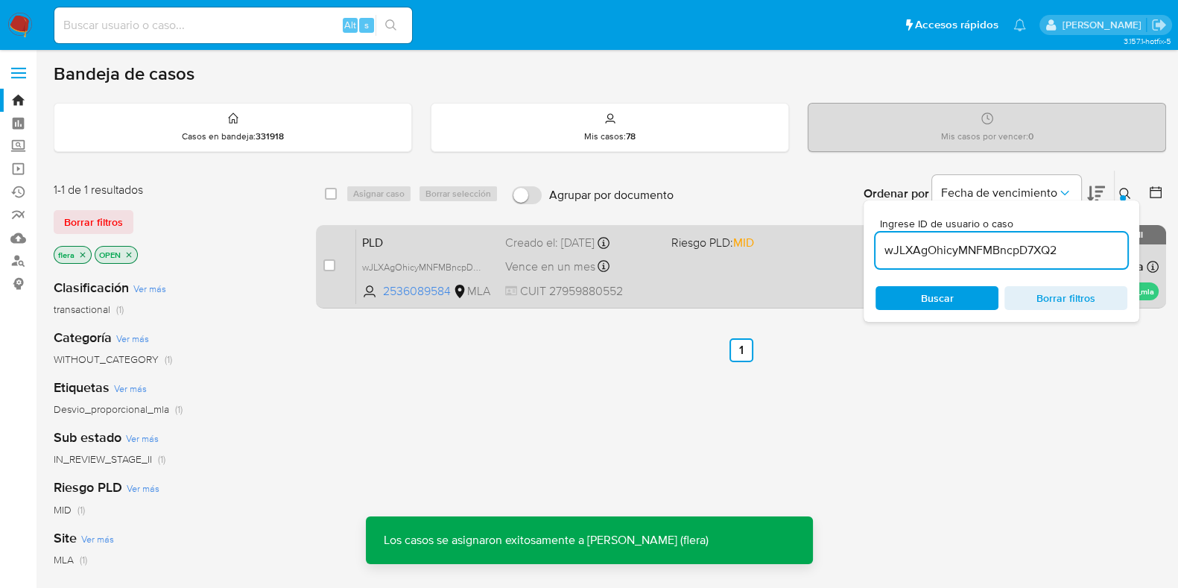
click at [390, 239] on span "PLD" at bounding box center [427, 241] width 131 height 19
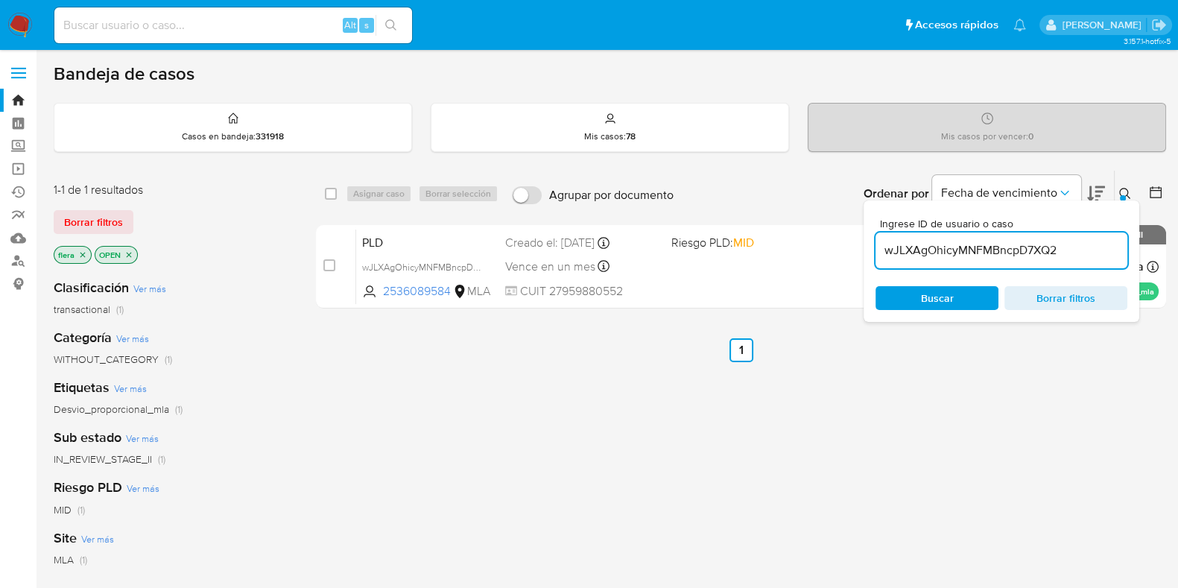
click at [1016, 255] on input "wJLXAgOhicyMNFMBncpD7XQ2" at bounding box center [1001, 250] width 252 height 19
paste input "r5wAVymgzRROJDZUZ2YJzTpL"
type input "r5wAVymgzRROJDZUZ2YJzTpL"
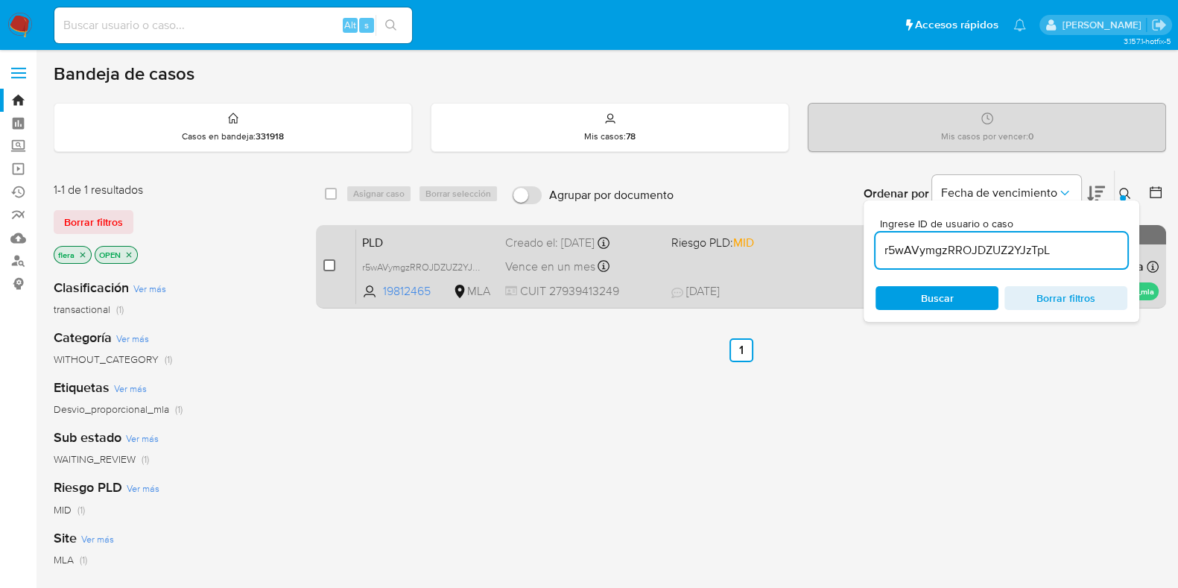
click at [328, 264] on input "checkbox" at bounding box center [329, 265] width 12 height 12
checkbox input "true"
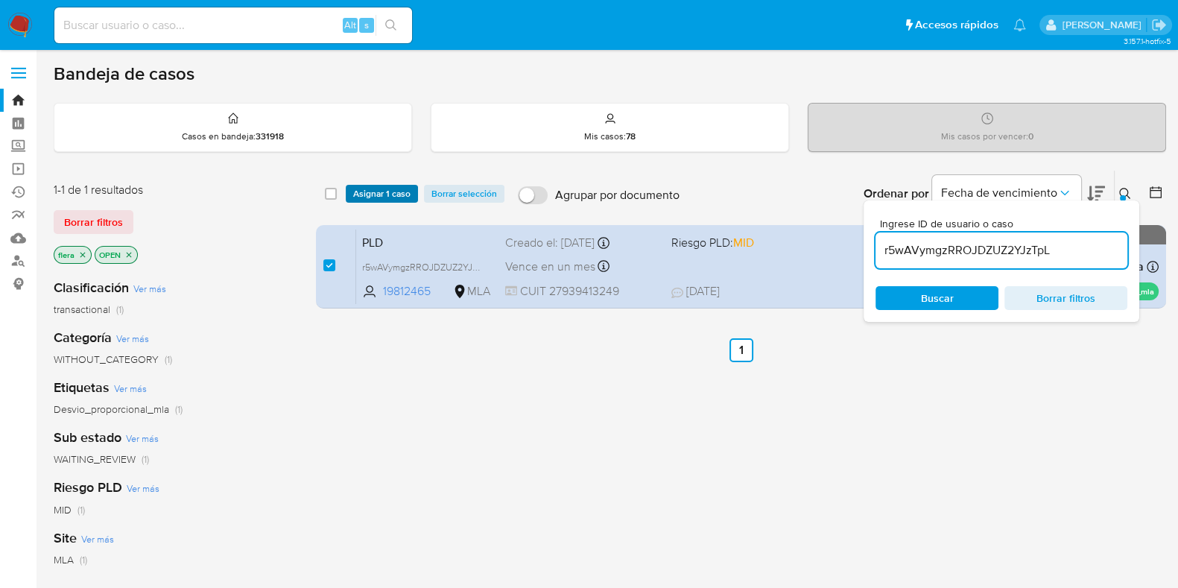
click at [361, 186] on span "Asignar 1 caso" at bounding box center [381, 193] width 57 height 15
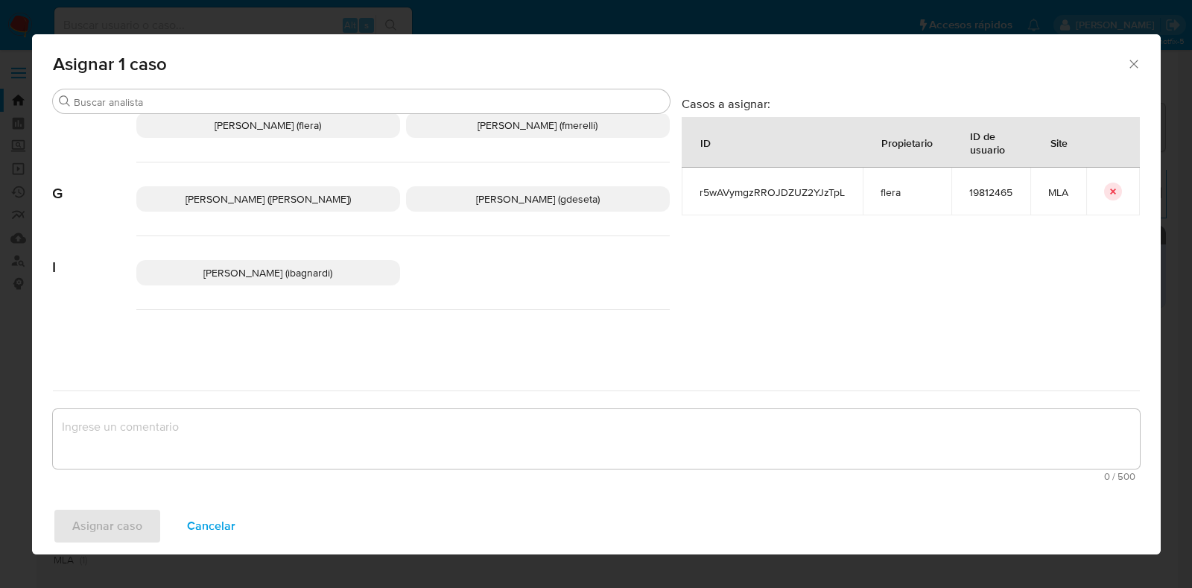
drag, startPoint x: 326, startPoint y: 119, endPoint x: 326, endPoint y: 148, distance: 29.1
click at [326, 118] on div "Fabricio Bottalo (fbottalo) Facundo Marin (famarin) Florencia Cecilia Lera (fle…" at bounding box center [402, 109] width 533 height 105
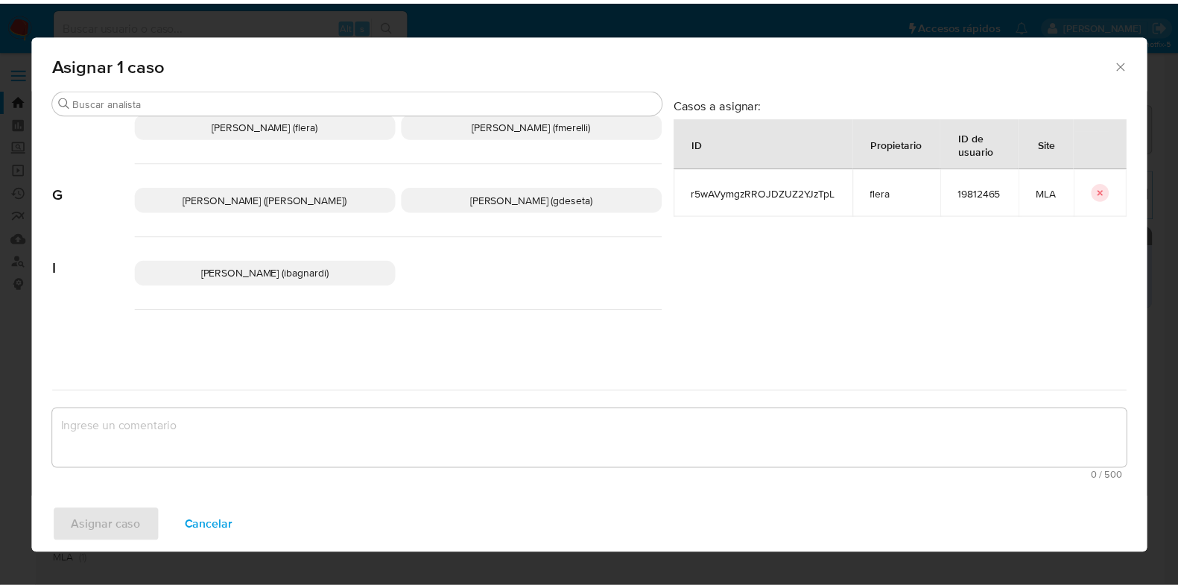
scroll to position [334, 0]
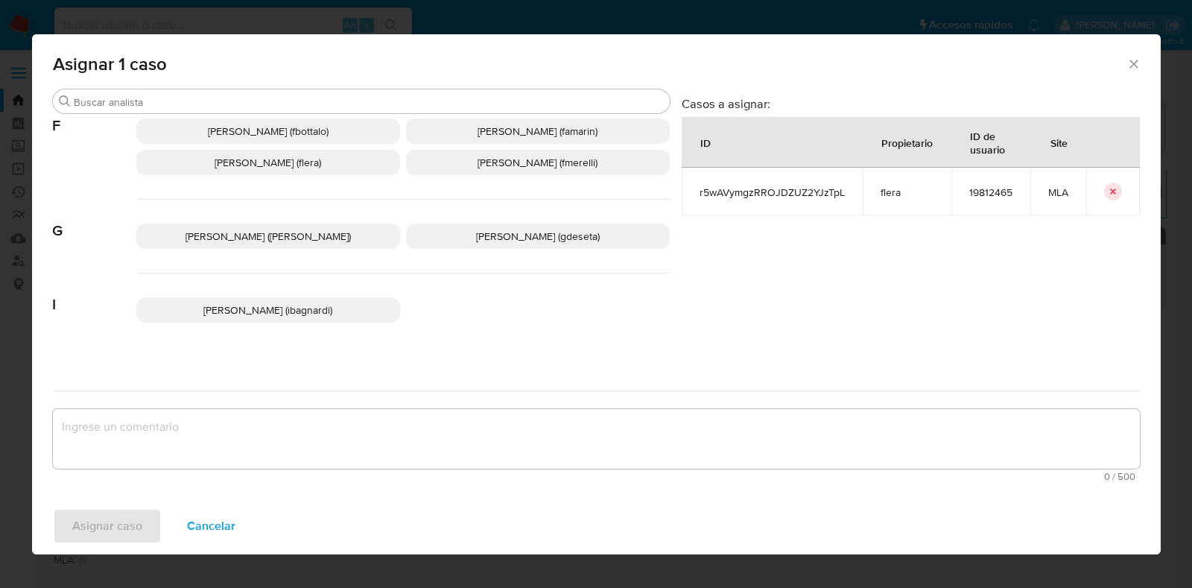
click at [321, 158] on span "Florencia Cecilia Lera (flera)" at bounding box center [268, 162] width 107 height 15
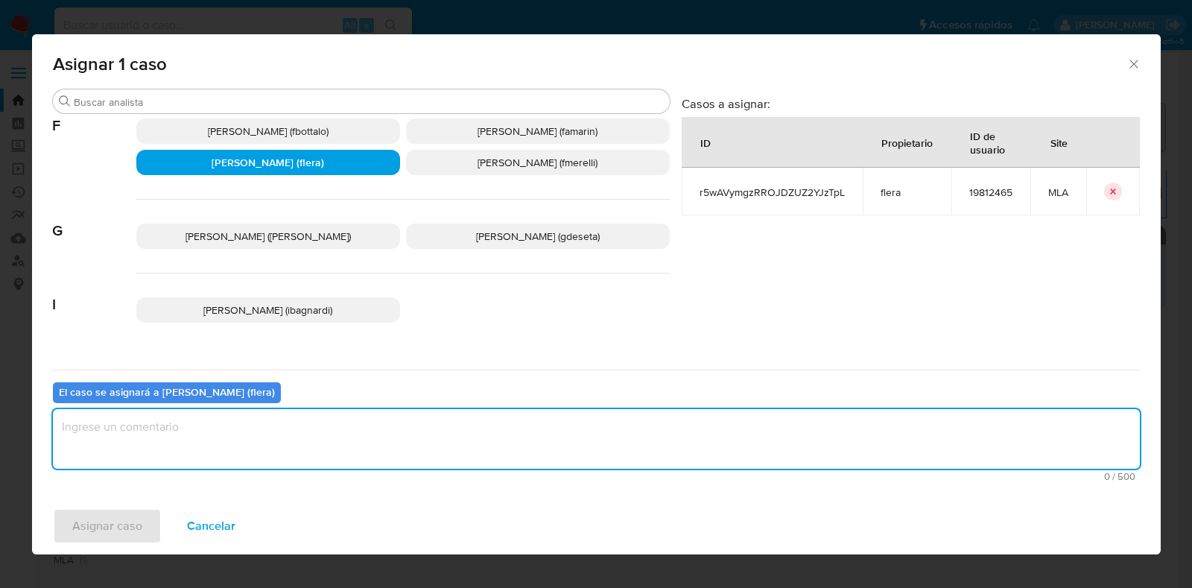
click at [306, 450] on textarea "assign-modal" at bounding box center [596, 439] width 1087 height 60
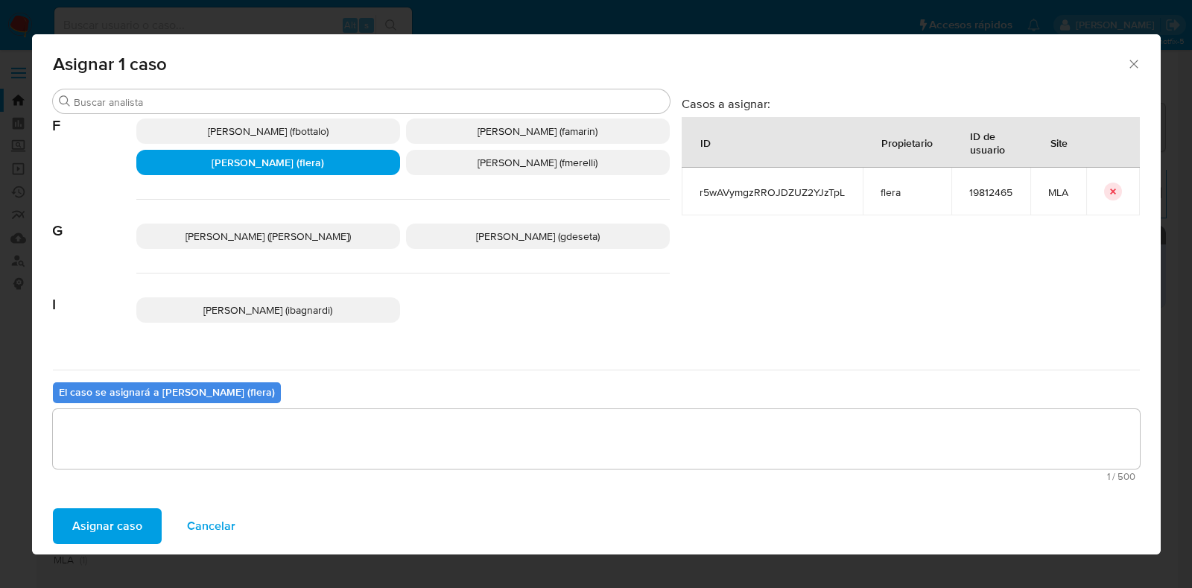
click at [93, 527] on span "Asignar caso" at bounding box center [107, 526] width 70 height 33
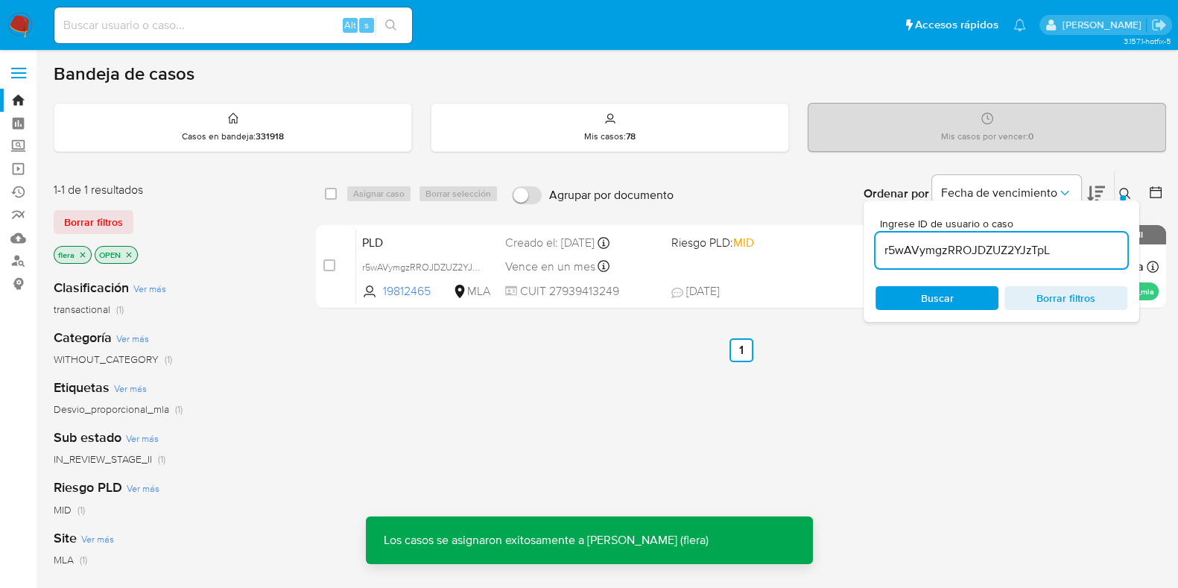
click at [441, 258] on span "r5wAVymgzRROJDZUZ2YJzTpL" at bounding box center [426, 266] width 128 height 16
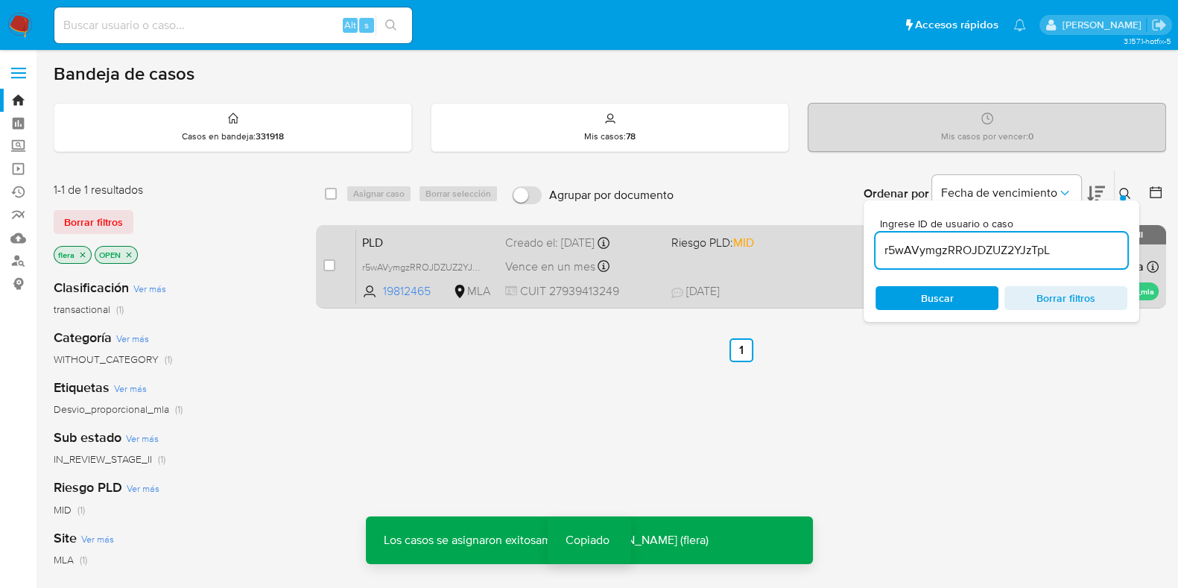
click at [457, 236] on span "PLD" at bounding box center [427, 241] width 131 height 19
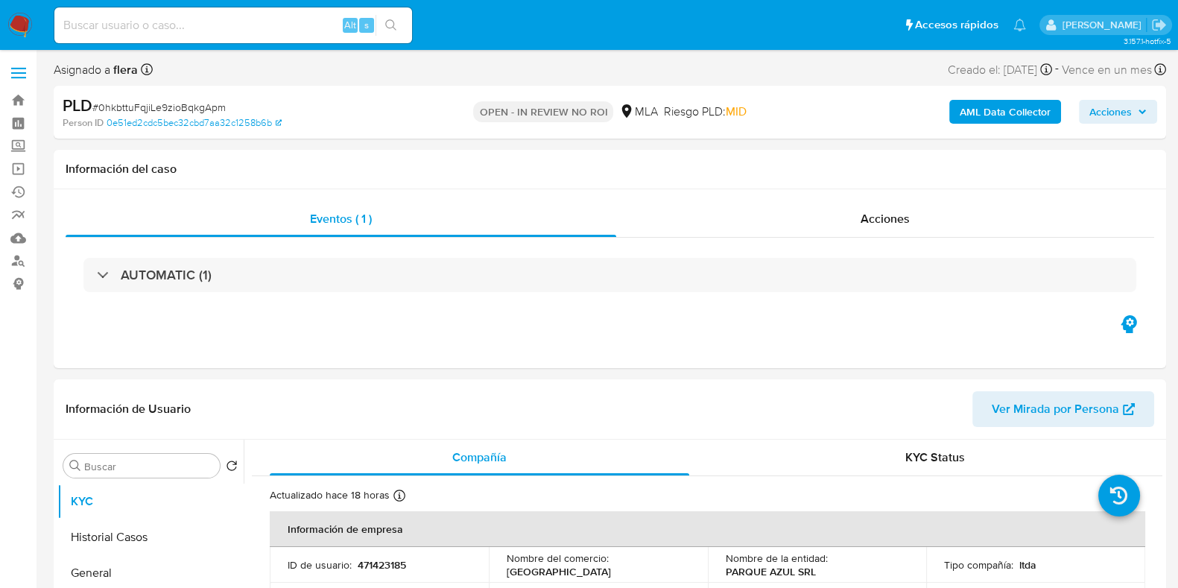
click at [1000, 116] on b "AML Data Collector" at bounding box center [1004, 112] width 91 height 24
select select "10"
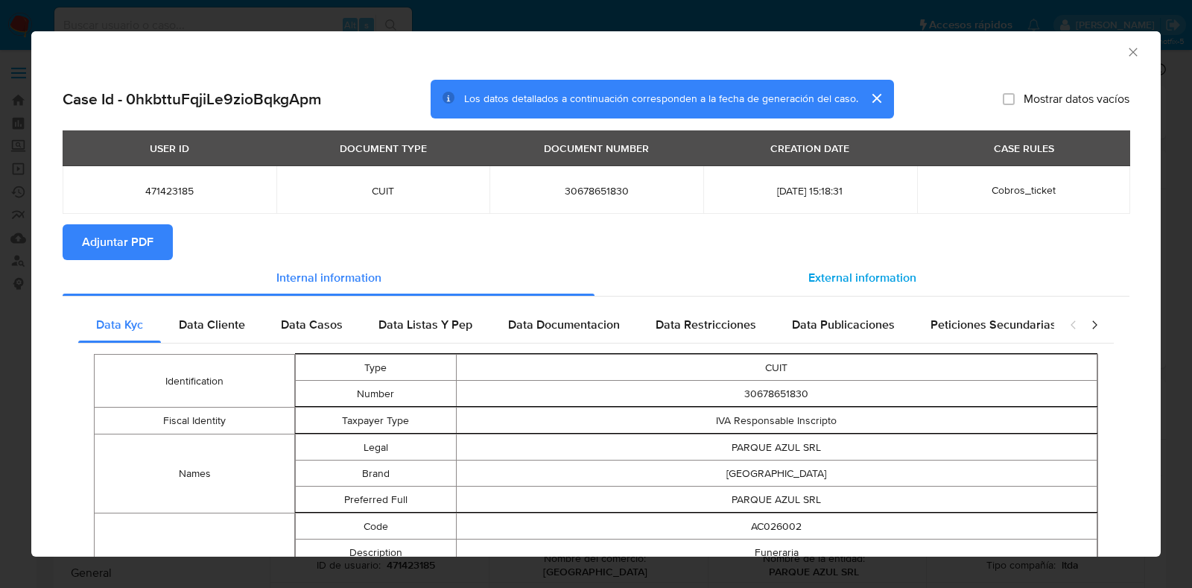
click at [820, 273] on span "External information" at bounding box center [862, 277] width 108 height 17
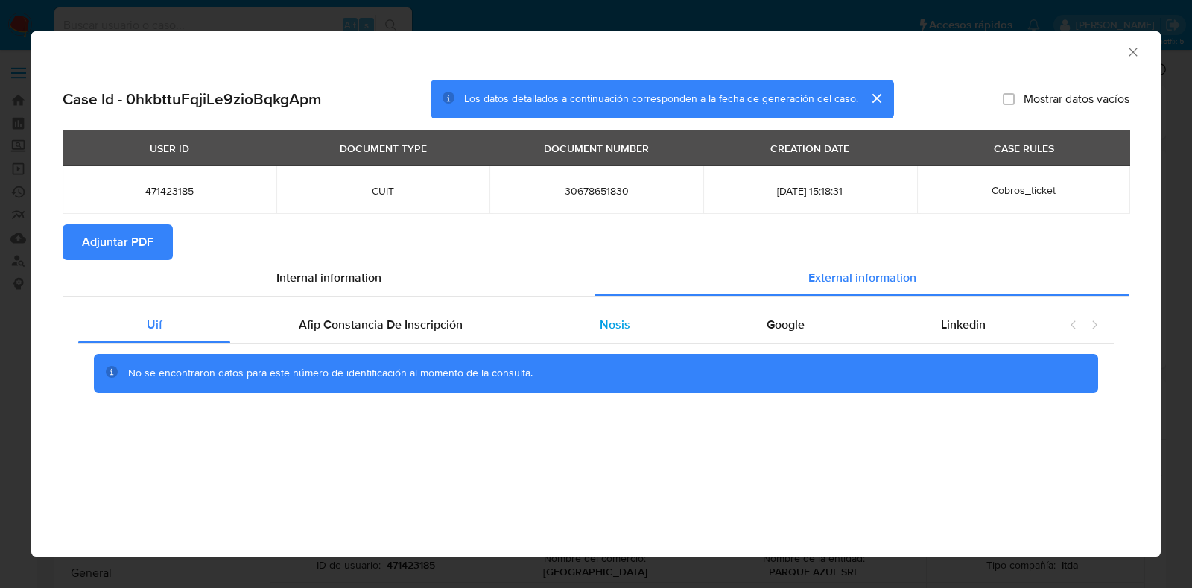
click at [650, 318] on div "Nosis" at bounding box center [614, 325] width 167 height 36
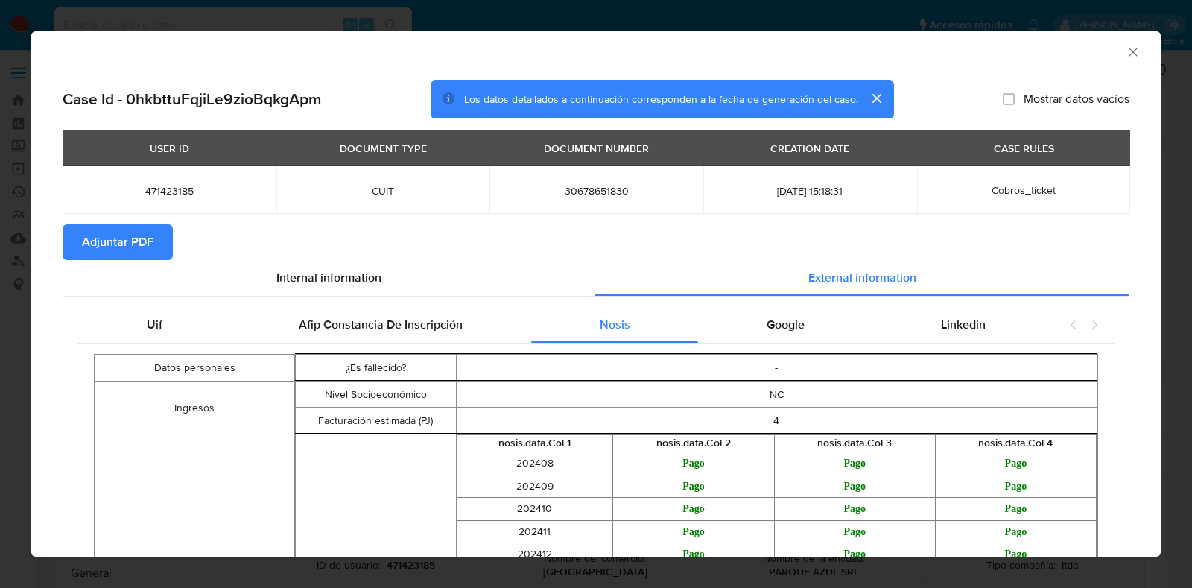
click at [136, 244] on span "Adjuntar PDF" at bounding box center [118, 242] width 72 height 33
click at [1129, 54] on icon "Cerrar ventana" at bounding box center [1133, 52] width 8 height 8
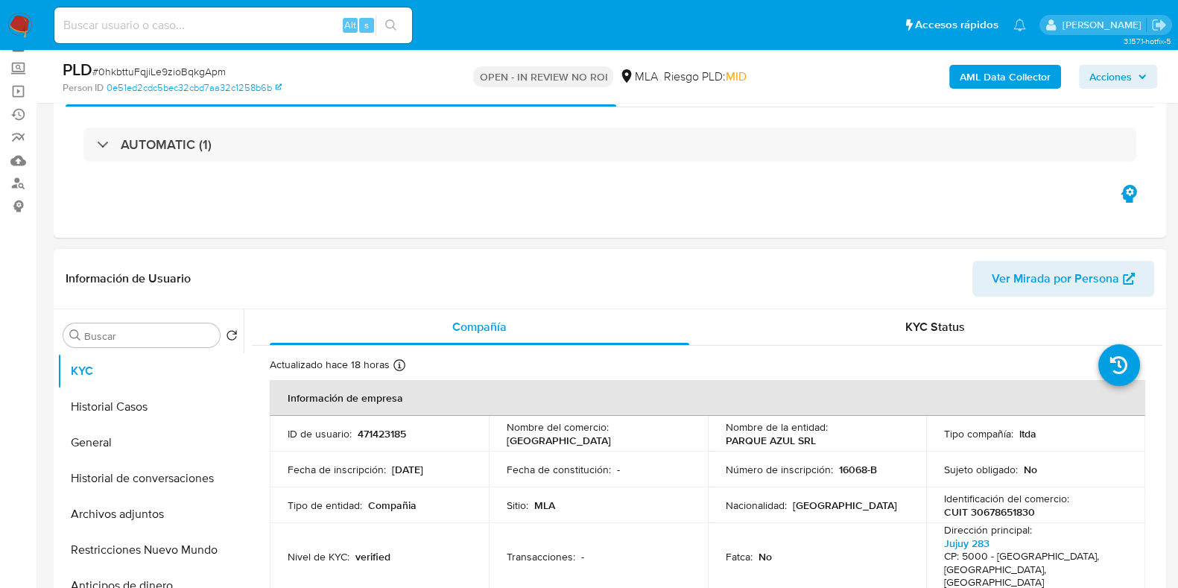
scroll to position [185, 0]
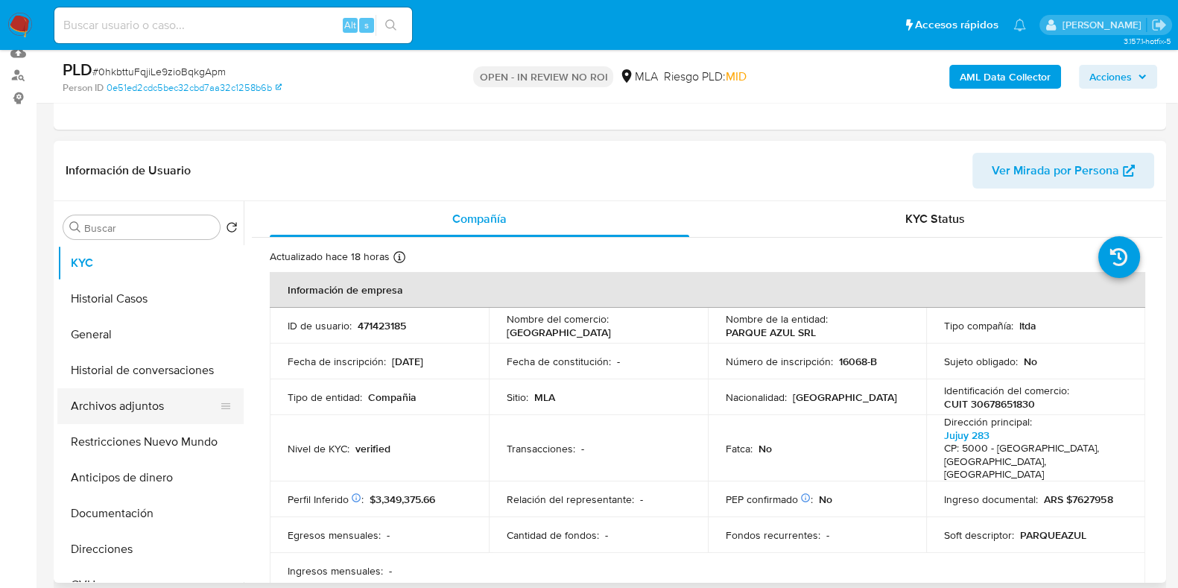
click at [95, 395] on button "Archivos adjuntos" at bounding box center [144, 406] width 174 height 36
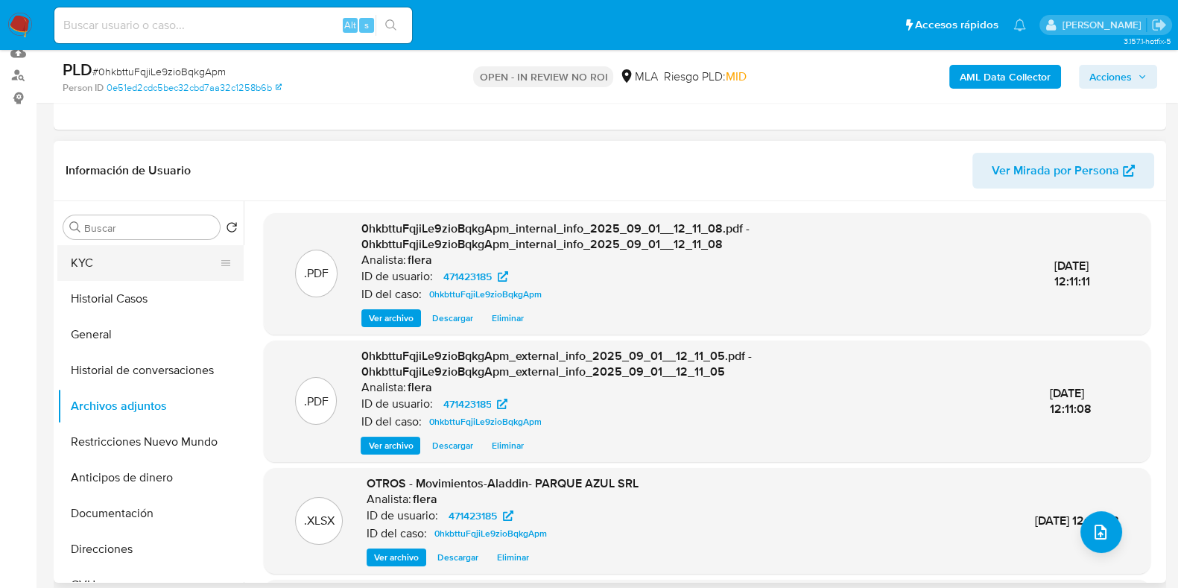
click at [112, 259] on button "KYC" at bounding box center [144, 263] width 174 height 36
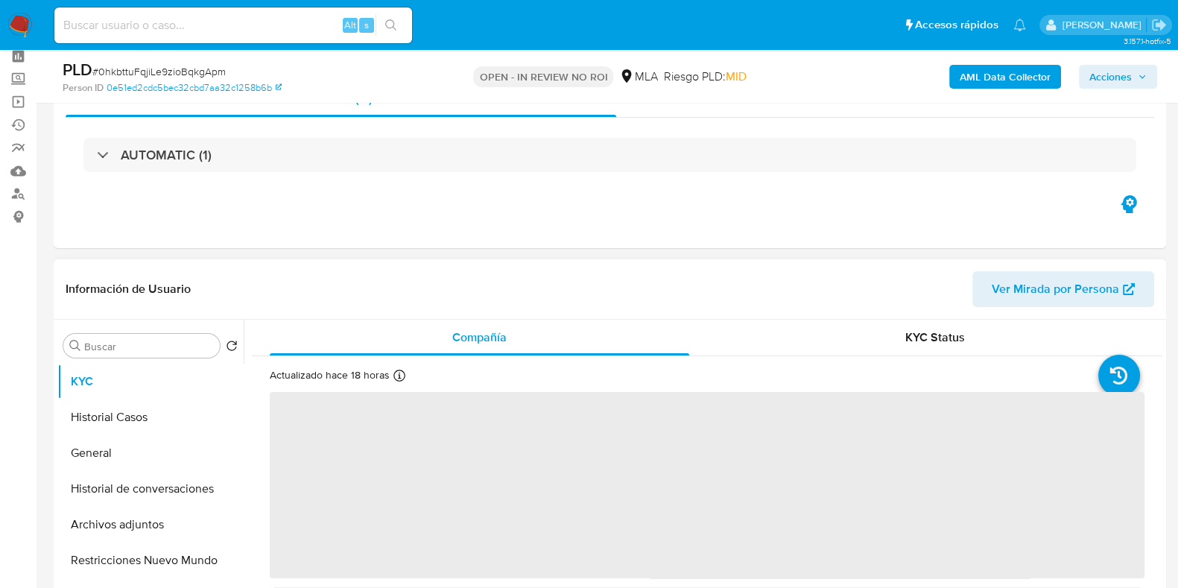
scroll to position [0, 0]
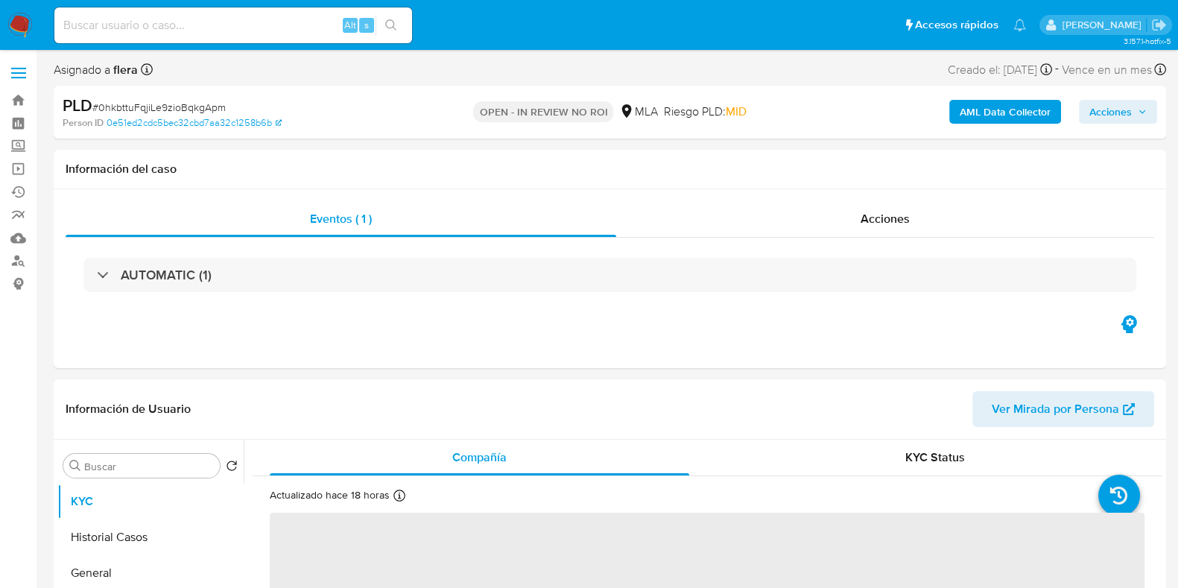
click at [1116, 113] on span "Acciones" at bounding box center [1110, 112] width 42 height 24
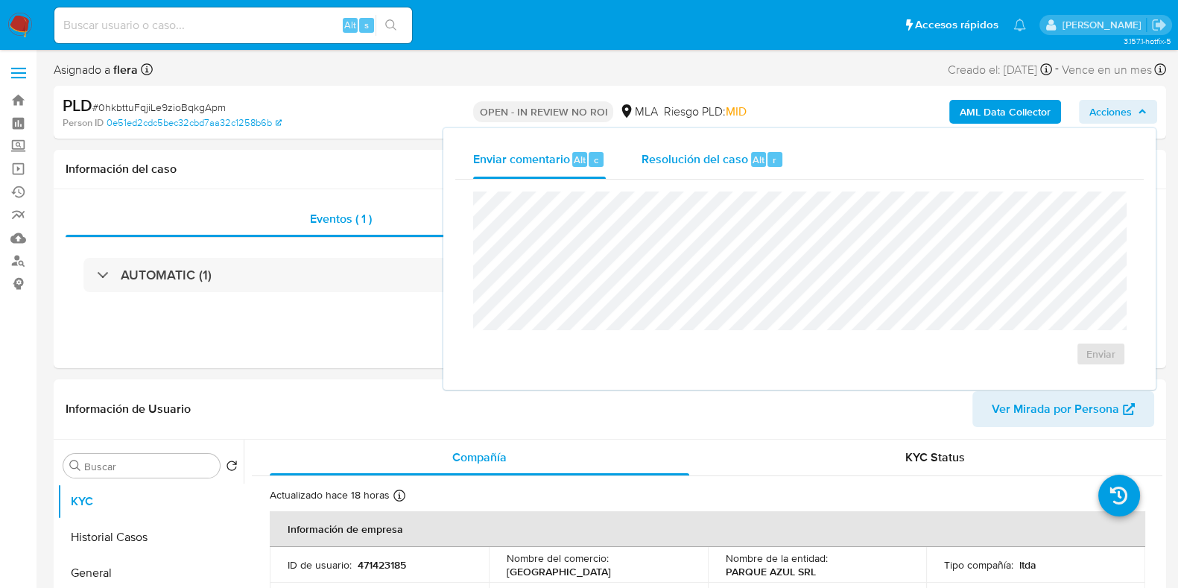
click at [684, 143] on div "Resolución del caso Alt r" at bounding box center [712, 159] width 142 height 39
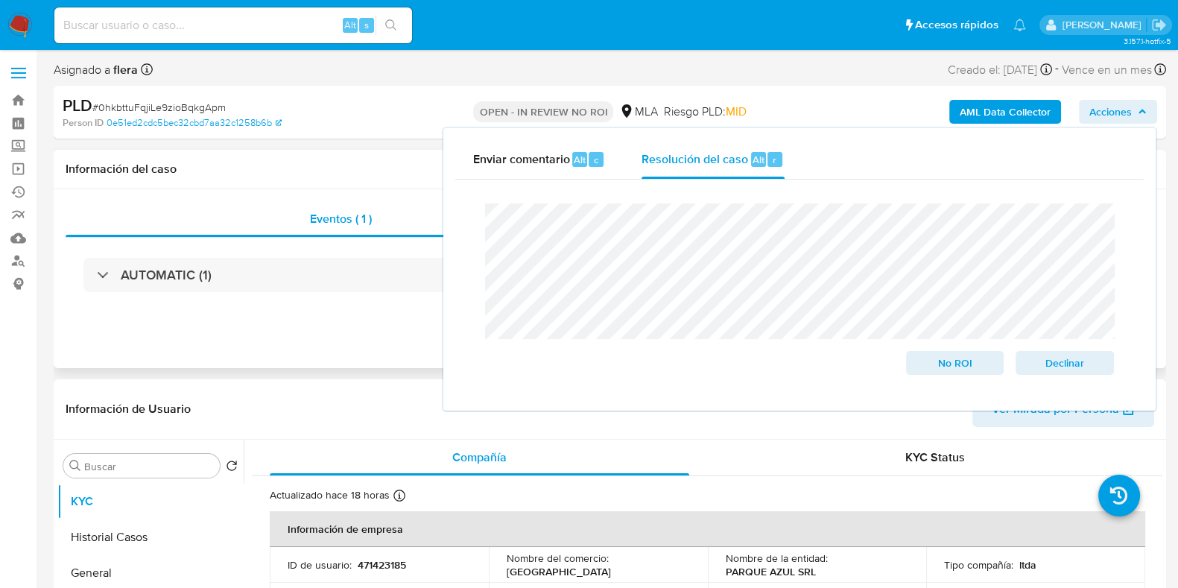
click at [402, 165] on h1 "Información del caso" at bounding box center [610, 169] width 1088 height 15
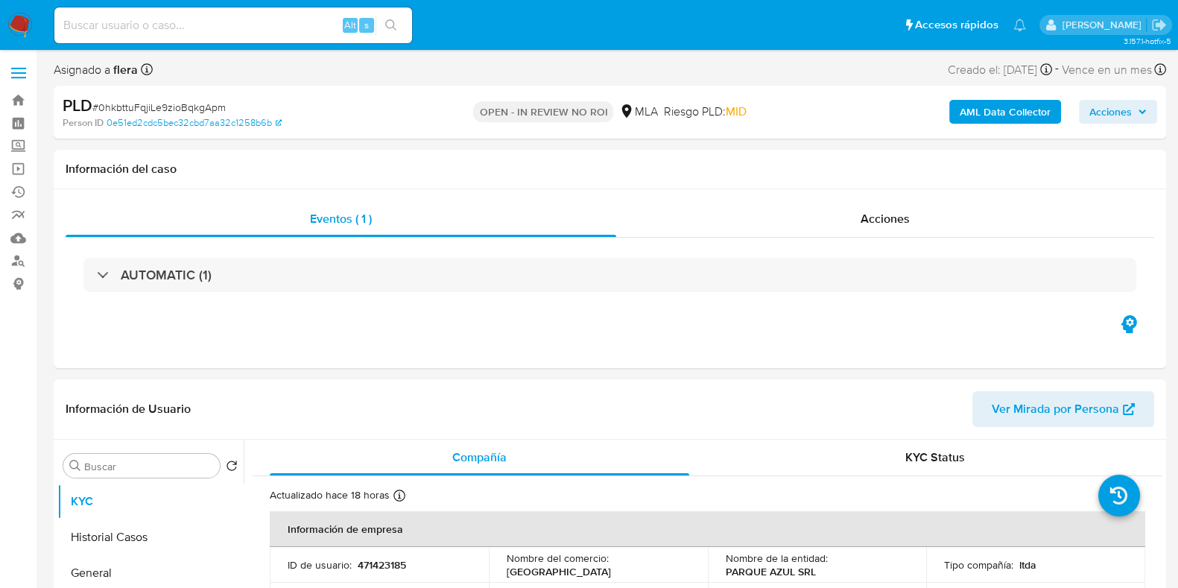
click at [1109, 101] on span "Acciones" at bounding box center [1110, 112] width 42 height 24
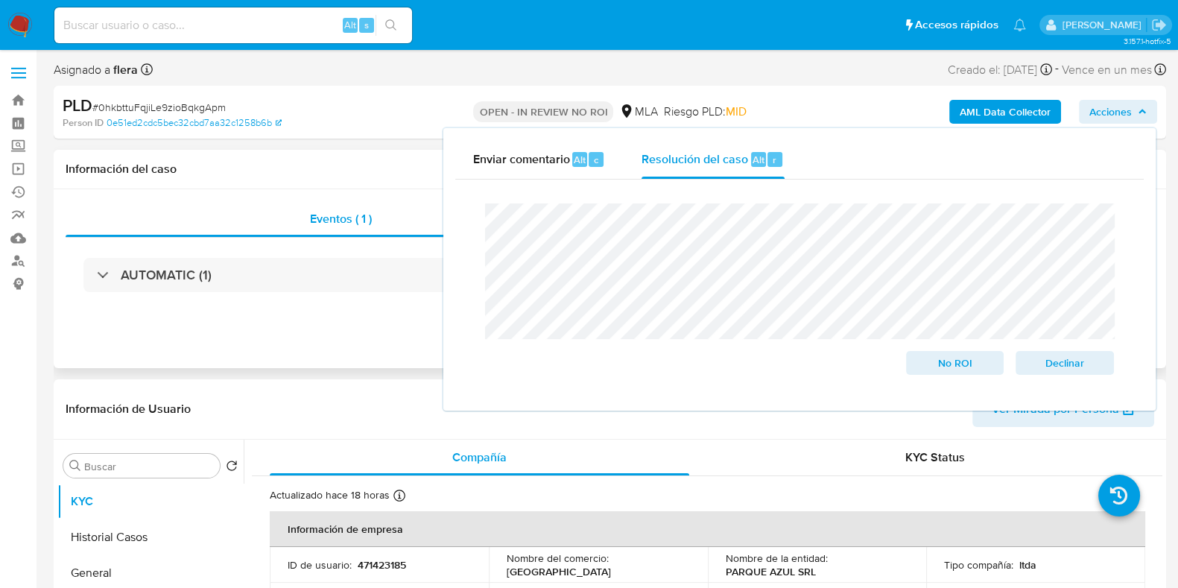
click at [421, 160] on div "Información del caso" at bounding box center [610, 169] width 1112 height 39
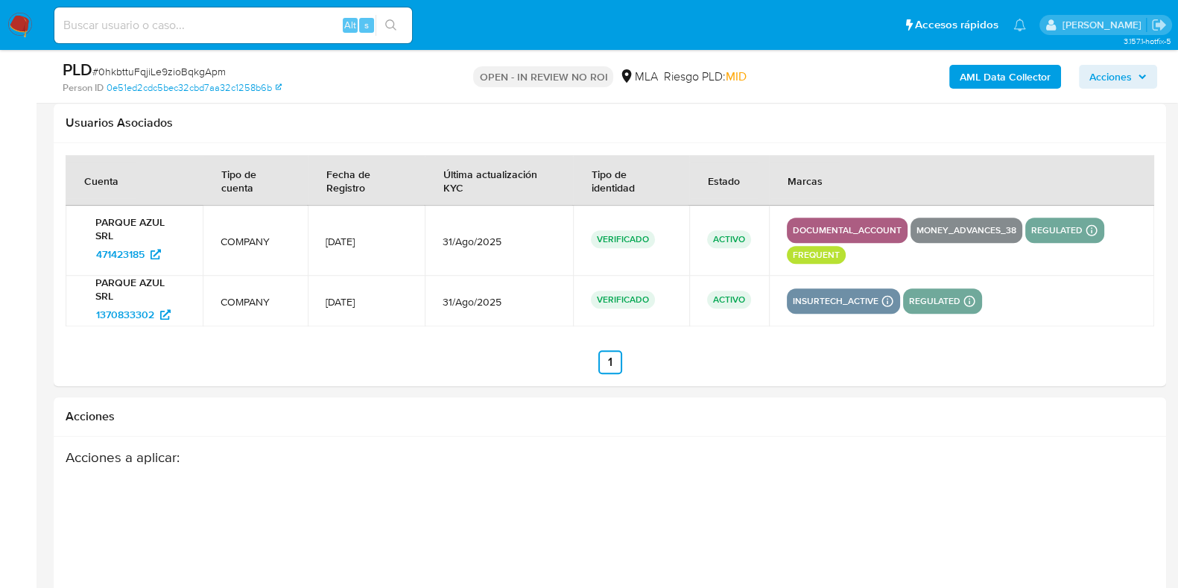
scroll to position [1844, 0]
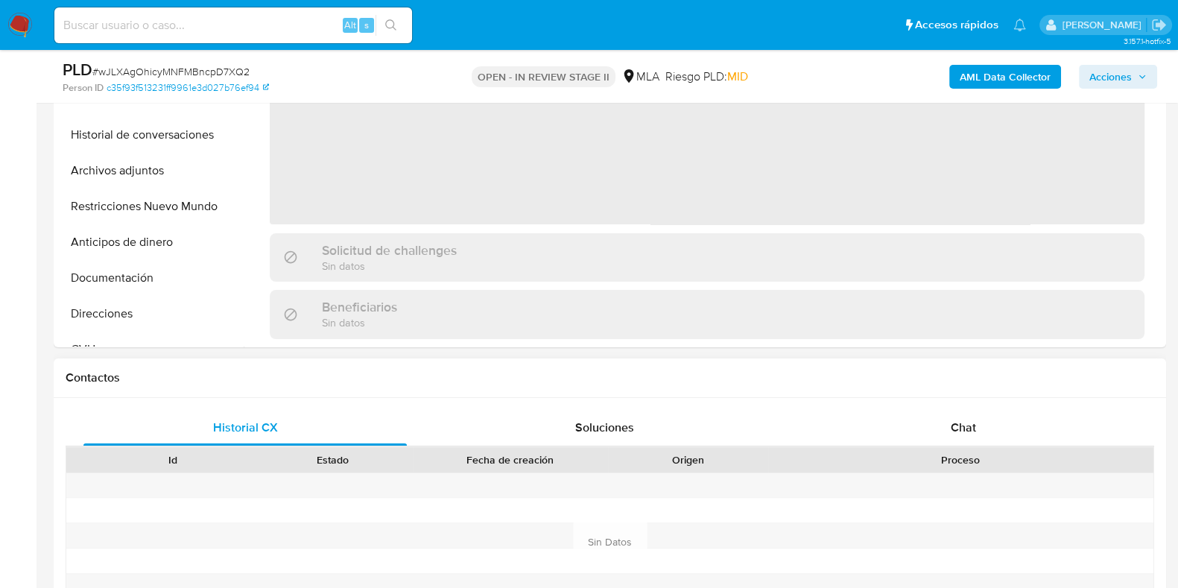
scroll to position [559, 0]
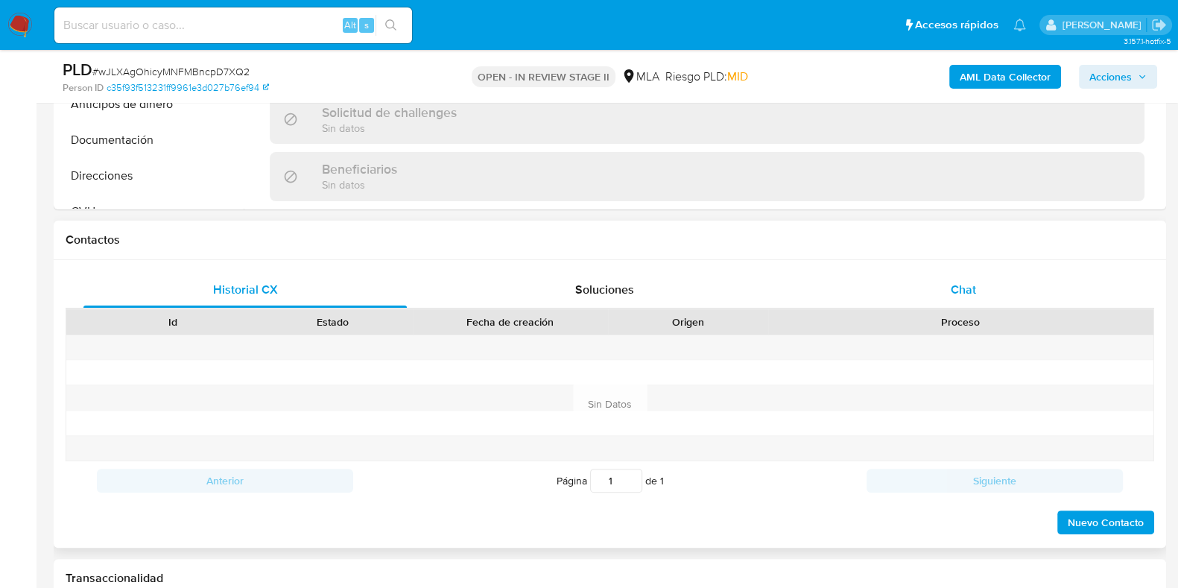
click at [975, 288] on span "Chat" at bounding box center [962, 289] width 25 height 17
select select "10"
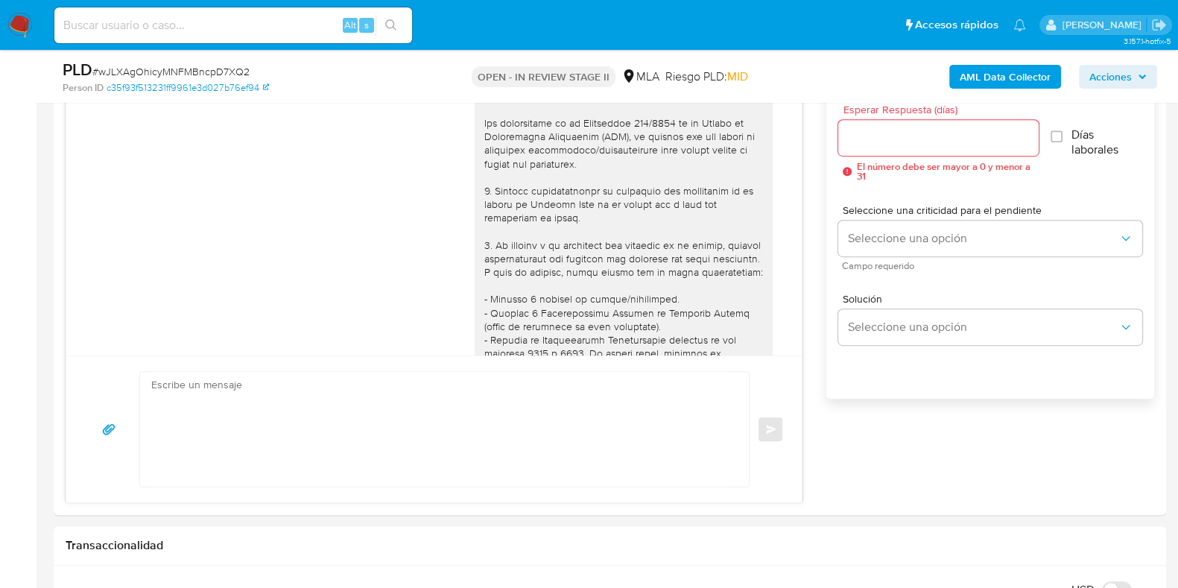
scroll to position [881, 0]
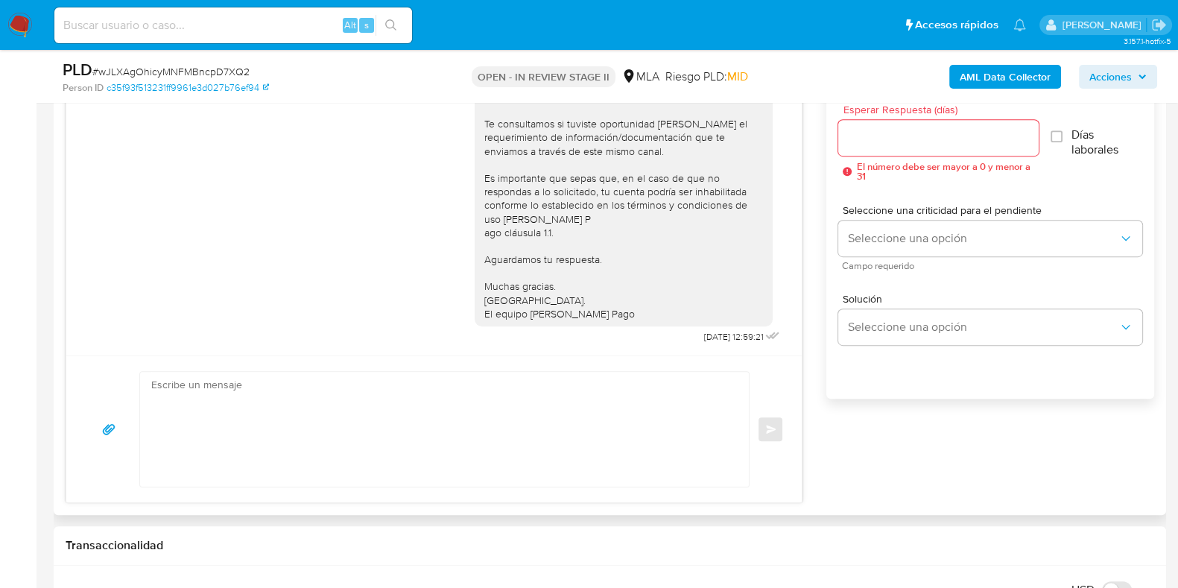
click at [441, 437] on textarea at bounding box center [440, 429] width 579 height 115
paste textarea "Hola, Esperamos que te encuentres muy bien. Te consultamos si tuviste oportunid…"
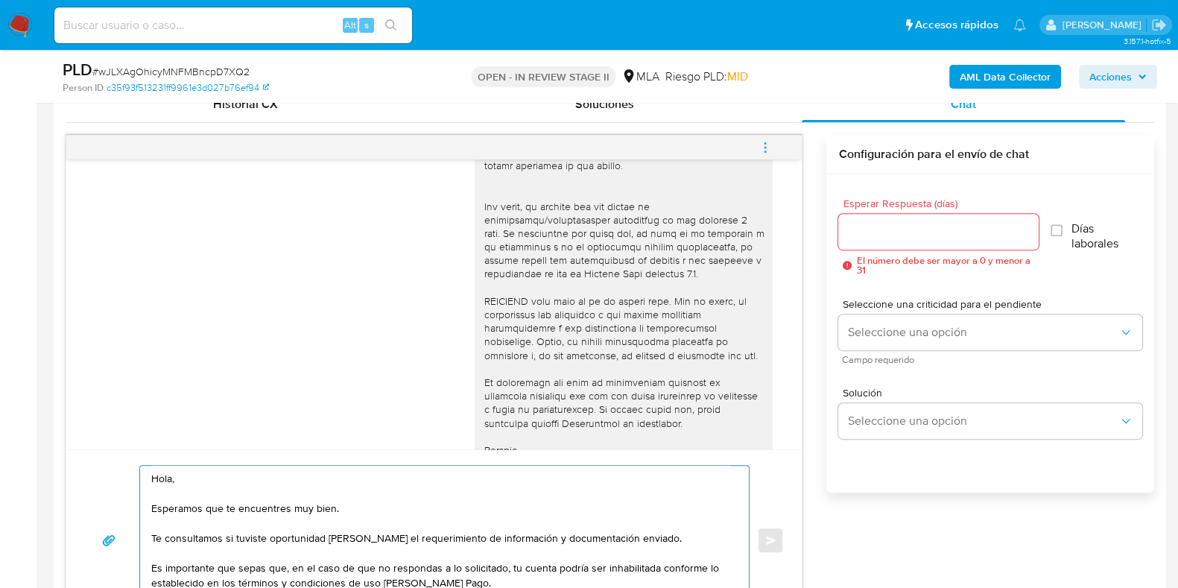
scroll to position [788, 0]
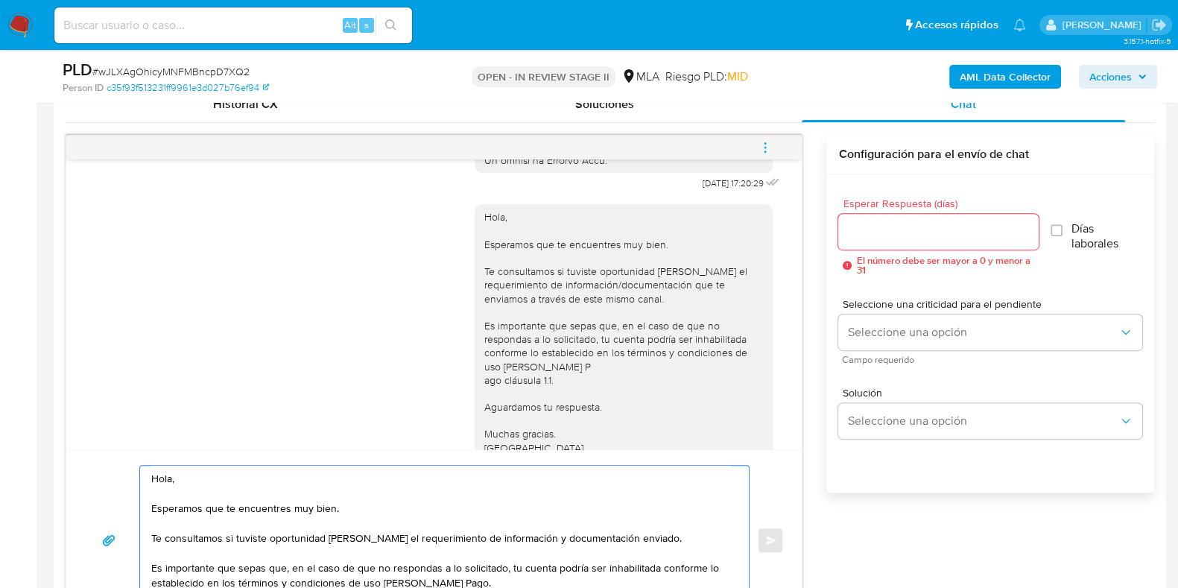
type textarea "Hola, Esperamos que te encuentres muy bien. Te consultamos si tuviste oportunid…"
click at [890, 240] on div at bounding box center [938, 232] width 200 height 36
click at [886, 225] on input "Esperar Respuesta (días)" at bounding box center [938, 231] width 200 height 19
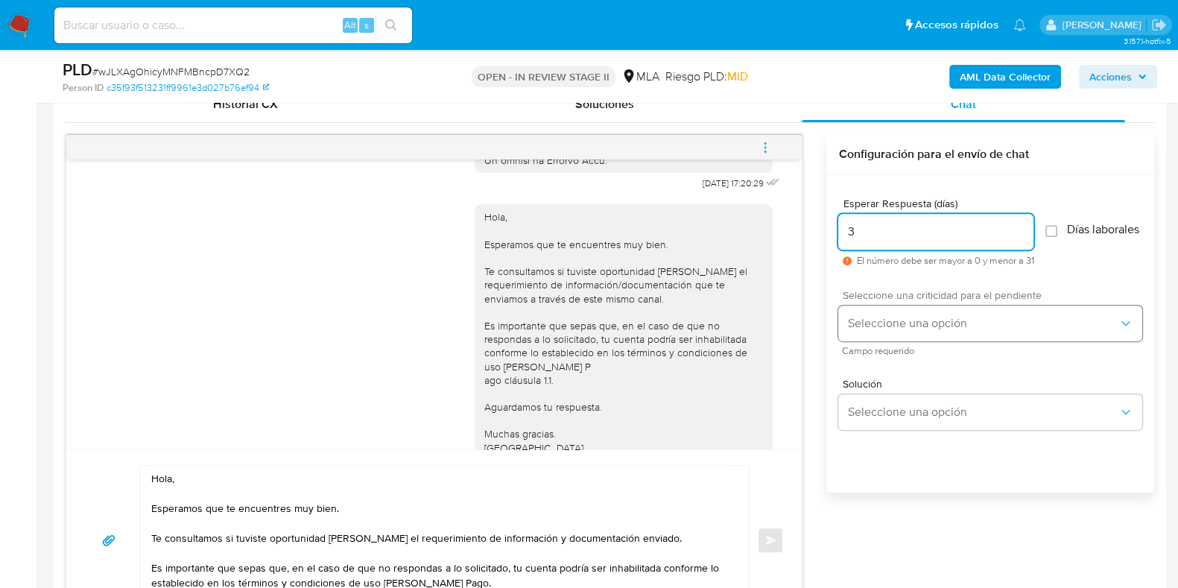
type input "3"
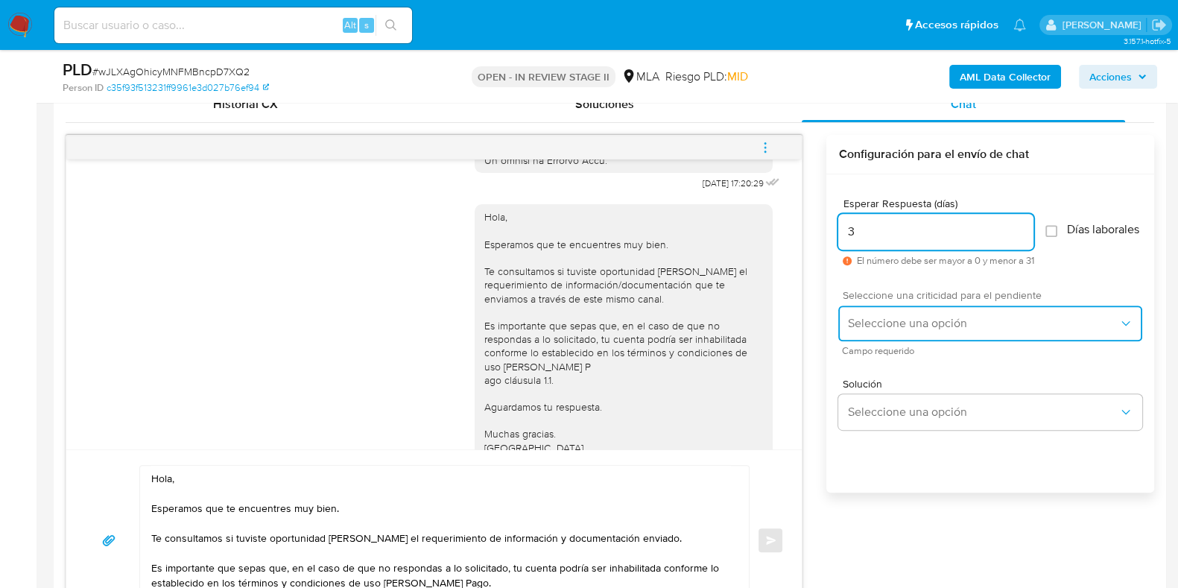
click at [903, 341] on button "Seleccione una opción" at bounding box center [990, 323] width 304 height 36
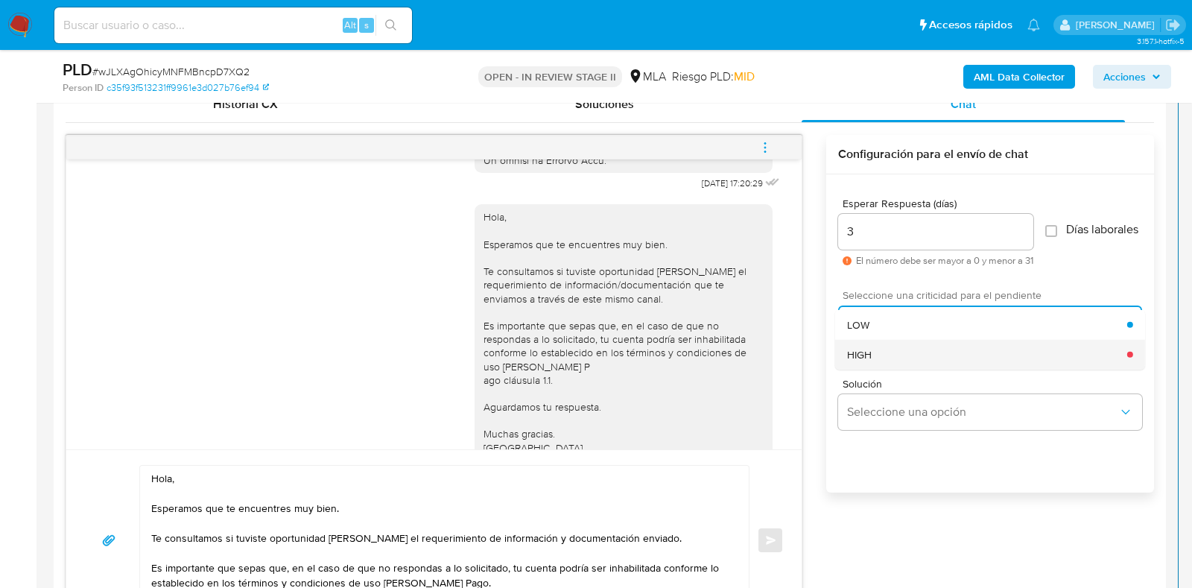
click at [907, 367] on div "HIGH" at bounding box center [987, 354] width 280 height 30
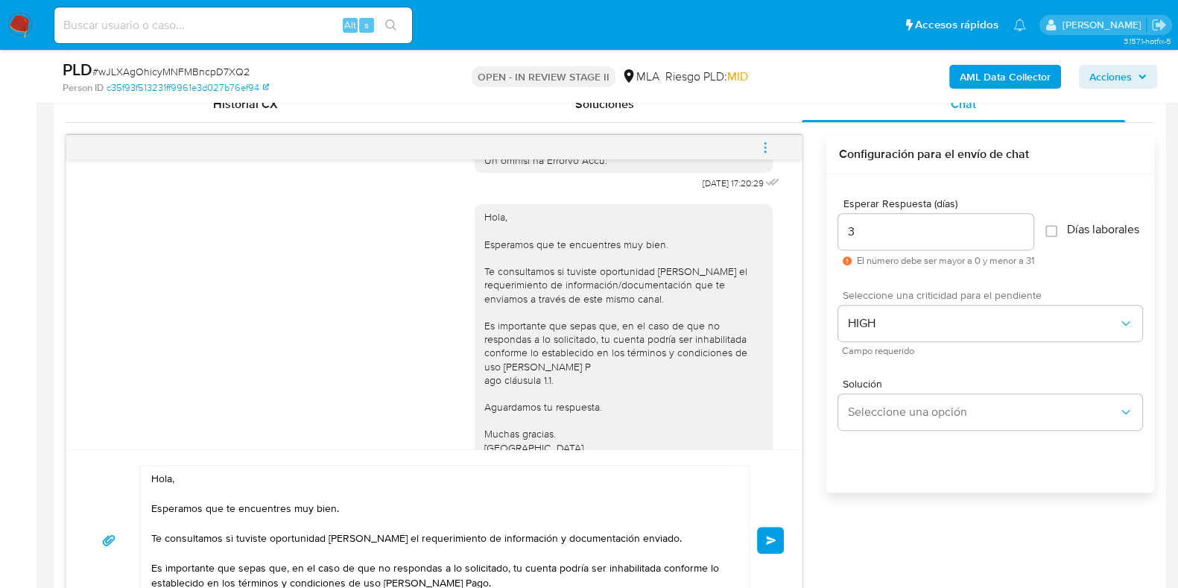
click at [773, 538] on span "Enviar" at bounding box center [771, 540] width 10 height 9
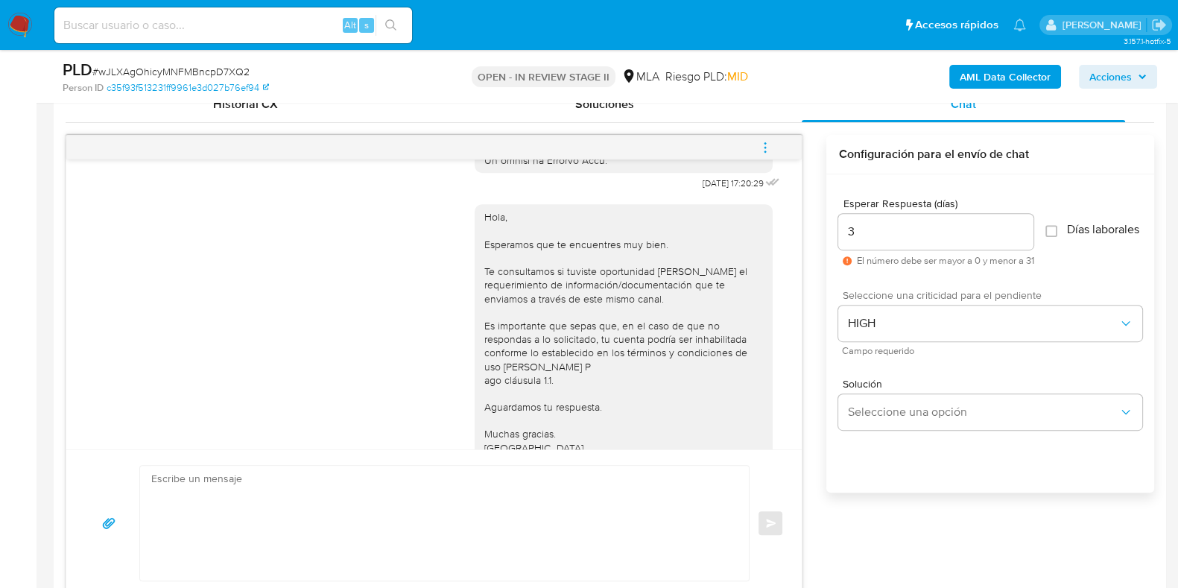
scroll to position [1140, 0]
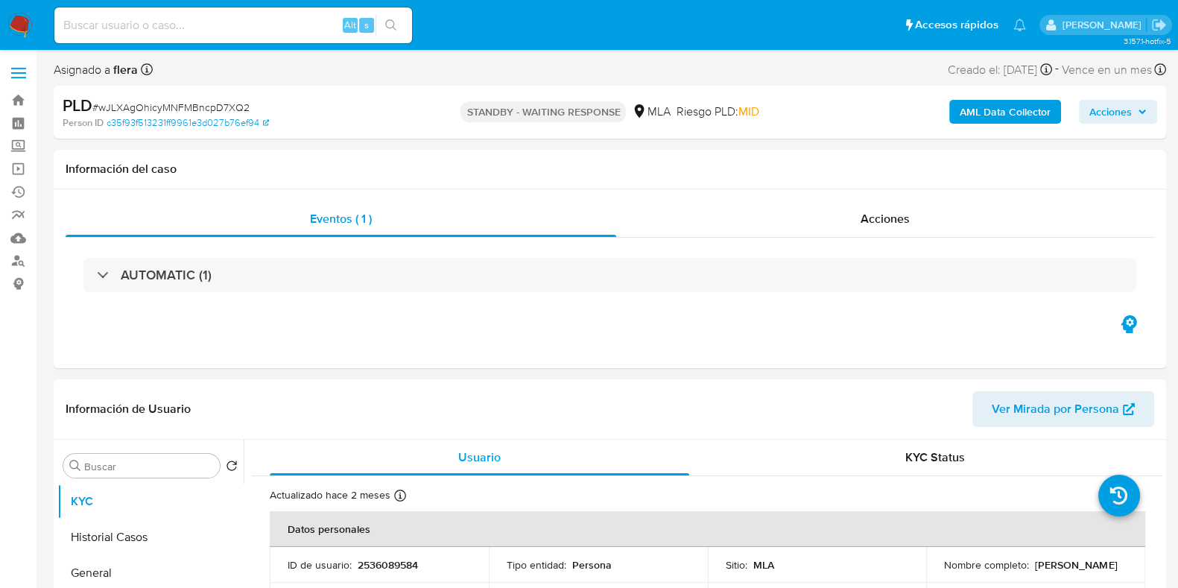
select select "10"
click at [139, 13] on div "Alt s" at bounding box center [233, 25] width 358 height 36
click at [141, 24] on input at bounding box center [233, 25] width 358 height 19
paste input "r5wAVymgzRROJDZUZ2YJzTpL"
type input "r5wAVymgzRROJDZUZ2YJzTpL"
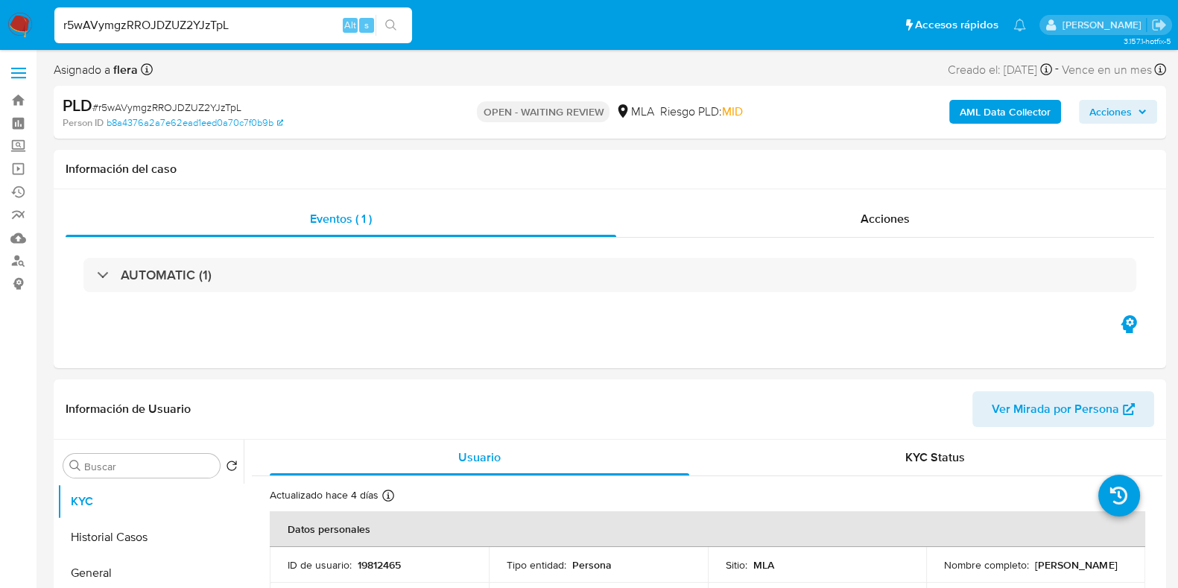
select select "10"
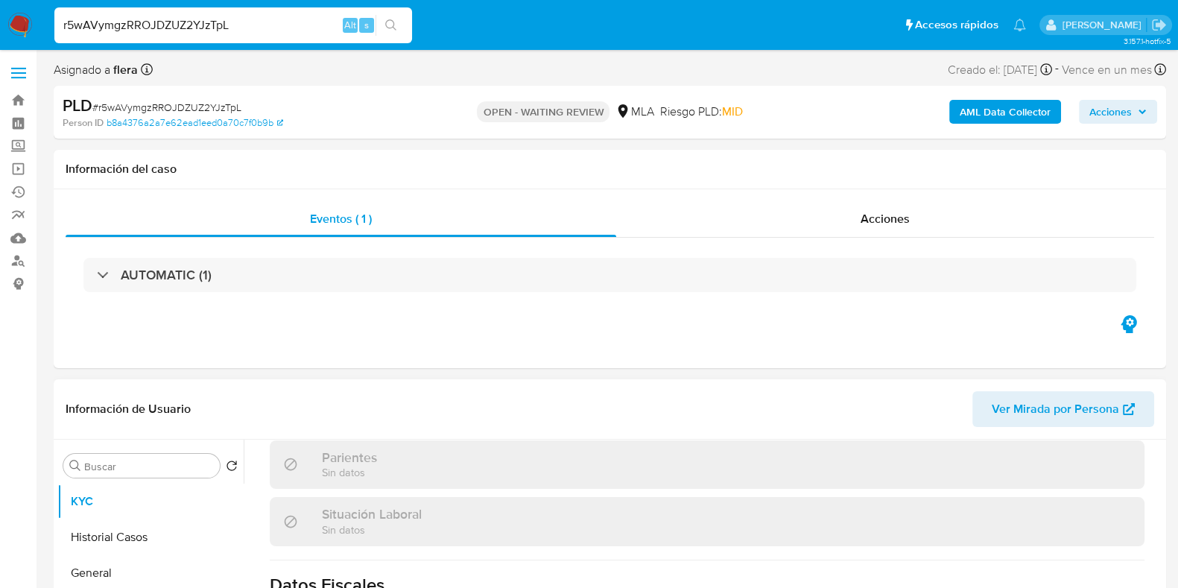
scroll to position [822, 0]
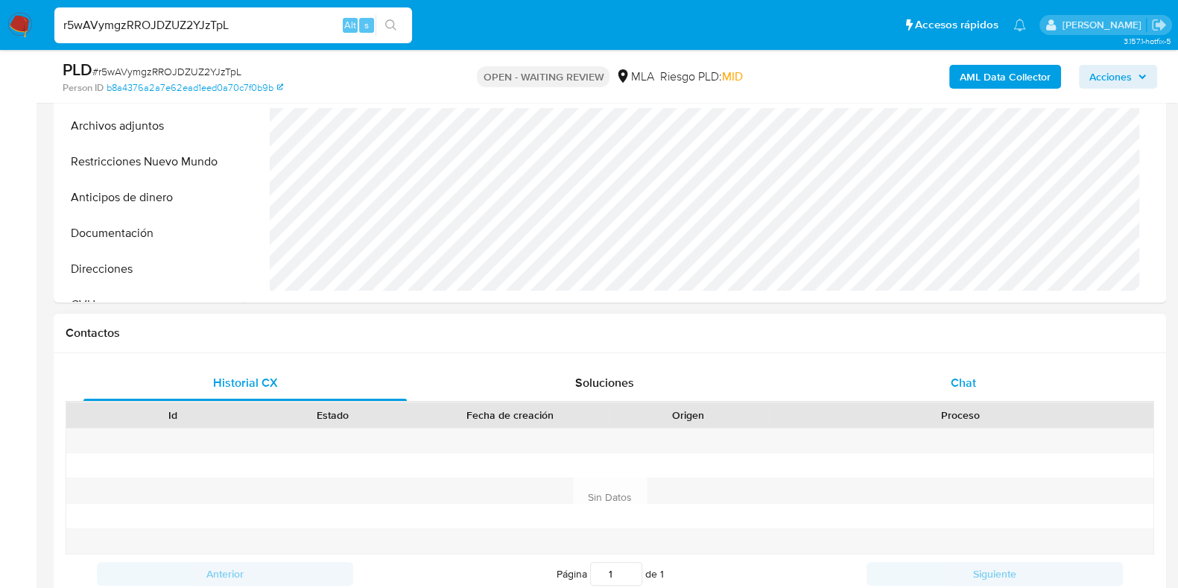
click at [966, 387] on span "Chat" at bounding box center [962, 382] width 25 height 17
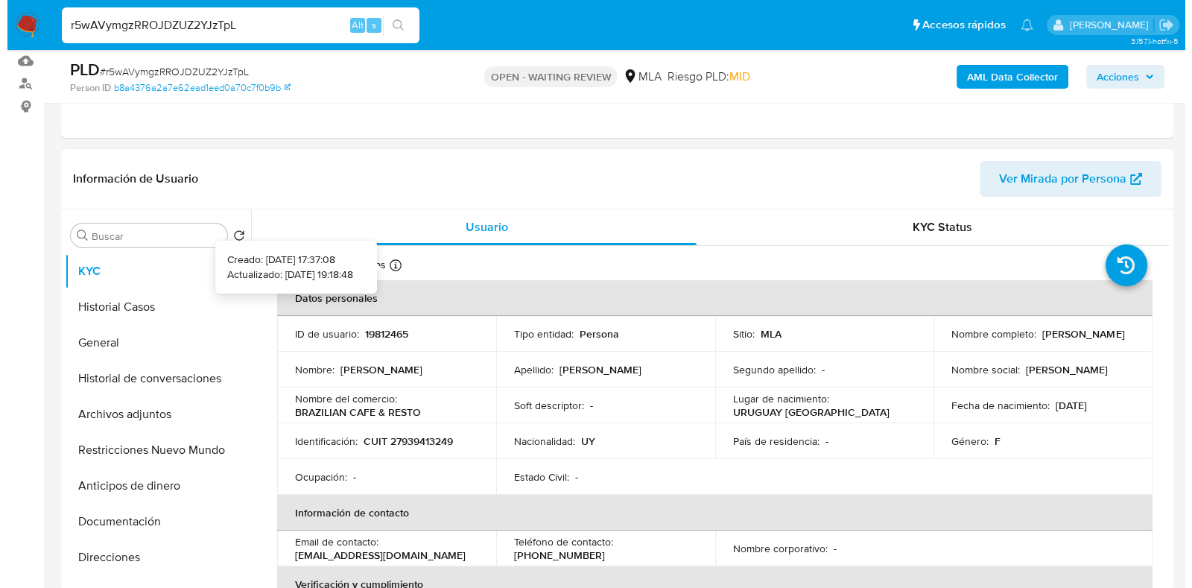
scroll to position [185, 0]
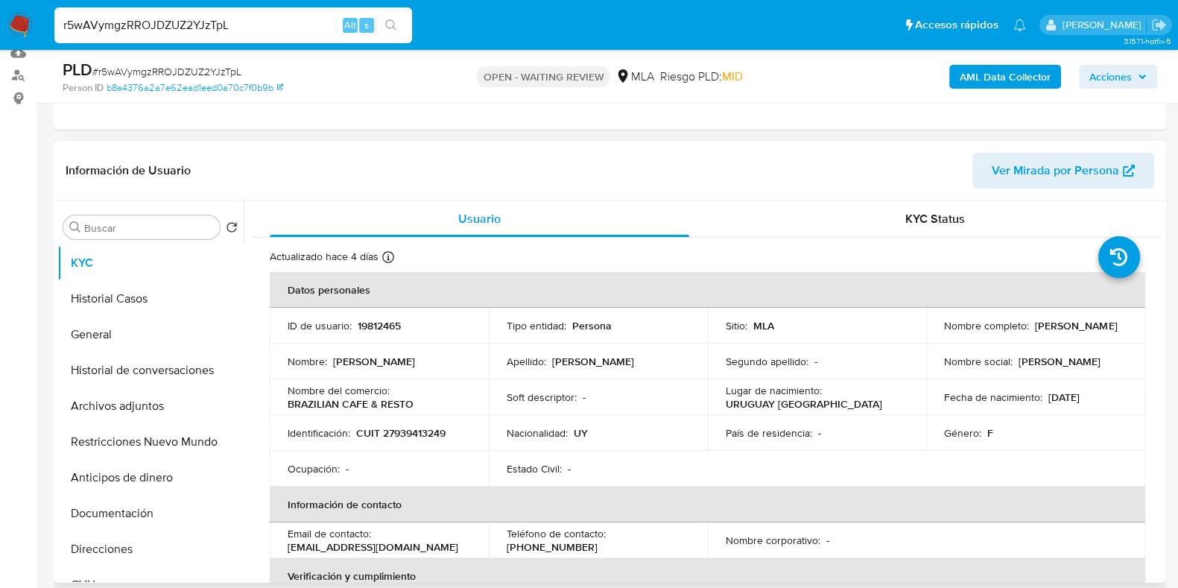
click at [385, 326] on p "19812465" at bounding box center [379, 325] width 43 height 13
copy p "19812465"
click at [988, 81] on b "AML Data Collector" at bounding box center [1004, 77] width 91 height 24
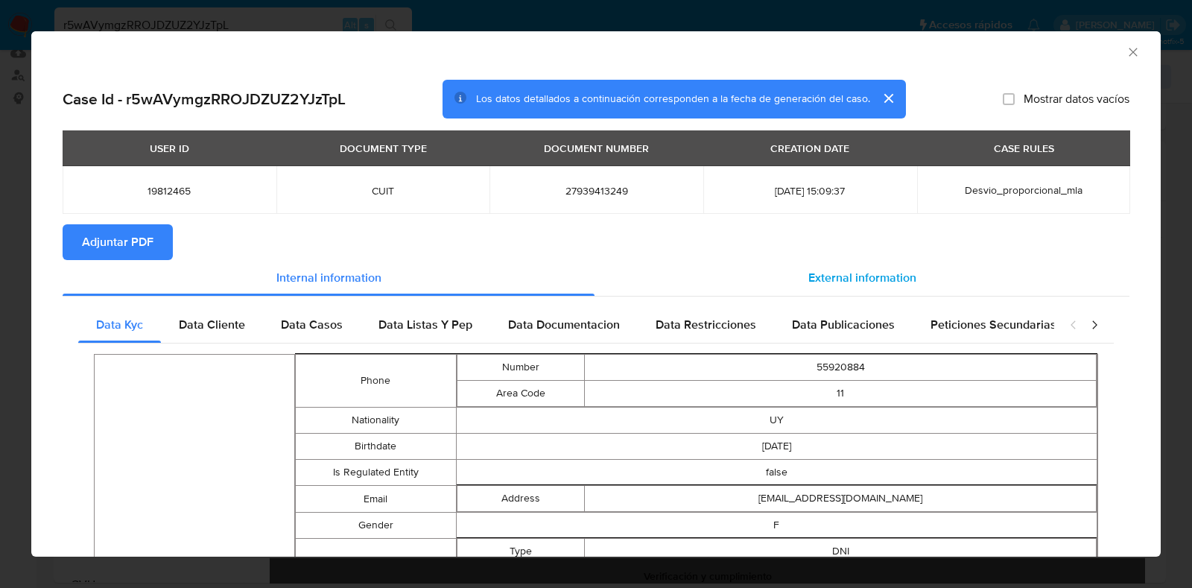
click at [831, 281] on span "External information" at bounding box center [862, 277] width 108 height 17
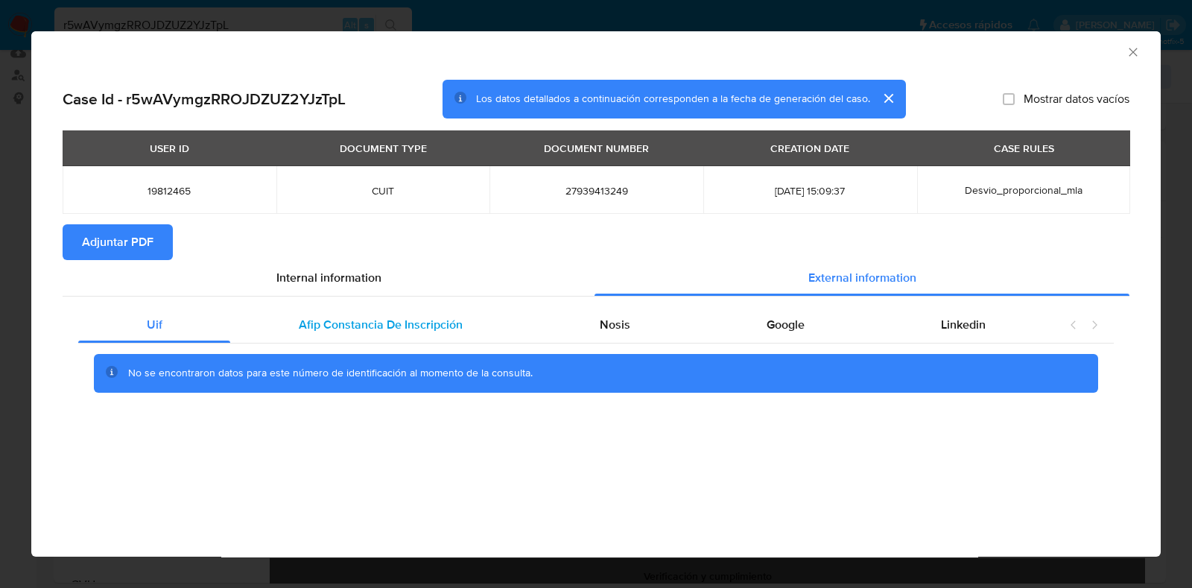
click at [419, 320] on span "Afip Constancia De Inscripción" at bounding box center [381, 324] width 164 height 17
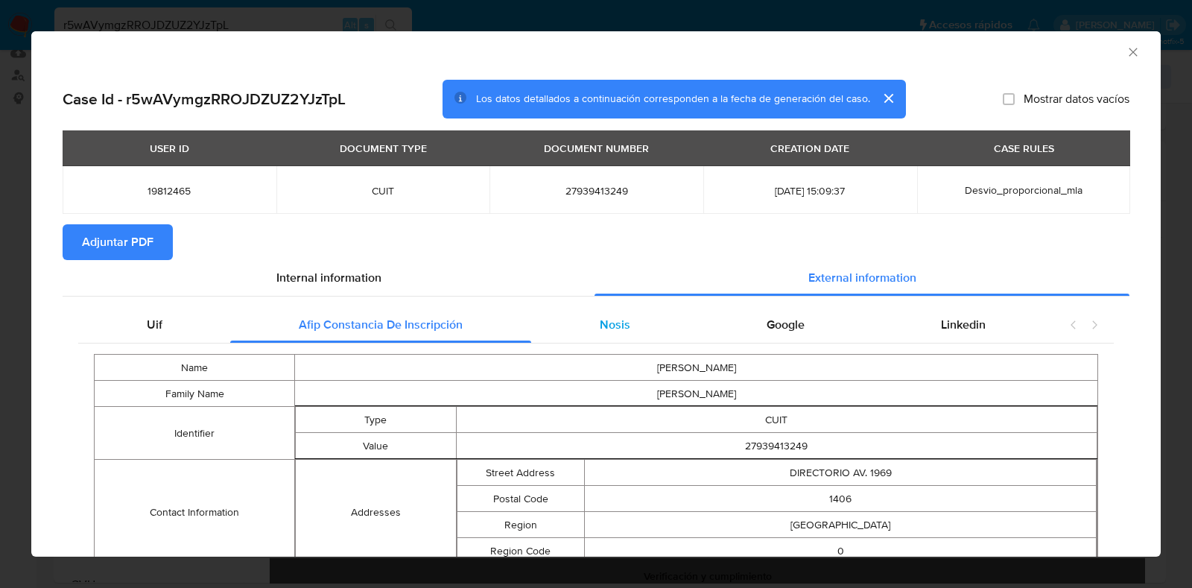
click at [580, 331] on div "Nosis" at bounding box center [614, 325] width 167 height 36
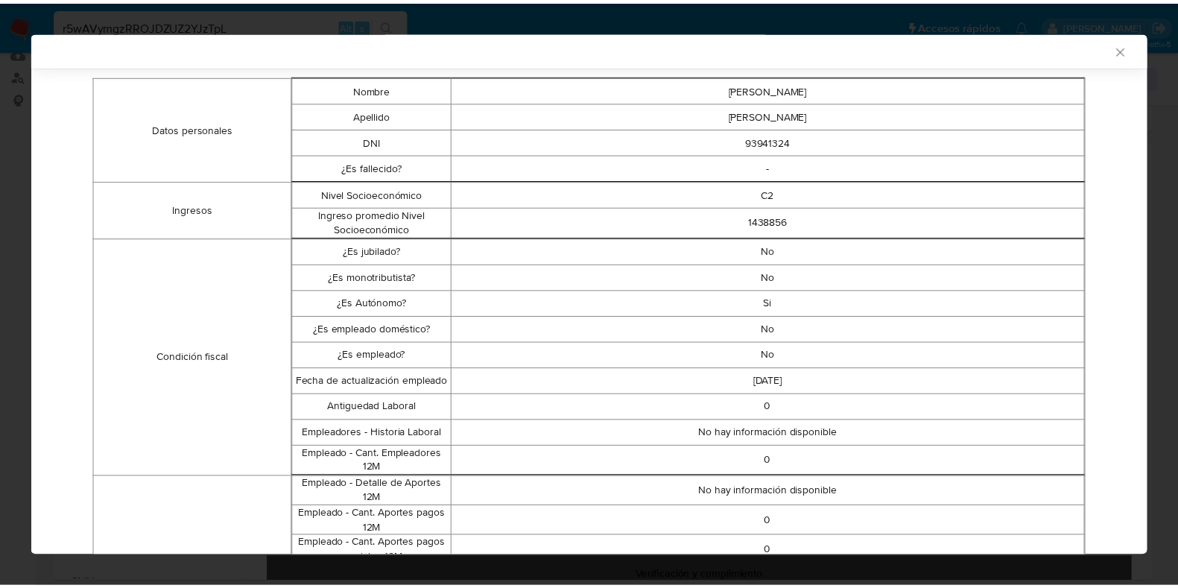
scroll to position [0, 0]
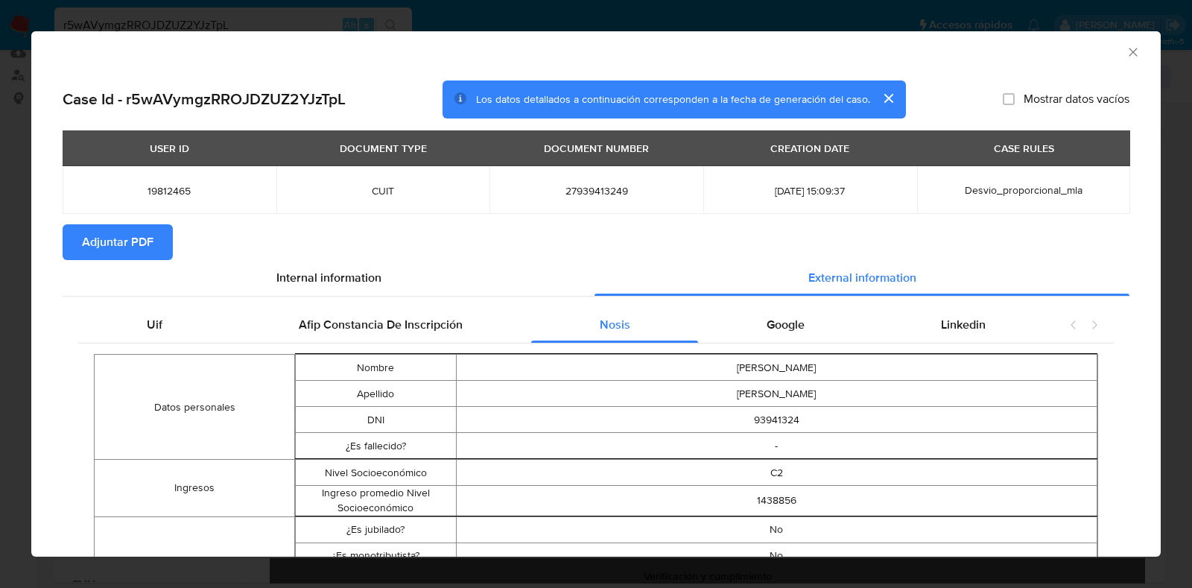
click at [130, 226] on span "Adjuntar PDF" at bounding box center [118, 242] width 72 height 33
click at [1126, 57] on icon "Cerrar ventana" at bounding box center [1133, 52] width 15 height 15
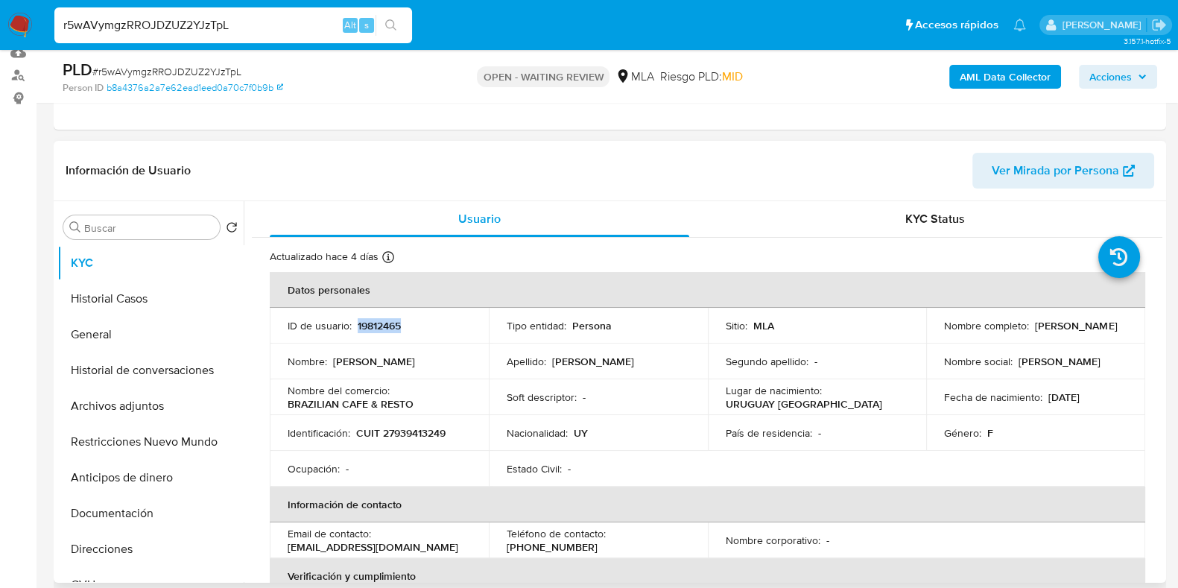
drag, startPoint x: 1038, startPoint y: 338, endPoint x: 953, endPoint y: 331, distance: 85.2
click at [926, 333] on td "Nombre completo : Tatiana Alves Lotito" at bounding box center [1035, 326] width 219 height 36
copy p "Tatiana Alves Lotito"
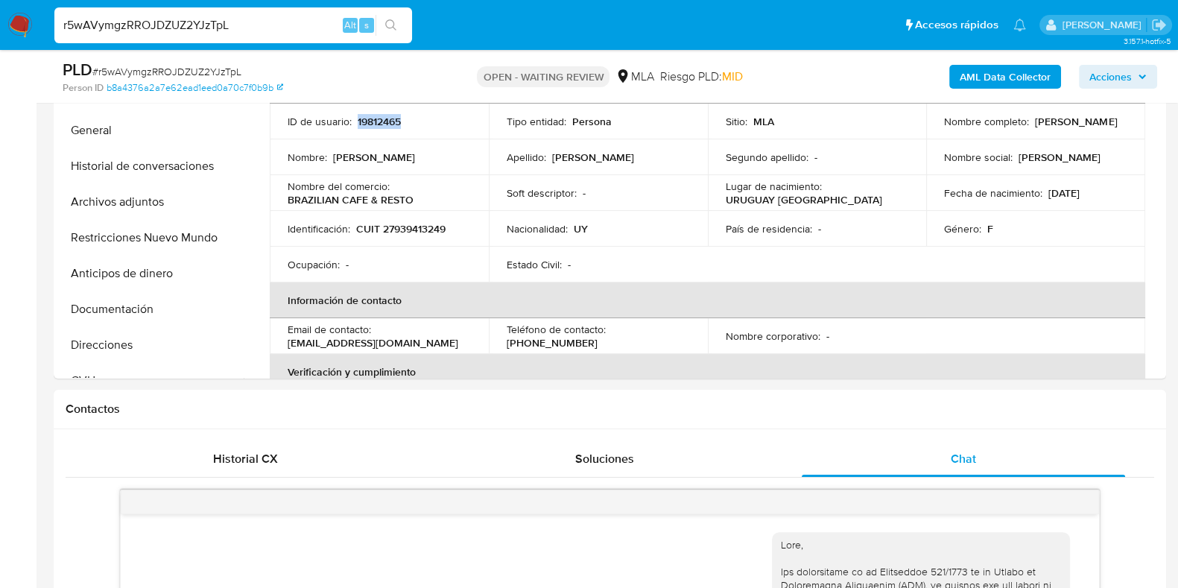
scroll to position [220, 0]
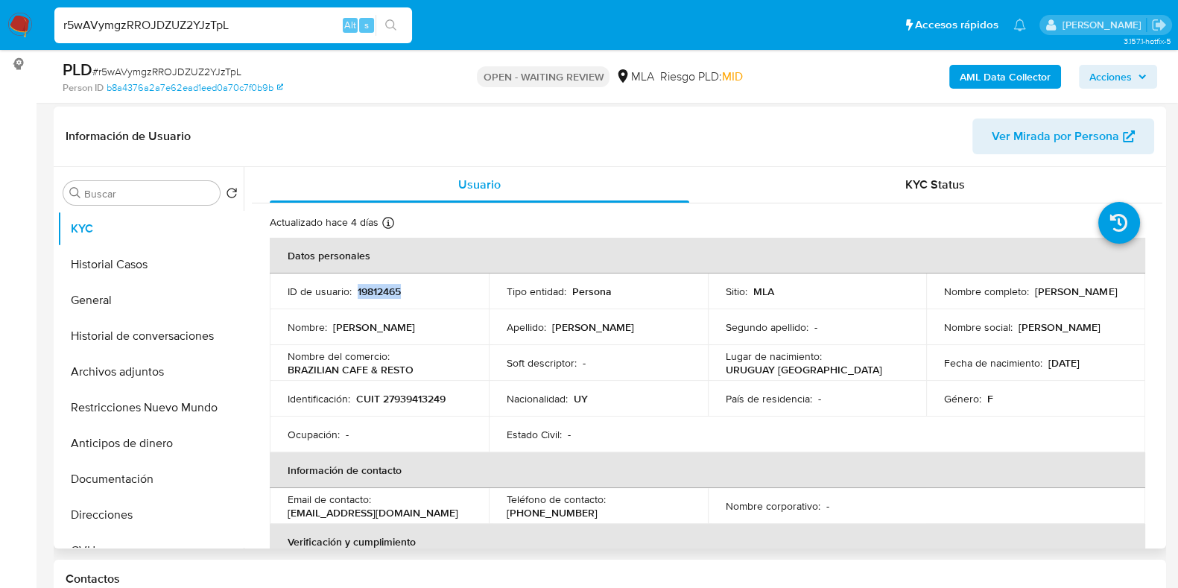
drag, startPoint x: 419, startPoint y: 367, endPoint x: 280, endPoint y: 367, distance: 139.3
click at [280, 367] on td "Nombre del comercio : BRAZILIAN CAFE & RESTO" at bounding box center [379, 363] width 219 height 36
copy p "BRAZILIAN CAFE & RESTO"
click at [142, 518] on button "Direcciones" at bounding box center [144, 515] width 174 height 36
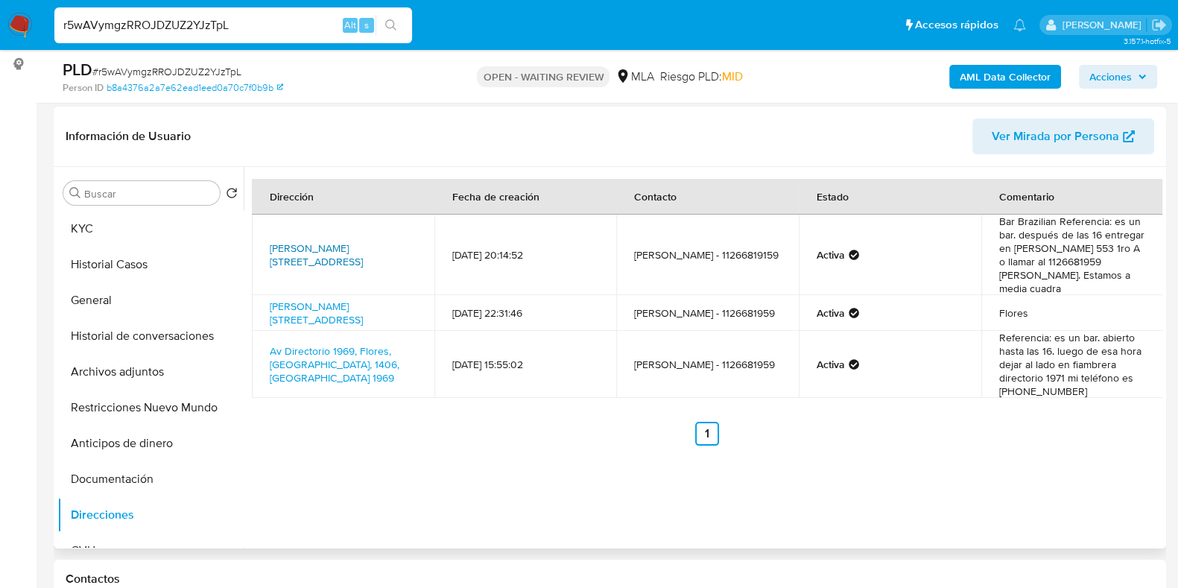
click at [294, 241] on link "Lautaro 515, Parque Chacabuco, Capital Federal, 1406, Argentina 515" at bounding box center [316, 255] width 93 height 28
click at [309, 358] on link "Av Directorio 1969, Flores, Capital Federal, 1406, Argentina 1969" at bounding box center [335, 364] width 130 height 42
click at [101, 236] on button "KYC" at bounding box center [144, 229] width 174 height 36
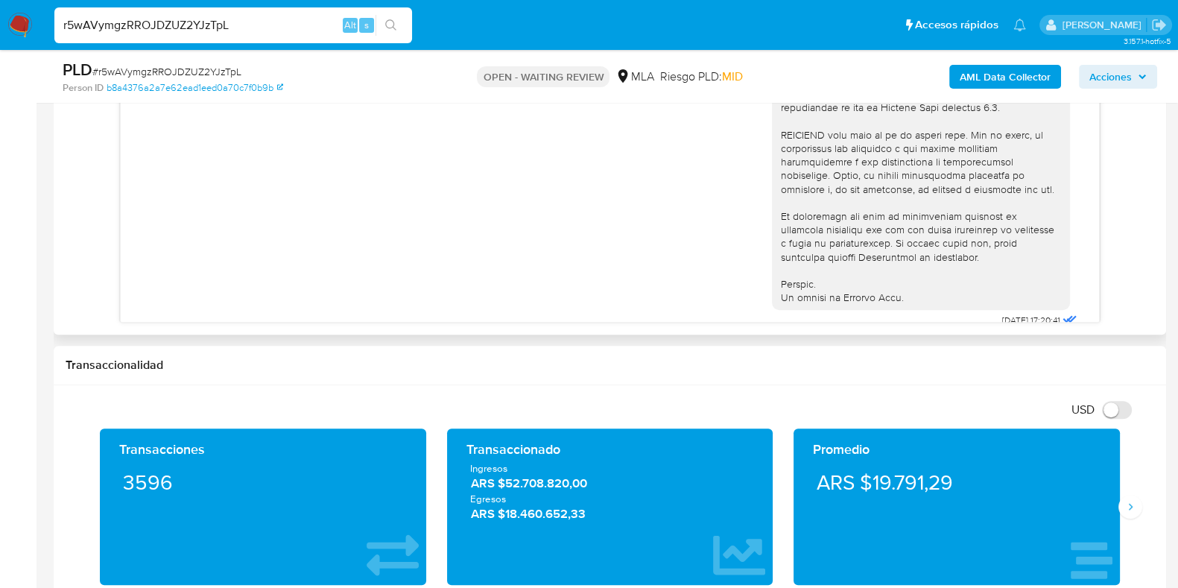
scroll to position [670, 0]
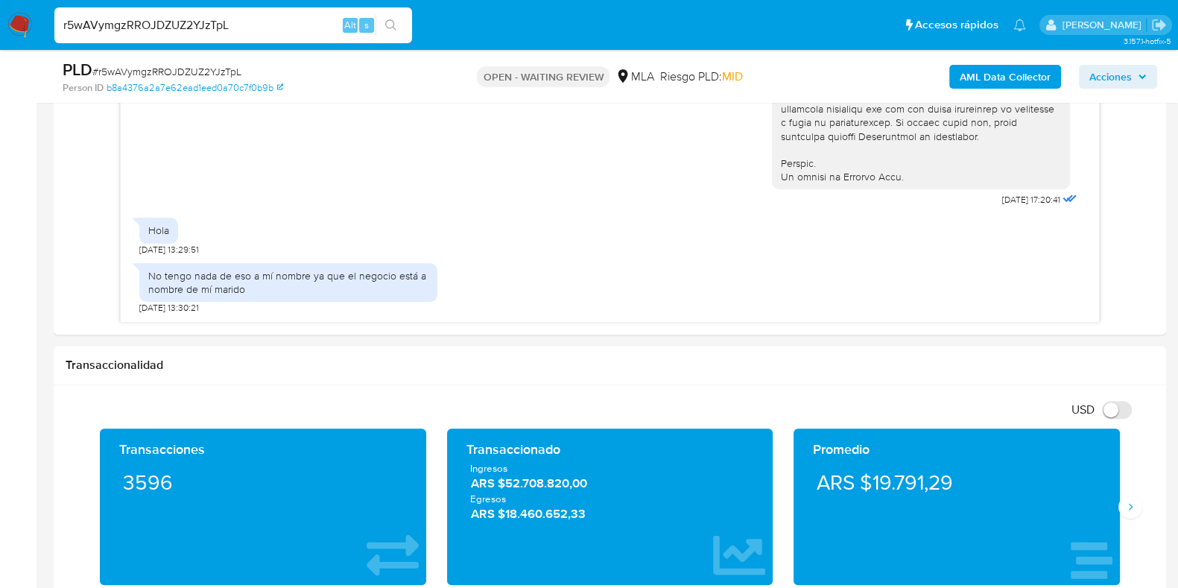
click at [201, 73] on span "# r5wAVymgzRROJDZUZ2YJzTpL" at bounding box center [166, 71] width 149 height 15
copy span "r5wAVymgzRROJDZUZ2YJzTpL"
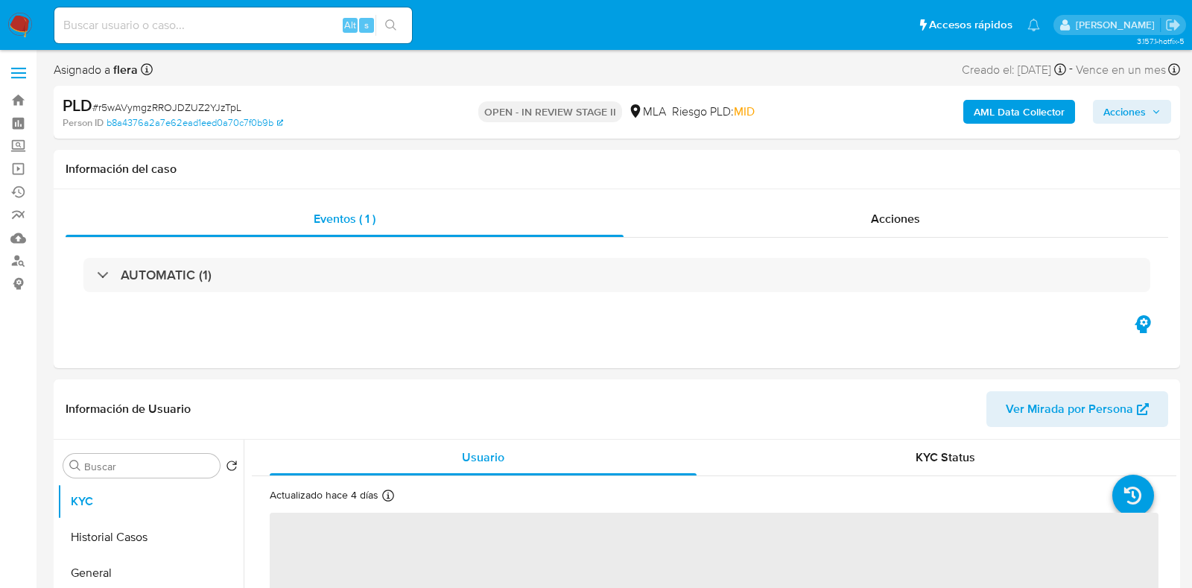
select select "10"
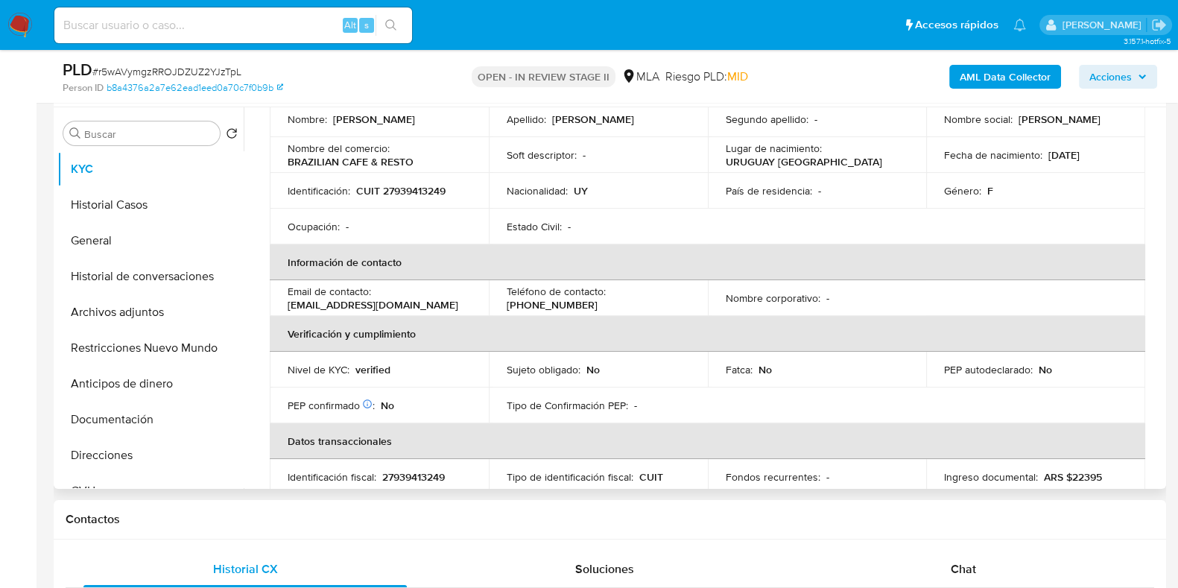
scroll to position [279, 0]
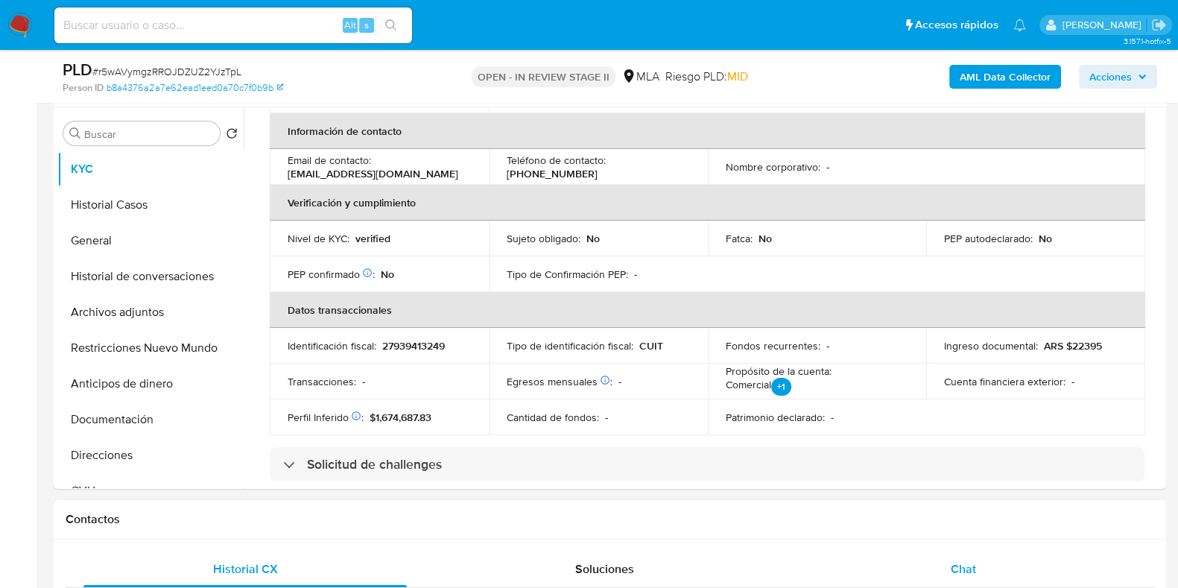
click at [973, 577] on div "Chat" at bounding box center [962, 569] width 323 height 36
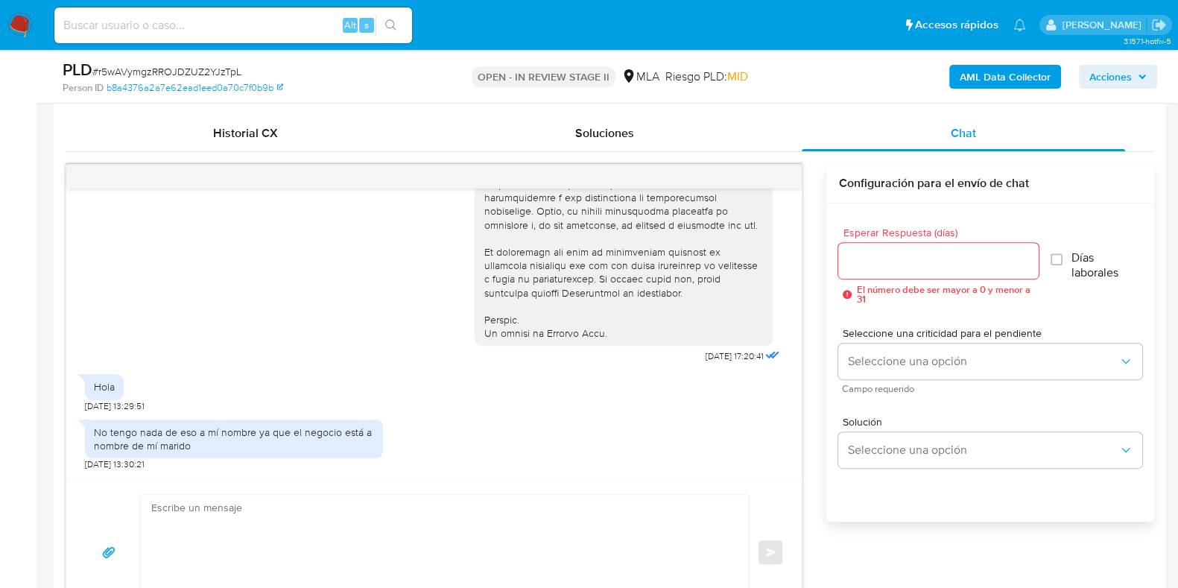
scroll to position [744, 0]
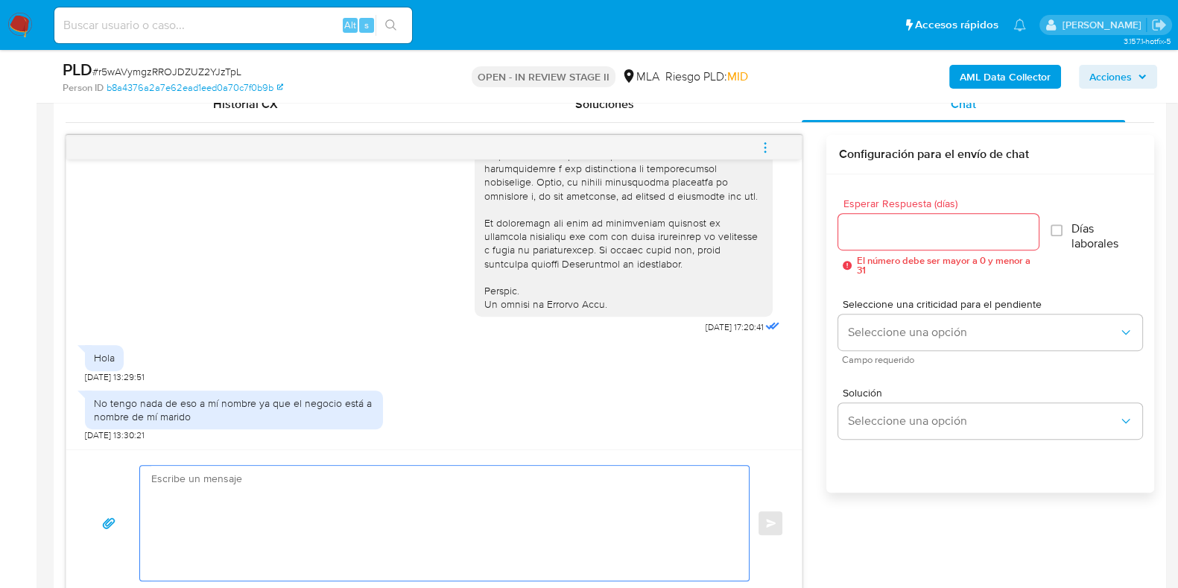
click at [299, 498] on textarea at bounding box center [440, 523] width 579 height 115
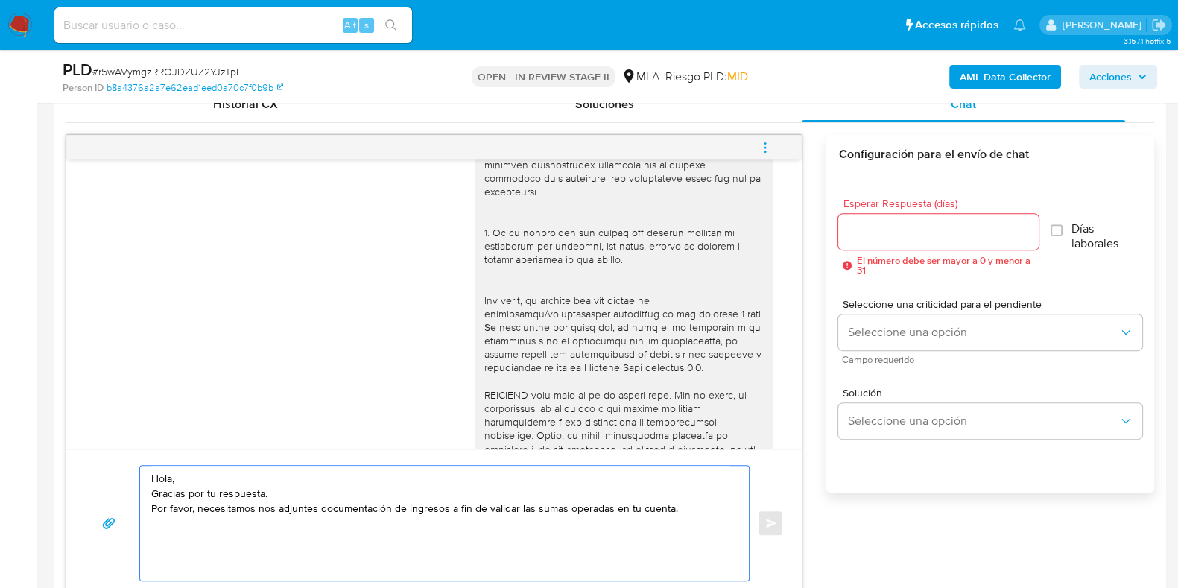
scroll to position [112, 0]
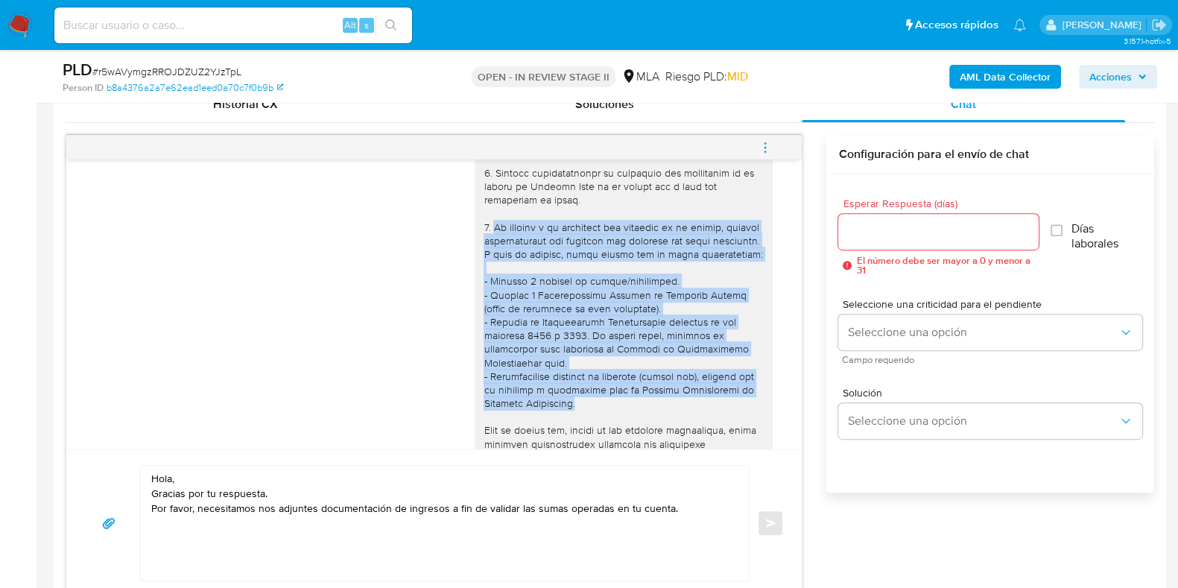
drag, startPoint x: 480, startPoint y: 226, endPoint x: 574, endPoint y: 411, distance: 207.5
click at [574, 411] on div at bounding box center [623, 458] width 280 height 772
copy div "De acuerdo a la actividad que realices en tu cuenta, adjunta documentación que …"
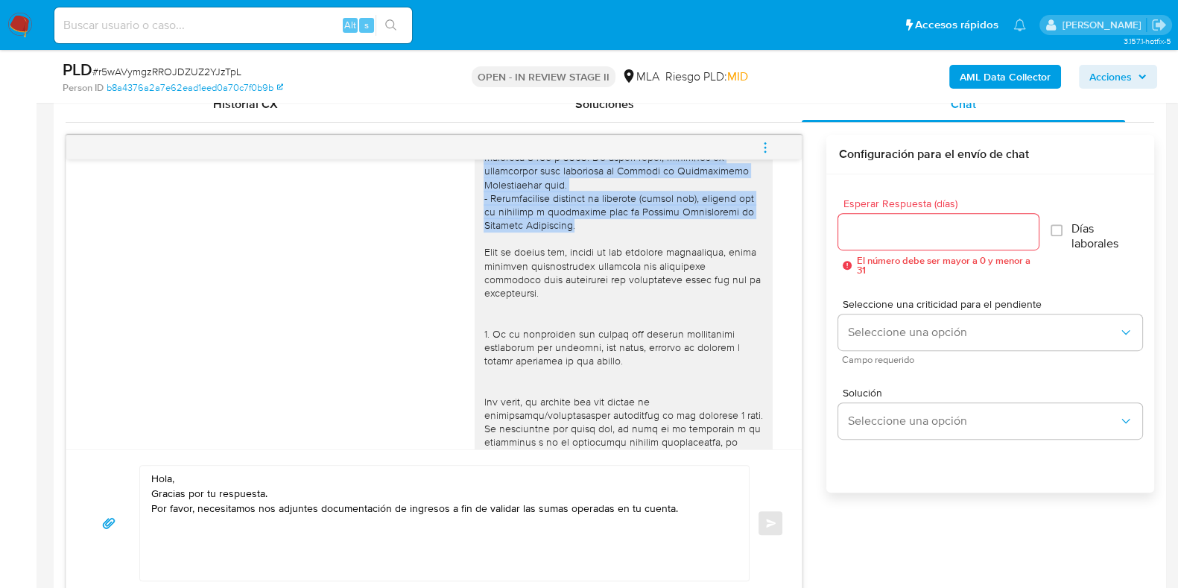
scroll to position [298, 0]
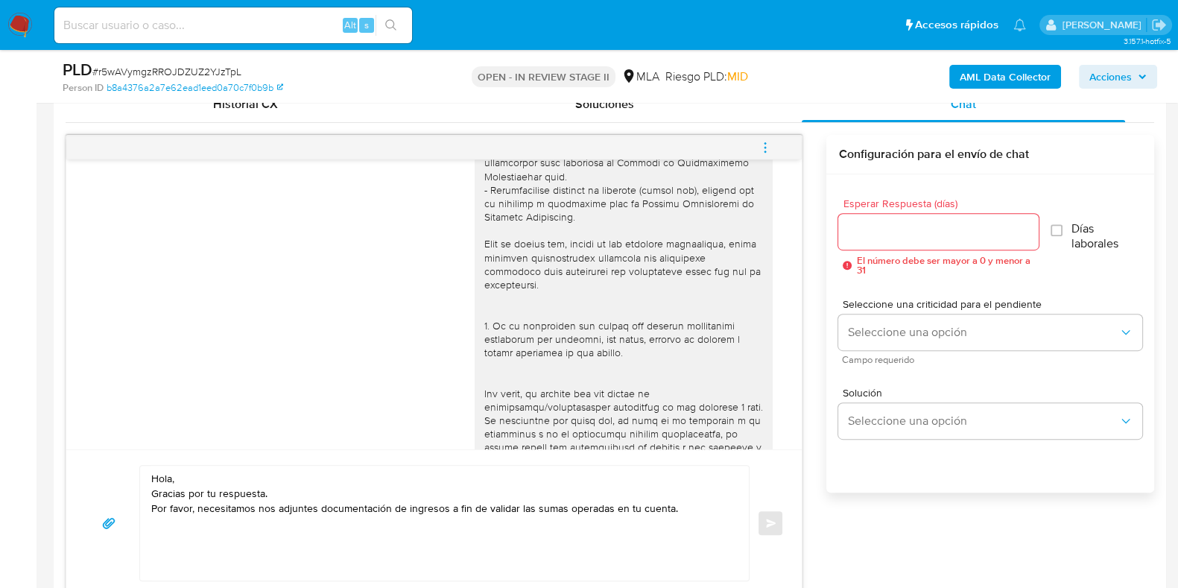
click at [710, 501] on textarea "Hola, Gracias por tu respuesta. Por favor, necesitamos nos adjuntes documentaci…" at bounding box center [440, 523] width 579 height 115
paste textarea "De acuerdo a la actividad que realices en tu cuenta, adjunta documentación que …"
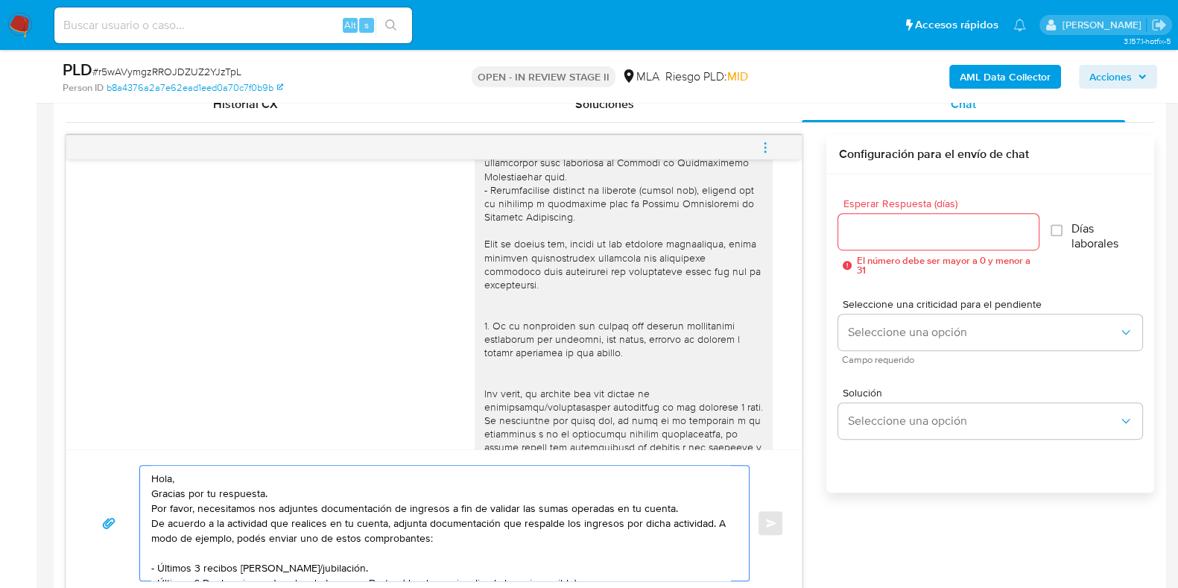
scroll to position [769, 0]
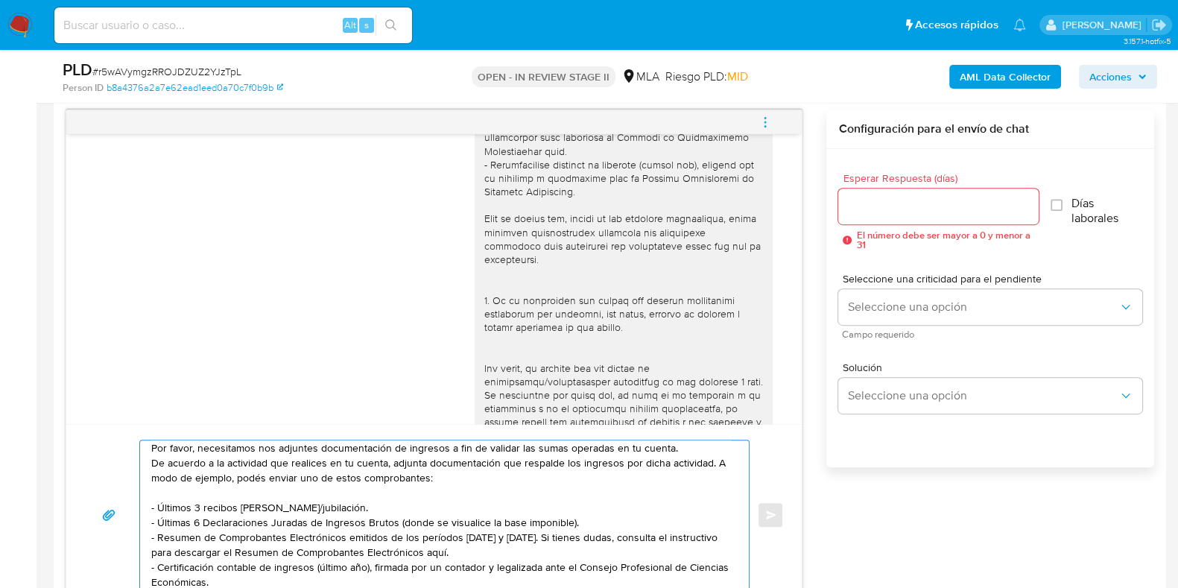
drag, startPoint x: 387, startPoint y: 464, endPoint x: 150, endPoint y: 460, distance: 236.9
click at [150, 460] on div "Hola, Gracias por tu respuesta. Por favor, necesitamos nos adjuntes documentaci…" at bounding box center [440, 514] width 601 height 149
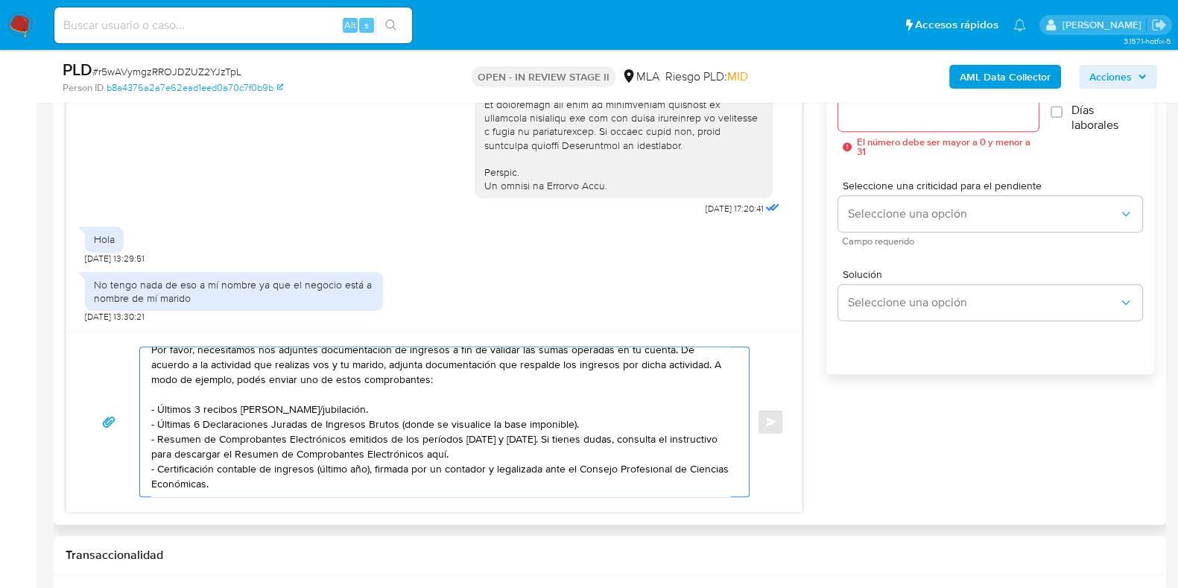
scroll to position [956, 0]
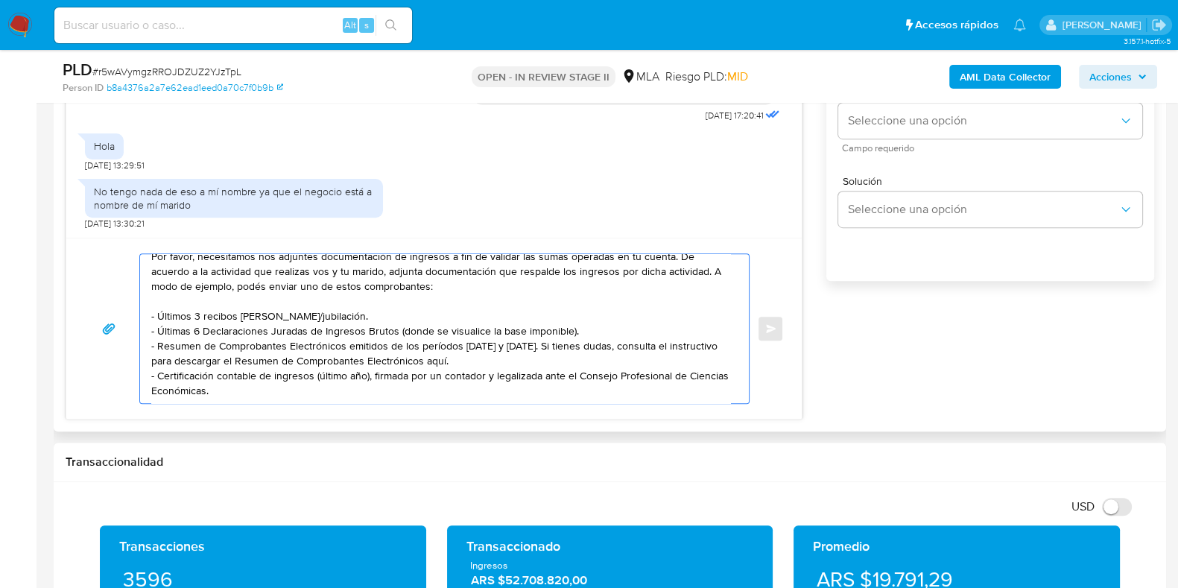
click at [282, 382] on textarea "Hola, Gracias por tu respuesta. Por favor, necesitamos nos adjuntes documentaci…" at bounding box center [440, 328] width 579 height 149
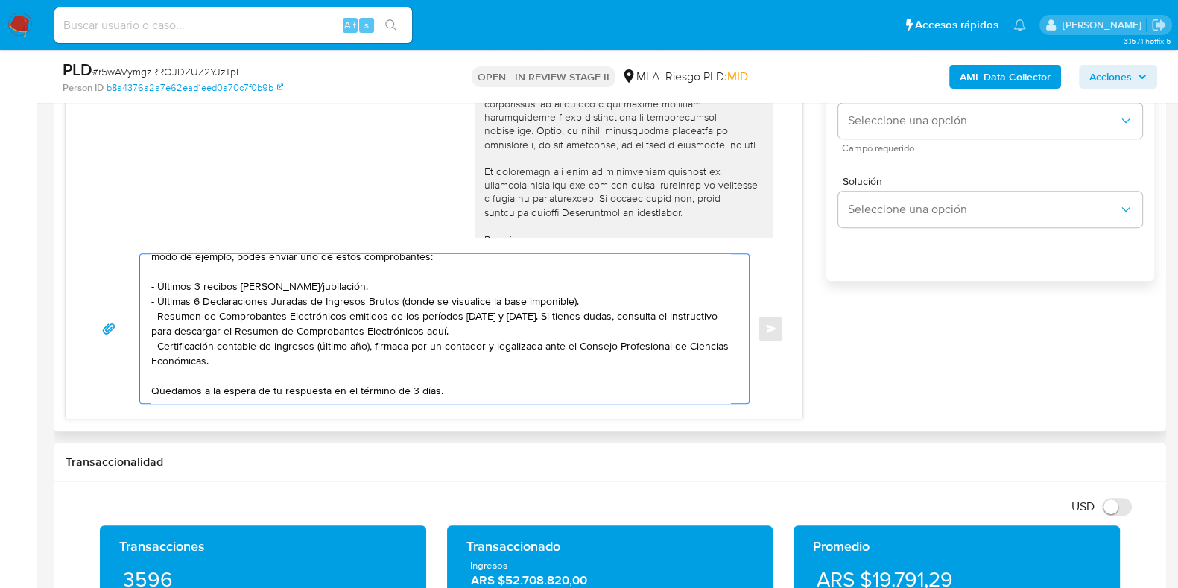
scroll to position [577, 0]
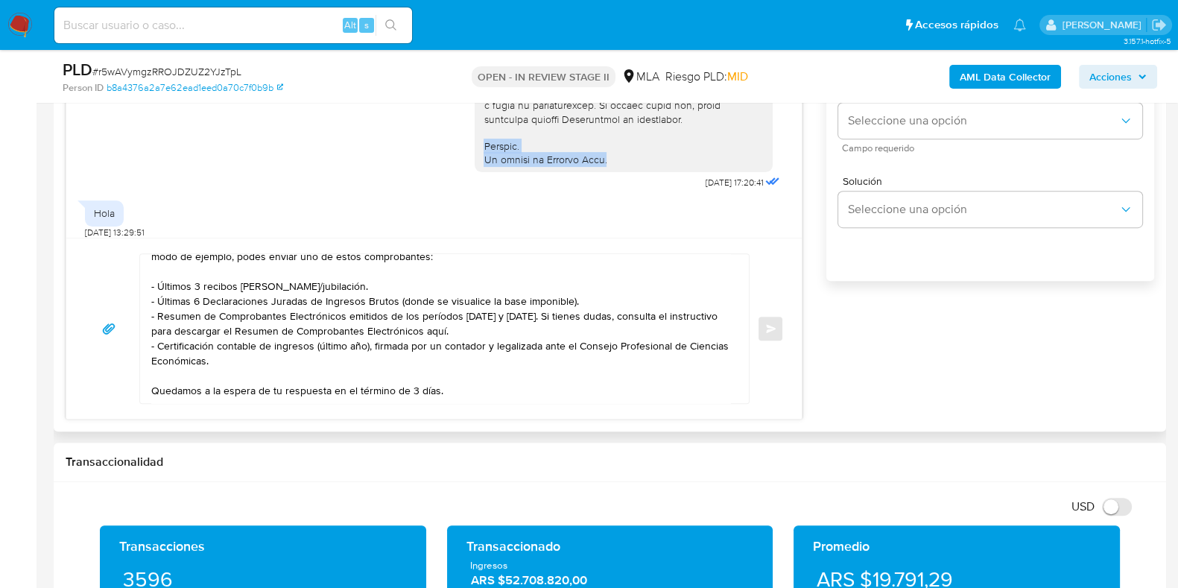
drag, startPoint x: 466, startPoint y: 166, endPoint x: 607, endPoint y: 186, distance: 142.2
copy div "Saludos. El equipo de Mercado Pago."
click at [444, 378] on textarea "Hola, Gracias por tu respuesta. Por favor, necesitamos nos adjuntes documentaci…" at bounding box center [440, 328] width 579 height 149
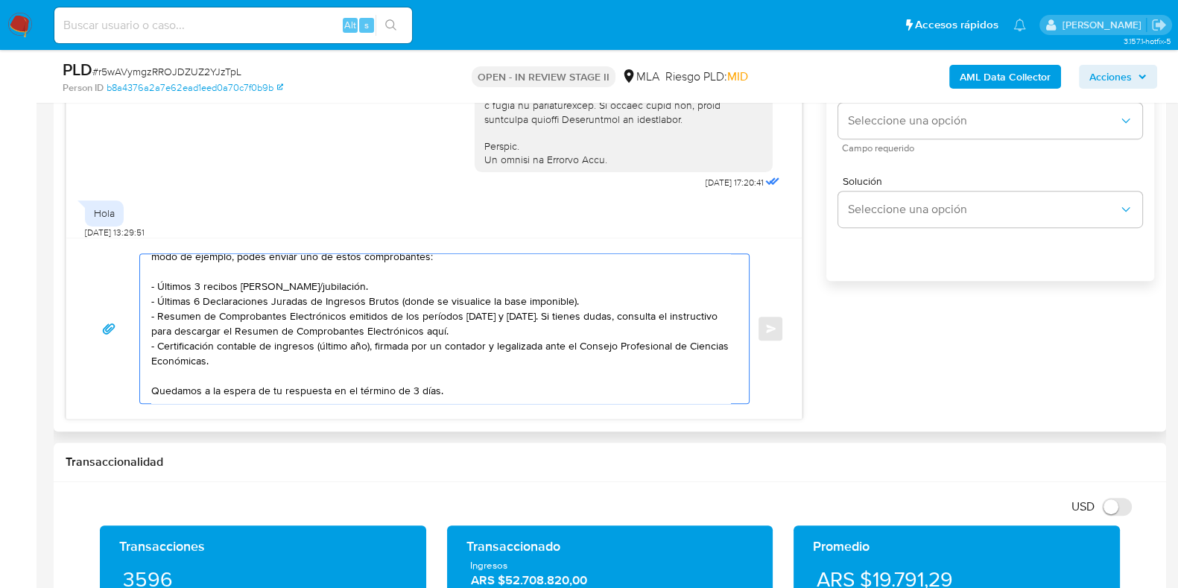
paste textarea "Saludos. El equipo de Mercado Pago."
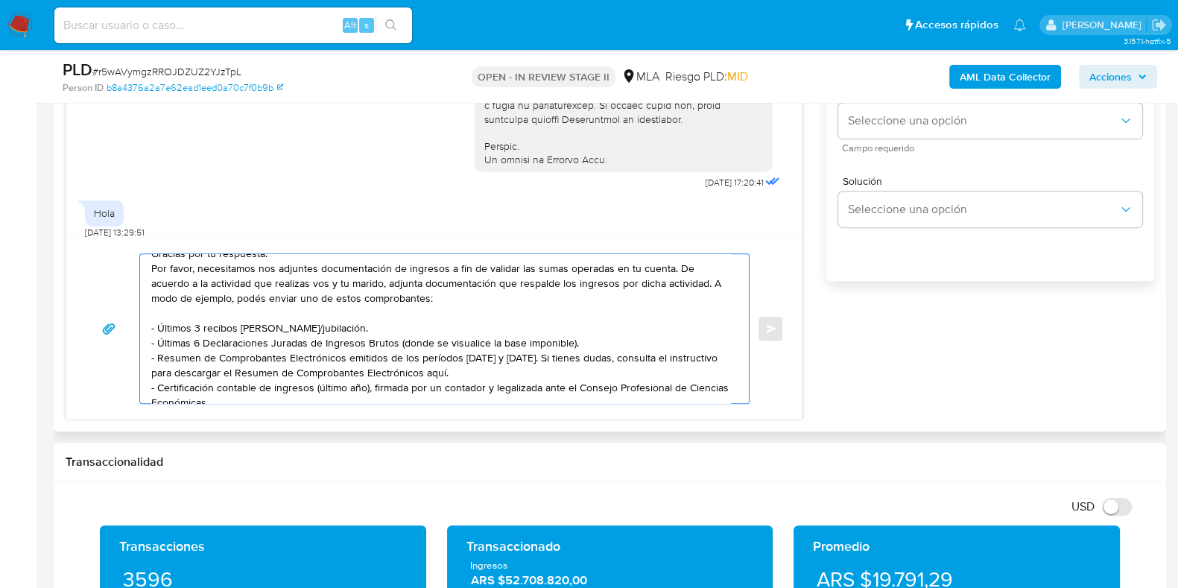
scroll to position [0, 0]
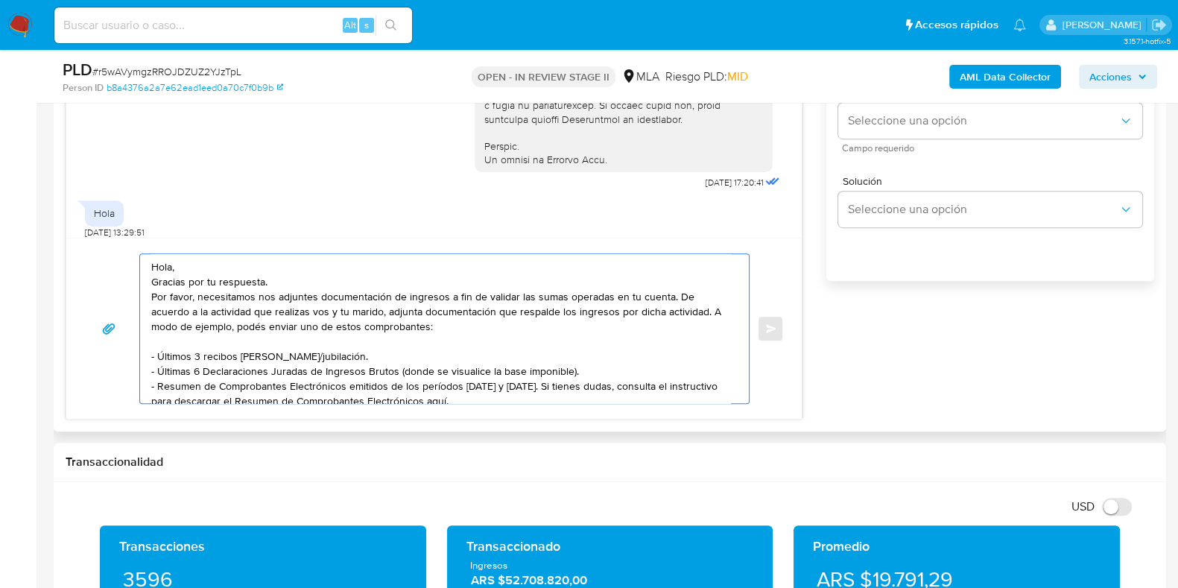
click at [291, 280] on textarea "Hola, Gracias por tu respuesta. Por favor, necesitamos nos adjuntes documentaci…" at bounding box center [440, 328] width 579 height 149
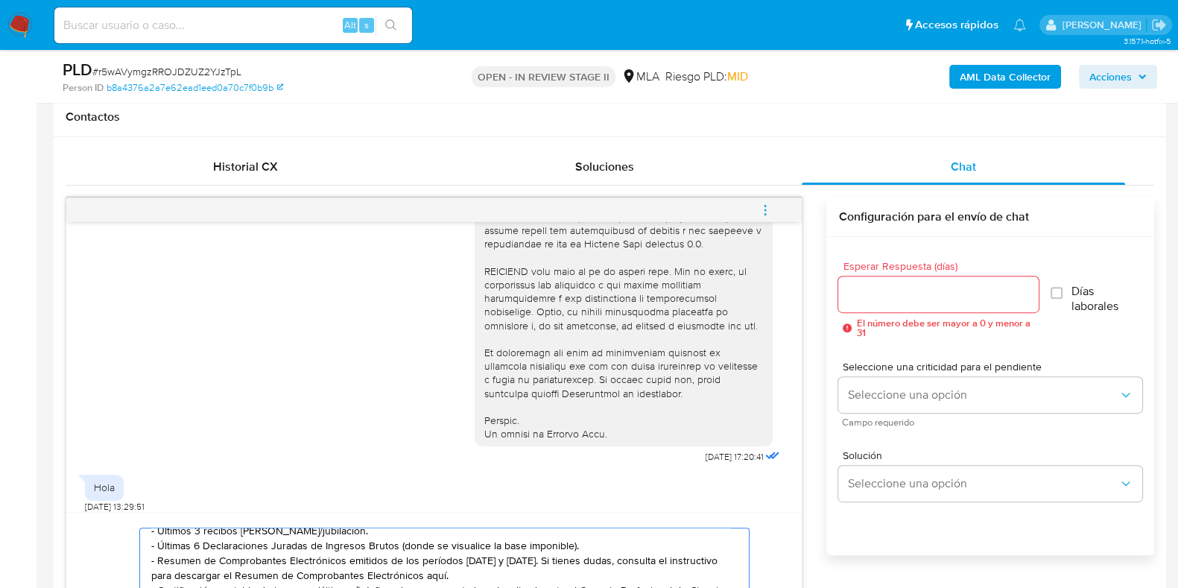
scroll to position [676, 0]
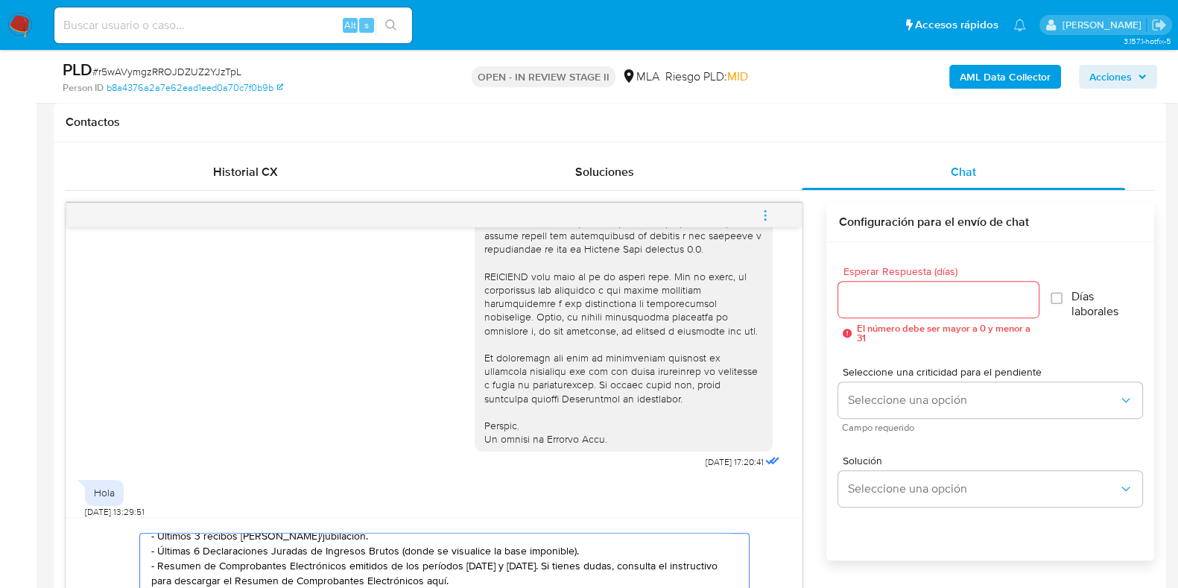
type textarea "Hola, Gracias por tu respuesta. Por favor, necesitamos nos adjuntes documentaci…"
click at [863, 296] on input "Esperar Respuesta (días)" at bounding box center [938, 299] width 200 height 19
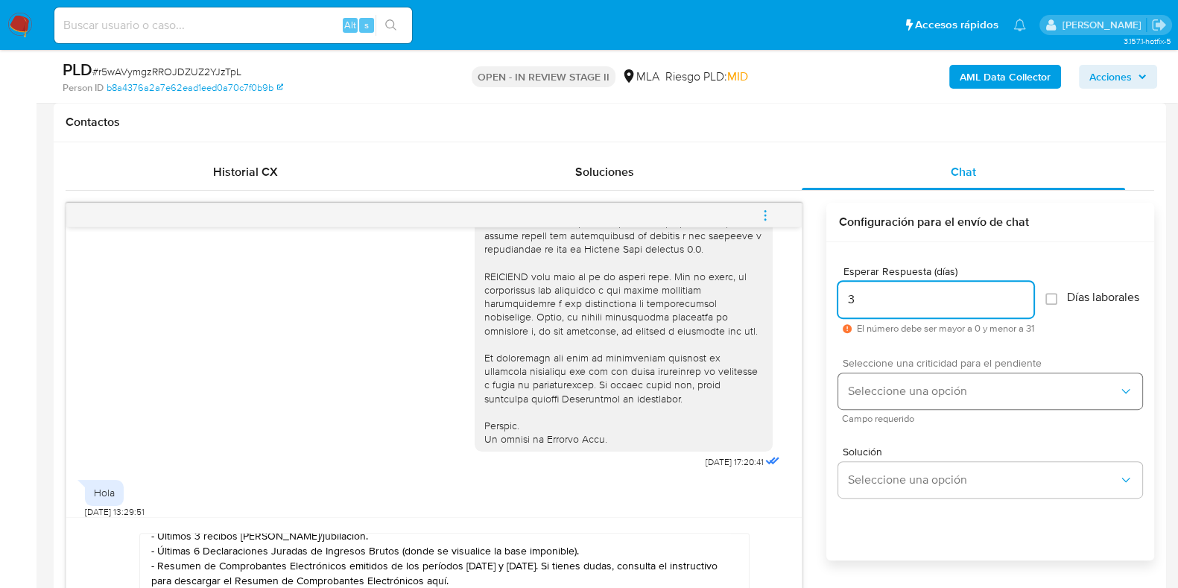
type input "3"
click at [892, 387] on button "Seleccione una opción" at bounding box center [990, 391] width 304 height 36
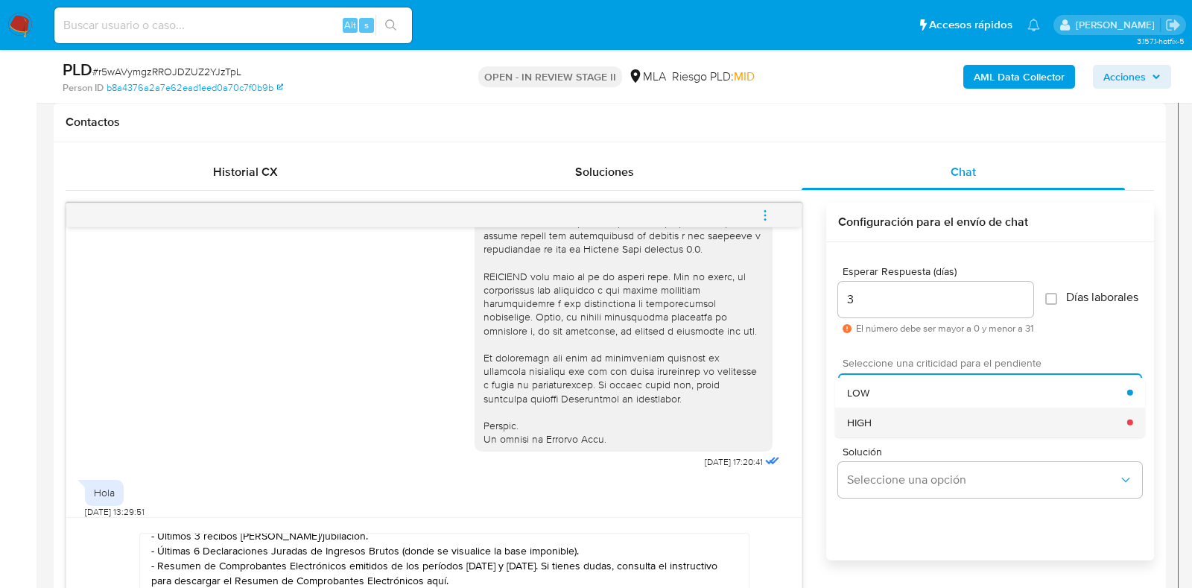
click at [898, 427] on div "HIGH" at bounding box center [987, 422] width 280 height 30
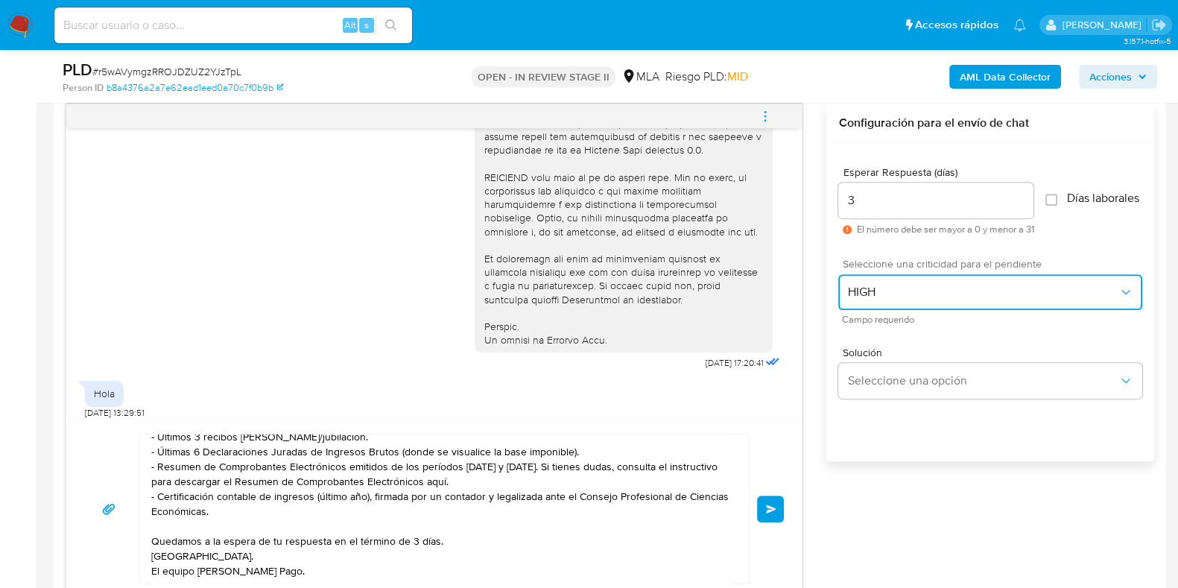
scroll to position [769, 0]
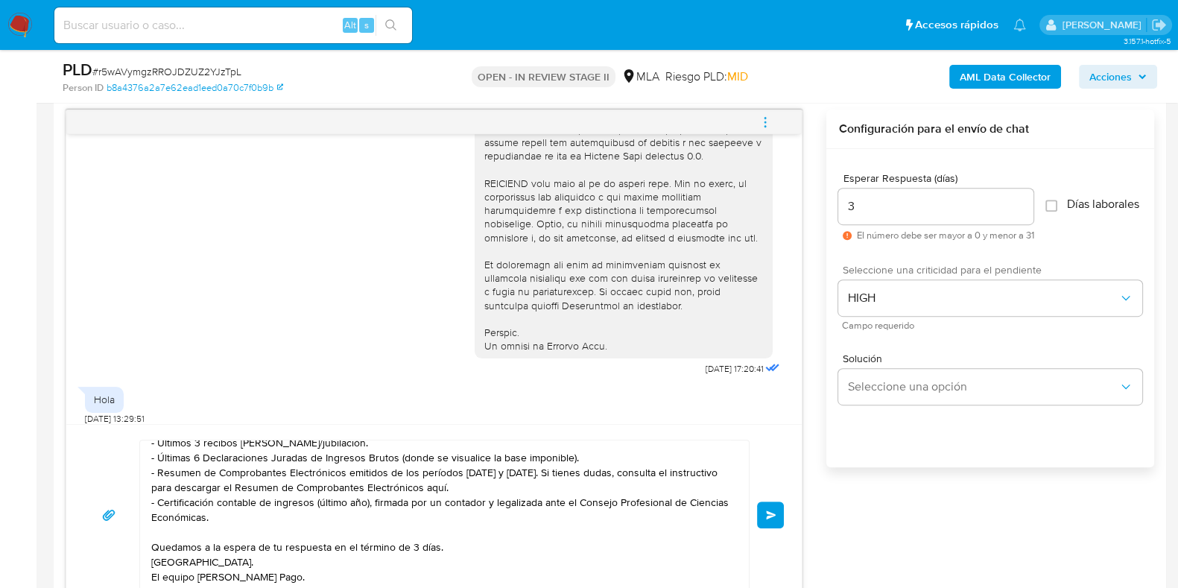
click at [781, 504] on button "Enviar" at bounding box center [770, 514] width 27 height 27
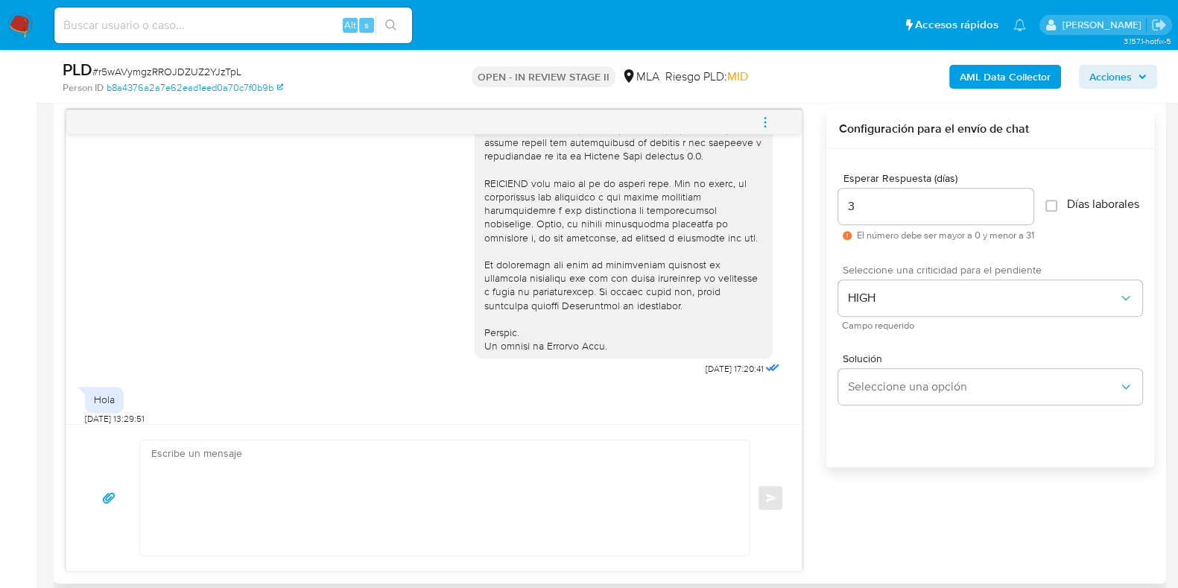
scroll to position [0, 0]
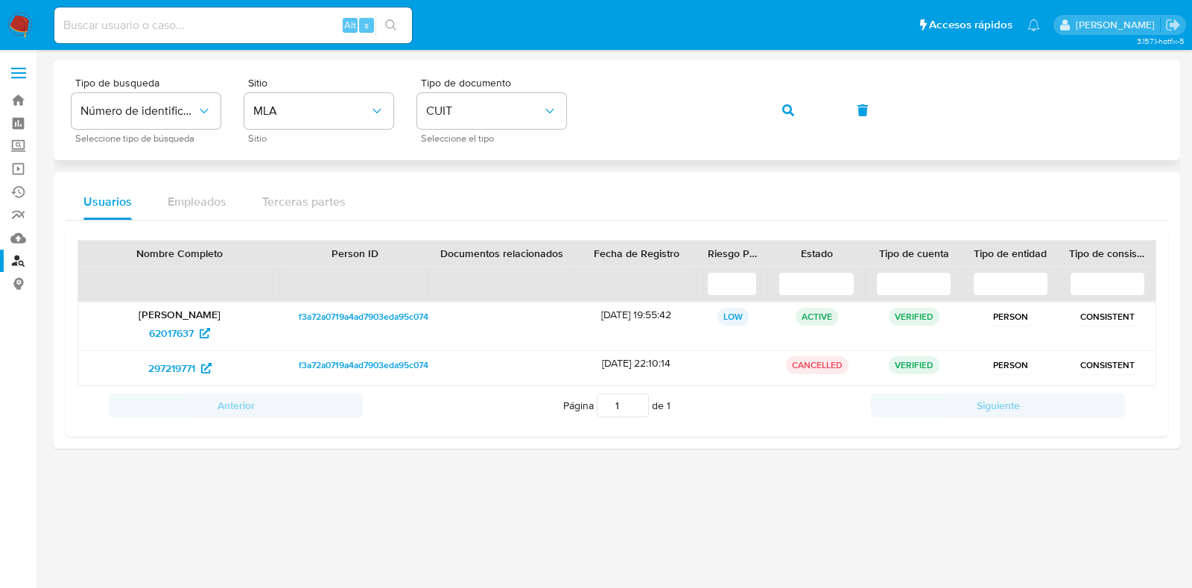
click at [776, 109] on button "button" at bounding box center [788, 110] width 51 height 36
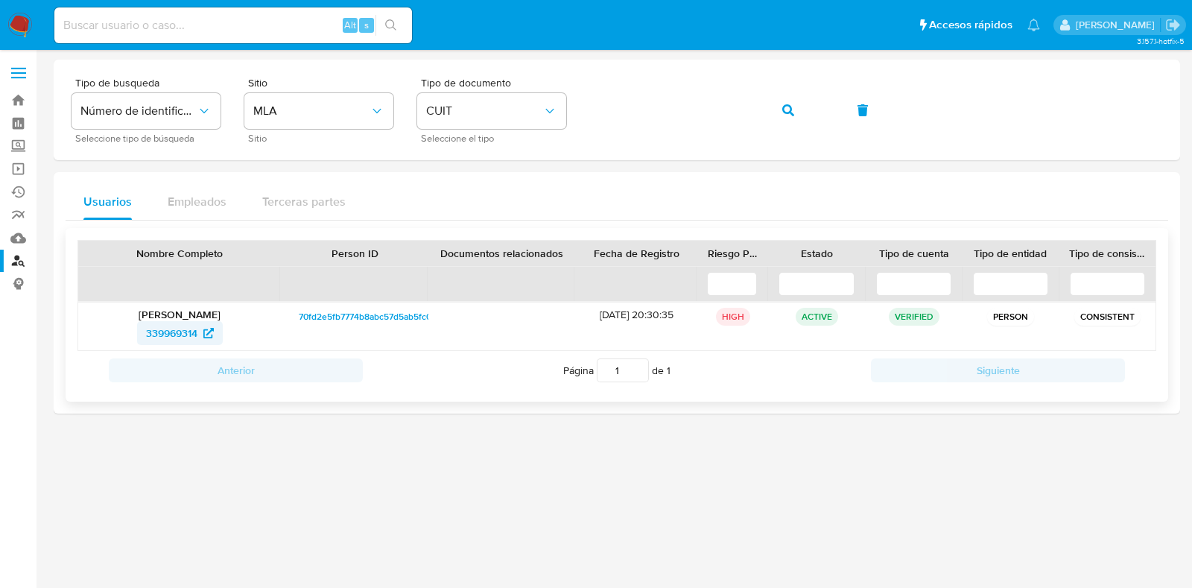
click at [177, 333] on span "339969314" at bounding box center [171, 333] width 51 height 24
click at [801, 109] on button "button" at bounding box center [788, 110] width 51 height 36
click at [186, 327] on span "819549628" at bounding box center [171, 333] width 51 height 24
click at [778, 110] on button "button" at bounding box center [788, 110] width 51 height 36
click at [188, 331] on span "819549628" at bounding box center [171, 333] width 51 height 24
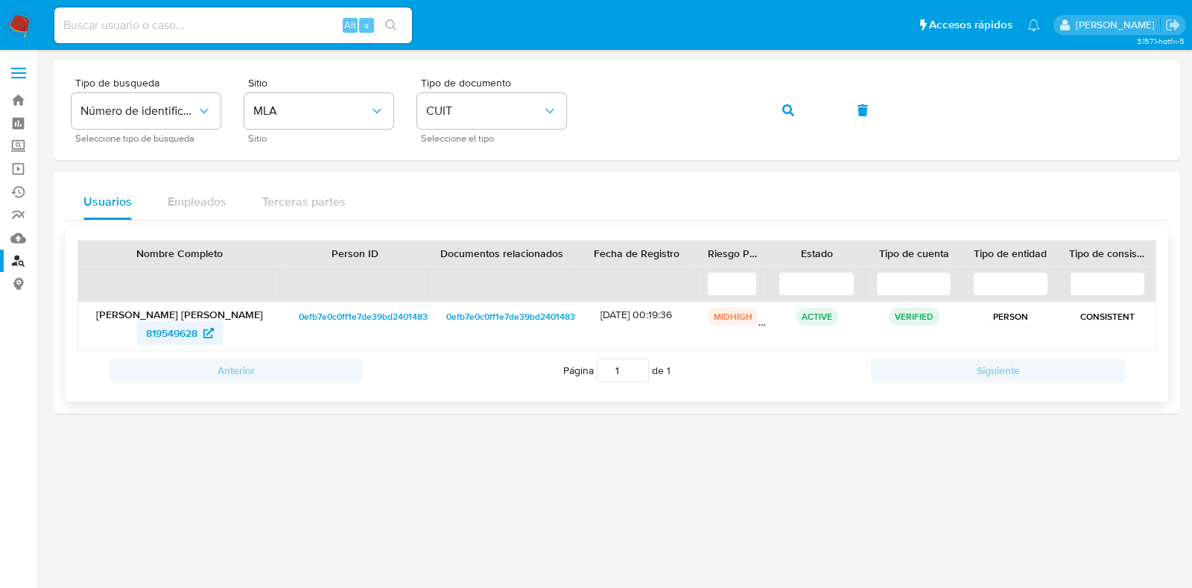
click at [195, 335] on span "819549628" at bounding box center [171, 333] width 51 height 24
click at [782, 109] on icon "button" at bounding box center [788, 110] width 12 height 12
click at [177, 331] on span "492616169" at bounding box center [171, 333] width 49 height 24
click at [797, 95] on button "button" at bounding box center [788, 110] width 51 height 36
click at [173, 336] on span "486190814" at bounding box center [172, 333] width 50 height 24
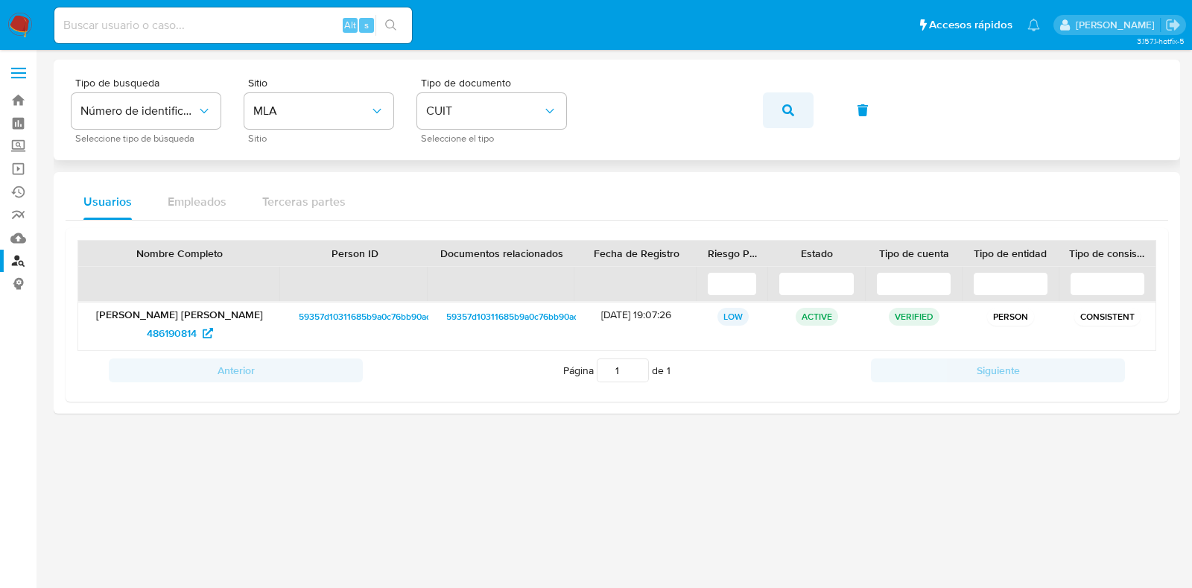
click at [790, 102] on span "button" at bounding box center [788, 110] width 12 height 33
click at [188, 335] on span "486752042" at bounding box center [172, 333] width 54 height 24
click at [483, 108] on div "Tipo de busqueda Número de identificación Seleccione tipo de búsqueda Sitio MLA…" at bounding box center [617, 109] width 1091 height 65
click at [786, 113] on icon "button" at bounding box center [788, 110] width 12 height 12
click at [154, 330] on span "1392609629" at bounding box center [171, 333] width 58 height 24
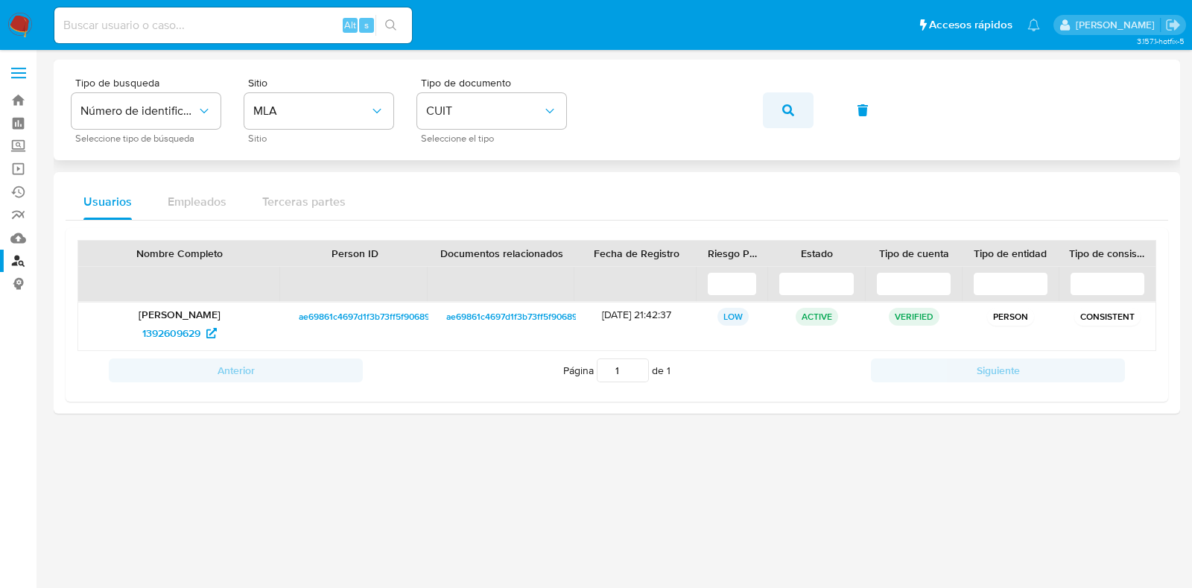
click at [791, 104] on icon "button" at bounding box center [788, 110] width 12 height 12
click at [180, 334] on span "1959558994" at bounding box center [171, 333] width 57 height 24
click at [804, 109] on button "button" at bounding box center [788, 110] width 51 height 36
click at [177, 331] on span "170647112" at bounding box center [171, 333] width 46 height 24
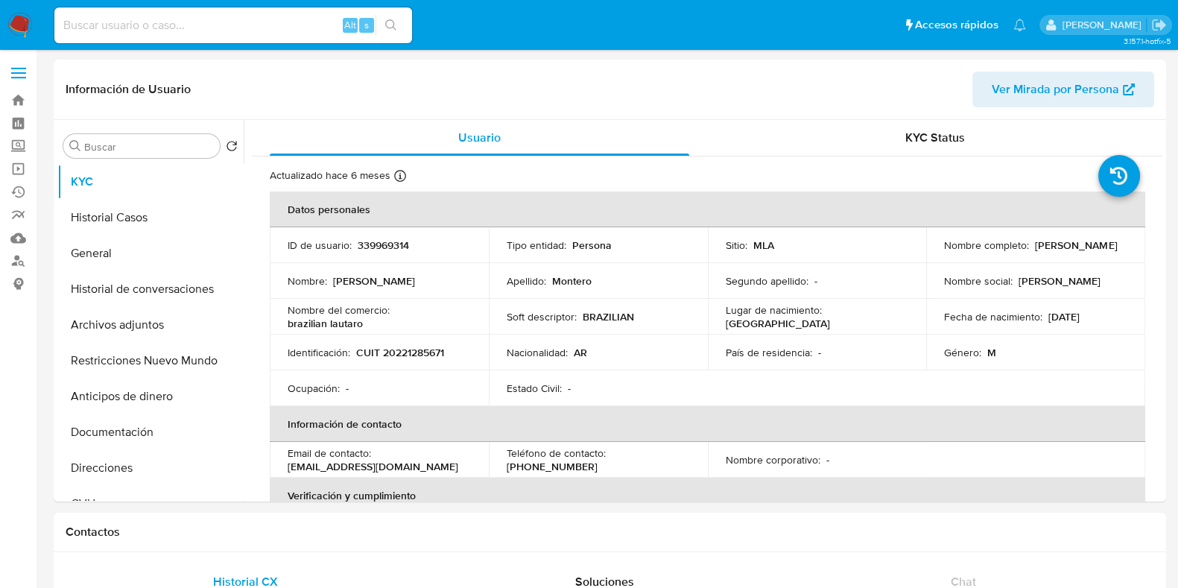
select select "10"
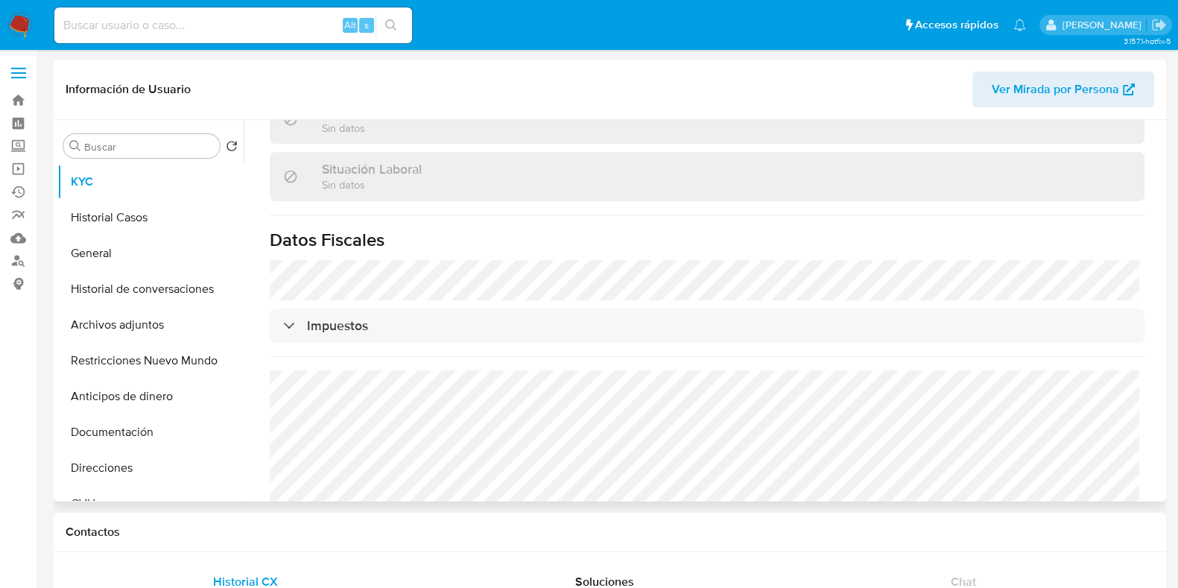
scroll to position [799, 0]
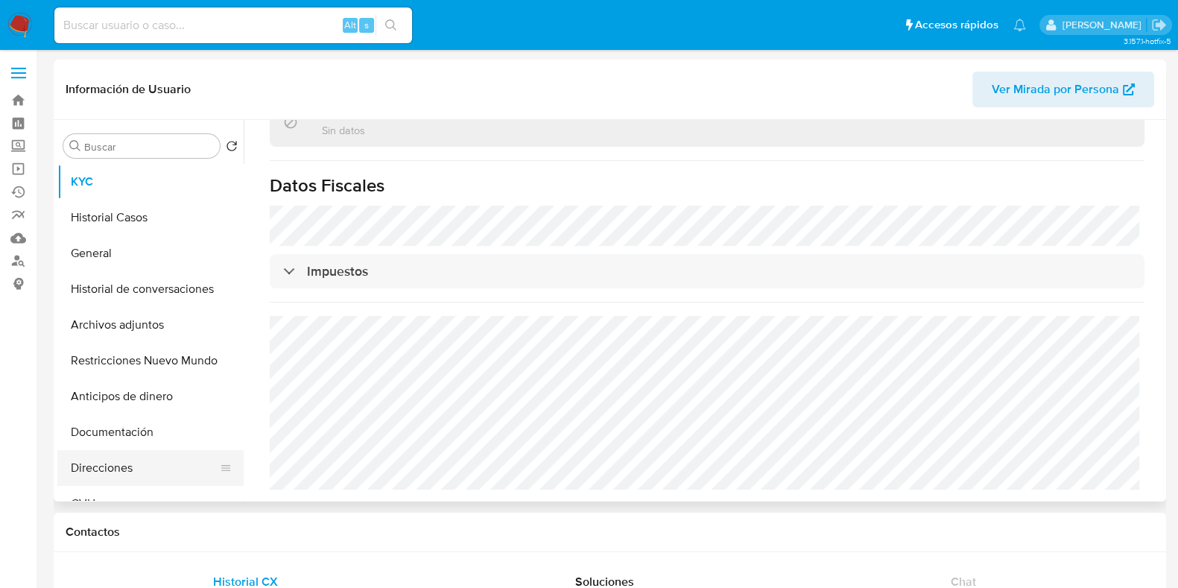
click at [99, 471] on button "Direcciones" at bounding box center [144, 468] width 174 height 36
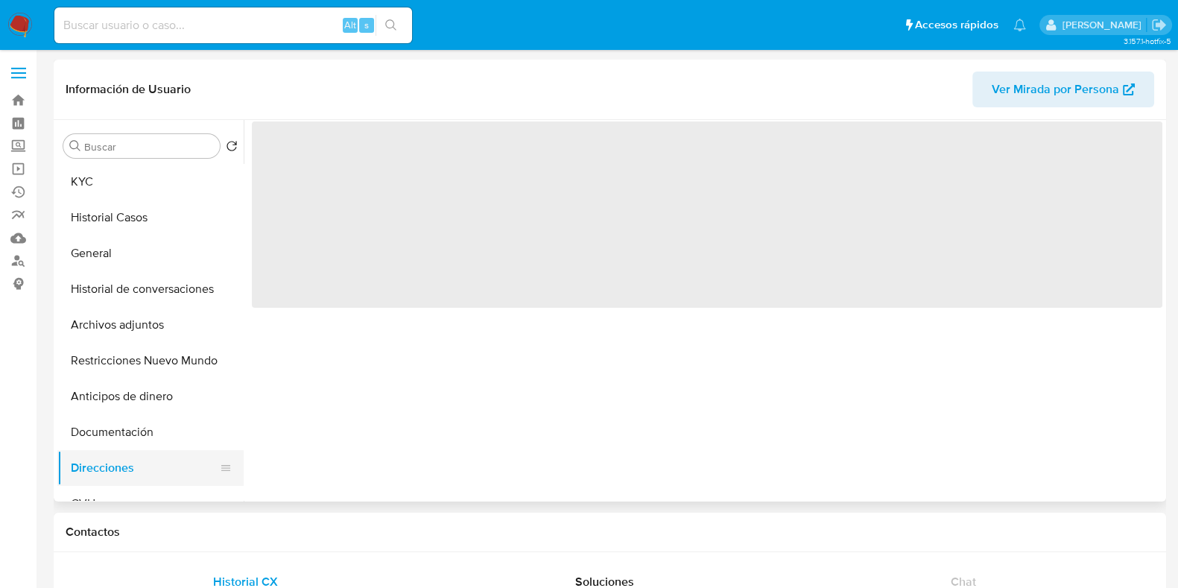
scroll to position [0, 0]
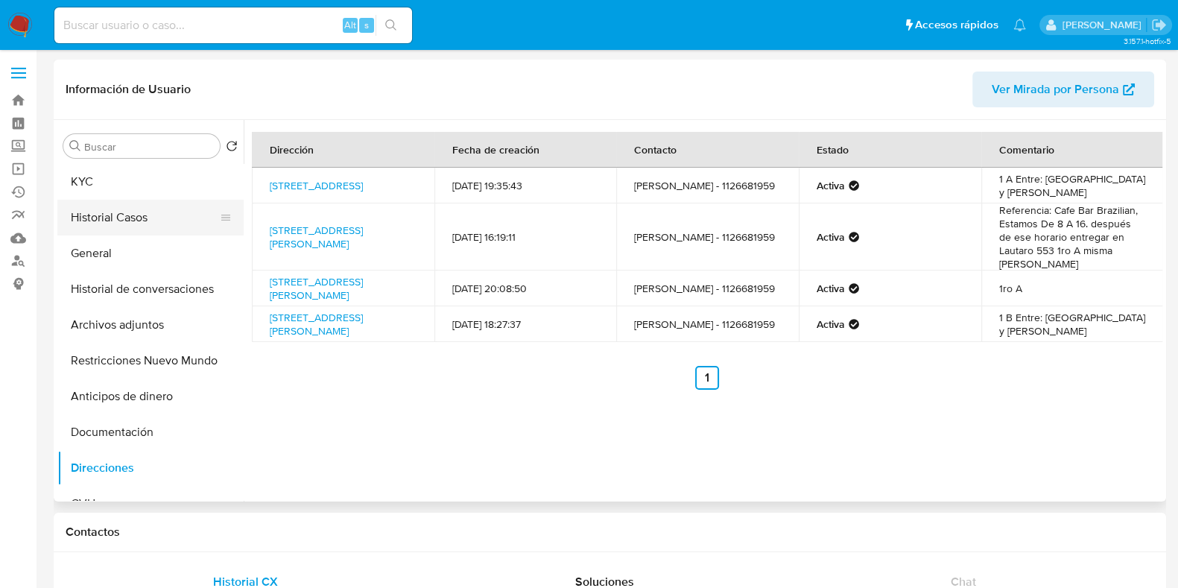
click at [145, 218] on button "Historial Casos" at bounding box center [144, 218] width 174 height 36
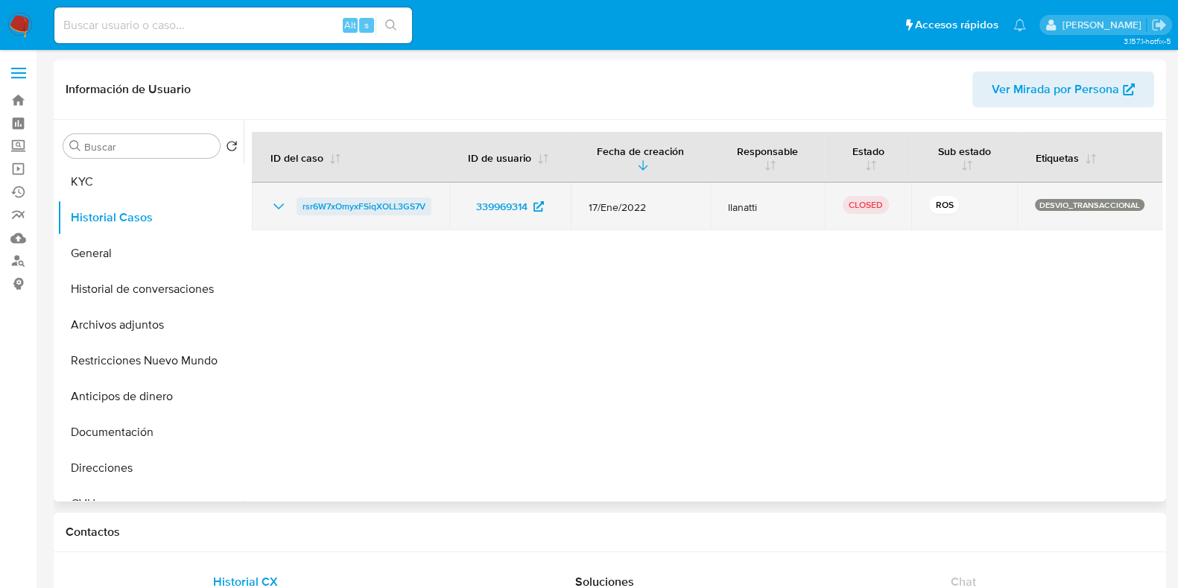
click at [365, 206] on span "rsr6W7xOmyxFSiqXOLL3GS7V" at bounding box center [363, 206] width 123 height 18
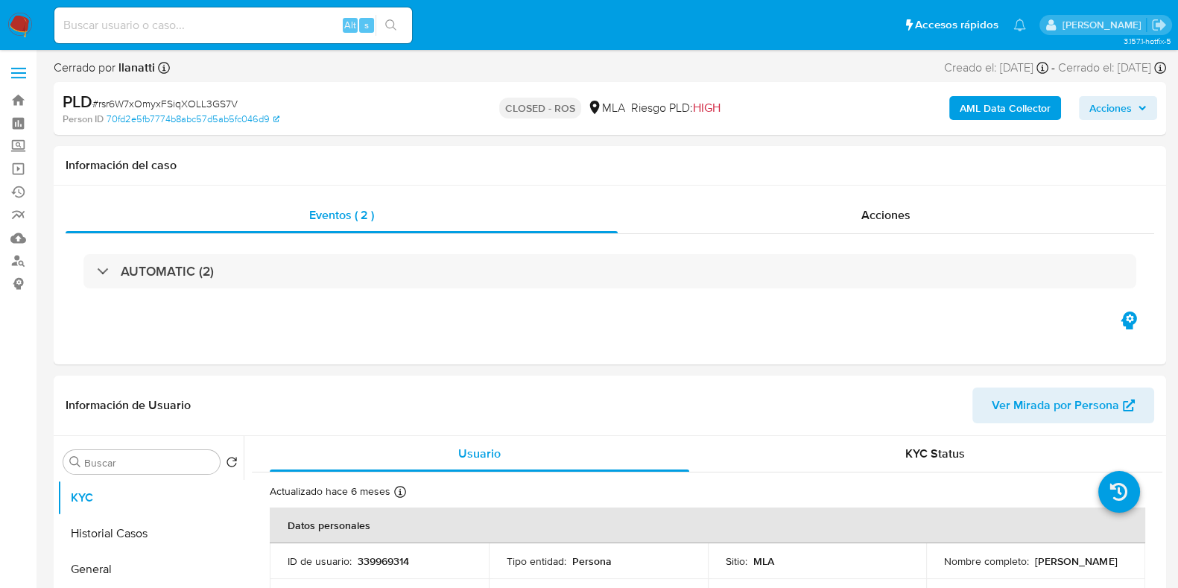
select select "10"
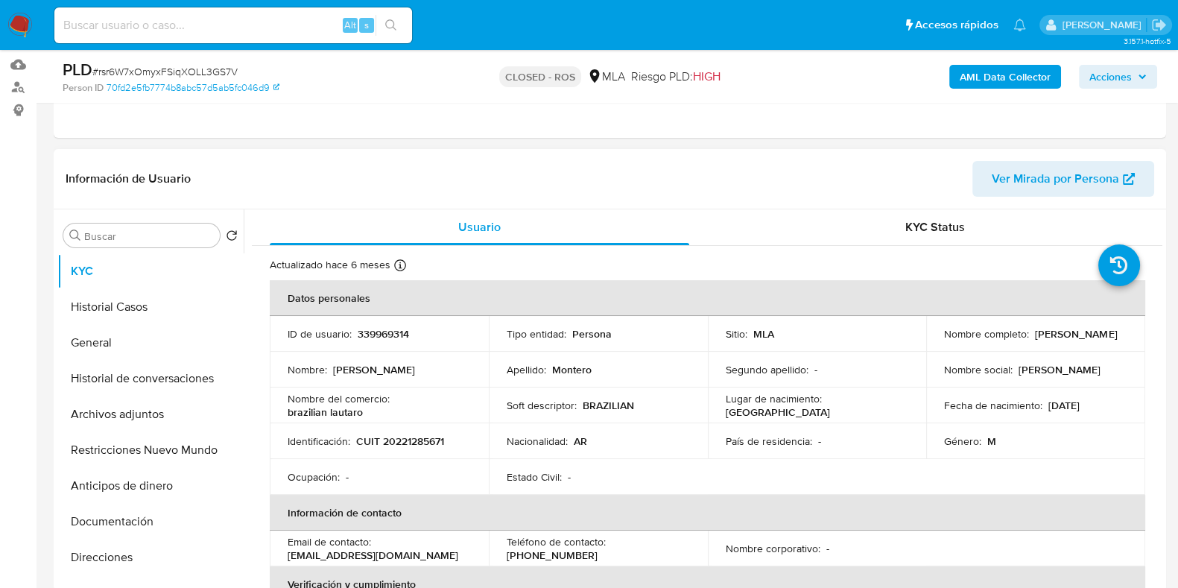
scroll to position [185, 0]
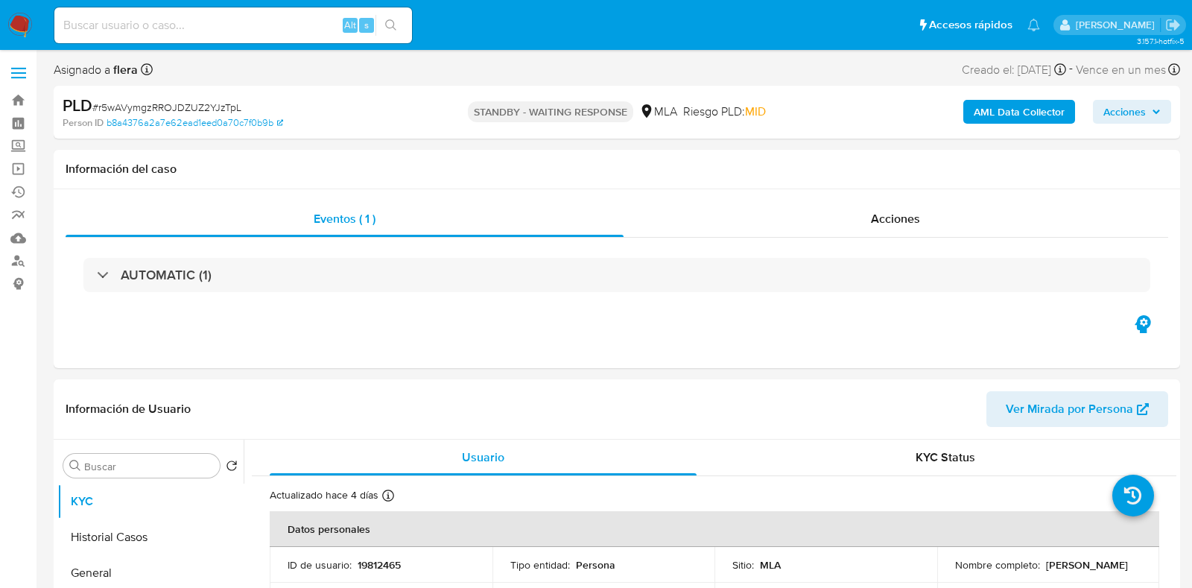
select select "10"
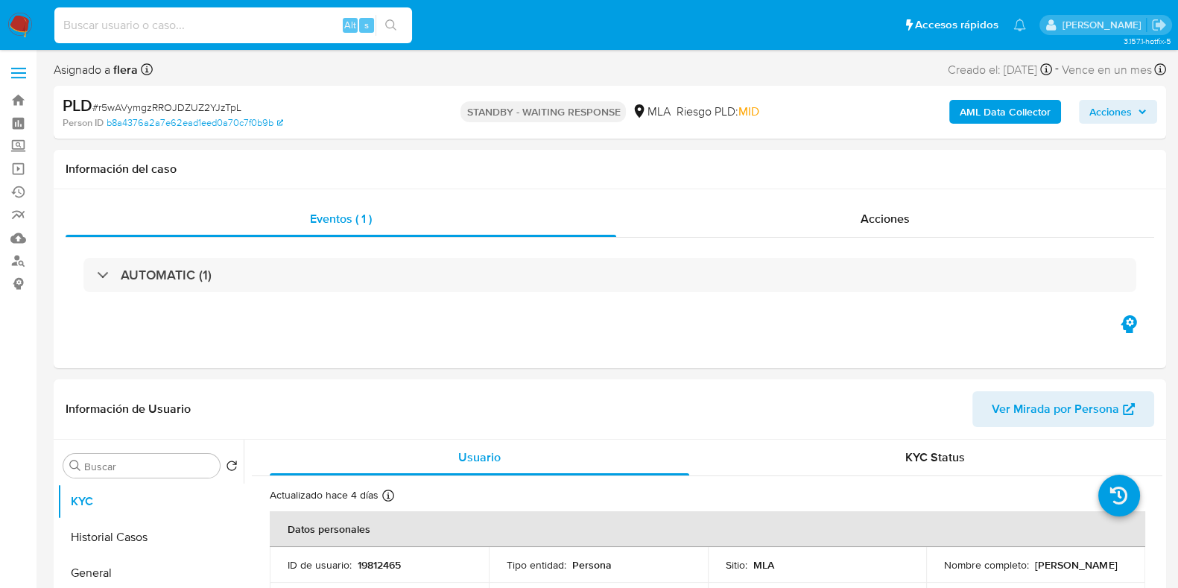
click at [117, 20] on input at bounding box center [233, 25] width 358 height 19
paste input "U7gFpIuW2v8MFnKw8rf6Iben"
type input "U7gFpIuW2v8MFnKw8rf6Iben"
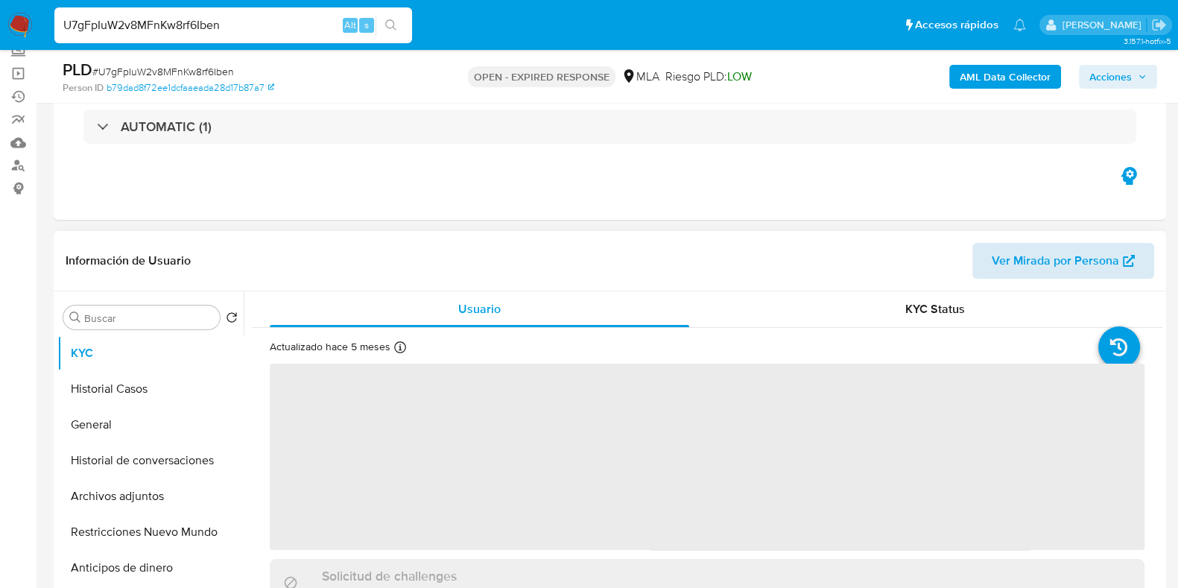
scroll to position [279, 0]
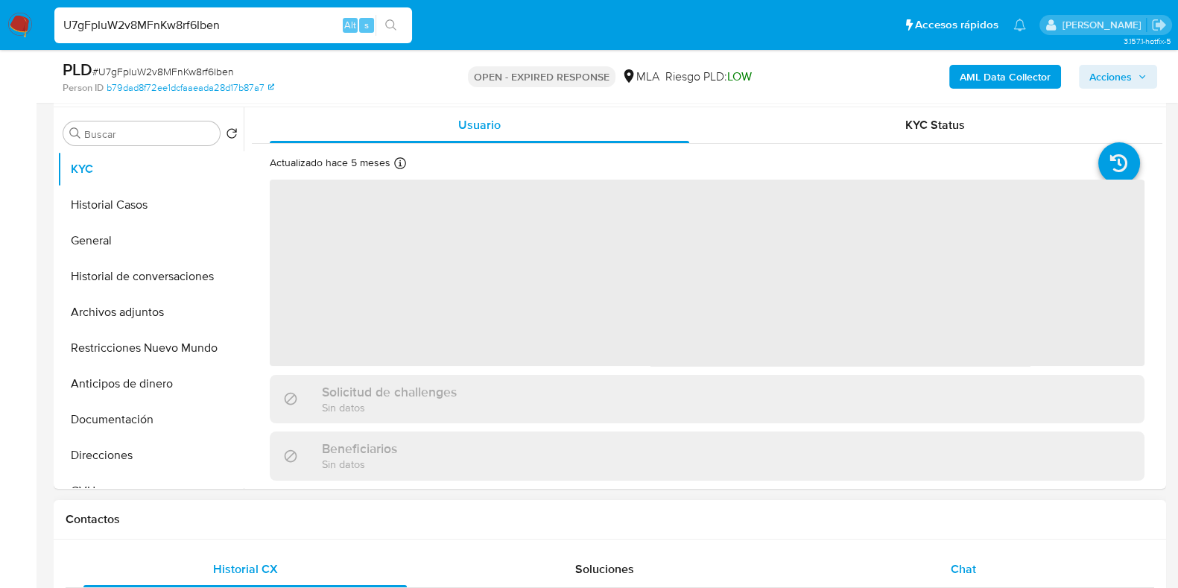
click at [947, 562] on div "Chat" at bounding box center [962, 569] width 323 height 36
select select "10"
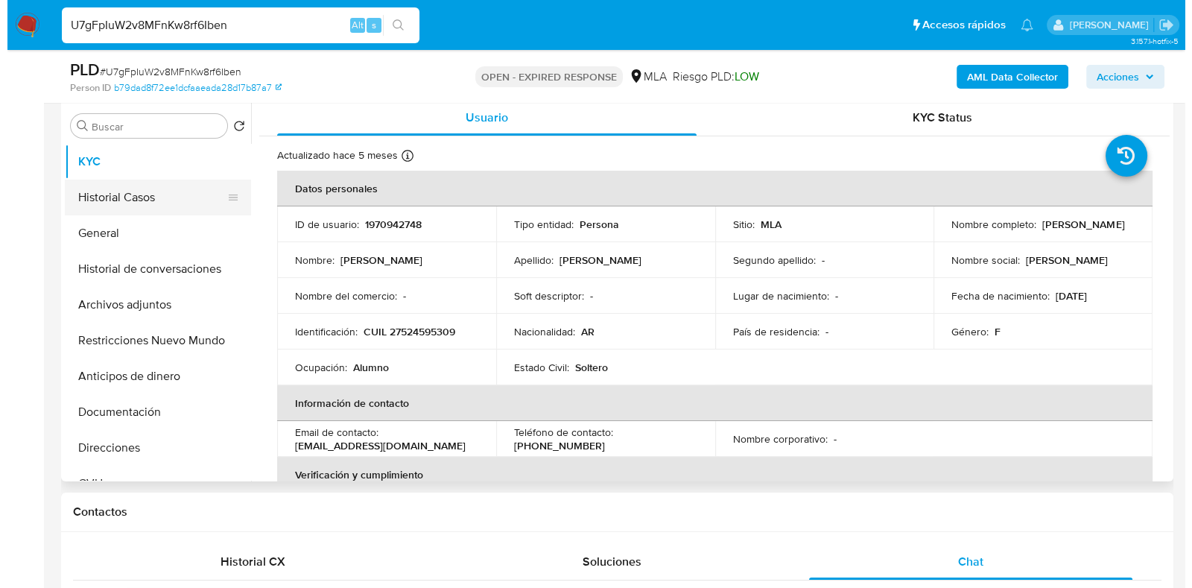
scroll to position [185, 0]
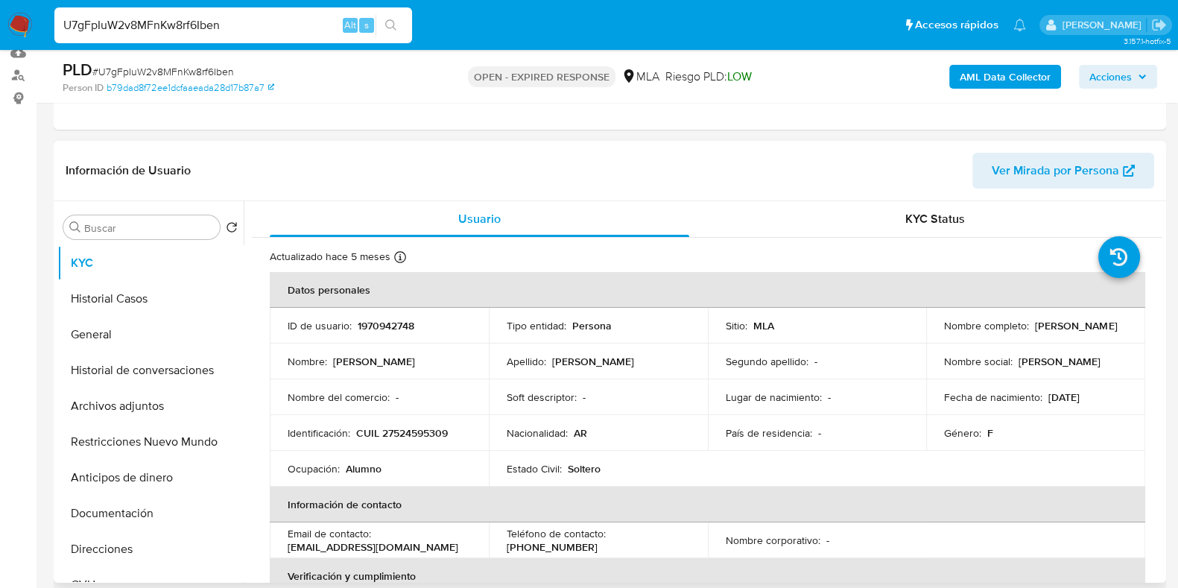
click at [394, 322] on p "1970942748" at bounding box center [386, 325] width 57 height 13
copy p "1970942748"
drag, startPoint x: 1113, startPoint y: 328, endPoint x: 1029, endPoint y: 326, distance: 84.2
click at [1029, 326] on div "Nombre completo : Olivia Mones Ruiz" at bounding box center [1035, 325] width 183 height 13
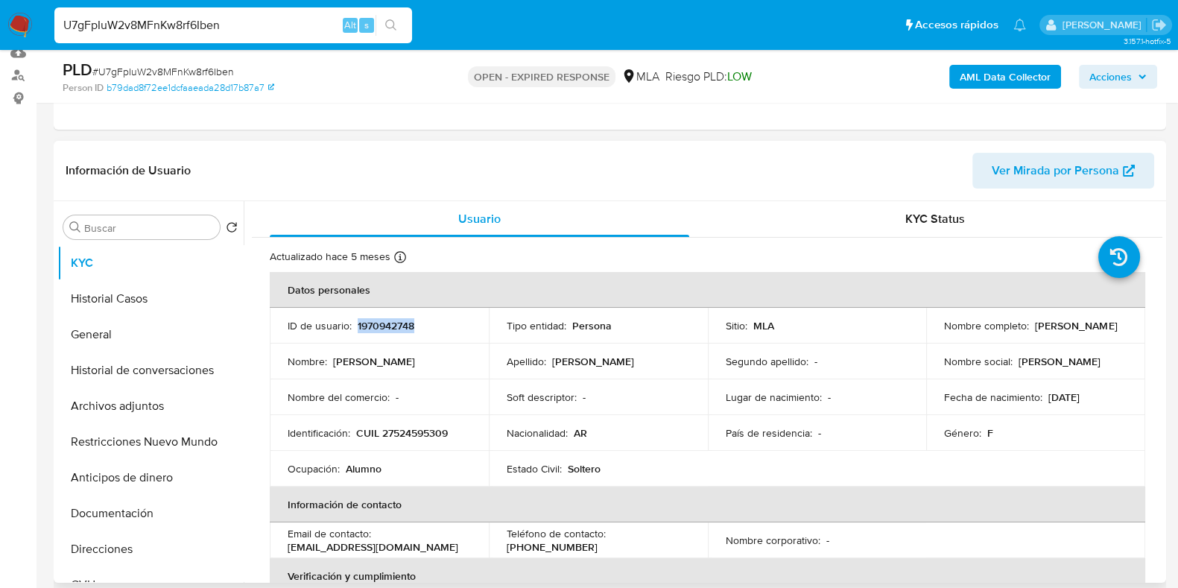
copy p "Olivia Mones Ruiz"
click at [978, 69] on b "AML Data Collector" at bounding box center [1004, 77] width 91 height 24
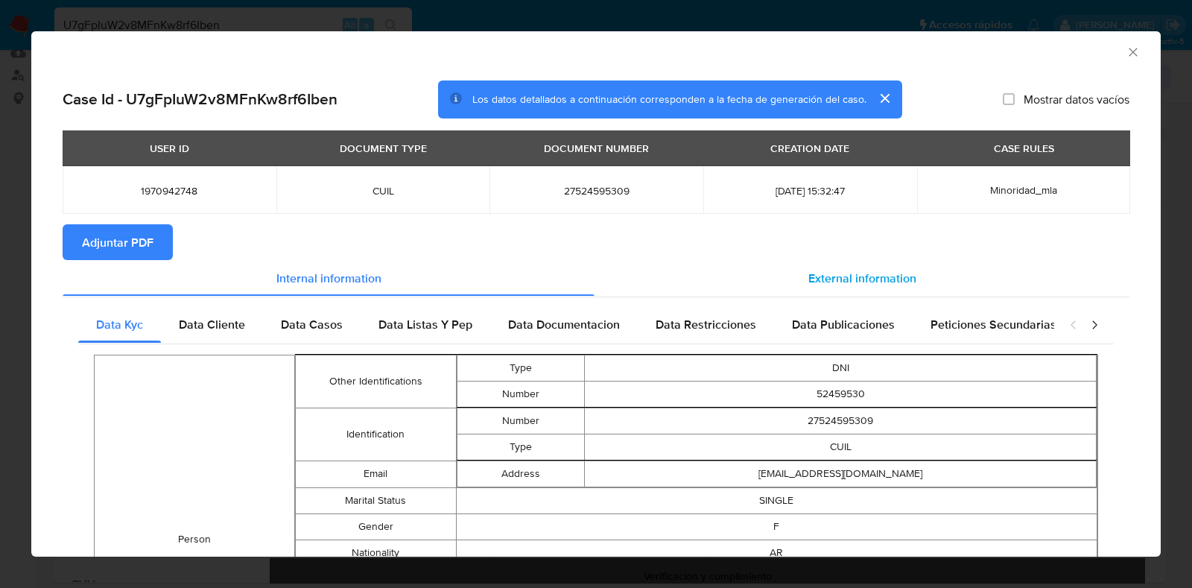
click at [836, 280] on span "External information" at bounding box center [862, 277] width 108 height 17
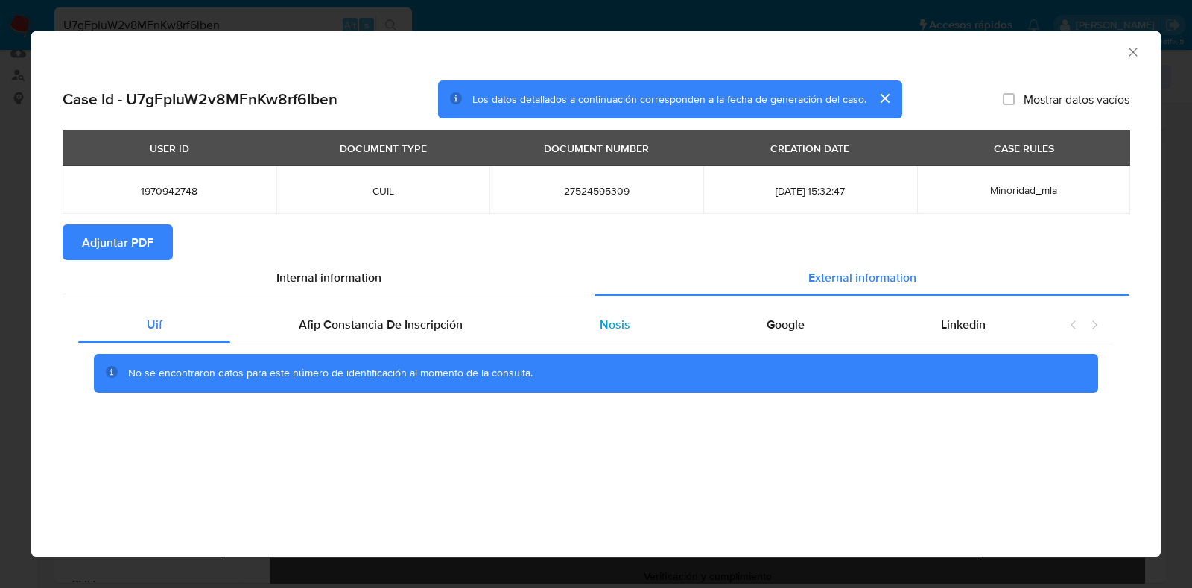
click at [640, 326] on div "Nosis" at bounding box center [614, 325] width 167 height 36
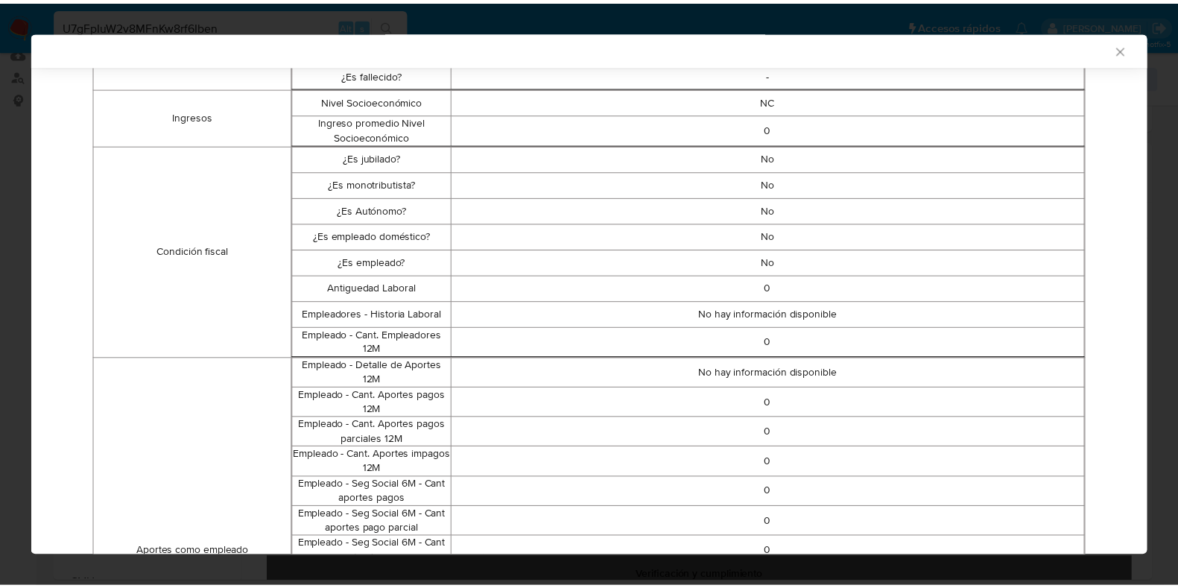
scroll to position [89, 0]
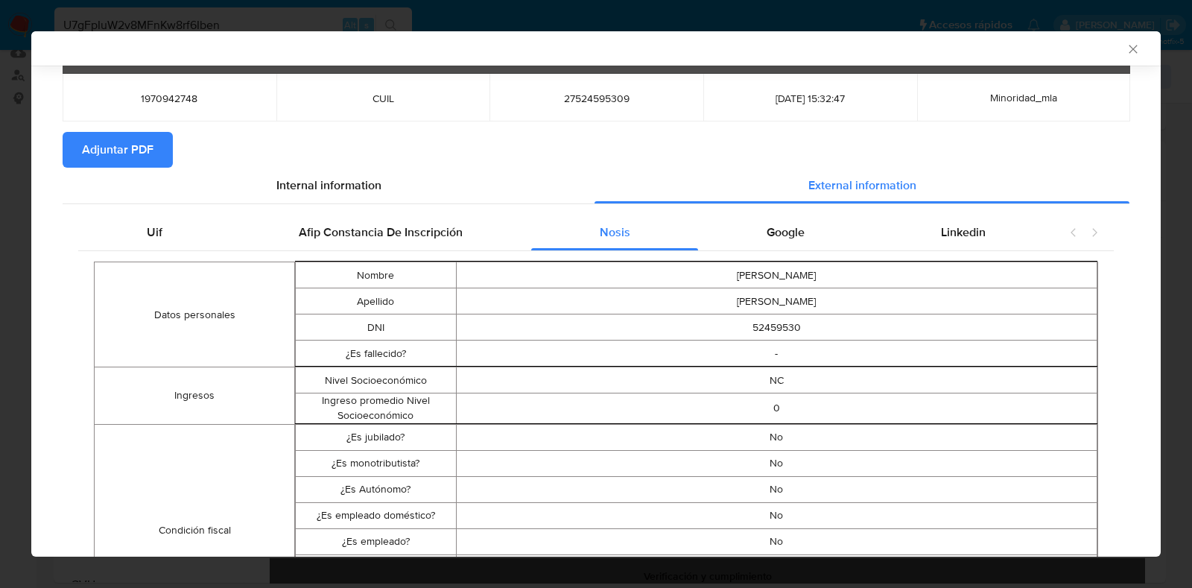
click at [140, 158] on span "Adjuntar PDF" at bounding box center [118, 149] width 72 height 33
click at [1126, 47] on icon "Cerrar ventana" at bounding box center [1133, 49] width 15 height 15
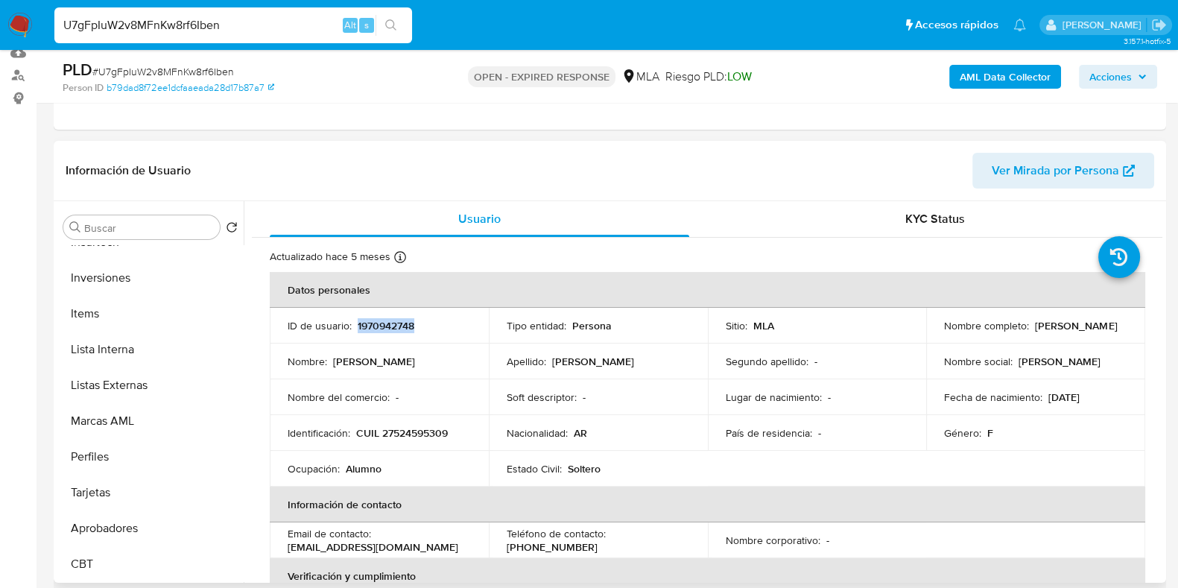
scroll to position [737, 0]
click at [135, 521] on button "Aprobadores" at bounding box center [144, 528] width 174 height 36
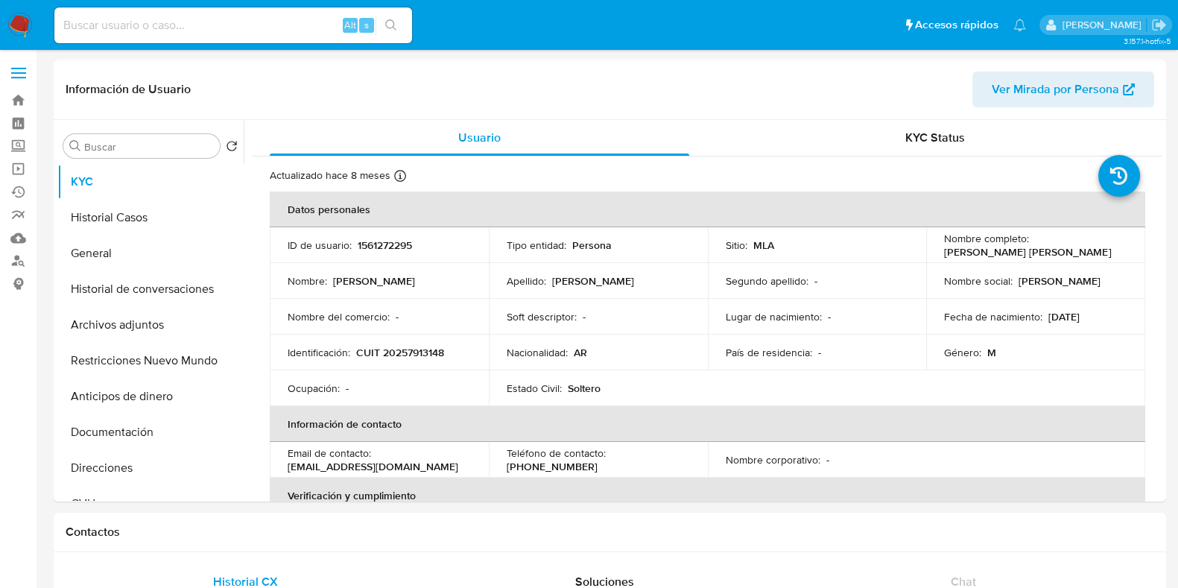
select select "10"
click at [126, 219] on button "Historial Casos" at bounding box center [144, 218] width 174 height 36
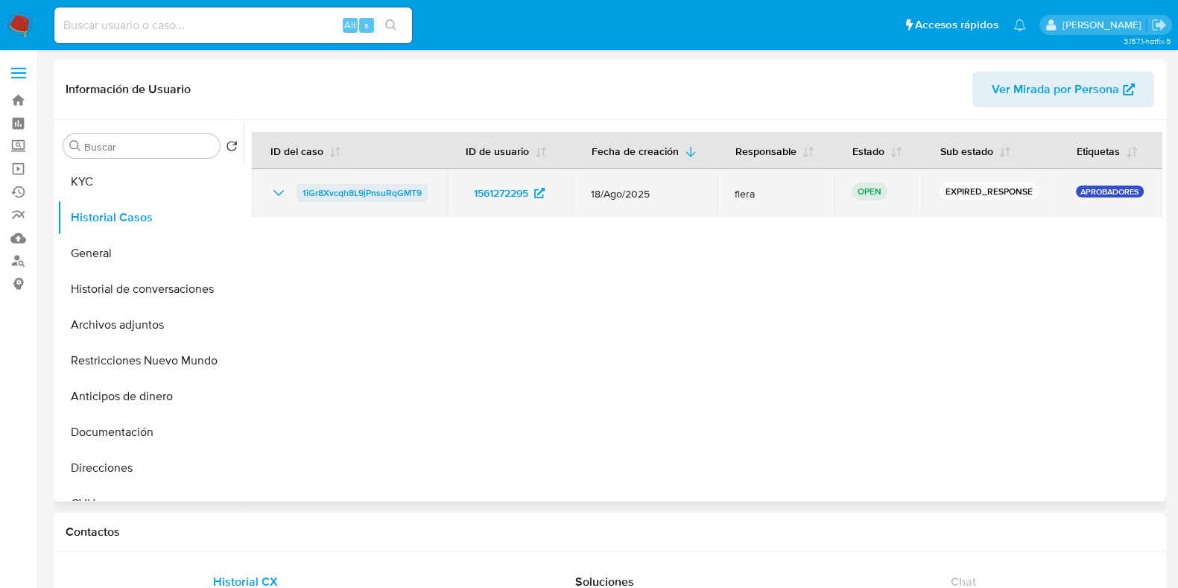
click at [333, 188] on span "1iGr8Xvcqh8L9jPnsuRqGMT9" at bounding box center [361, 193] width 119 height 18
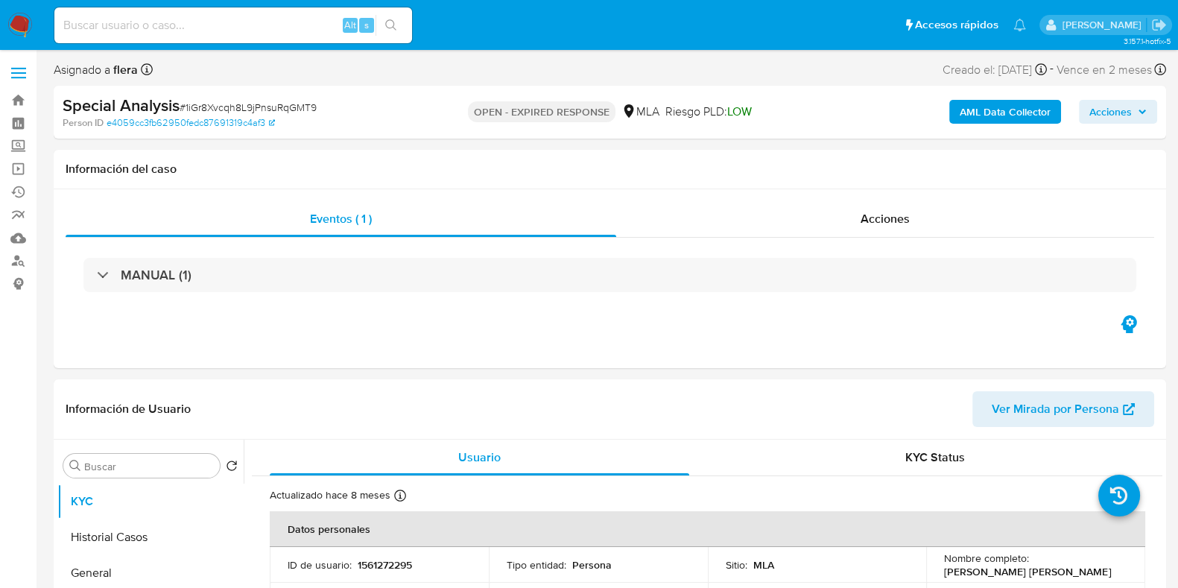
select select "10"
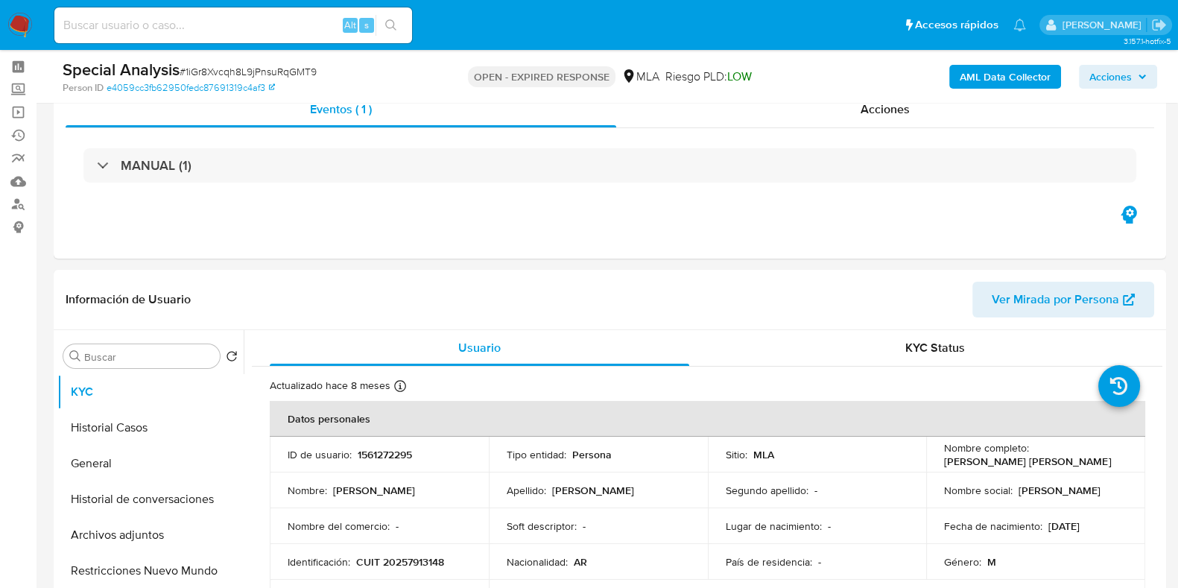
scroll to position [279, 0]
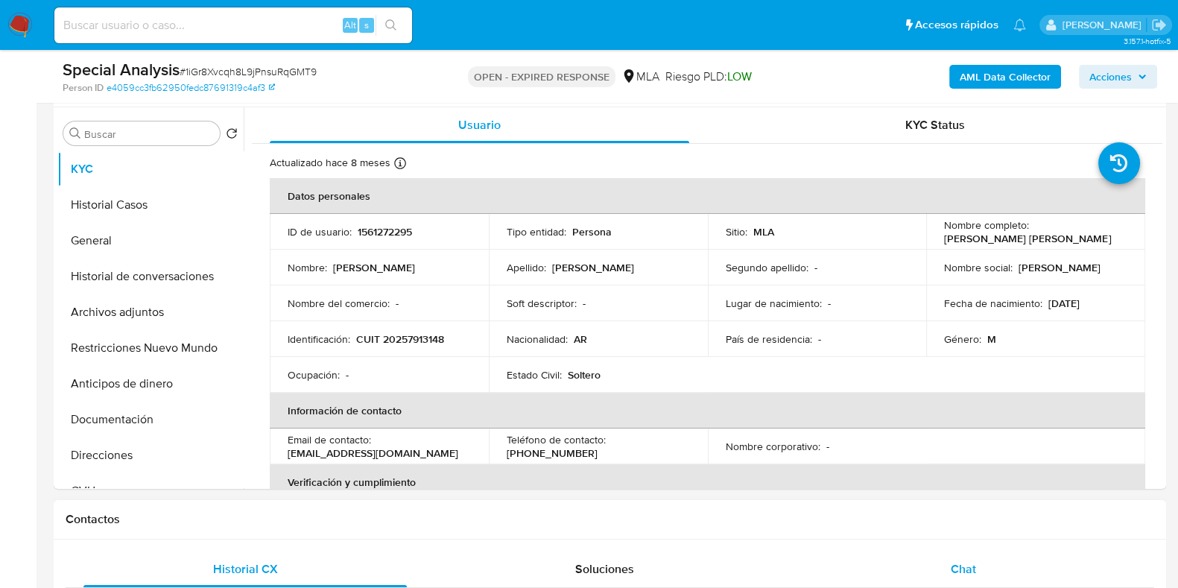
click at [972, 568] on span "Chat" at bounding box center [962, 568] width 25 height 17
click at [980, 66] on b "AML Data Collector" at bounding box center [1004, 77] width 91 height 24
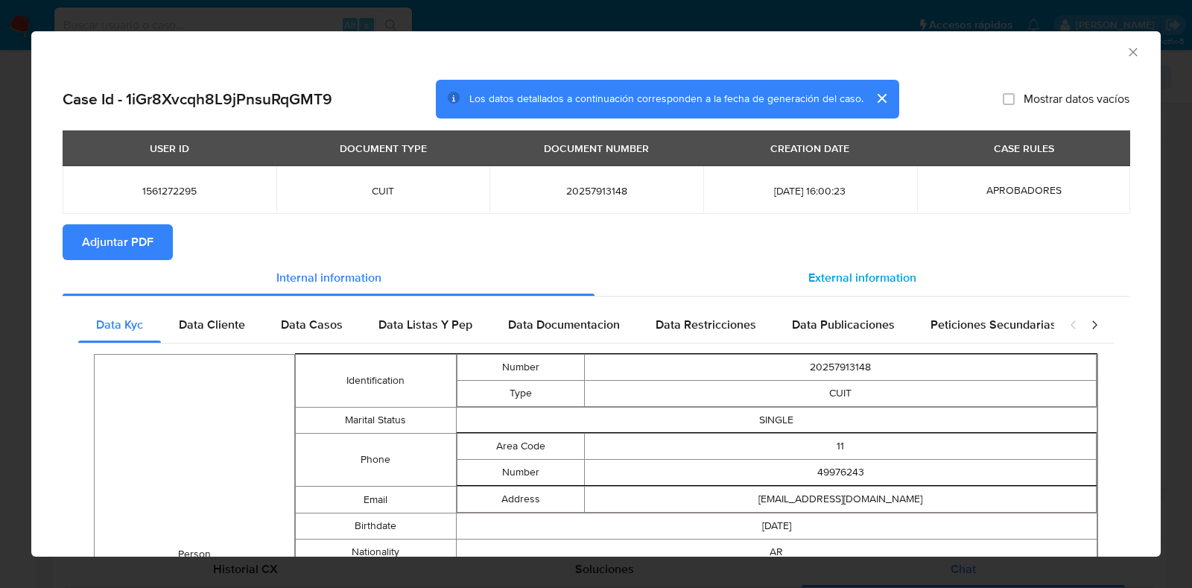
click at [854, 277] on span "External information" at bounding box center [862, 277] width 108 height 17
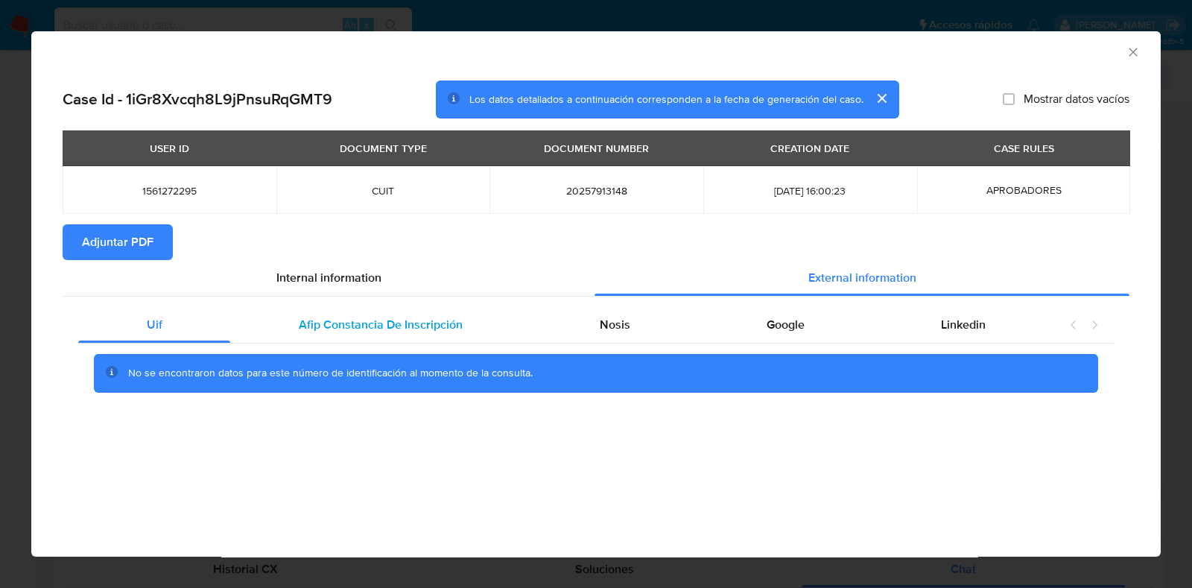
click at [343, 317] on span "Afip Constancia De Inscripción" at bounding box center [381, 324] width 164 height 17
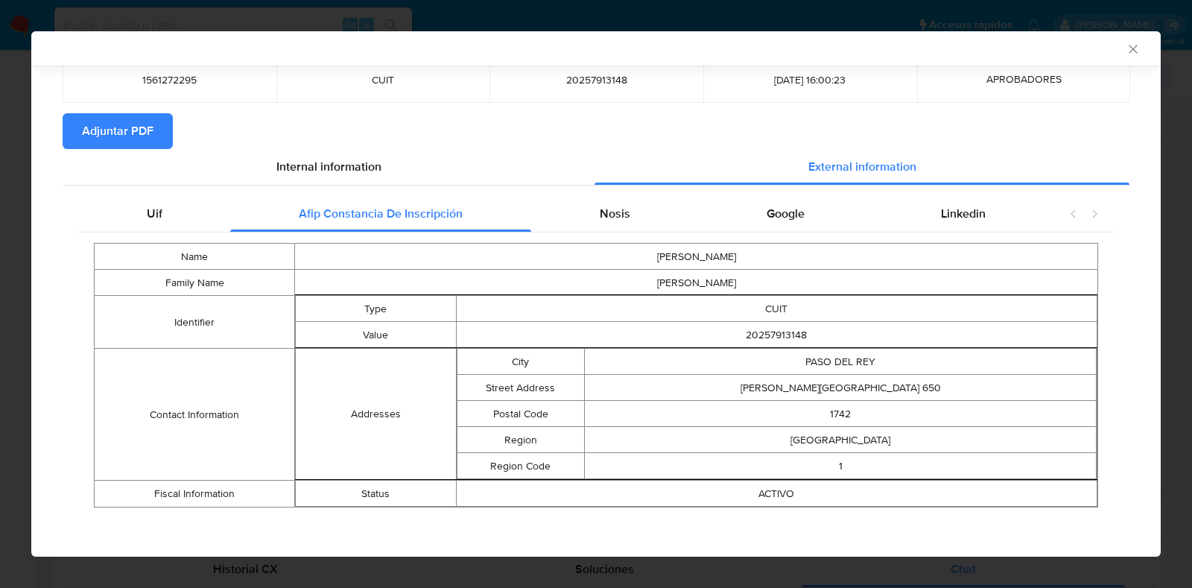
scroll to position [112, 0]
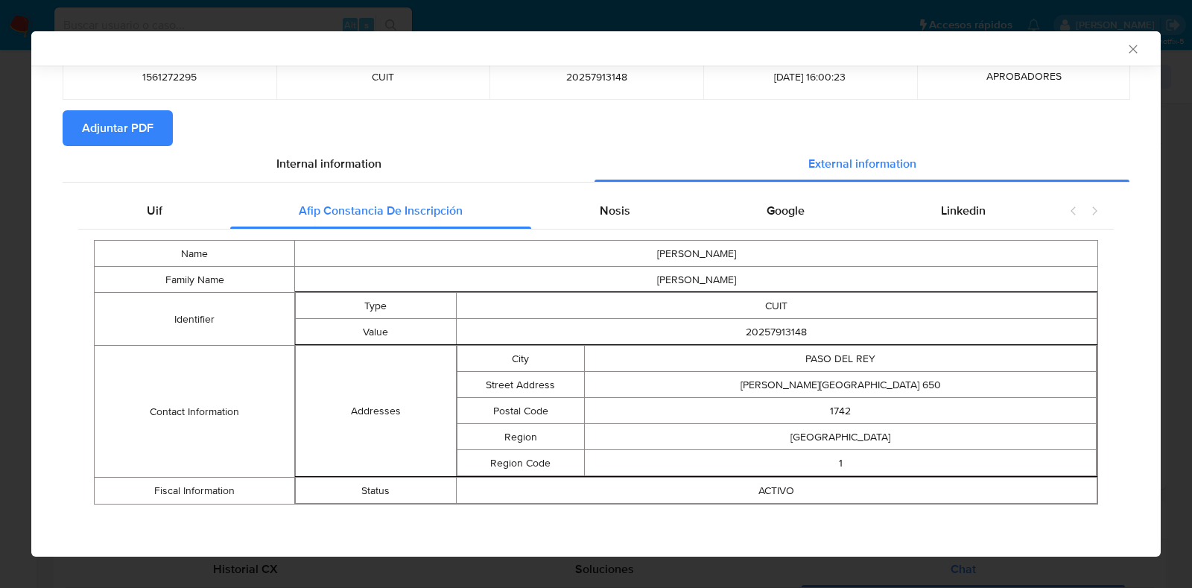
click at [619, 190] on div "Uif Afip Constancia De Inscripción Nosis Google Linkedin Name HERNAN SANTIAGO F…" at bounding box center [596, 353] width 1067 height 343
click at [614, 203] on span "Nosis" at bounding box center [615, 210] width 31 height 17
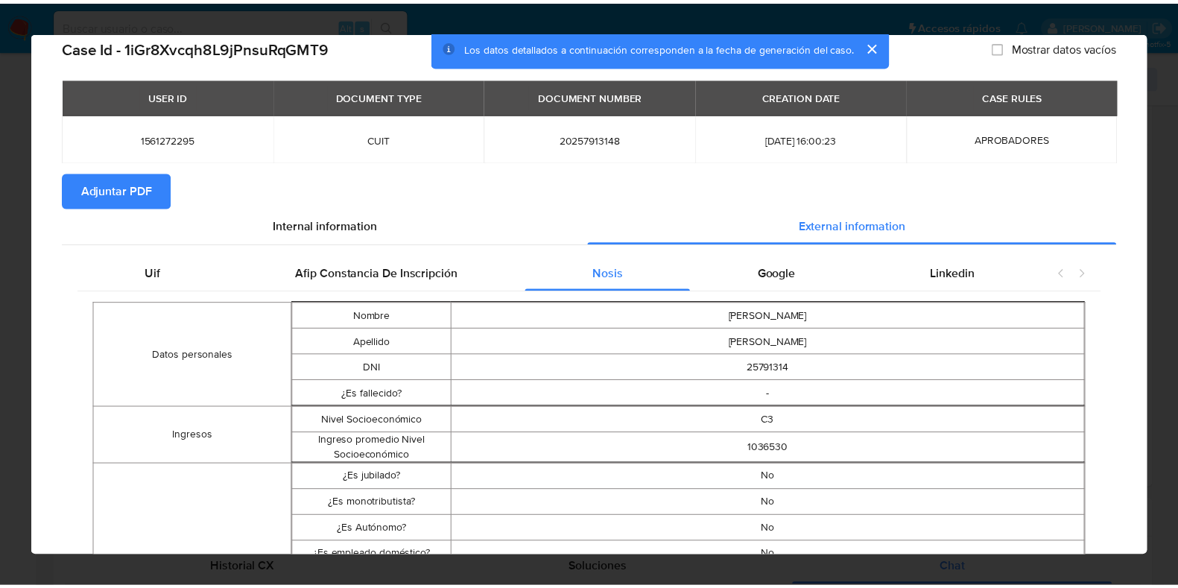
scroll to position [19, 0]
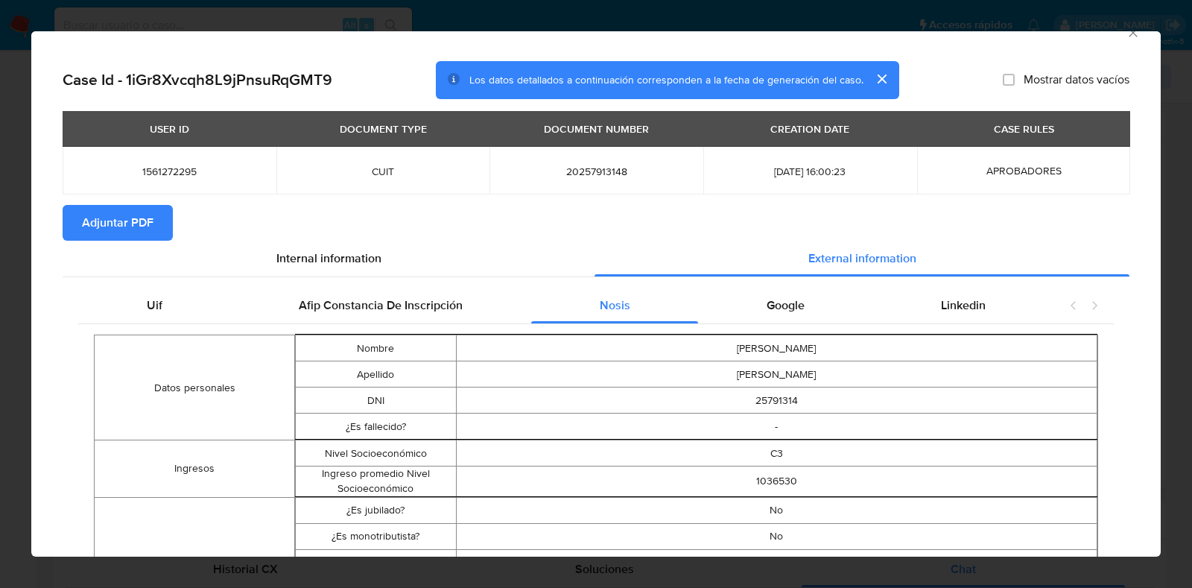
click at [121, 225] on span "Adjuntar PDF" at bounding box center [118, 222] width 72 height 33
click at [1126, 33] on icon "Cerrar ventana" at bounding box center [1133, 32] width 15 height 15
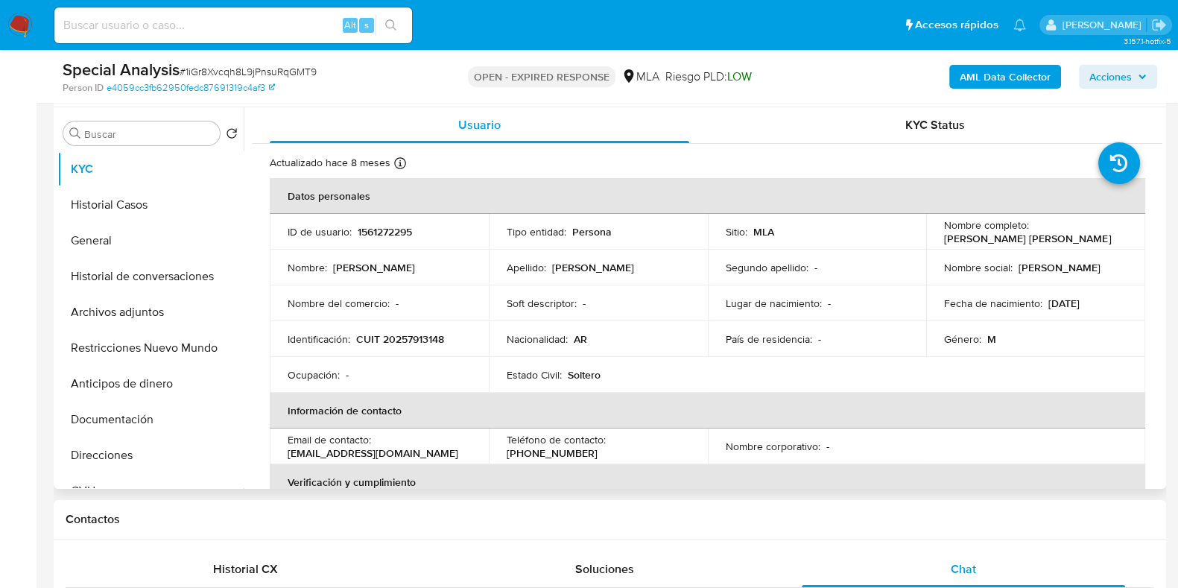
click at [387, 226] on p "1561272295" at bounding box center [385, 231] width 54 height 13
copy p "1561272295"
click at [108, 205] on button "Historial Casos" at bounding box center [144, 205] width 174 height 36
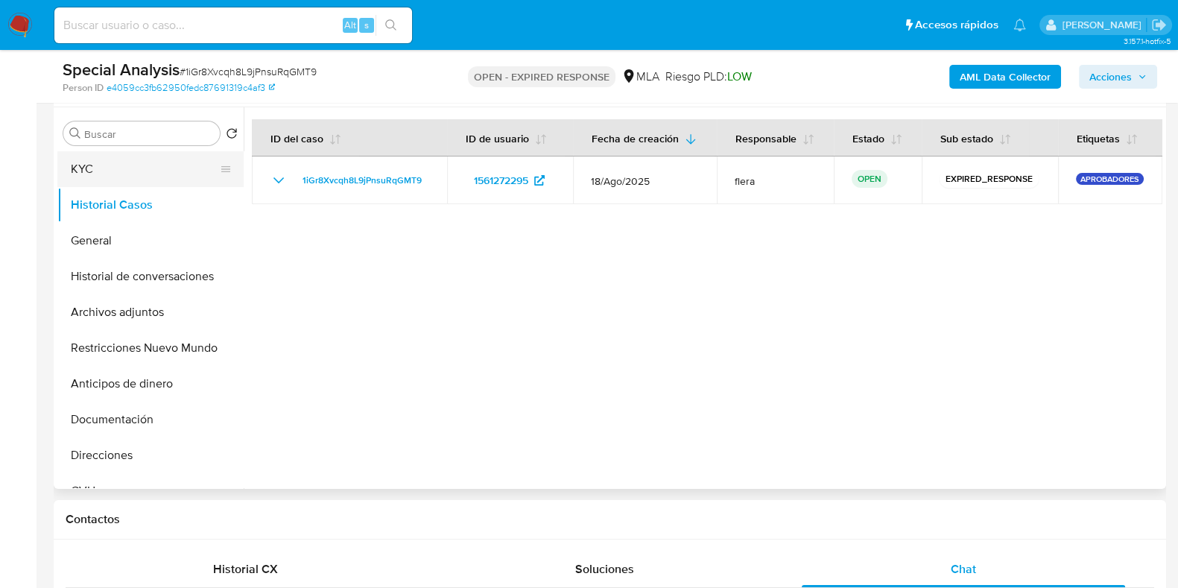
click at [143, 173] on button "KYC" at bounding box center [144, 169] width 174 height 36
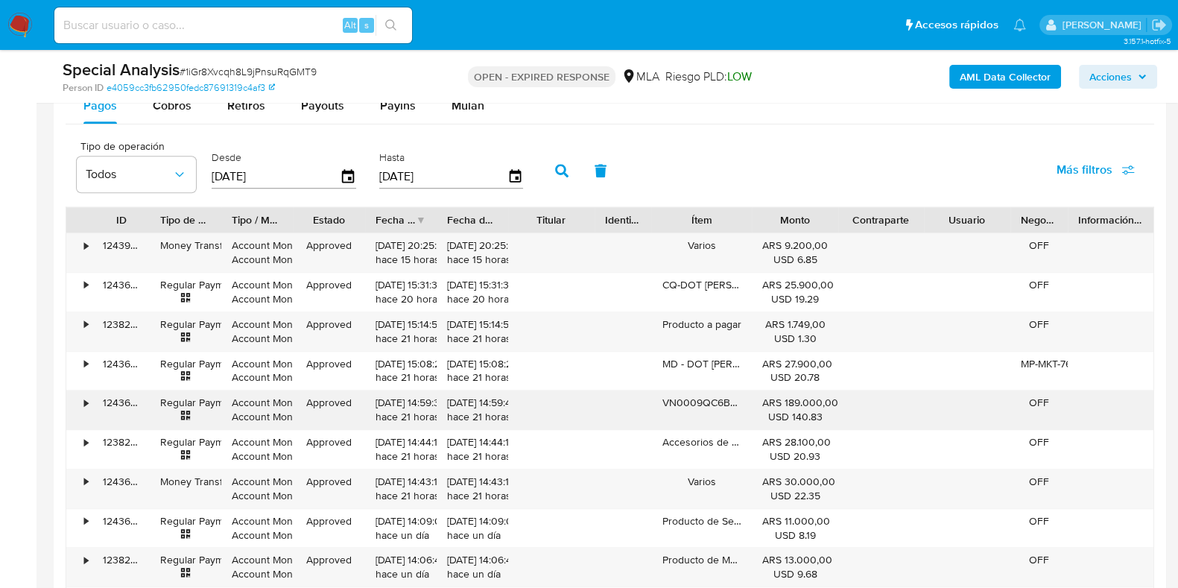
scroll to position [1769, 0]
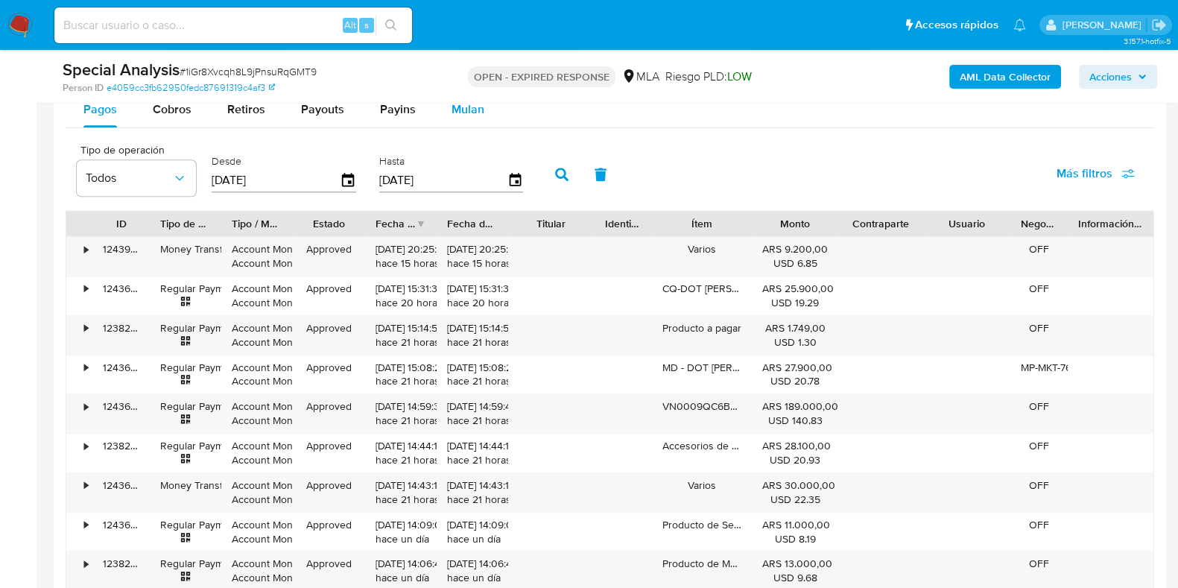
click at [442, 111] on button "Mulan" at bounding box center [468, 110] width 69 height 36
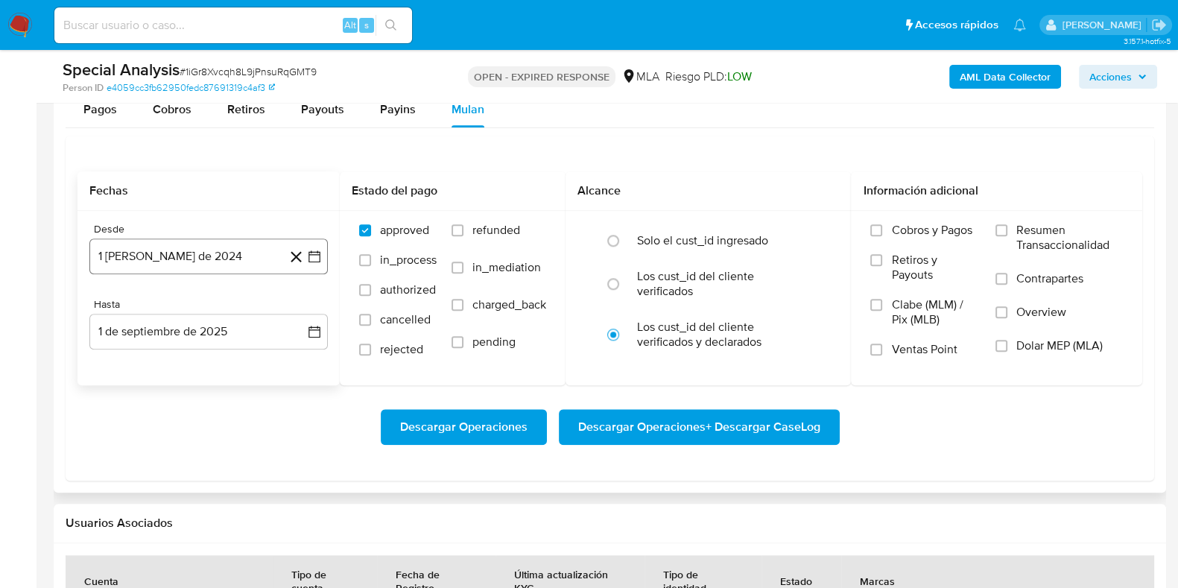
click at [180, 251] on button "1 de agosto de 2024" at bounding box center [208, 256] width 238 height 36
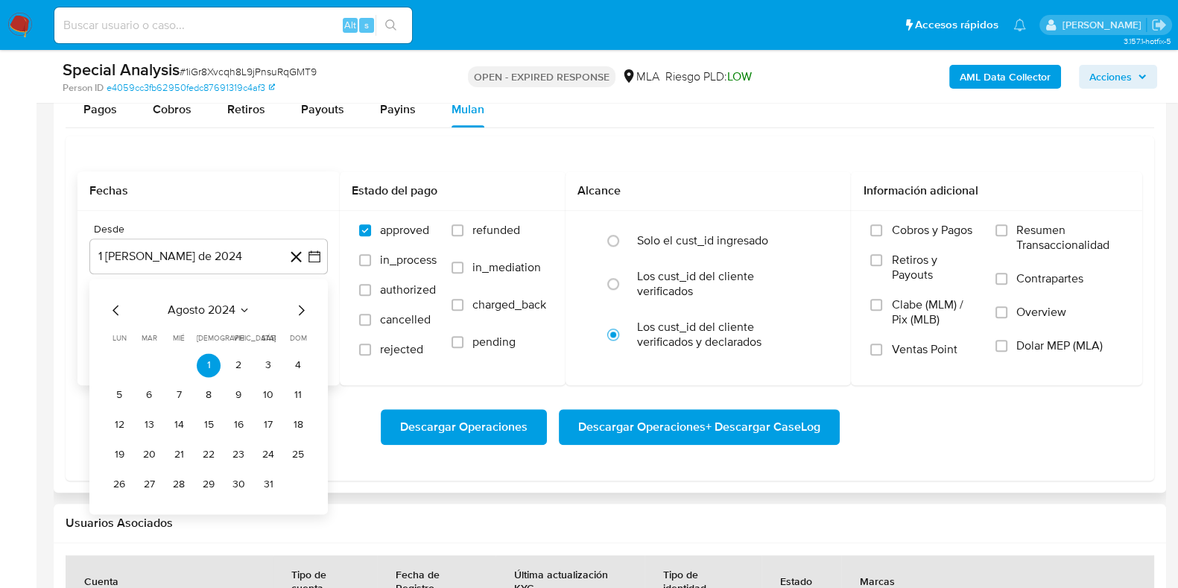
click at [299, 307] on icon "Mes siguiente" at bounding box center [301, 310] width 18 height 18
click at [254, 311] on icon "Seleccionar mes y año" at bounding box center [256, 310] width 12 height 12
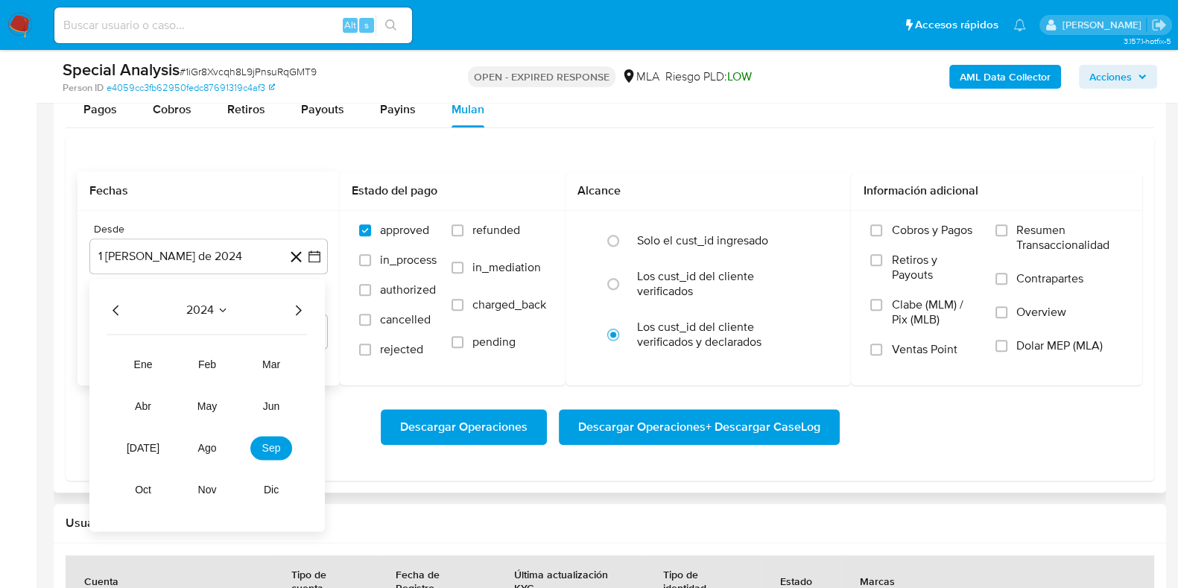
click at [300, 309] on icon "Año siguiente" at bounding box center [299, 310] width 6 height 10
click at [141, 411] on span "abr" at bounding box center [143, 406] width 16 height 12
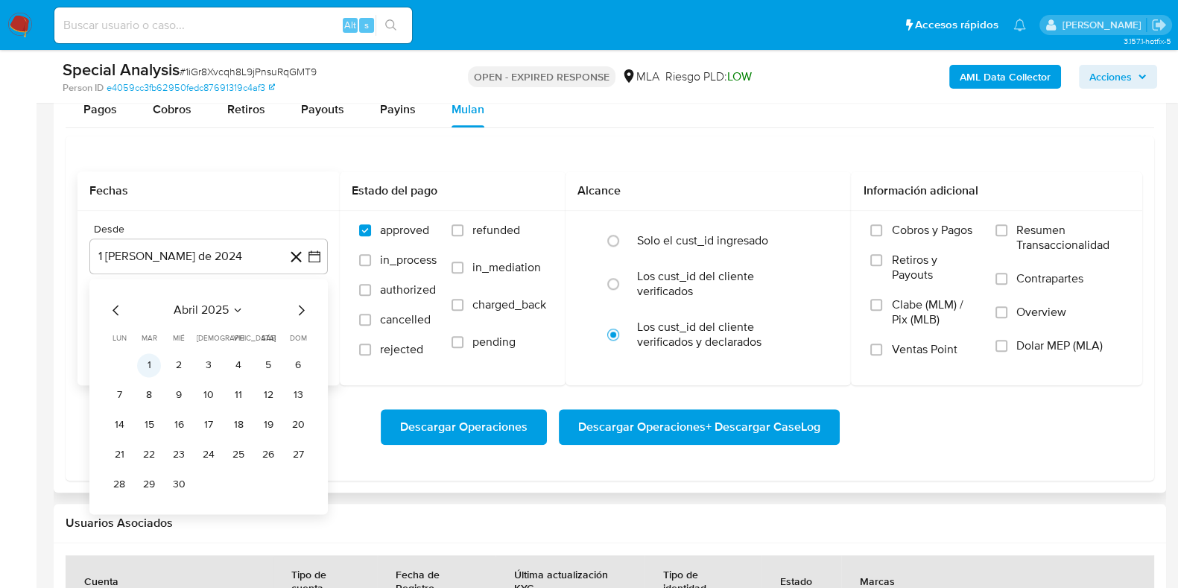
click at [151, 361] on button "1" at bounding box center [149, 365] width 24 height 24
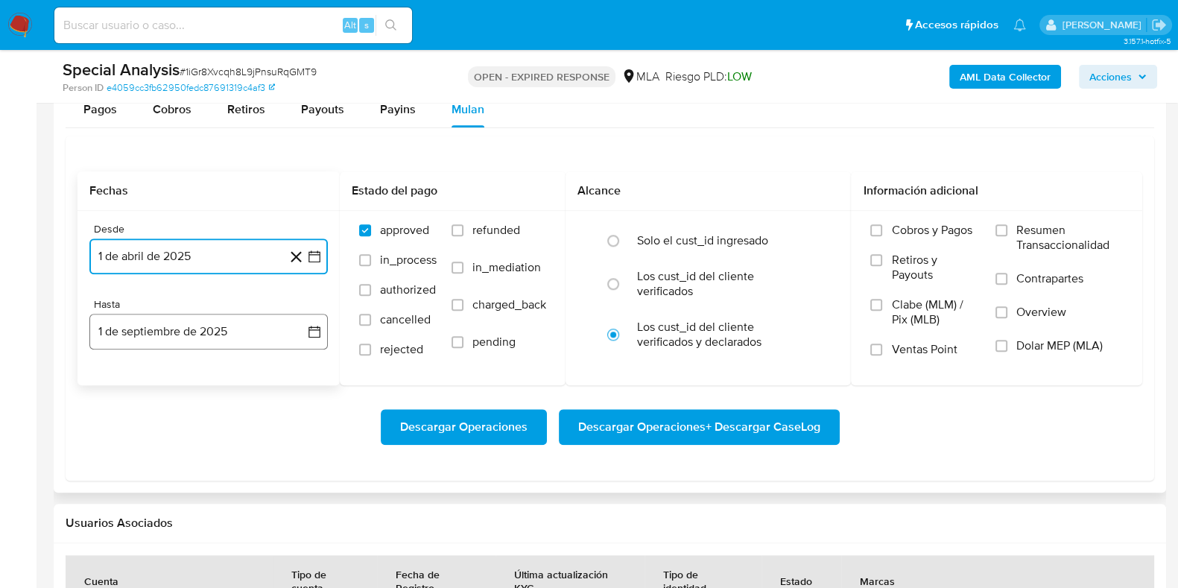
click at [180, 337] on button "1 de septiembre de 2025" at bounding box center [208, 332] width 238 height 36
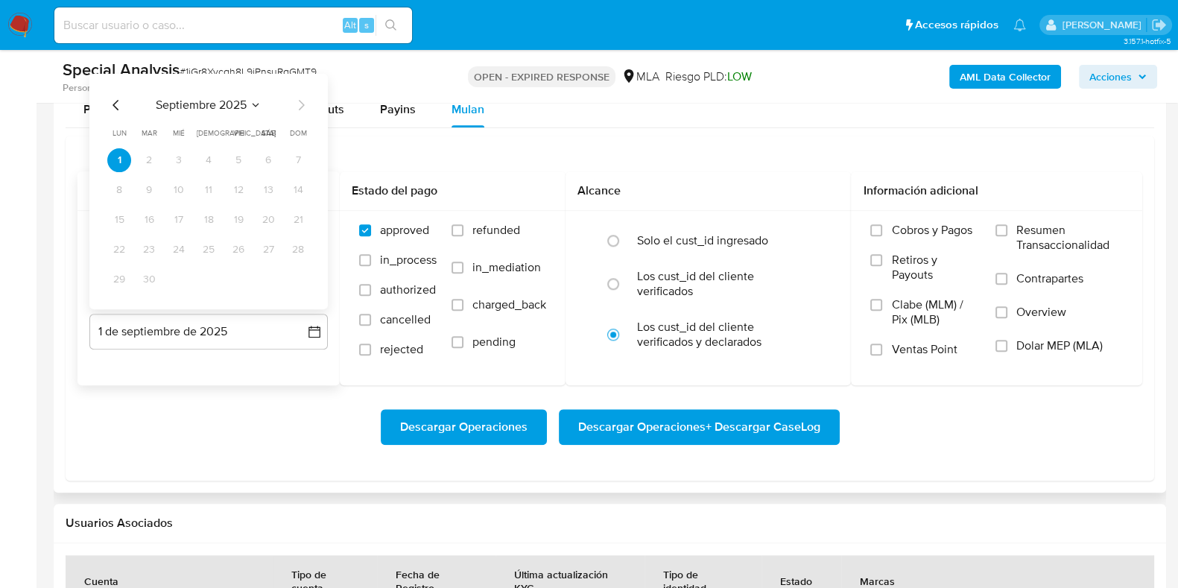
click at [205, 102] on span "septiembre 2025" at bounding box center [201, 105] width 91 height 15
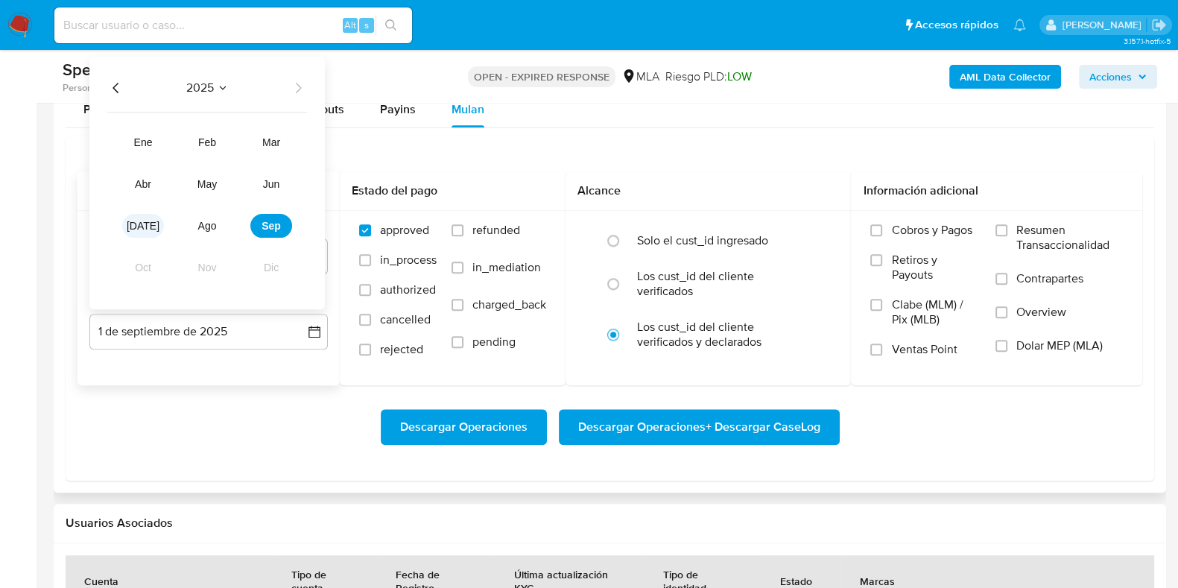
click at [143, 226] on span "jul" at bounding box center [143, 226] width 33 height 12
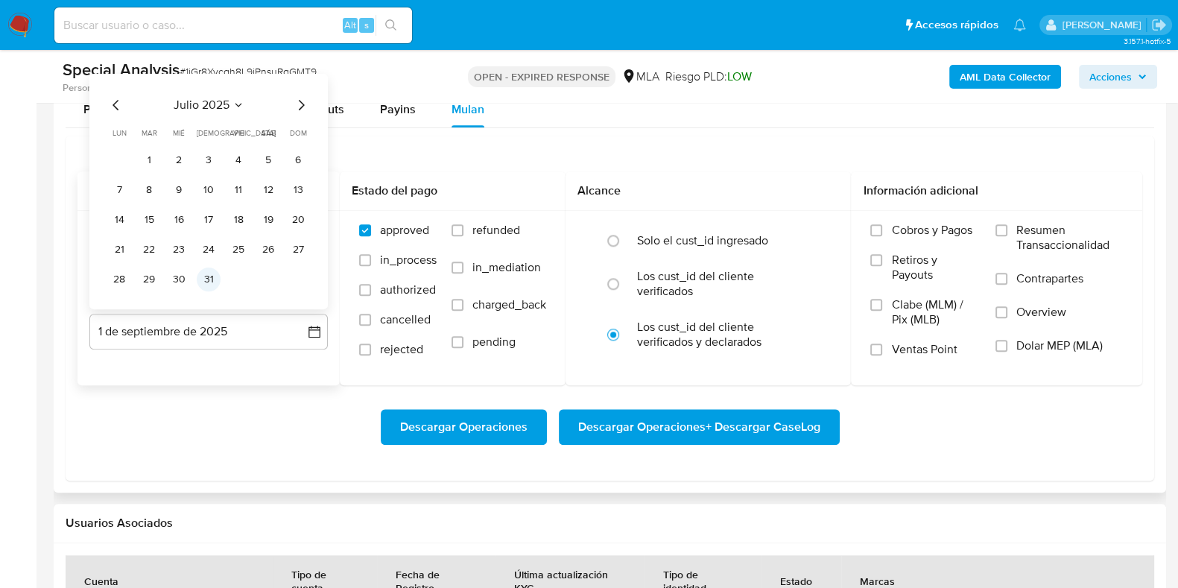
click at [206, 279] on button "31" at bounding box center [209, 279] width 24 height 24
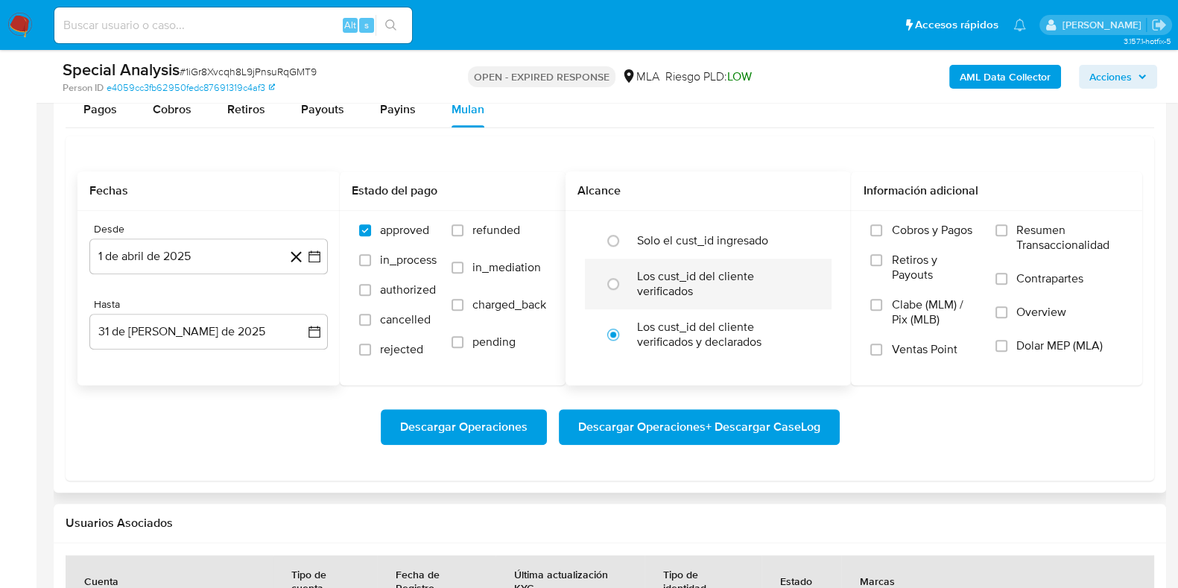
click at [650, 279] on label "Los cust_id del cliente verificados" at bounding box center [724, 284] width 174 height 30
click at [625, 279] on input "radio" at bounding box center [613, 284] width 24 height 24
radio input "true"
click at [1028, 349] on span "Dolar MEP (MLA)" at bounding box center [1059, 345] width 86 height 15
click at [1007, 349] on input "Dolar MEP (MLA)" at bounding box center [1001, 346] width 12 height 12
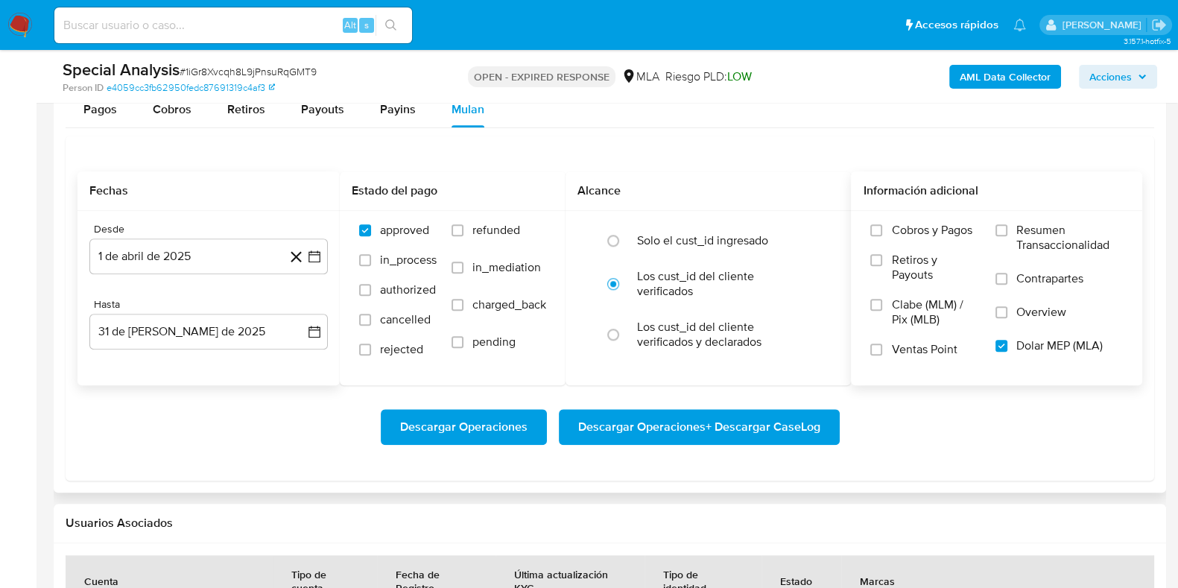
click at [745, 419] on span "Descargar Operaciones + Descargar CaseLog" at bounding box center [699, 426] width 242 height 33
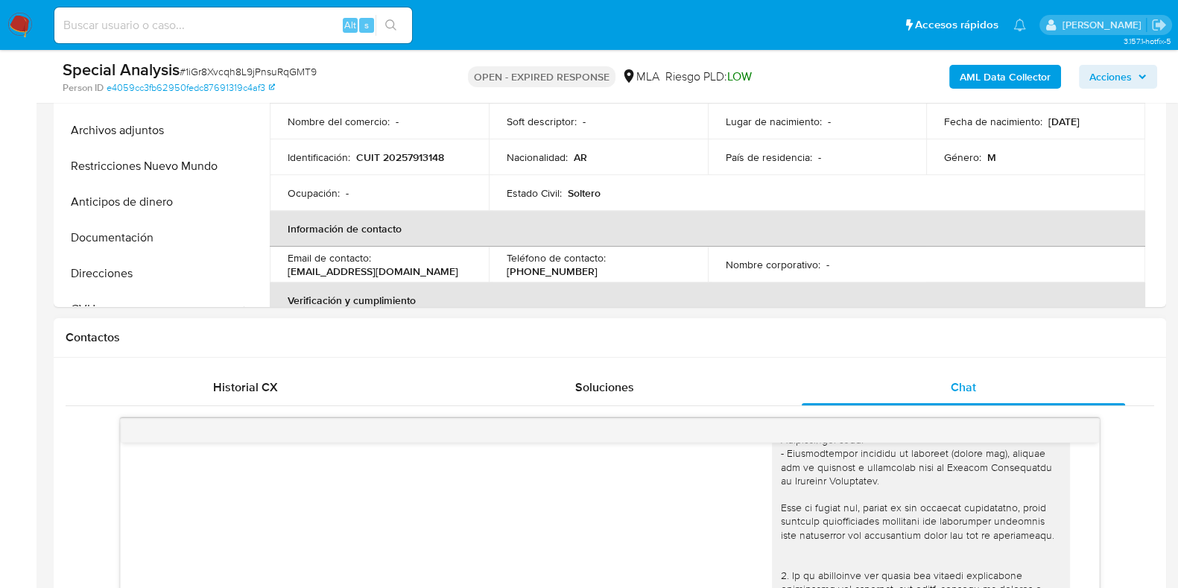
scroll to position [279, 0]
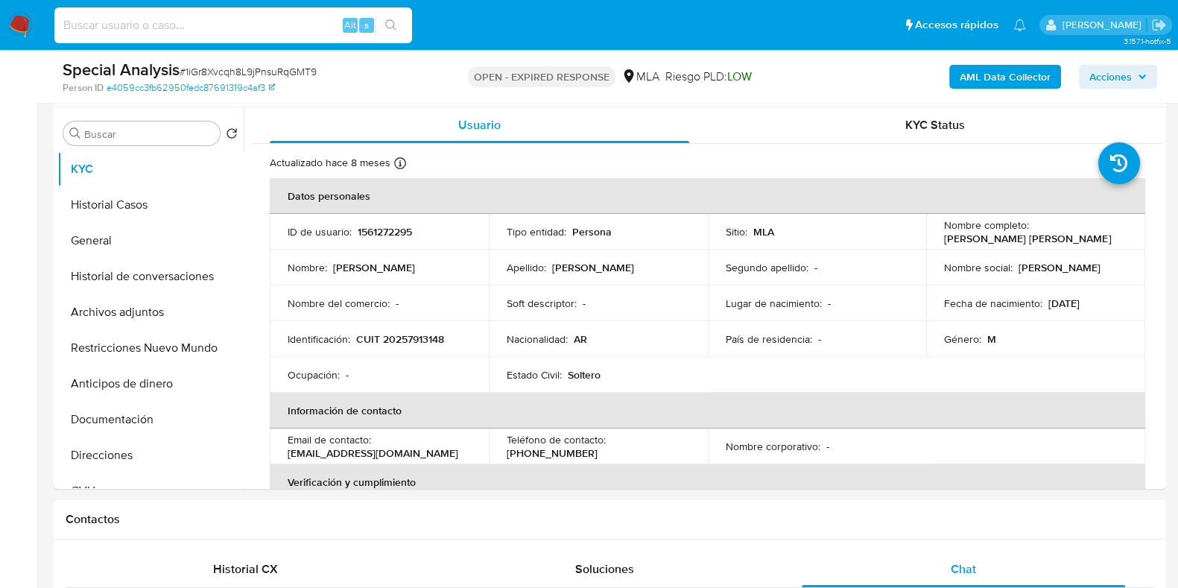
click at [171, 30] on input at bounding box center [233, 25] width 358 height 19
paste input "70UAQlzBKwnVe3zCvSxbxaA1"
type input "70UAQlzBKwnVe3zCvSxbxaA1"
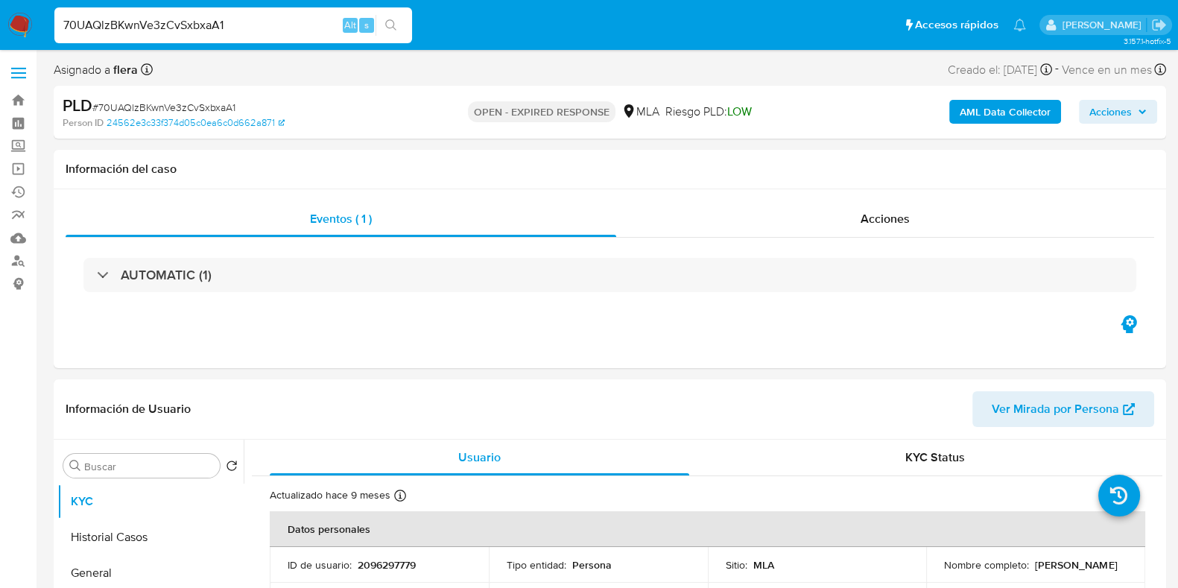
select select "10"
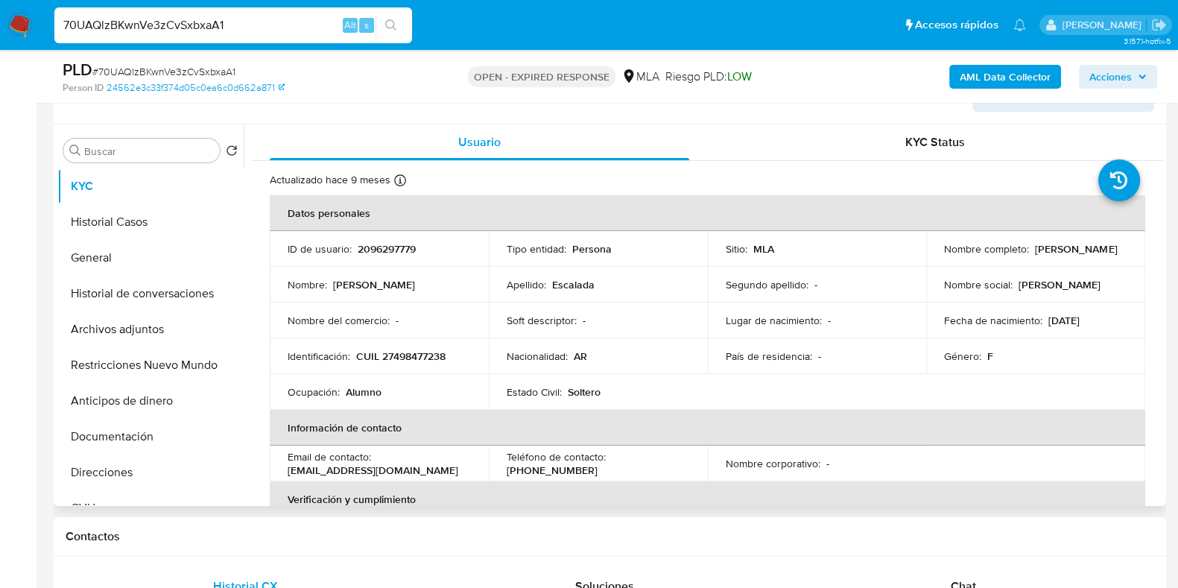
scroll to position [279, 0]
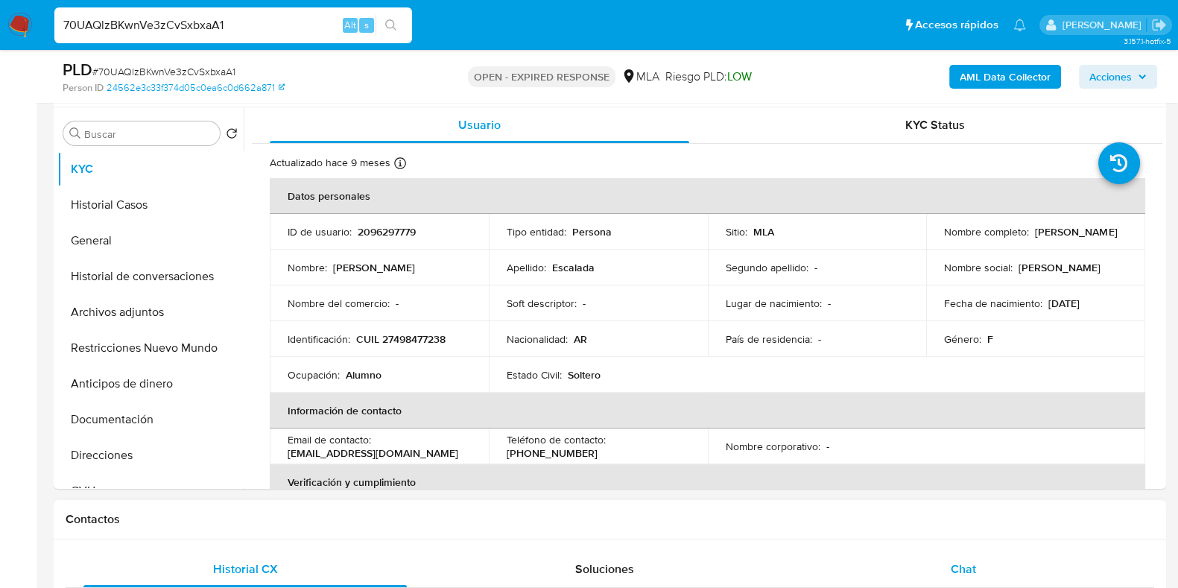
click at [972, 571] on span "Chat" at bounding box center [962, 568] width 25 height 17
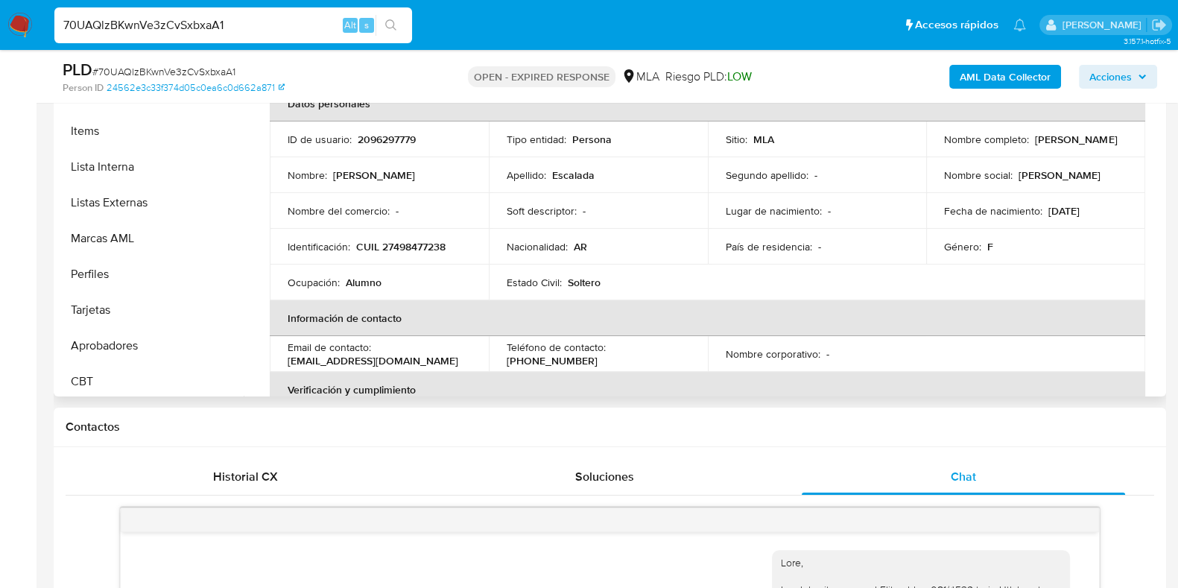
scroll to position [737, 0]
click at [130, 338] on button "Aprobadores" at bounding box center [144, 341] width 174 height 36
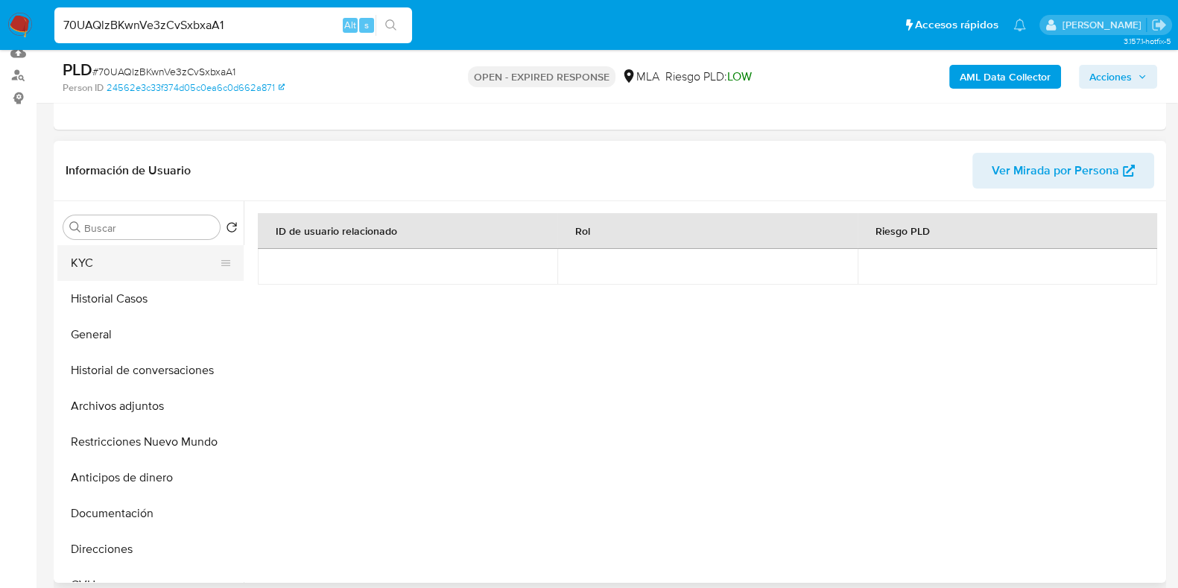
scroll to position [92, 0]
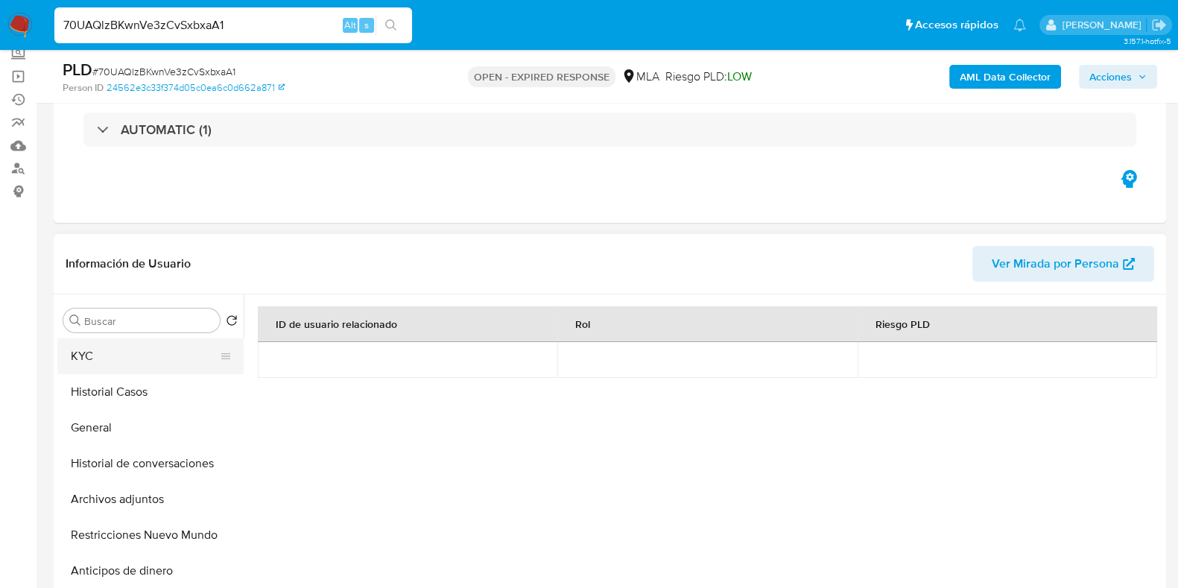
click at [112, 352] on button "KYC" at bounding box center [144, 356] width 174 height 36
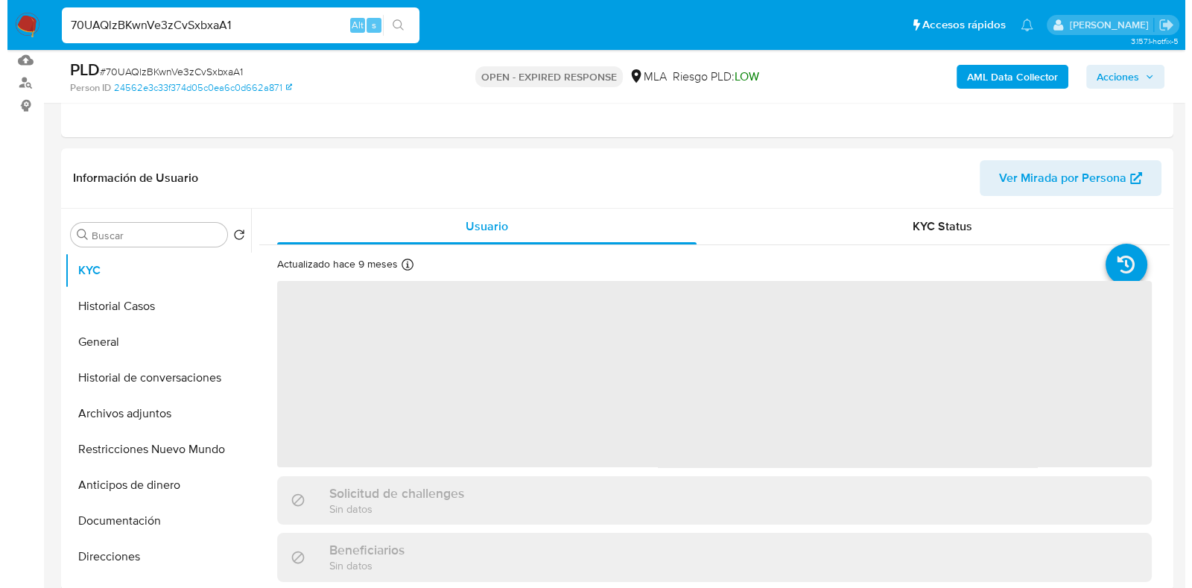
scroll to position [279, 0]
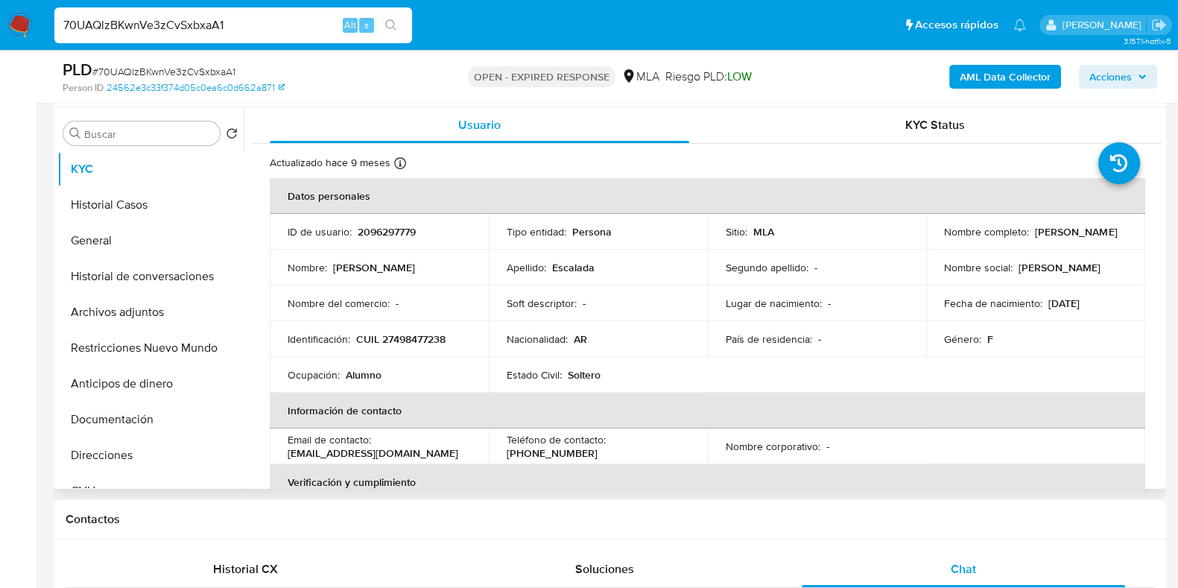
click at [394, 234] on p "2096297779" at bounding box center [387, 231] width 58 height 13
copy p "2096297779"
drag, startPoint x: 1063, startPoint y: 241, endPoint x: 939, endPoint y: 244, distance: 124.4
click at [944, 238] on div "Nombre completo : Milagros Lujan Escalada" at bounding box center [1035, 231] width 183 height 13
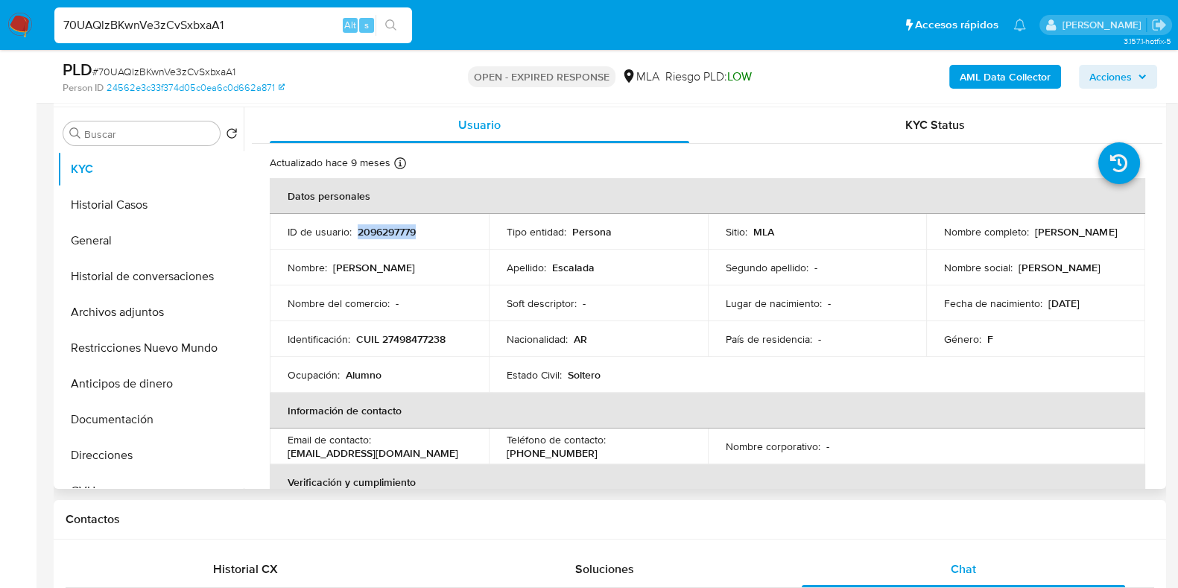
copy p "Milagros Lujan Escalada"
click at [1000, 74] on b "AML Data Collector" at bounding box center [1004, 77] width 91 height 24
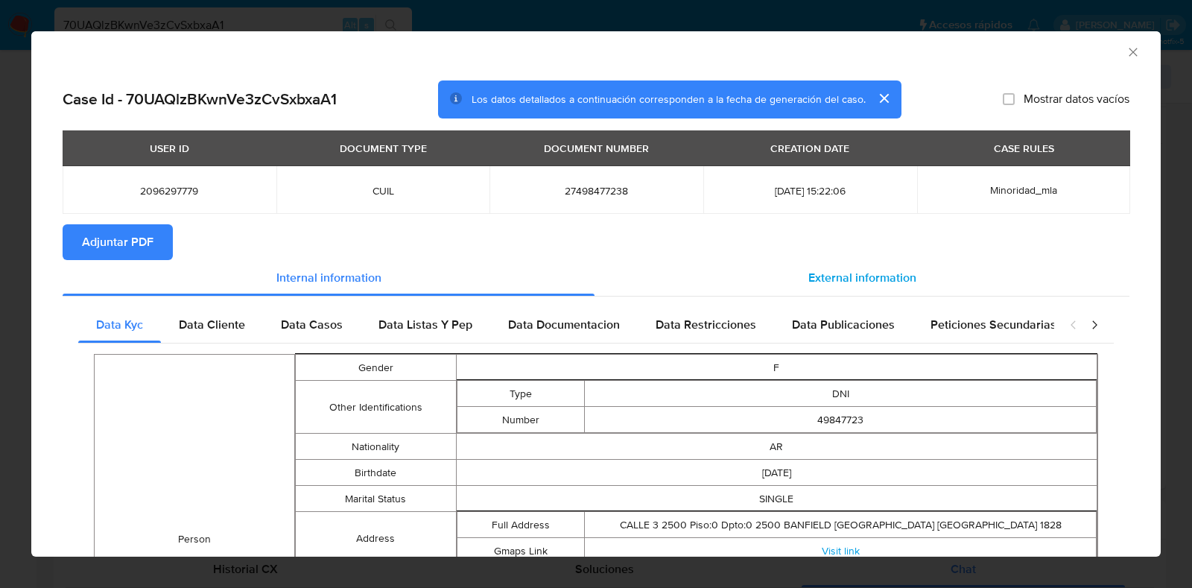
click at [869, 271] on span "External information" at bounding box center [862, 277] width 108 height 17
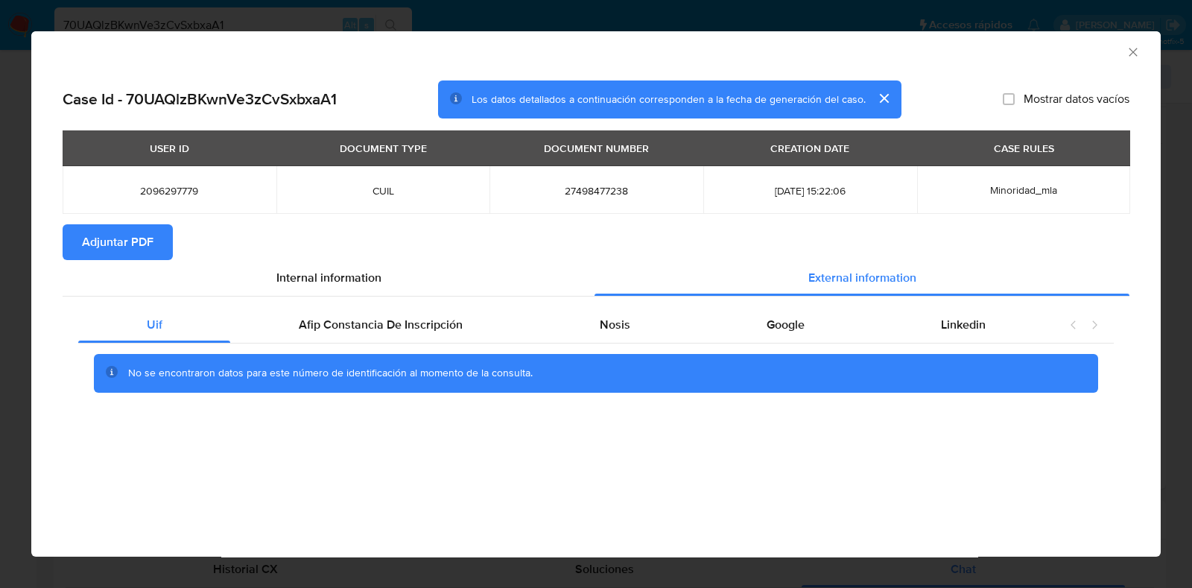
click at [609, 300] on div "Uif Afip Constancia De Inscripción Nosis Google Linkedin No se encontraron dato…" at bounding box center [596, 354] width 1067 height 117
click at [605, 330] on span "Nosis" at bounding box center [615, 324] width 31 height 17
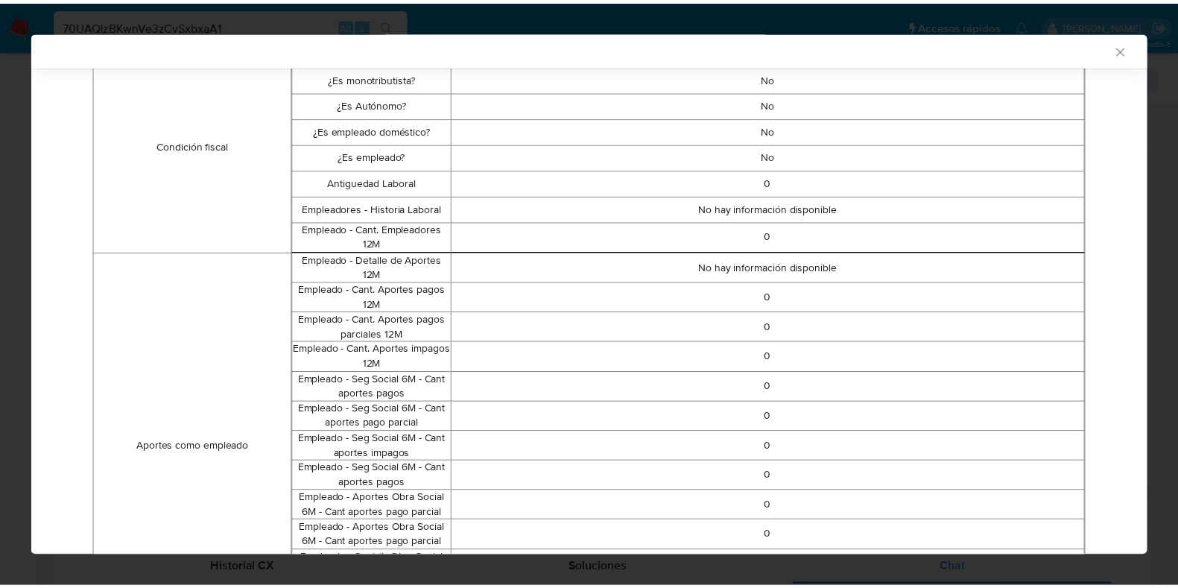
scroll to position [102, 0]
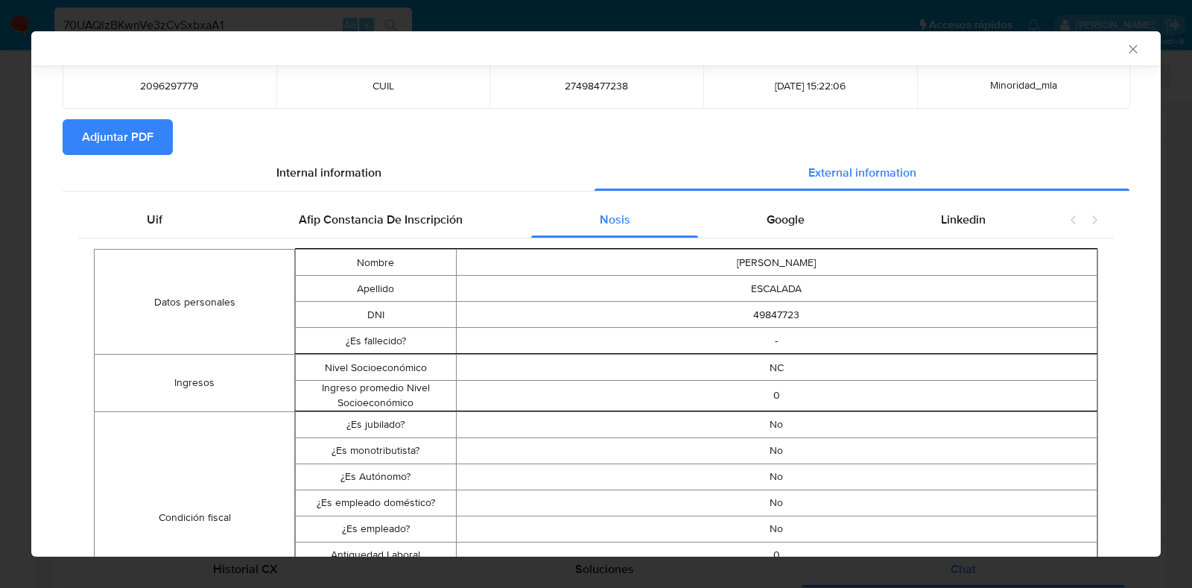
click at [99, 147] on span "Adjuntar PDF" at bounding box center [118, 137] width 72 height 33
click at [1126, 44] on icon "Cerrar ventana" at bounding box center [1133, 49] width 15 height 15
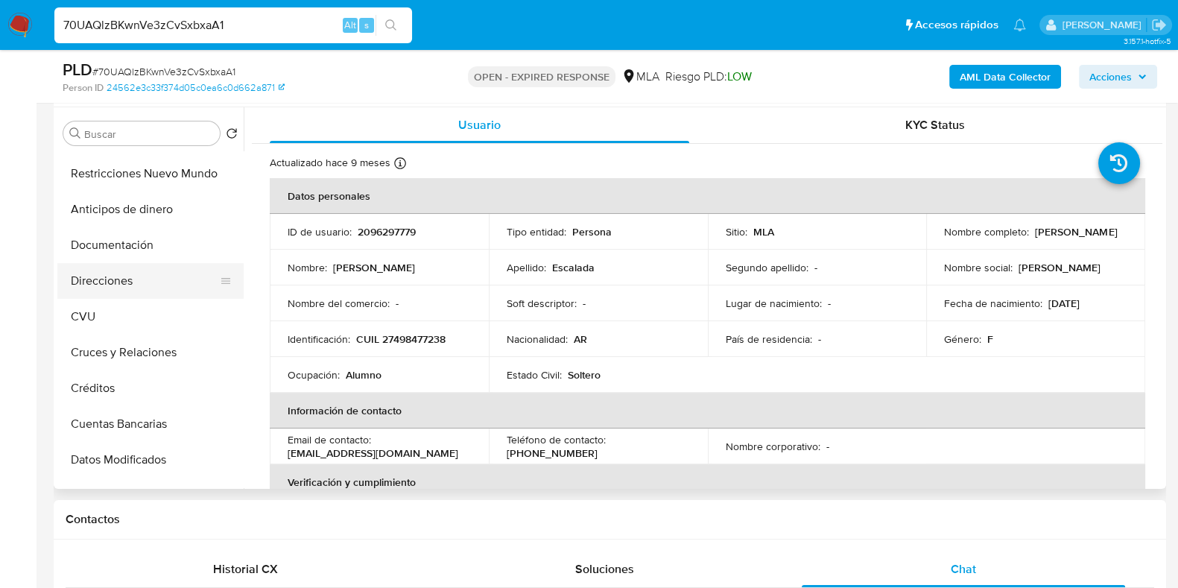
scroll to position [185, 0]
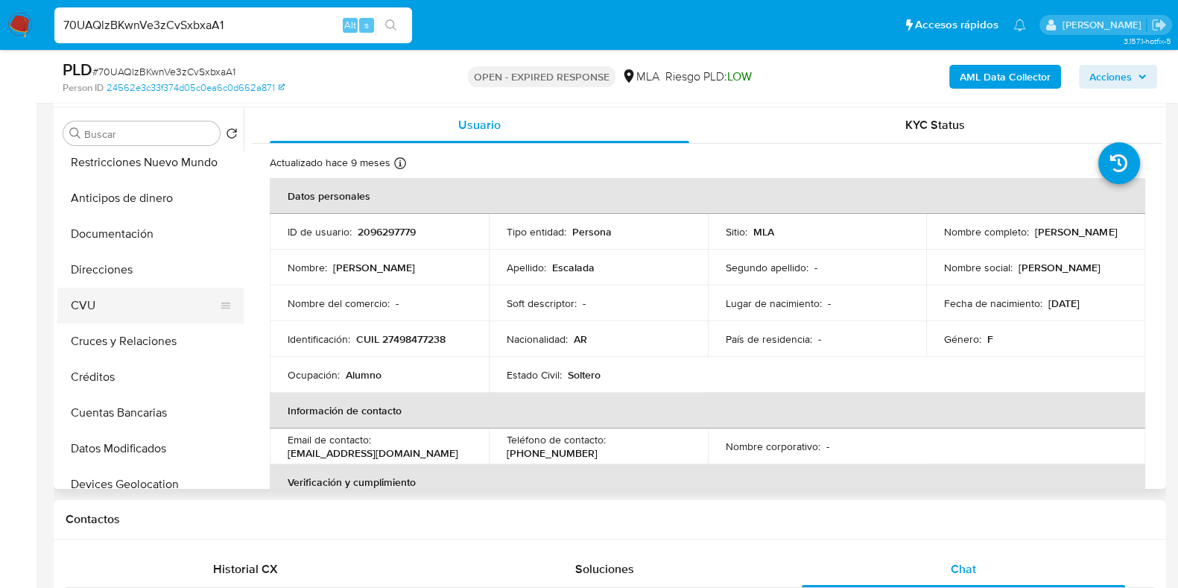
click at [115, 318] on button "CVU" at bounding box center [144, 306] width 174 height 36
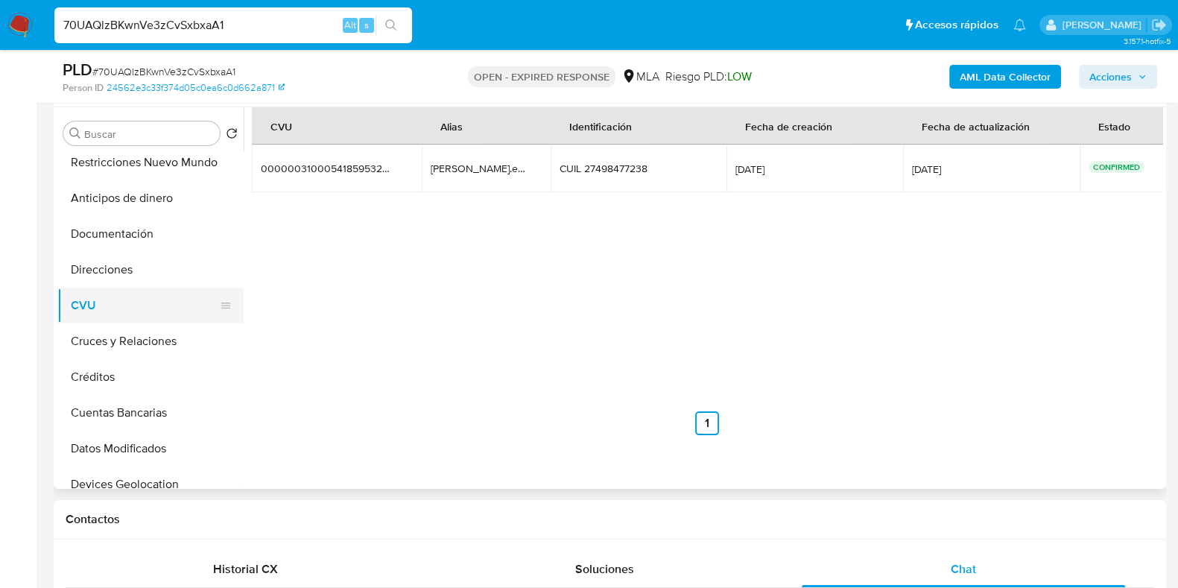
scroll to position [0, 0]
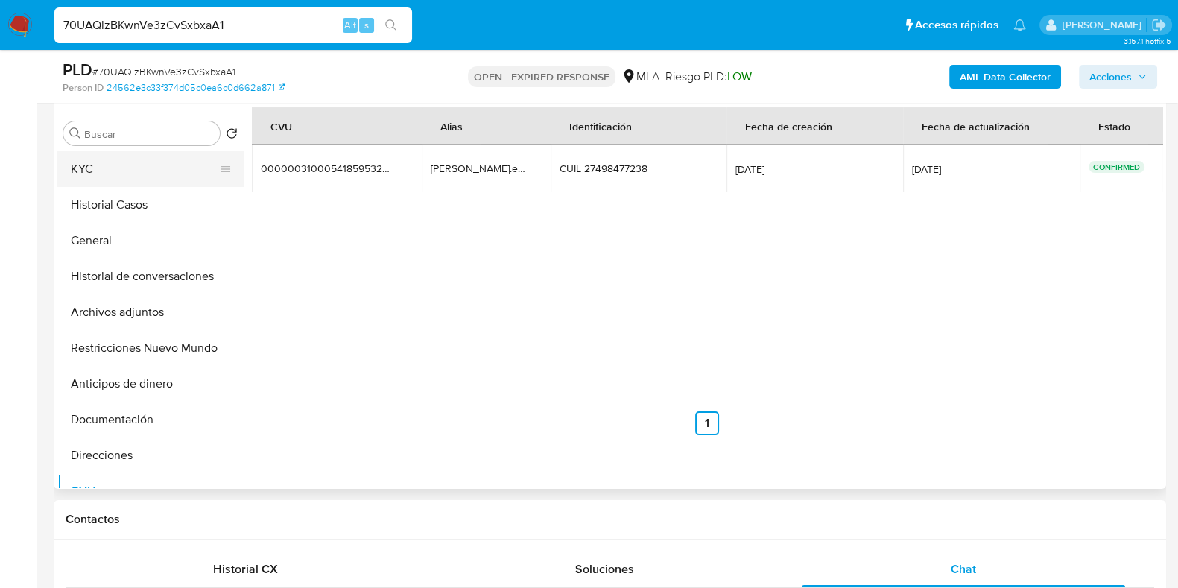
click at [138, 169] on button "KYC" at bounding box center [144, 169] width 174 height 36
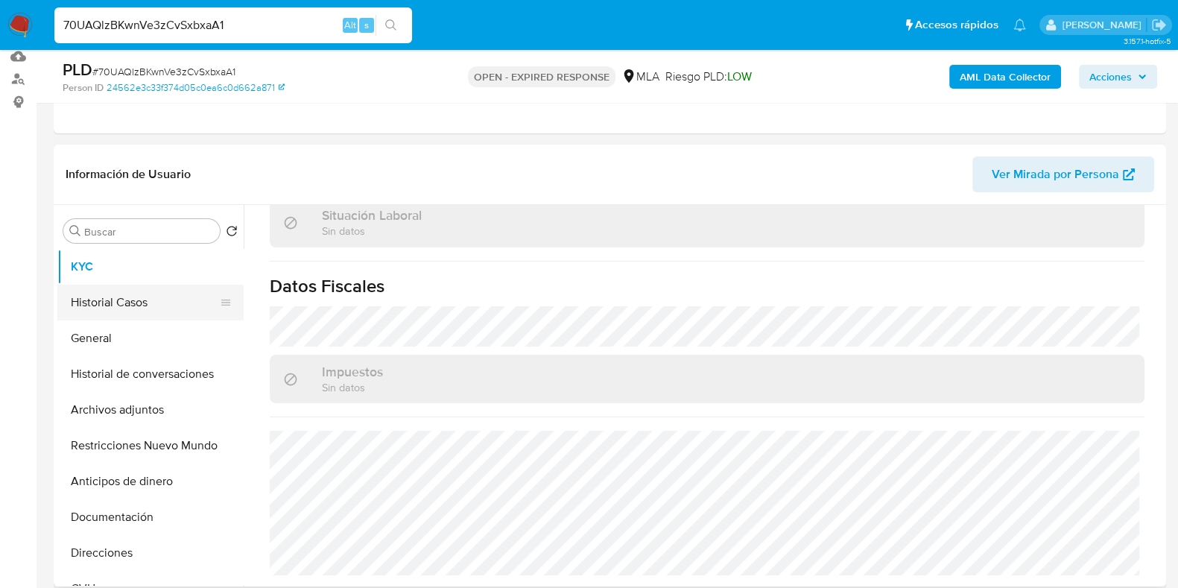
click at [159, 307] on button "Historial Casos" at bounding box center [144, 303] width 174 height 36
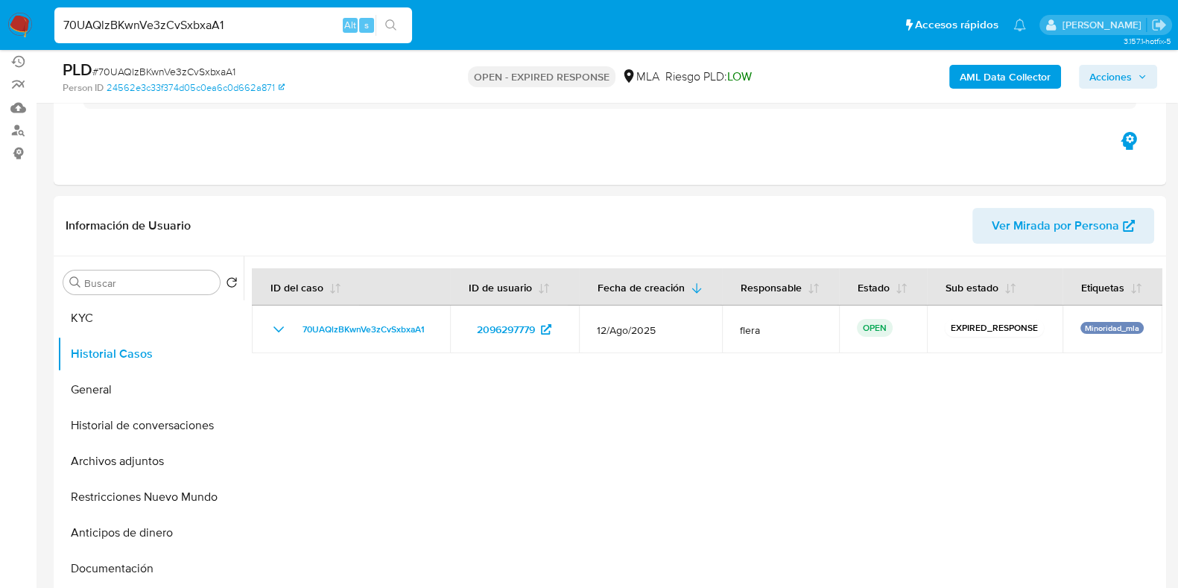
scroll to position [279, 0]
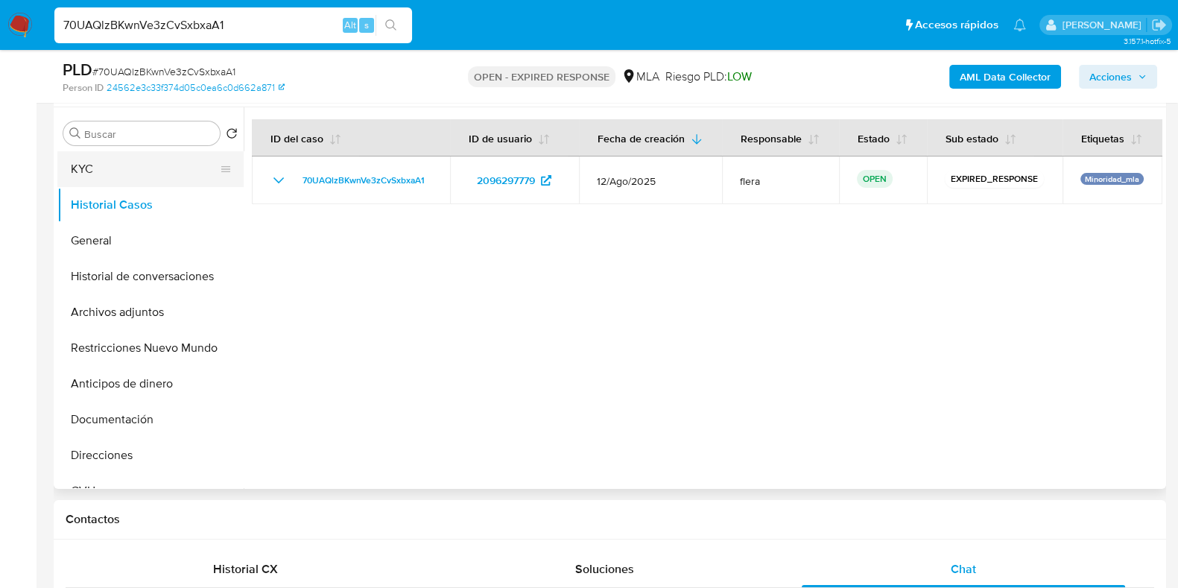
click at [116, 159] on button "KYC" at bounding box center [144, 169] width 174 height 36
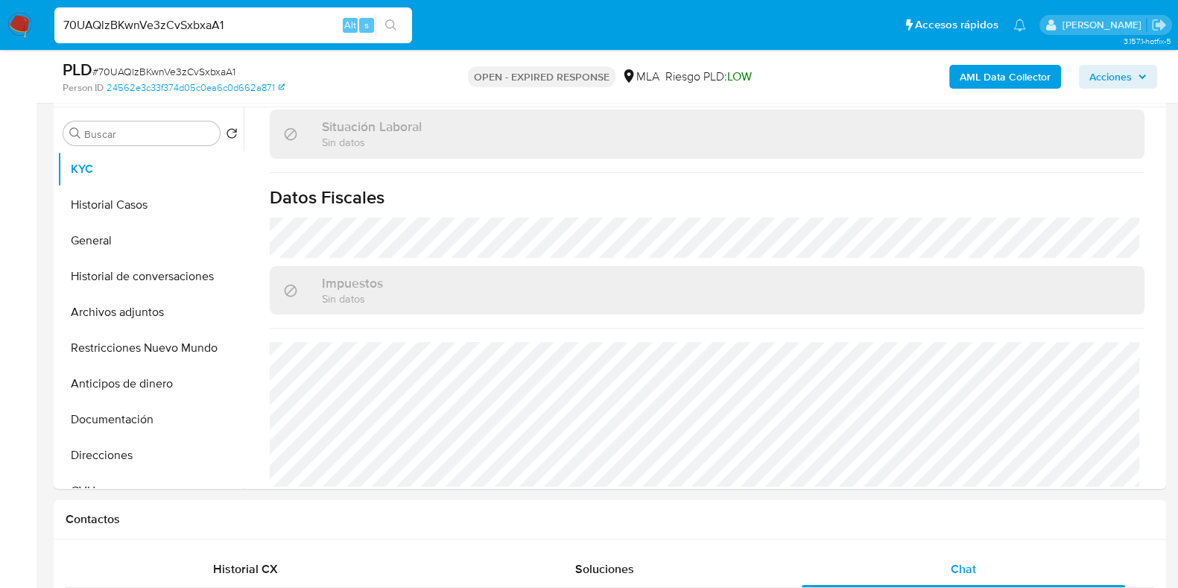
scroll to position [797, 0]
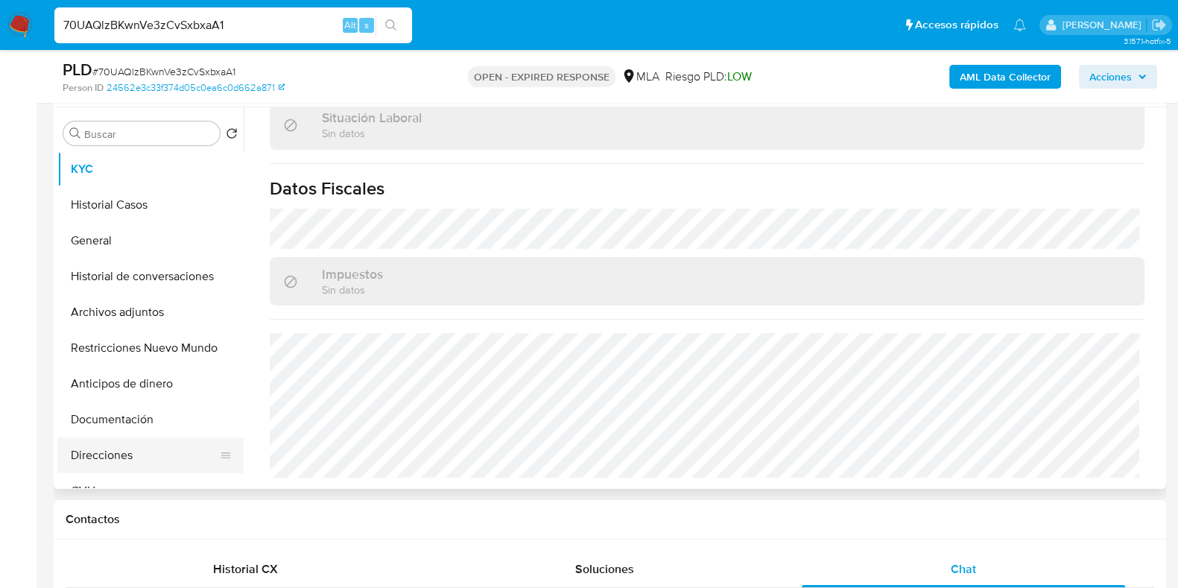
click at [124, 453] on button "Direcciones" at bounding box center [144, 455] width 174 height 36
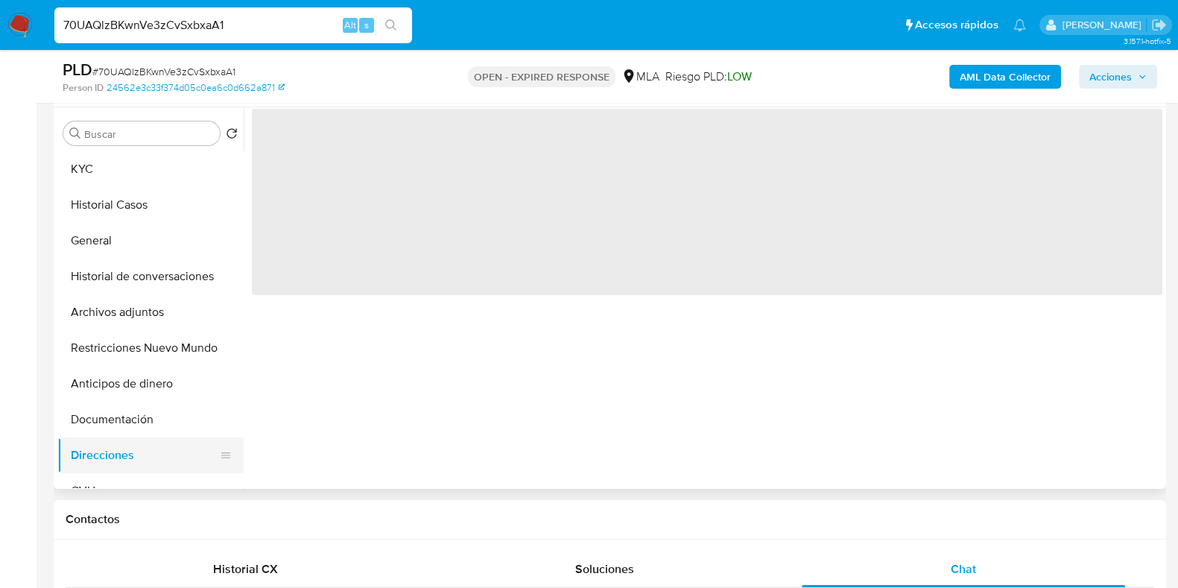
scroll to position [0, 0]
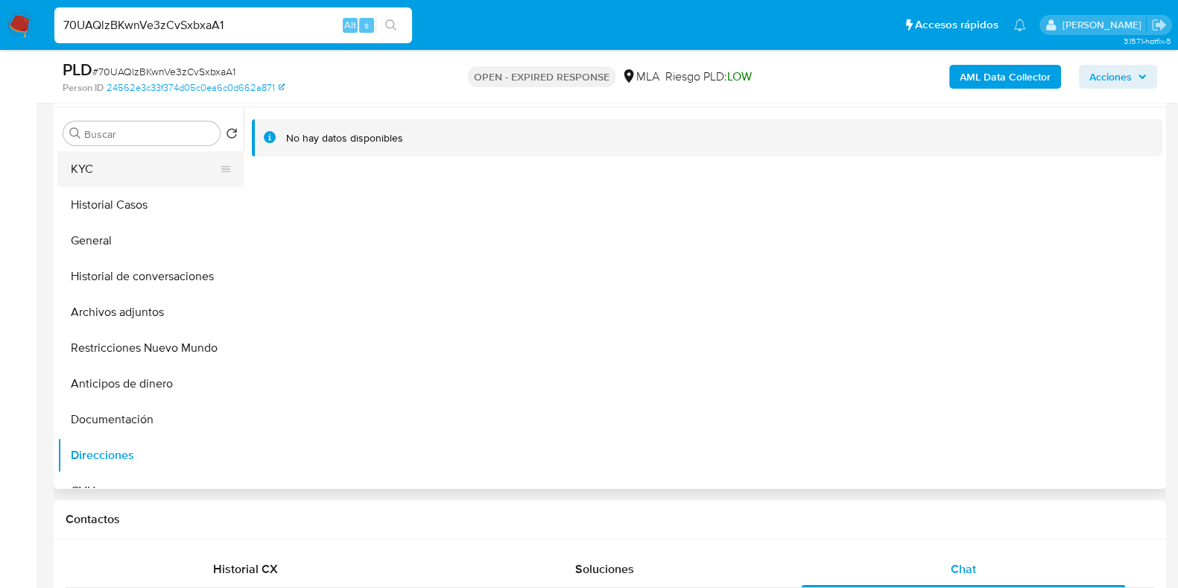
click at [162, 178] on button "KYC" at bounding box center [144, 169] width 174 height 36
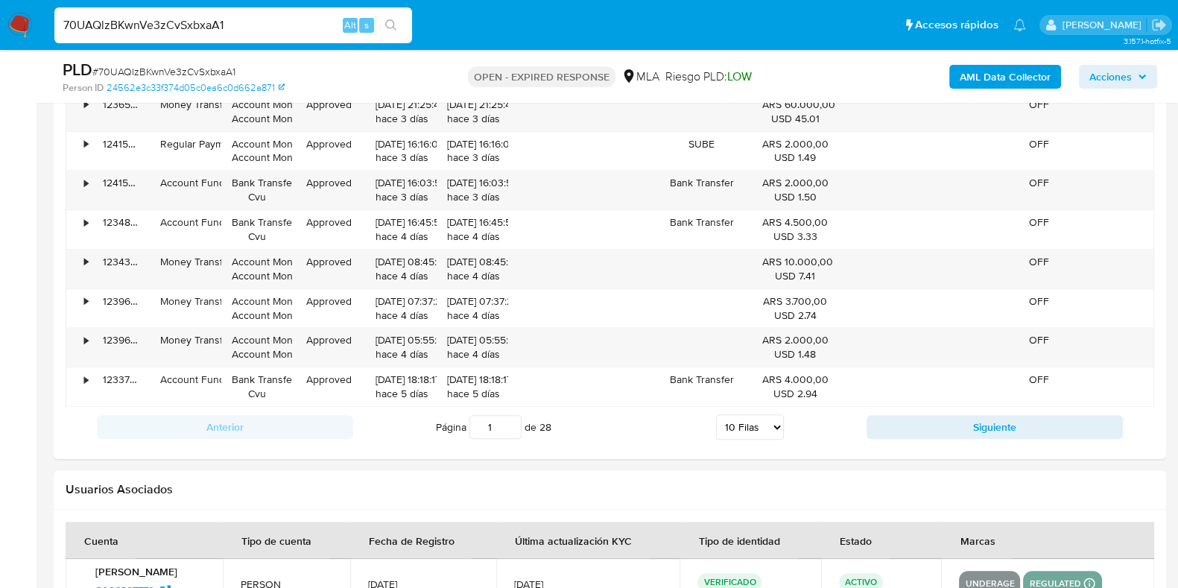
scroll to position [2138, 0]
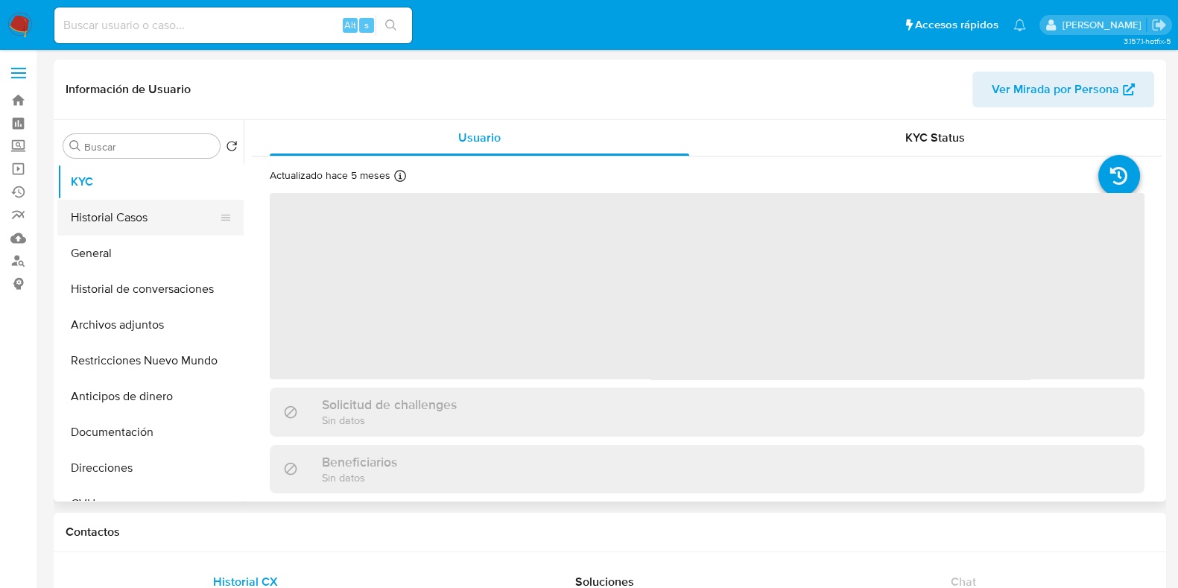
select select "10"
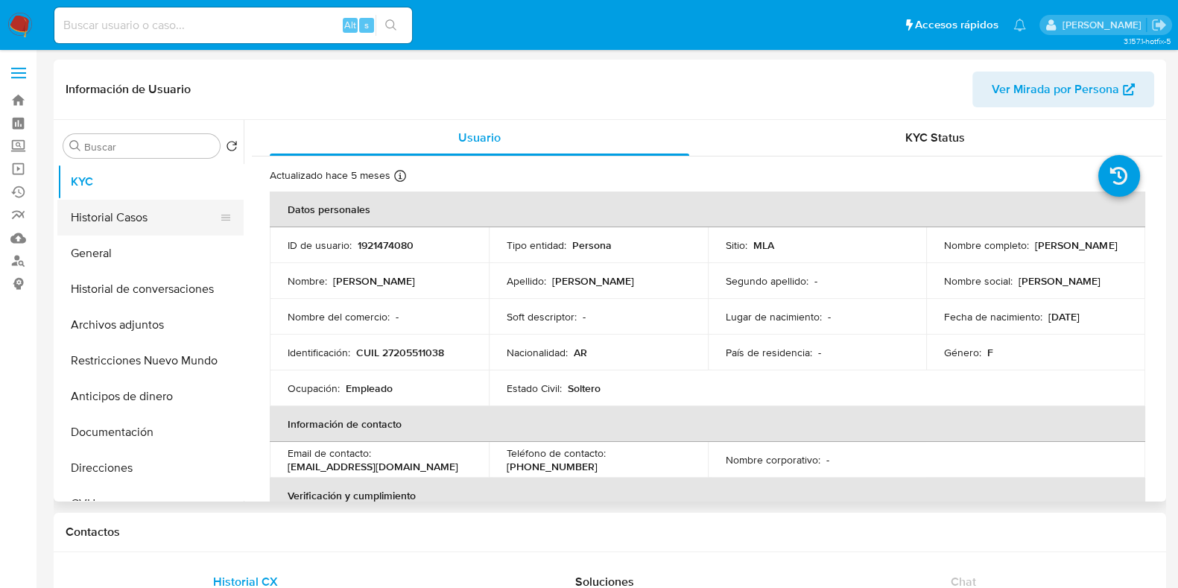
click at [142, 212] on button "Historial Casos" at bounding box center [144, 218] width 174 height 36
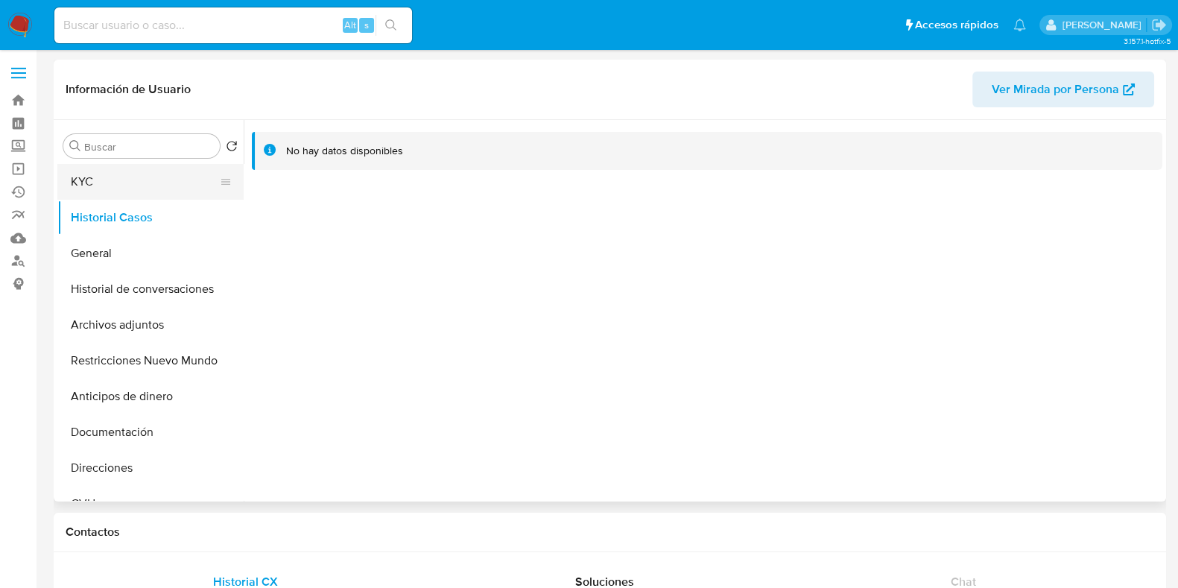
click at [156, 178] on button "KYC" at bounding box center [144, 182] width 174 height 36
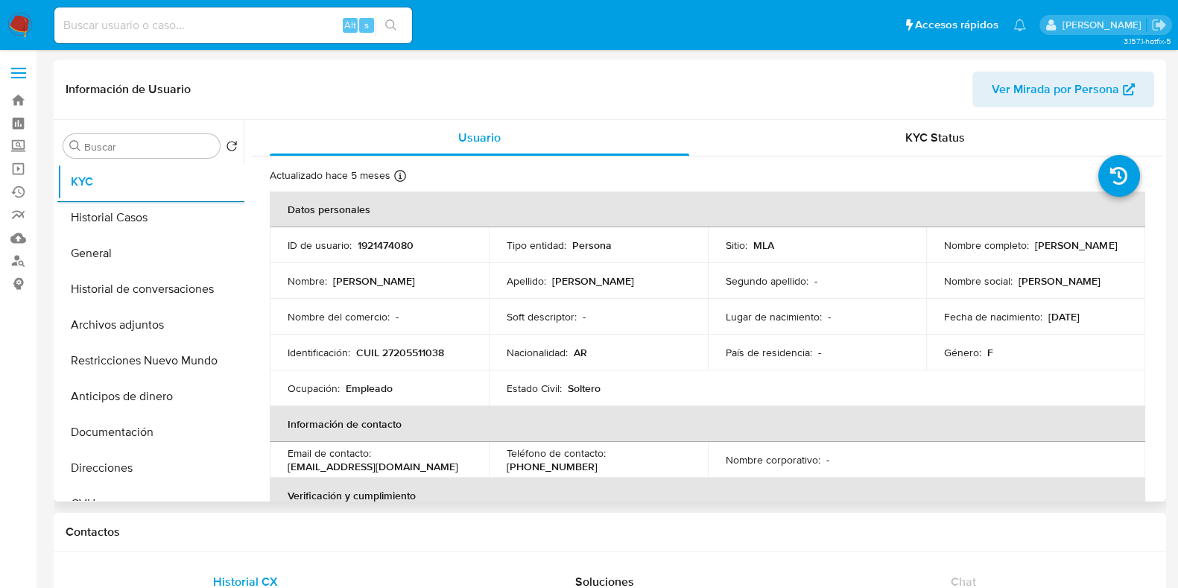
click at [423, 355] on p "CUIL 27205511038" at bounding box center [400, 352] width 88 height 13
copy p "27205511038"
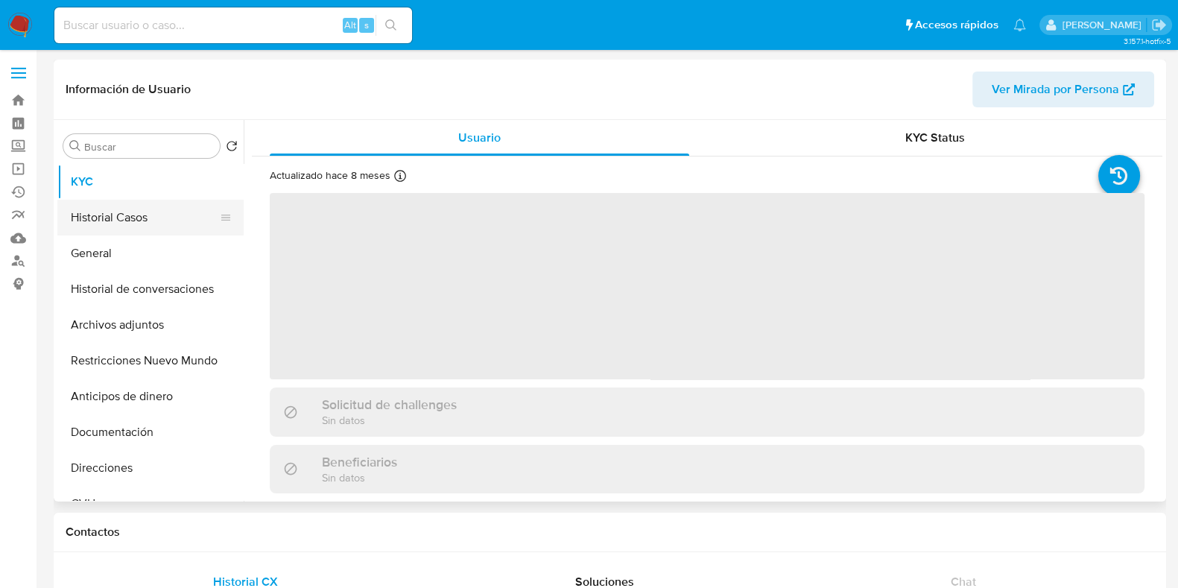
click at [150, 220] on button "Historial Casos" at bounding box center [144, 218] width 174 height 36
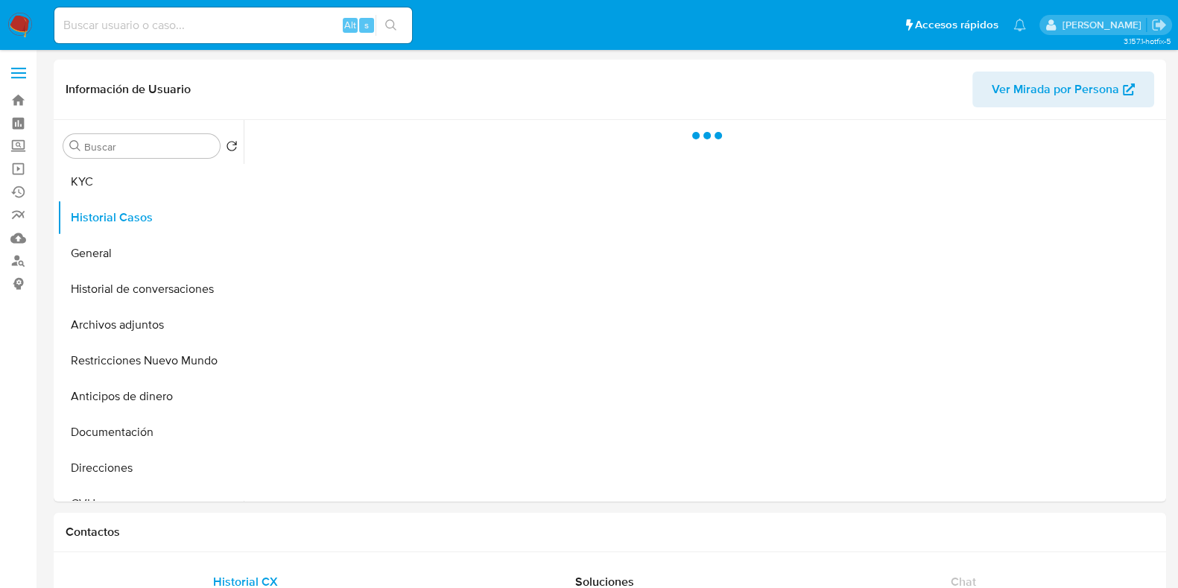
select select "10"
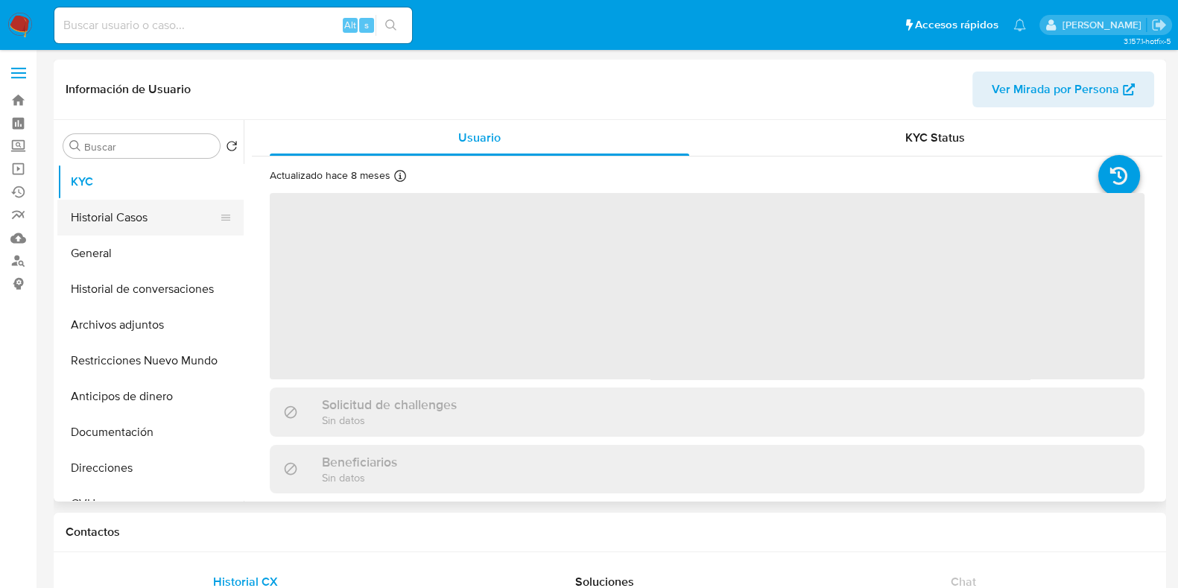
click at [100, 215] on button "Historial Casos" at bounding box center [144, 218] width 174 height 36
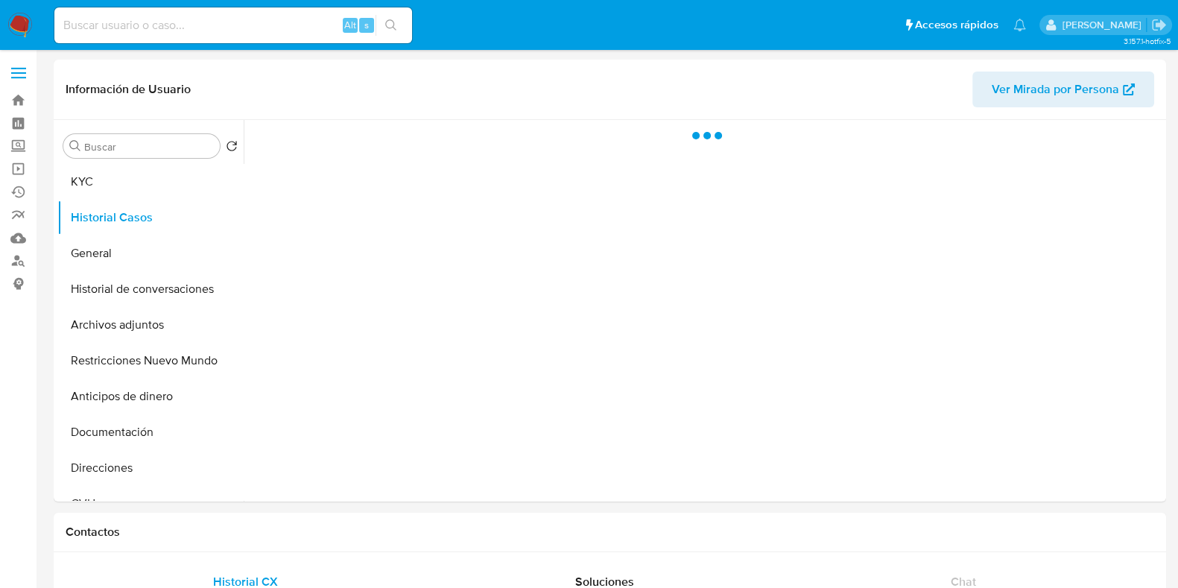
select select "10"
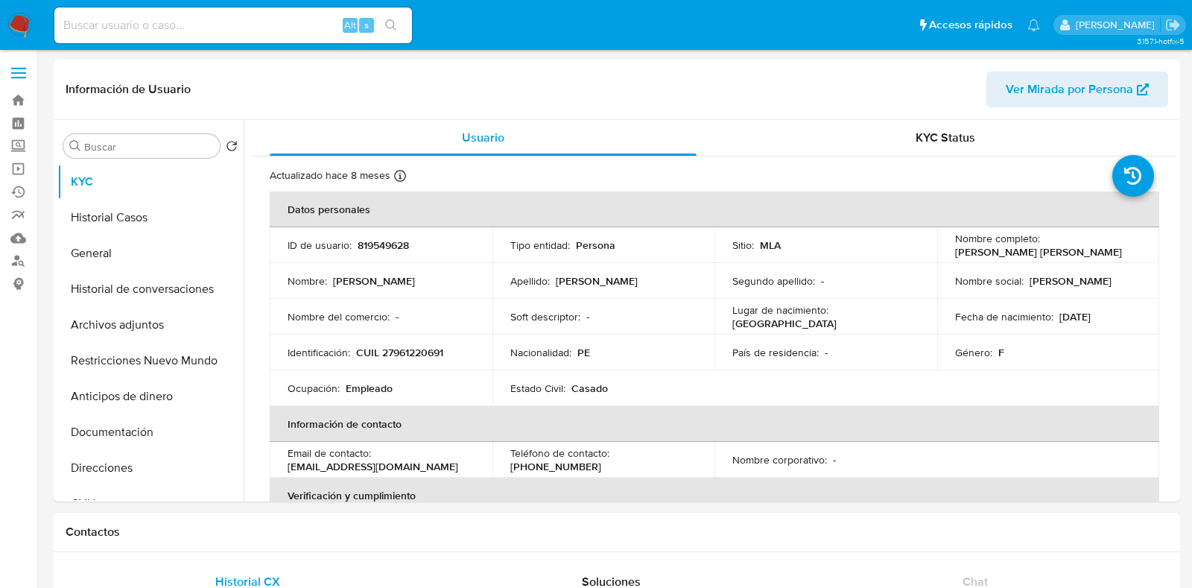
select select "10"
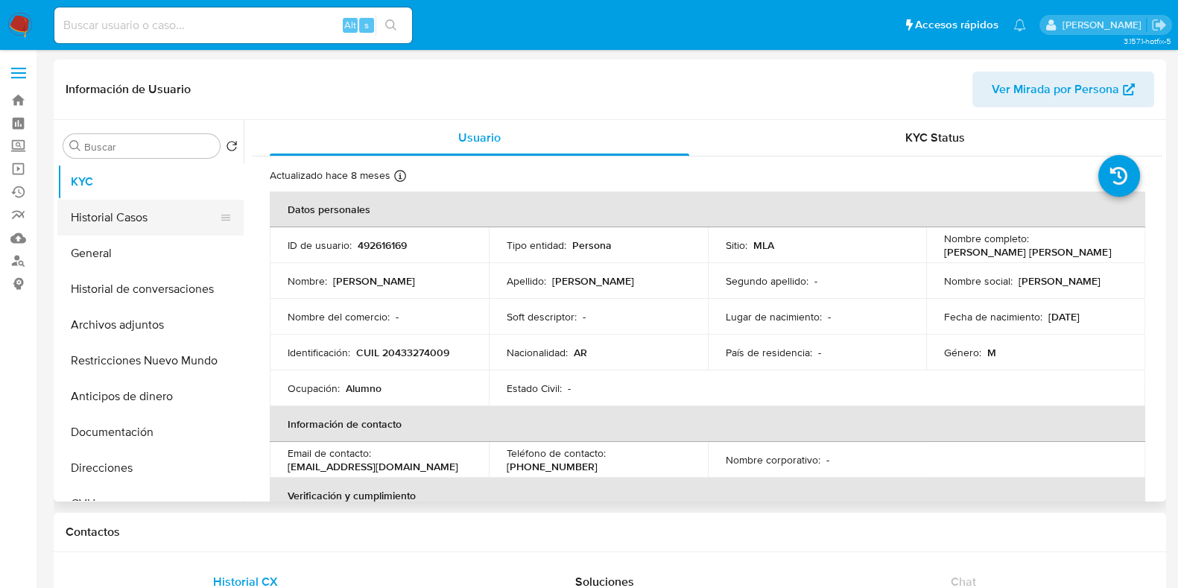
click at [127, 214] on button "Historial Casos" at bounding box center [144, 218] width 174 height 36
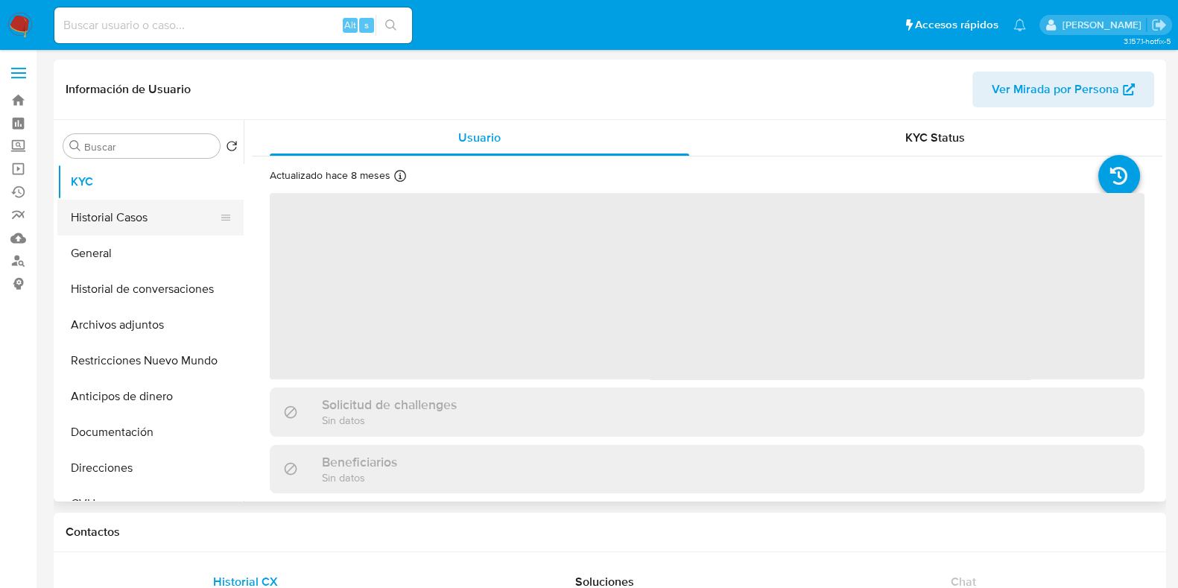
click at [136, 220] on button "Historial Casos" at bounding box center [144, 218] width 174 height 36
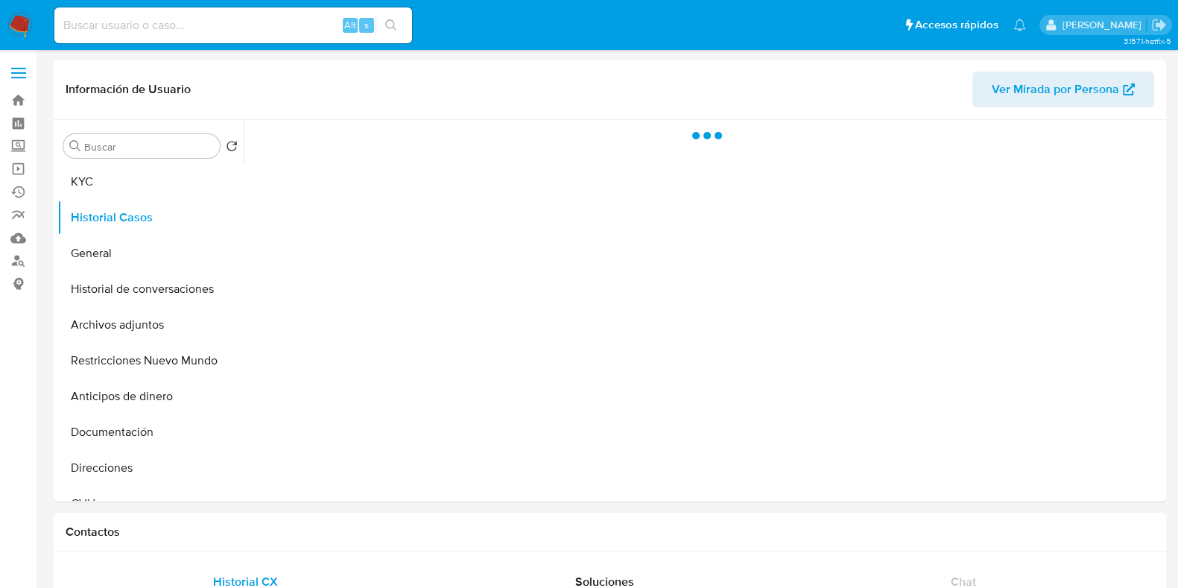
select select "10"
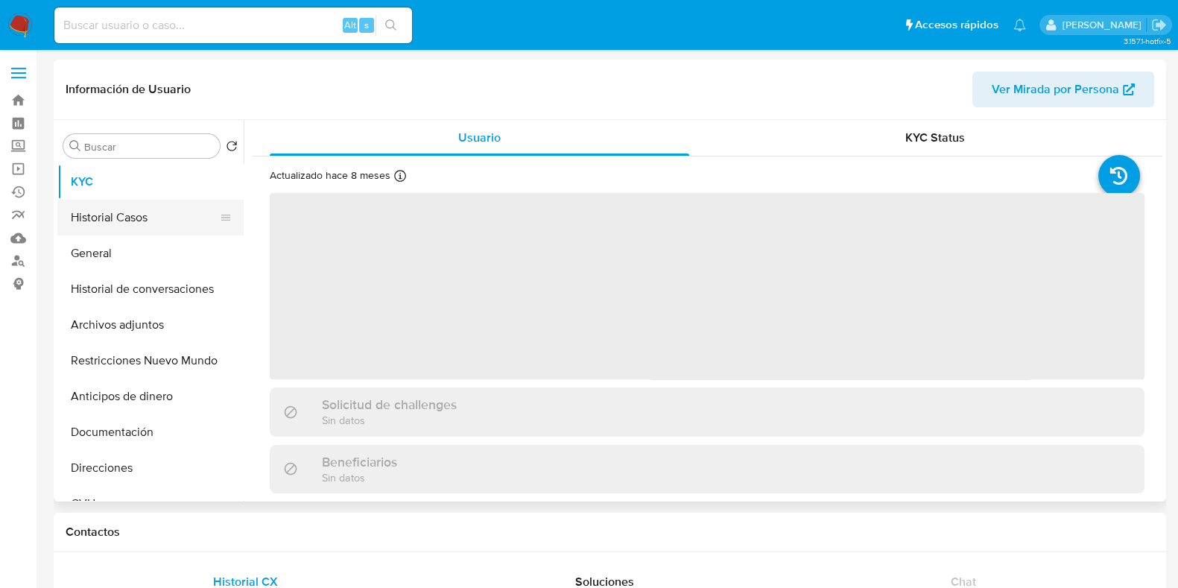
click at [132, 210] on button "Historial Casos" at bounding box center [144, 218] width 174 height 36
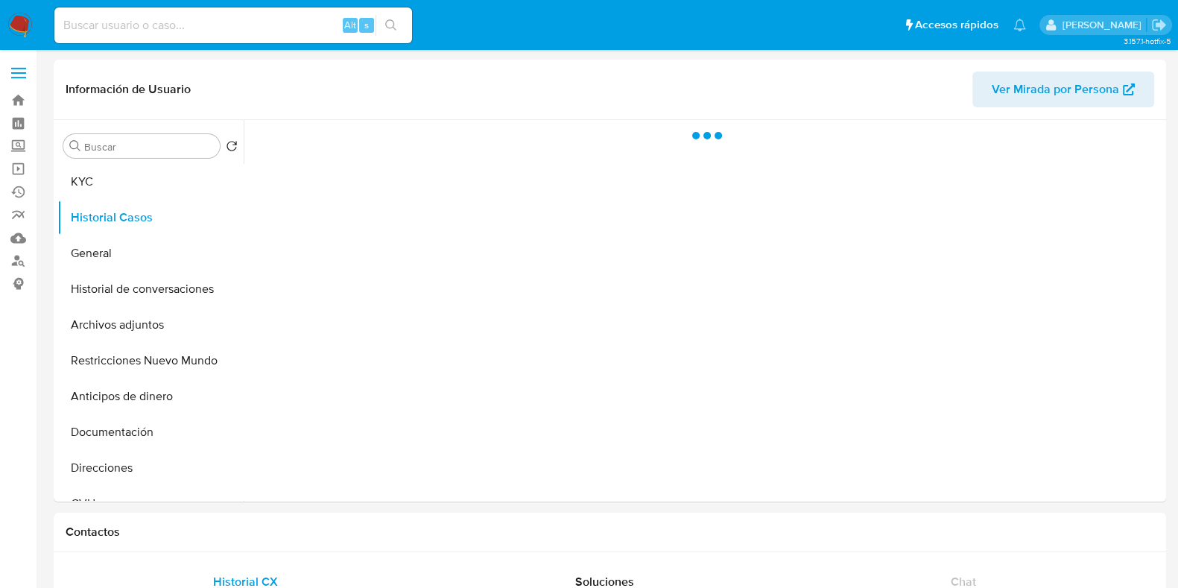
select select "10"
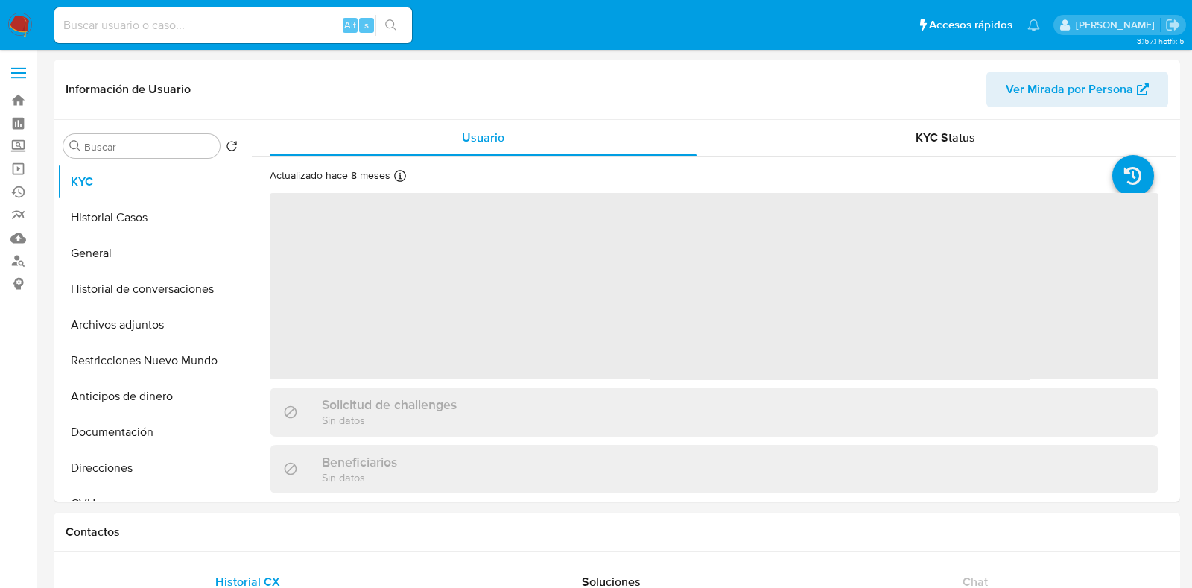
select select "10"
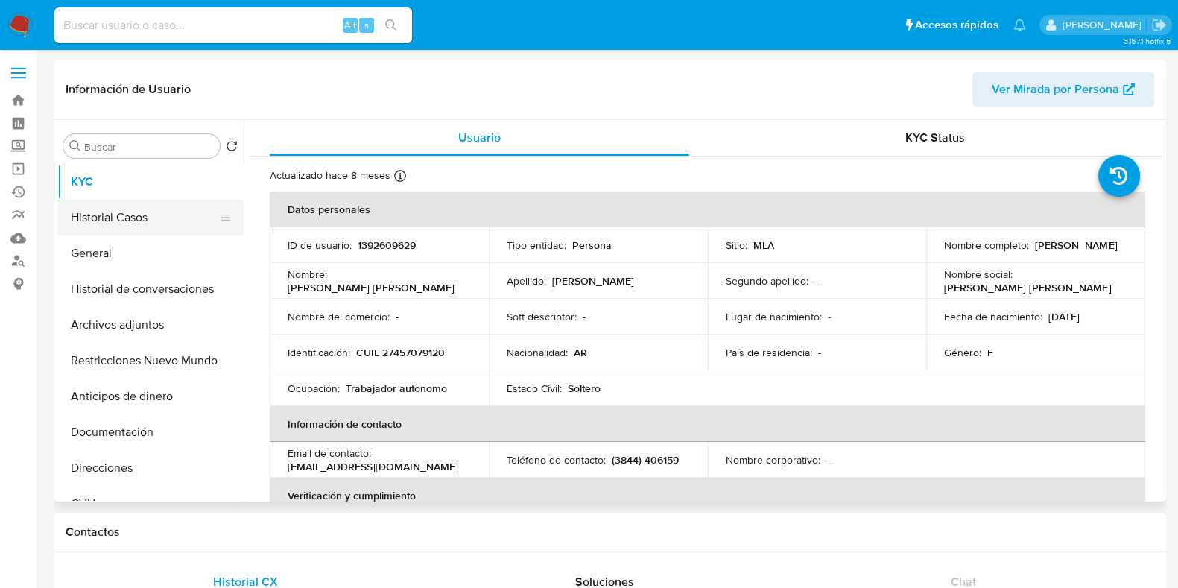
click at [114, 209] on button "Historial Casos" at bounding box center [144, 218] width 174 height 36
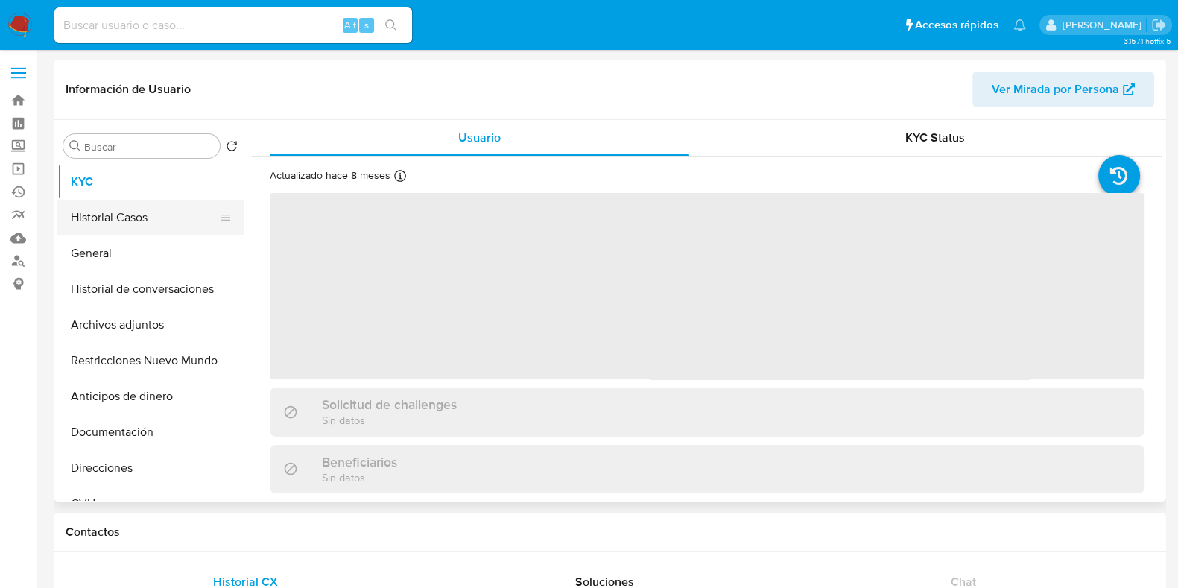
click at [112, 218] on button "Historial Casos" at bounding box center [144, 218] width 174 height 36
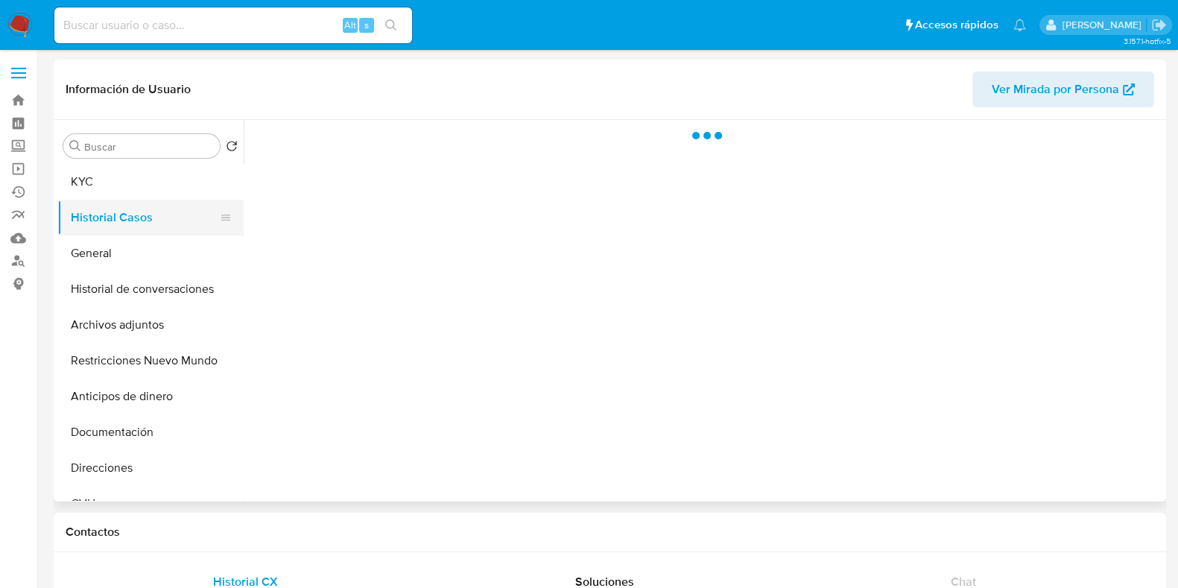
select select "10"
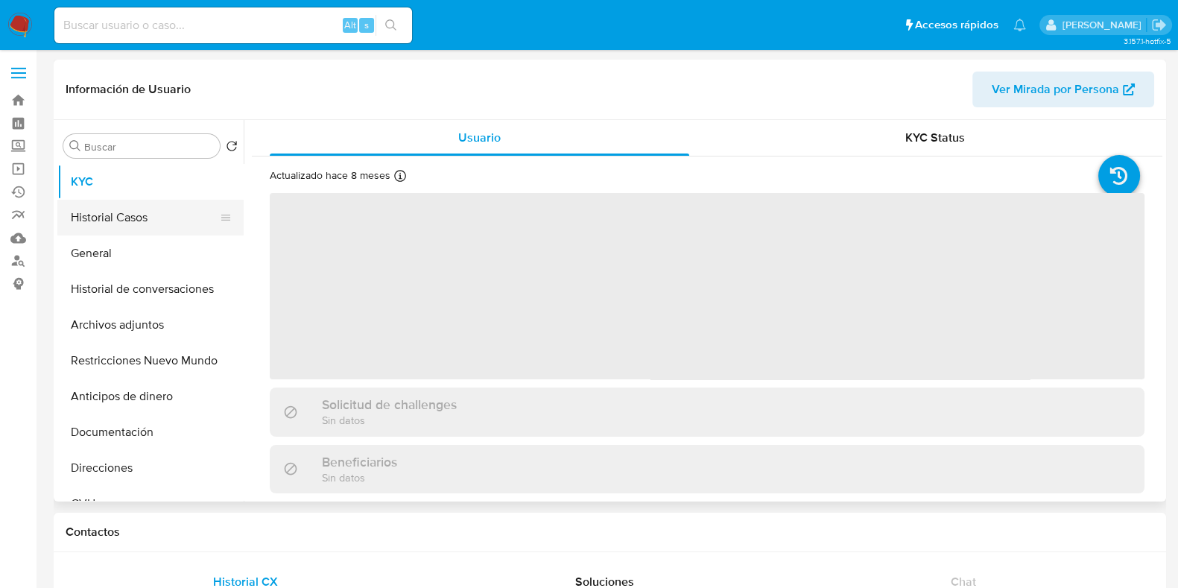
click at [112, 223] on button "Historial Casos" at bounding box center [144, 218] width 174 height 36
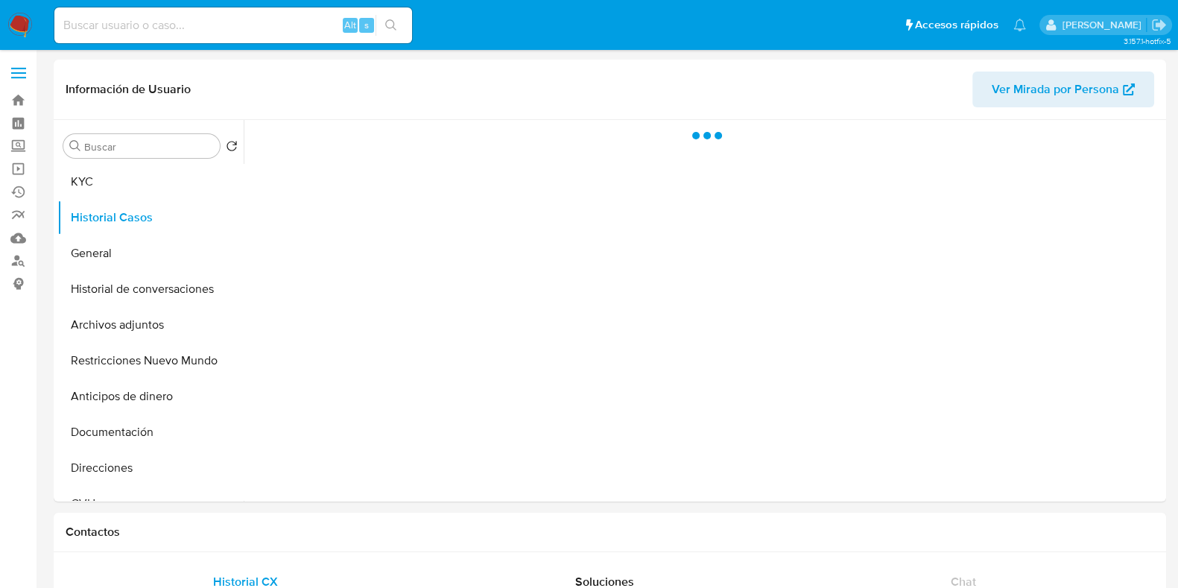
select select "10"
